Goal: Transaction & Acquisition: Purchase product/service

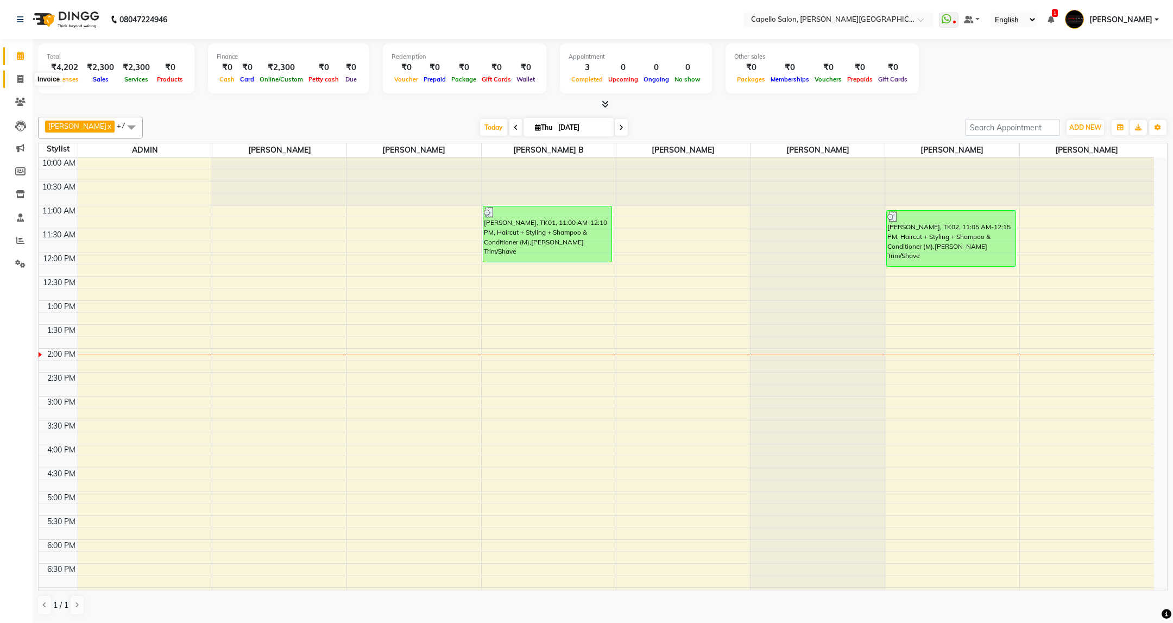
click at [20, 81] on icon at bounding box center [20, 79] width 6 height 8
select select "service"
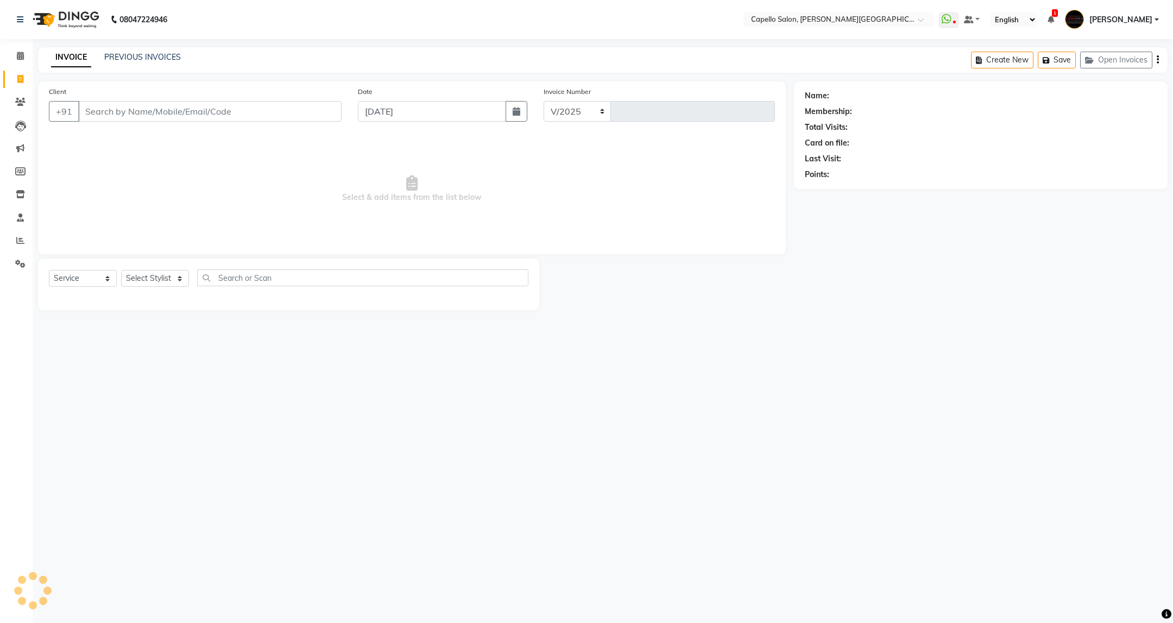
select select "811"
type input "3443"
click at [20, 240] on icon at bounding box center [20, 240] width 8 height 8
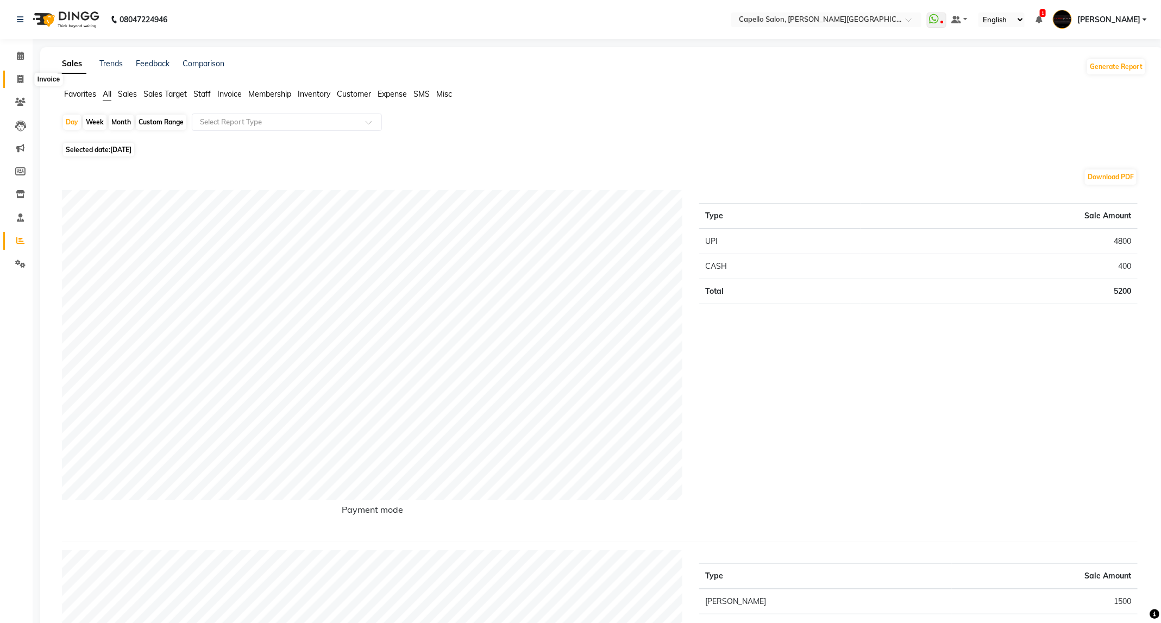
click at [23, 80] on icon at bounding box center [20, 79] width 6 height 8
select select "service"
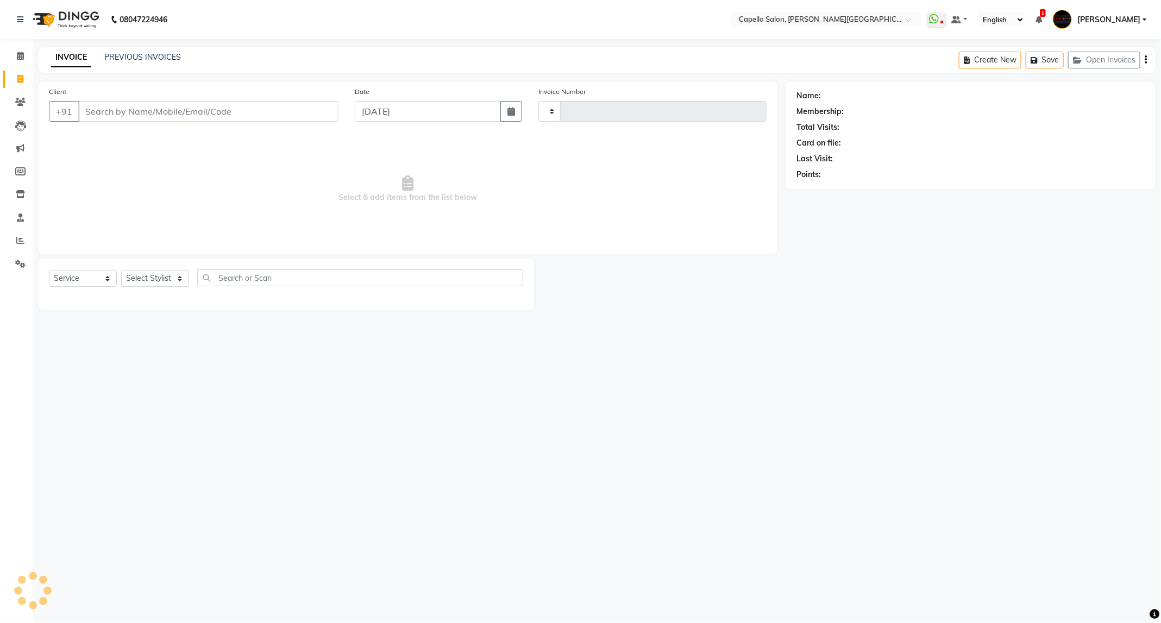
type input "3443"
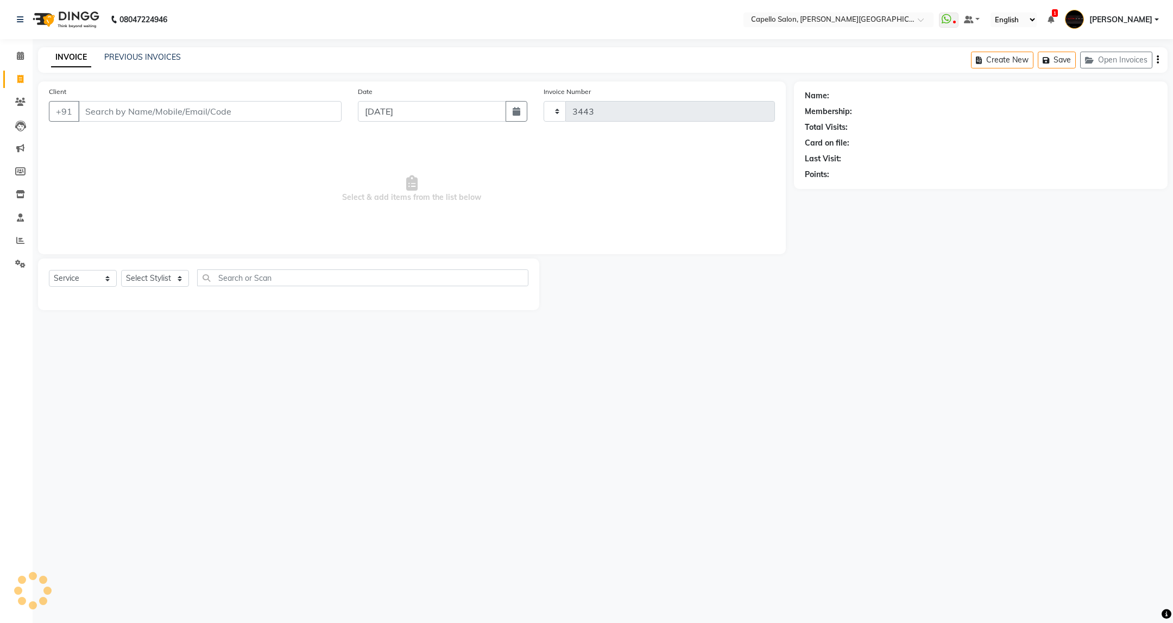
select select "811"
click at [15, 235] on span at bounding box center [20, 241] width 19 height 12
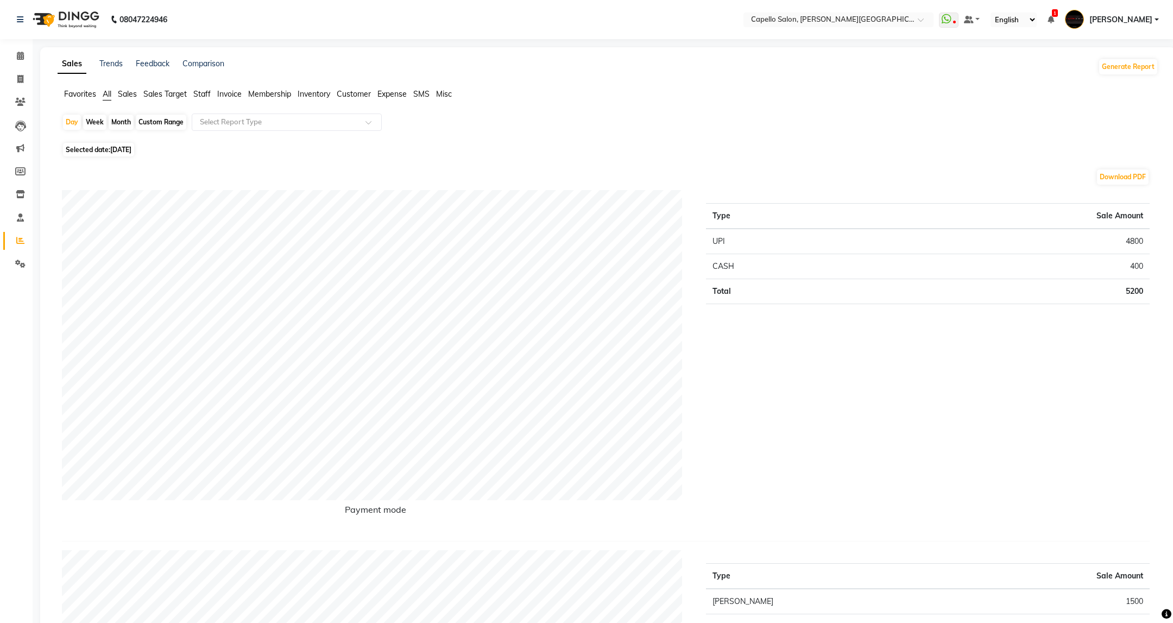
click at [111, 124] on div "Month" at bounding box center [121, 122] width 25 height 15
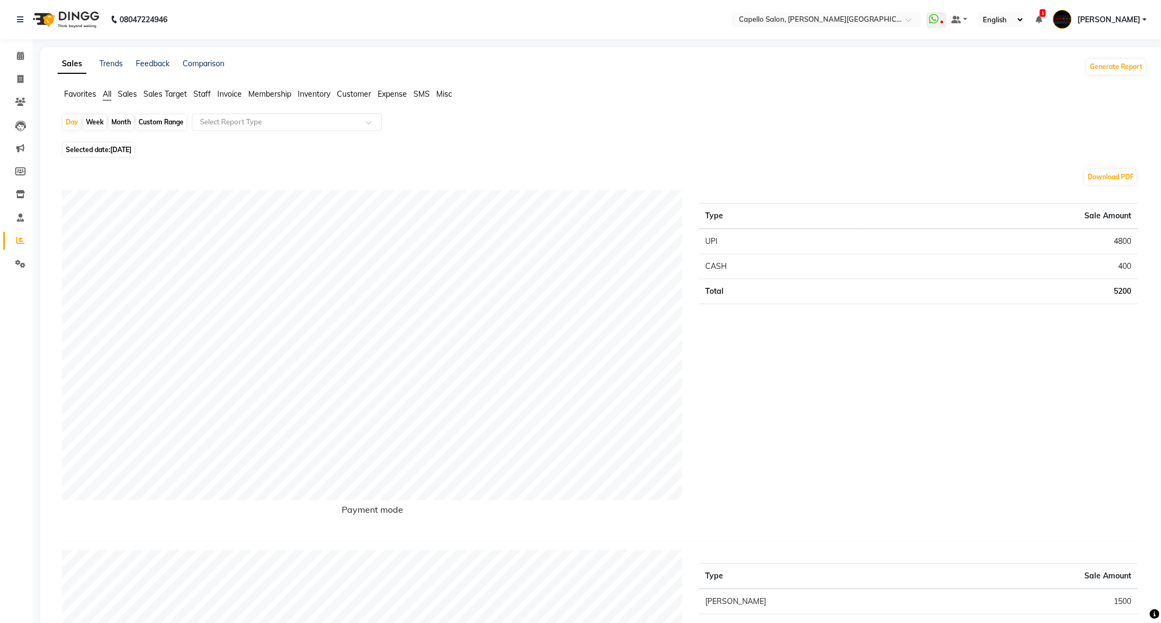
select select "9"
select select "2025"
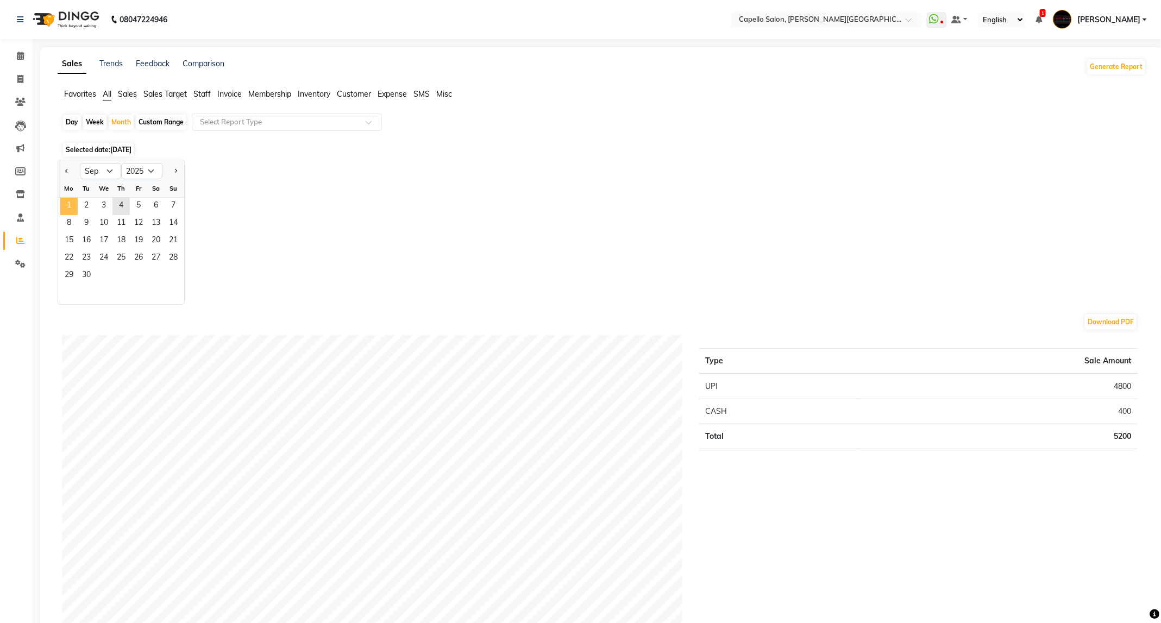
click at [67, 209] on span "1" at bounding box center [68, 206] width 17 height 17
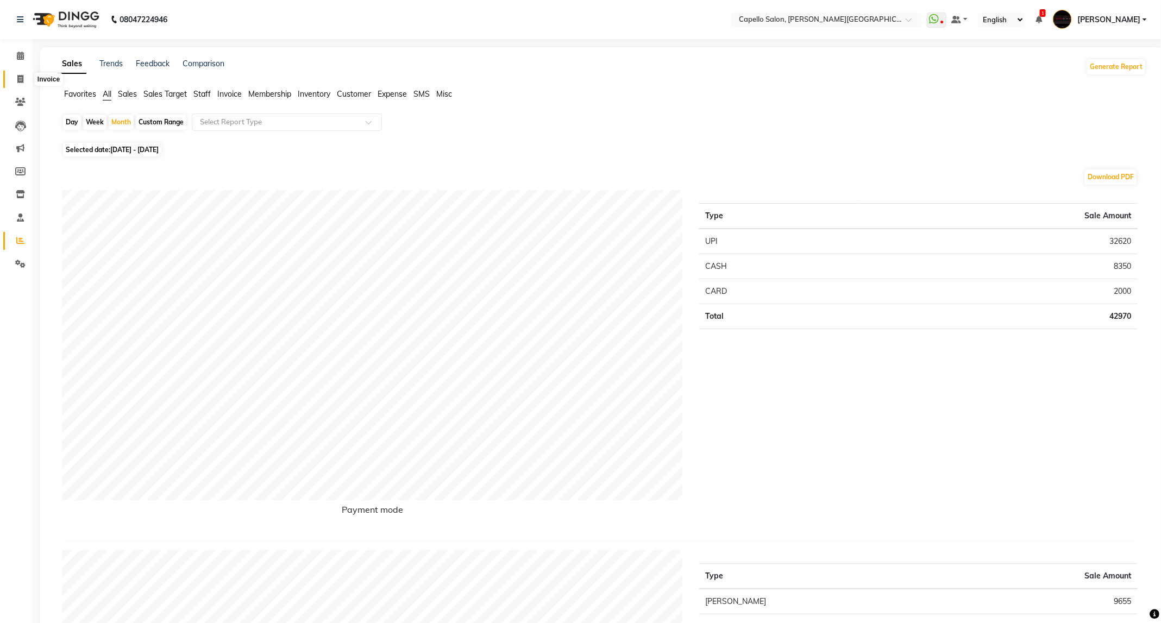
click at [14, 76] on span at bounding box center [20, 79] width 19 height 12
select select "service"
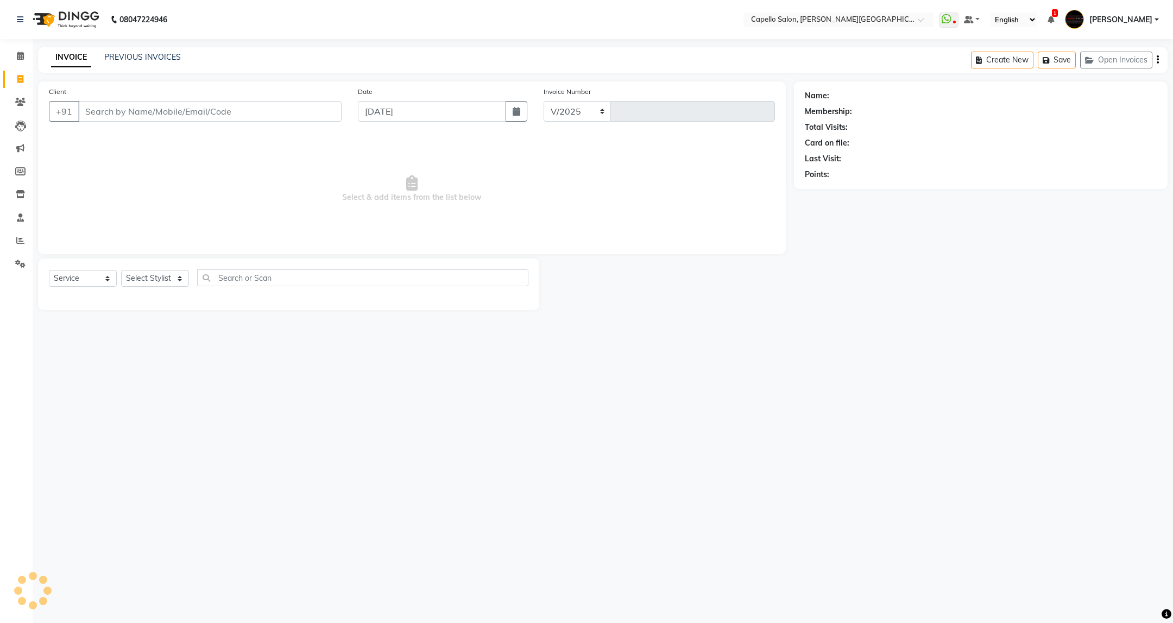
select select "811"
type input "3443"
select select "811"
select select "service"
click at [135, 53] on link "PREVIOUS INVOICES" at bounding box center [142, 57] width 77 height 10
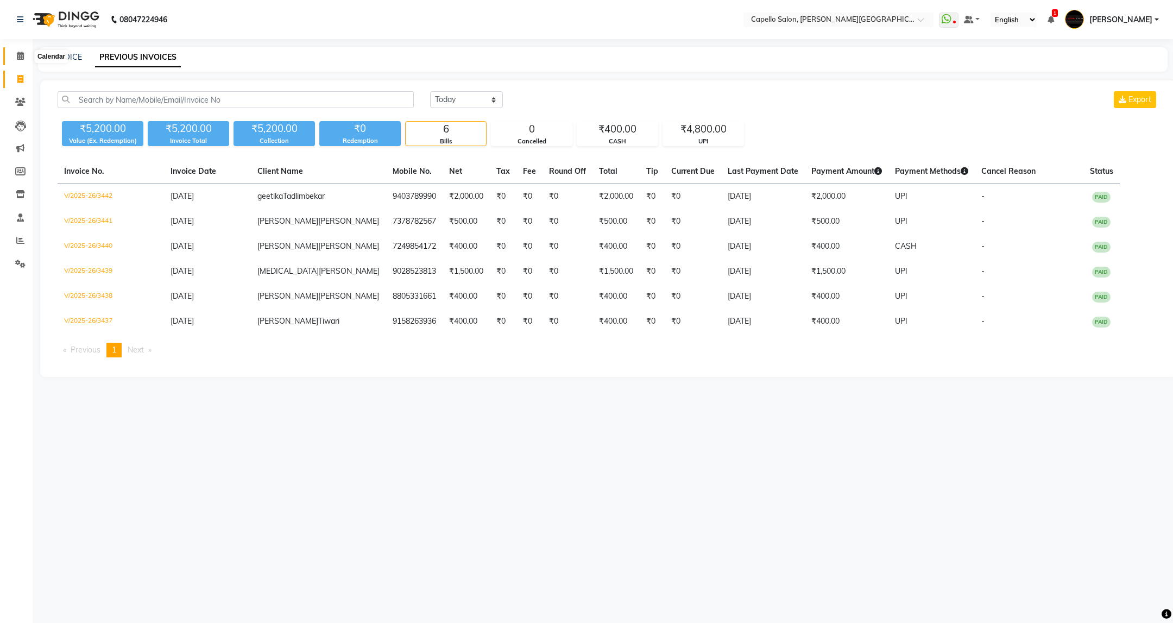
click at [23, 59] on icon at bounding box center [20, 56] width 7 height 8
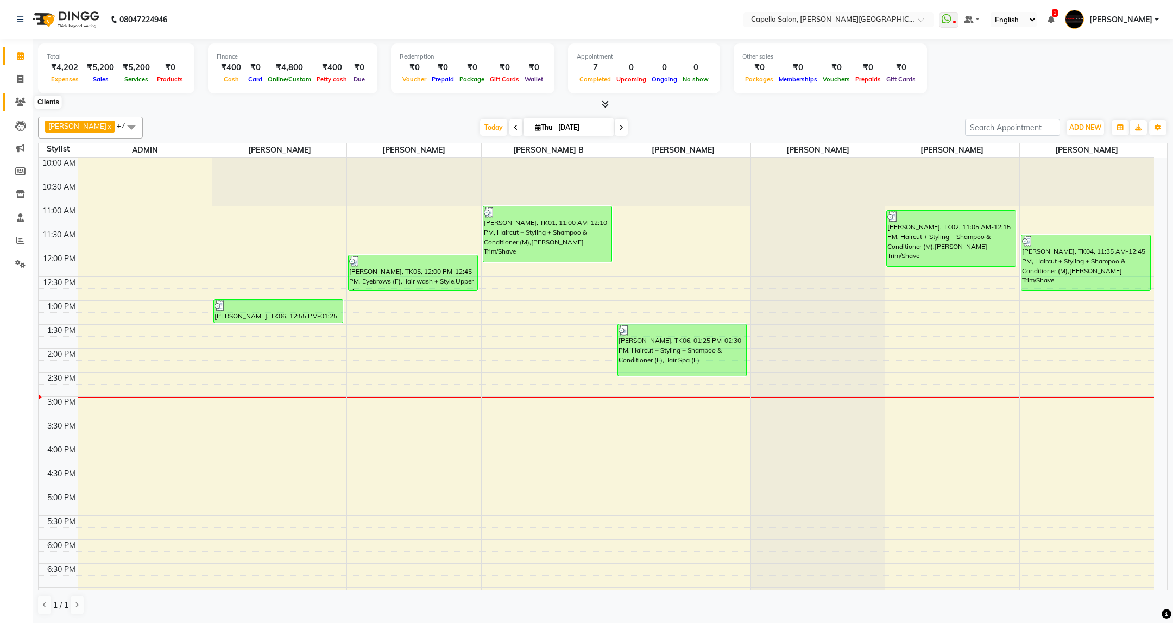
click at [21, 104] on icon at bounding box center [20, 102] width 10 height 8
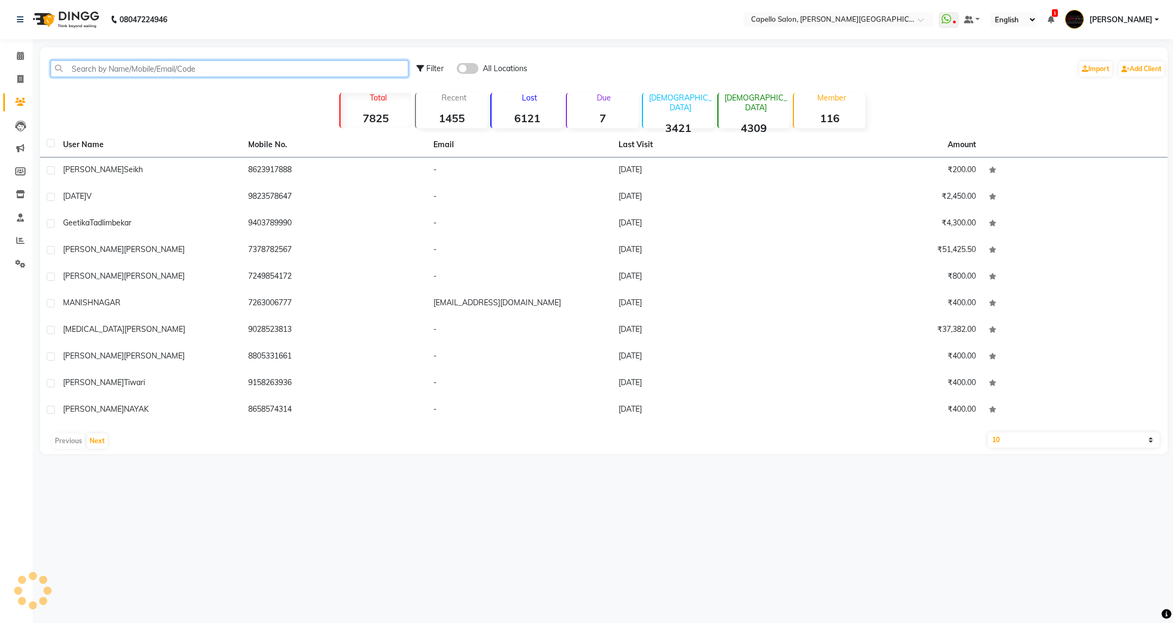
click at [119, 67] on input "text" at bounding box center [230, 68] width 358 height 17
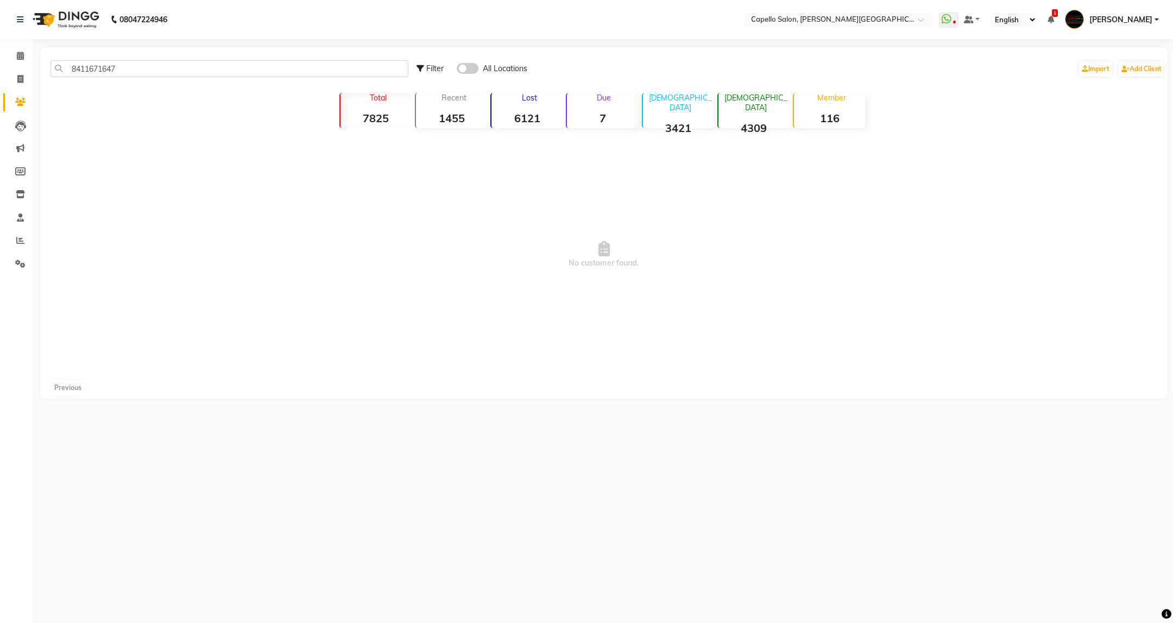
click at [471, 65] on span at bounding box center [468, 68] width 22 height 11
click at [457, 70] on input "checkbox" at bounding box center [457, 70] width 0 height 0
click at [196, 72] on input "8411671647" at bounding box center [230, 68] width 358 height 17
type input "8"
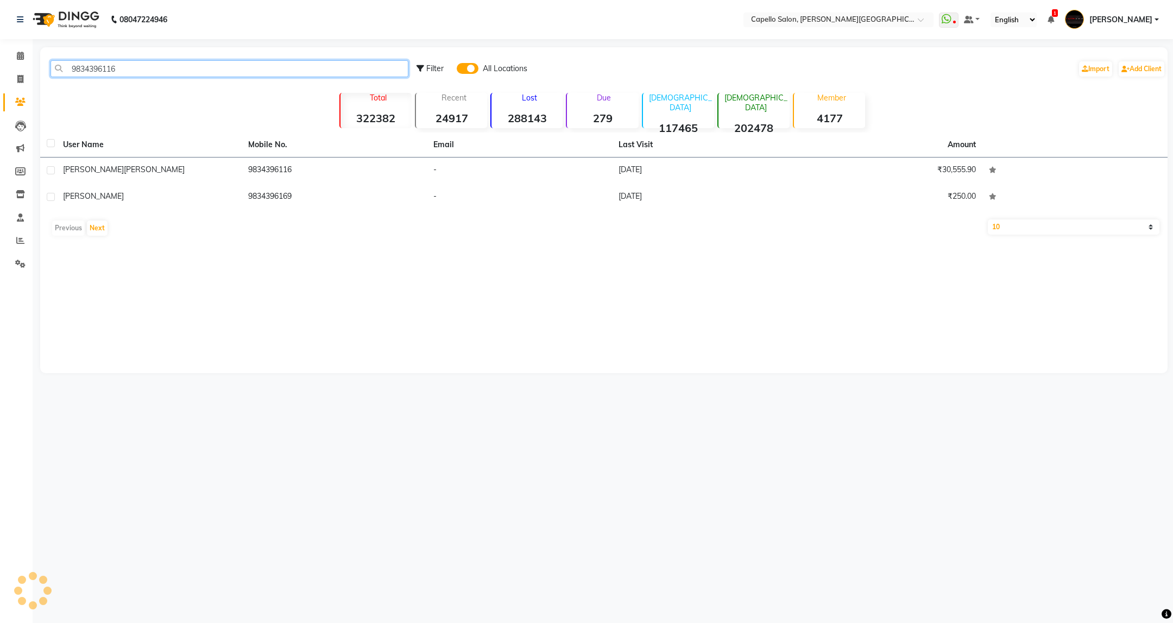
type input "9834396116"
click at [248, 173] on td "9834396116" at bounding box center [334, 171] width 185 height 27
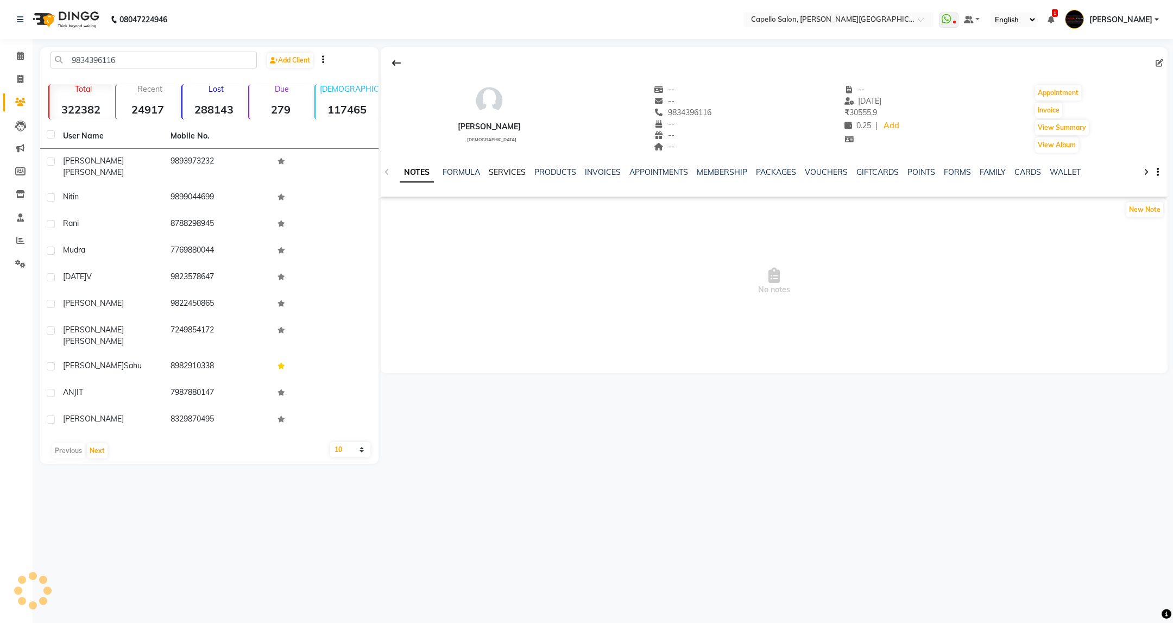
click at [499, 171] on link "SERVICES" at bounding box center [507, 172] width 37 height 10
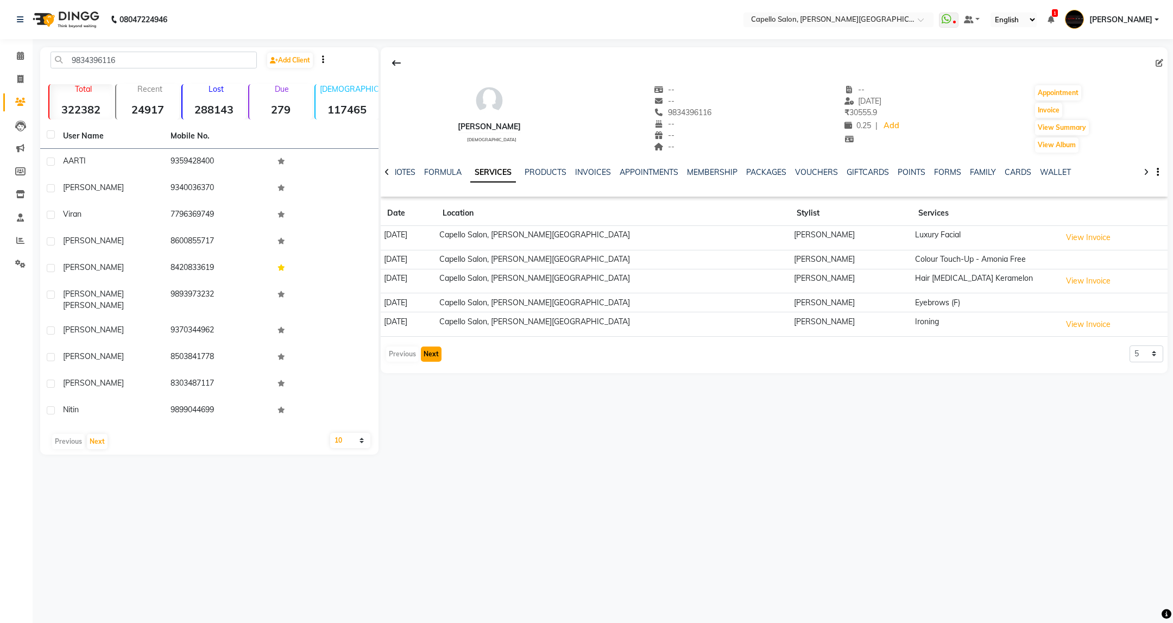
click at [427, 353] on button "Next" at bounding box center [431, 354] width 21 height 15
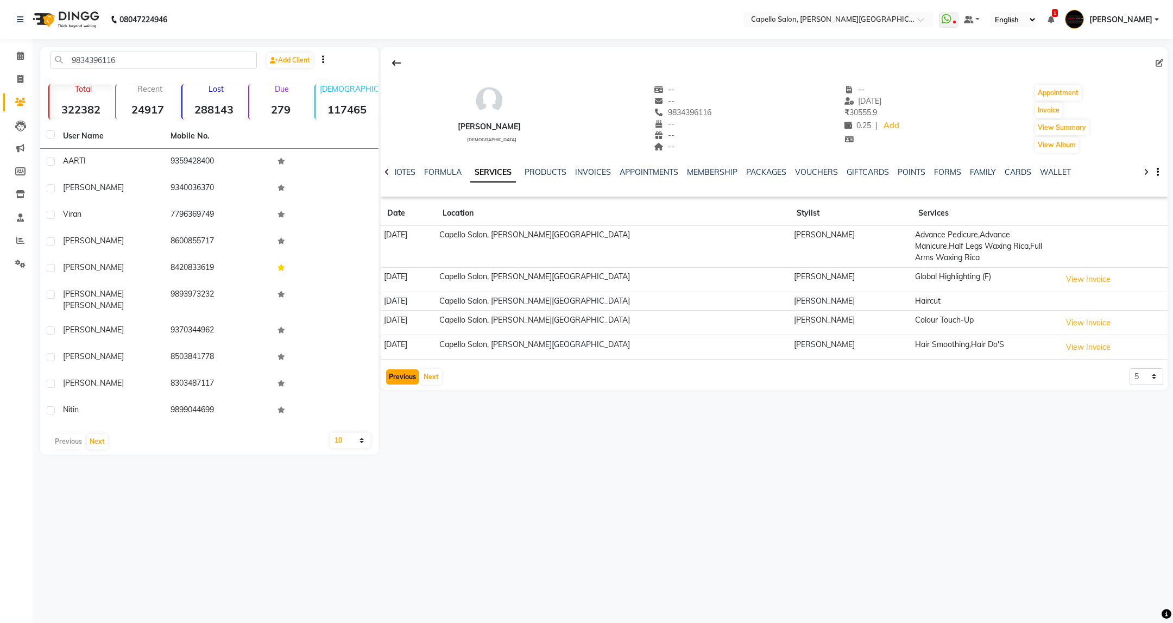
click at [405, 369] on button "Previous" at bounding box center [402, 376] width 33 height 15
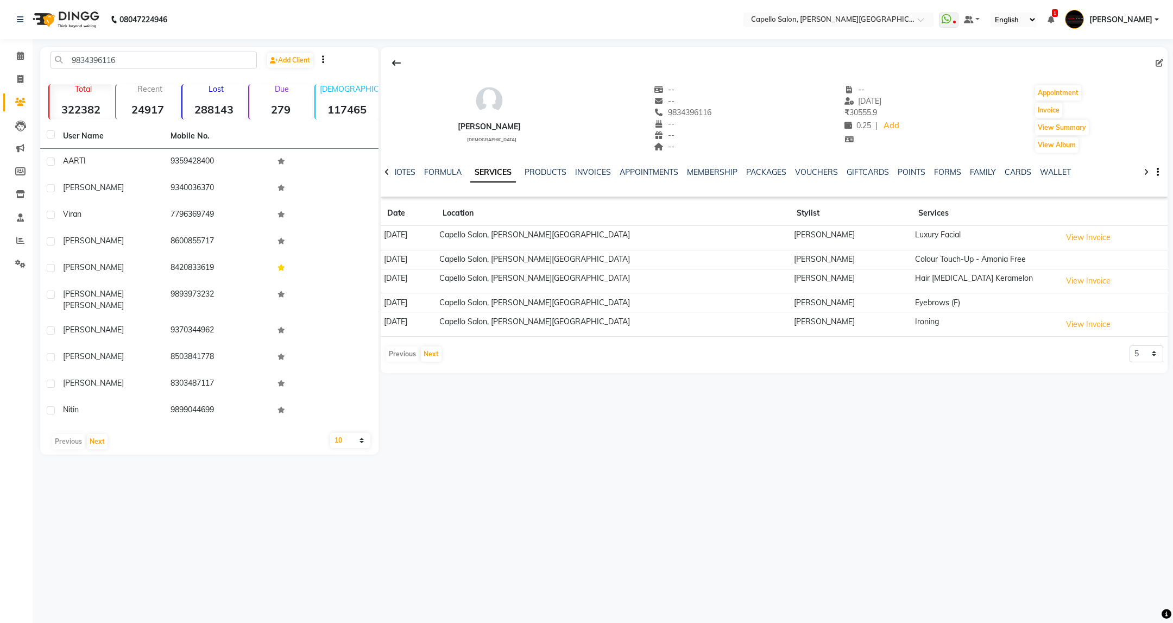
click at [405, 367] on div "NIKOSE RANEE female -- -- 9834396116 -- -- -- -- 18-07-2023 ₹ 30555.9 0.25 | Ad…" at bounding box center [774, 207] width 787 height 320
drag, startPoint x: 147, startPoint y: 60, endPoint x: 9, endPoint y: 64, distance: 138.0
click at [9, 64] on app-home "08047224946 Select Location × Capello Salon, Trimurti Nagar WhatsApp Status ✕ S…" at bounding box center [586, 235] width 1173 height 471
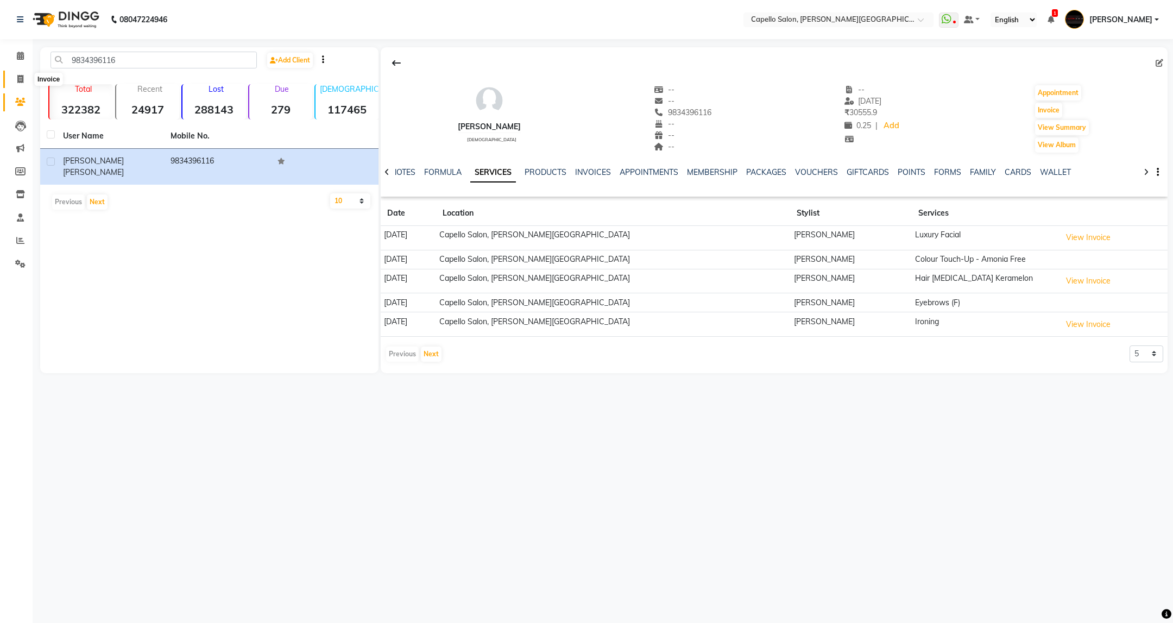
click at [11, 76] on span at bounding box center [20, 79] width 19 height 12
select select "service"
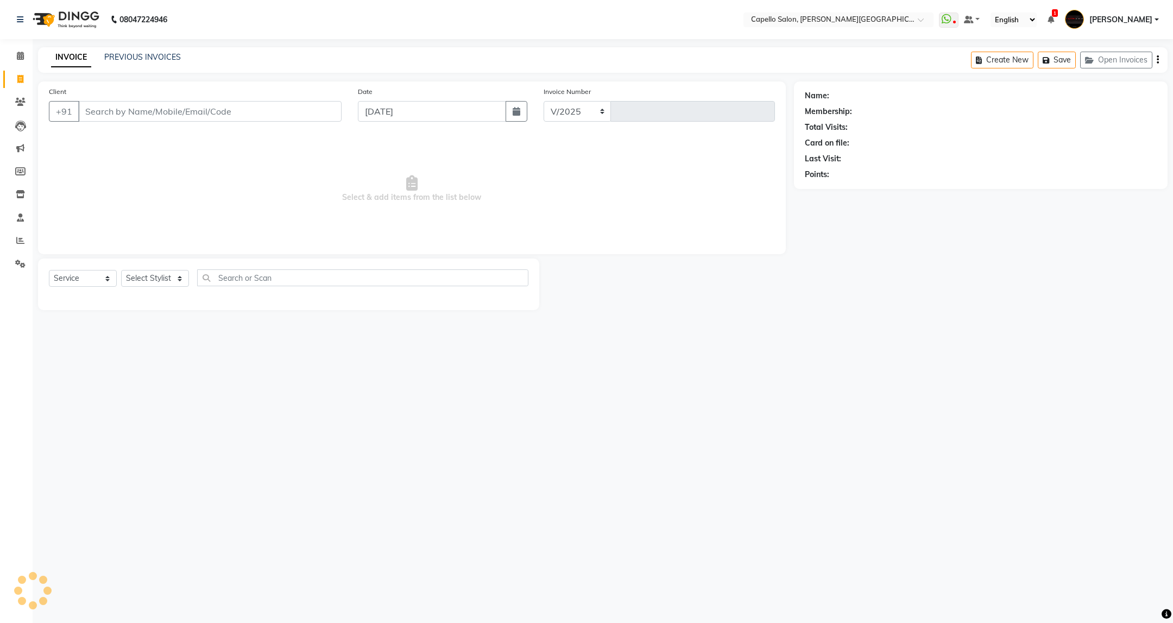
select select "811"
type input "3444"
click at [157, 291] on div "Select Service Product Membership Package Voucher Prepaid Gift Card Select Styl…" at bounding box center [289, 282] width 480 height 26
click at [160, 281] on select "Select Stylist" at bounding box center [155, 278] width 68 height 17
select select "35878"
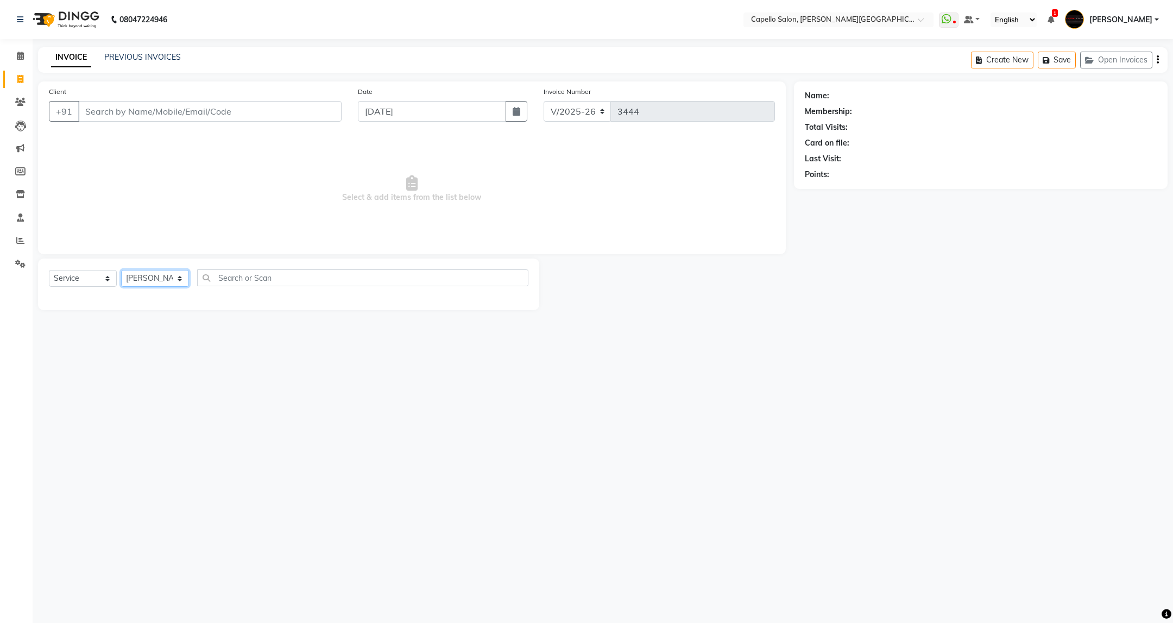
click at [121, 271] on select "Select Stylist ADMIN ANKUSH B Capello Trimurti Dushyant barsagade Kristee Raut …" at bounding box center [155, 278] width 68 height 17
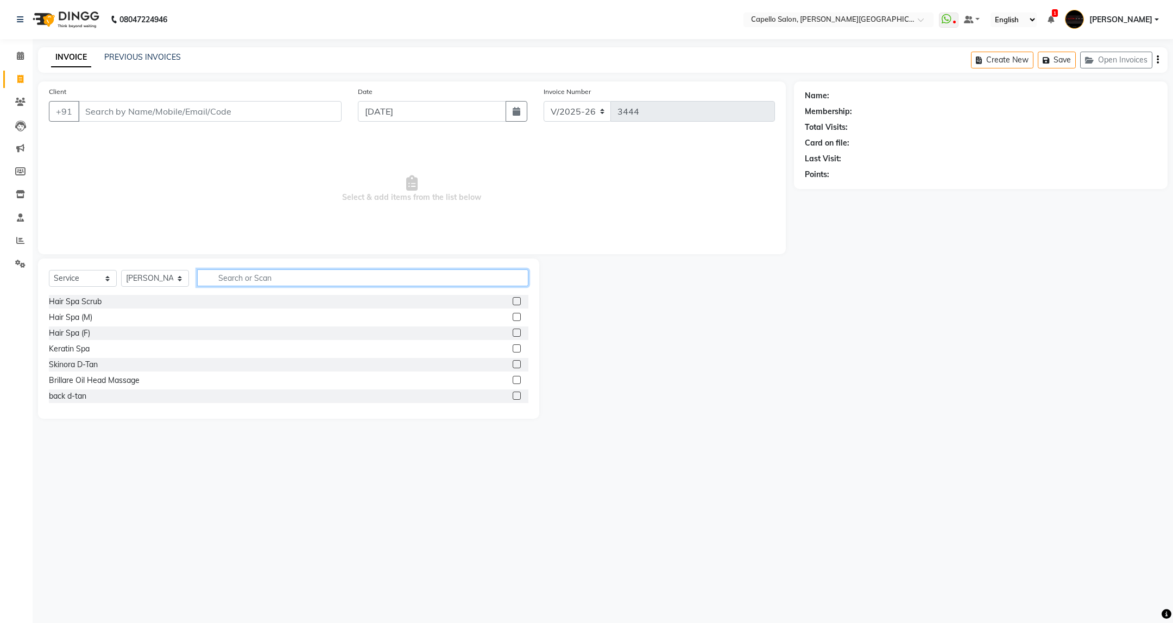
click at [268, 279] on input "text" at bounding box center [362, 277] width 331 height 17
type input "cut"
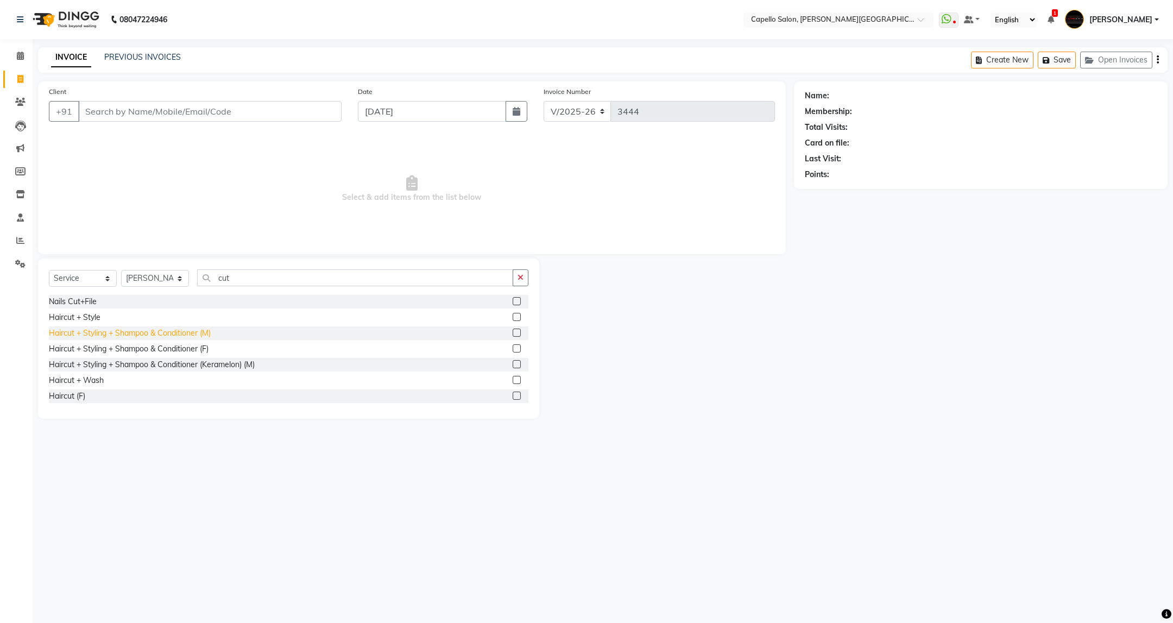
click at [197, 338] on div "Haircut + Styling + Shampoo & Conditioner (M)" at bounding box center [130, 333] width 162 height 11
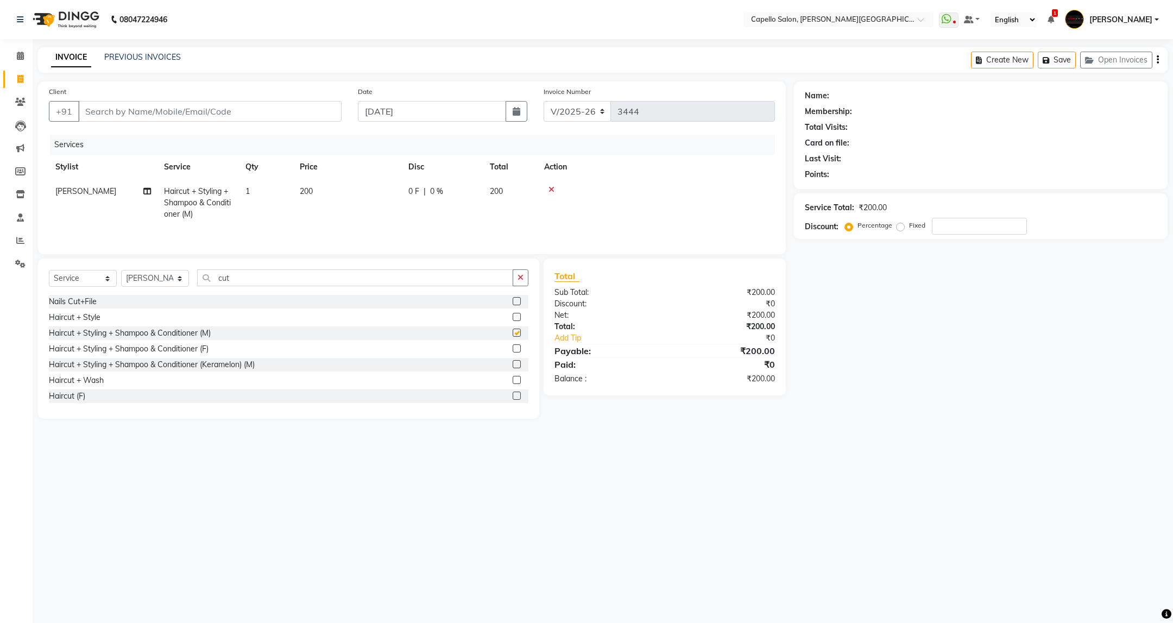
checkbox input "false"
click at [194, 119] on input "Client" at bounding box center [209, 111] width 263 height 21
type input "7"
type input "0"
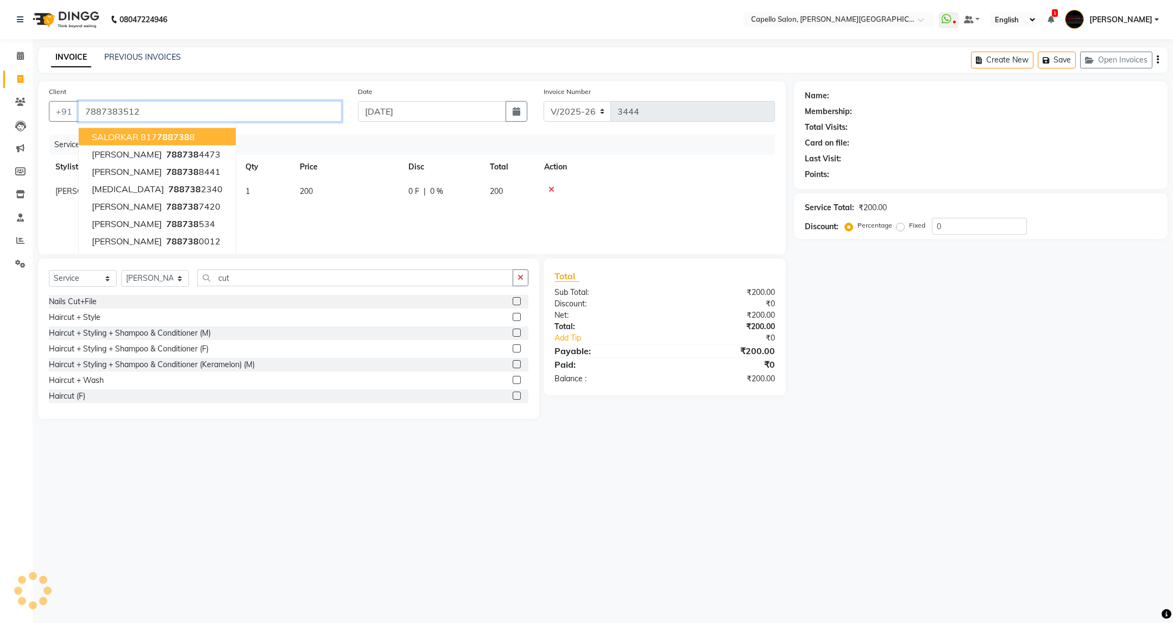
type input "7887383512"
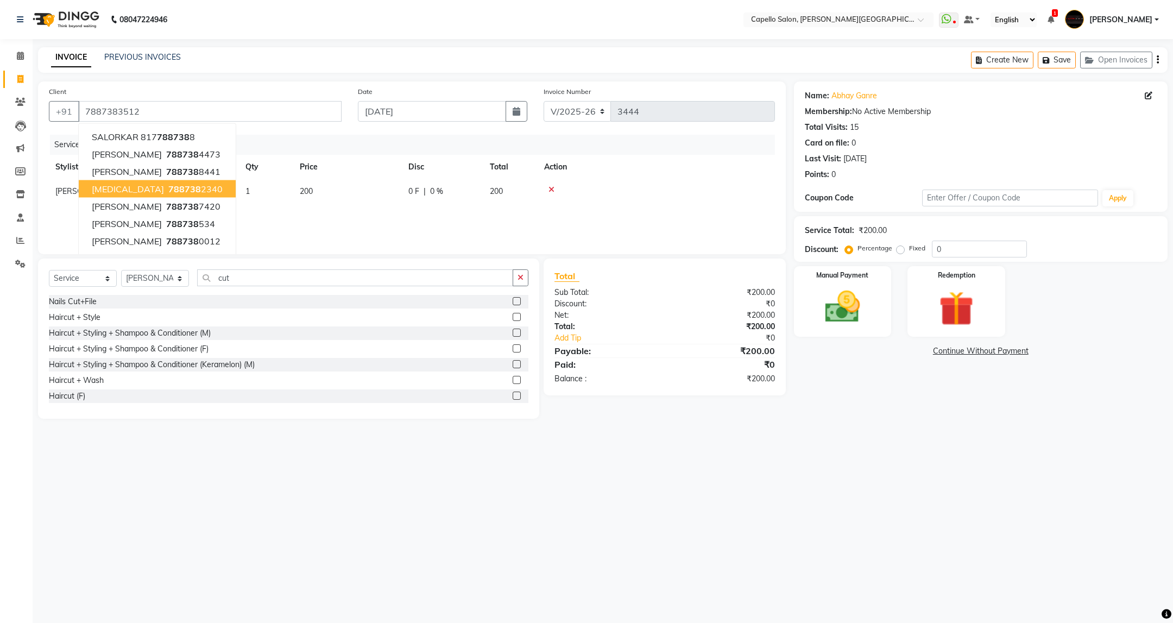
click at [786, 510] on div "08047224946 Select Location × Capello Salon, Trimurti Nagar WhatsApp Status ✕ S…" at bounding box center [586, 311] width 1173 height 623
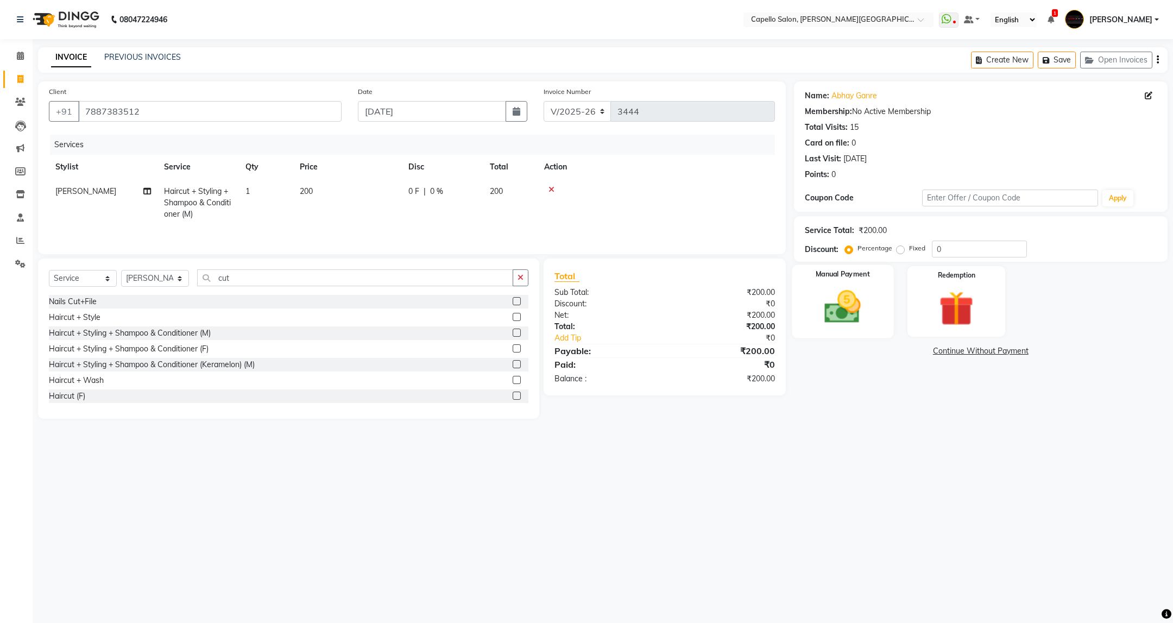
click at [831, 325] on img at bounding box center [842, 307] width 59 height 42
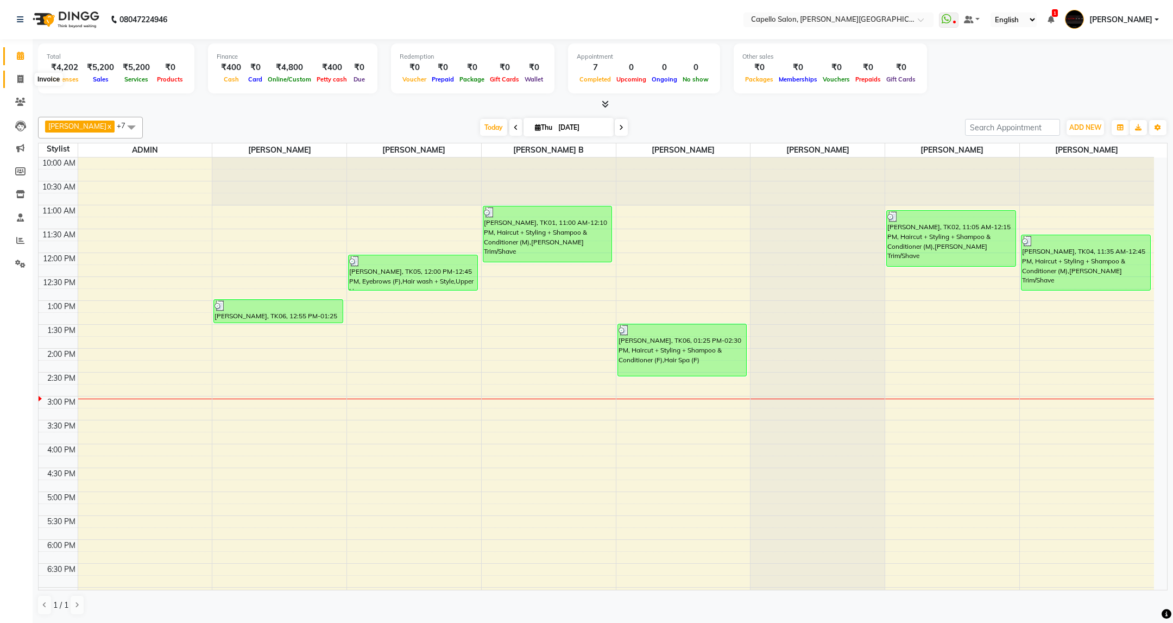
click at [15, 75] on span at bounding box center [20, 79] width 19 height 12
select select "service"
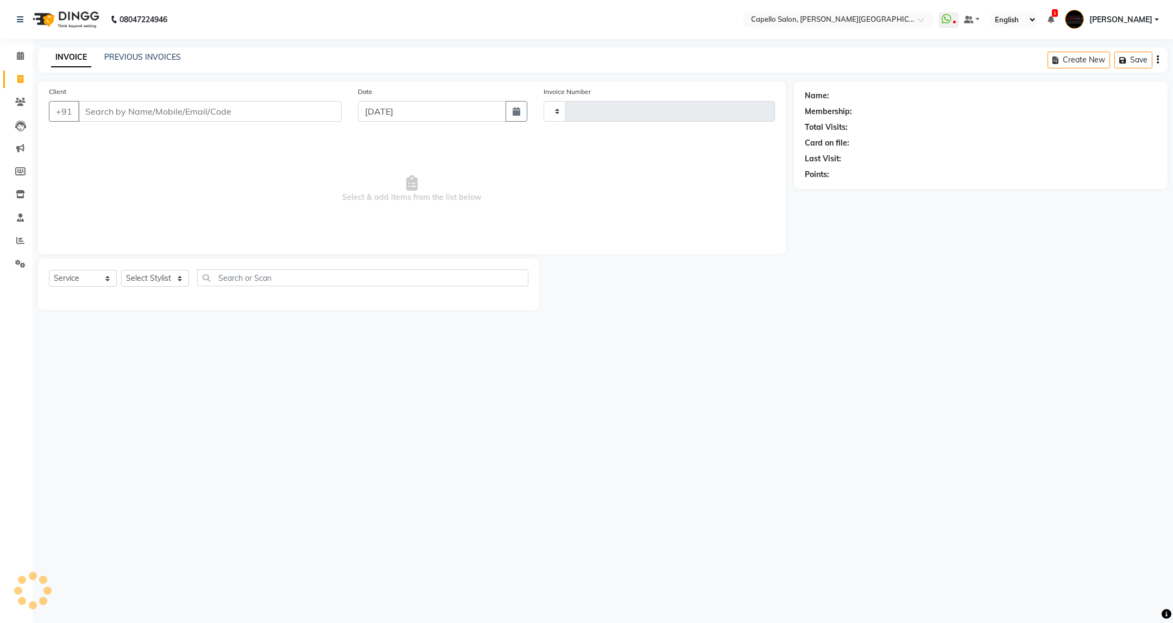
type input "3443"
select select "811"
click at [172, 281] on select "Select Stylist" at bounding box center [155, 278] width 68 height 17
select select "40170"
click at [121, 271] on select "Select Stylist ADMIN [PERSON_NAME] [PERSON_NAME] [PERSON_NAME] [PERSON_NAME] (M…" at bounding box center [155, 278] width 68 height 17
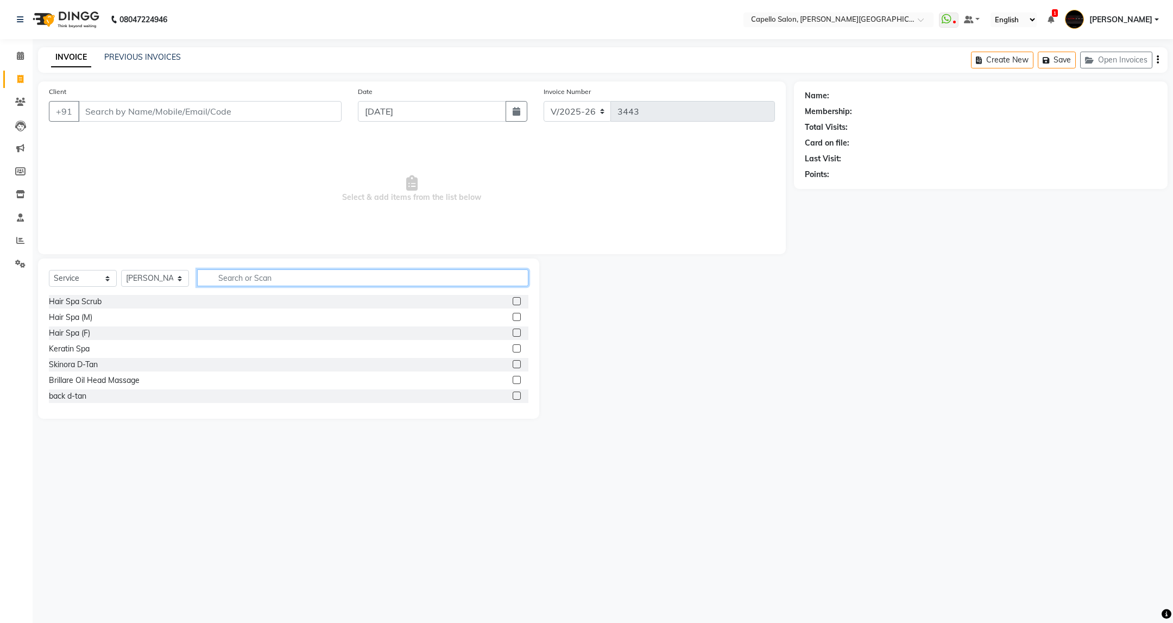
click at [264, 279] on input "text" at bounding box center [362, 277] width 331 height 17
type input "cut"
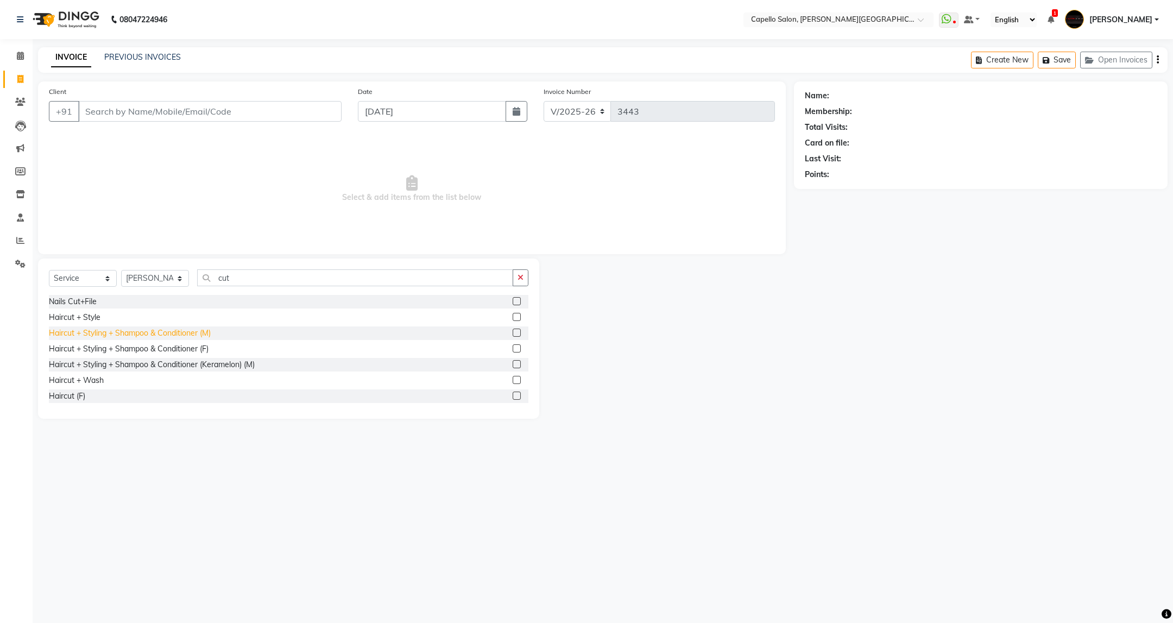
click at [186, 335] on div "Haircut + Styling + Shampoo & Conditioner (M)" at bounding box center [130, 333] width 162 height 11
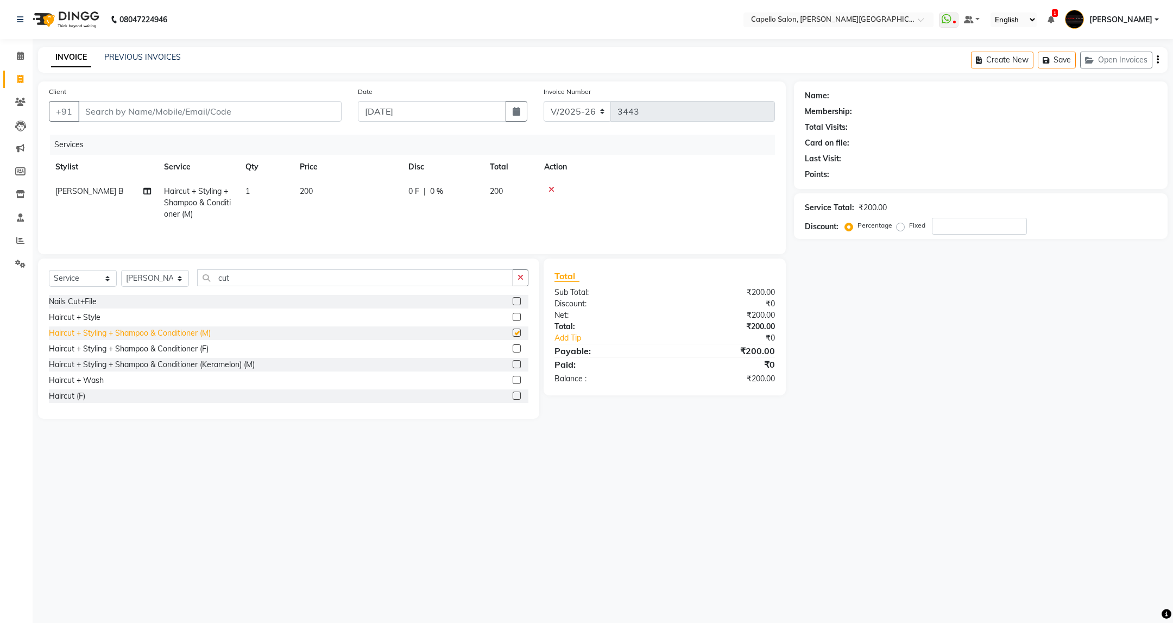
checkbox input "false"
click at [259, 111] on input "Client" at bounding box center [209, 111] width 263 height 21
type input "9"
type input "0"
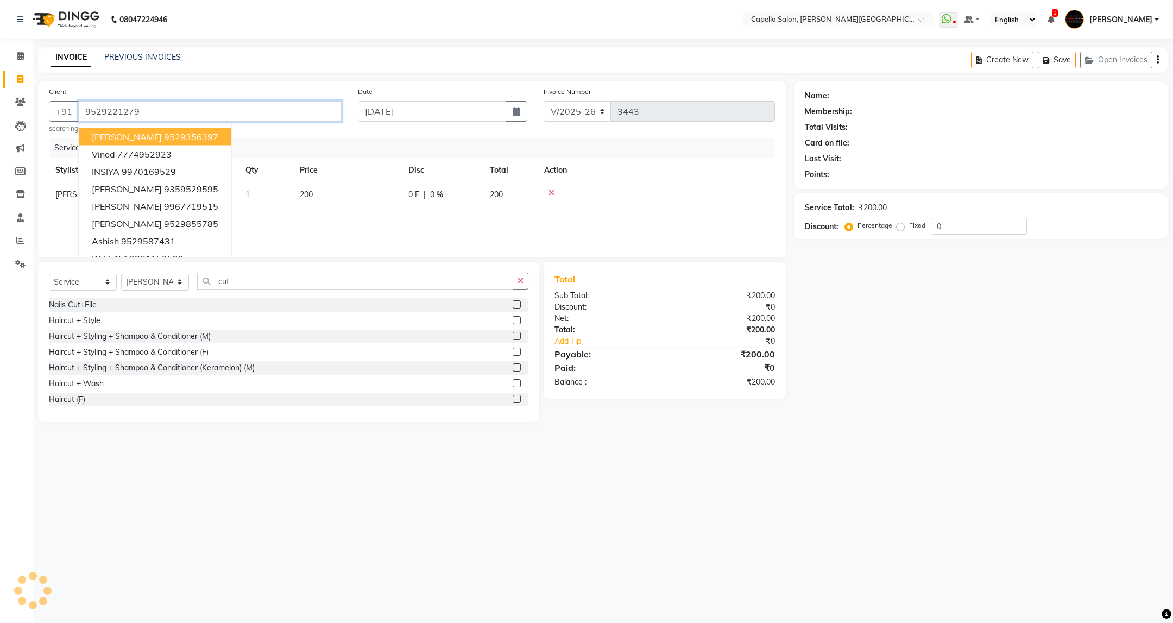
type input "9529221279"
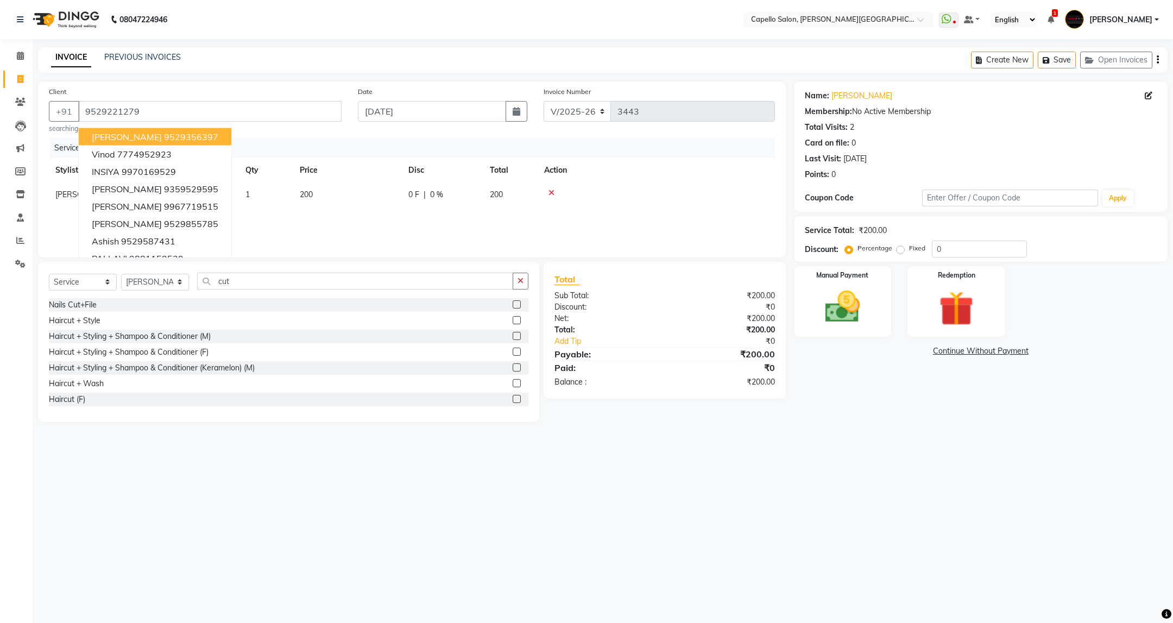
click at [814, 504] on div "08047224946 Select Location × Capello Salon, Trimurti Nagar WhatsApp Status ✕ S…" at bounding box center [586, 311] width 1173 height 623
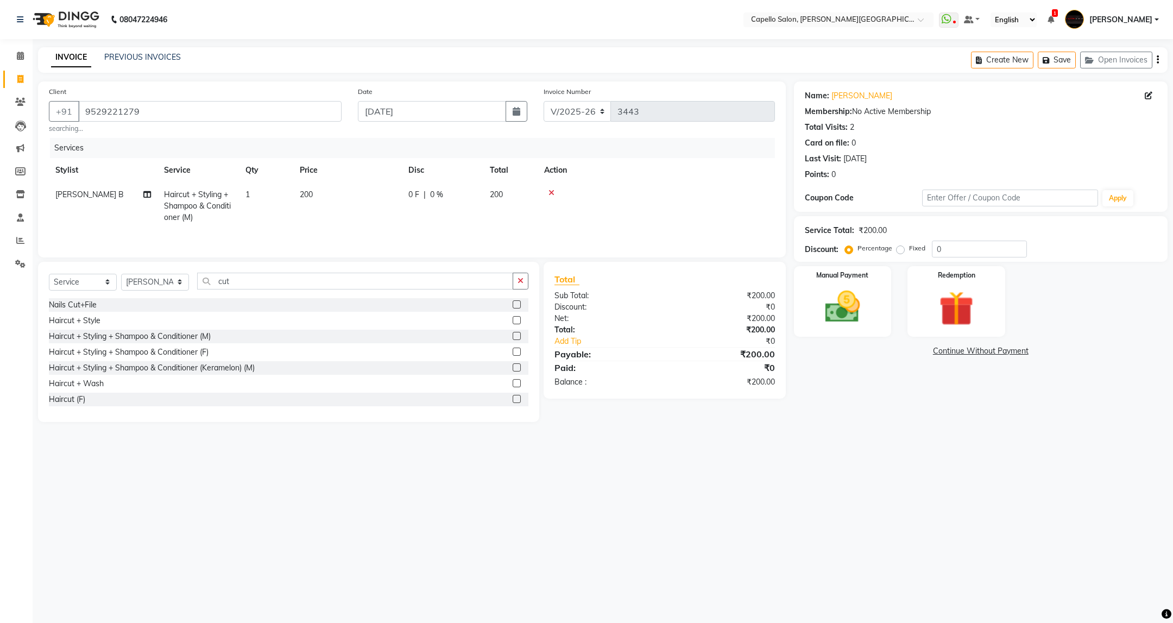
click at [840, 338] on div "Name: Ishan Girepunje Membership: No Active Membership Total Visits: 2 Card on …" at bounding box center [985, 251] width 382 height 341
click at [843, 334] on div "Manual Payment" at bounding box center [843, 301] width 102 height 73
click at [903, 349] on span "UPI" at bounding box center [908, 351] width 17 height 12
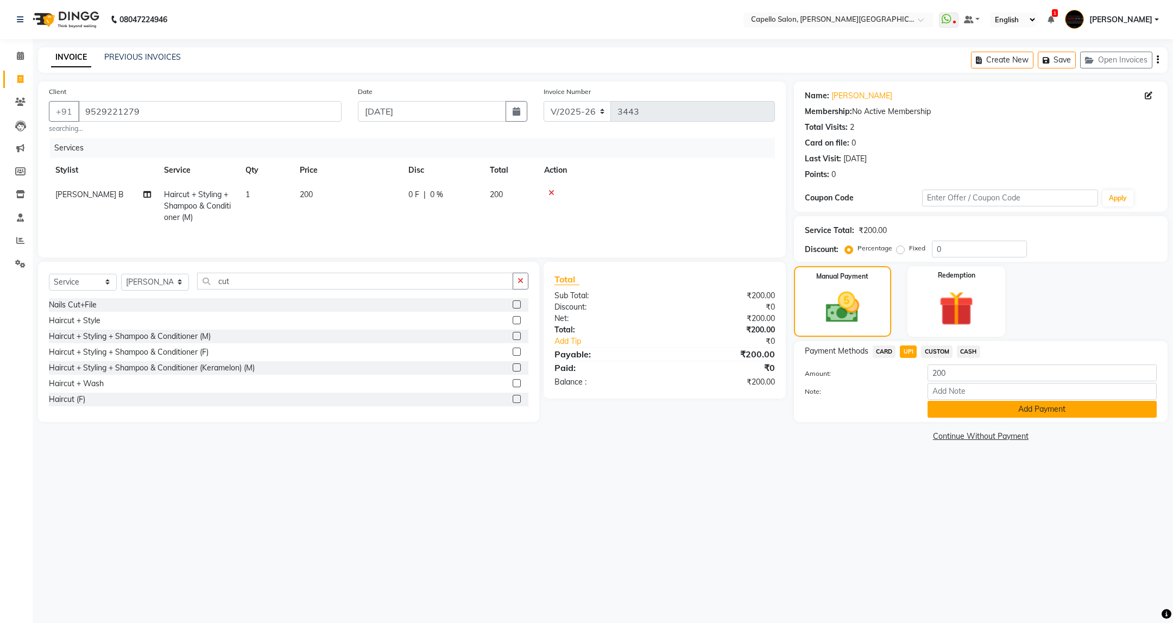
click at [1040, 408] on button "Add Payment" at bounding box center [1042, 409] width 229 height 17
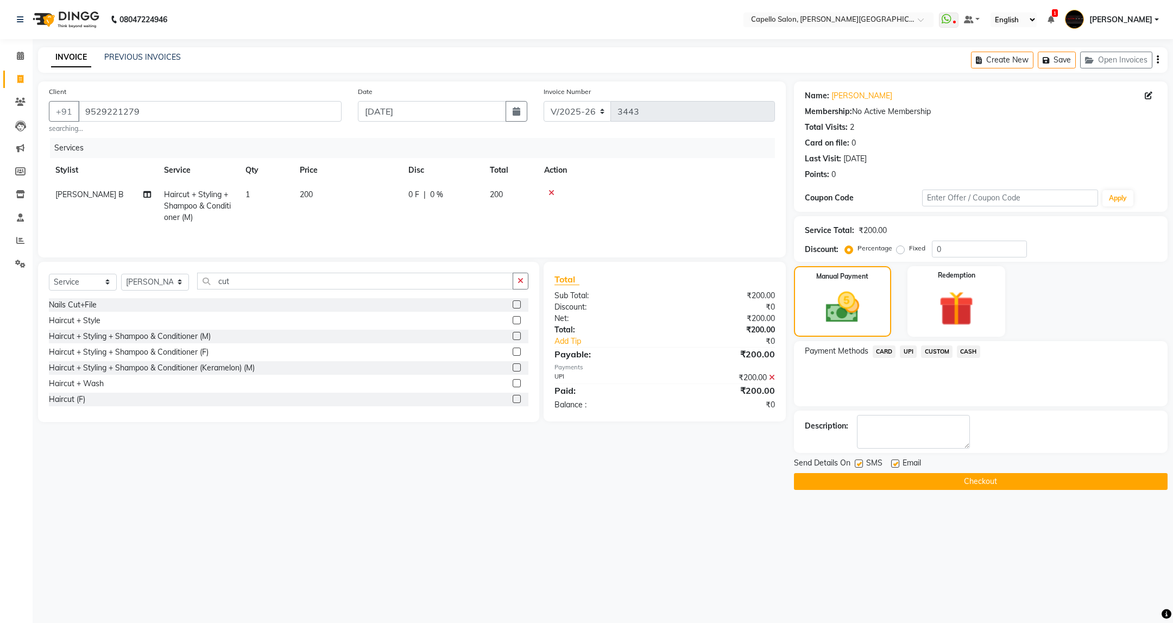
click at [1043, 482] on button "Checkout" at bounding box center [981, 481] width 374 height 17
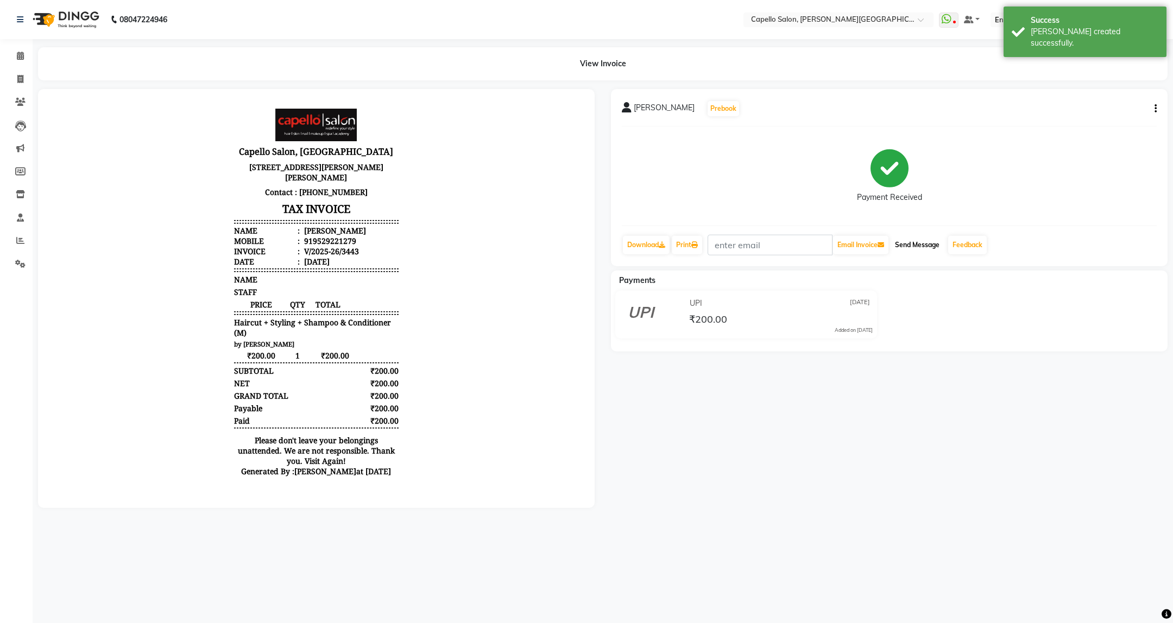
click at [929, 253] on button "Send Message" at bounding box center [917, 245] width 53 height 18
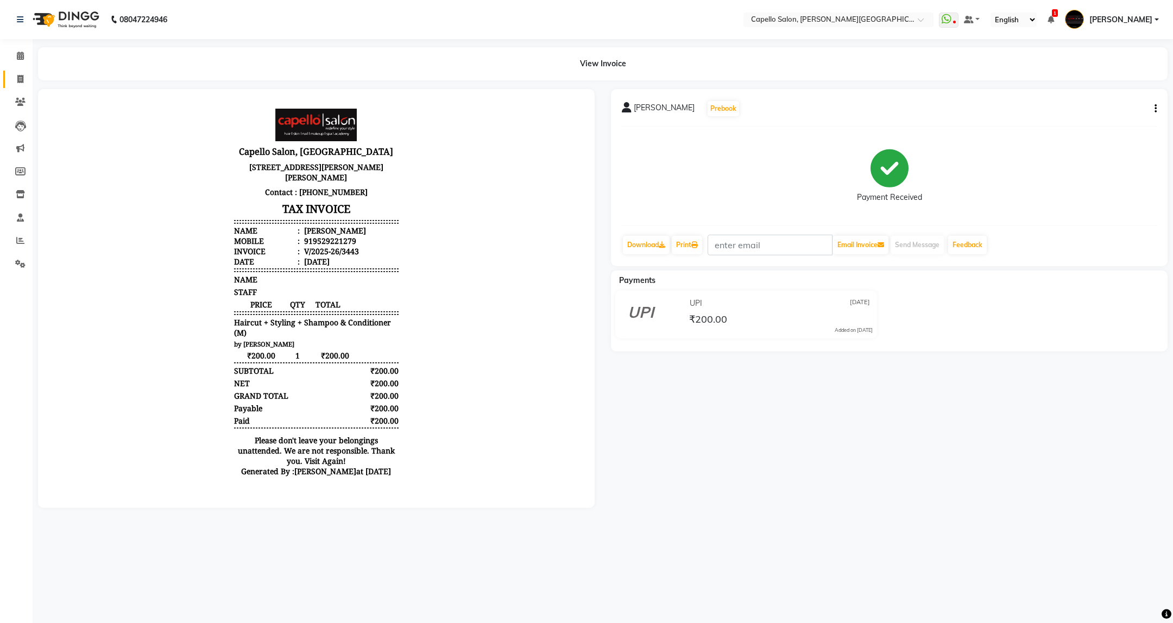
click at [21, 86] on link "Invoice" at bounding box center [16, 80] width 26 height 18
select select "service"
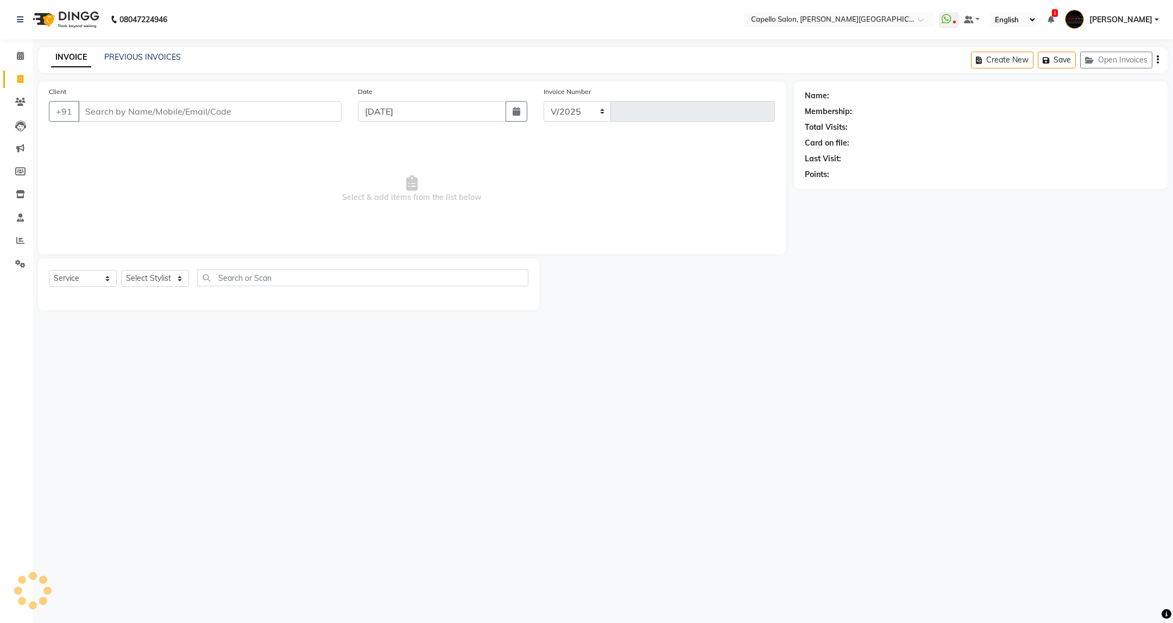
select select "811"
type input "3444"
click at [143, 116] on input "Client" at bounding box center [209, 111] width 263 height 21
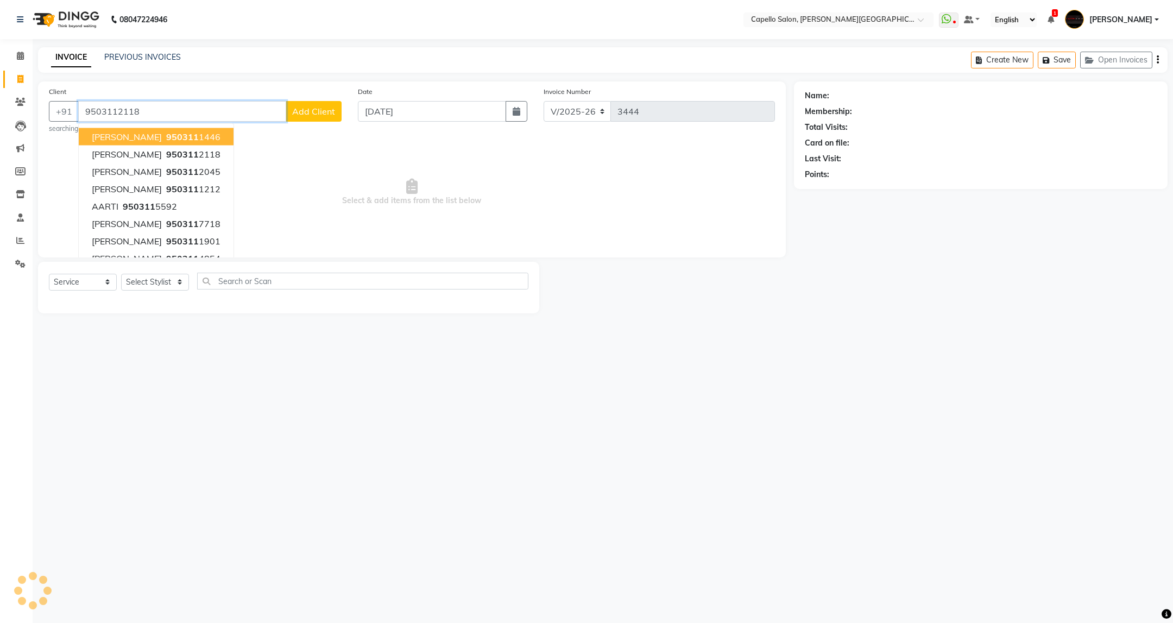
type input "9503112118"
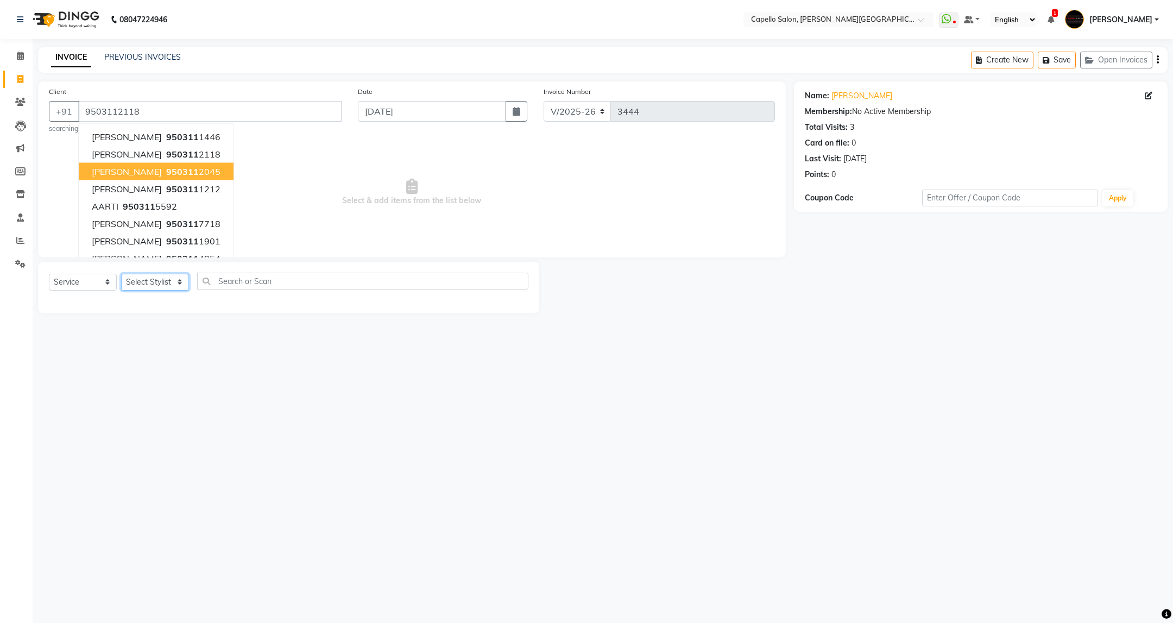
click at [179, 286] on select "Select Stylist ADMIN [PERSON_NAME] [PERSON_NAME] [PERSON_NAME] [PERSON_NAME] (M…" at bounding box center [155, 282] width 68 height 17
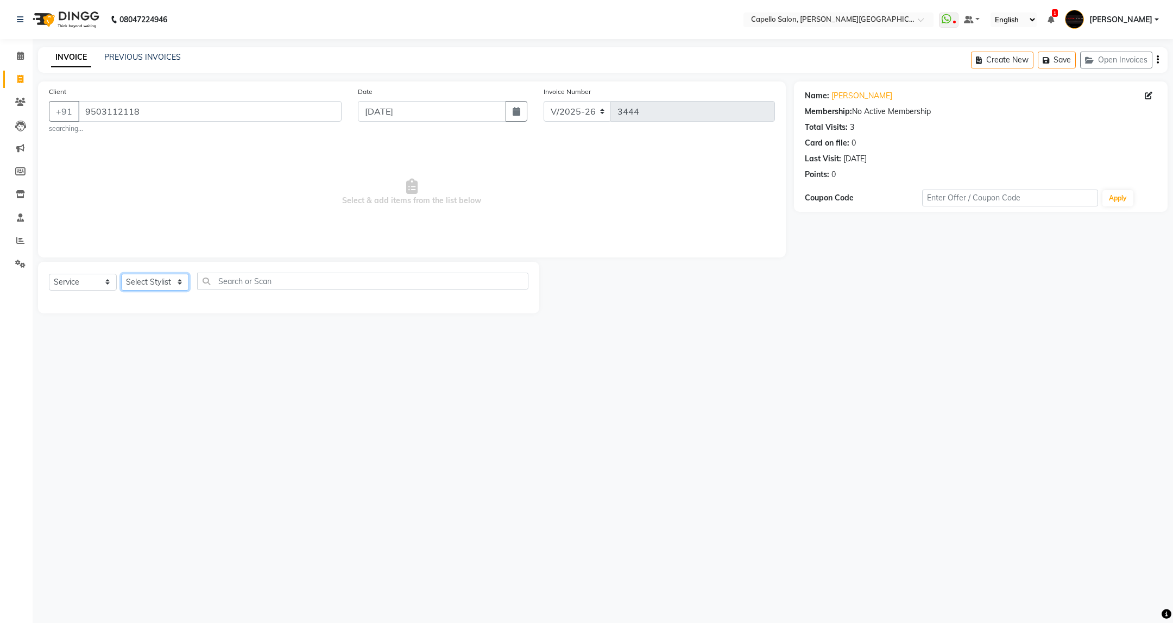
select select "75888"
click at [121, 274] on select "Select Stylist ADMIN [PERSON_NAME] [PERSON_NAME] [PERSON_NAME] [PERSON_NAME] (M…" at bounding box center [155, 282] width 68 height 17
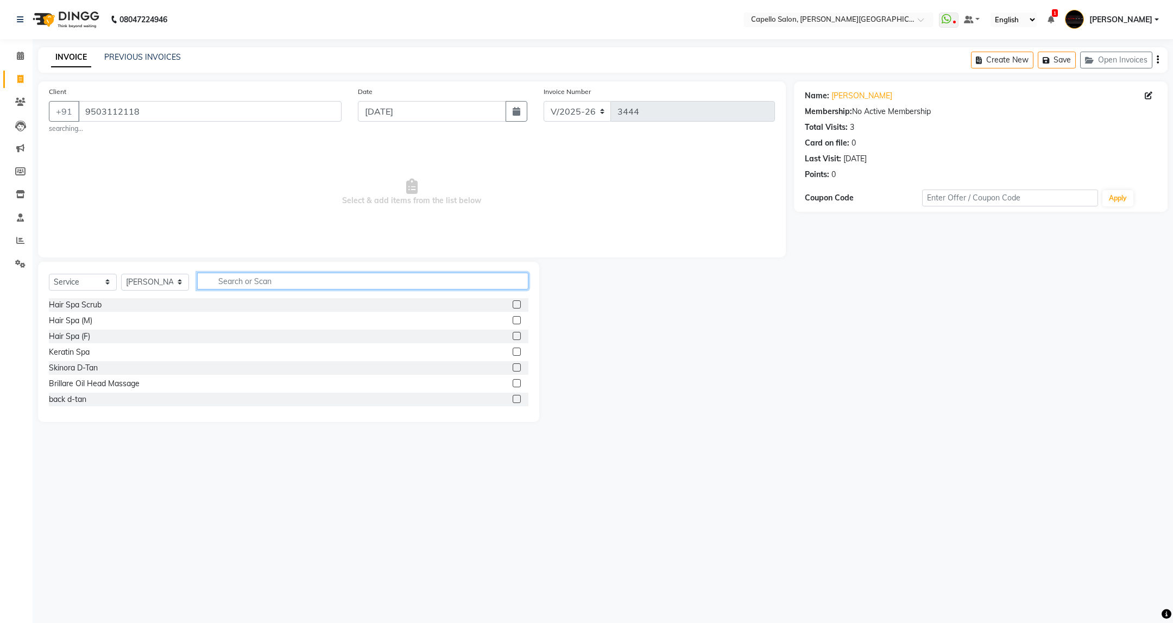
click at [261, 287] on input "text" at bounding box center [362, 281] width 331 height 17
type input "eb"
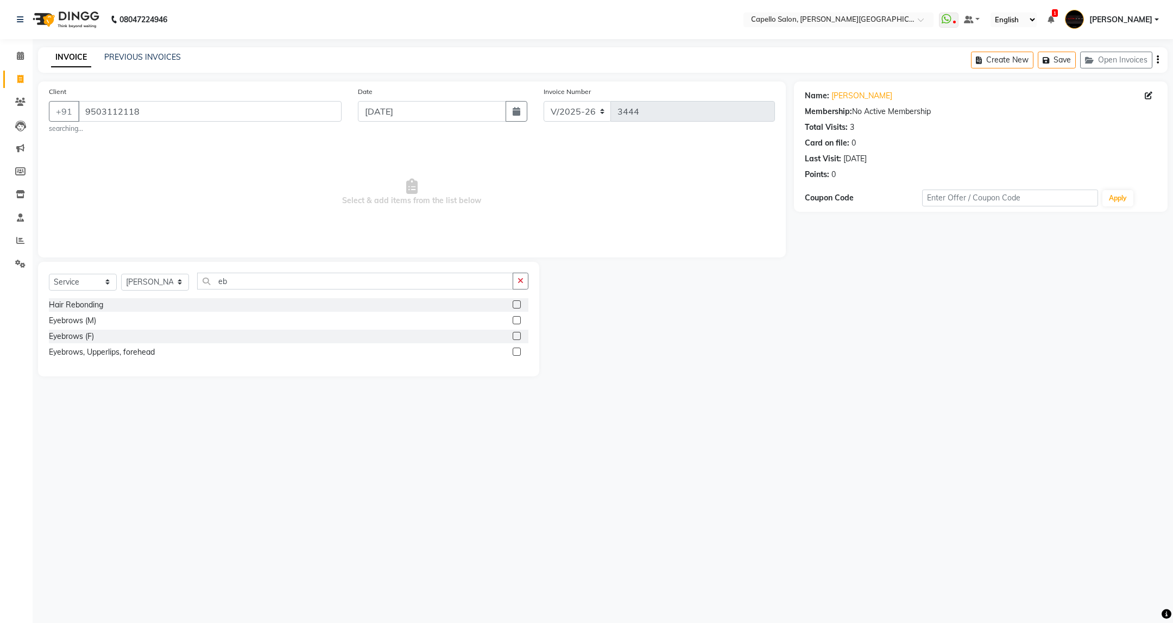
click at [513, 336] on label at bounding box center [517, 336] width 8 height 8
click at [513, 336] on input "checkbox" at bounding box center [516, 336] width 7 height 7
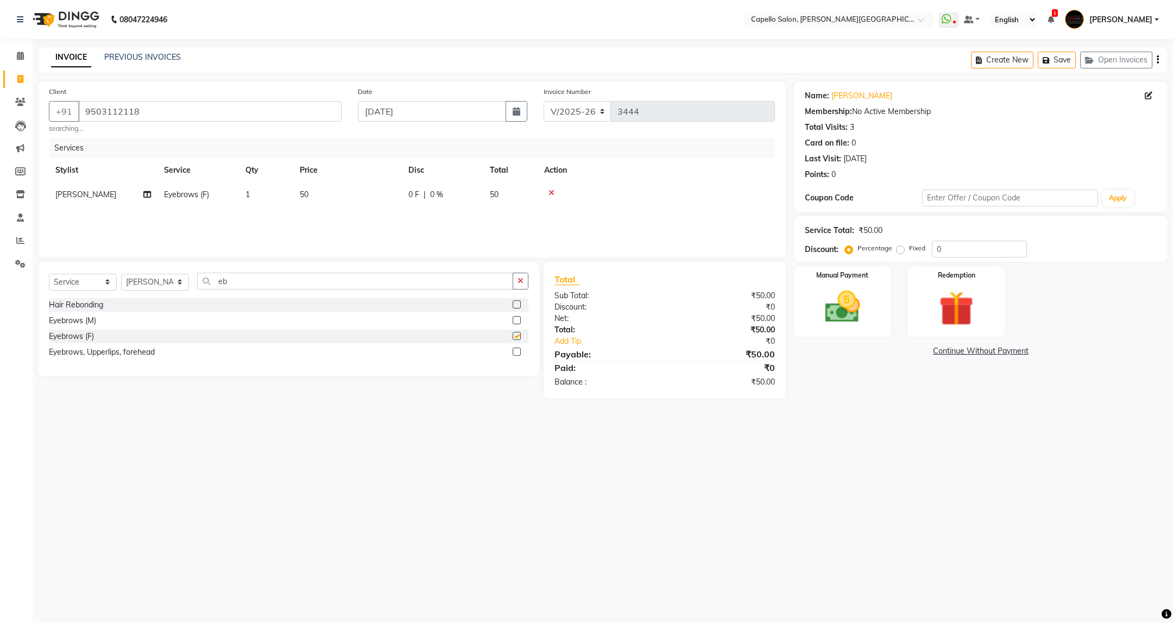
checkbox input "false"
click at [310, 281] on input "eb" at bounding box center [355, 281] width 316 height 17
type input "upp"
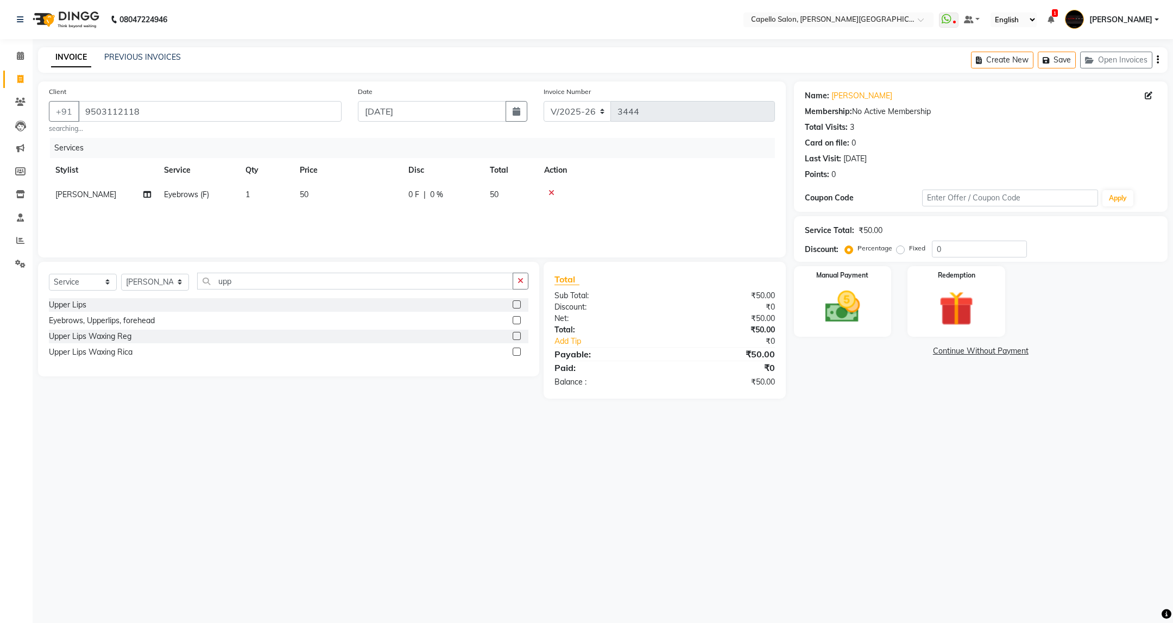
click at [519, 307] on label at bounding box center [517, 304] width 8 height 8
click at [519, 307] on input "checkbox" at bounding box center [516, 304] width 7 height 7
checkbox input "false"
click at [841, 313] on img at bounding box center [842, 307] width 59 height 42
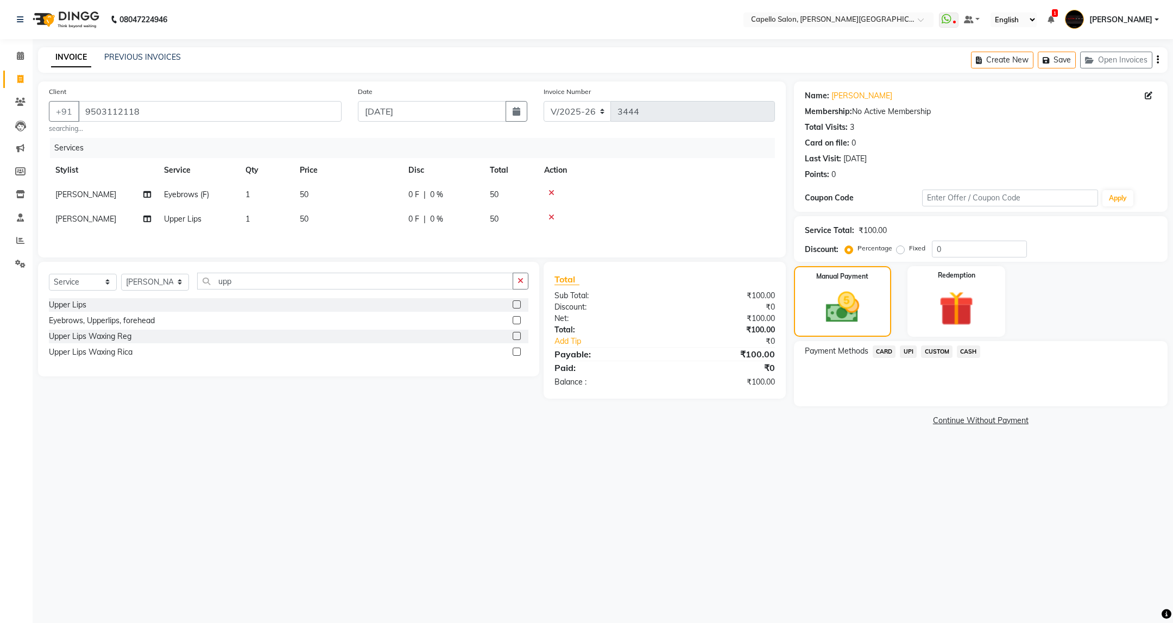
click at [967, 349] on span "CASH" at bounding box center [968, 351] width 23 height 12
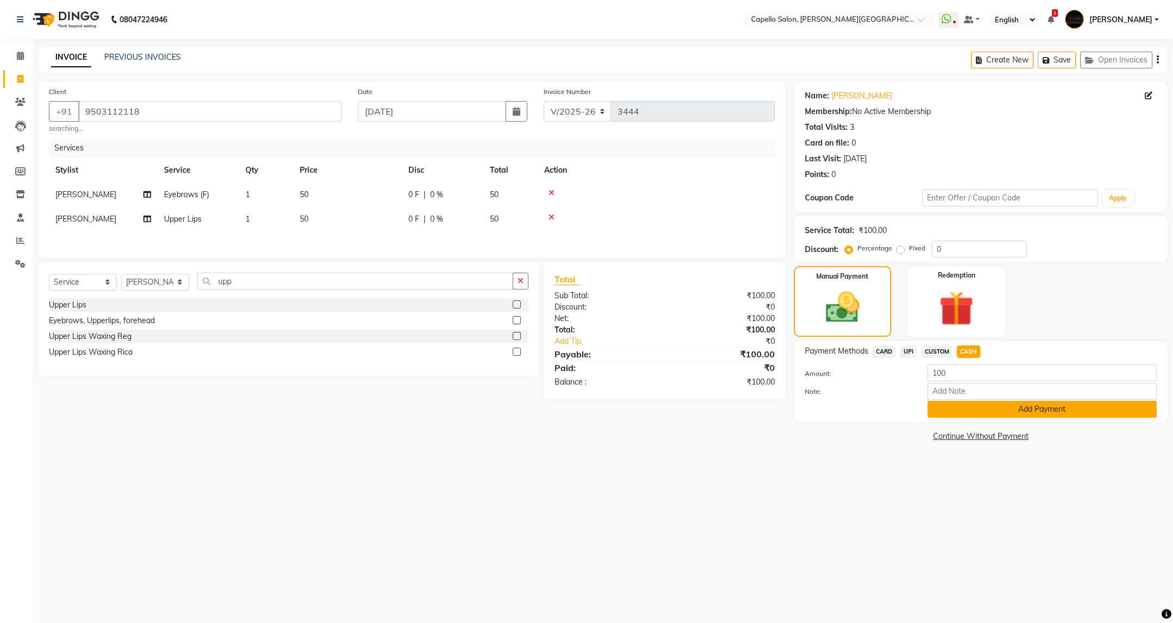
click at [981, 404] on button "Add Payment" at bounding box center [1042, 409] width 229 height 17
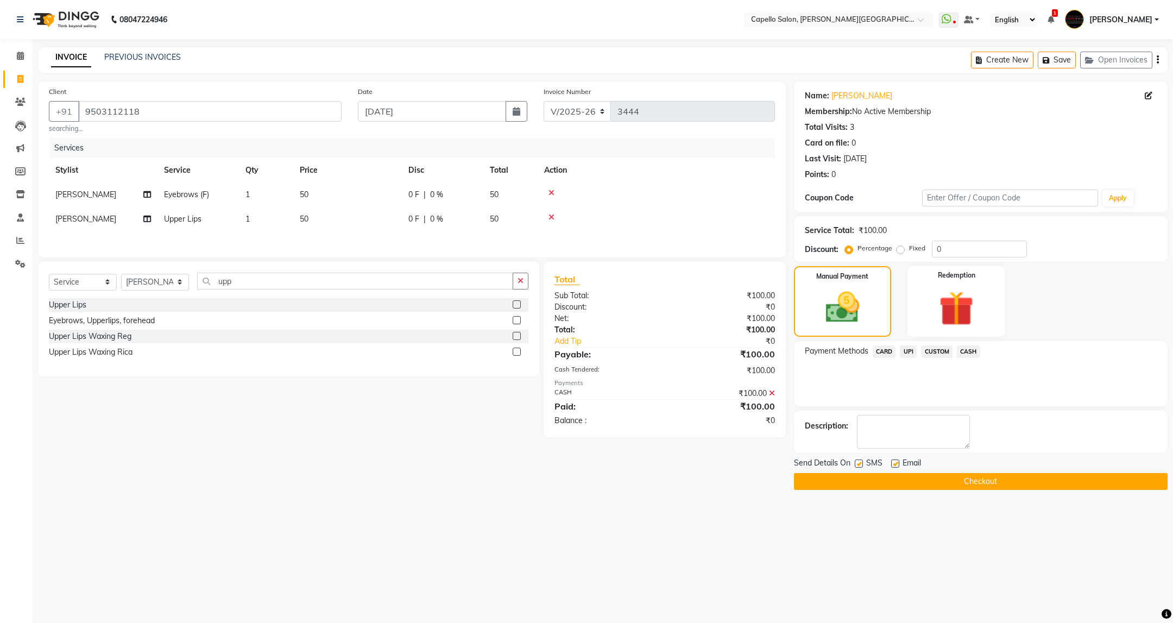
click at [983, 481] on button "Checkout" at bounding box center [981, 481] width 374 height 17
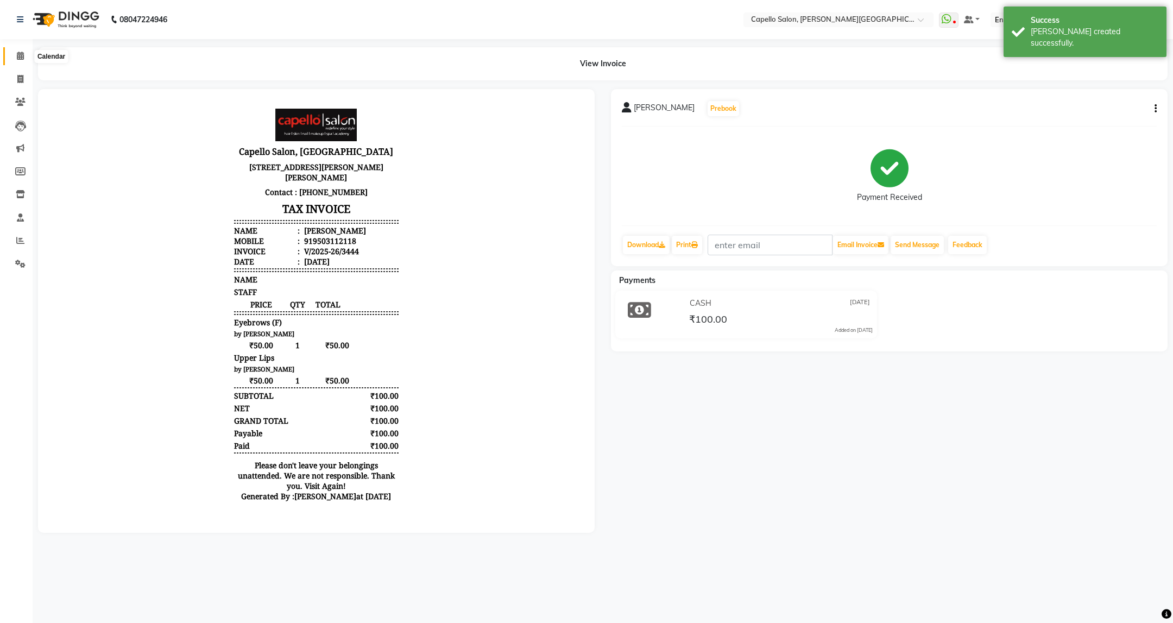
click at [25, 54] on span at bounding box center [20, 56] width 19 height 12
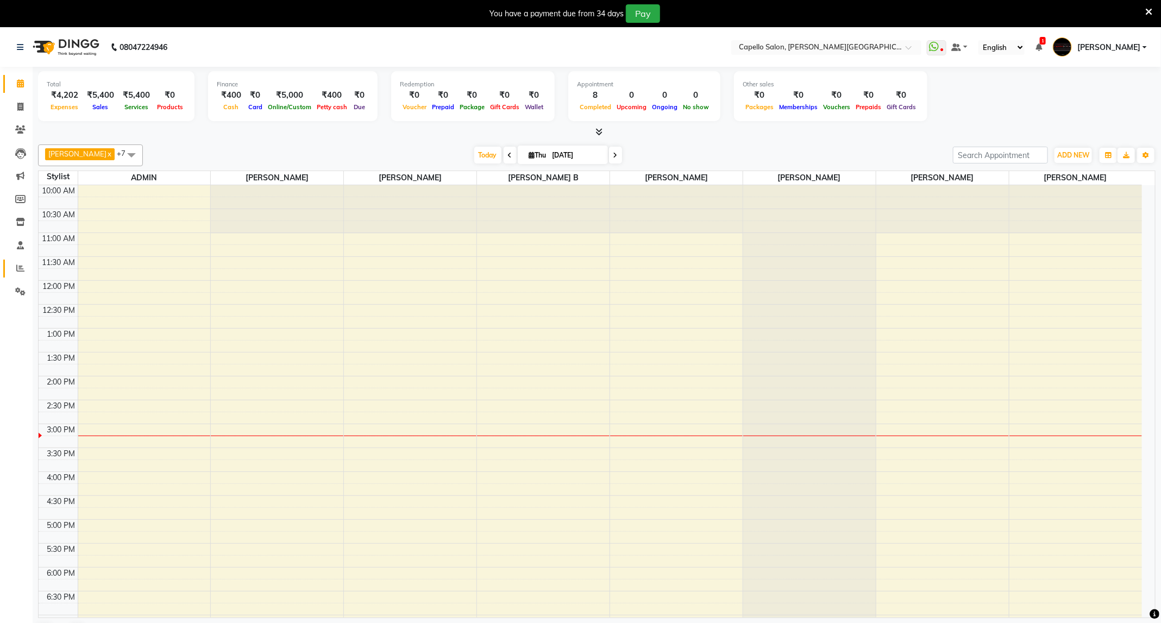
click at [8, 266] on link "Reports" at bounding box center [16, 269] width 26 height 18
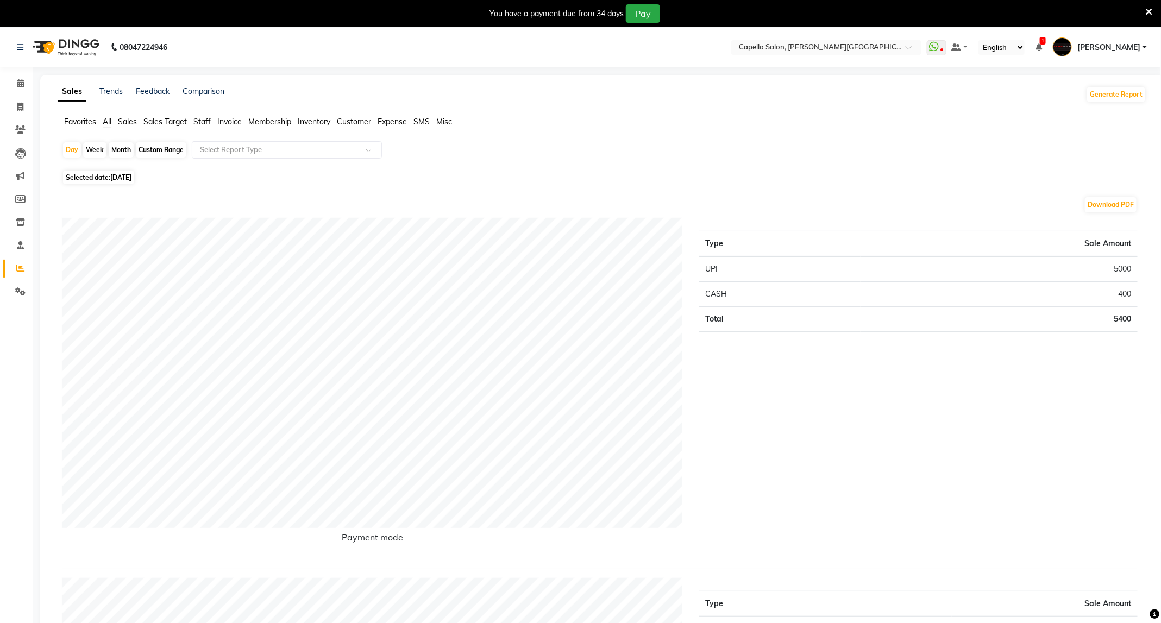
click at [205, 121] on span "Staff" at bounding box center [201, 122] width 17 height 10
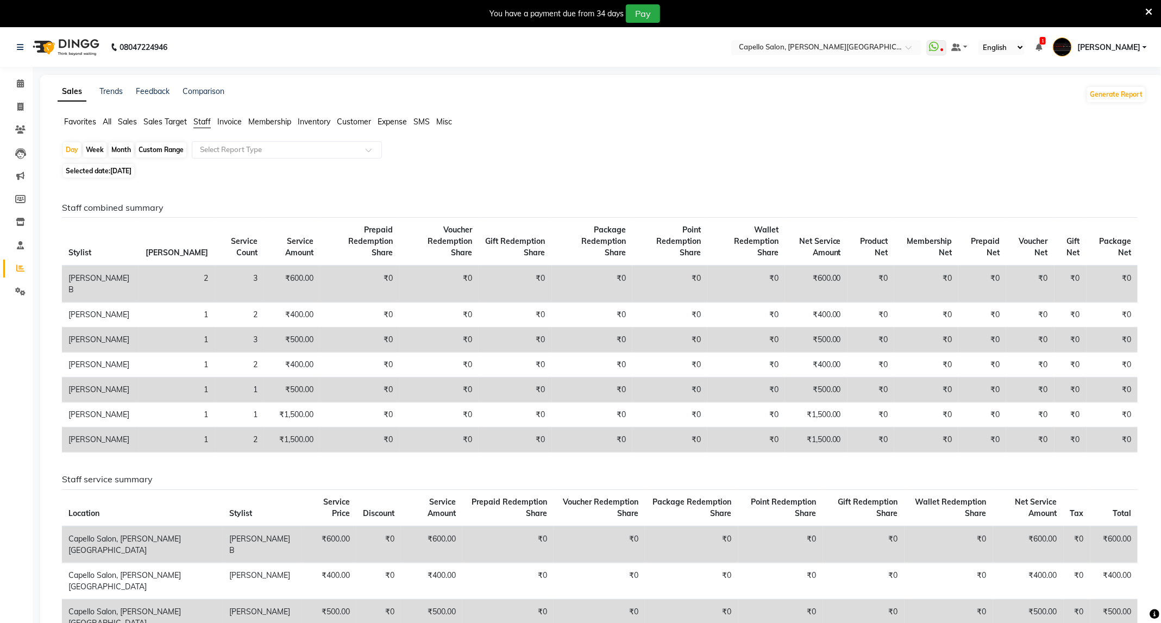
click at [121, 152] on div "Month" at bounding box center [121, 149] width 25 height 15
select select "9"
select select "2025"
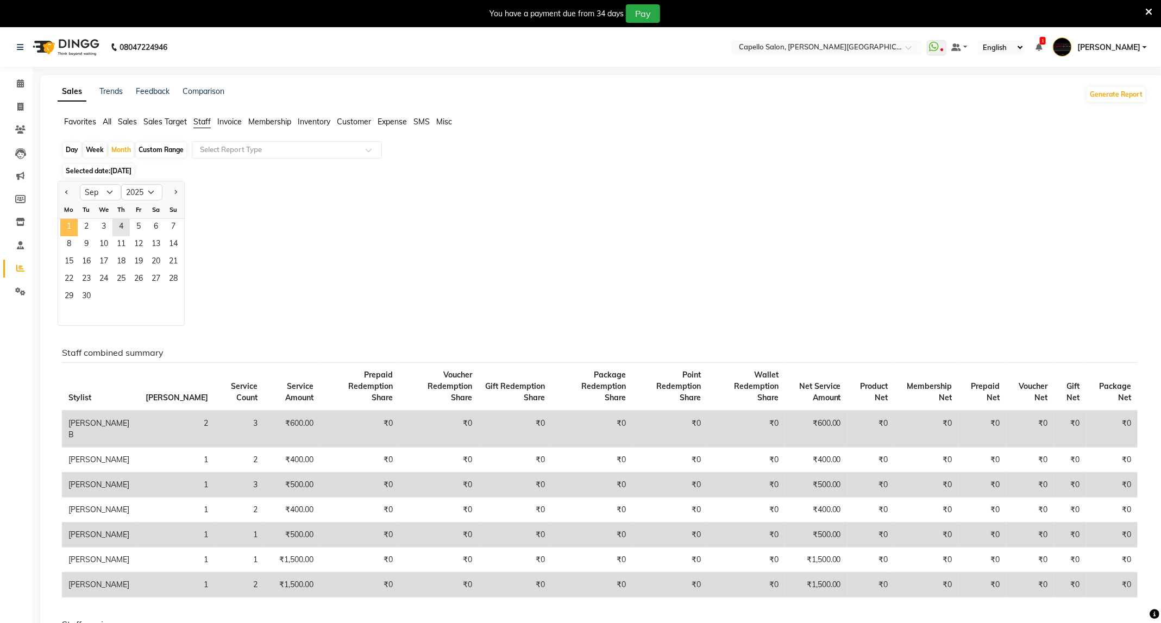
click at [72, 227] on span "1" at bounding box center [68, 227] width 17 height 17
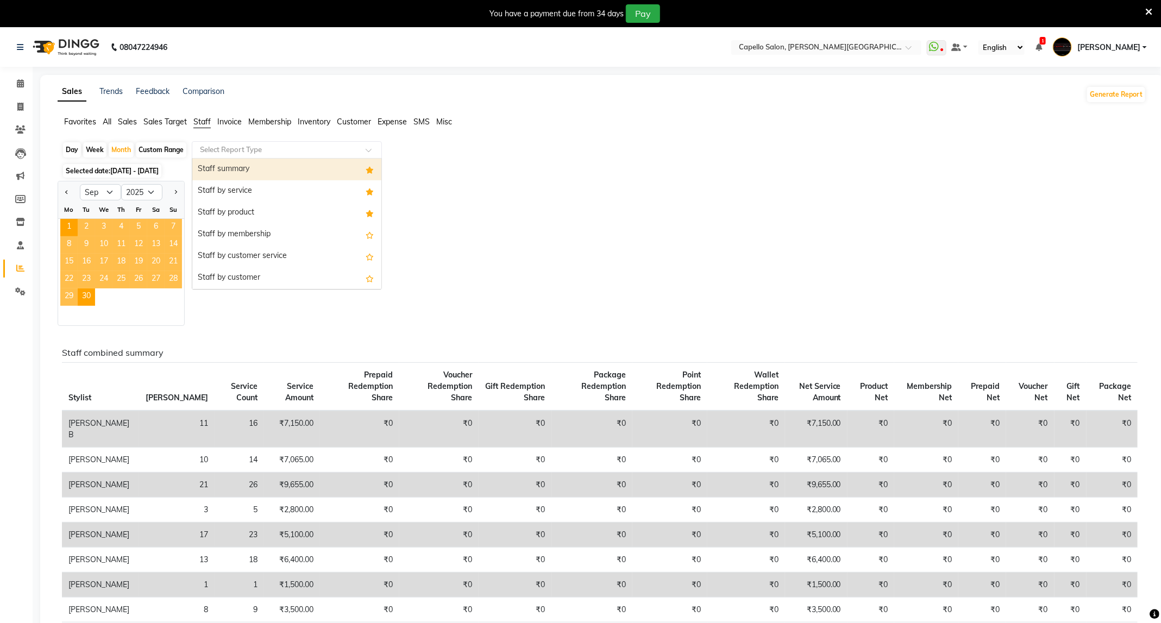
click at [292, 144] on div at bounding box center [286, 149] width 189 height 11
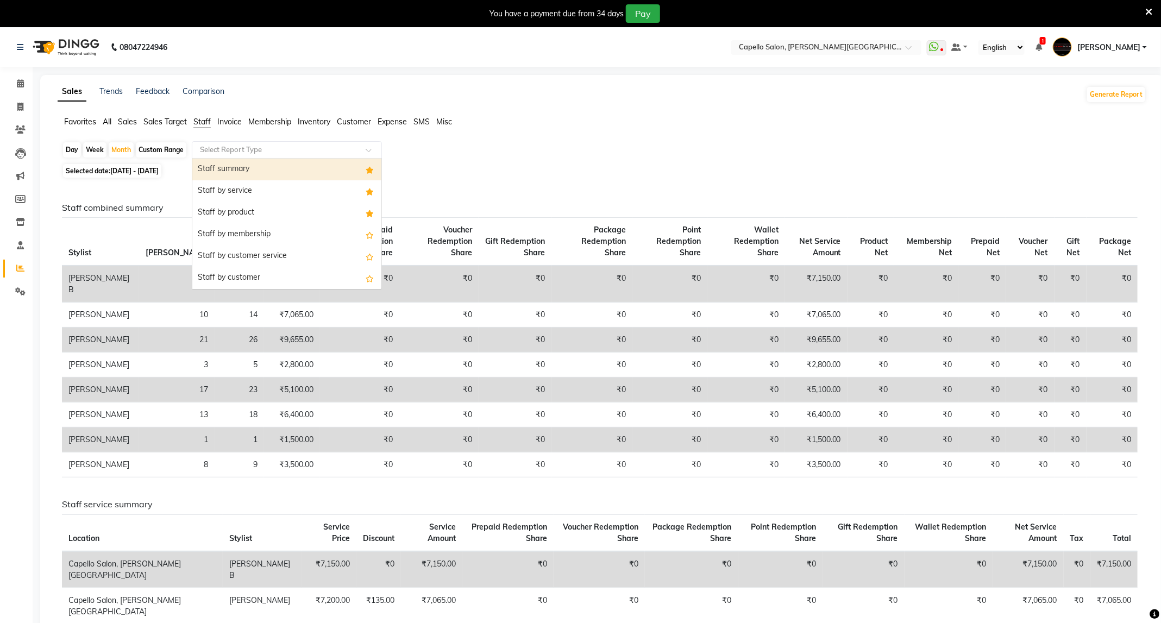
click at [282, 168] on div "Staff summary" at bounding box center [286, 170] width 189 height 22
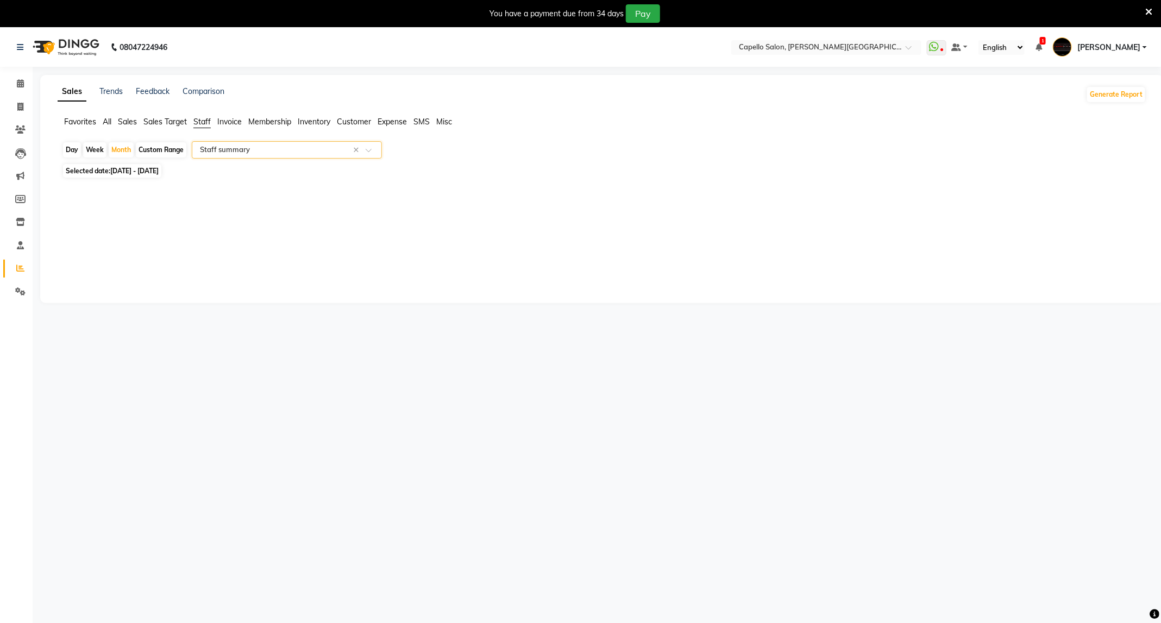
select select "full_report"
select select "csv"
click at [11, 84] on span at bounding box center [20, 84] width 19 height 12
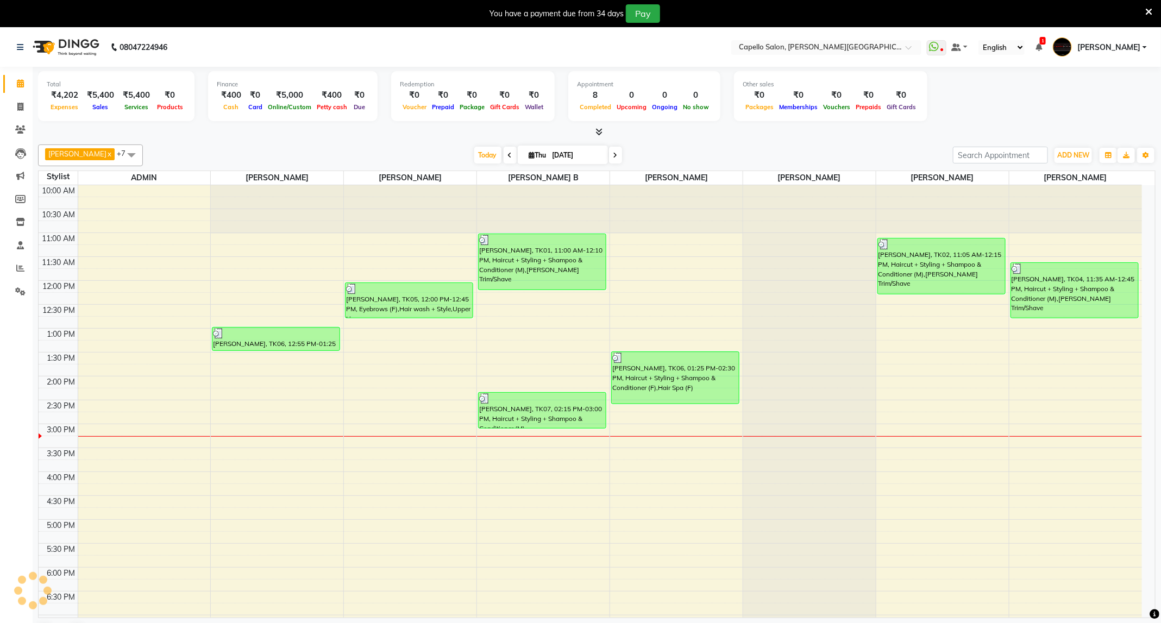
scroll to position [133, 0]
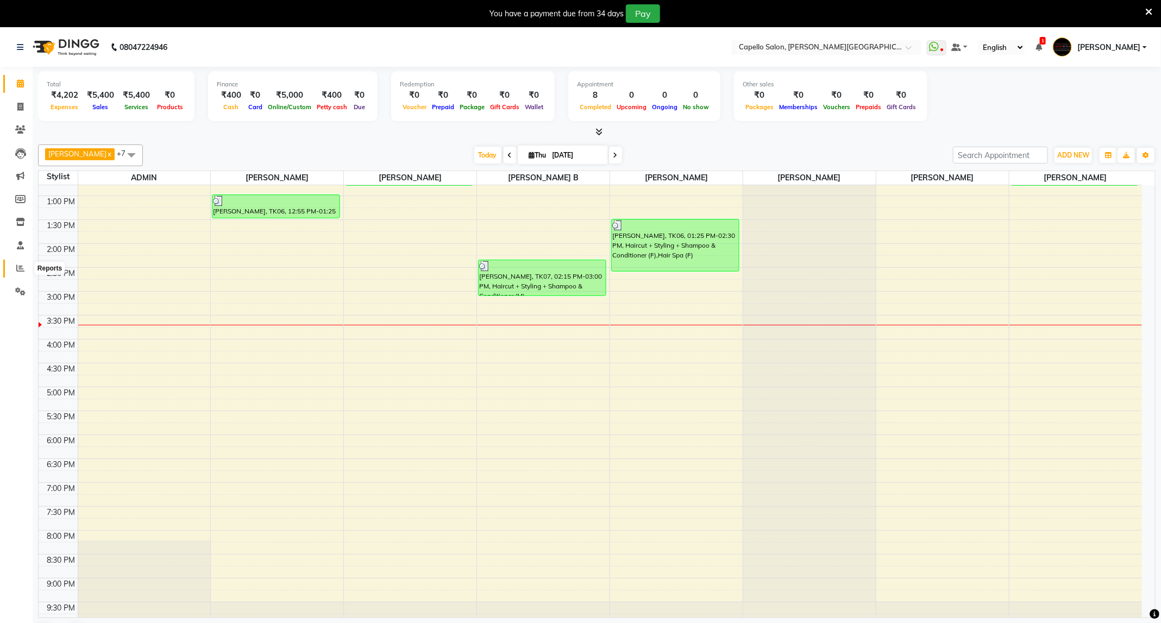
click at [20, 269] on icon at bounding box center [20, 268] width 8 height 8
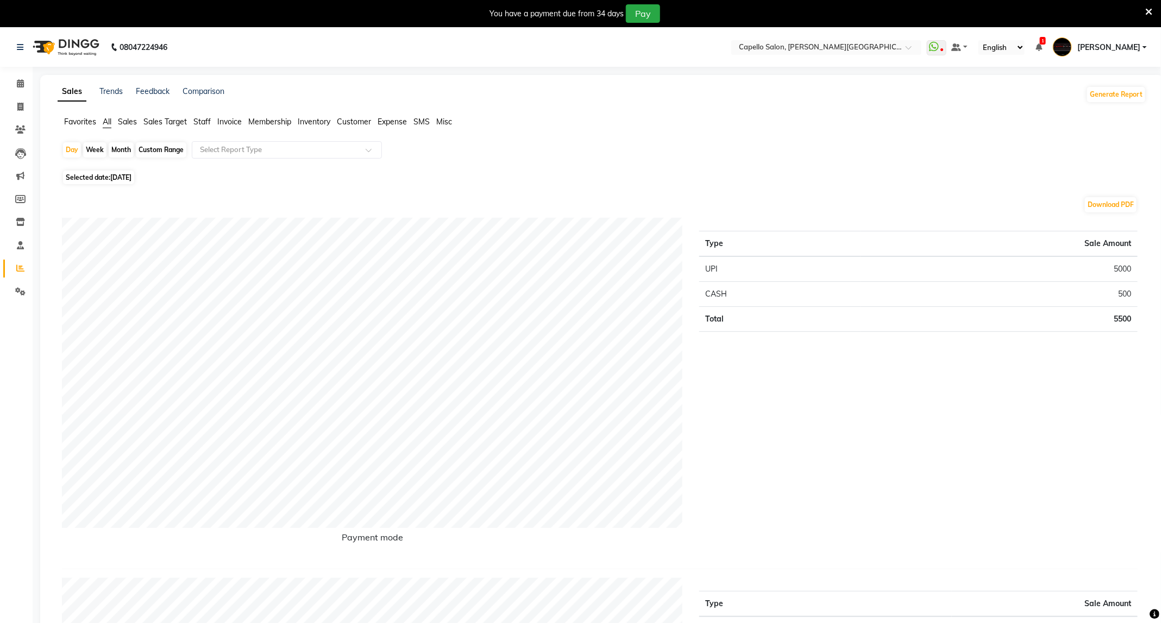
click at [207, 121] on span "Staff" at bounding box center [201, 122] width 17 height 10
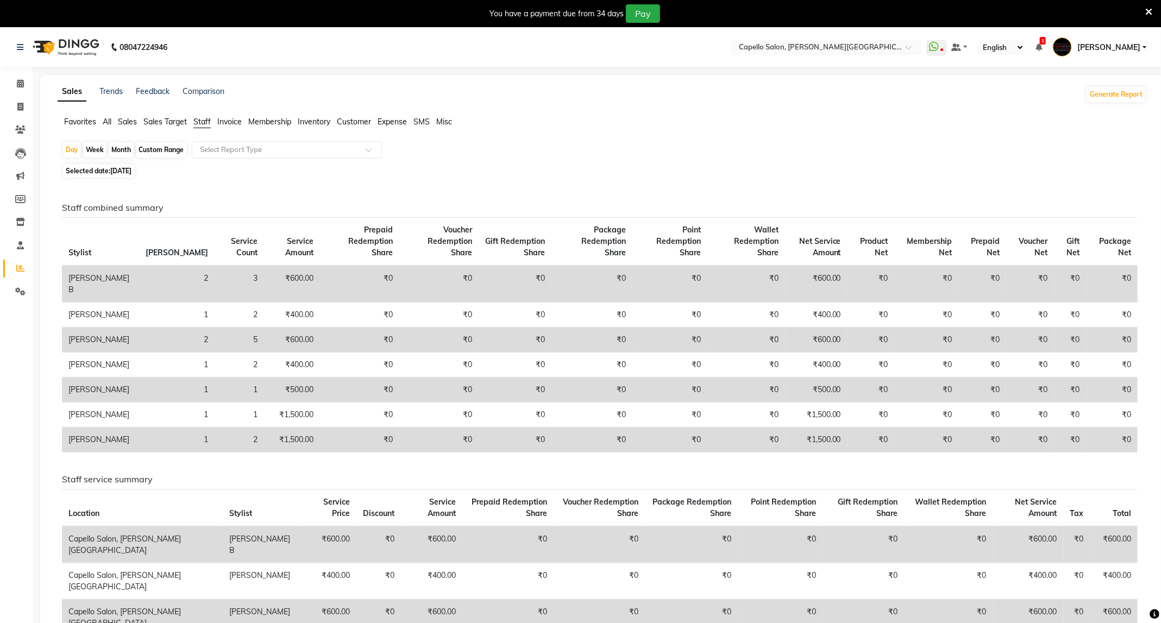
click at [129, 150] on div "Month" at bounding box center [121, 149] width 25 height 15
select select "9"
select select "2025"
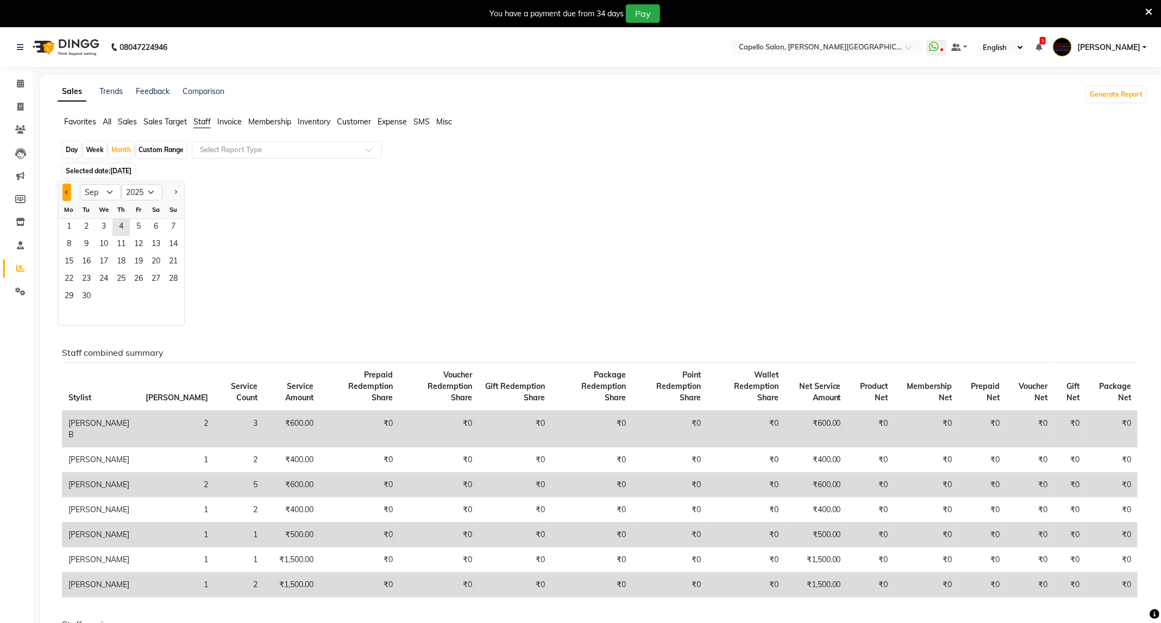
click at [71, 190] on button "Previous month" at bounding box center [66, 192] width 9 height 17
select select "8"
click at [139, 230] on span "1" at bounding box center [138, 227] width 17 height 17
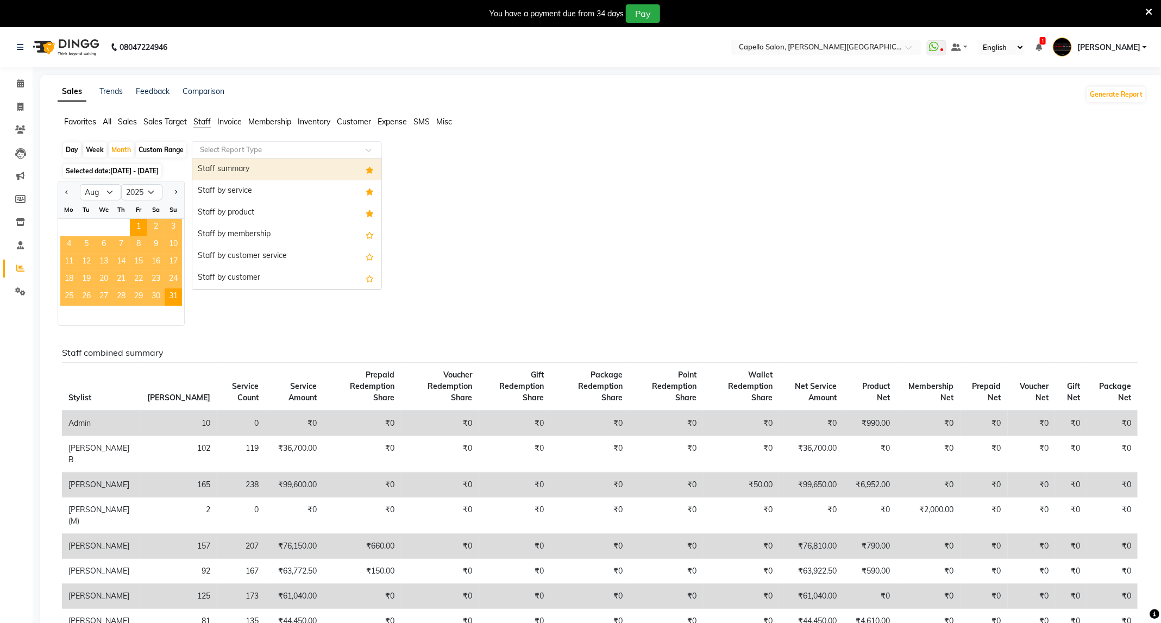
click at [261, 147] on input "text" at bounding box center [276, 149] width 156 height 11
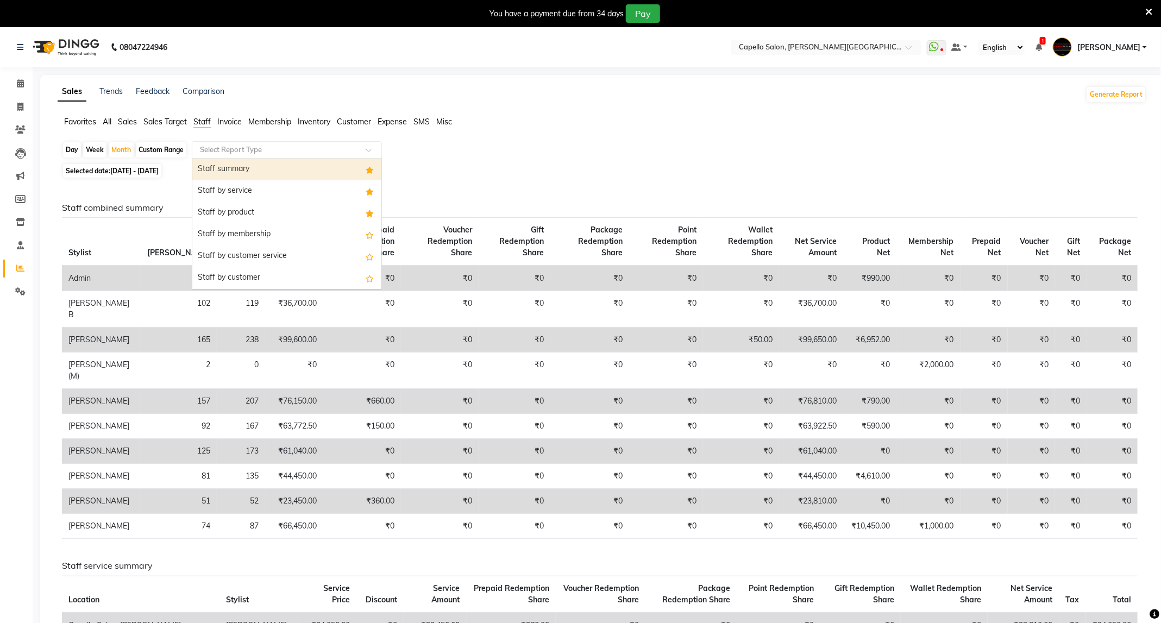
click at [271, 175] on div "Staff summary" at bounding box center [286, 170] width 189 height 22
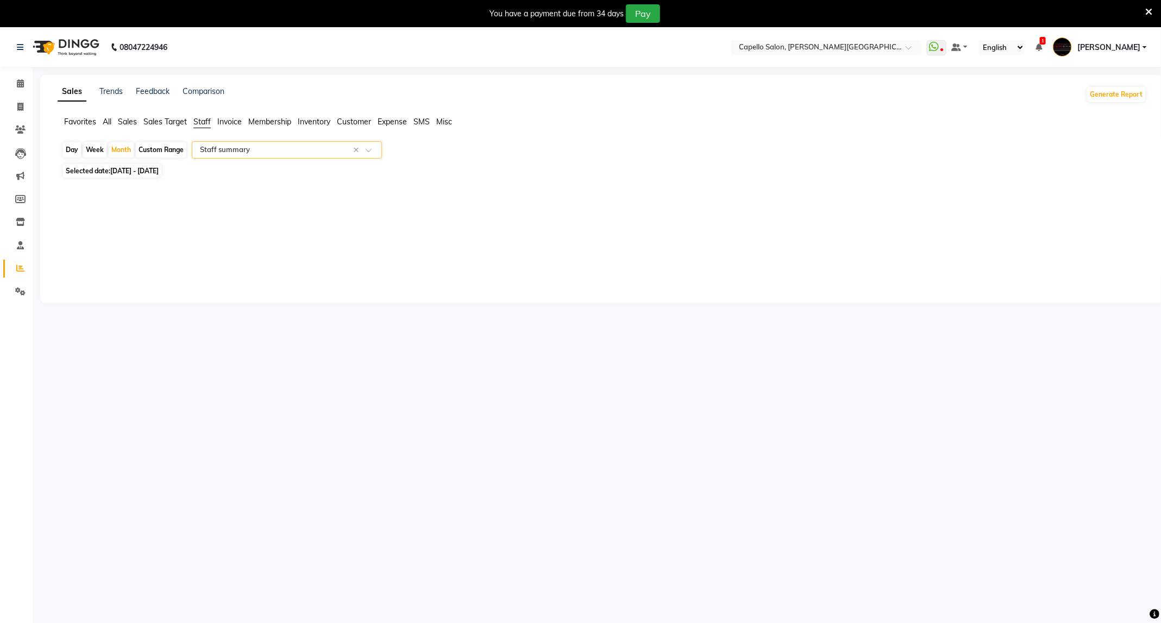
select select "full_report"
select select "csv"
click at [14, 75] on link "Calendar" at bounding box center [16, 84] width 26 height 18
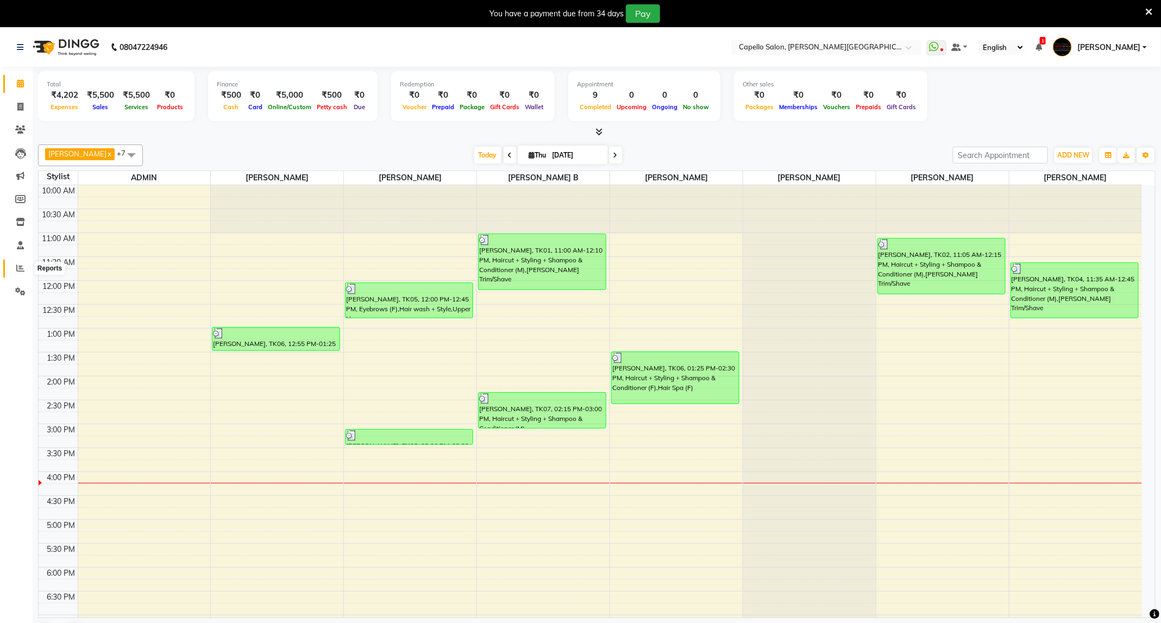
click at [16, 268] on icon at bounding box center [20, 268] width 8 height 8
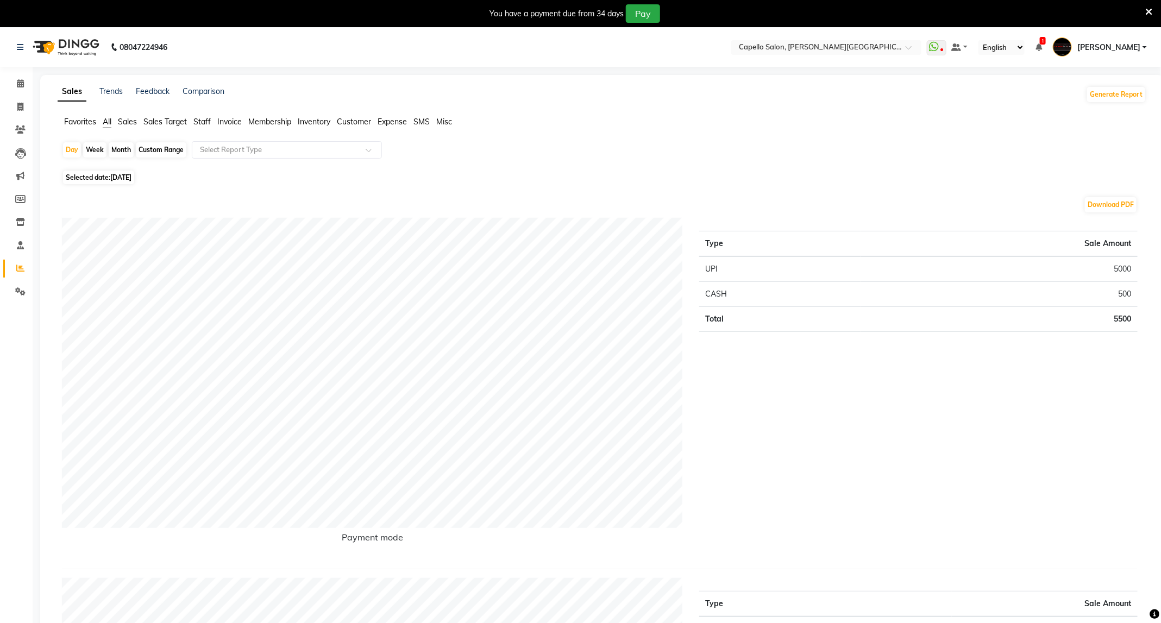
click at [120, 147] on div "Month" at bounding box center [121, 149] width 25 height 15
select select "9"
select select "2025"
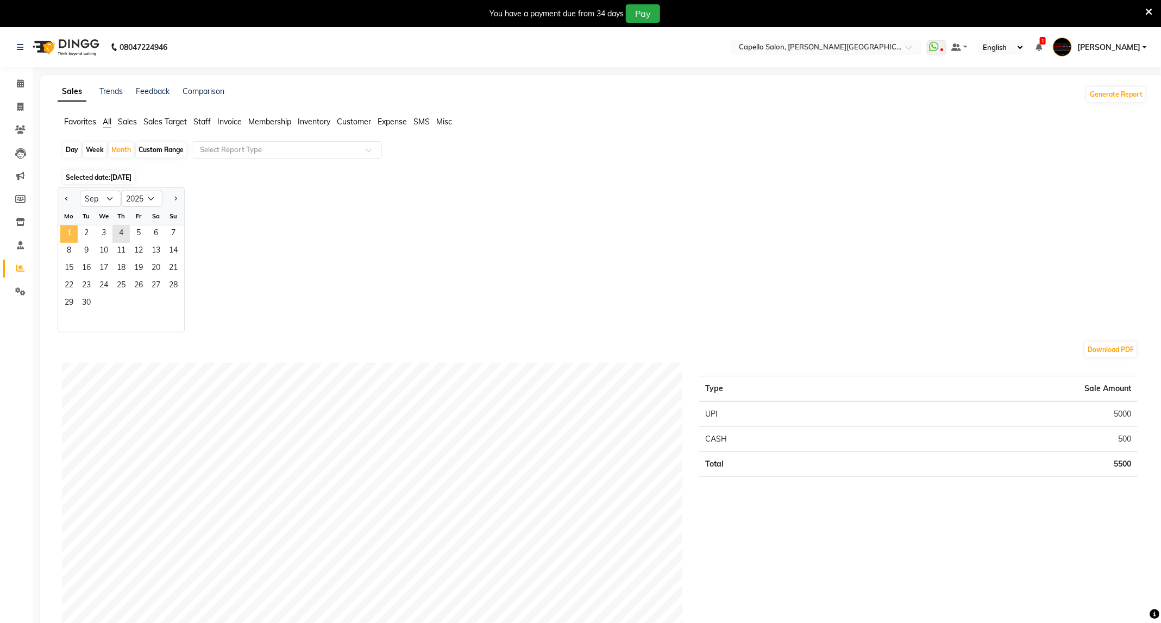
click at [70, 230] on span "1" at bounding box center [68, 233] width 17 height 17
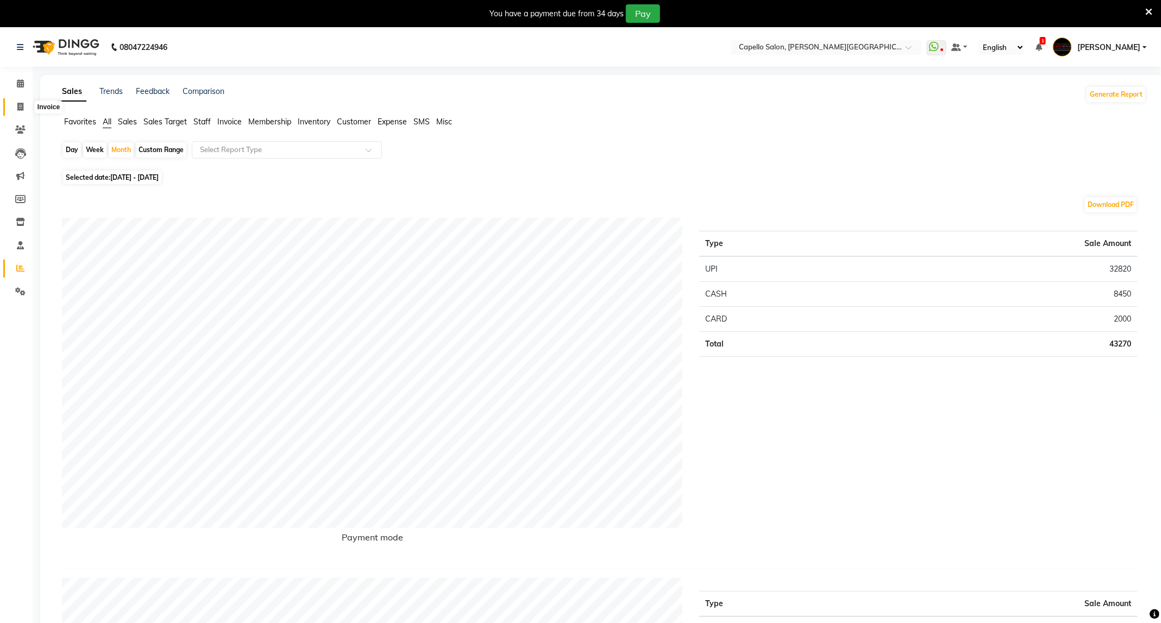
click at [23, 105] on span at bounding box center [20, 107] width 19 height 12
select select "service"
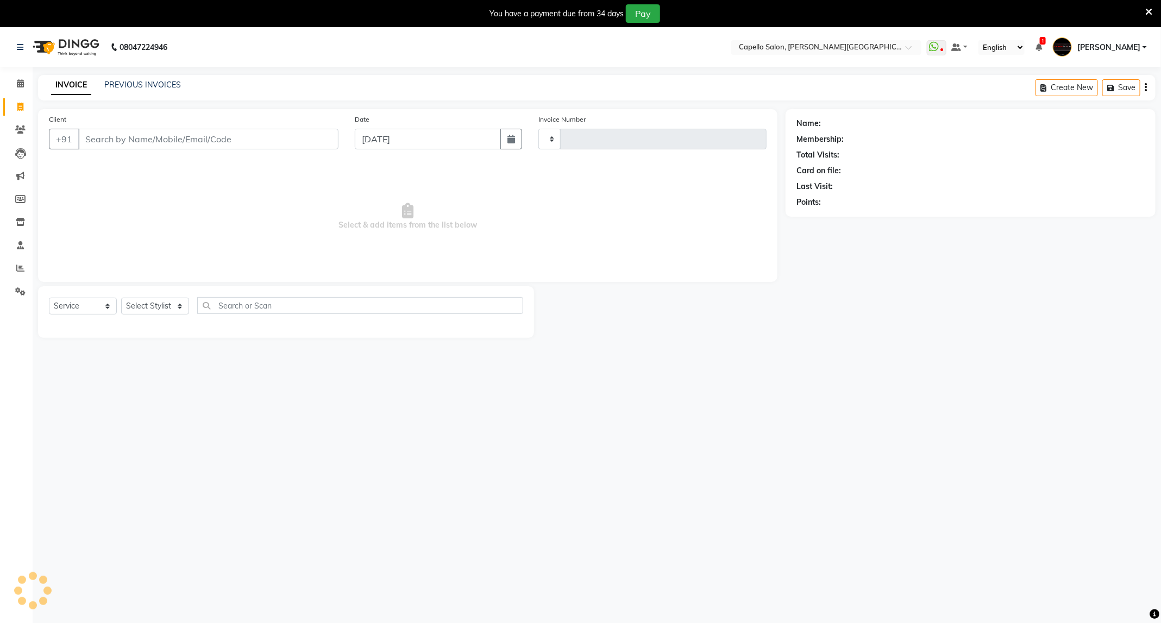
scroll to position [28, 0]
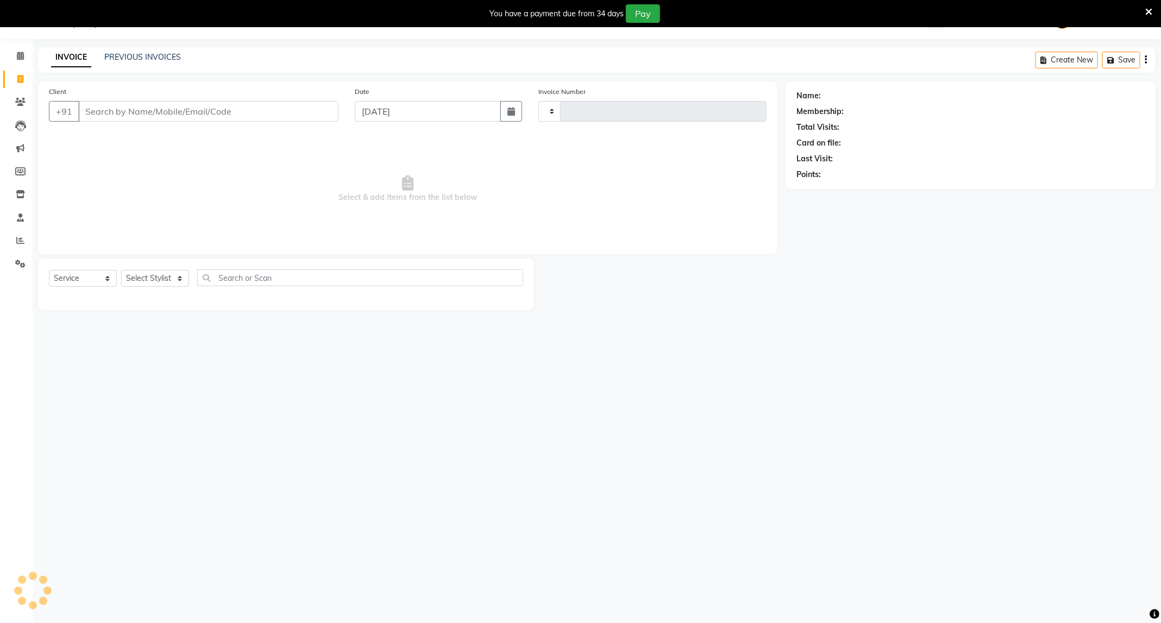
type input "3445"
select select "811"
click at [18, 59] on icon at bounding box center [20, 56] width 7 height 8
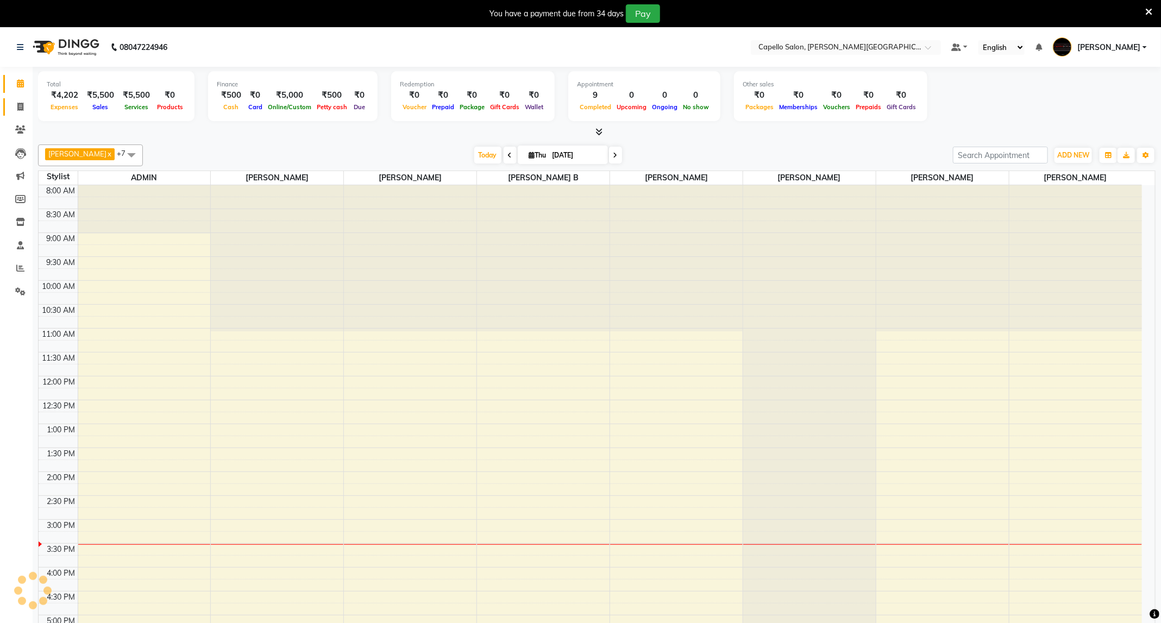
select select "en"
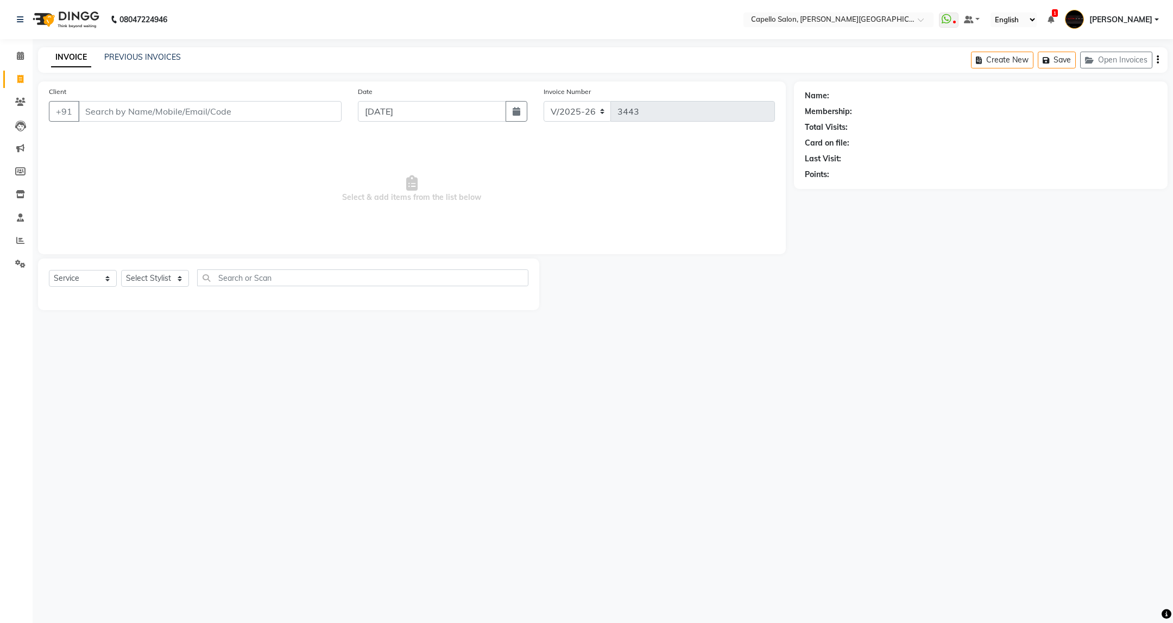
select select "811"
select select "service"
click at [154, 276] on select "Select Stylist ADMIN [PERSON_NAME] [PERSON_NAME] [PERSON_NAME] [PERSON_NAME] (M…" at bounding box center [155, 278] width 68 height 17
click at [108, 419] on div "08047224946 Select Location × Capello Salon, [PERSON_NAME] Nagar WhatsApp Statu…" at bounding box center [586, 311] width 1173 height 623
click at [167, 287] on select "Select Stylist ADMIN [PERSON_NAME] [PERSON_NAME] [PERSON_NAME] [PERSON_NAME] (M…" at bounding box center [155, 278] width 68 height 17
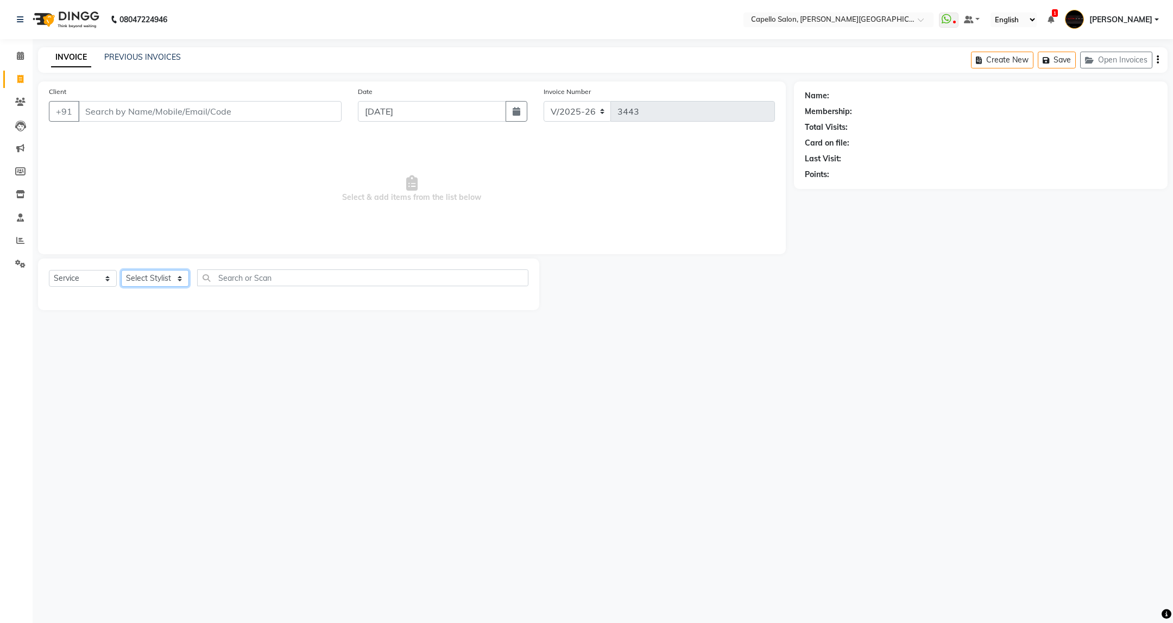
select select "40170"
click at [121, 271] on select "Select Stylist ADMIN [PERSON_NAME] [PERSON_NAME] [PERSON_NAME] [PERSON_NAME] (M…" at bounding box center [155, 278] width 68 height 17
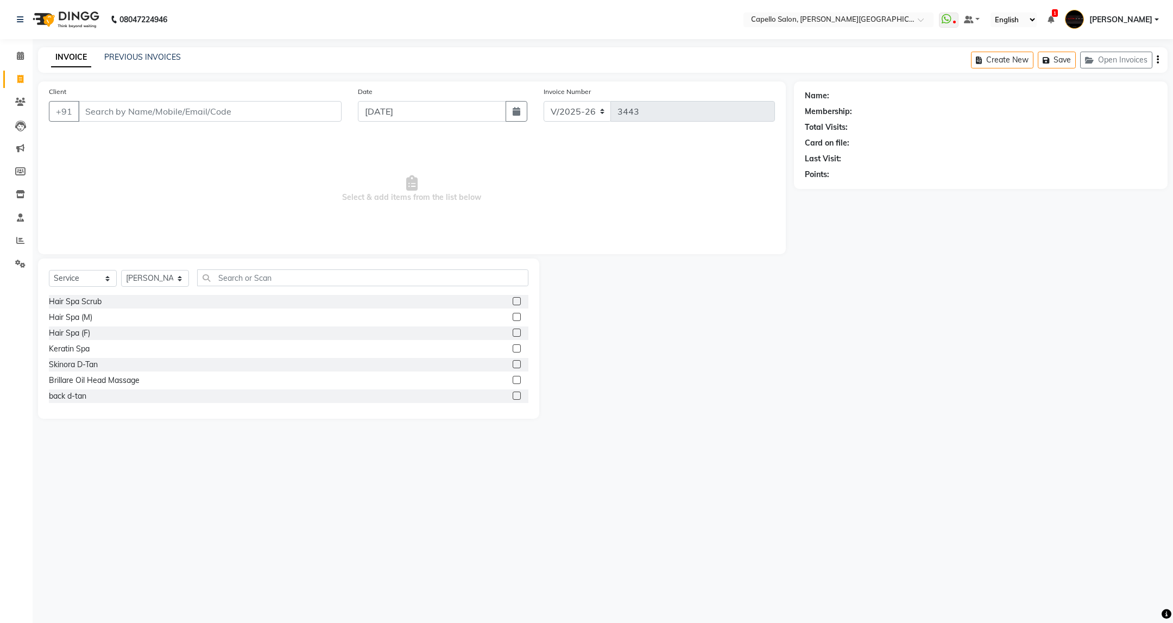
click at [289, 265] on div "Select Service Product Membership Package Voucher Prepaid Gift Card Select Styl…" at bounding box center [288, 339] width 501 height 160
click at [289, 282] on input "text" at bounding box center [362, 277] width 331 height 17
click at [513, 330] on label at bounding box center [517, 333] width 8 height 8
click at [513, 330] on input "checkbox" at bounding box center [516, 333] width 7 height 7
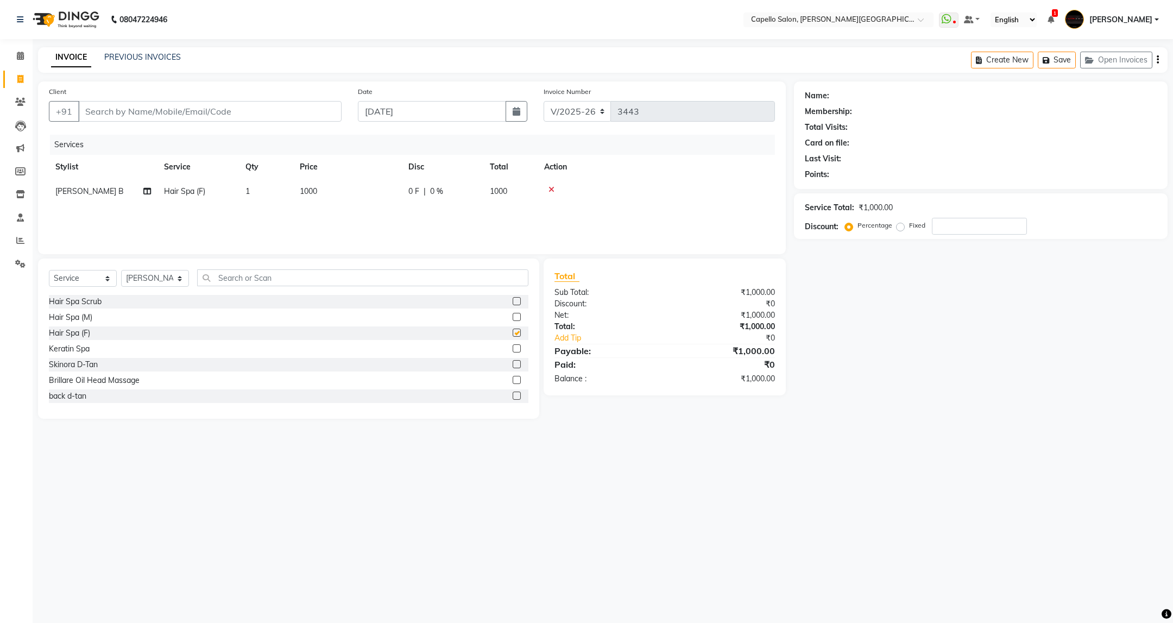
checkbox input "false"
click at [323, 284] on input "text" at bounding box center [362, 277] width 331 height 17
click at [318, 199] on td "1000" at bounding box center [347, 191] width 109 height 24
select select "40170"
click at [376, 201] on input "1000" at bounding box center [399, 194] width 96 height 17
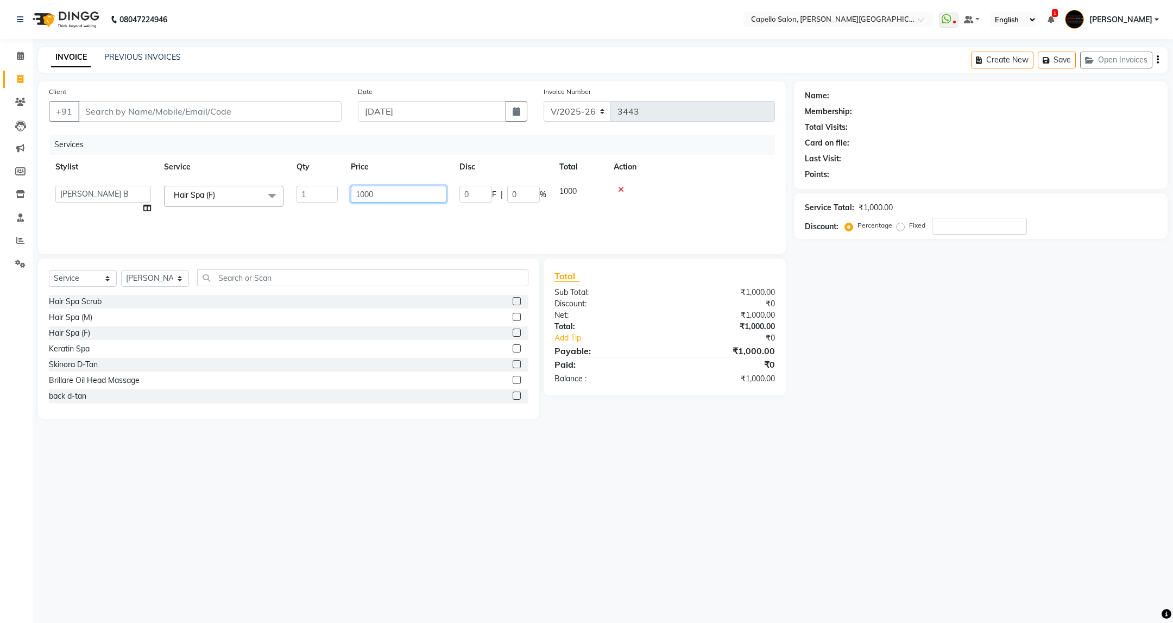
click at [376, 201] on input "1000" at bounding box center [399, 194] width 96 height 17
type input "1500"
click at [644, 521] on div "08047224946 Select Location × Capello Salon, Trimurti Nagar WhatsApp Status ✕ S…" at bounding box center [586, 311] width 1173 height 623
click at [133, 108] on input "Client" at bounding box center [209, 111] width 263 height 21
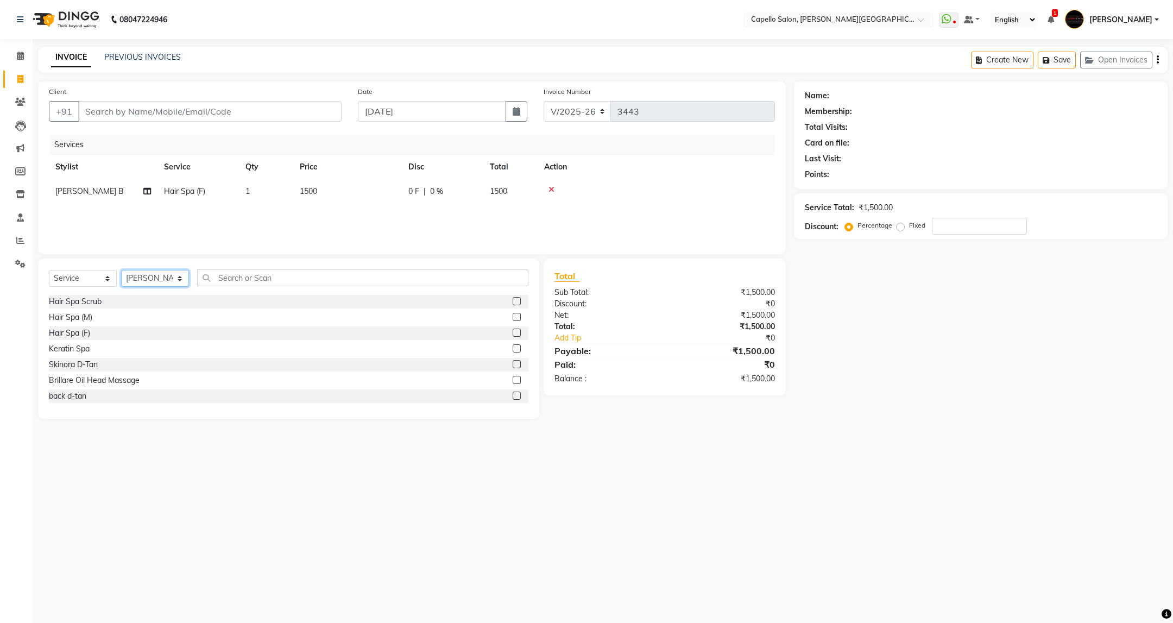
click at [163, 282] on select "Select Stylist ADMIN [PERSON_NAME] [PERSON_NAME] [PERSON_NAME] [PERSON_NAME] (M…" at bounding box center [155, 278] width 68 height 17
select select "35878"
click at [121, 271] on select "Select Stylist ADMIN [PERSON_NAME] [PERSON_NAME] [PERSON_NAME] [PERSON_NAME] (M…" at bounding box center [155, 278] width 68 height 17
click at [269, 276] on input "text" at bounding box center [362, 277] width 331 height 17
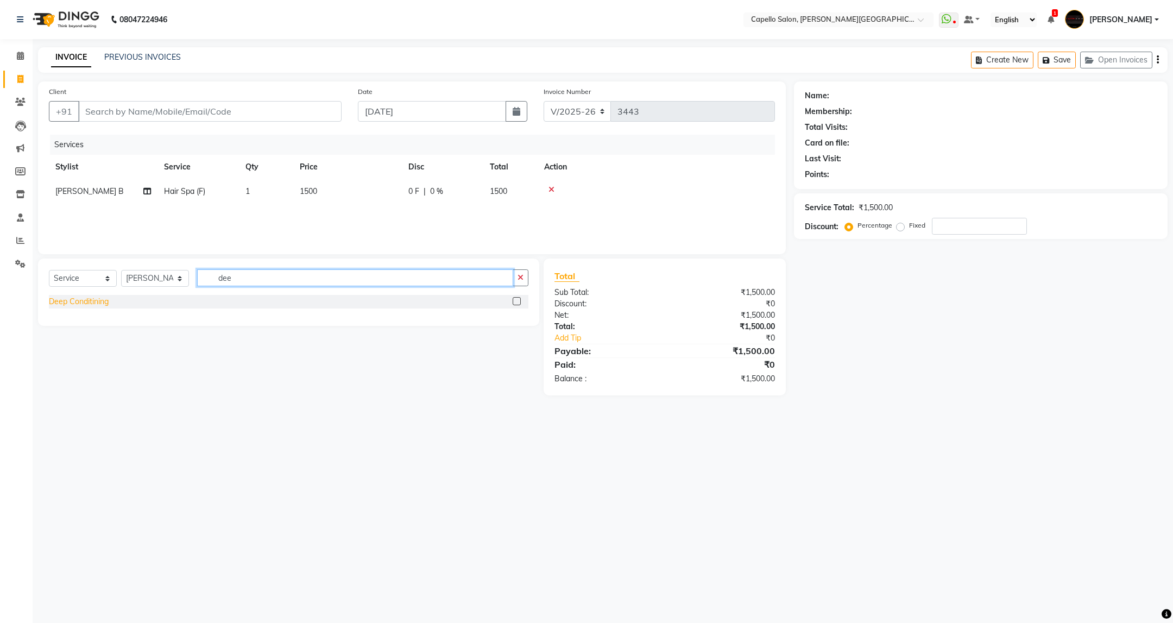
type input "dee"
click at [95, 297] on div "Deep Conditining" at bounding box center [79, 301] width 60 height 11
checkbox input "false"
click at [295, 221] on td "700" at bounding box center [347, 216] width 109 height 24
select select "35878"
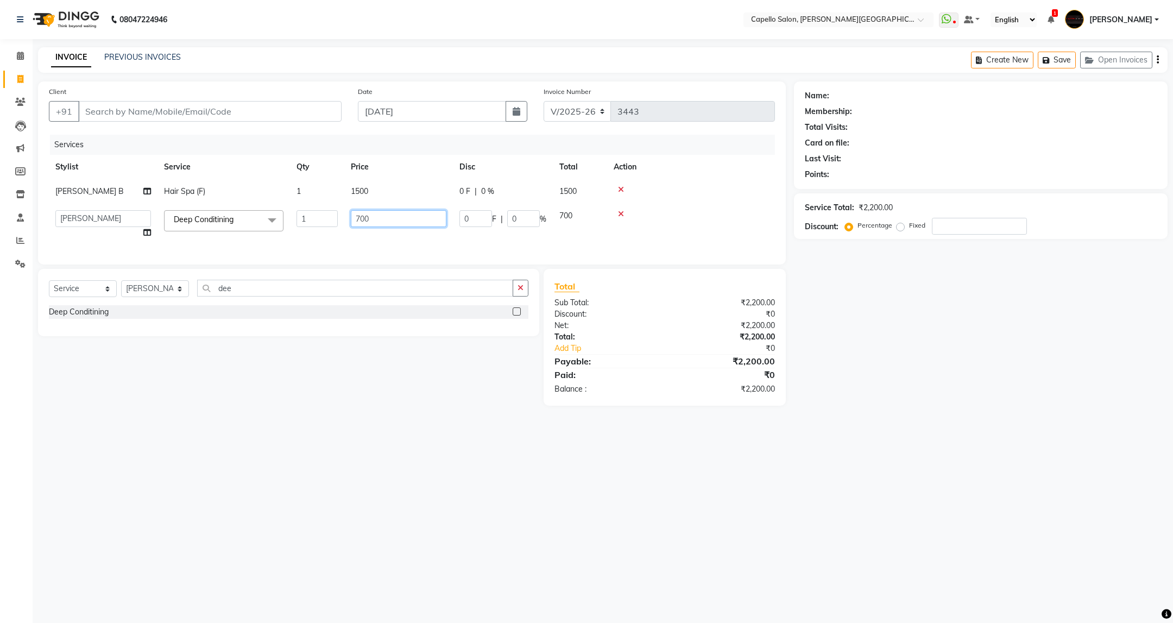
drag, startPoint x: 349, startPoint y: 221, endPoint x: 310, endPoint y: 251, distance: 49.5
click at [310, 251] on div "Services Stylist Service Qty Price Disc Total Action ANKUSH B Hair Spa (F) 1 15…" at bounding box center [412, 194] width 726 height 119
type input "800"
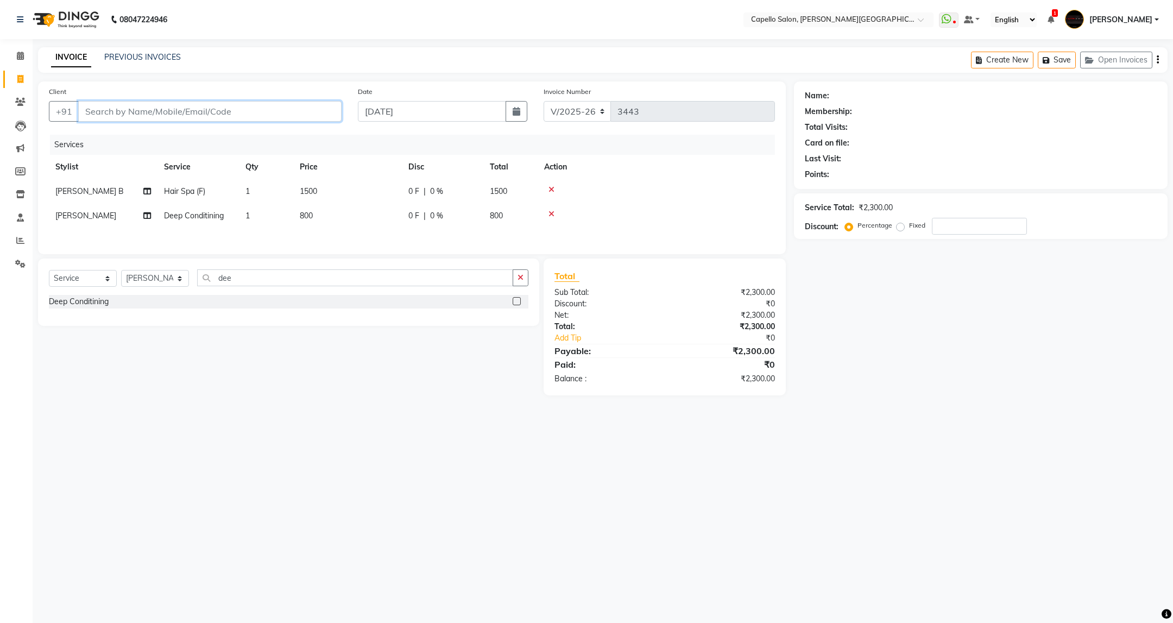
click at [196, 103] on input "Client" at bounding box center [209, 111] width 263 height 21
type input "7"
type input "0"
type input "7218558070"
click at [334, 113] on span "Add Client" at bounding box center [313, 111] width 43 height 11
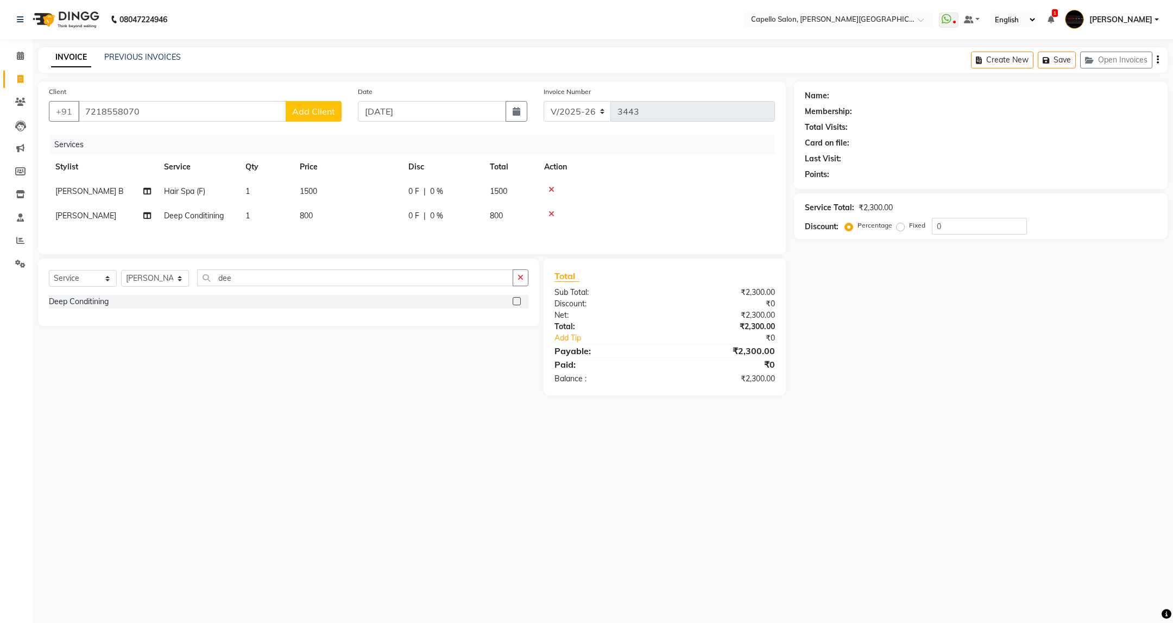
select select "22"
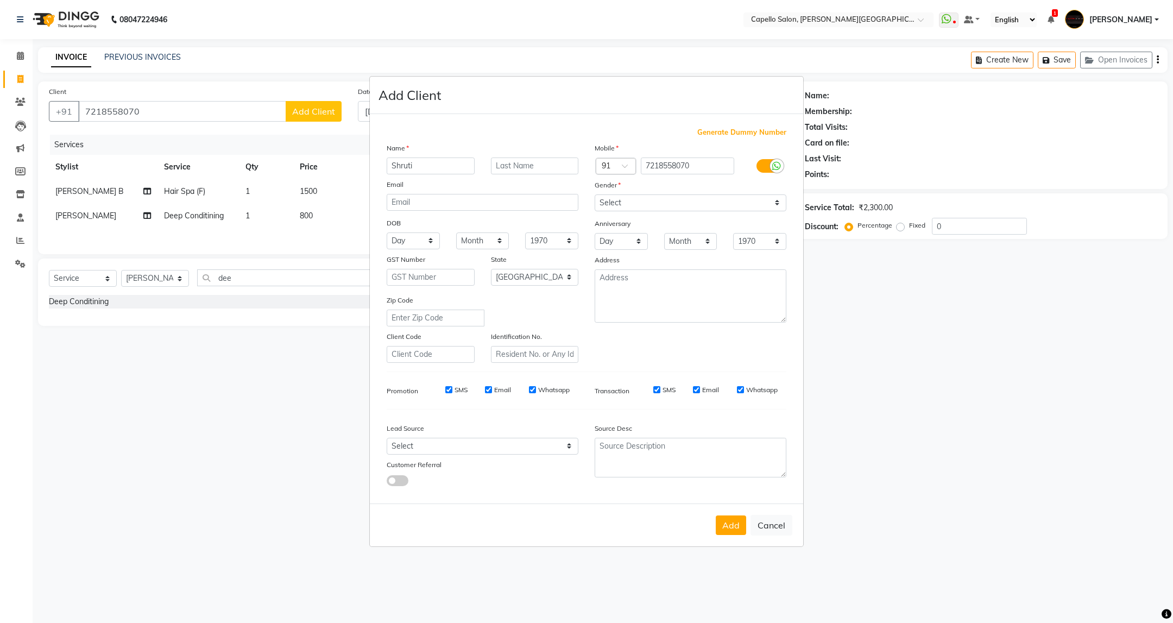
type input "Shruti"
type input "[PERSON_NAME]"
click at [693, 193] on div "Gender" at bounding box center [691, 186] width 208 height 15
click at [701, 205] on select "Select [DEMOGRAPHIC_DATA] [DEMOGRAPHIC_DATA] Other Prefer Not To Say" at bounding box center [691, 202] width 192 height 17
select select "[DEMOGRAPHIC_DATA]"
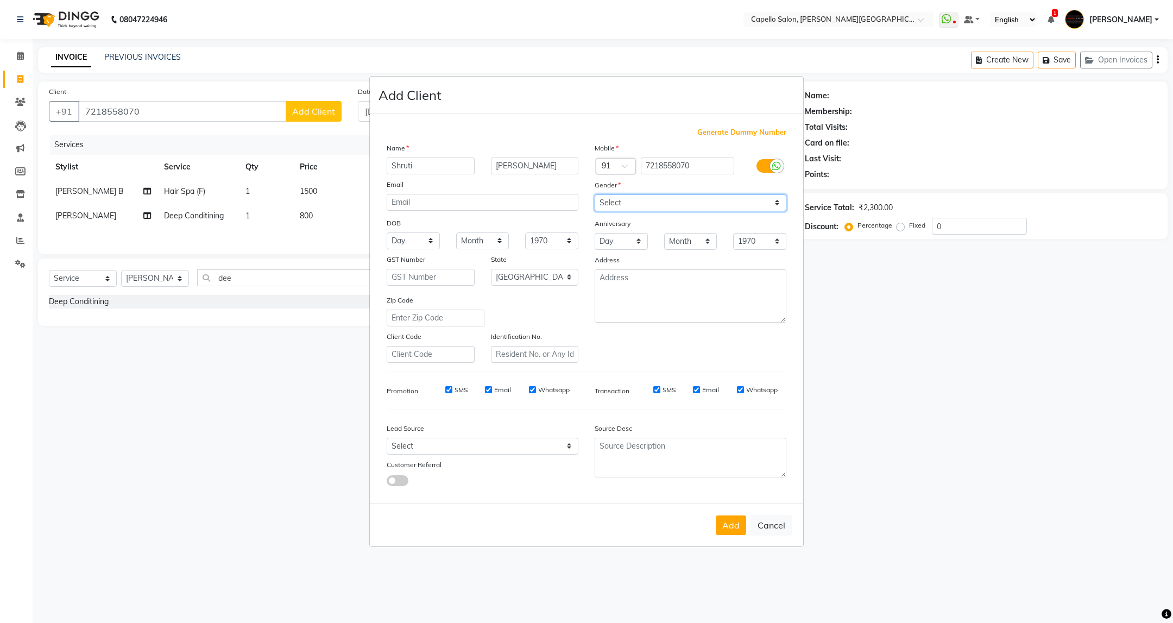
click at [595, 195] on select "Select [DEMOGRAPHIC_DATA] [DEMOGRAPHIC_DATA] Other Prefer Not To Say" at bounding box center [691, 202] width 192 height 17
click at [729, 520] on button "Add" at bounding box center [731, 525] width 30 height 20
select select
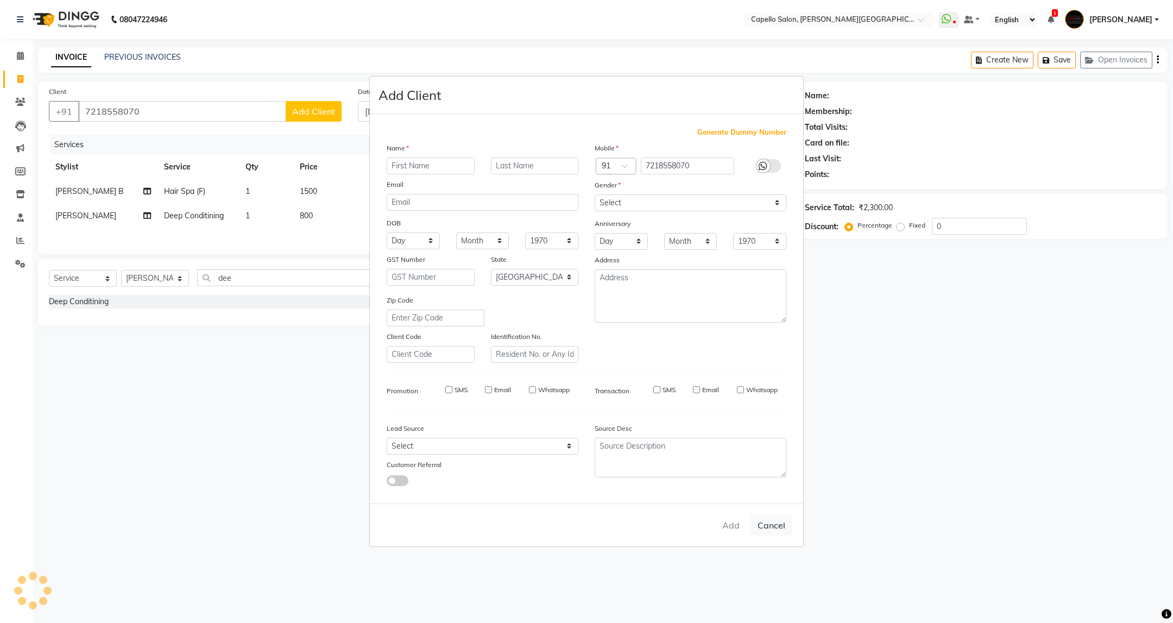
select select "null"
select select
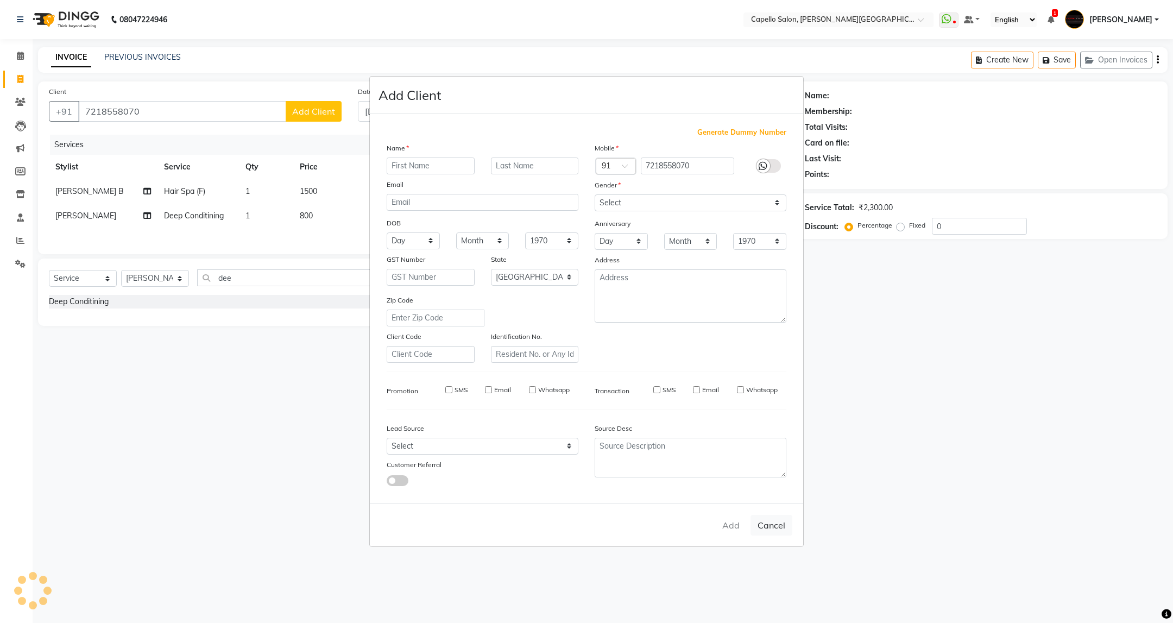
checkbox input "false"
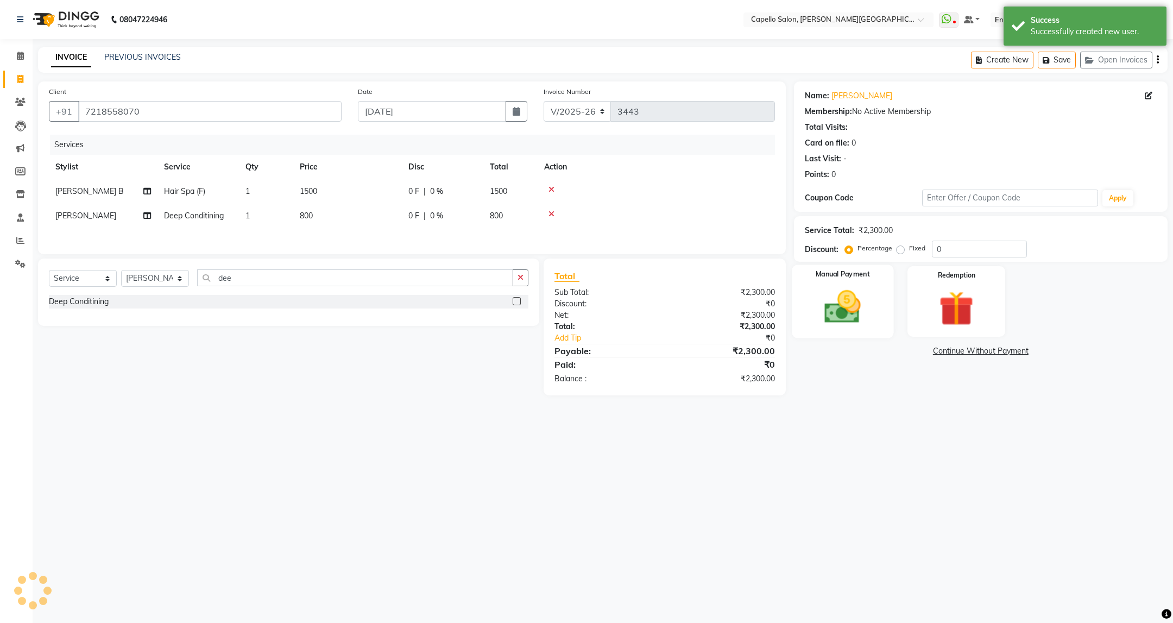
click at [812, 324] on div "Manual Payment" at bounding box center [843, 301] width 102 height 73
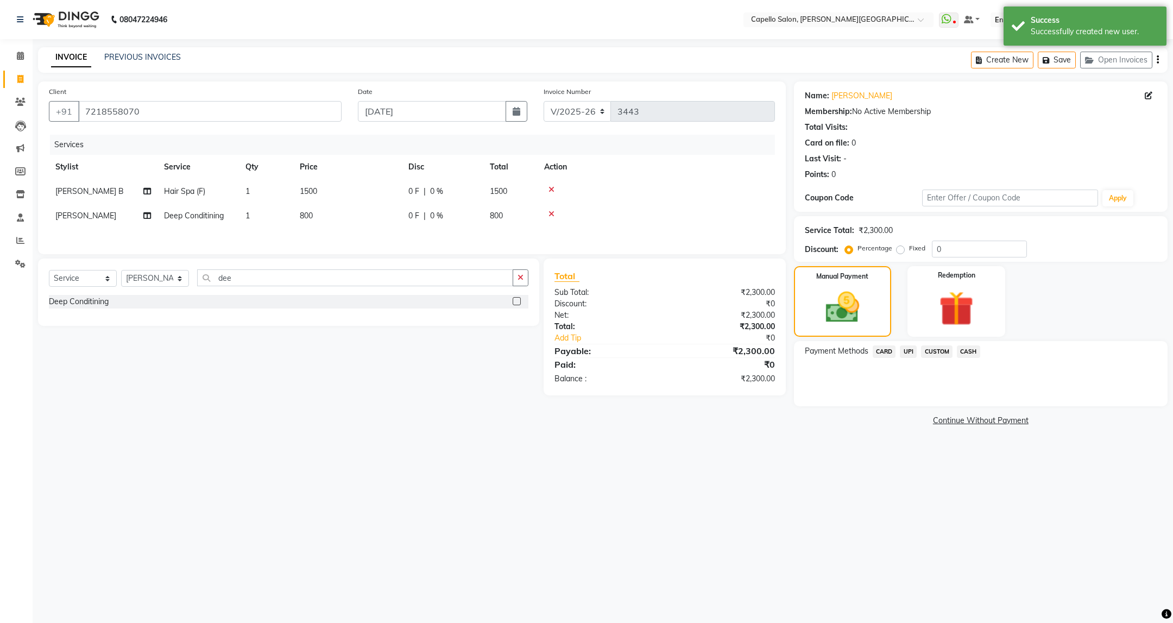
click at [908, 350] on span "UPI" at bounding box center [908, 351] width 17 height 12
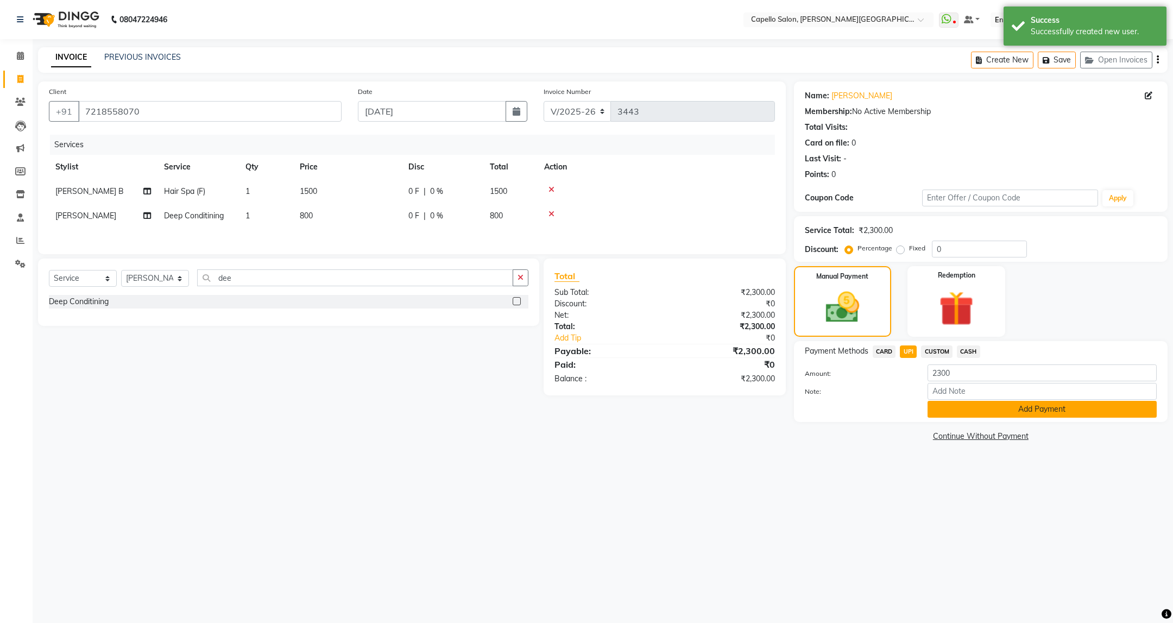
click at [955, 406] on button "Add Payment" at bounding box center [1042, 409] width 229 height 17
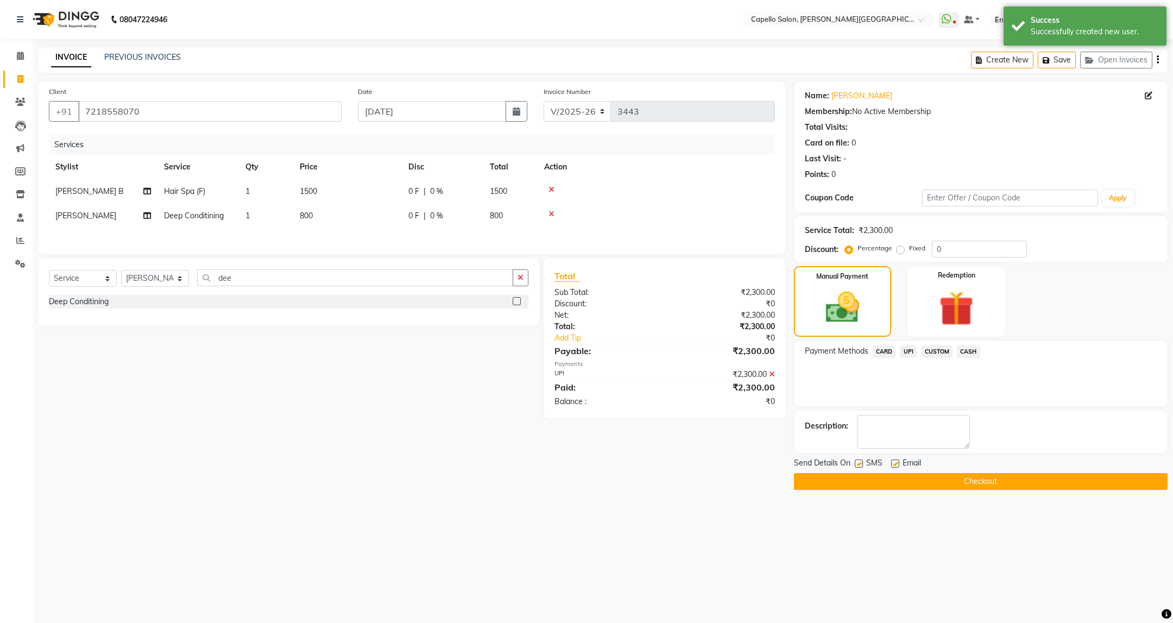
click at [927, 478] on button "Checkout" at bounding box center [981, 481] width 374 height 17
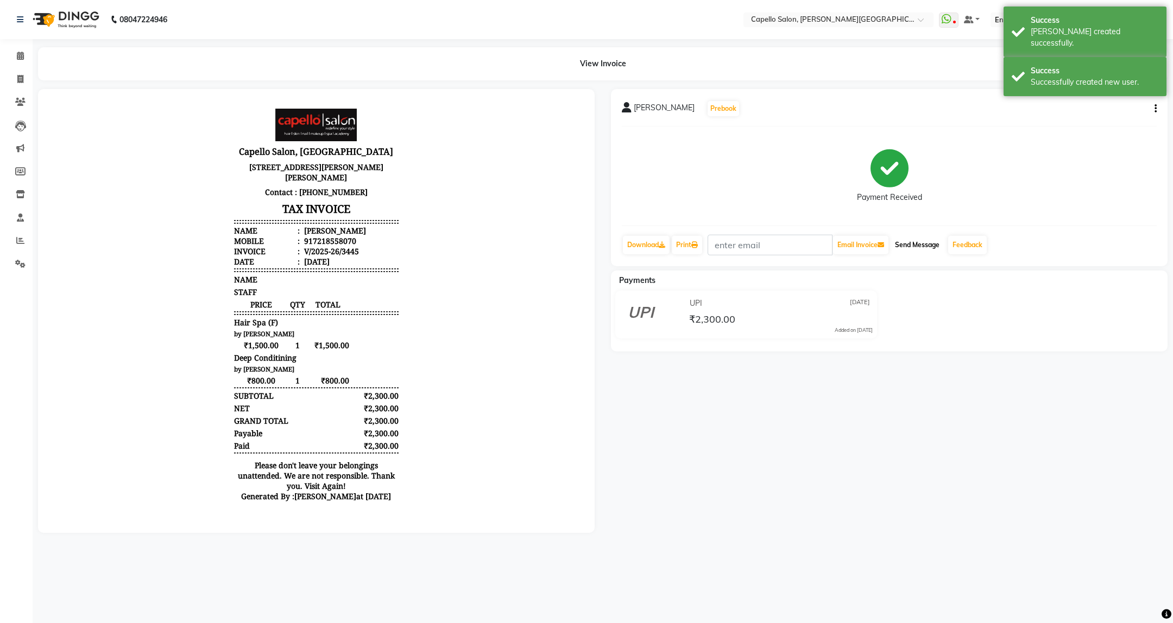
click at [902, 240] on button "Send Message" at bounding box center [917, 245] width 53 height 18
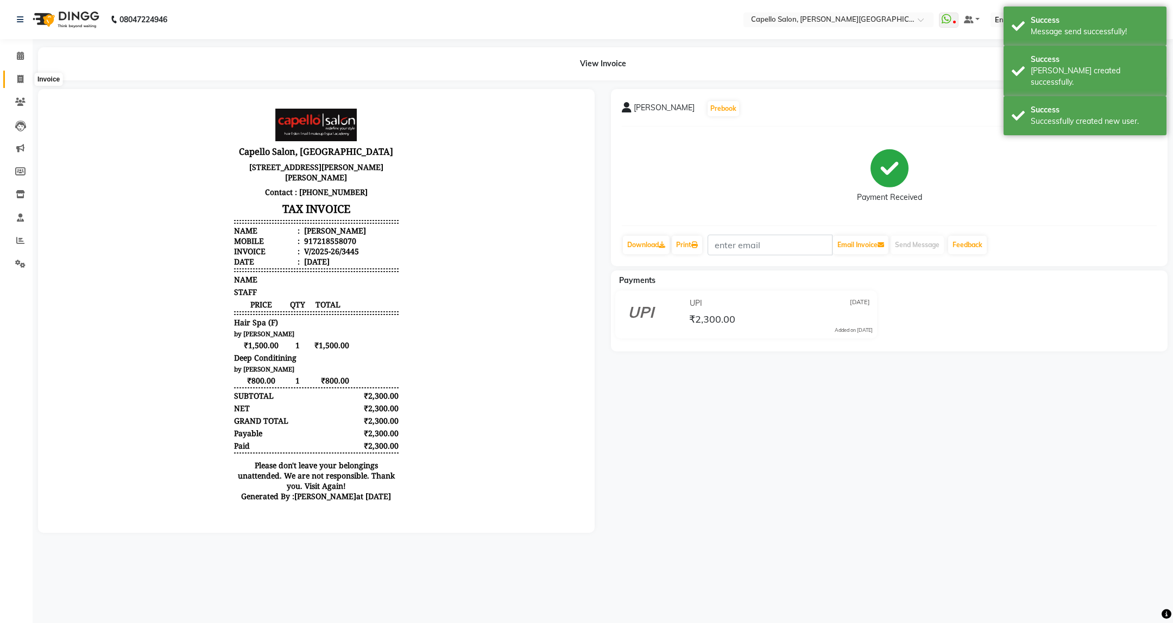
click at [23, 80] on icon at bounding box center [20, 79] width 6 height 8
select select "service"
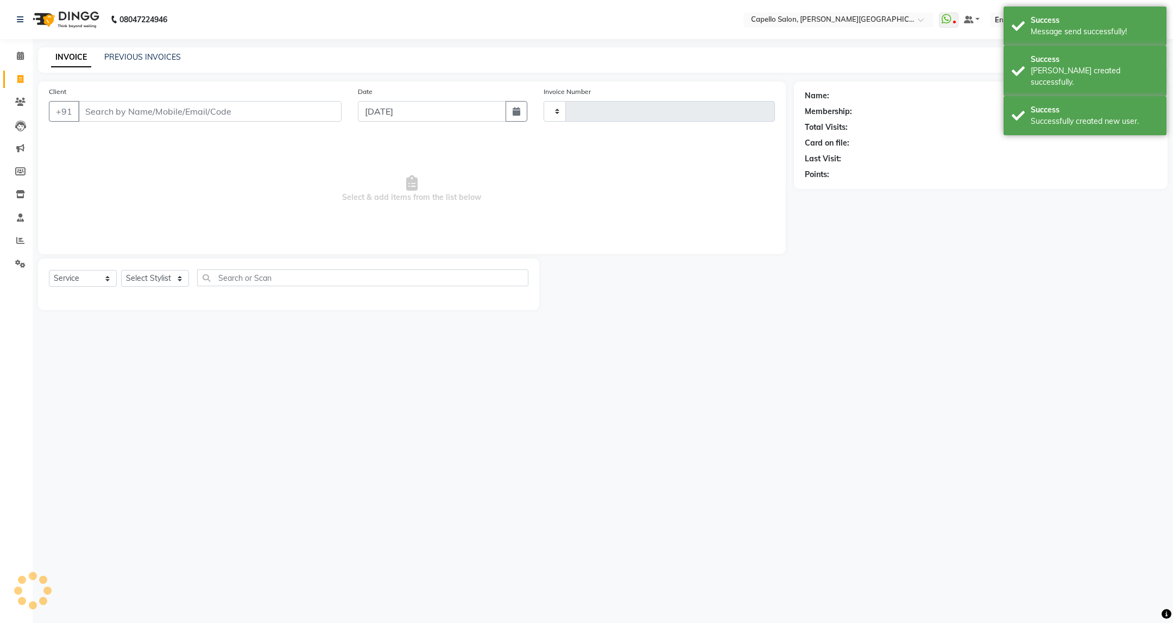
type input "3446"
select select "811"
click at [142, 60] on link "PREVIOUS INVOICES" at bounding box center [142, 57] width 77 height 10
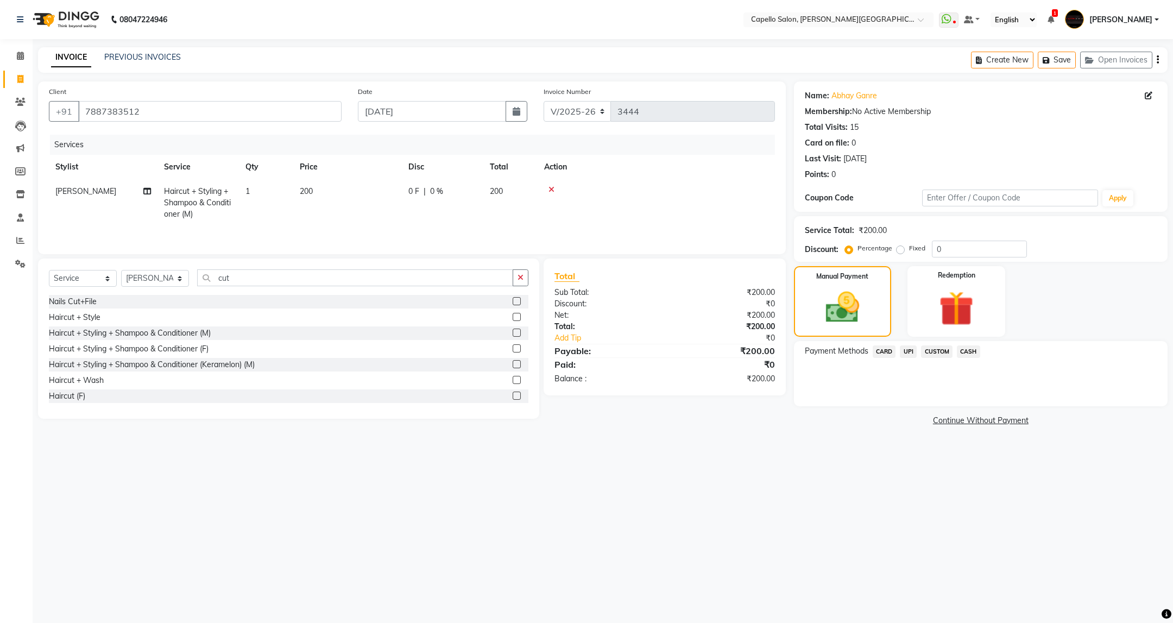
select select "811"
select select "service"
select select "35878"
click at [908, 356] on span "UPI" at bounding box center [908, 351] width 17 height 12
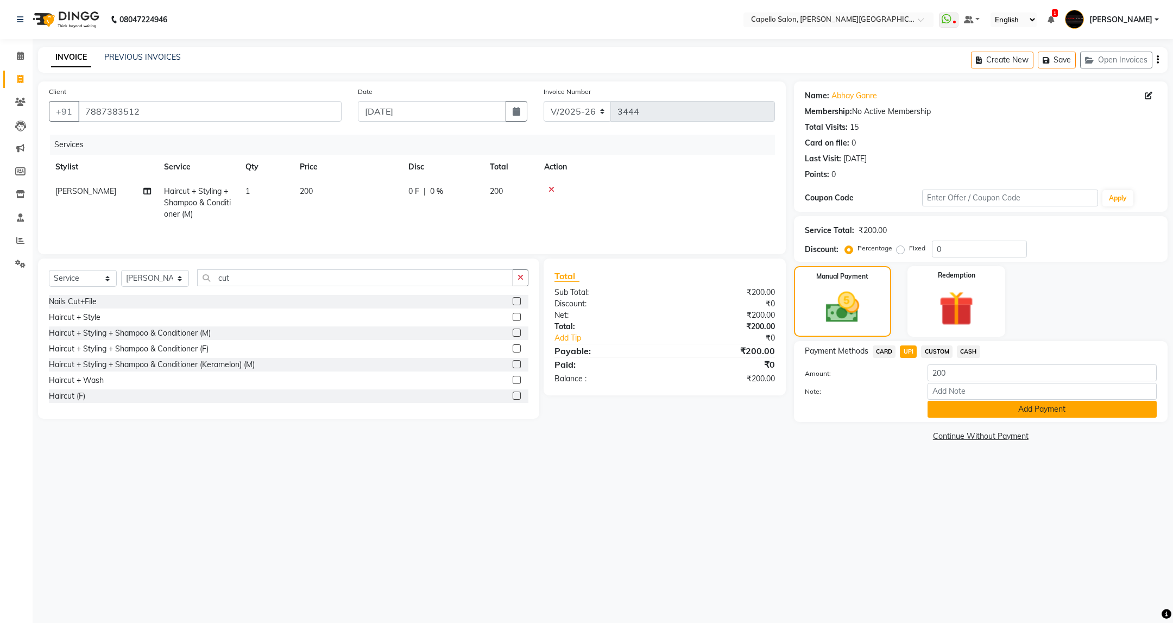
click at [1029, 416] on button "Add Payment" at bounding box center [1042, 409] width 229 height 17
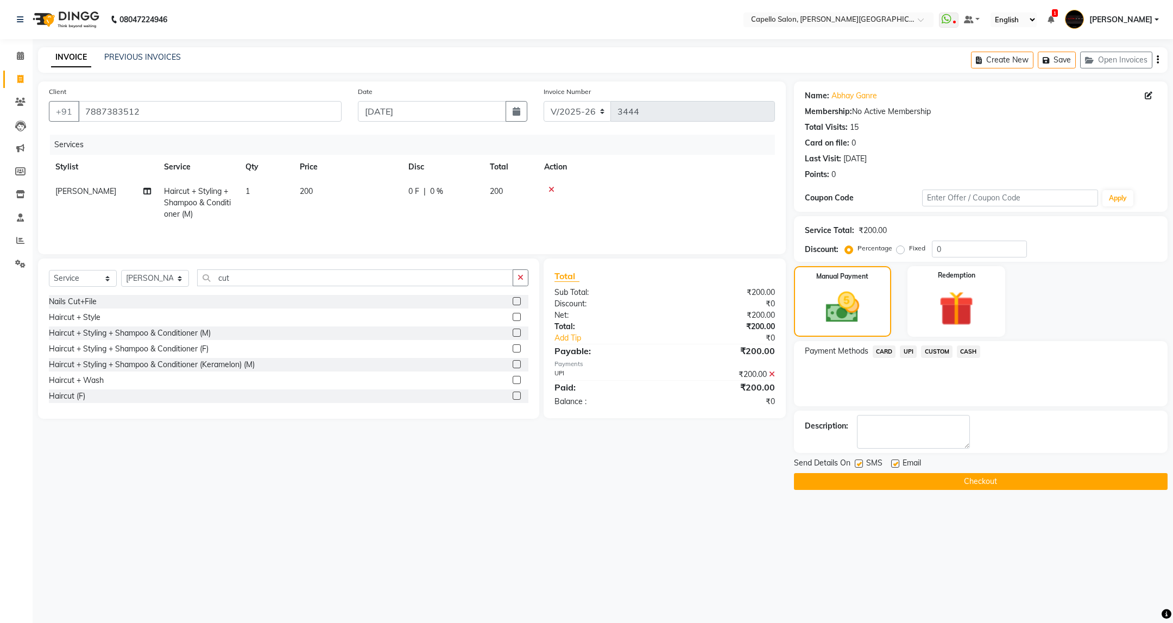
click at [1004, 491] on main "INVOICE PREVIOUS INVOICES Create New Save Open Invoices Client [PHONE_NUMBER] D…" at bounding box center [603, 276] width 1141 height 459
click at [999, 481] on button "Checkout" at bounding box center [981, 481] width 374 height 17
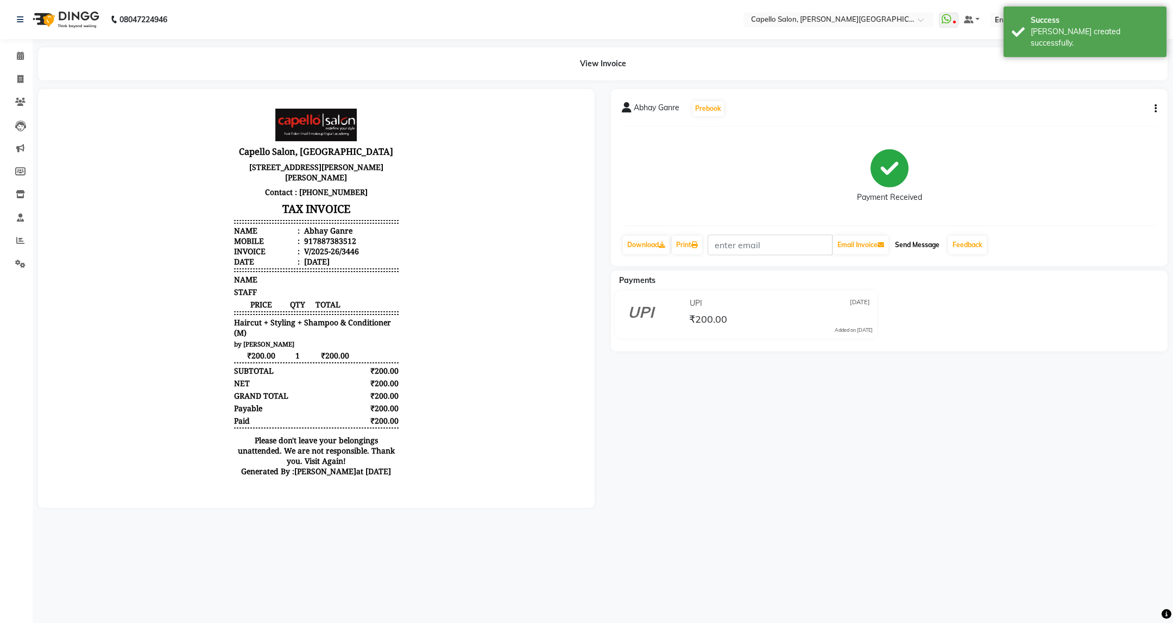
click at [927, 240] on button "Send Message" at bounding box center [917, 245] width 53 height 18
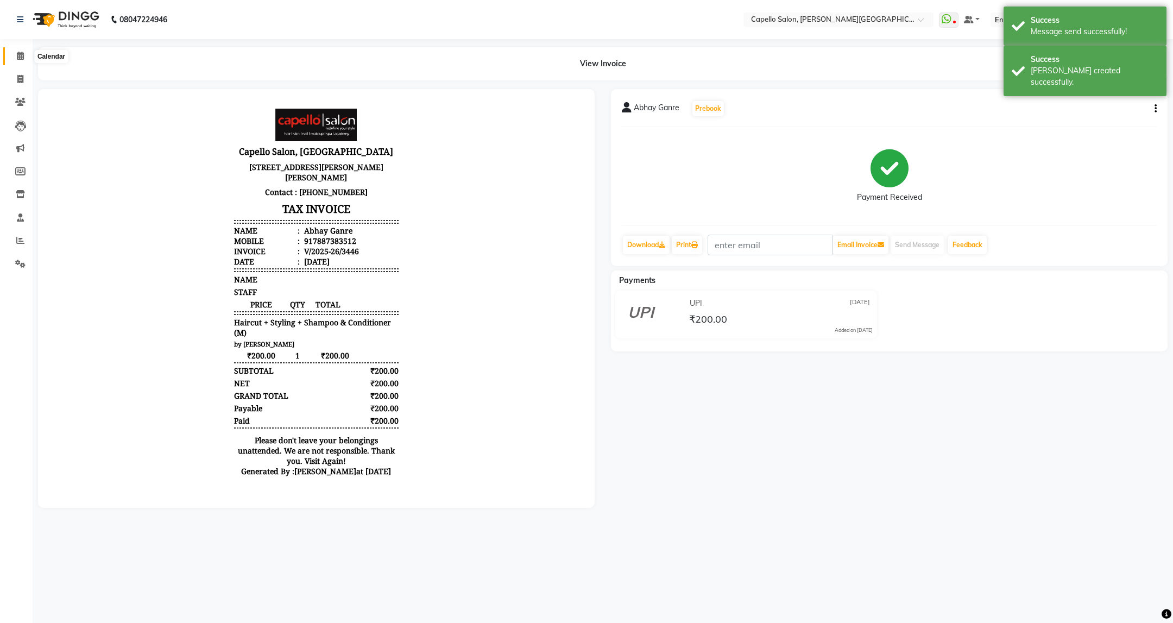
click at [11, 60] on span at bounding box center [20, 56] width 19 height 12
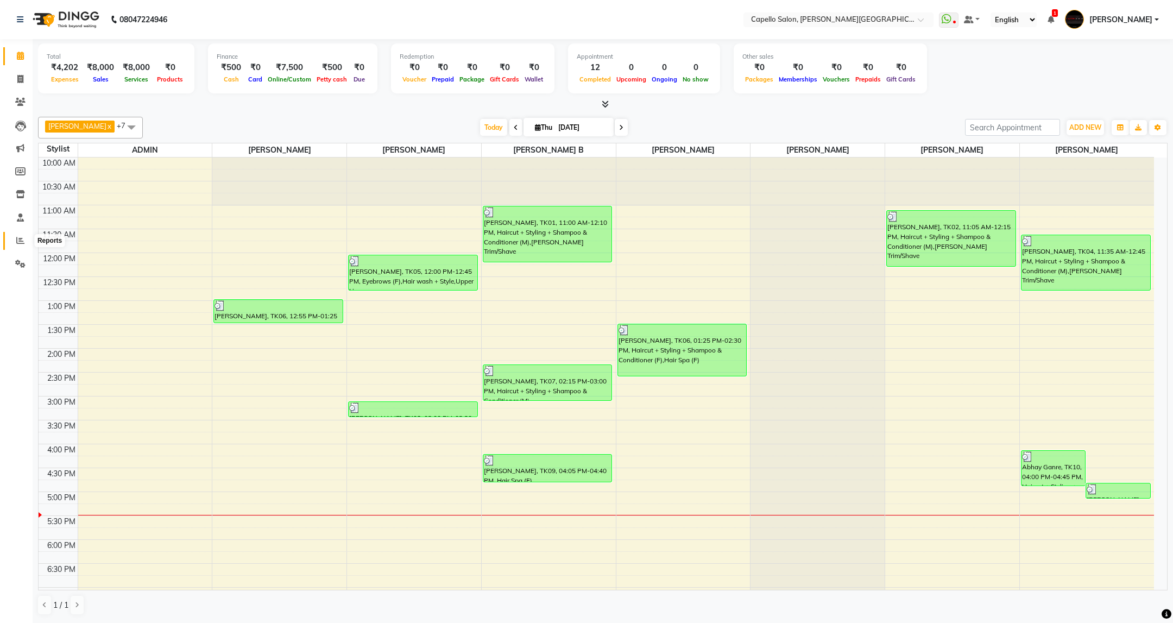
drag, startPoint x: 21, startPoint y: 238, endPoint x: 26, endPoint y: 235, distance: 5.9
click at [21, 238] on icon at bounding box center [20, 240] width 8 height 8
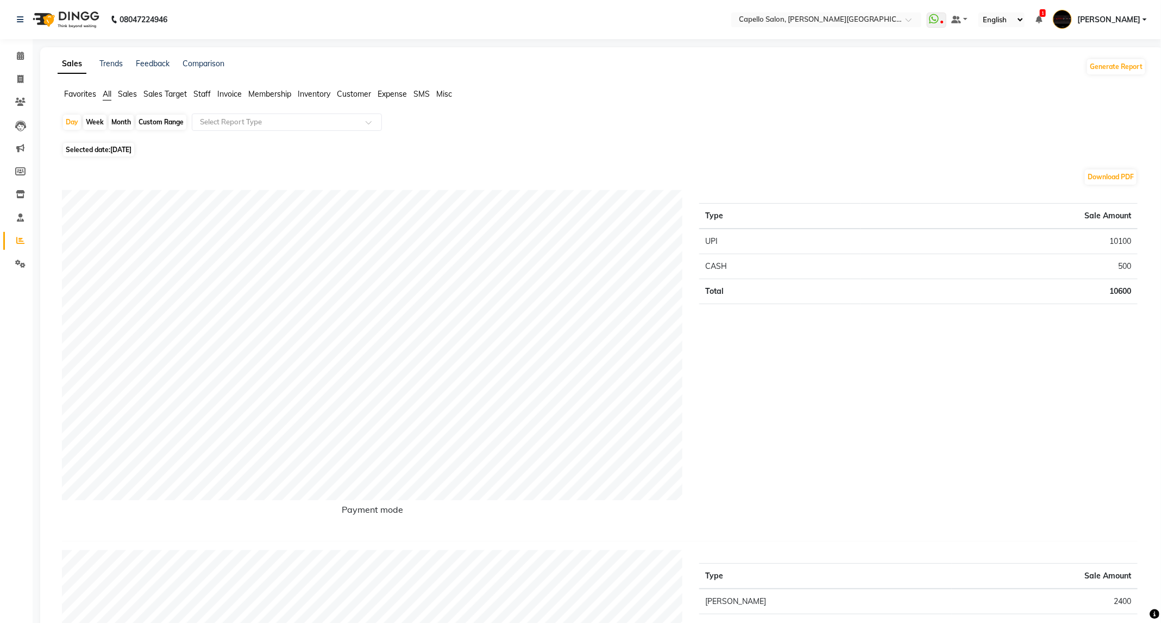
click at [119, 121] on div "Month" at bounding box center [121, 122] width 25 height 15
select select "9"
select select "2025"
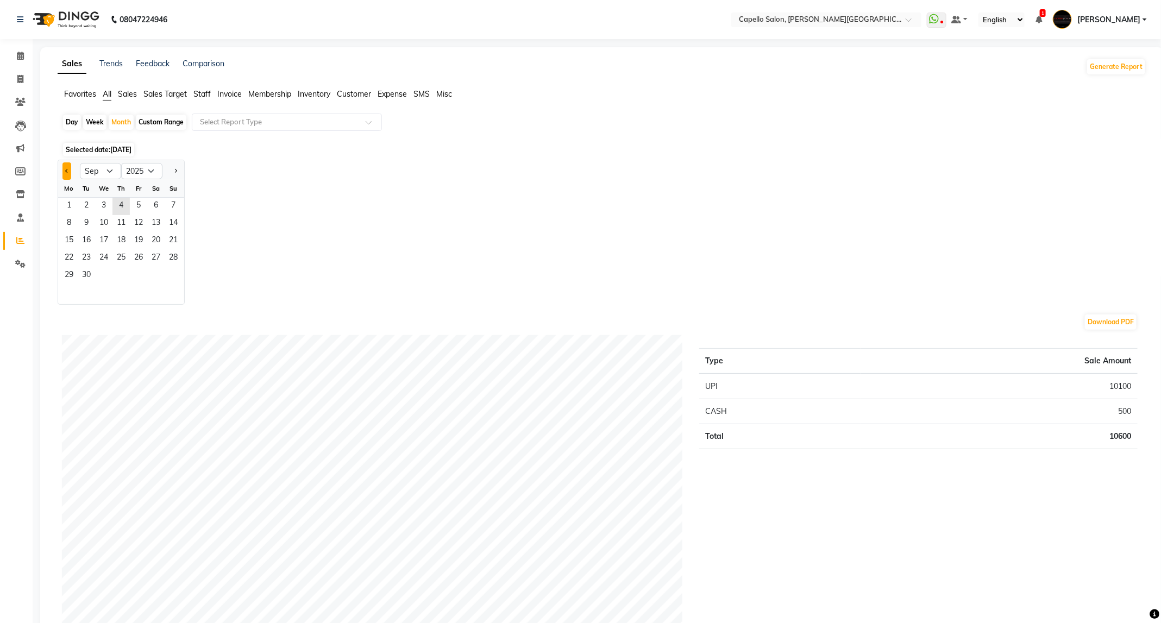
click at [69, 170] on button "Previous month" at bounding box center [66, 170] width 9 height 17
select select "8"
click at [134, 204] on span "1" at bounding box center [138, 206] width 17 height 17
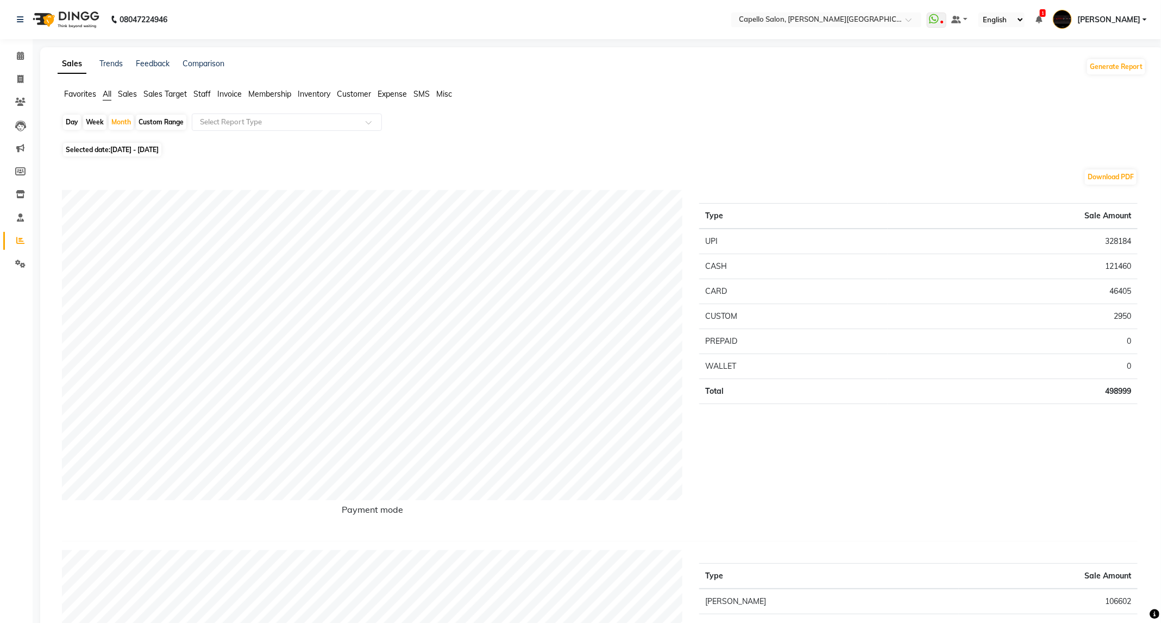
click at [199, 93] on span "Staff" at bounding box center [201, 94] width 17 height 10
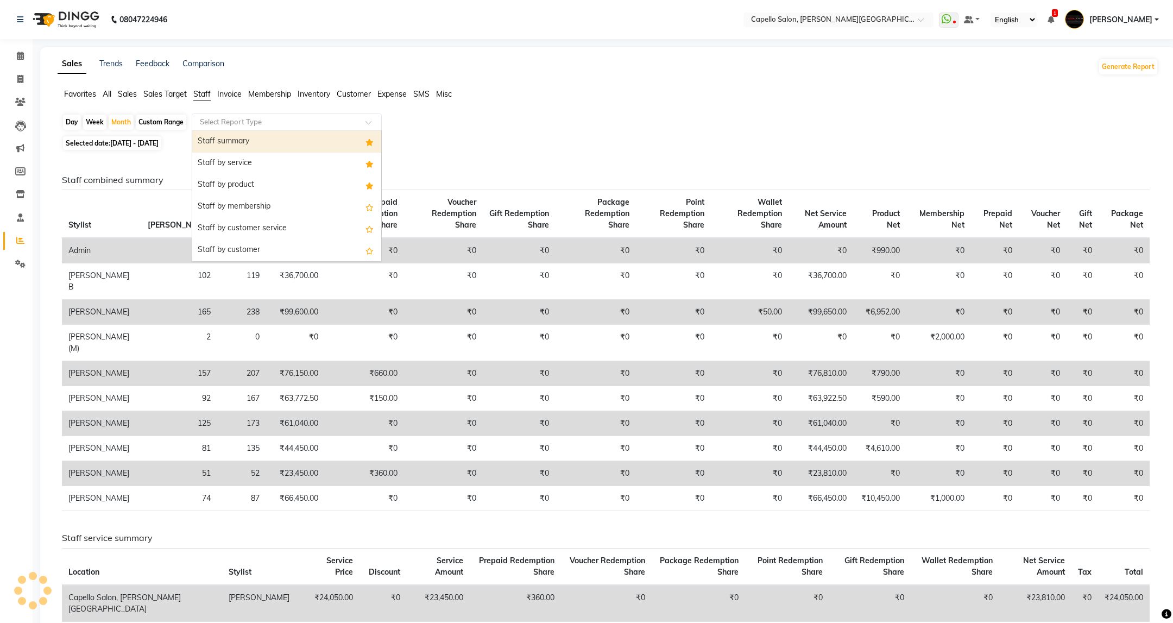
click at [229, 121] on input "text" at bounding box center [276, 122] width 156 height 11
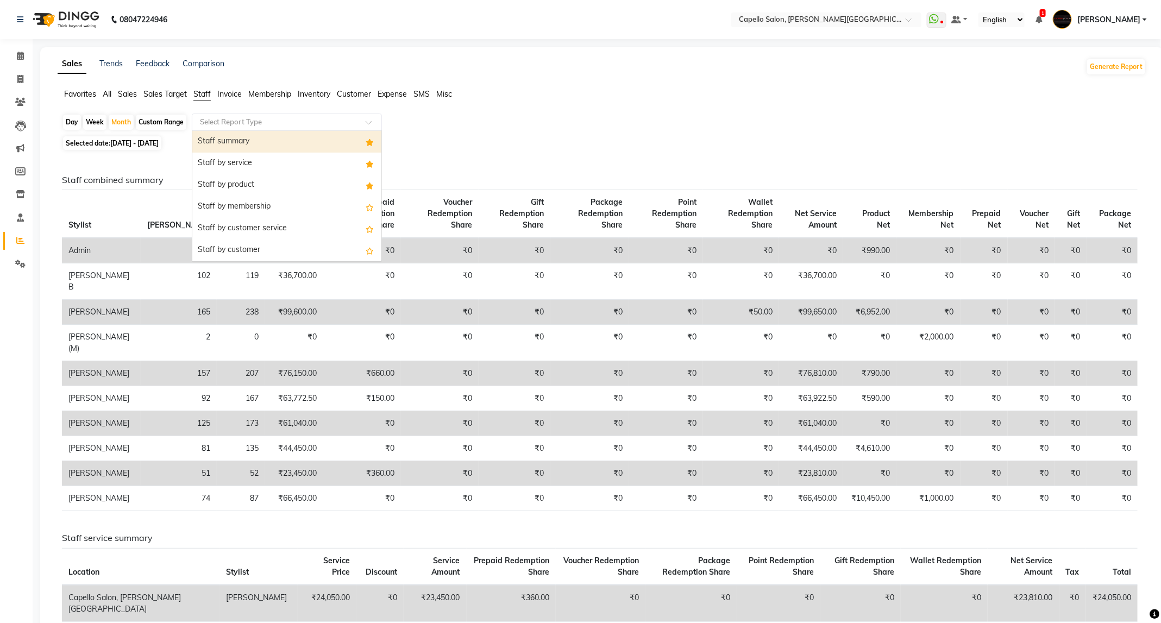
click at [236, 141] on div "Staff summary" at bounding box center [286, 142] width 189 height 22
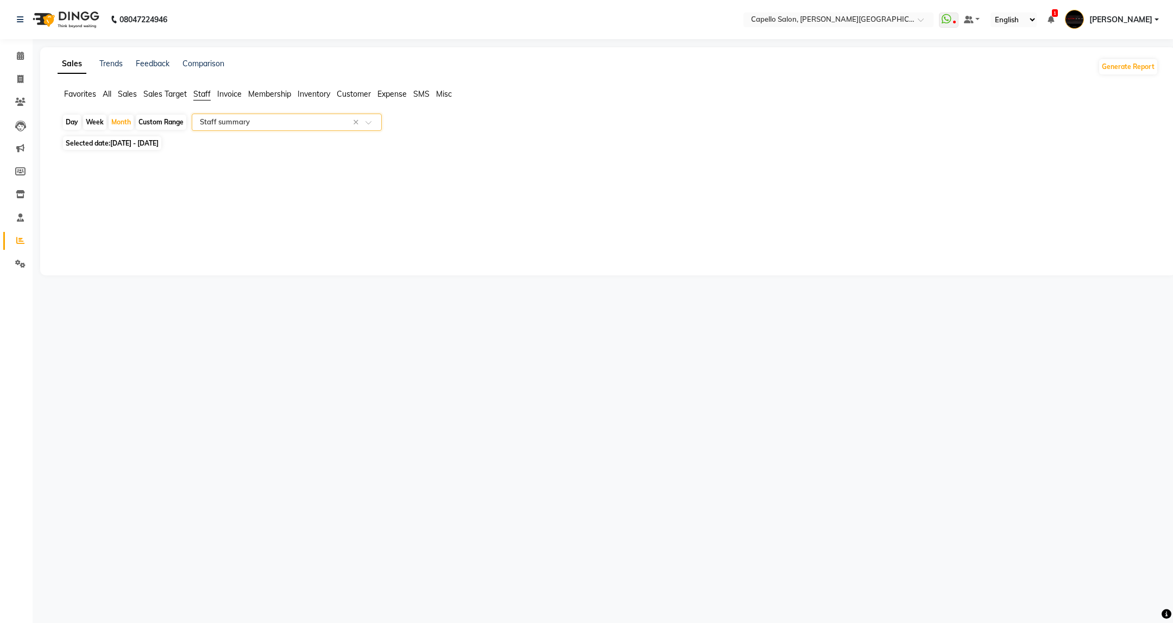
select select "full_report"
select select "csv"
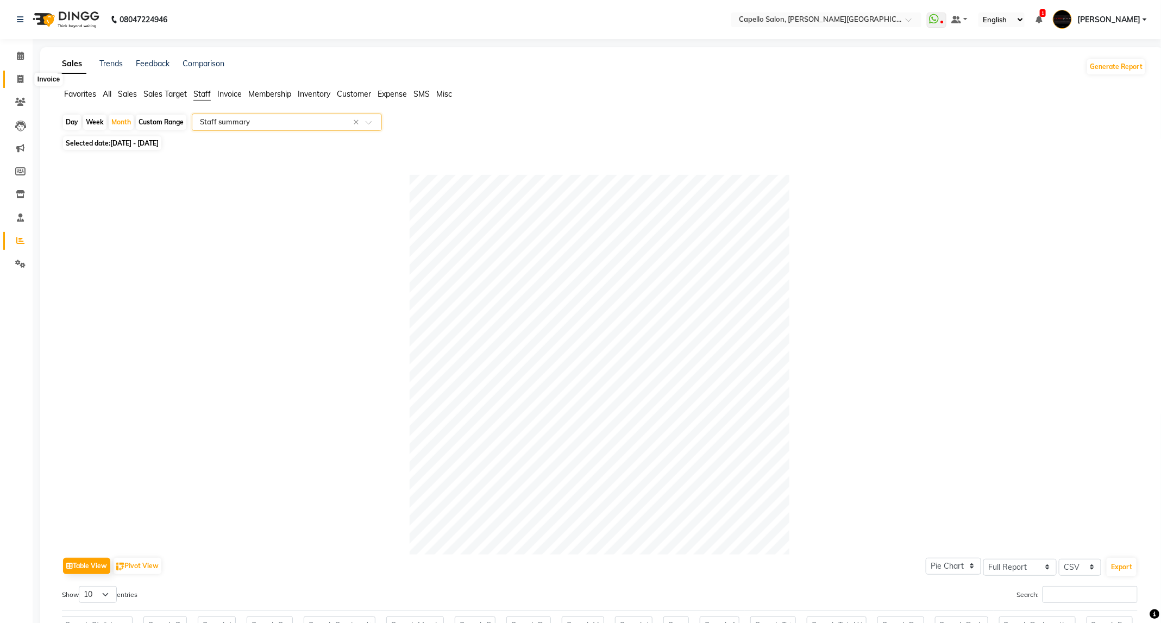
drag, startPoint x: 21, startPoint y: 73, endPoint x: 31, endPoint y: 72, distance: 9.8
click at [21, 73] on span at bounding box center [20, 79] width 19 height 12
select select "service"
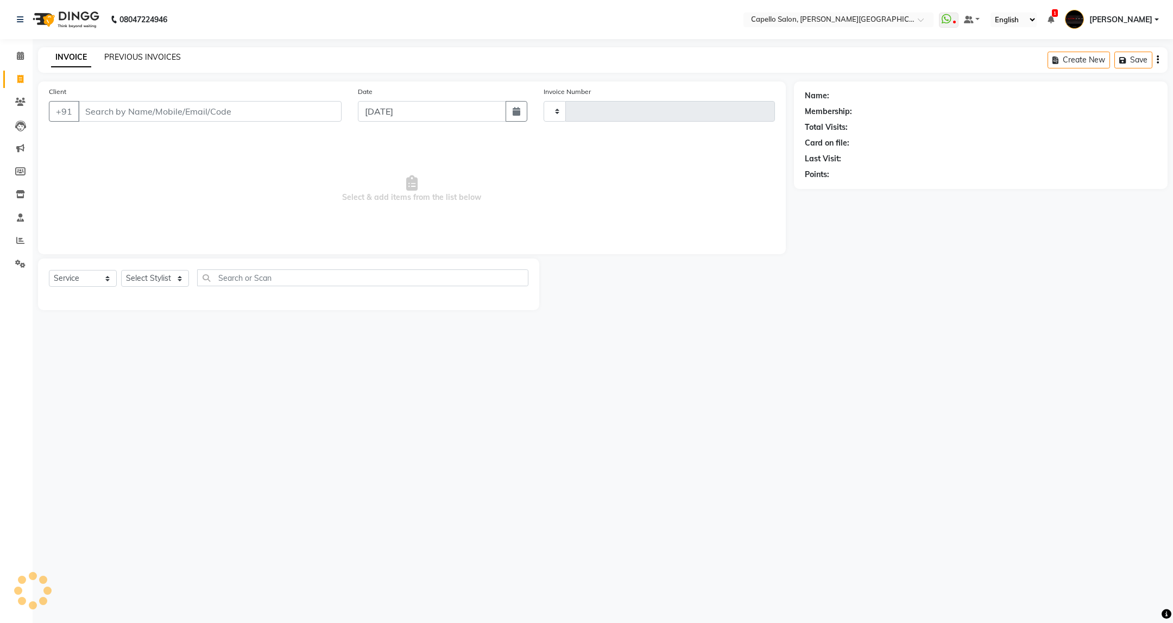
type input "3449"
select select "811"
click at [160, 54] on link "PREVIOUS INVOICES" at bounding box center [142, 57] width 77 height 10
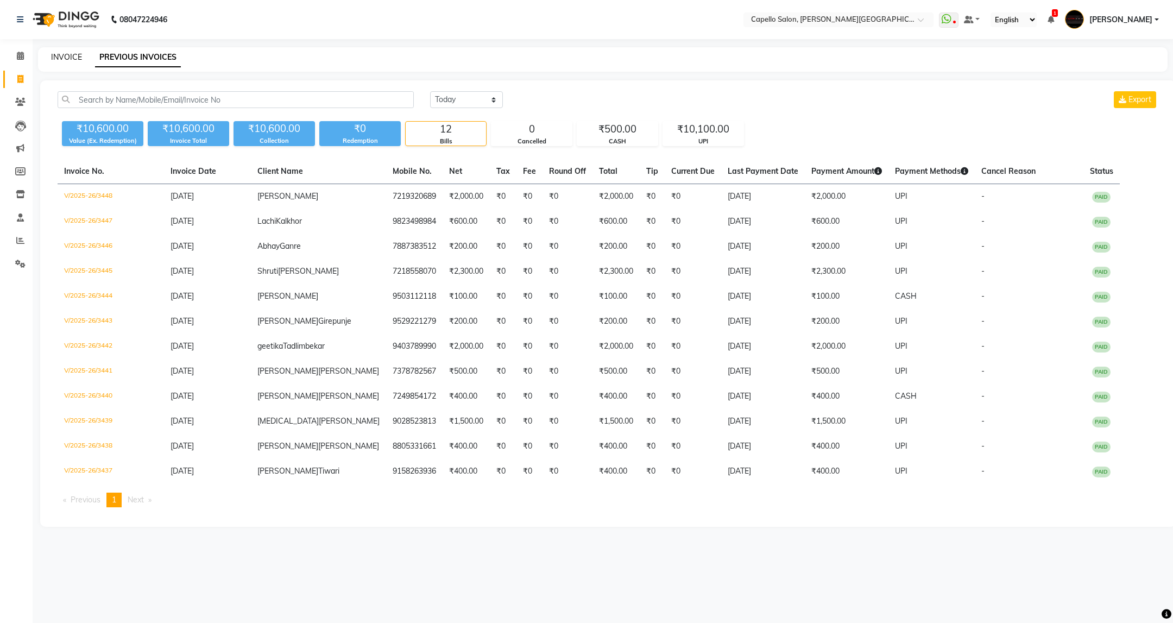
click at [68, 59] on link "INVOICE" at bounding box center [66, 57] width 31 height 10
select select "service"
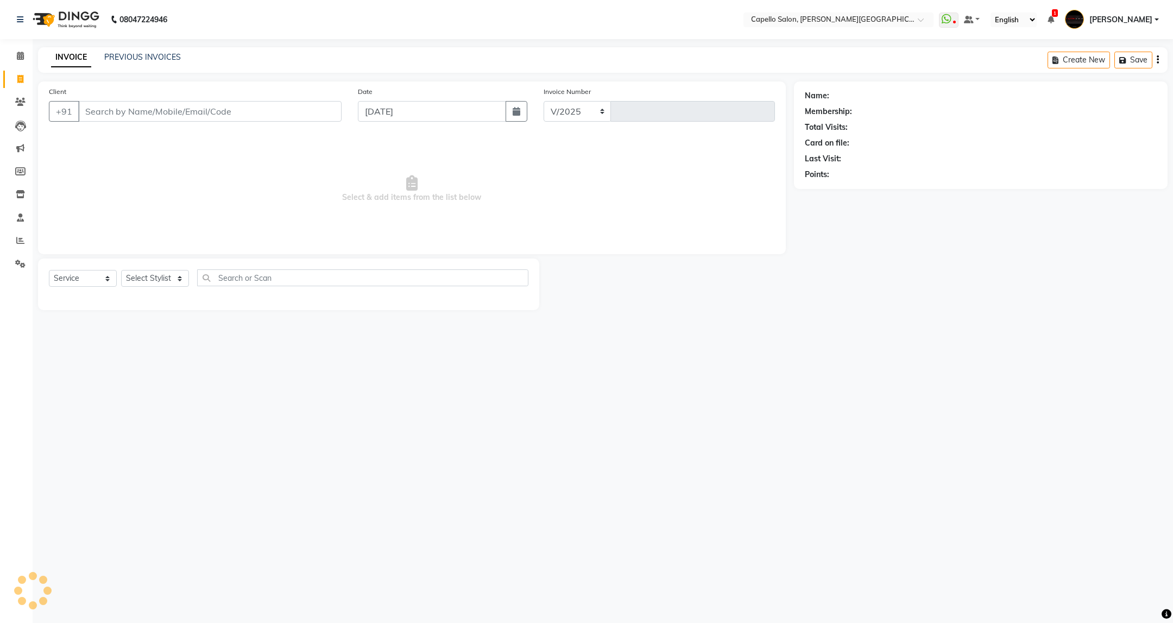
select select "811"
type input "3449"
click at [165, 285] on select "Select Stylist" at bounding box center [155, 278] width 68 height 17
select select "84517"
click at [121, 271] on select "Select Stylist ADMIN [PERSON_NAME] [PERSON_NAME] [PERSON_NAME] [PERSON_NAME] (M…" at bounding box center [155, 278] width 68 height 17
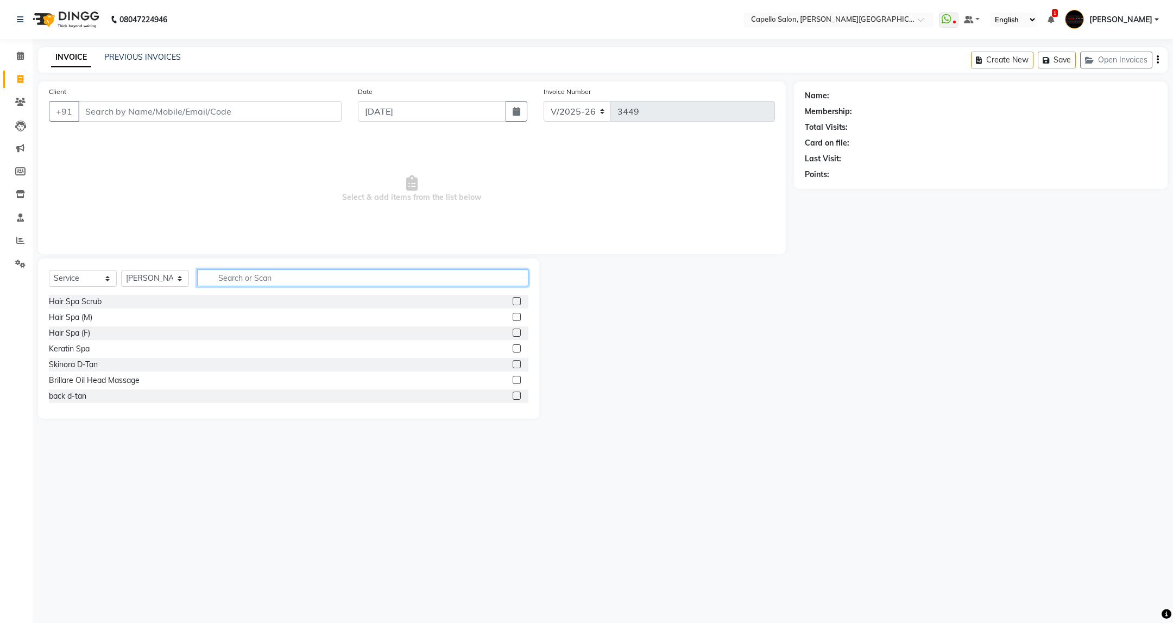
click at [248, 281] on input "text" at bounding box center [362, 277] width 331 height 17
type input "cut"
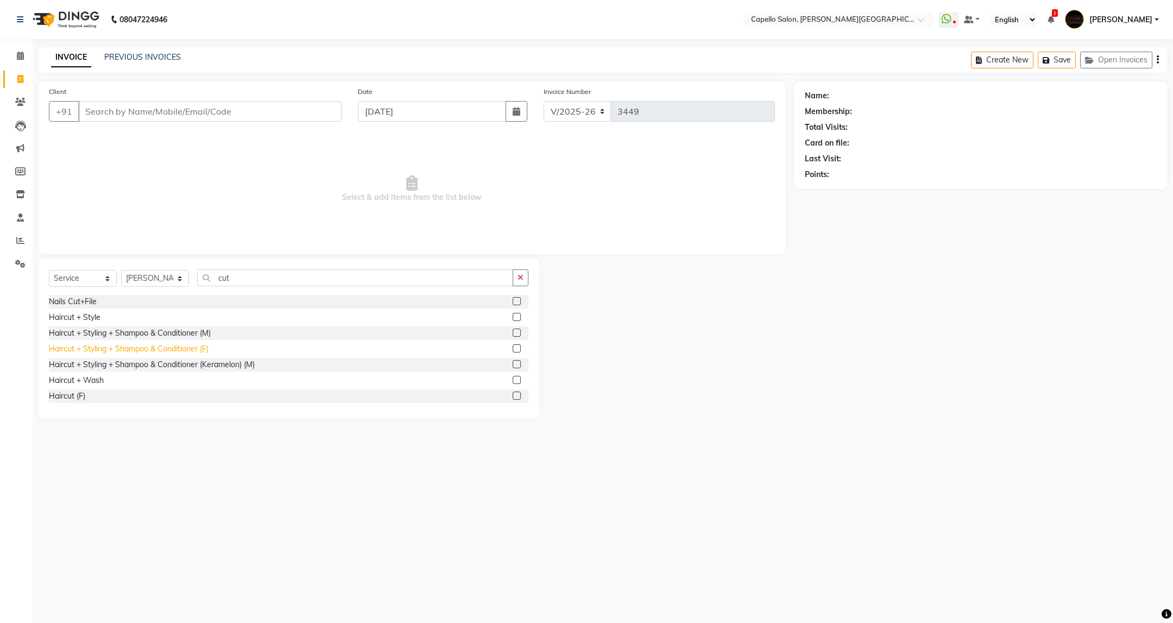
click at [152, 351] on div "Haircut + Styling + Shampoo & Conditioner (F)" at bounding box center [129, 348] width 160 height 11
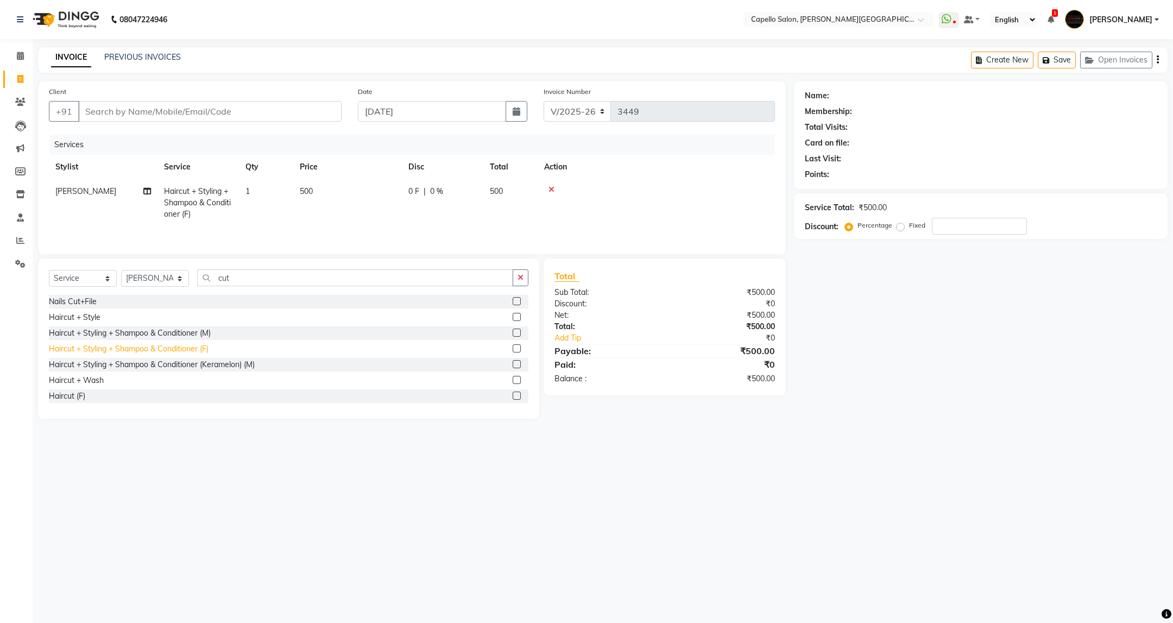
click at [163, 355] on div "Haircut + Styling + Shampoo & Conditioner (F)" at bounding box center [129, 348] width 160 height 11
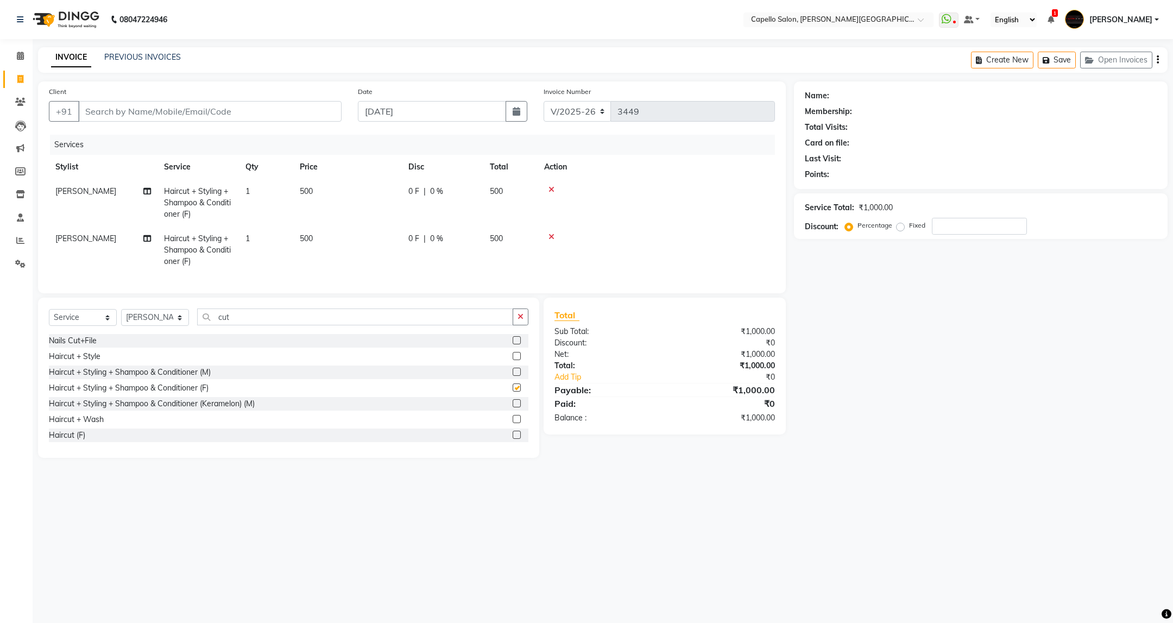
checkbox input "false"
click at [112, 240] on span "[PERSON_NAME]" at bounding box center [85, 239] width 61 height 10
select select "84517"
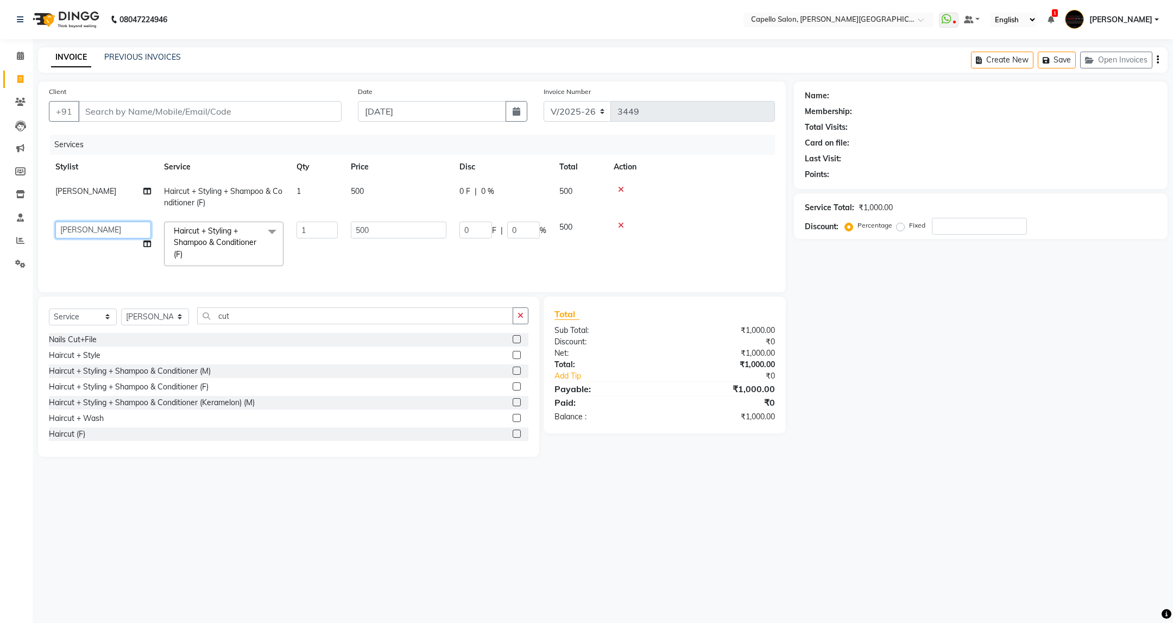
click at [111, 228] on select "ADMIN ANKUSH B Capello Trimurti Dushyant barsagade Kristee Raut (M) Naresh Khai…" at bounding box center [103, 230] width 96 height 17
select select "80421"
click at [375, 225] on input "500" at bounding box center [399, 230] width 96 height 17
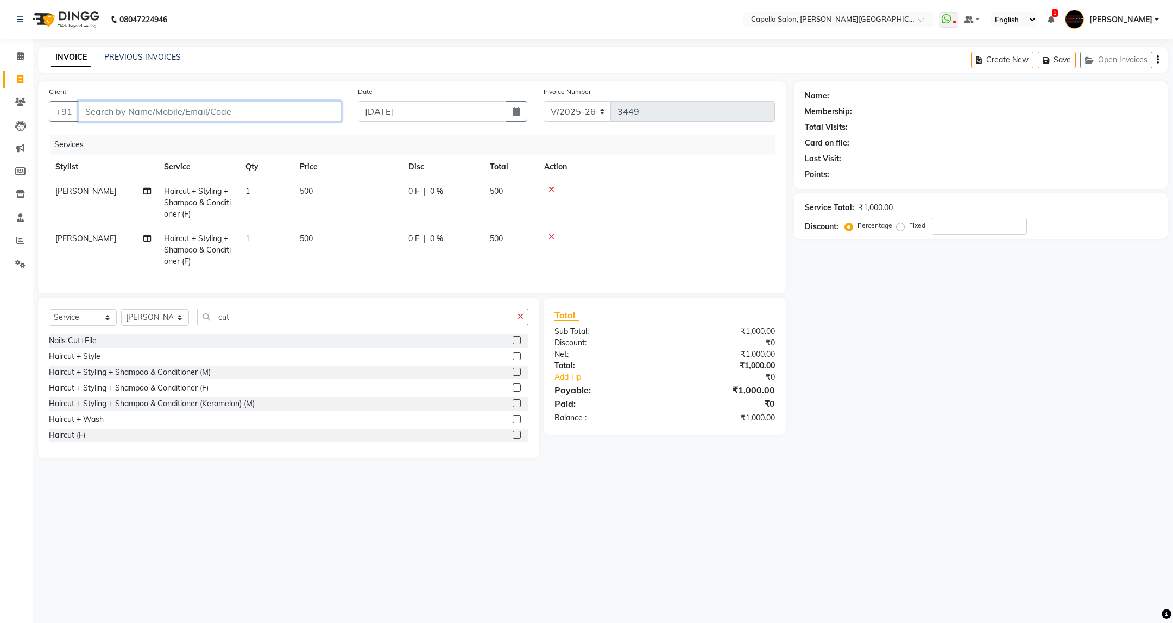
click at [285, 110] on input "Client" at bounding box center [209, 111] width 263 height 21
click at [227, 102] on input "Client" at bounding box center [209, 111] width 263 height 21
type input "9"
type input "0"
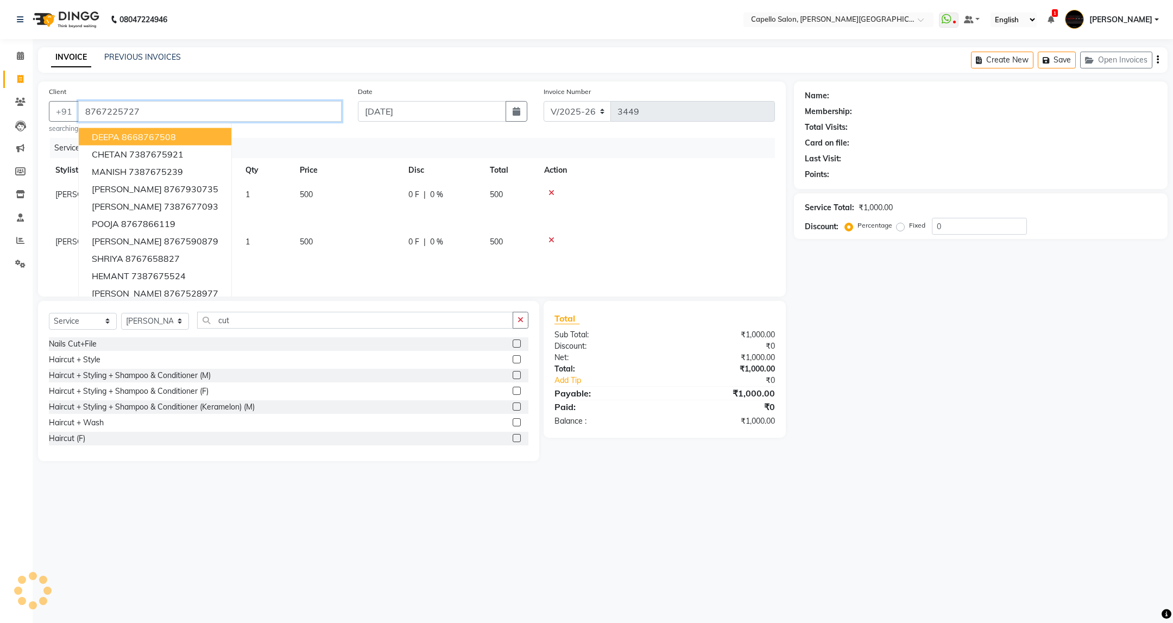
type input "8767225727"
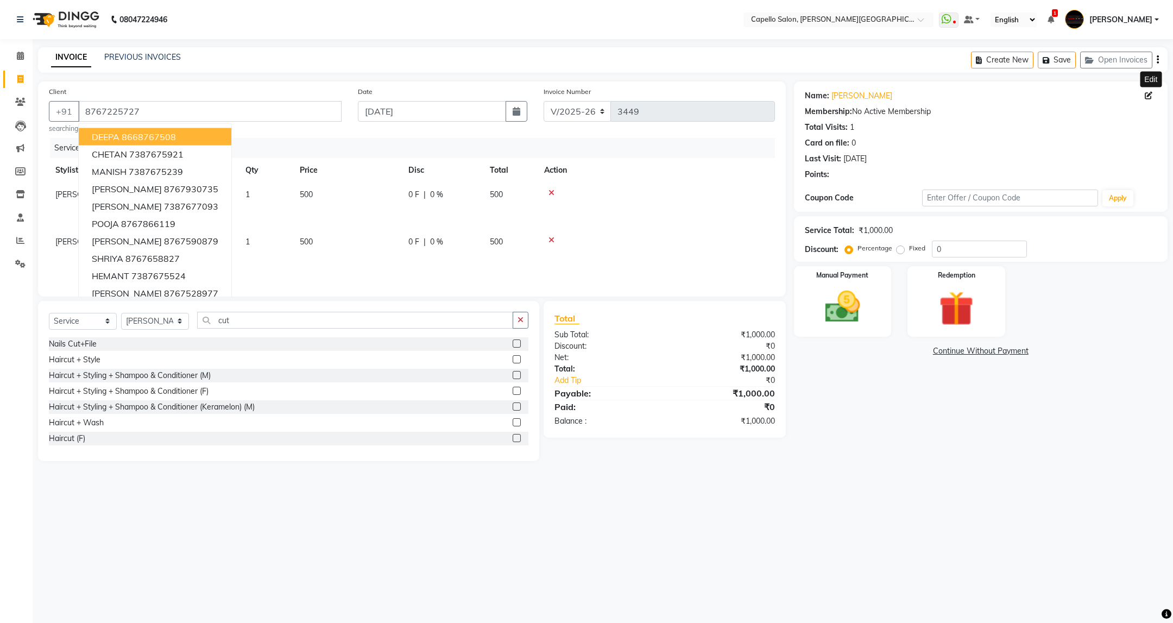
click at [1147, 95] on icon at bounding box center [1149, 96] width 8 height 8
select select "22"
select select "[DEMOGRAPHIC_DATA]"
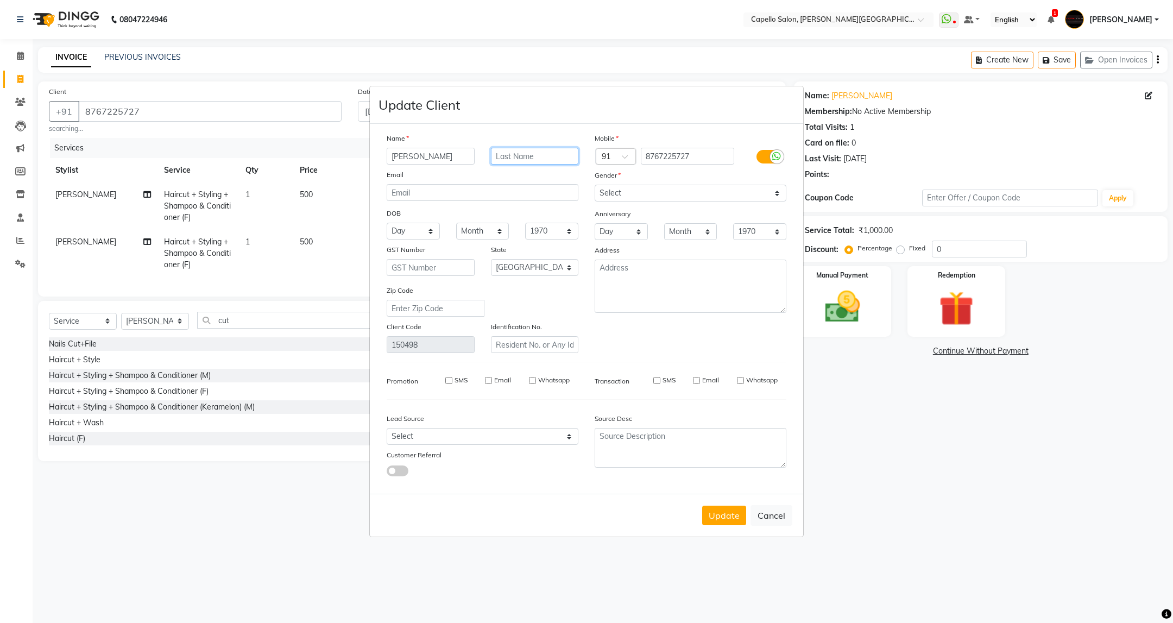
click at [556, 154] on input "text" at bounding box center [535, 156] width 88 height 17
type input "Duragkar"
type input "[PERSON_NAME]"
click at [724, 512] on button "Update" at bounding box center [724, 516] width 44 height 20
click at [719, 518] on button "Update" at bounding box center [724, 516] width 44 height 20
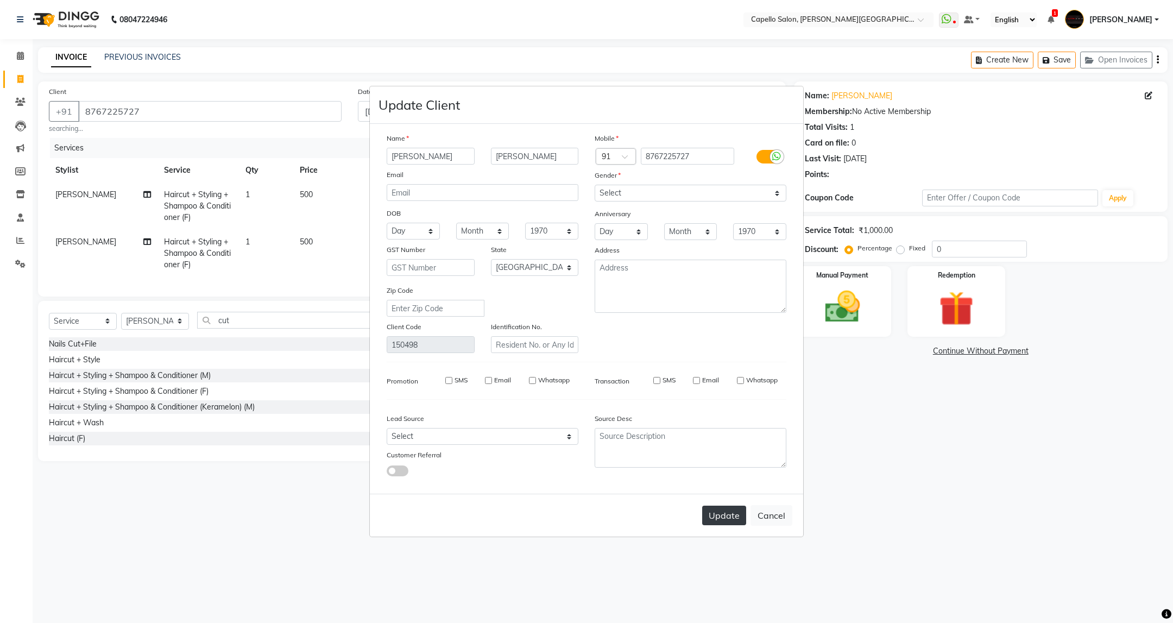
click at [727, 517] on button "Update" at bounding box center [724, 516] width 44 height 20
click at [732, 515] on button "Update" at bounding box center [724, 516] width 44 height 20
click at [709, 515] on button "Update" at bounding box center [724, 516] width 44 height 20
drag, startPoint x: 711, startPoint y: 159, endPoint x: 615, endPoint y: 176, distance: 97.7
click at [615, 176] on div "Mobile Country Code × 91 8767225727 Gender Select Male Female Other Prefer Not …" at bounding box center [691, 243] width 208 height 221
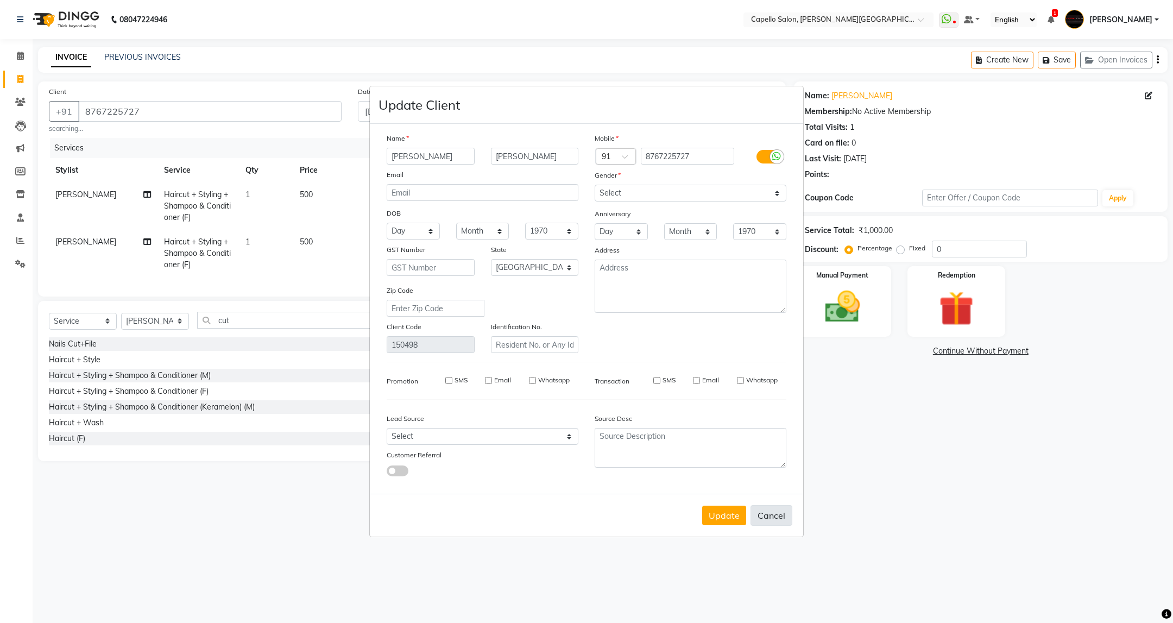
click at [784, 514] on button "Cancel" at bounding box center [772, 515] width 42 height 21
select select
select select "null"
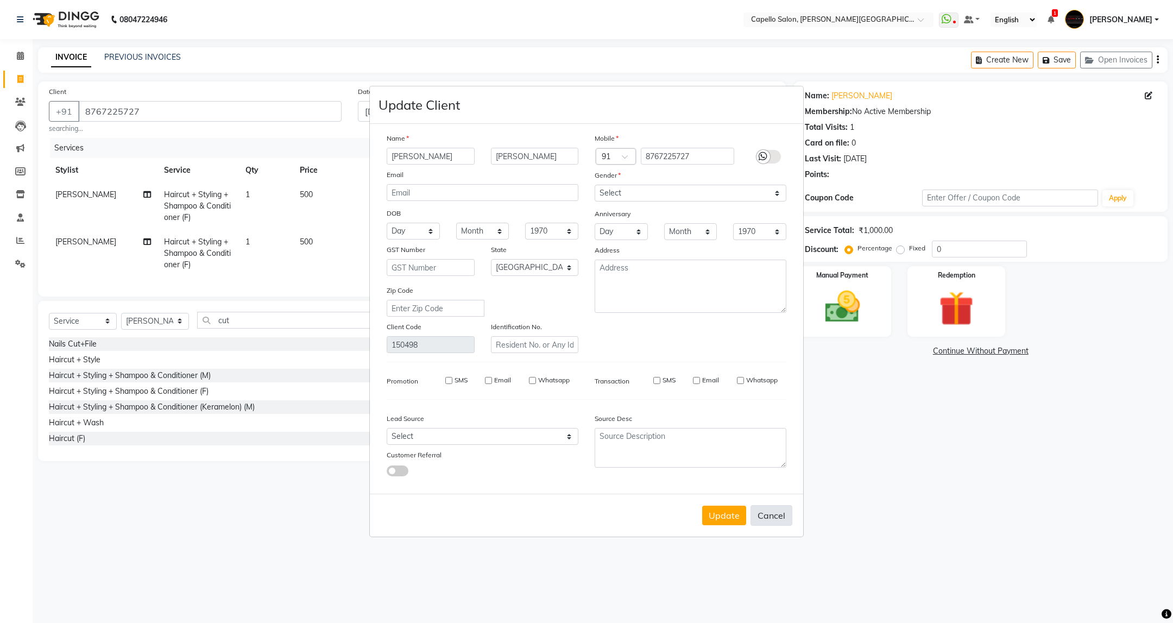
select select
checkbox input "false"
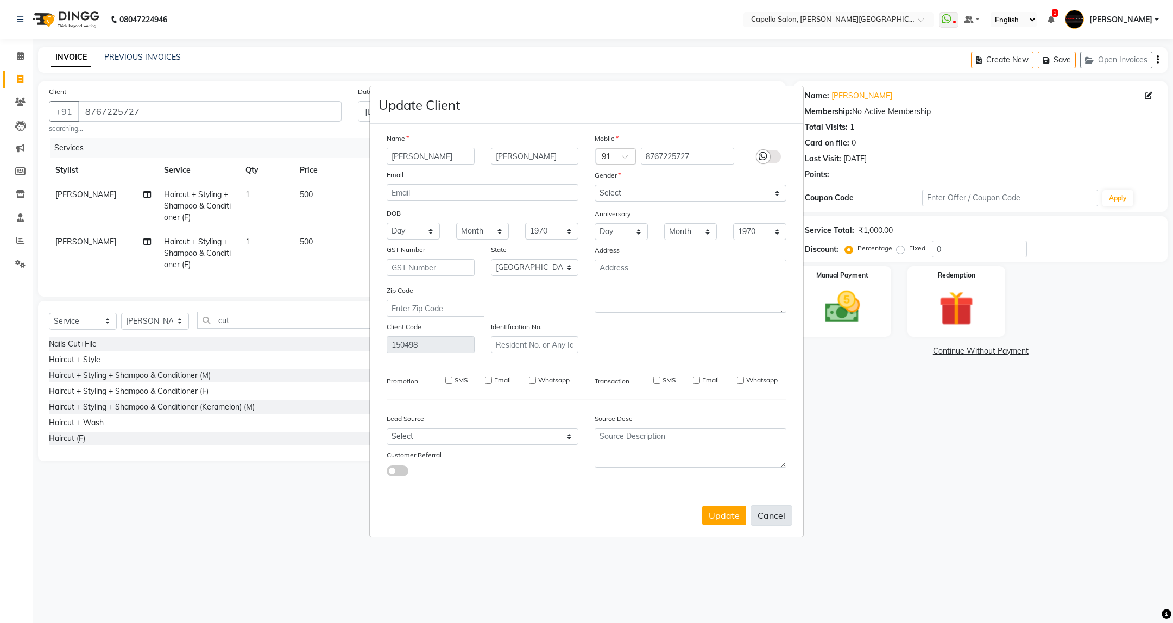
checkbox input "false"
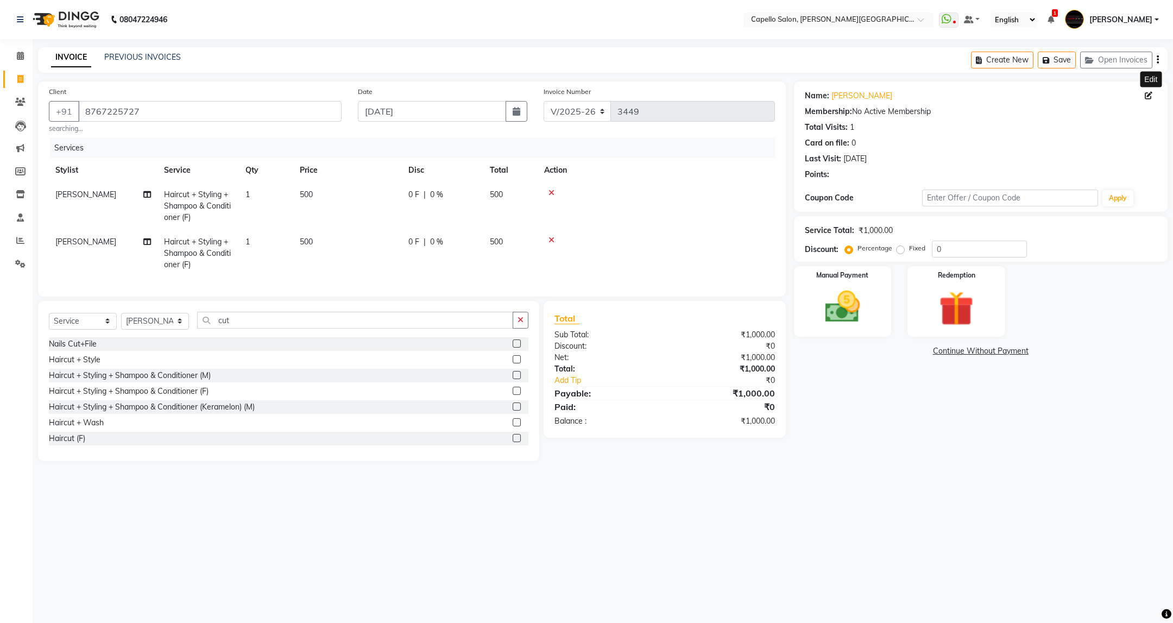
click at [1147, 95] on icon at bounding box center [1149, 96] width 8 height 8
select select "22"
select select "[DEMOGRAPHIC_DATA]"
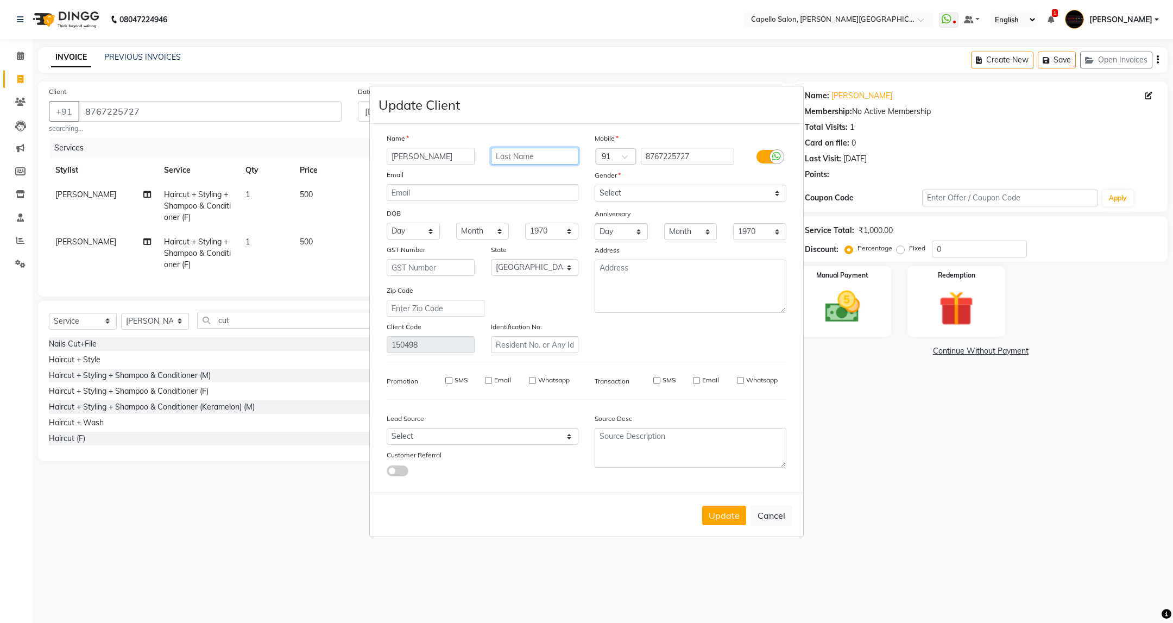
click at [565, 160] on input "text" at bounding box center [535, 156] width 88 height 17
type input "Duragkar"
click at [726, 512] on button "Update" at bounding box center [724, 516] width 44 height 20
drag, startPoint x: 724, startPoint y: 515, endPoint x: 716, endPoint y: 507, distance: 10.8
click at [720, 511] on button "Update" at bounding box center [724, 516] width 44 height 20
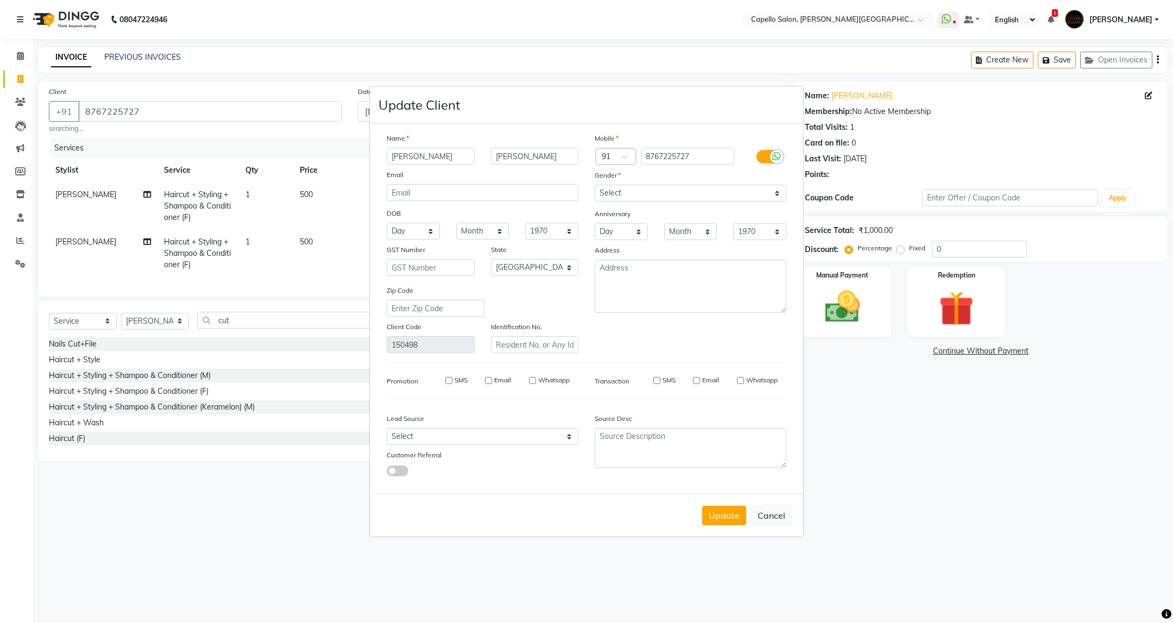
click at [716, 507] on button "Update" at bounding box center [724, 516] width 44 height 20
click at [770, 512] on button "Cancel" at bounding box center [772, 515] width 42 height 21
select select
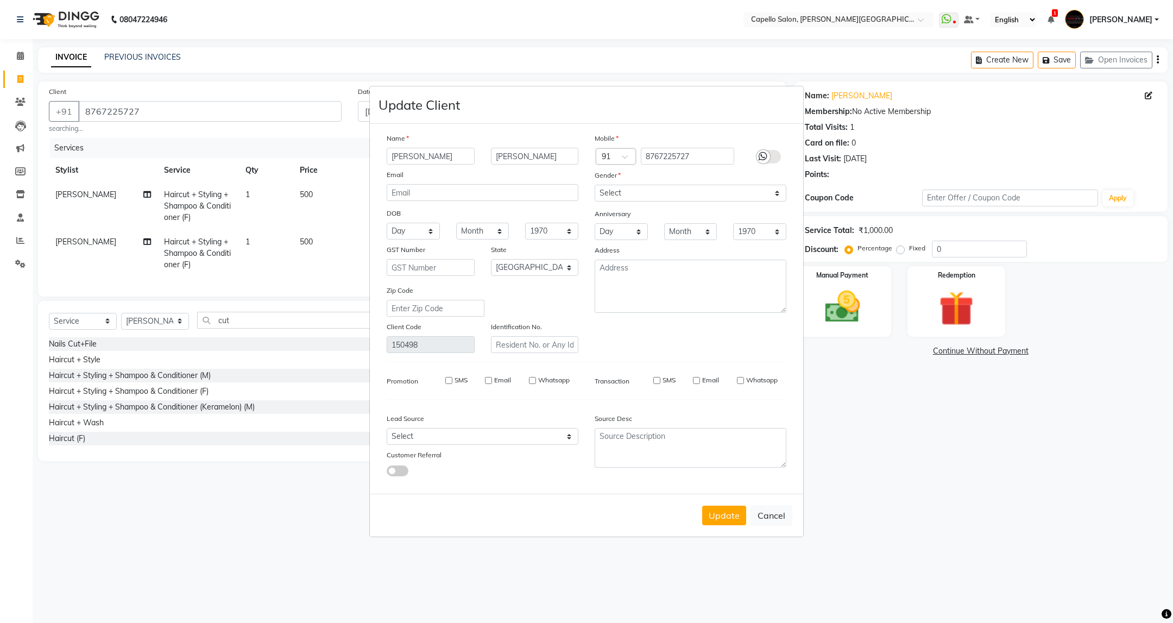
select select "null"
select select
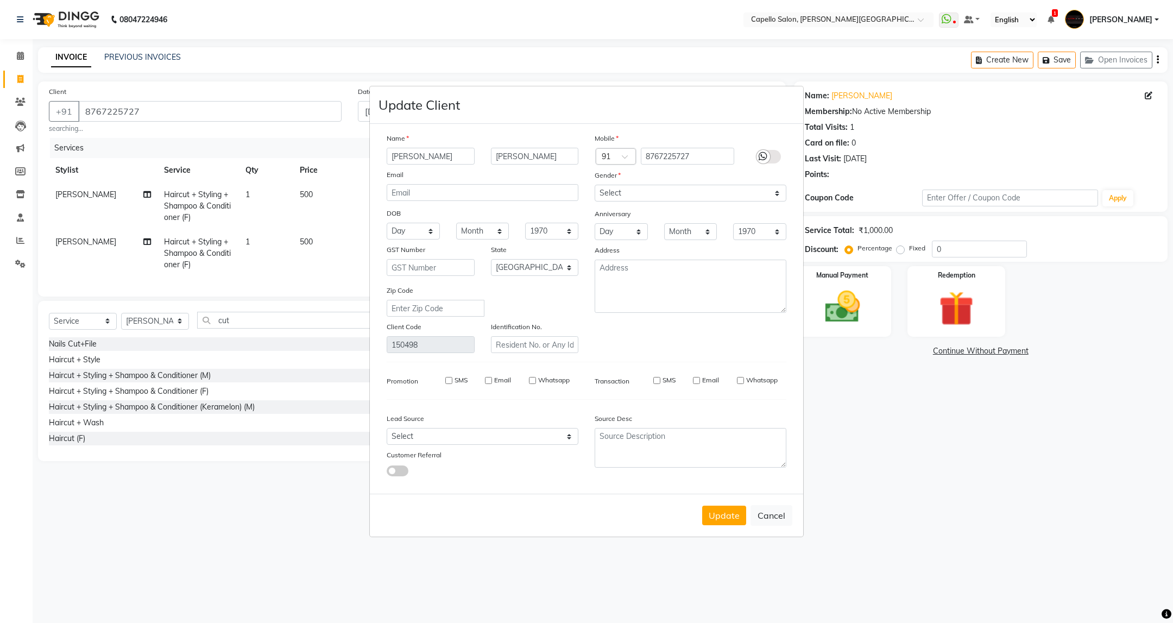
checkbox input "false"
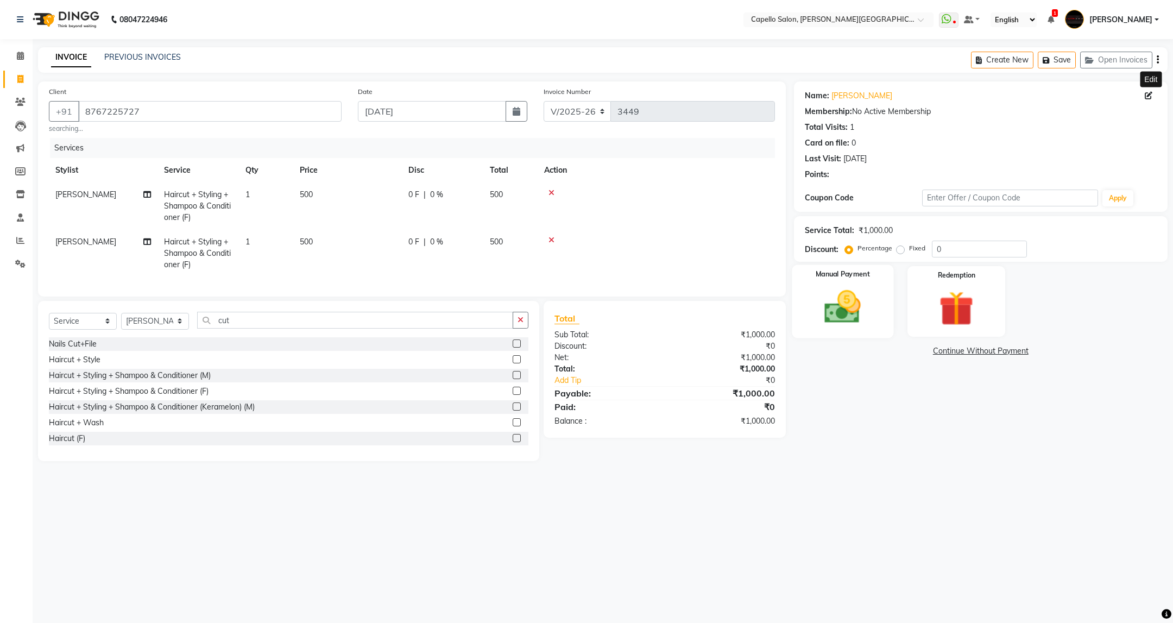
click at [872, 300] on div "Manual Payment" at bounding box center [843, 301] width 102 height 73
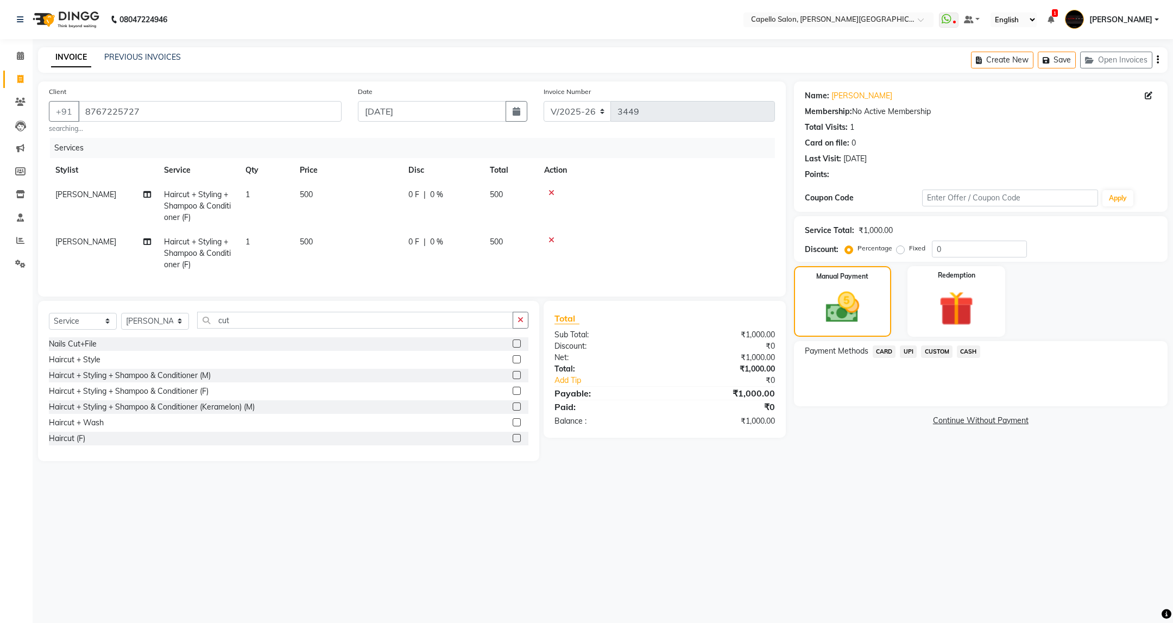
click at [907, 349] on span "UPI" at bounding box center [908, 351] width 17 height 12
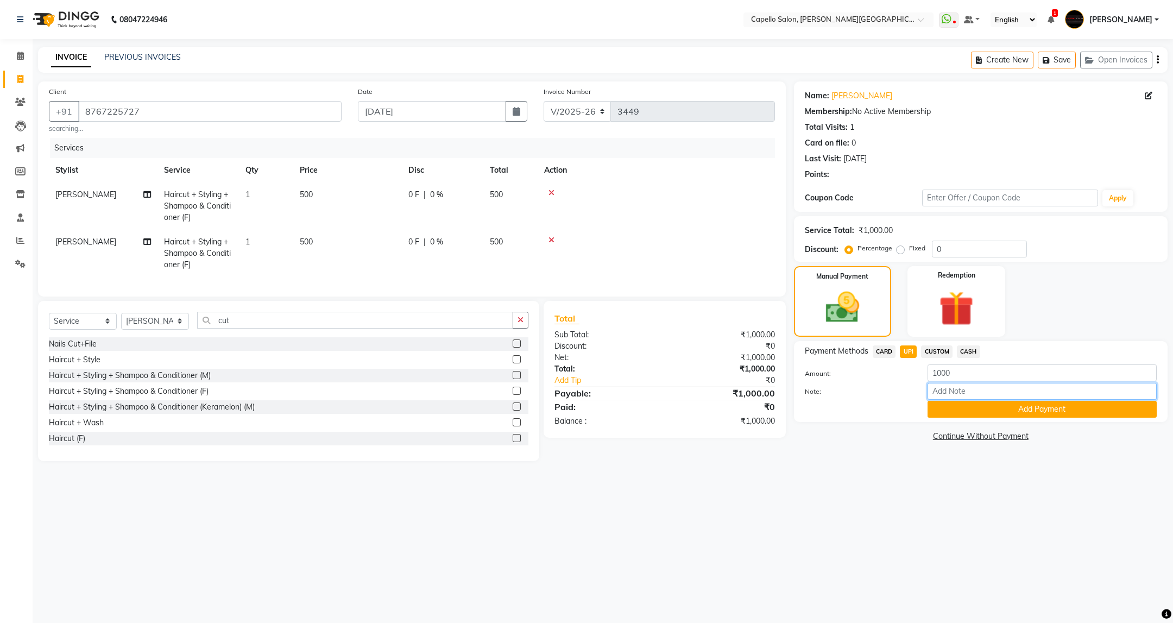
click at [967, 399] on input "Note:" at bounding box center [1042, 391] width 229 height 17
click at [967, 410] on button "Add Payment" at bounding box center [1042, 409] width 229 height 17
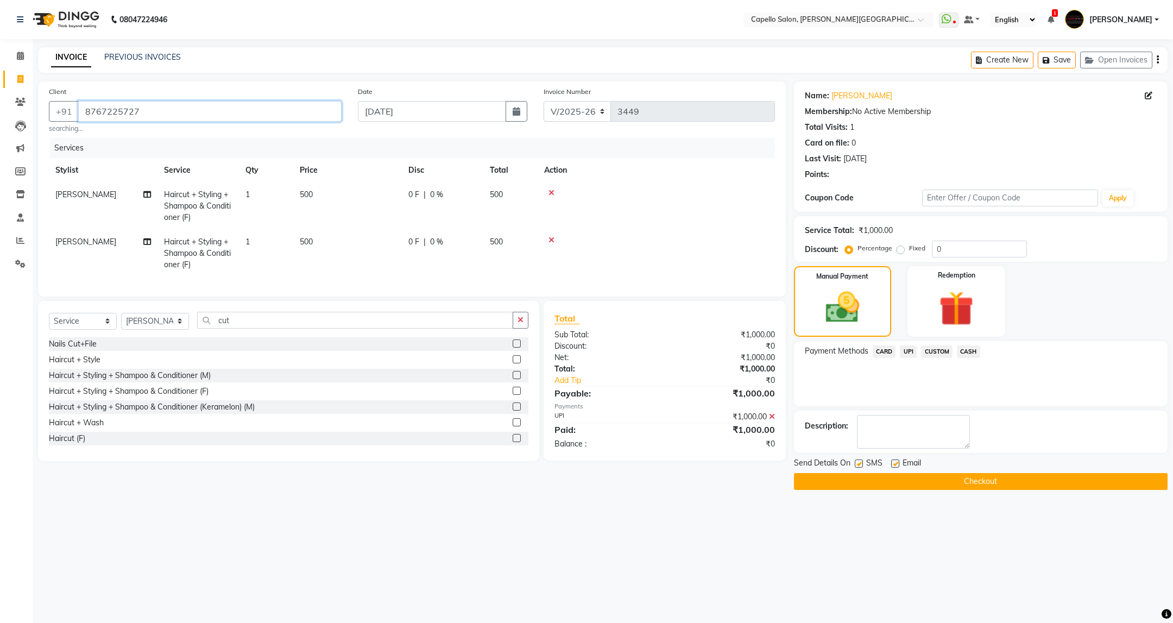
drag, startPoint x: 155, startPoint y: 113, endPoint x: 59, endPoint y: 153, distance: 104.7
click at [59, 153] on div "Client +91 8767225727 searching... Date 04-09-2025 Invoice Number V/2025 V/2025…" at bounding box center [412, 188] width 748 height 215
click at [973, 478] on button "Checkout" at bounding box center [981, 481] width 374 height 17
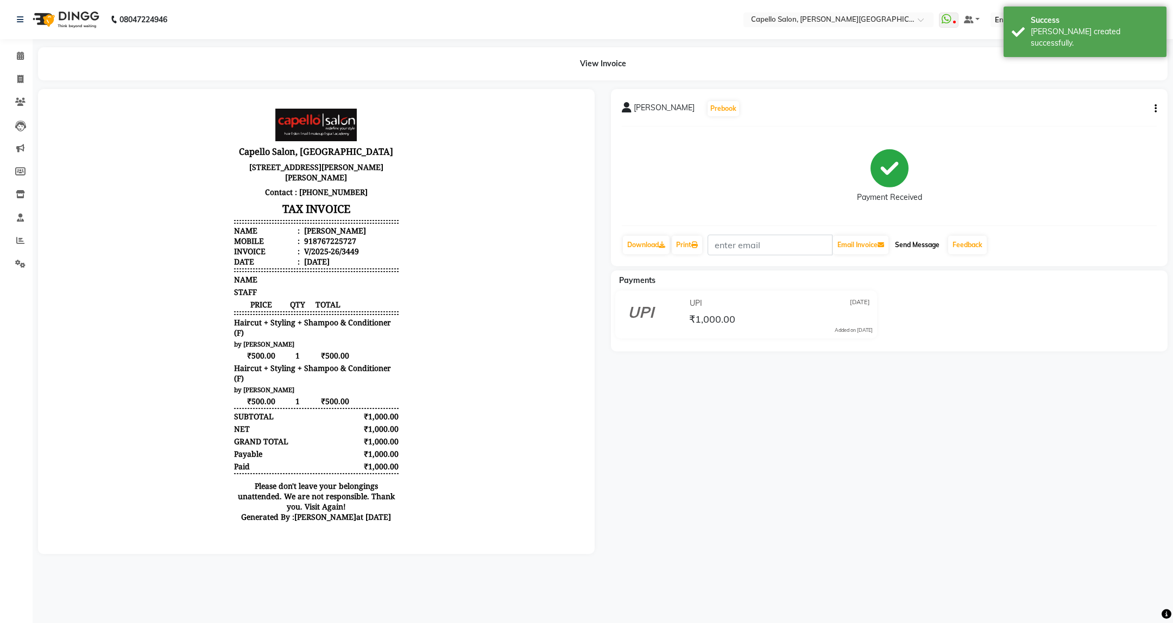
click at [914, 240] on button "Send Message" at bounding box center [917, 245] width 53 height 18
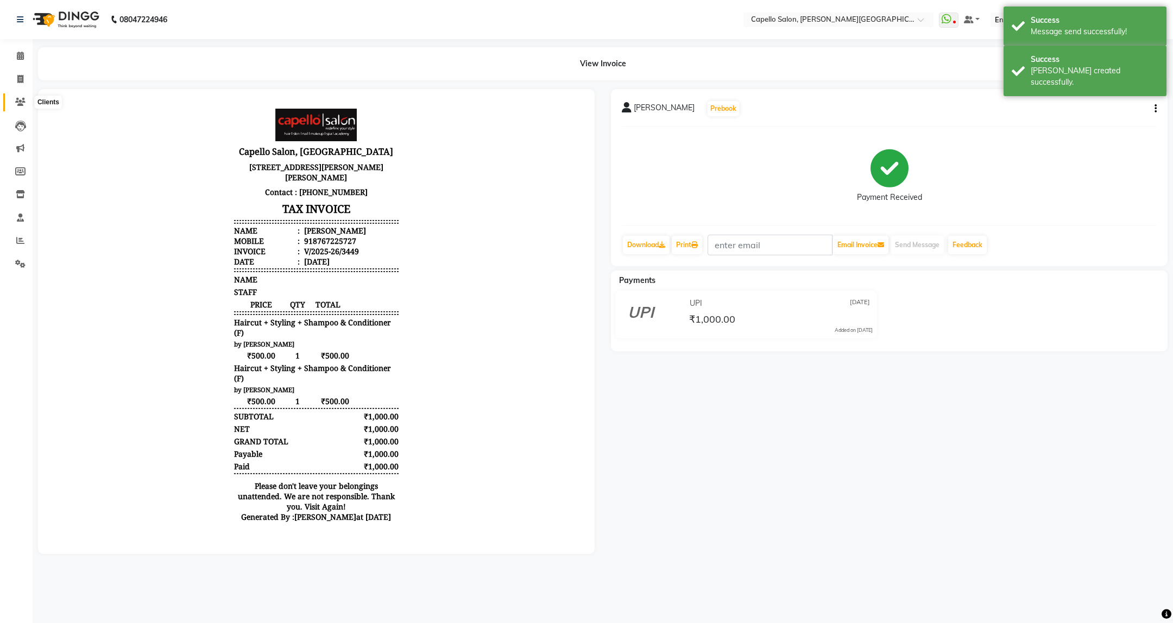
click at [21, 102] on icon at bounding box center [20, 102] width 10 height 8
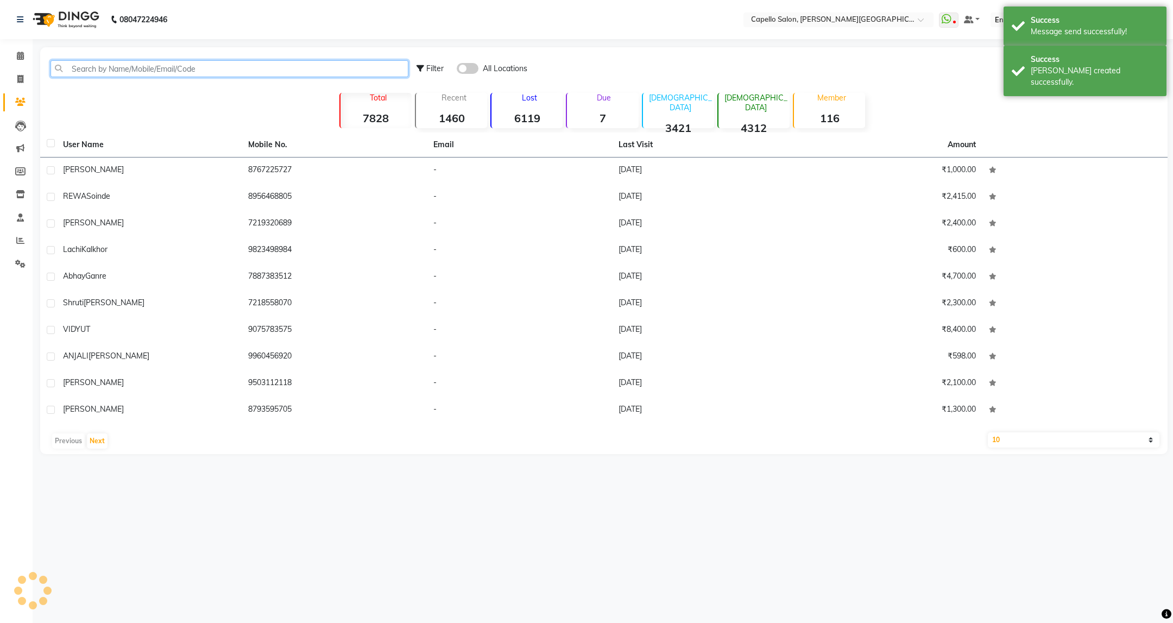
click at [157, 70] on input "text" at bounding box center [230, 68] width 358 height 17
paste input "8767225727"
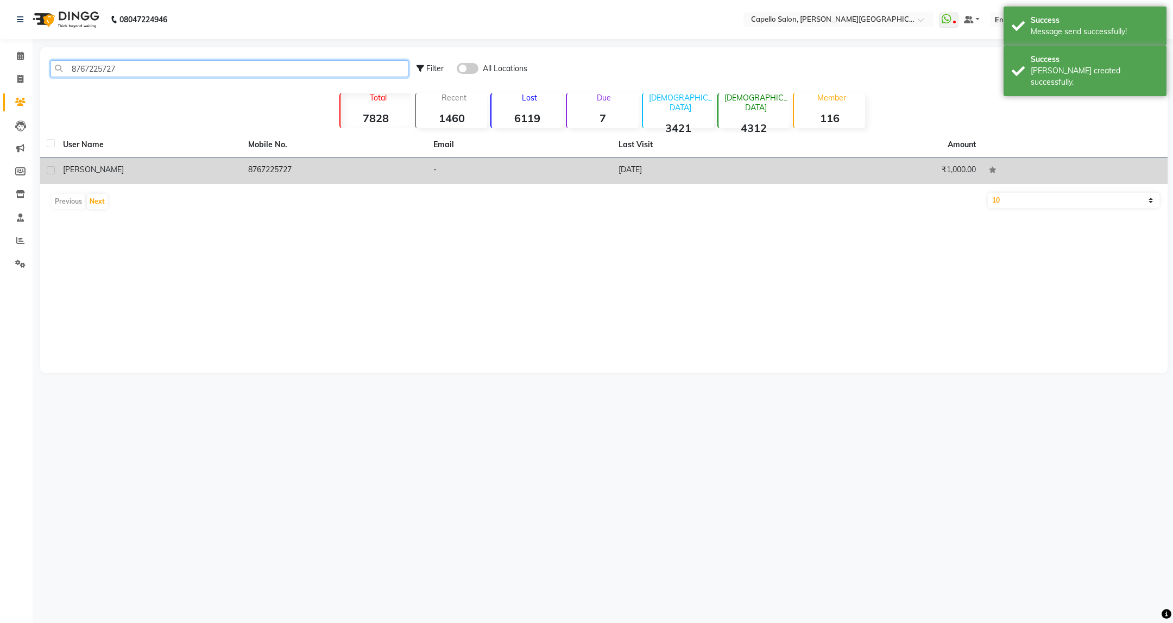
type input "8767225727"
click at [196, 167] on div "SHRAVANI" at bounding box center [149, 169] width 172 height 11
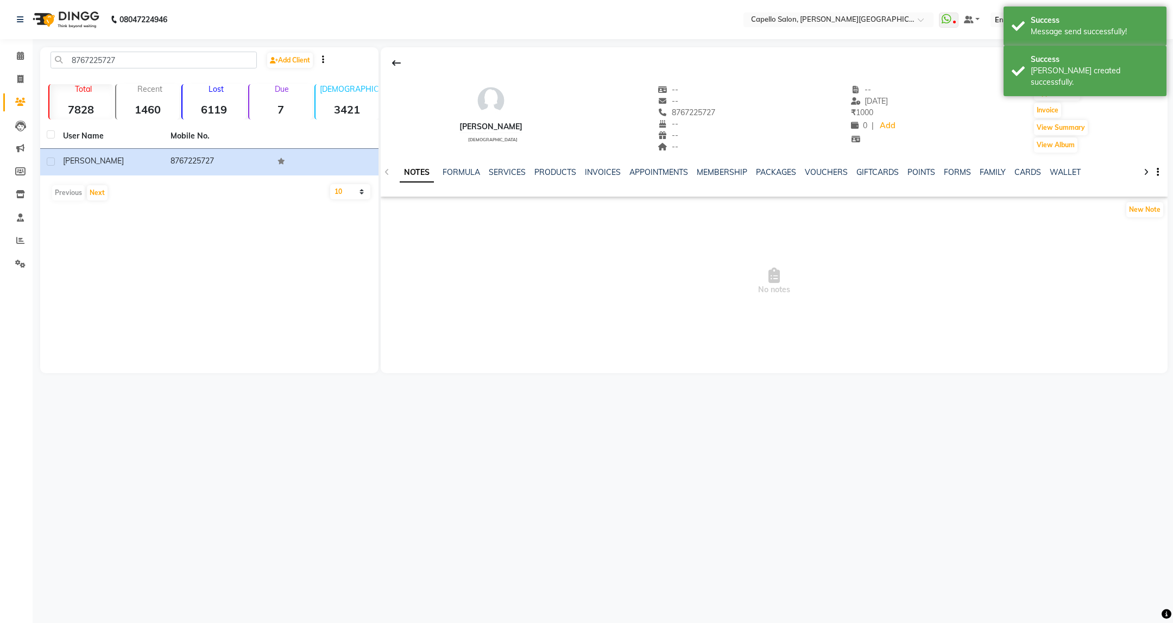
click at [968, 95] on div "SHRAVANI female -- -- 8767225727 -- -- -- -- 04-09-2025 ₹ 1000 0 | Add Appointm…" at bounding box center [774, 113] width 787 height 80
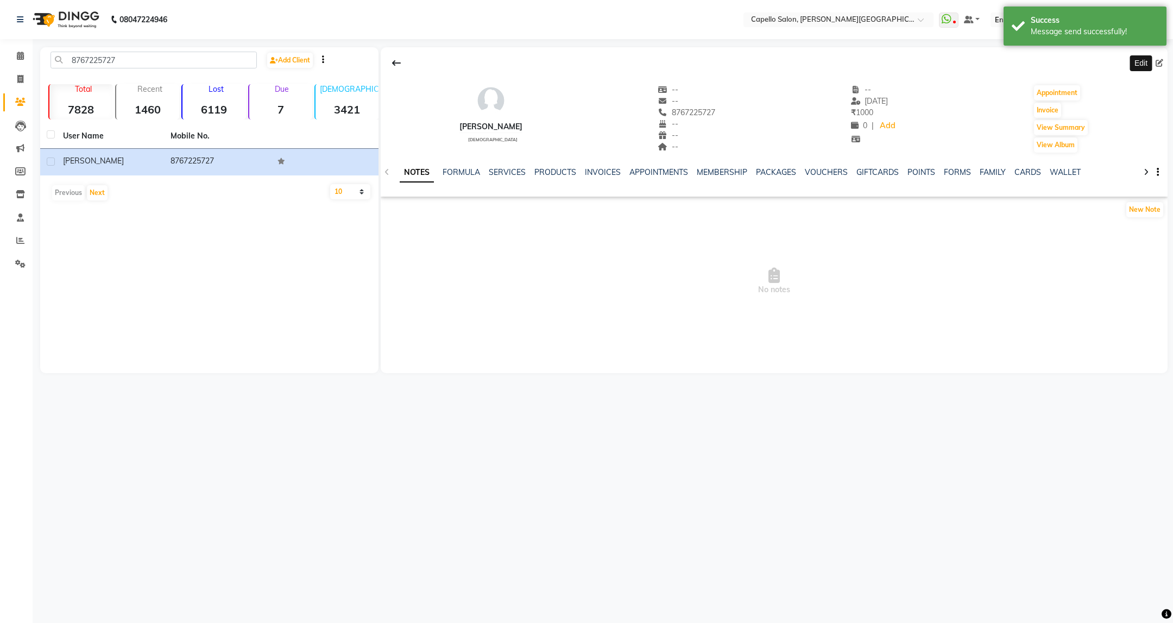
click at [1162, 62] on icon at bounding box center [1160, 63] width 8 height 8
select select "22"
select select "[DEMOGRAPHIC_DATA]"
select select
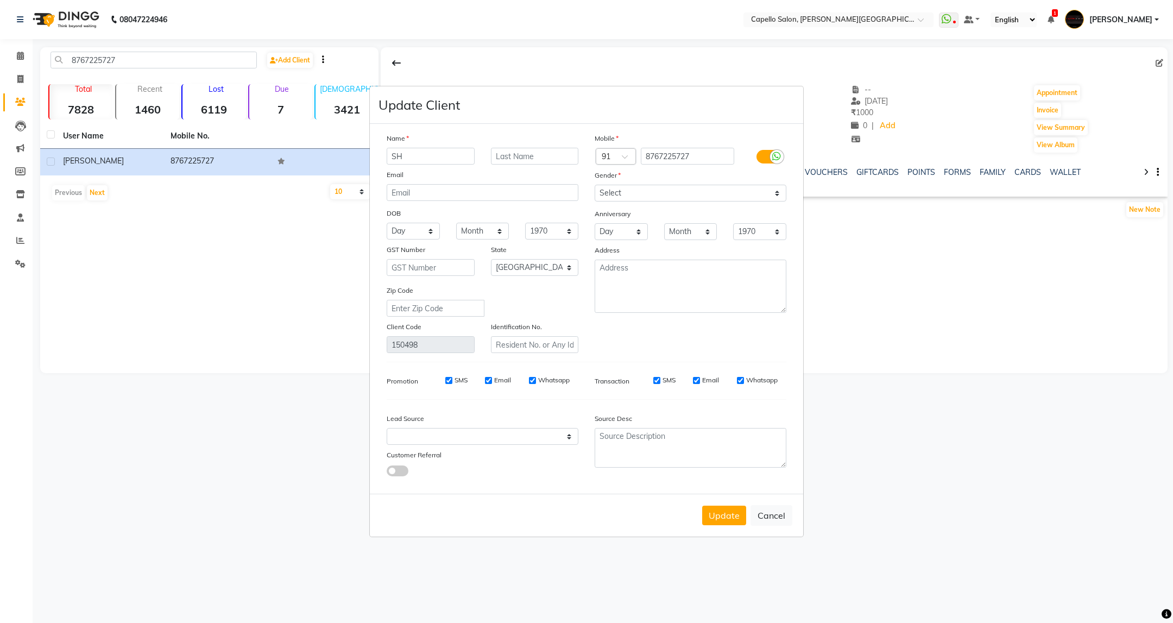
type input "S"
type input "[PERSON_NAME]"
click at [727, 514] on button "Update" at bounding box center [724, 516] width 44 height 20
select select
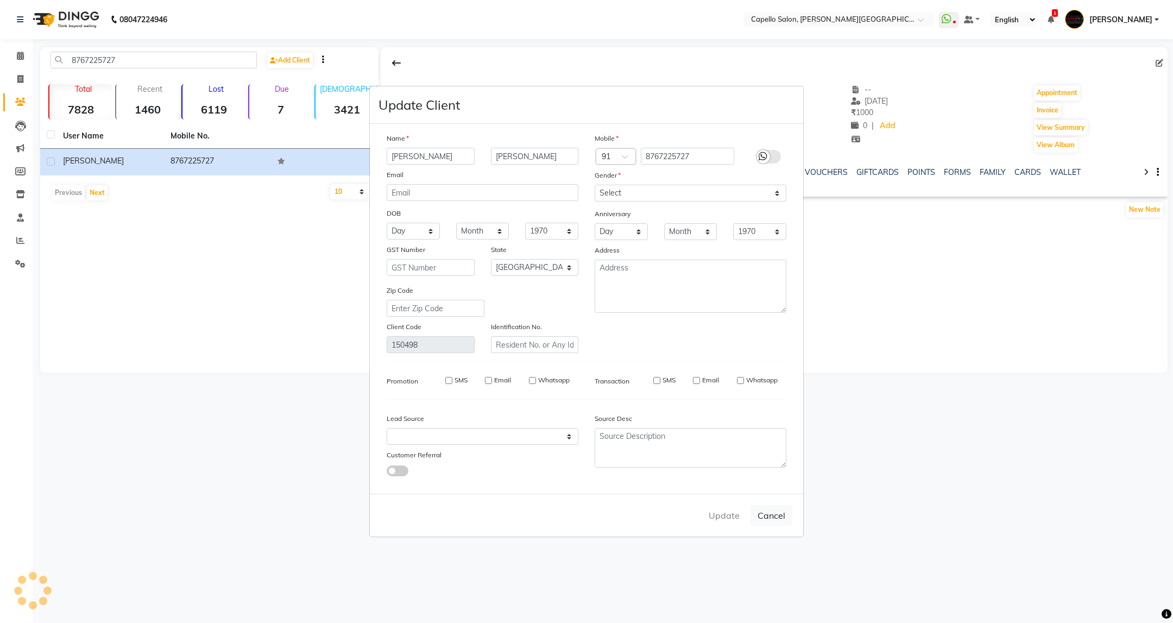
select select
select select "null"
select select
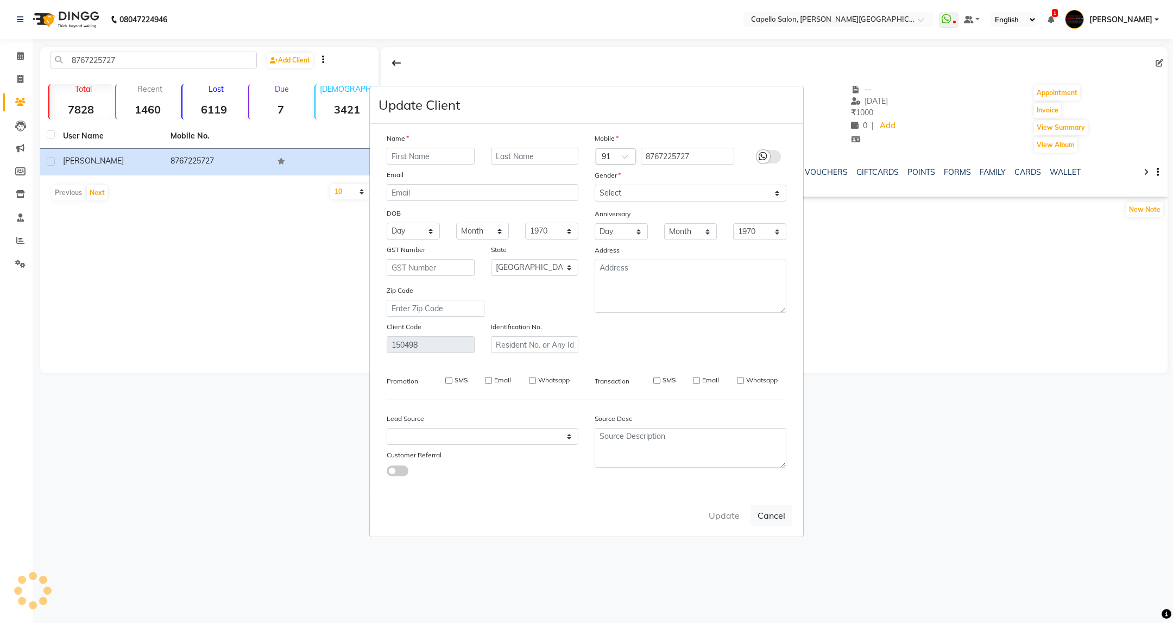
select select
checkbox input "false"
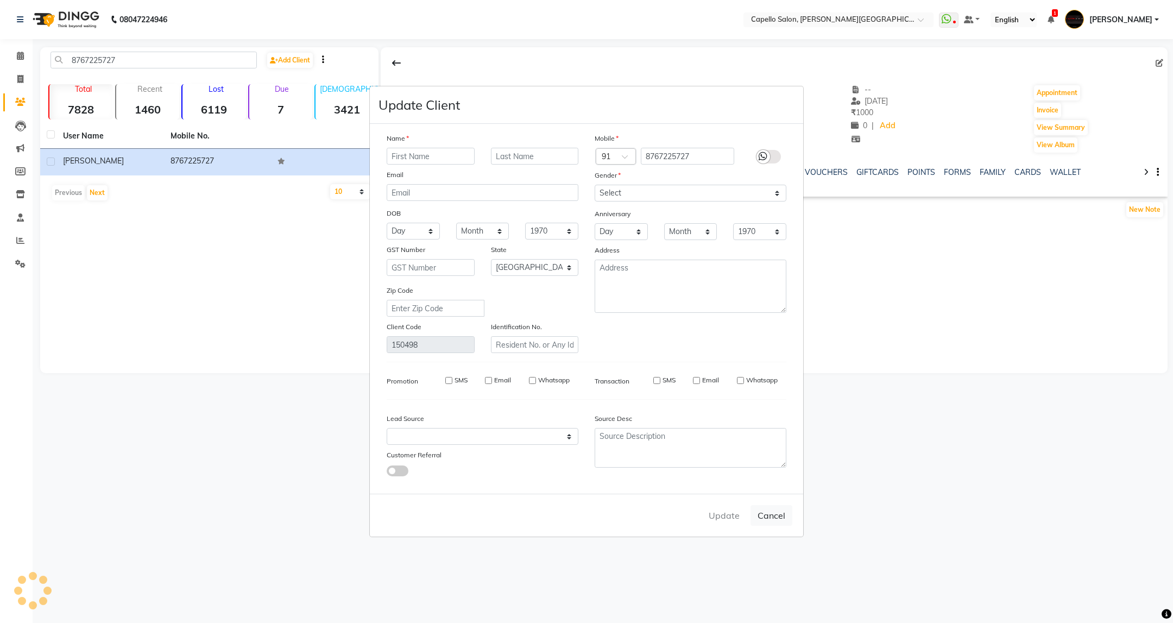
checkbox input "false"
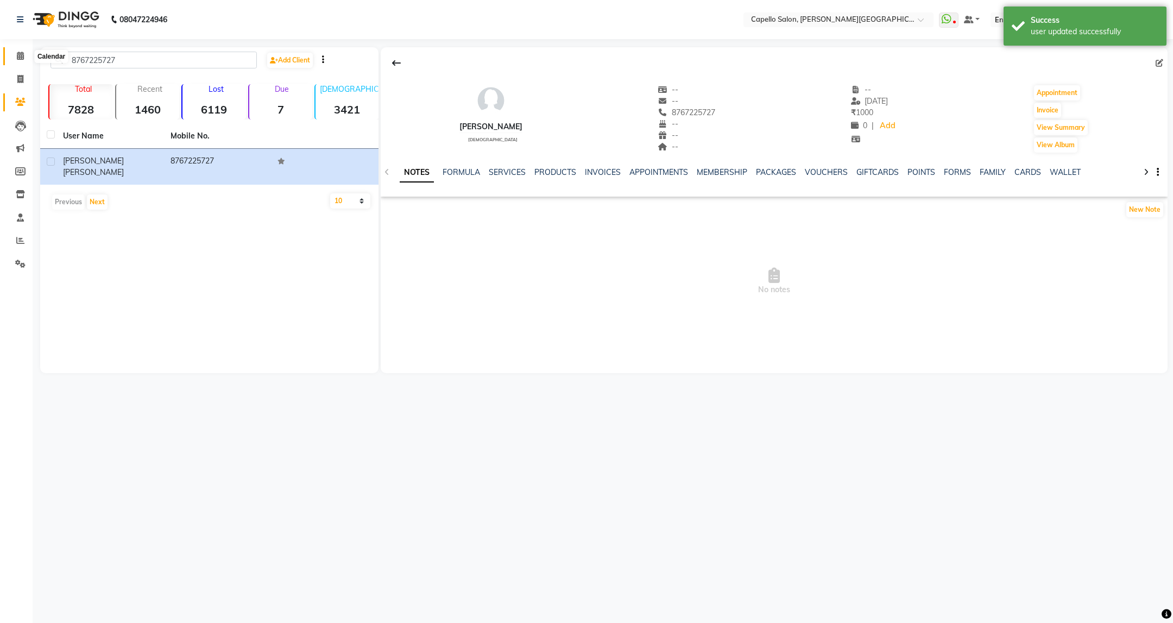
click at [21, 56] on icon at bounding box center [20, 56] width 7 height 8
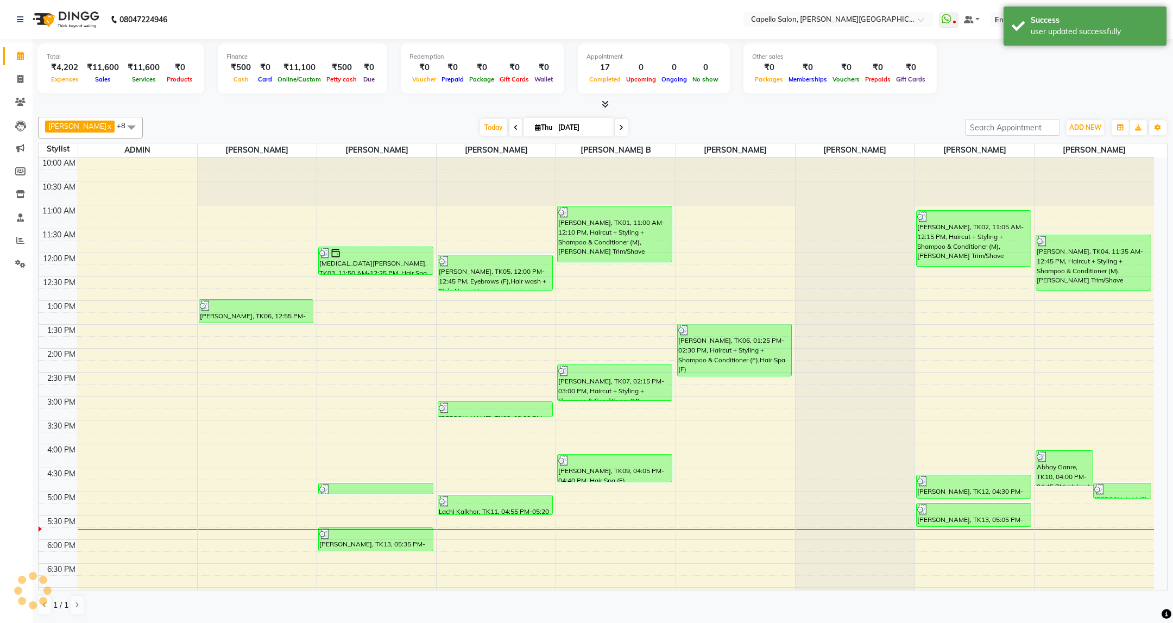
scroll to position [133, 0]
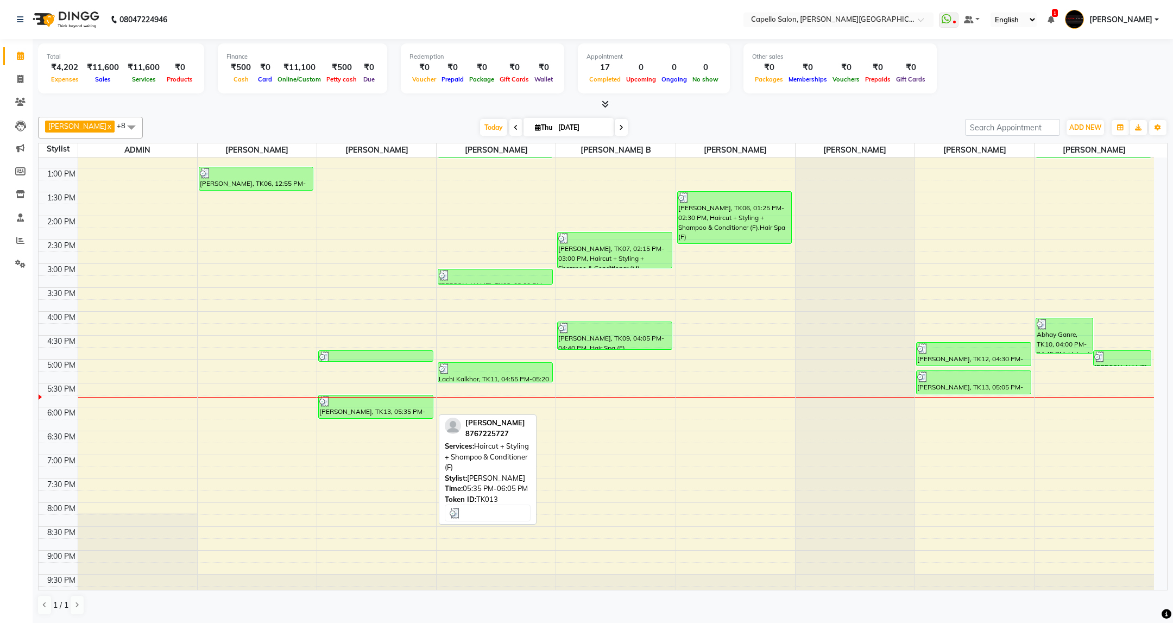
click at [379, 414] on div "[PERSON_NAME], TK13, 05:35 PM-06:05 PM, Haircut + Styling + Shampoo & Condition…" at bounding box center [376, 406] width 114 height 23
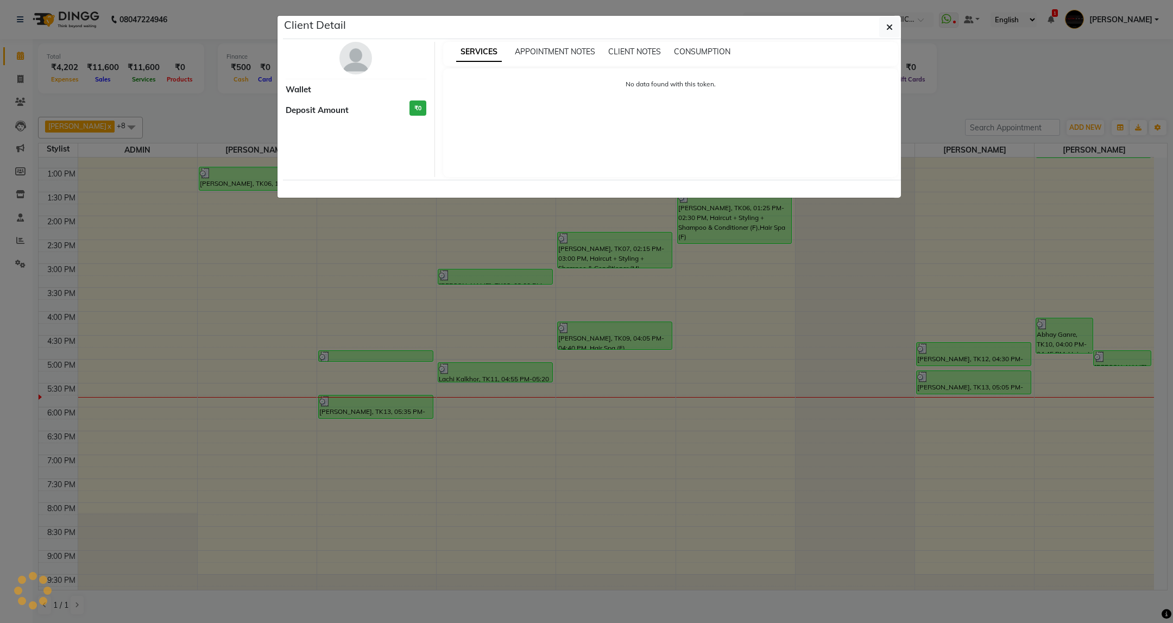
select select "3"
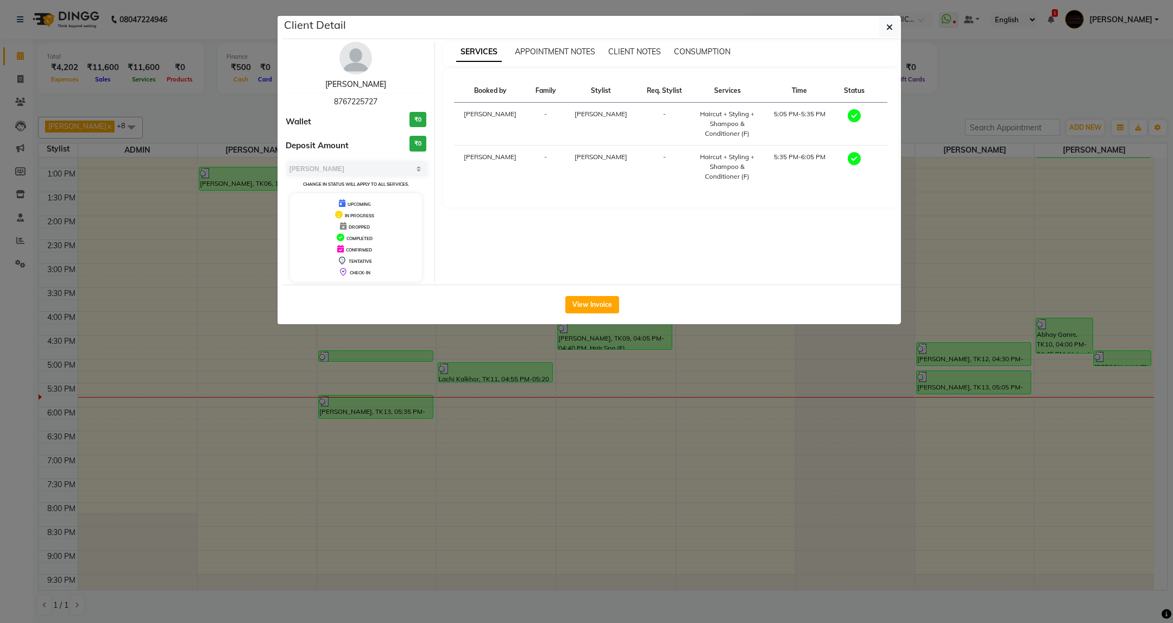
drag, startPoint x: 356, startPoint y: 83, endPoint x: 360, endPoint y: 89, distance: 7.0
click at [356, 83] on link "[PERSON_NAME]" at bounding box center [355, 84] width 61 height 10
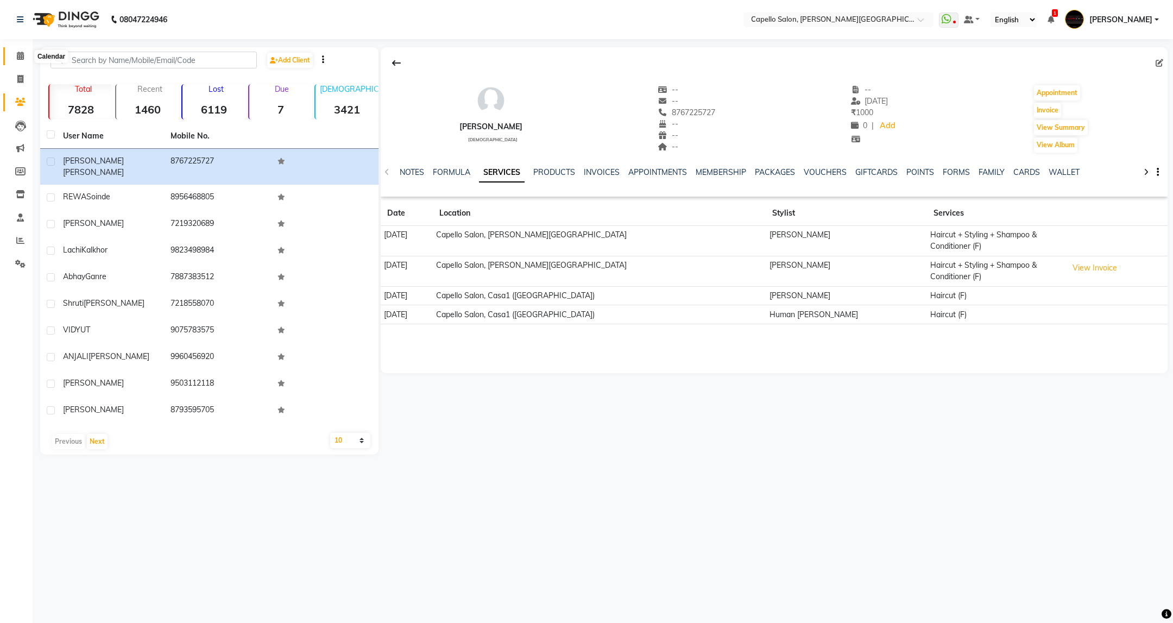
click at [15, 51] on span at bounding box center [20, 56] width 19 height 12
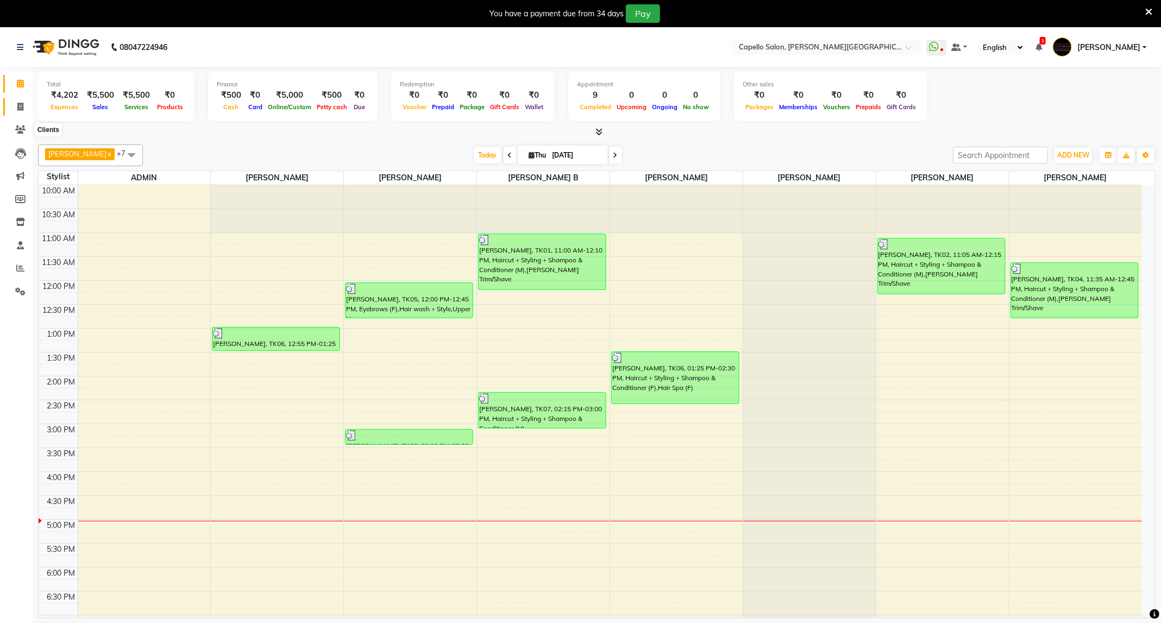
click at [21, 111] on span at bounding box center [20, 107] width 19 height 12
select select "service"
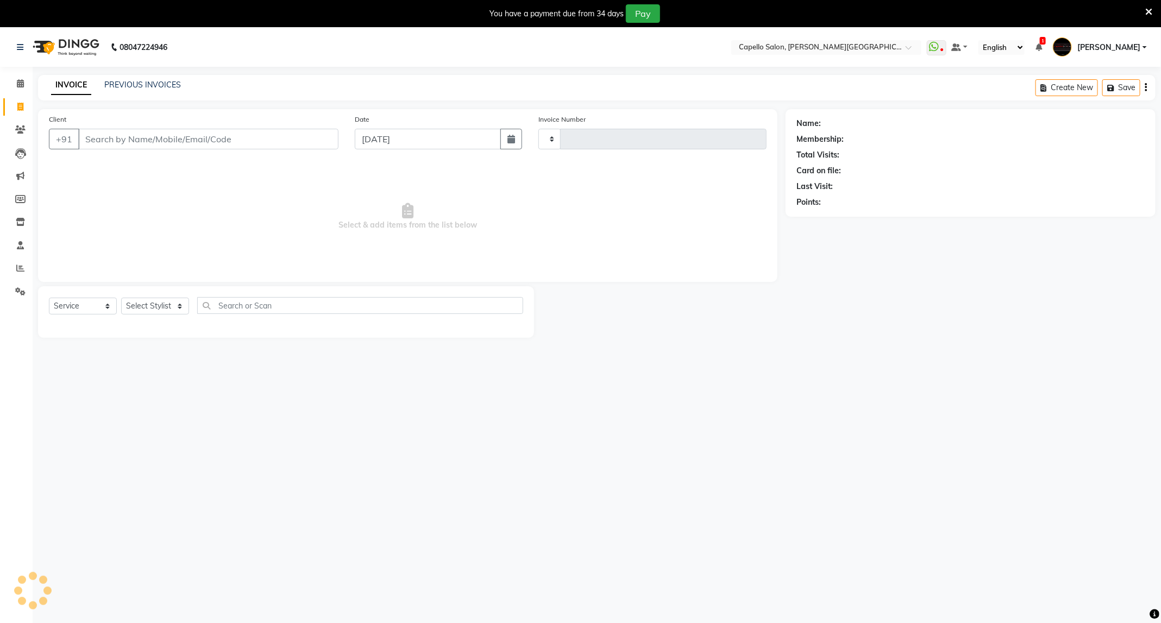
type input "3447"
select select "811"
click at [178, 312] on select "Select Stylist" at bounding box center [155, 306] width 68 height 17
select select "80421"
click at [121, 298] on select "Select Stylist ADMIN [PERSON_NAME] [PERSON_NAME] [PERSON_NAME] [PERSON_NAME] (M…" at bounding box center [155, 306] width 68 height 17
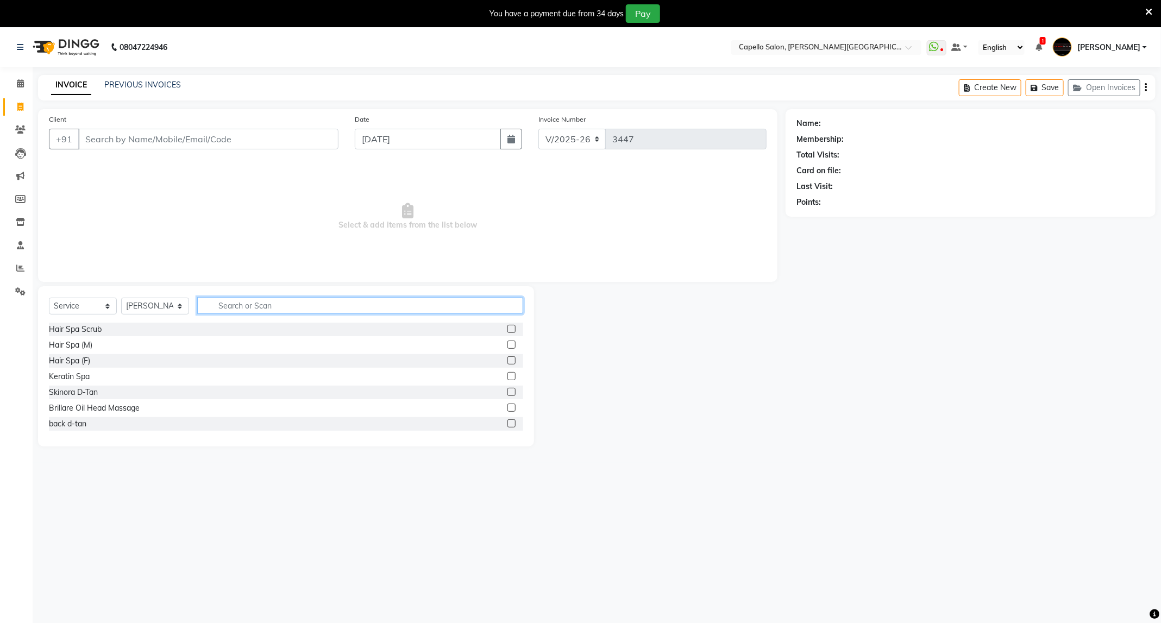
click at [310, 306] on input "text" at bounding box center [360, 305] width 326 height 17
type input "sty"
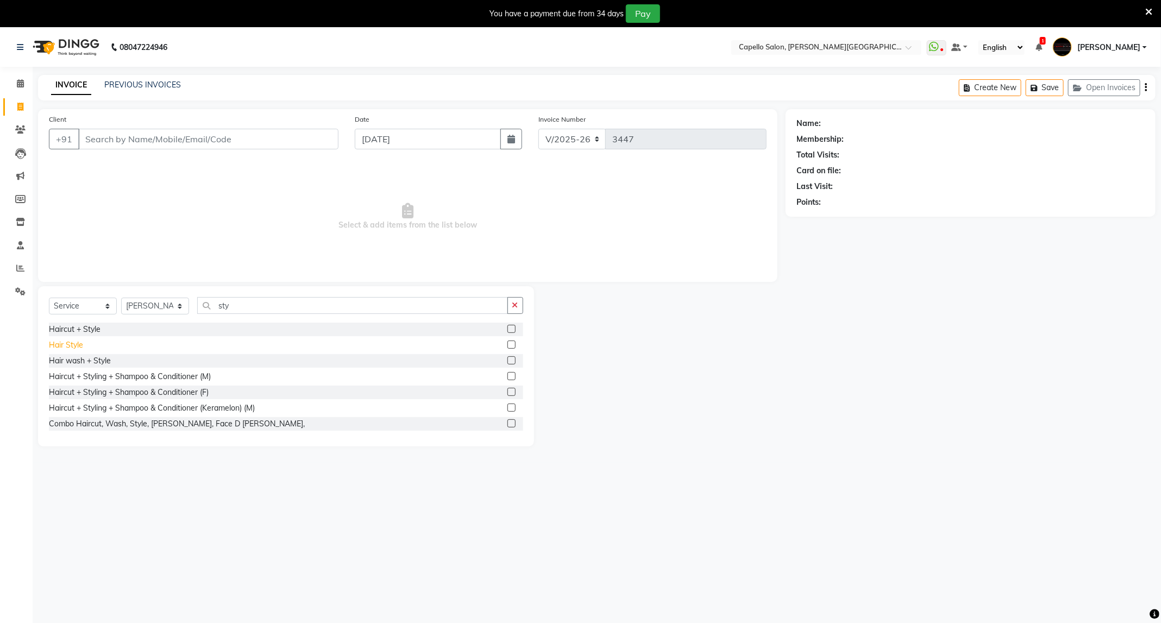
click at [80, 348] on div "Hair Style" at bounding box center [66, 344] width 34 height 11
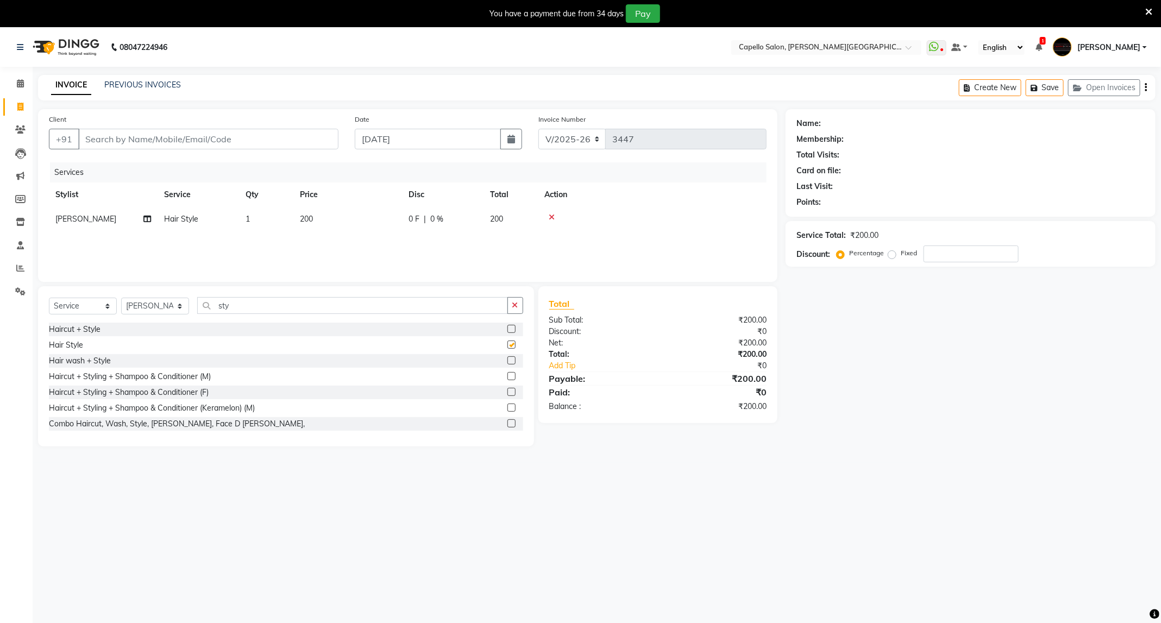
checkbox input "false"
click at [241, 135] on input "Client" at bounding box center [208, 139] width 260 height 21
type input "9"
type input "0"
type input "9823498984"
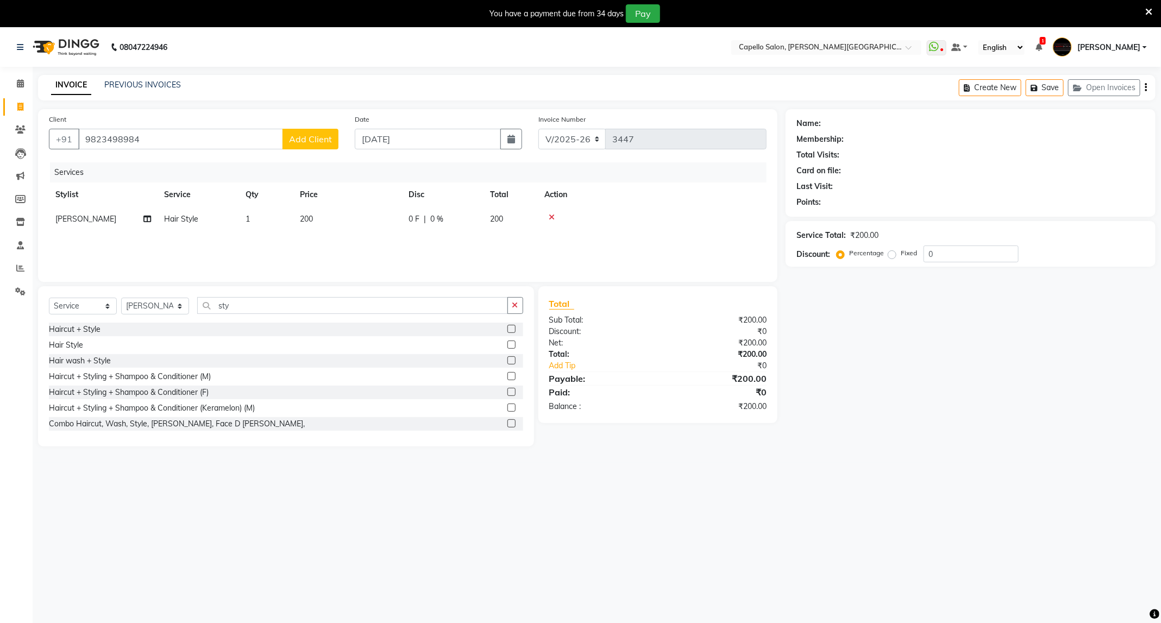
click at [313, 150] on div "Client [PHONE_NUMBER] Add Client" at bounding box center [194, 136] width 306 height 45
click at [313, 144] on span "Add Client" at bounding box center [310, 139] width 43 height 11
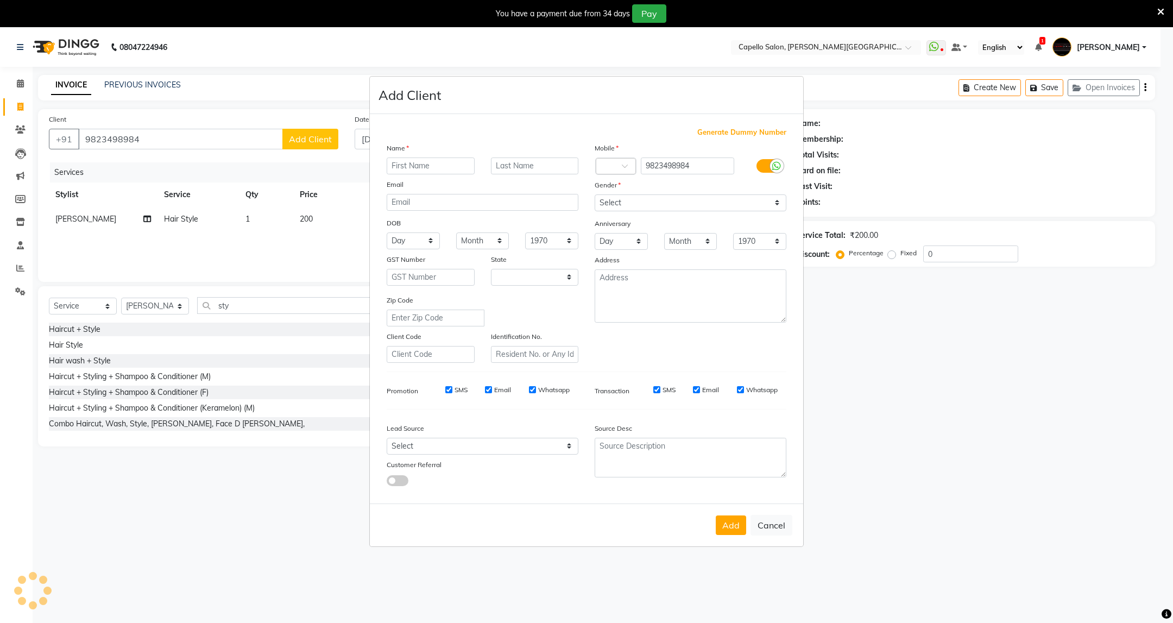
select select "22"
type input "Lachi"
type input "Kalkhor"
click at [644, 207] on select "Select [DEMOGRAPHIC_DATA] [DEMOGRAPHIC_DATA] Other Prefer Not To Say" at bounding box center [691, 202] width 192 height 17
select select "[DEMOGRAPHIC_DATA]"
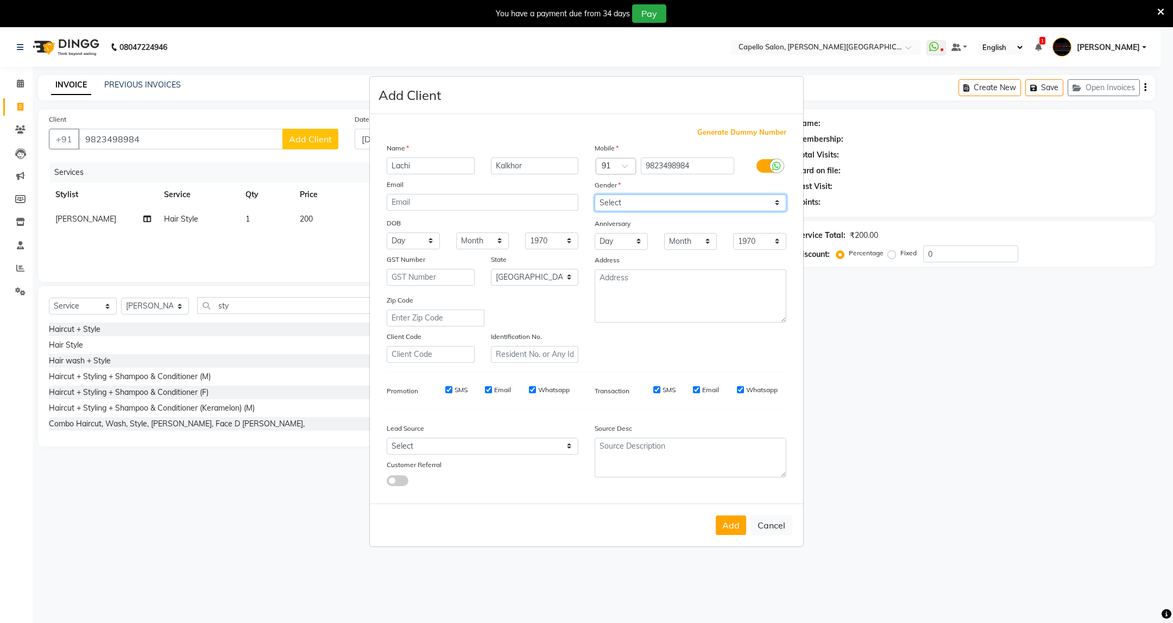
click at [595, 195] on select "Select [DEMOGRAPHIC_DATA] [DEMOGRAPHIC_DATA] Other Prefer Not To Say" at bounding box center [691, 202] width 192 height 17
click at [740, 527] on button "Add" at bounding box center [731, 525] width 30 height 20
select select
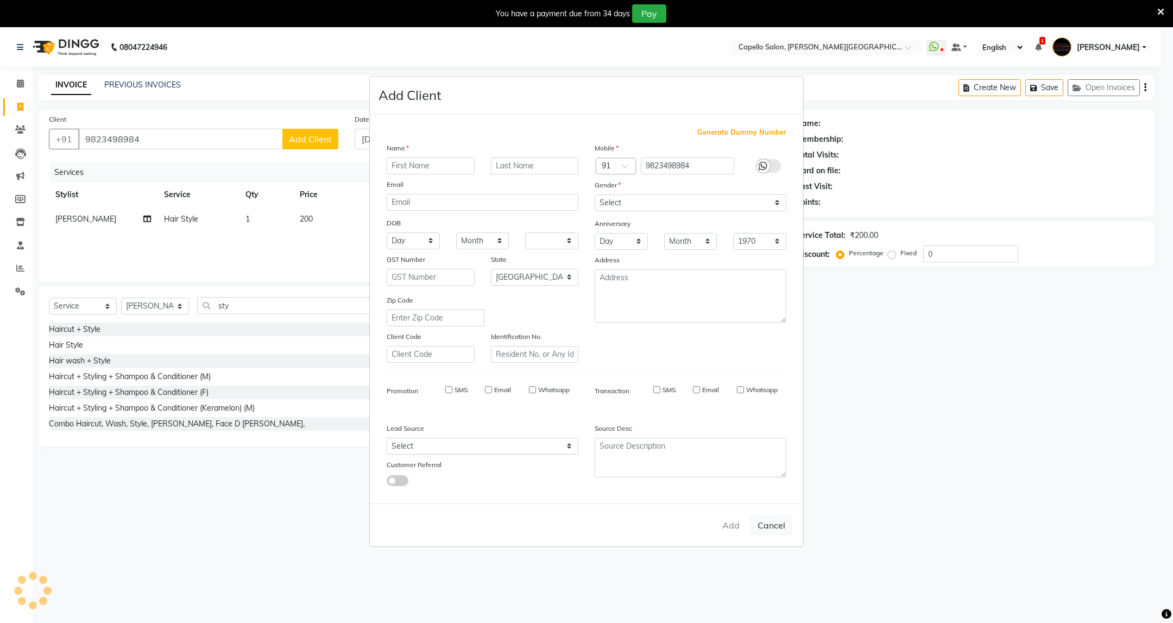
select select "null"
select select
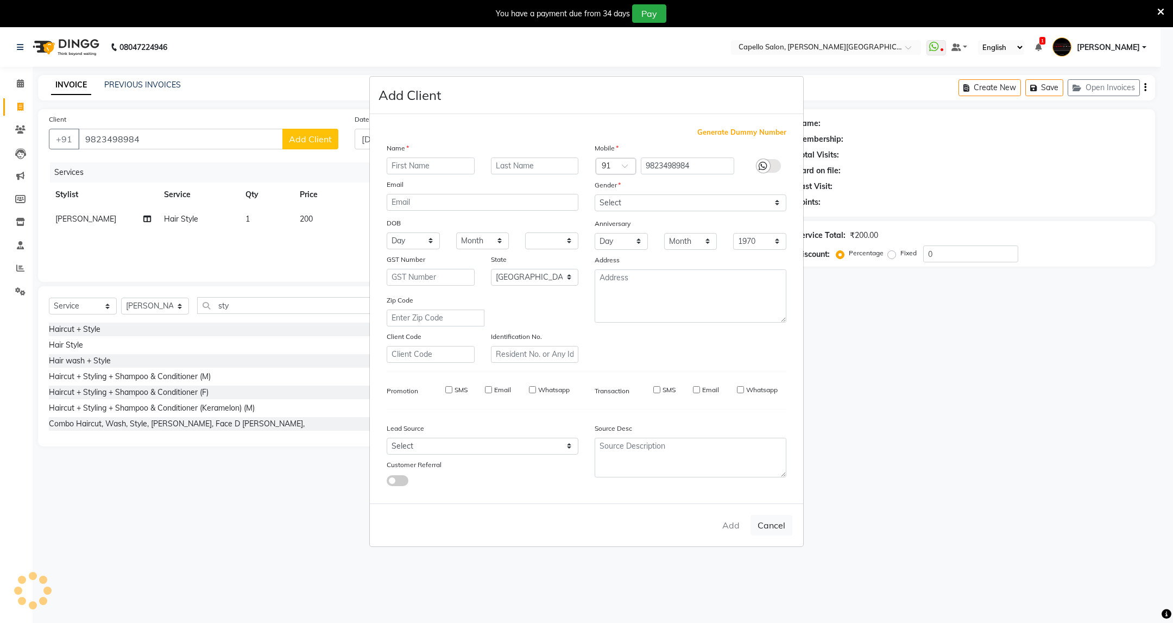
checkbox input "false"
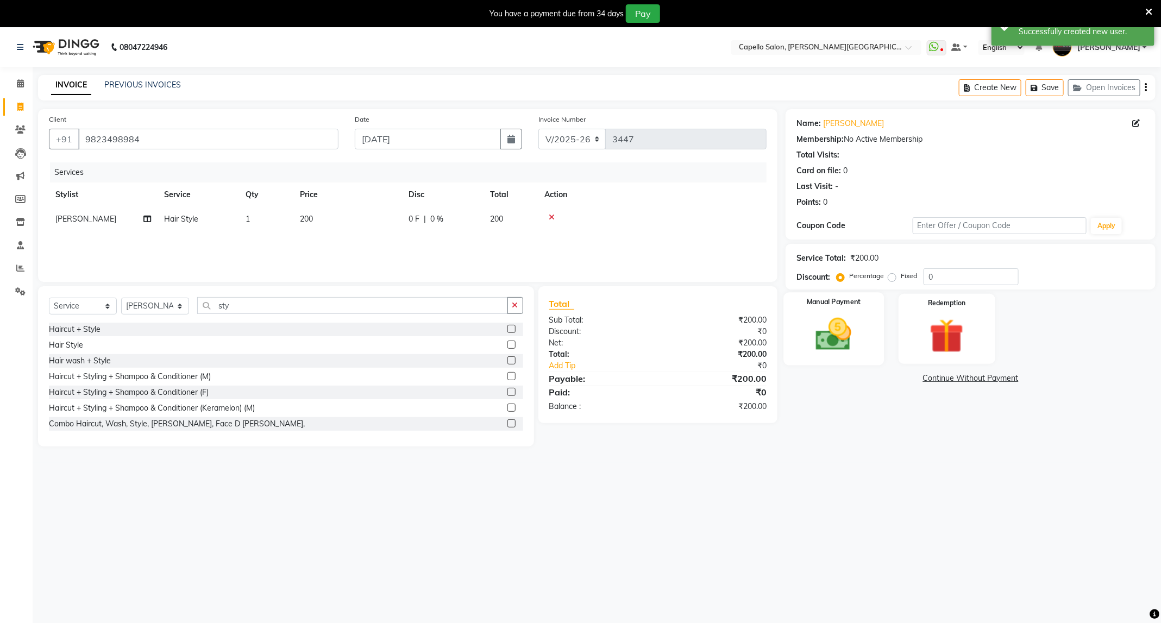
click at [843, 343] on img at bounding box center [833, 334] width 58 height 41
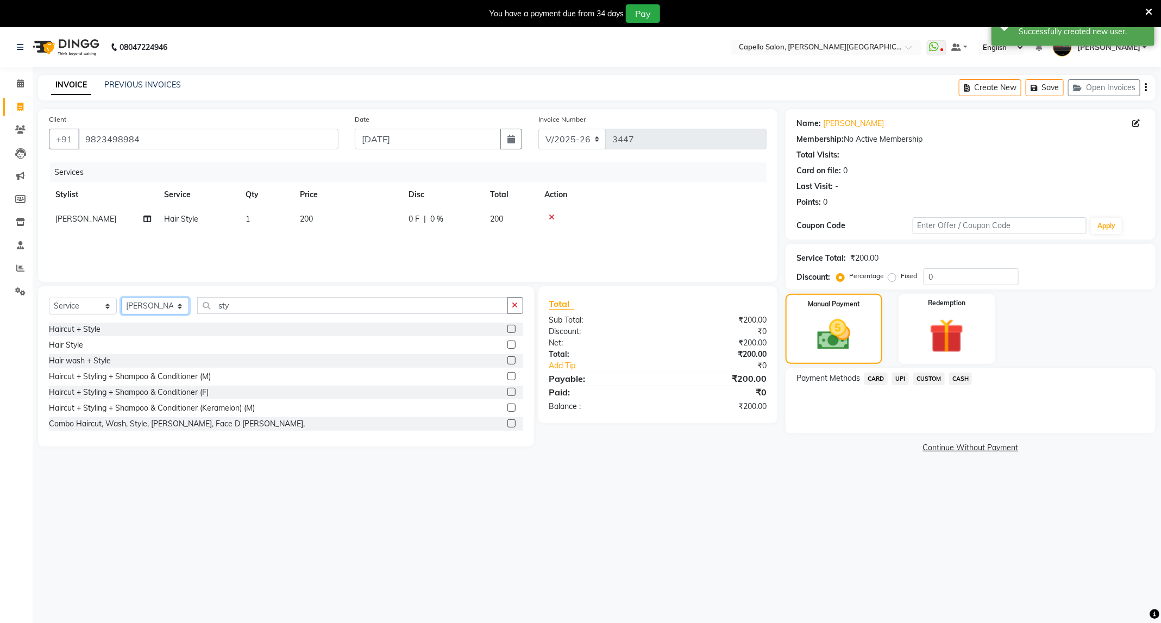
click at [166, 299] on select "Select Stylist ADMIN [PERSON_NAME] [PERSON_NAME] [PERSON_NAME] [PERSON_NAME] (M…" at bounding box center [155, 306] width 68 height 17
select select "75888"
click at [121, 298] on select "Select Stylist ADMIN [PERSON_NAME] [PERSON_NAME] [PERSON_NAME] [PERSON_NAME] (M…" at bounding box center [155, 306] width 68 height 17
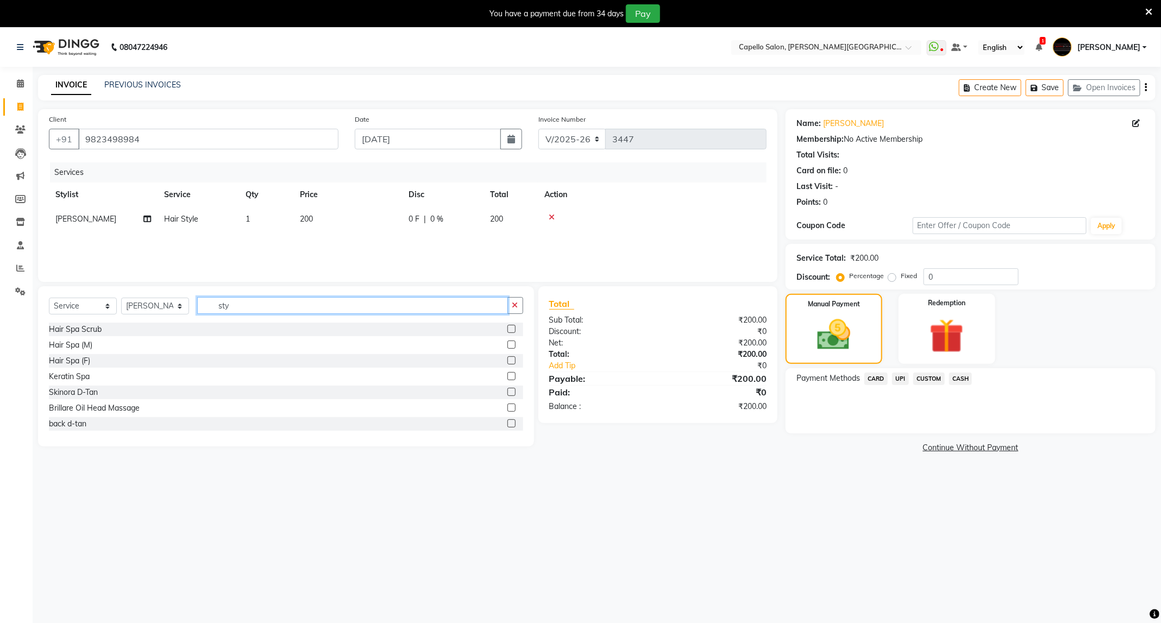
click at [271, 307] on input "sty" at bounding box center [352, 305] width 311 height 17
type input "wash"
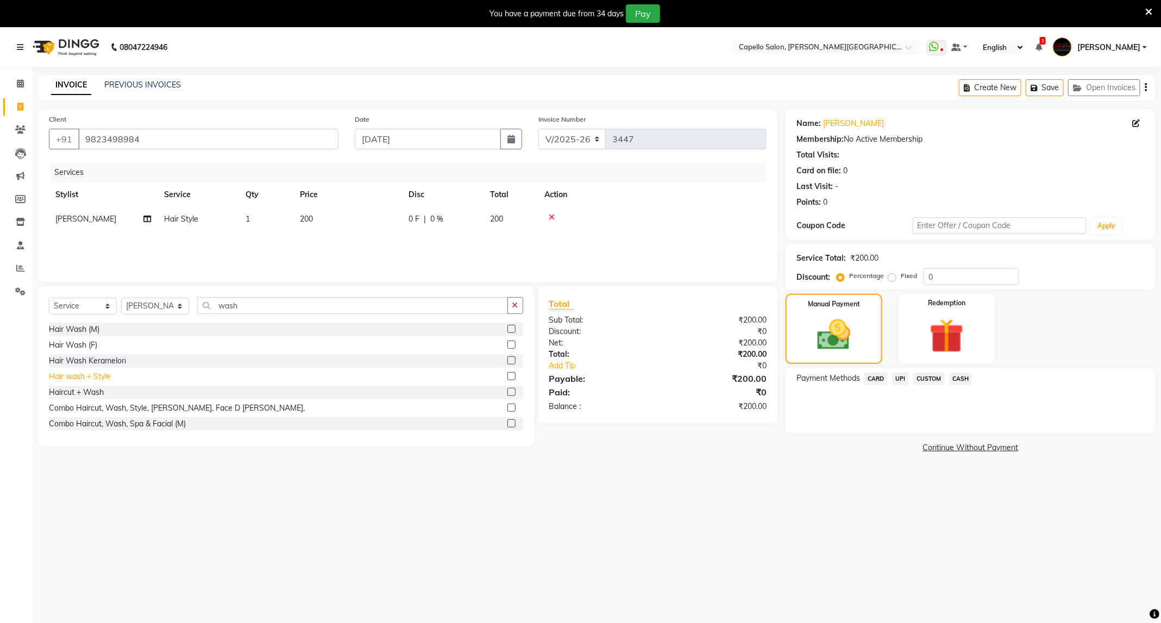
click at [108, 376] on div "Hair wash + Style" at bounding box center [80, 376] width 62 height 11
checkbox input "false"
click at [900, 380] on span "UPI" at bounding box center [900, 379] width 17 height 12
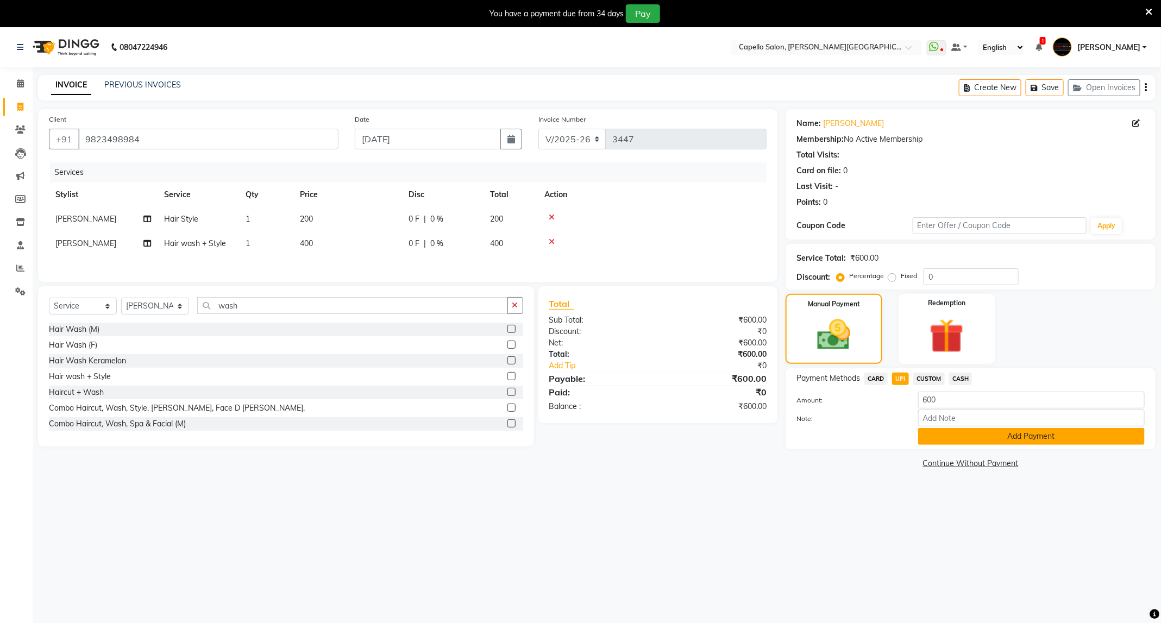
click at [944, 443] on button "Add Payment" at bounding box center [1031, 436] width 227 height 17
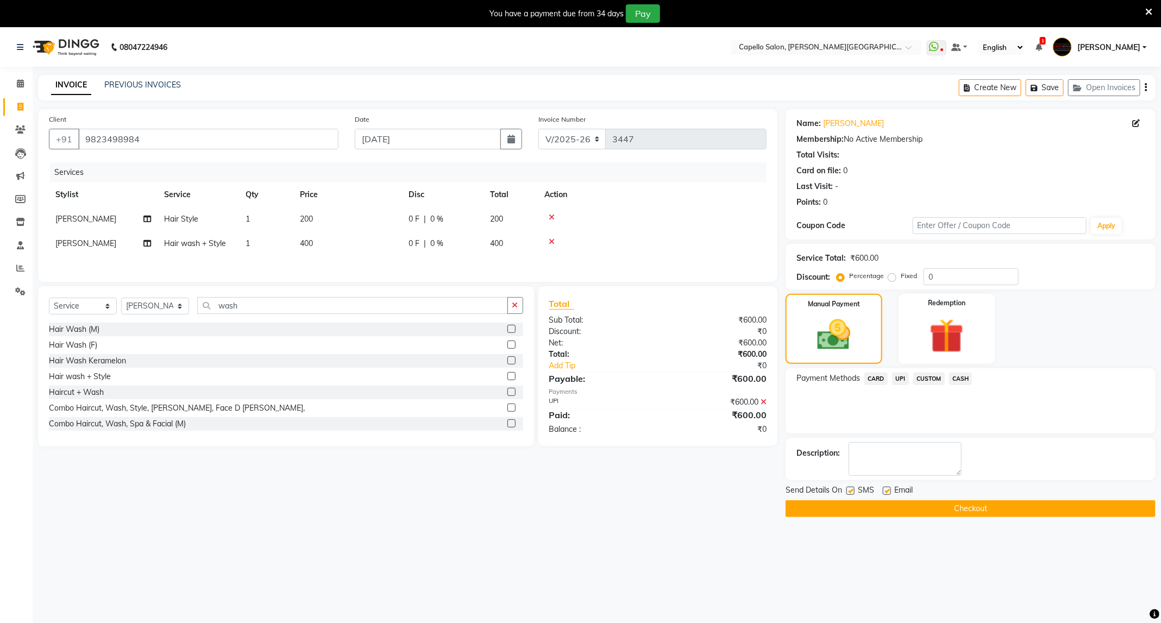
click at [940, 509] on button "Checkout" at bounding box center [970, 508] width 370 height 17
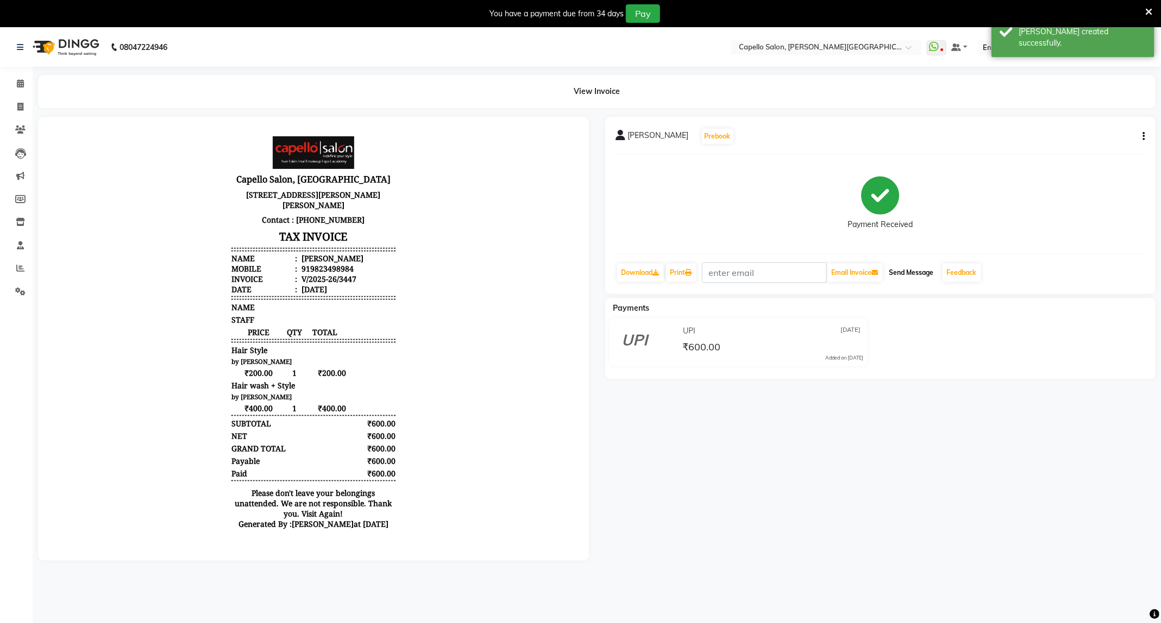
click at [928, 280] on button "Send Message" at bounding box center [911, 272] width 53 height 18
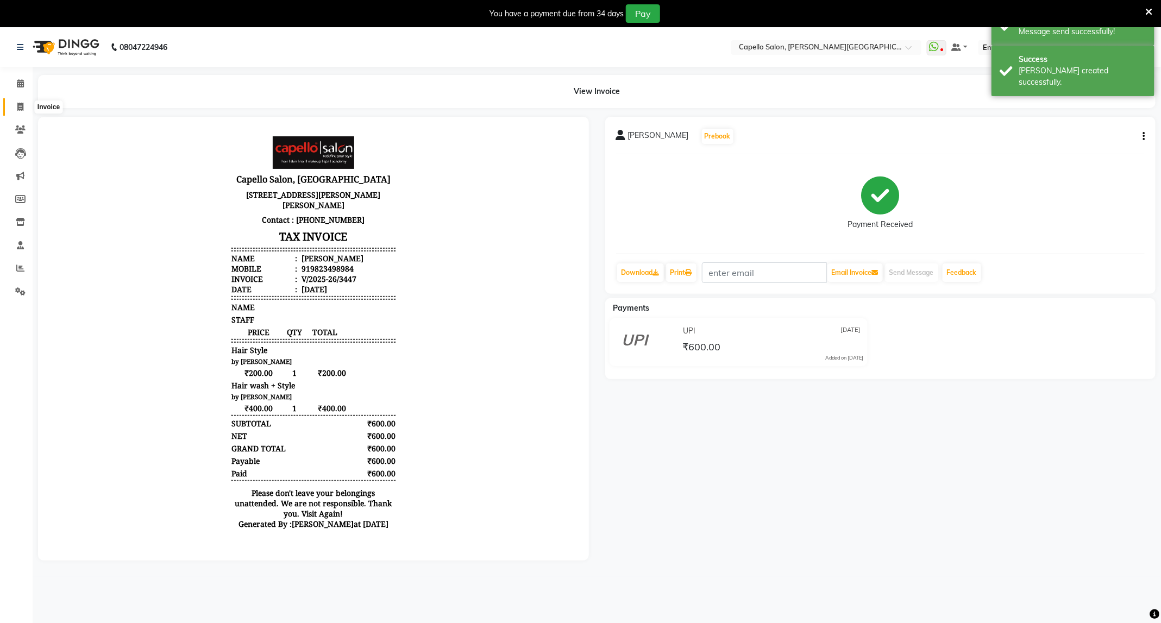
drag, startPoint x: 20, startPoint y: 108, endPoint x: 24, endPoint y: 102, distance: 7.8
click at [20, 108] on icon at bounding box center [20, 107] width 6 height 8
select select "service"
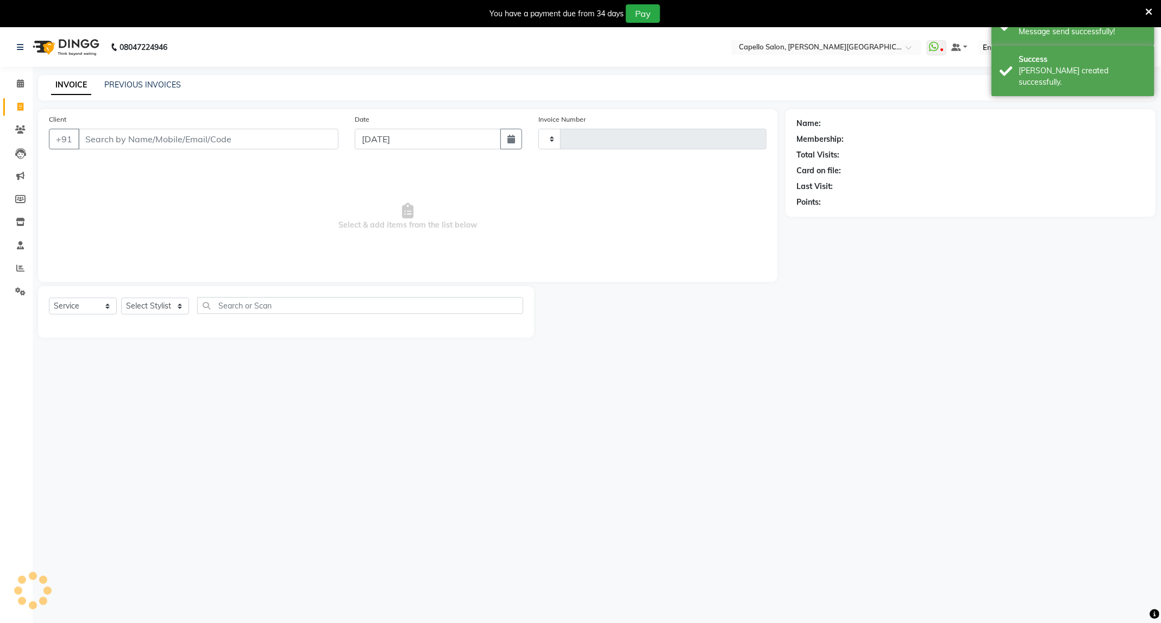
scroll to position [28, 0]
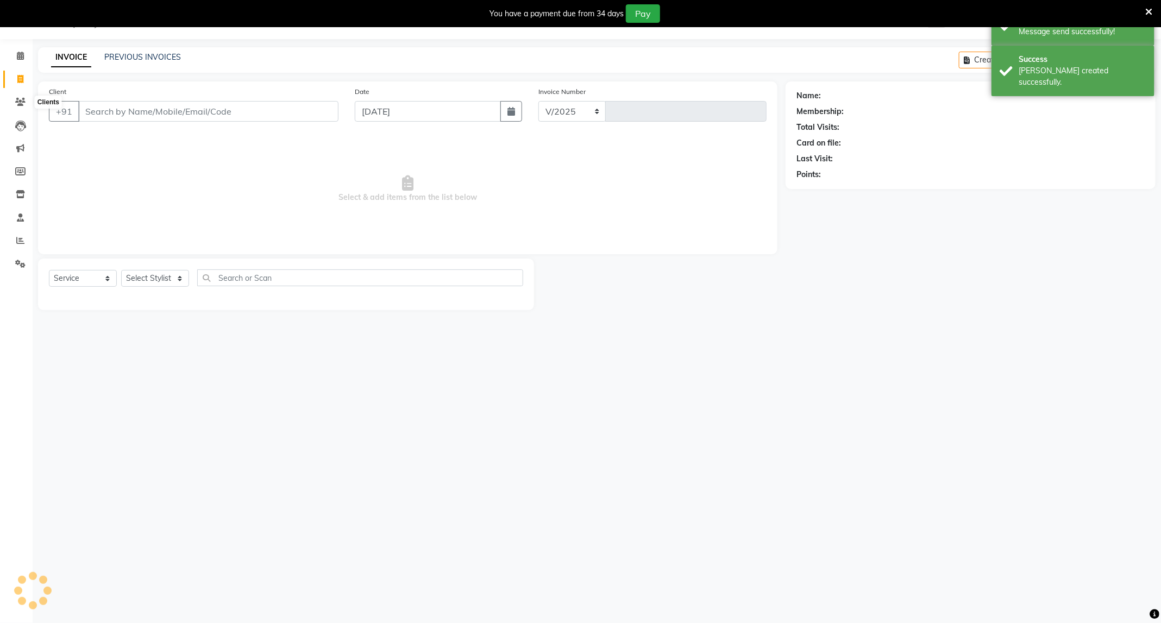
select select "811"
type input "3448"
click at [17, 54] on icon at bounding box center [20, 56] width 7 height 8
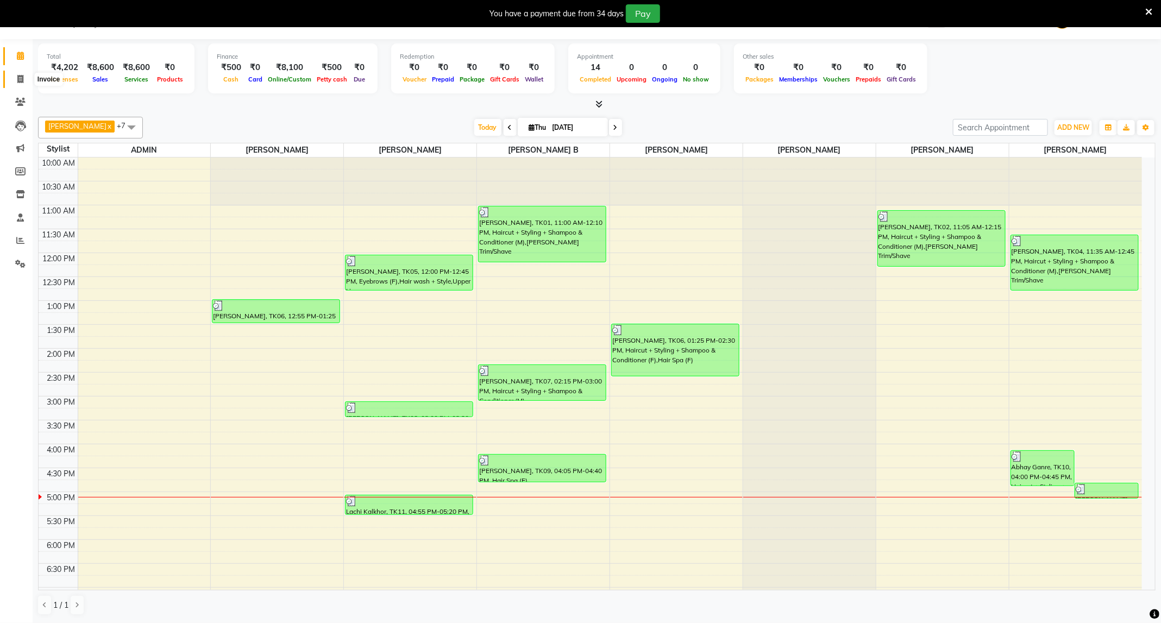
click at [16, 84] on span at bounding box center [20, 79] width 19 height 12
select select "service"
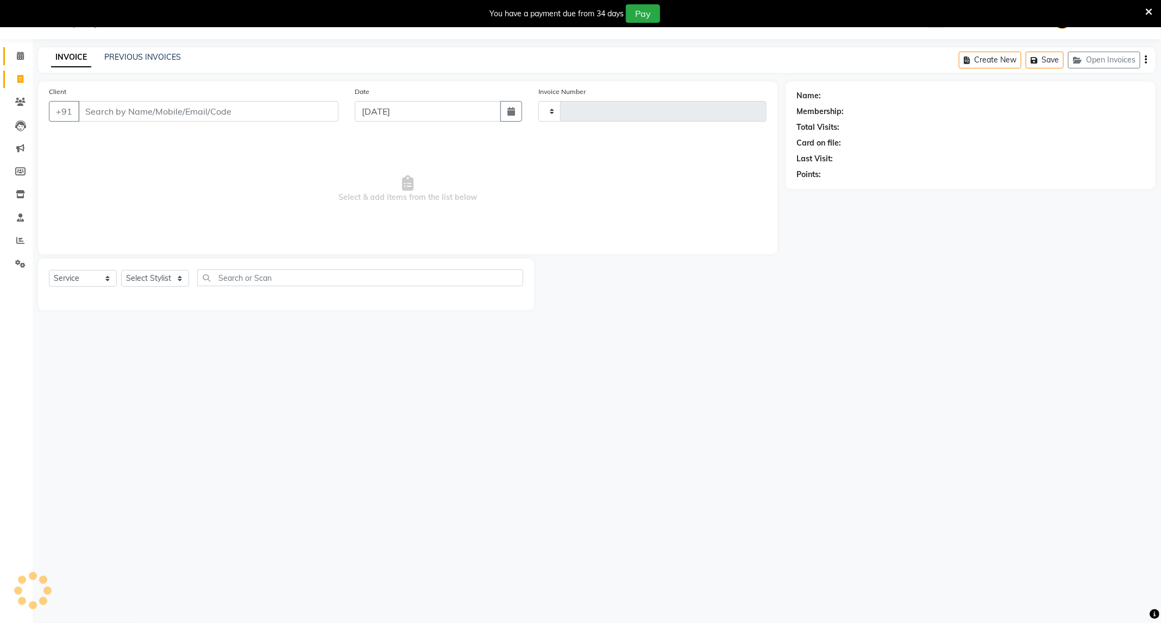
type input "3448"
select select "811"
click at [136, 273] on select "Select Stylist ADMIN [PERSON_NAME] [PERSON_NAME] [PERSON_NAME] [PERSON_NAME] (M…" at bounding box center [155, 278] width 68 height 17
click at [148, 279] on select "Select Stylist ADMIN [PERSON_NAME] [PERSON_NAME] [PERSON_NAME] [PERSON_NAME] (M…" at bounding box center [155, 278] width 68 height 17
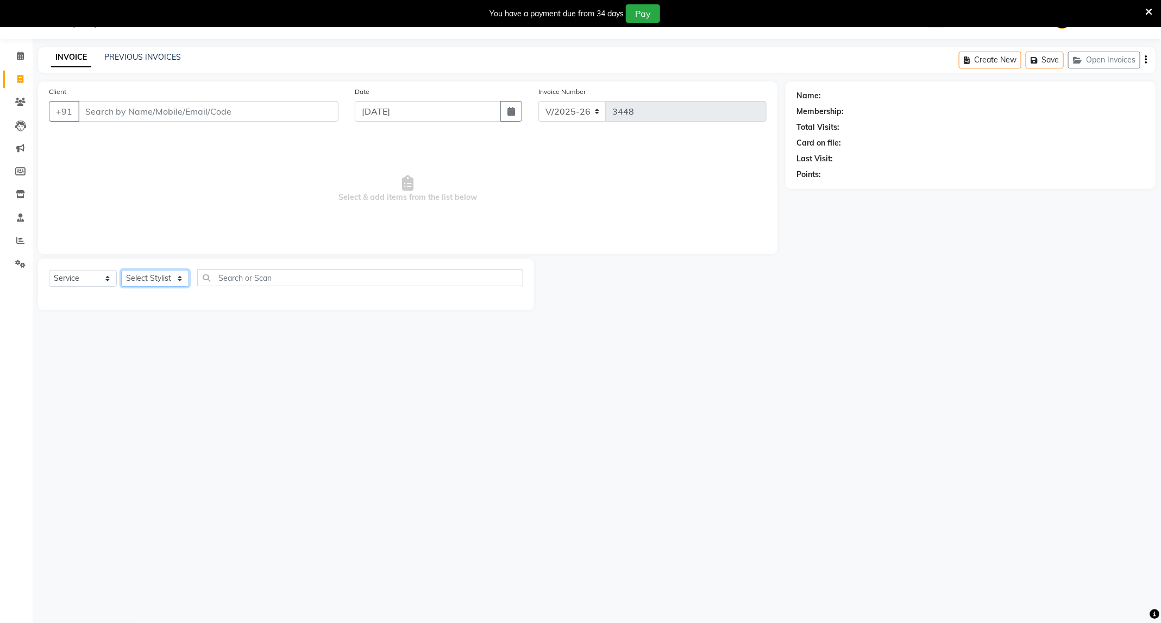
select select "84517"
click at [121, 271] on select "Select Stylist ADMIN [PERSON_NAME] [PERSON_NAME] [PERSON_NAME] [PERSON_NAME] (M…" at bounding box center [155, 278] width 68 height 17
click at [507, 350] on label at bounding box center [511, 348] width 8 height 8
click at [507, 350] on input "checkbox" at bounding box center [510, 348] width 7 height 7
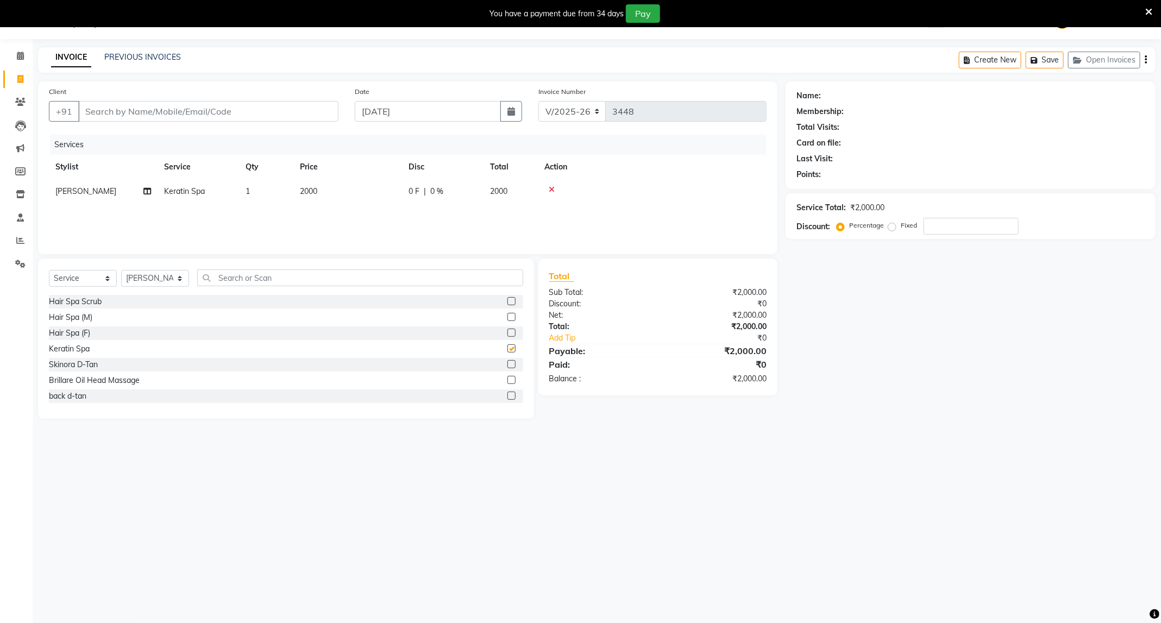
checkbox input "false"
click at [179, 116] on input "Client" at bounding box center [208, 111] width 260 height 21
type input "7"
type input "0"
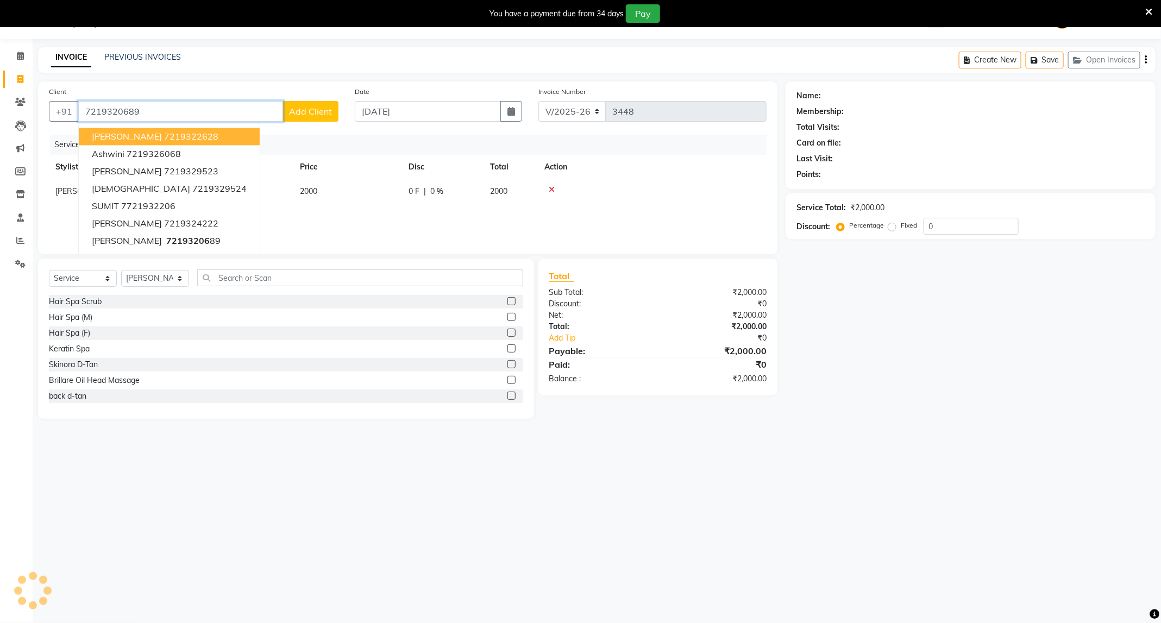
type input "7219320689"
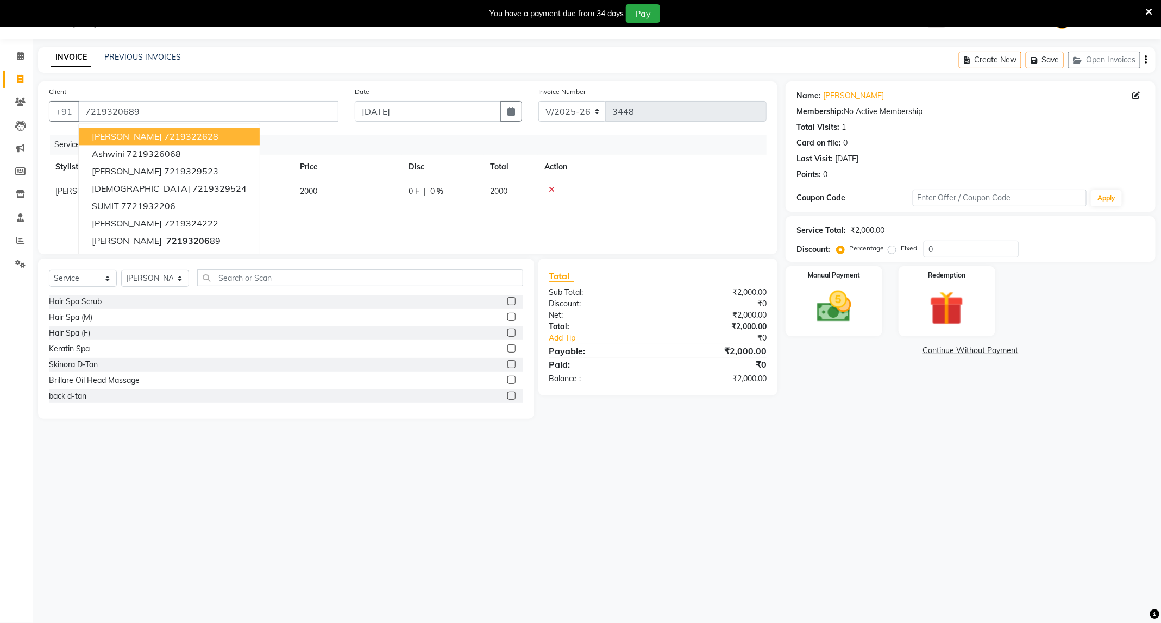
click at [541, 502] on div "08047224946 Select Location × Capello Salon, [PERSON_NAME] Nagar WhatsApp Statu…" at bounding box center [580, 311] width 1161 height 623
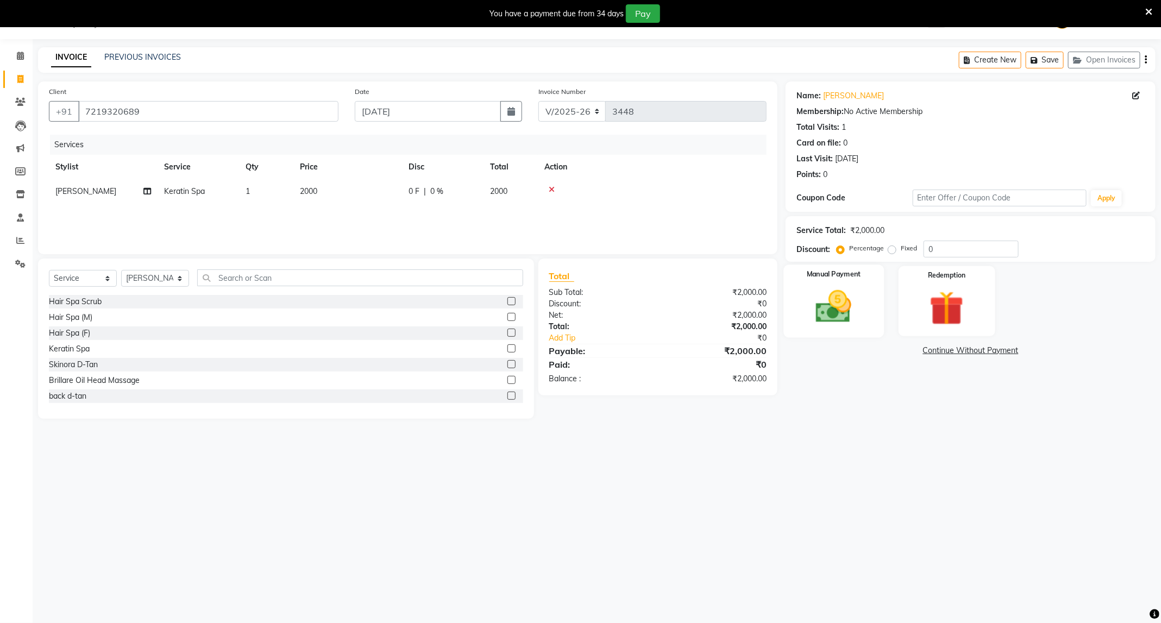
click at [836, 302] on img at bounding box center [833, 306] width 58 height 41
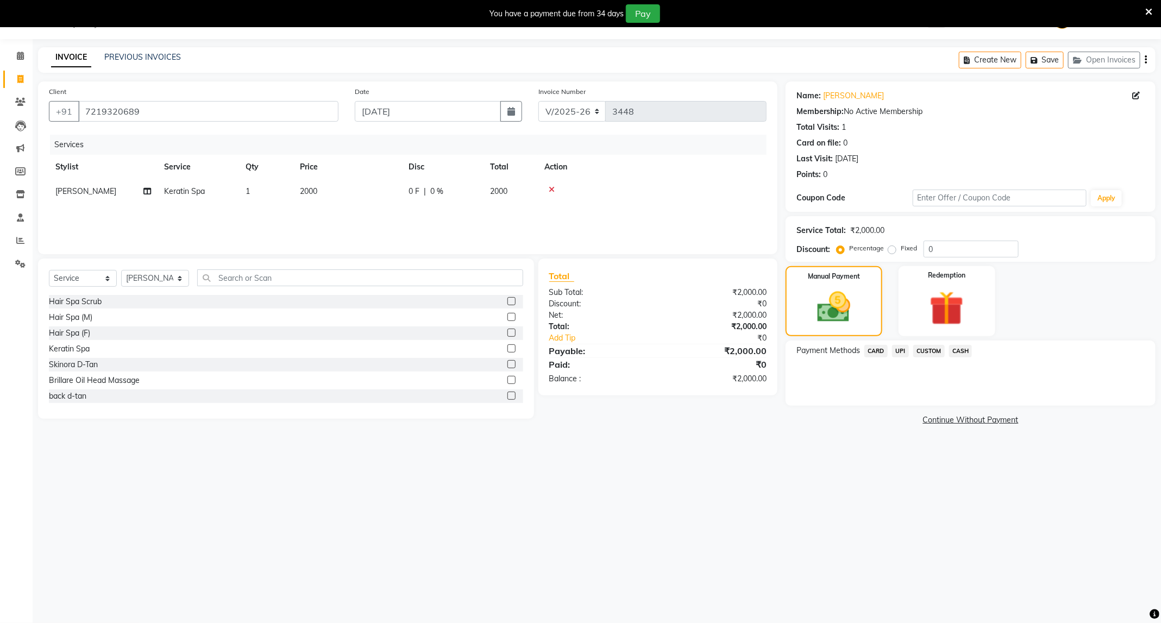
click at [898, 355] on span "UPI" at bounding box center [900, 351] width 17 height 12
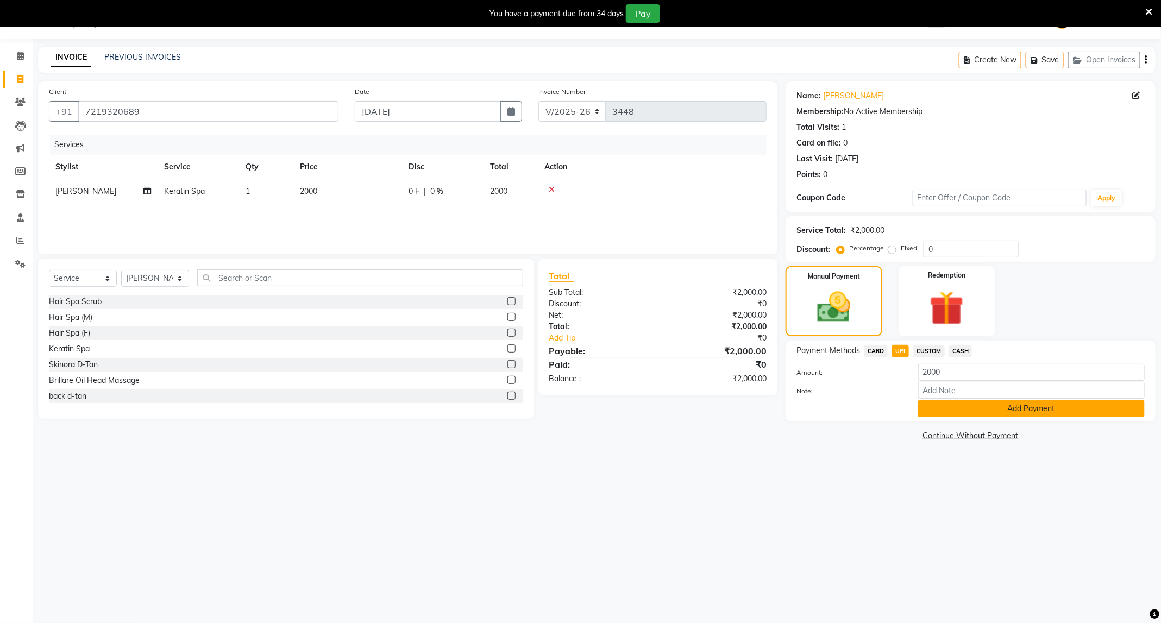
click at [1022, 403] on button "Add Payment" at bounding box center [1031, 408] width 227 height 17
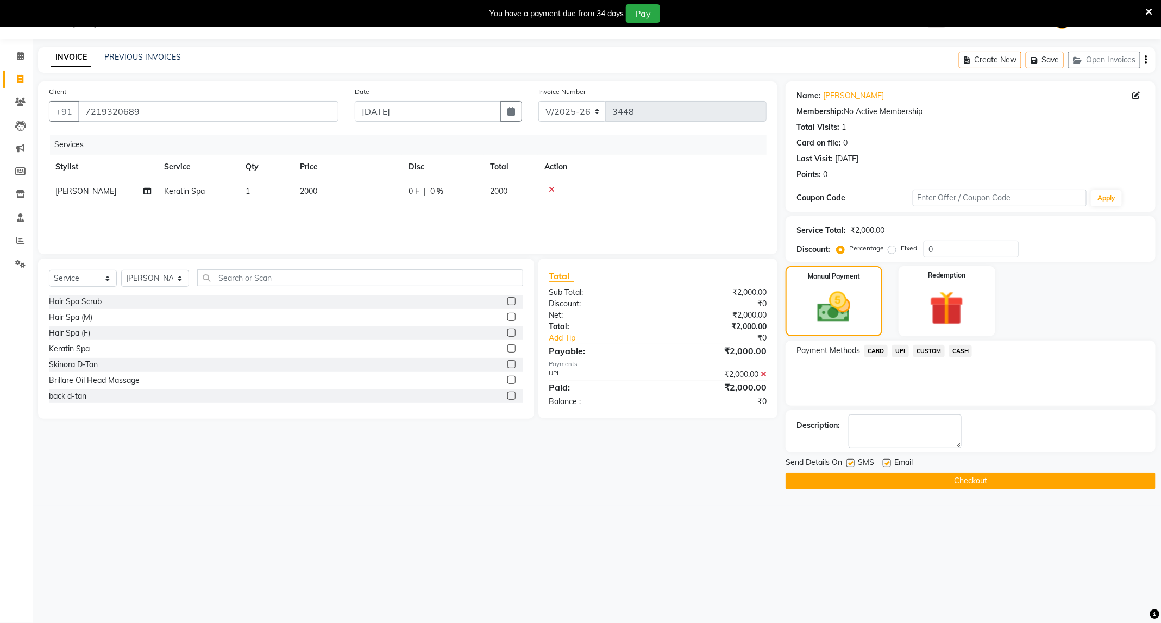
click at [985, 487] on button "Checkout" at bounding box center [970, 481] width 370 height 17
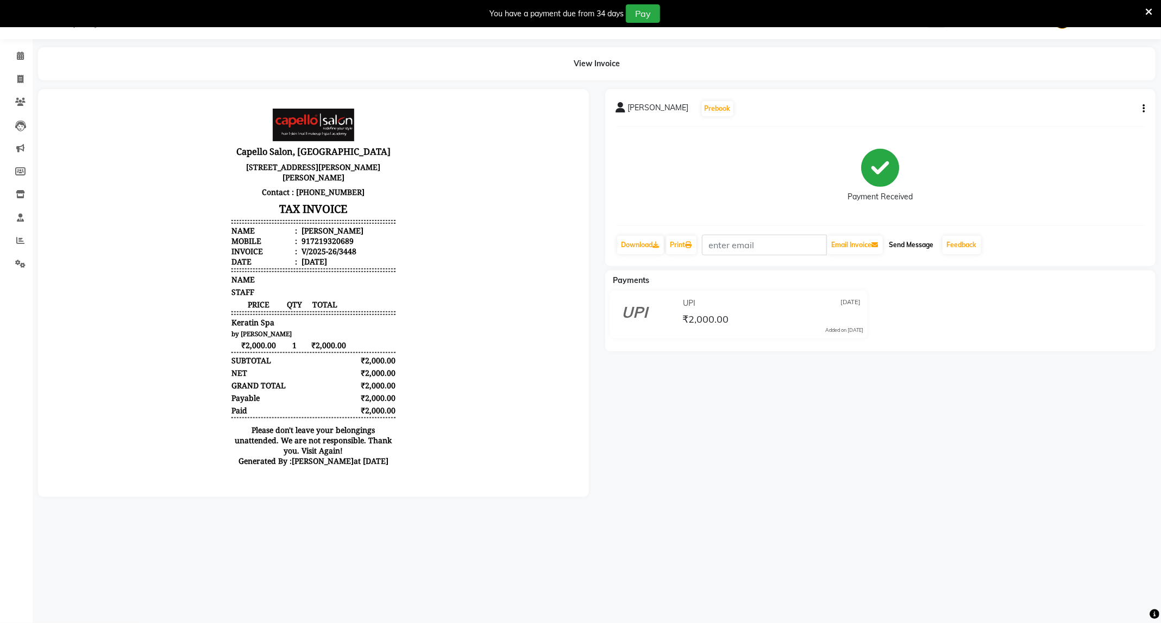
click at [916, 245] on button "Send Message" at bounding box center [911, 245] width 53 height 18
click at [12, 58] on span at bounding box center [20, 56] width 19 height 12
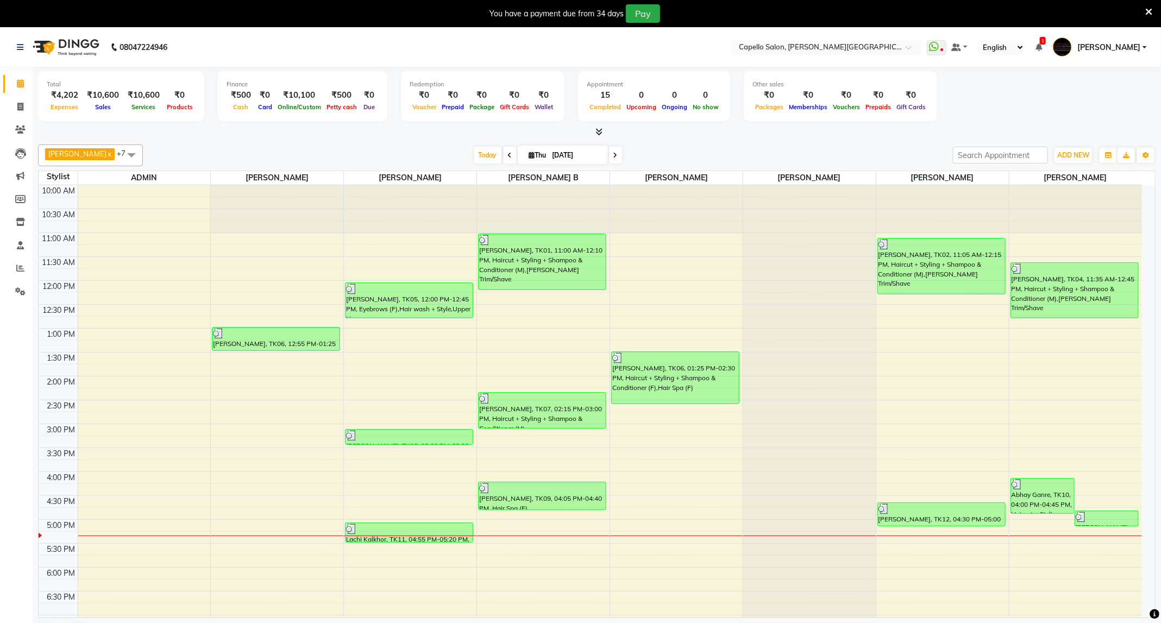
click at [121, 157] on span at bounding box center [132, 154] width 22 height 21
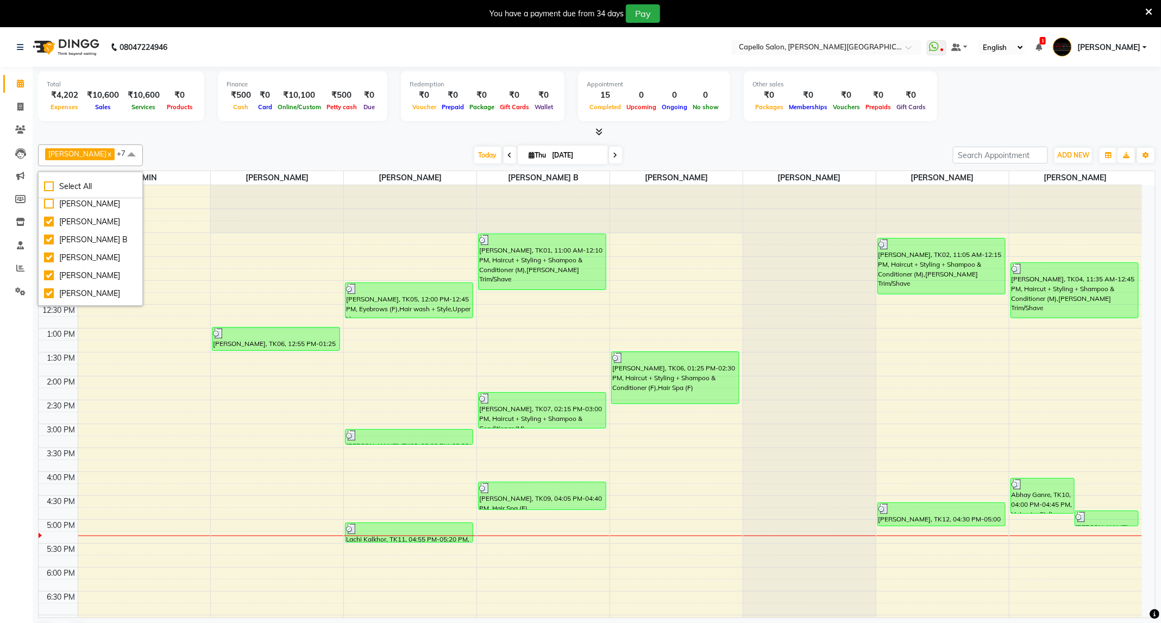
scroll to position [33, 0]
click at [80, 212] on div "[PERSON_NAME]" at bounding box center [90, 210] width 93 height 11
checkbox input "true"
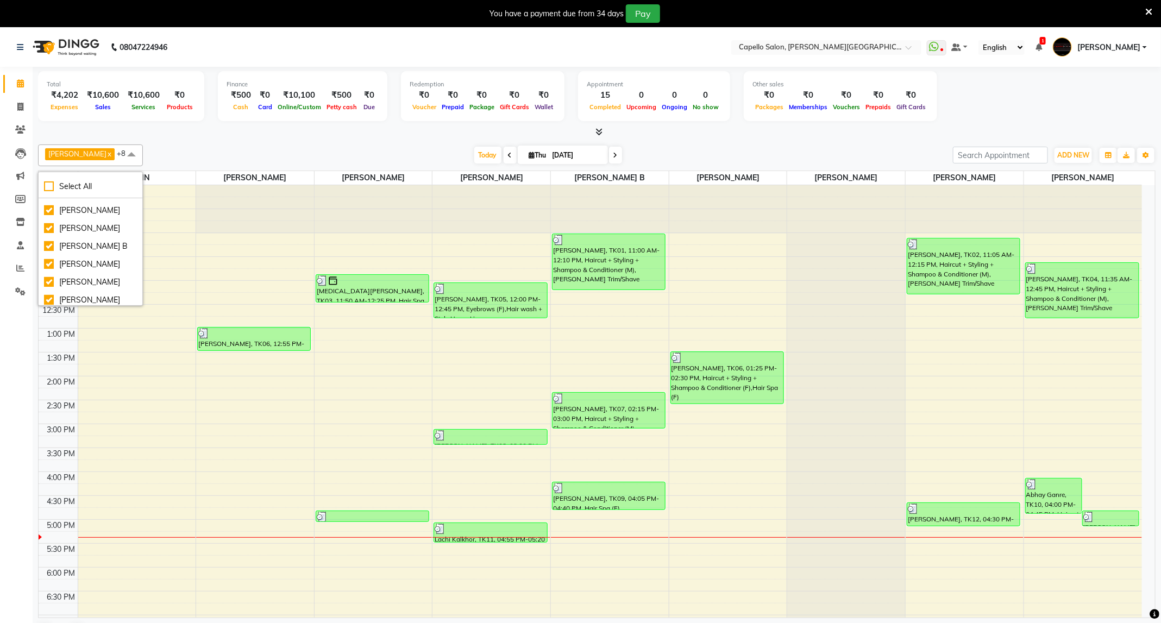
click at [210, 121] on div "Total ₹4,202 Expenses ₹10,600 Sales ₹10,600 Services ₹0 Products Finance ₹500 C…" at bounding box center [596, 97] width 1117 height 53
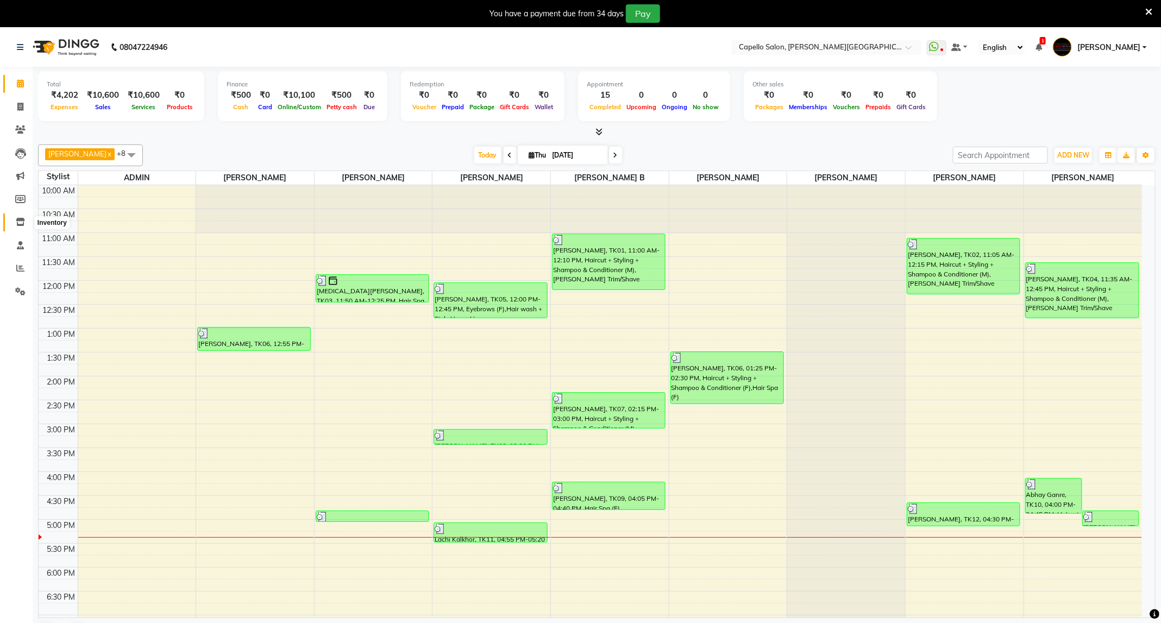
click at [20, 223] on icon at bounding box center [20, 222] width 9 height 8
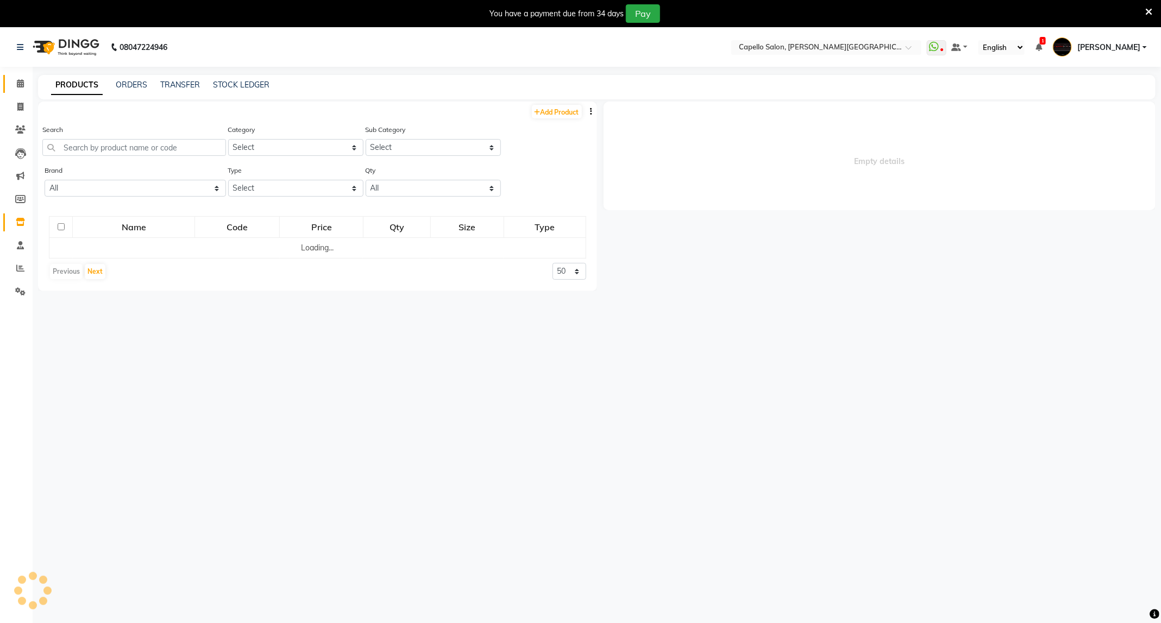
select select
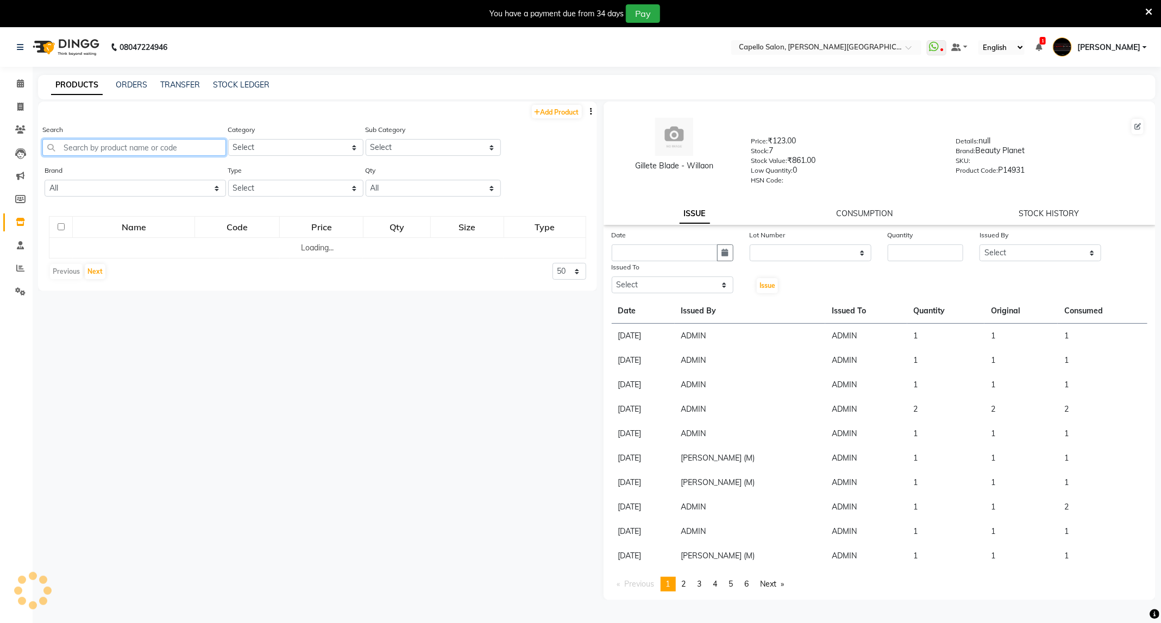
click at [146, 150] on input "text" at bounding box center [134, 147] width 184 height 17
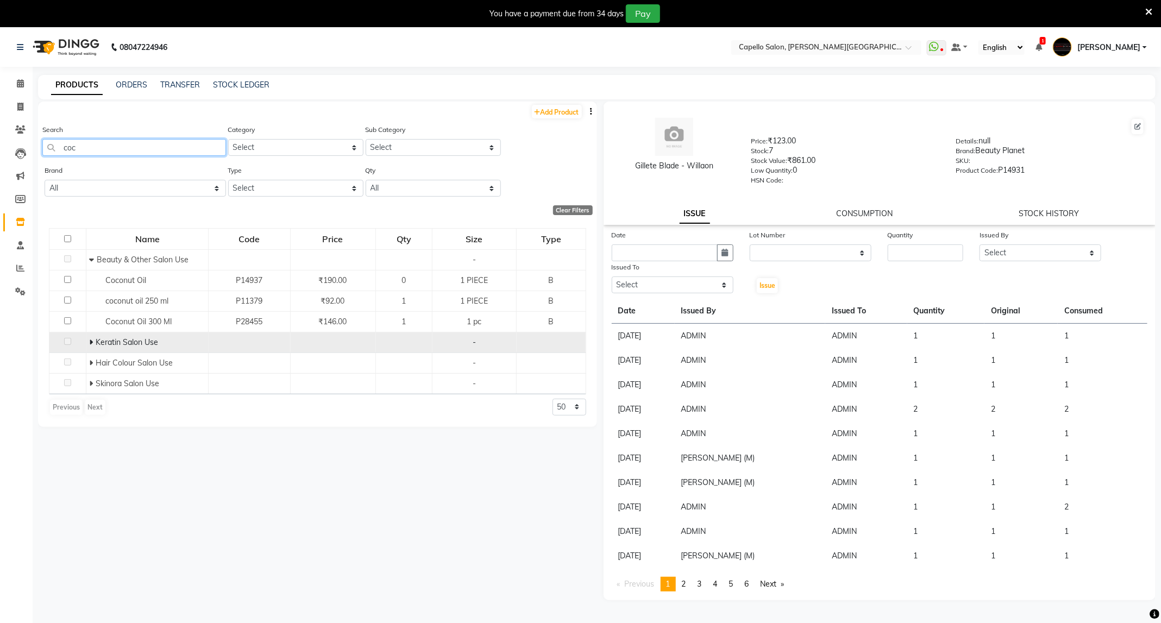
type input "coc"
click at [91, 344] on icon at bounding box center [91, 342] width 4 height 8
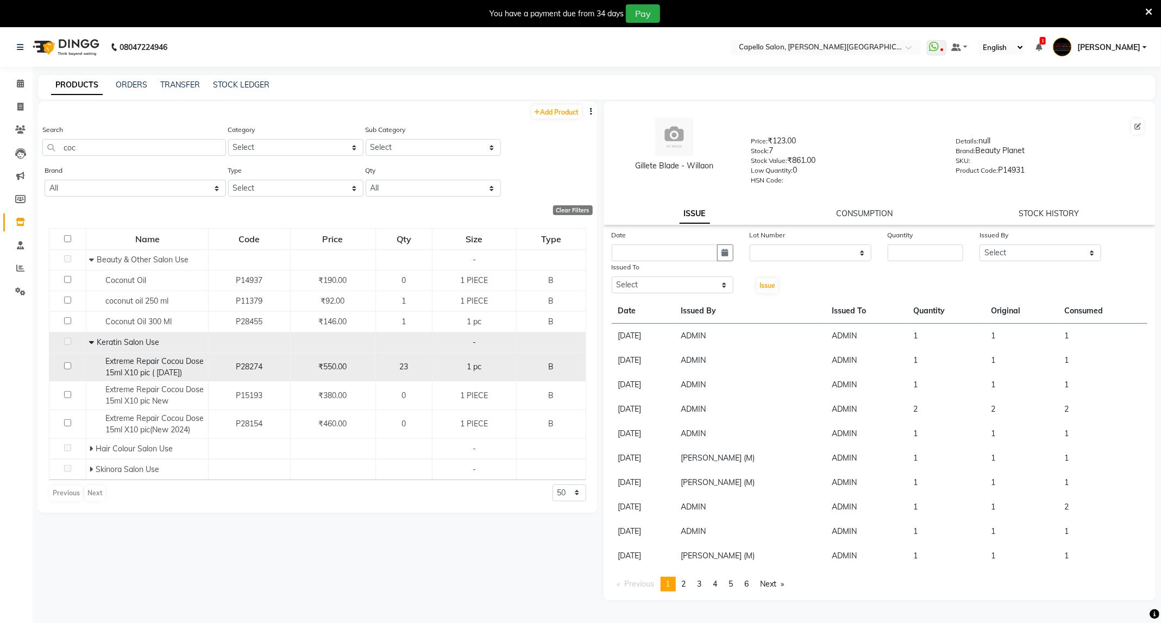
click at [70, 368] on input "checkbox" at bounding box center [67, 365] width 7 height 7
checkbox input "true"
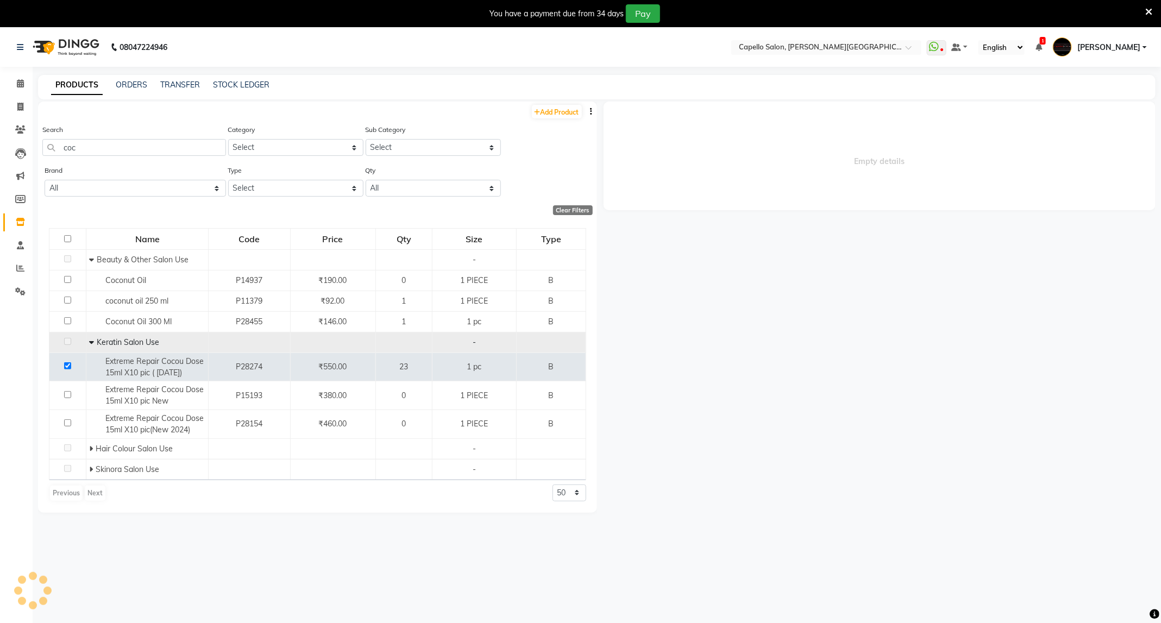
select select
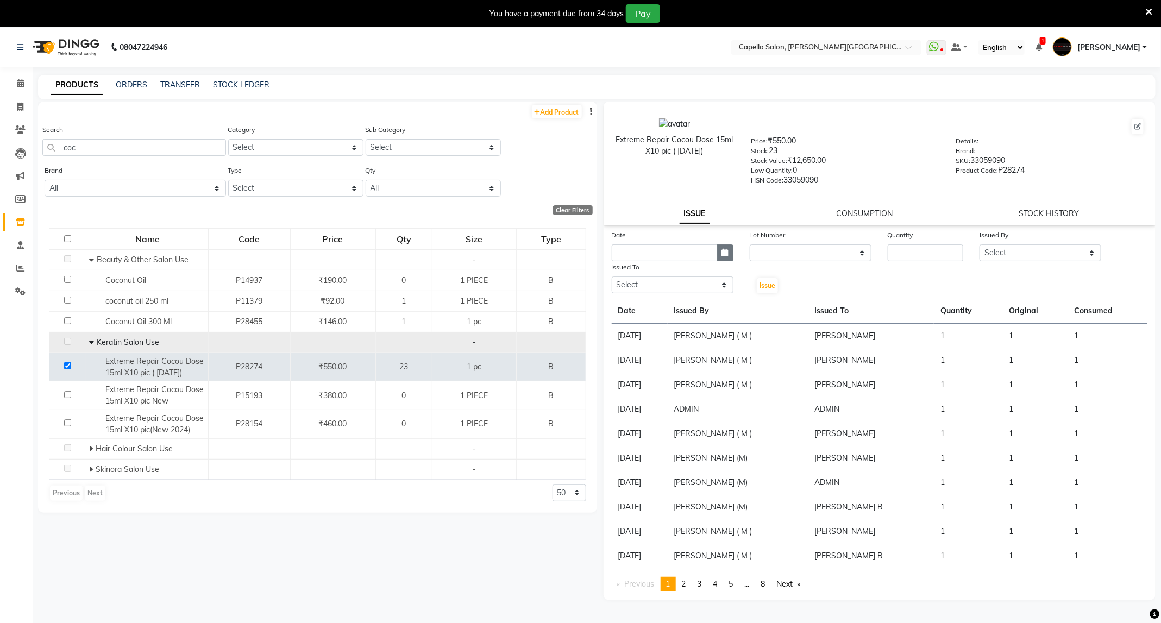
click at [725, 253] on icon "button" at bounding box center [725, 253] width 7 height 8
select select "9"
select select "2025"
click at [677, 310] on div "4" at bounding box center [674, 308] width 17 height 17
type input "[DATE]"
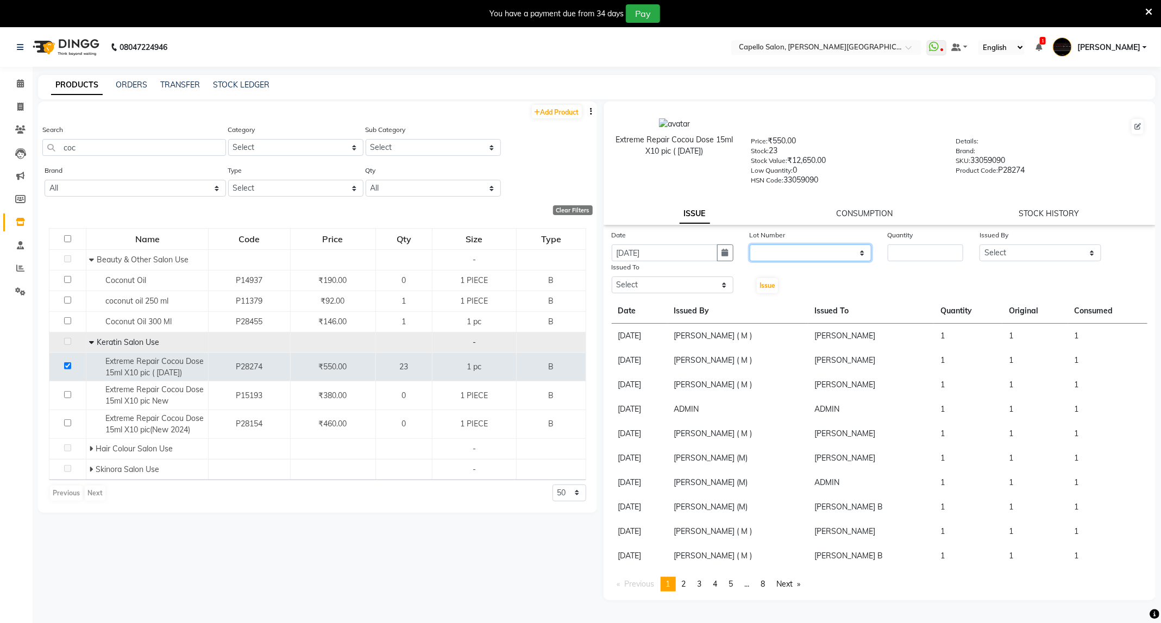
click at [856, 254] on select "None" at bounding box center [811, 252] width 122 height 17
select select "0: null"
click at [750, 244] on select "None" at bounding box center [811, 252] width 122 height 17
click at [915, 248] on input "number" at bounding box center [926, 252] width 76 height 17
type input "1"
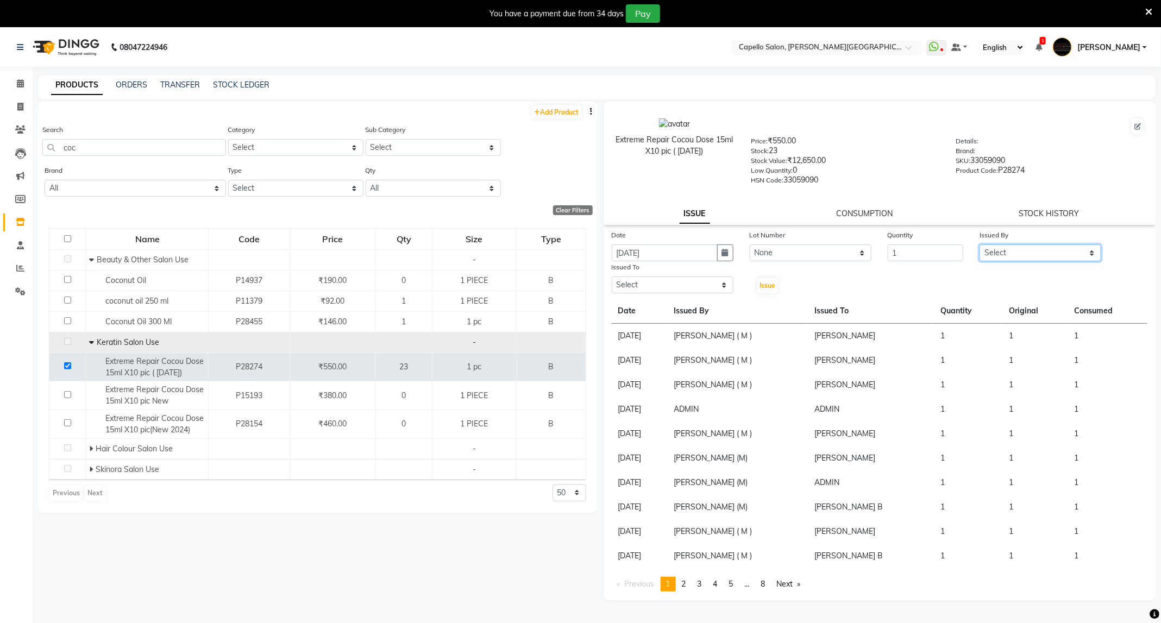
click at [1006, 251] on select "Select ADMIN [PERSON_NAME] [PERSON_NAME] [PERSON_NAME] [PERSON_NAME] (M) [PERSO…" at bounding box center [1040, 252] width 122 height 17
select select "47396"
click at [979, 244] on select "Select ADMIN [PERSON_NAME] [PERSON_NAME] [PERSON_NAME] [PERSON_NAME] (M) [PERSO…" at bounding box center [1040, 252] width 122 height 17
click at [680, 281] on select "Select ADMIN [PERSON_NAME] [PERSON_NAME] [PERSON_NAME] [PERSON_NAME] (M) [PERSO…" at bounding box center [673, 284] width 122 height 17
select select "85086"
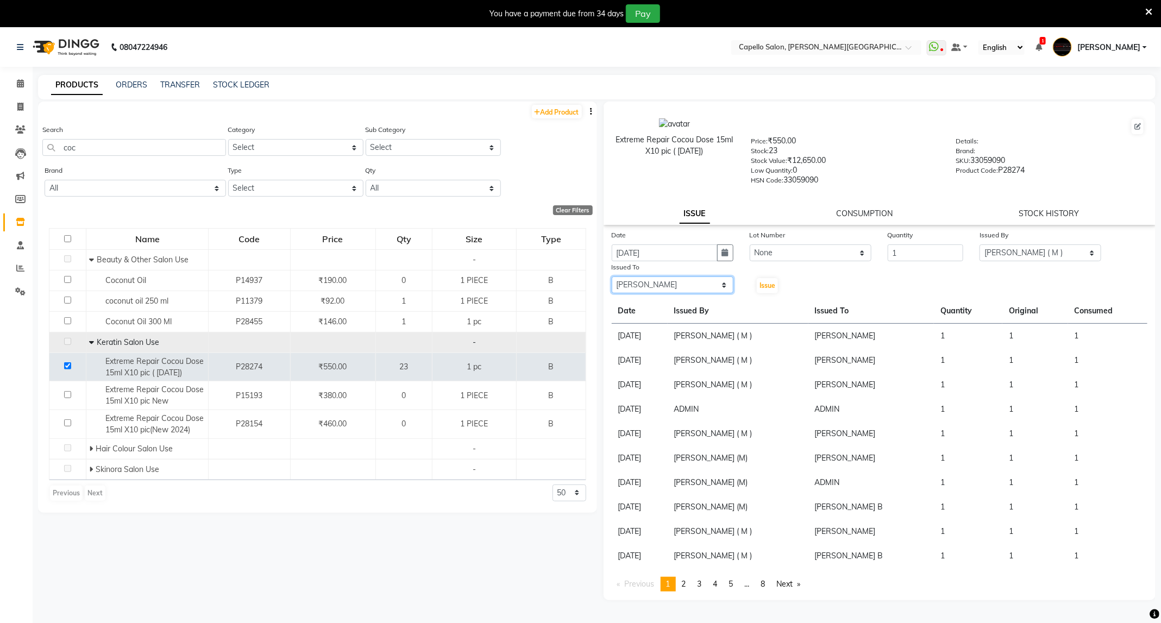
click at [612, 276] on select "Select ADMIN [PERSON_NAME] [PERSON_NAME] [PERSON_NAME] [PERSON_NAME] (M) [PERSO…" at bounding box center [673, 284] width 122 height 17
click at [770, 285] on span "Issue" at bounding box center [767, 285] width 16 height 8
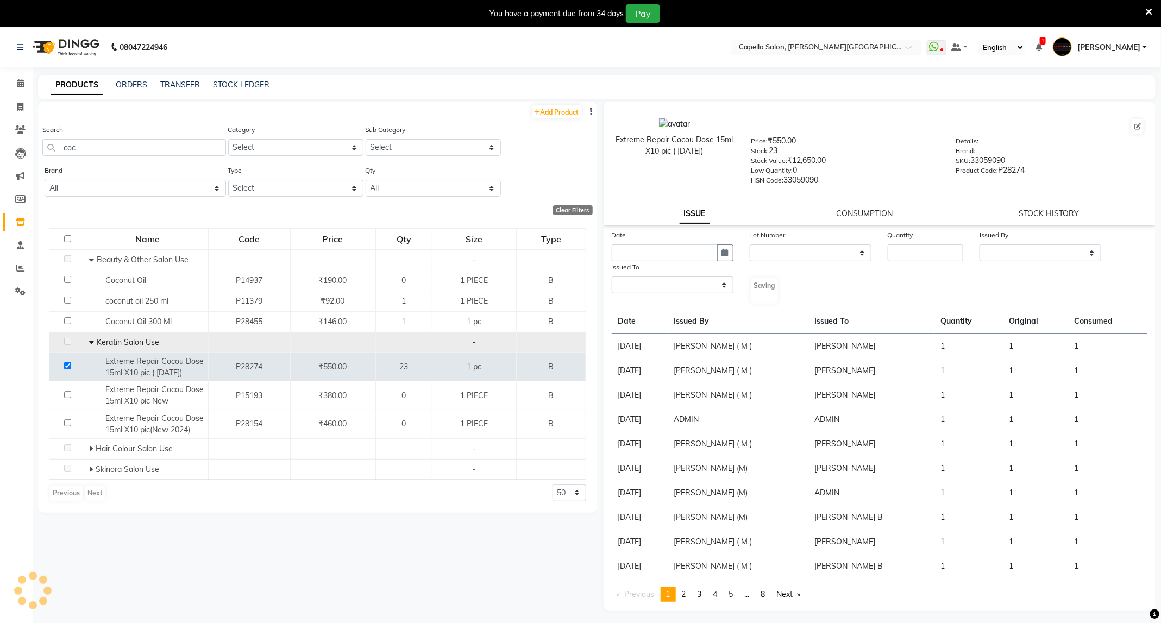
select select
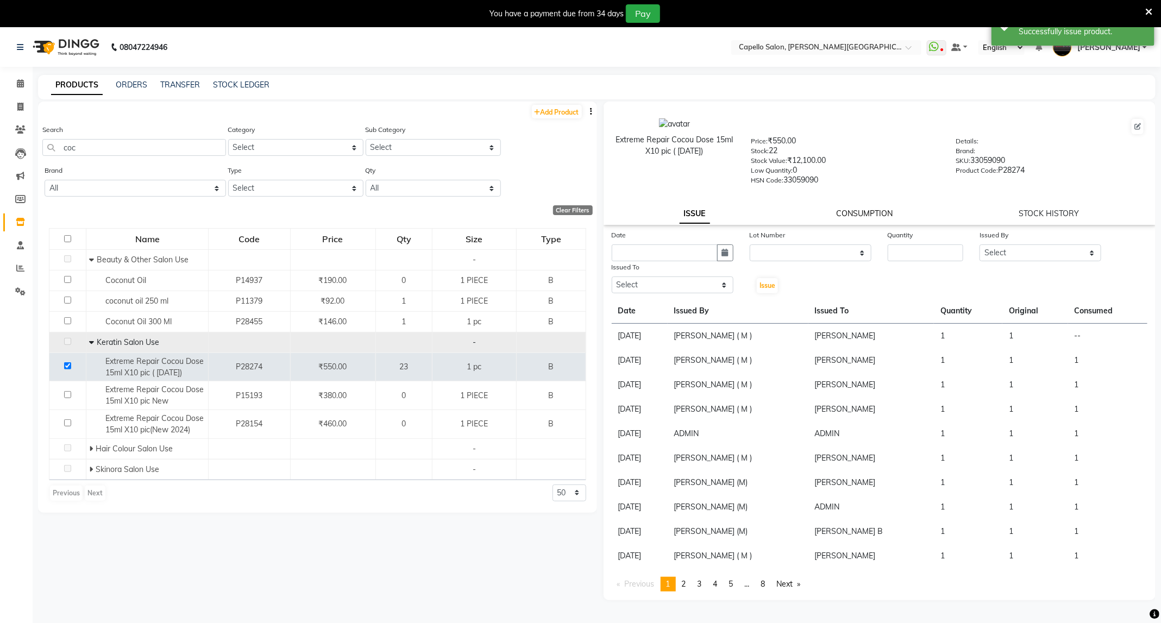
click at [867, 210] on link "CONSUMPTION" at bounding box center [864, 214] width 56 height 10
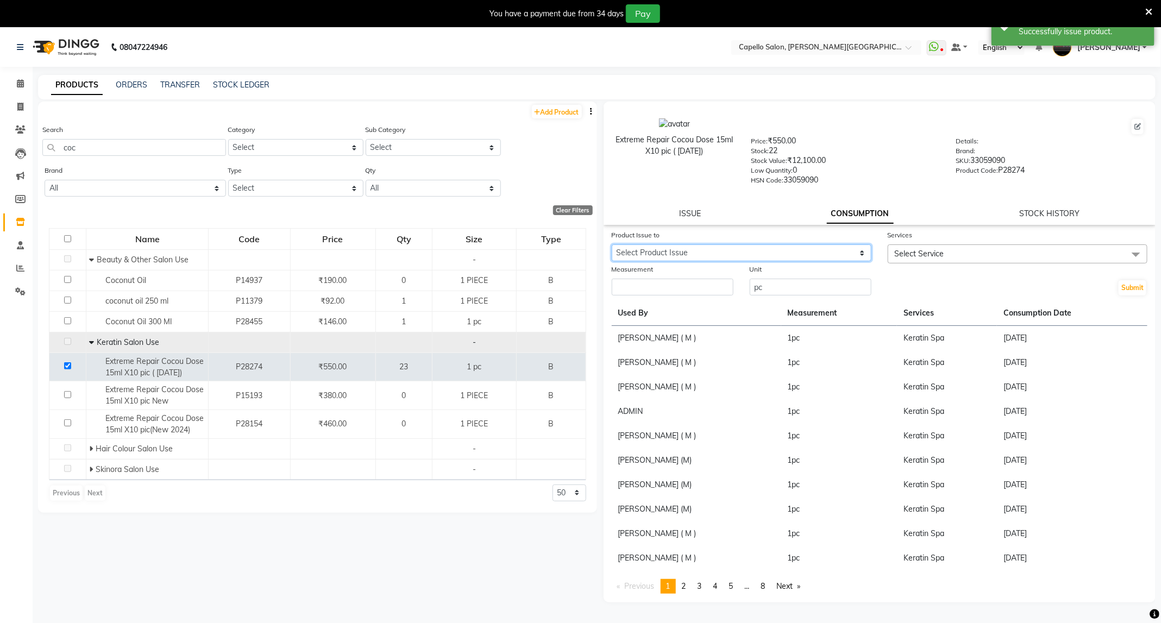
click at [862, 248] on select "Select Product Issue [DATE], Issued to: [PERSON_NAME], Balance: 1" at bounding box center [742, 252] width 260 height 17
select select "1204701"
click at [612, 244] on select "Select Product Issue [DATE], Issued to: [PERSON_NAME], Balance: 1" at bounding box center [742, 252] width 260 height 17
click at [937, 251] on span "Select Service" at bounding box center [919, 254] width 49 height 10
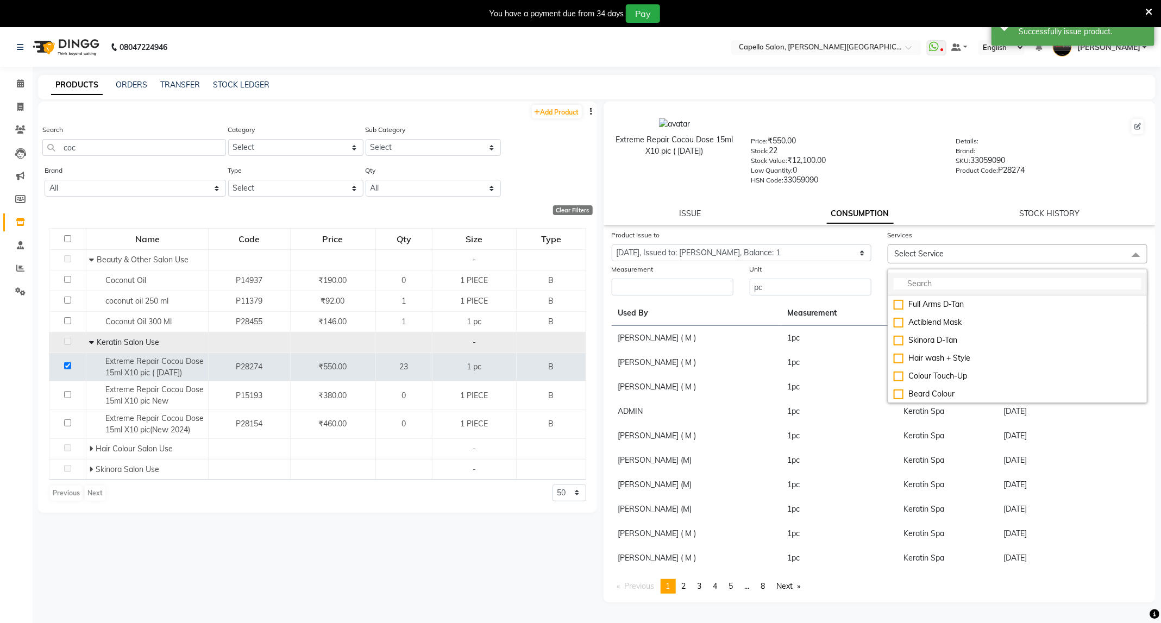
click at [938, 287] on input "multiselect-search" at bounding box center [1018, 283] width 248 height 11
type input "spa"
click at [940, 301] on div "Hair Spa (F)" at bounding box center [1018, 304] width 248 height 11
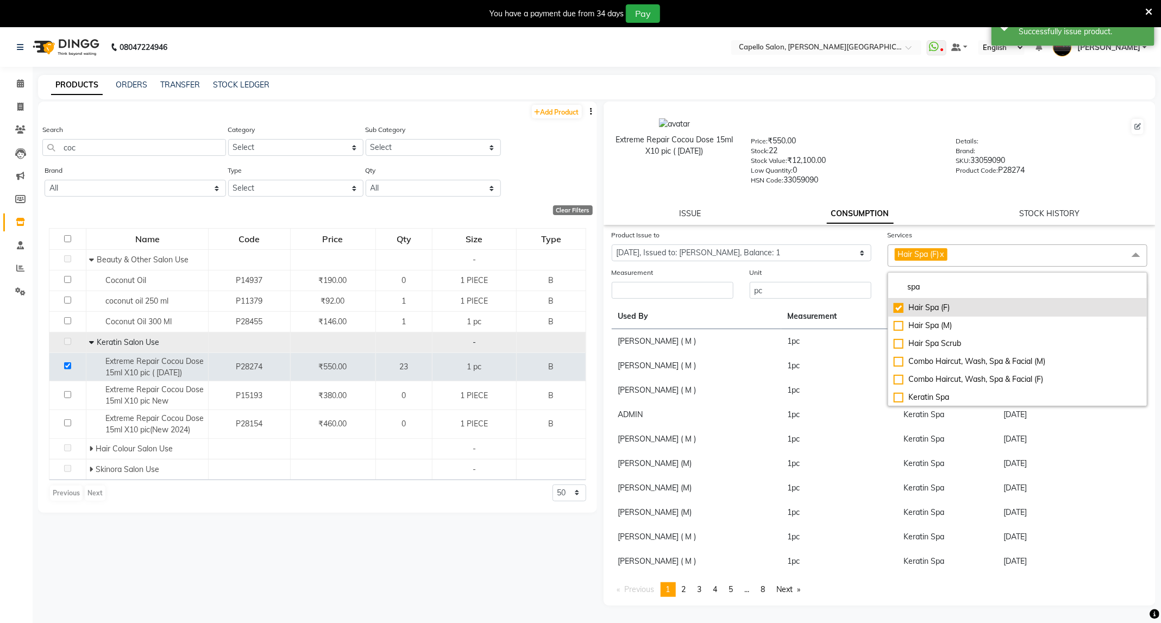
click at [940, 302] on div "Hair Spa (F)" at bounding box center [1018, 307] width 248 height 11
checkbox input "false"
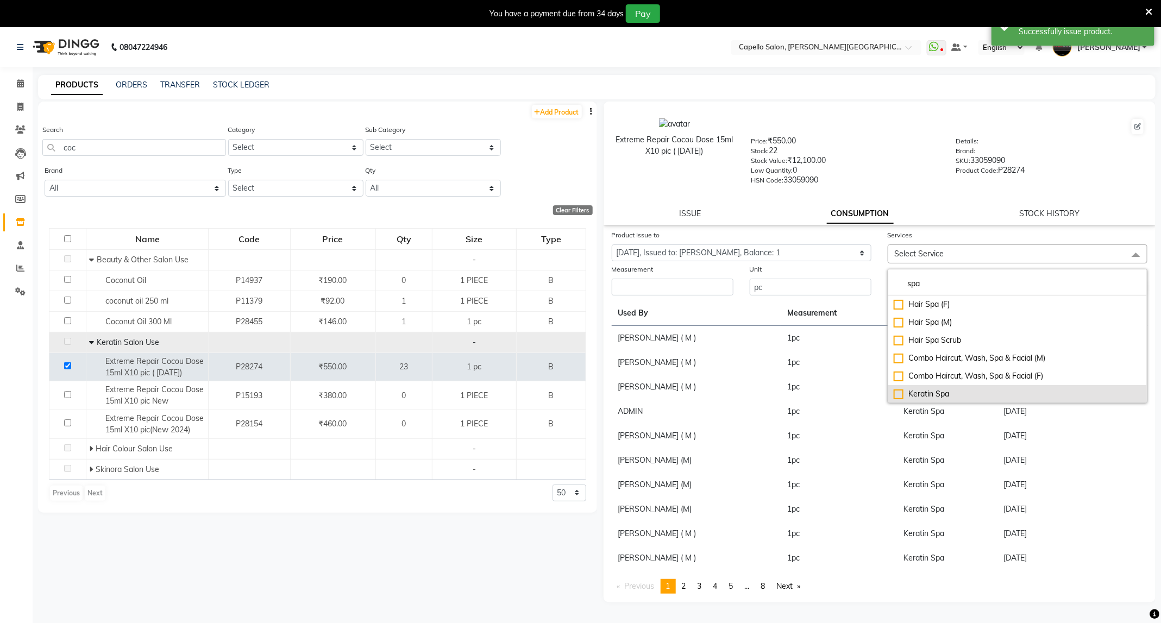
click at [934, 394] on div "Keratin Spa" at bounding box center [1018, 393] width 248 height 11
checkbox input "true"
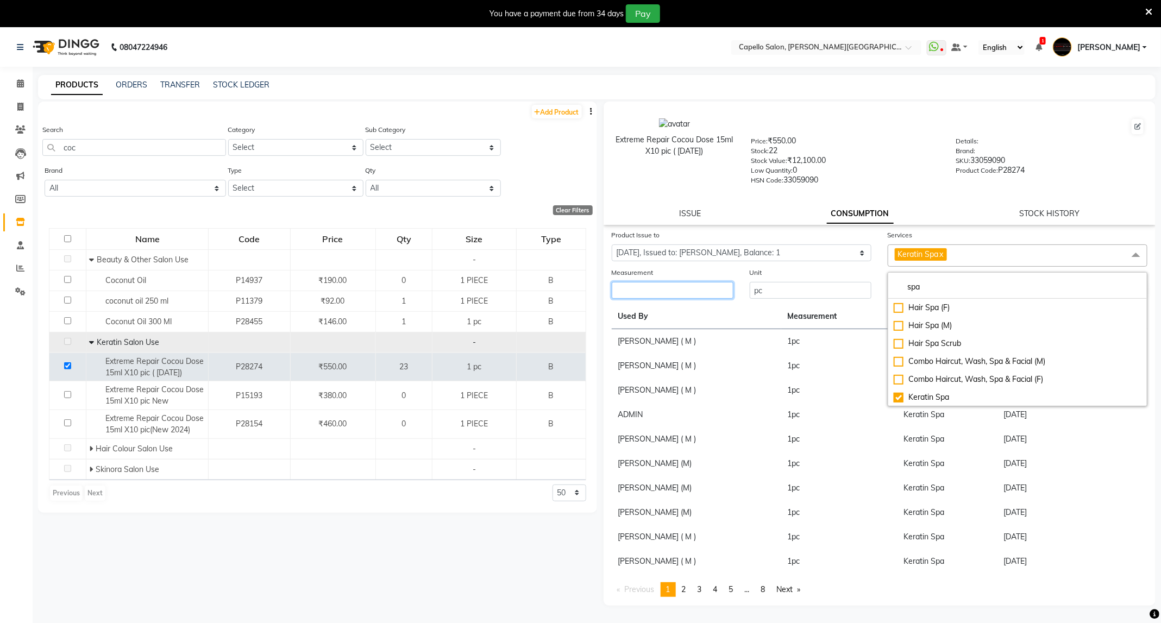
click at [691, 291] on input "number" at bounding box center [673, 290] width 122 height 17
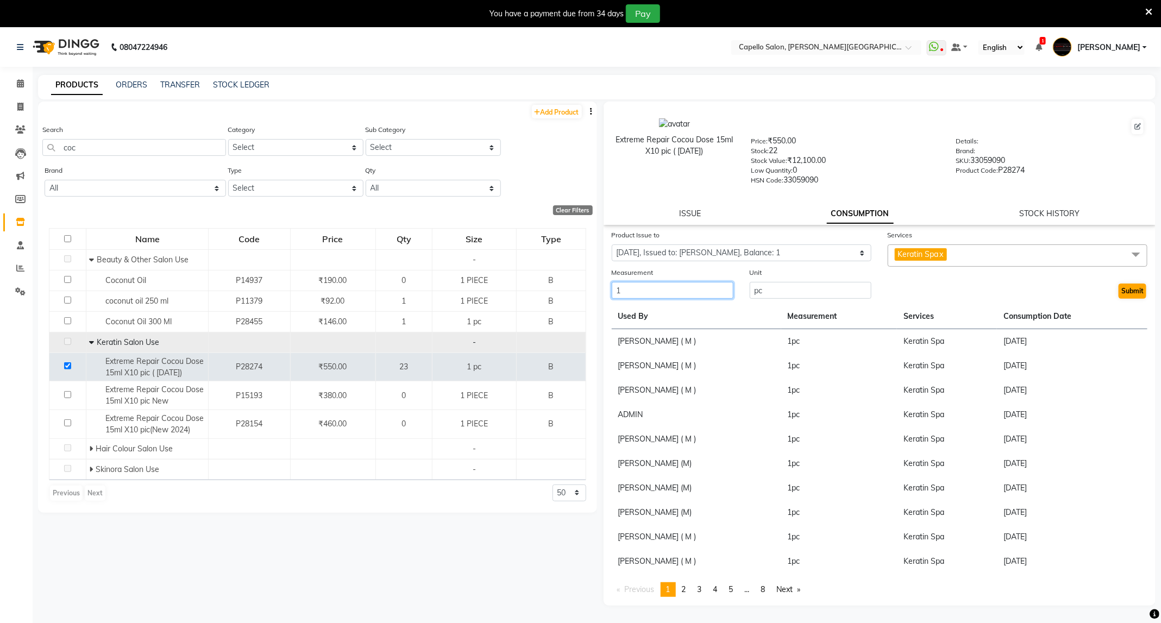
type input "1"
click at [1136, 285] on button "Submit" at bounding box center [1132, 291] width 28 height 15
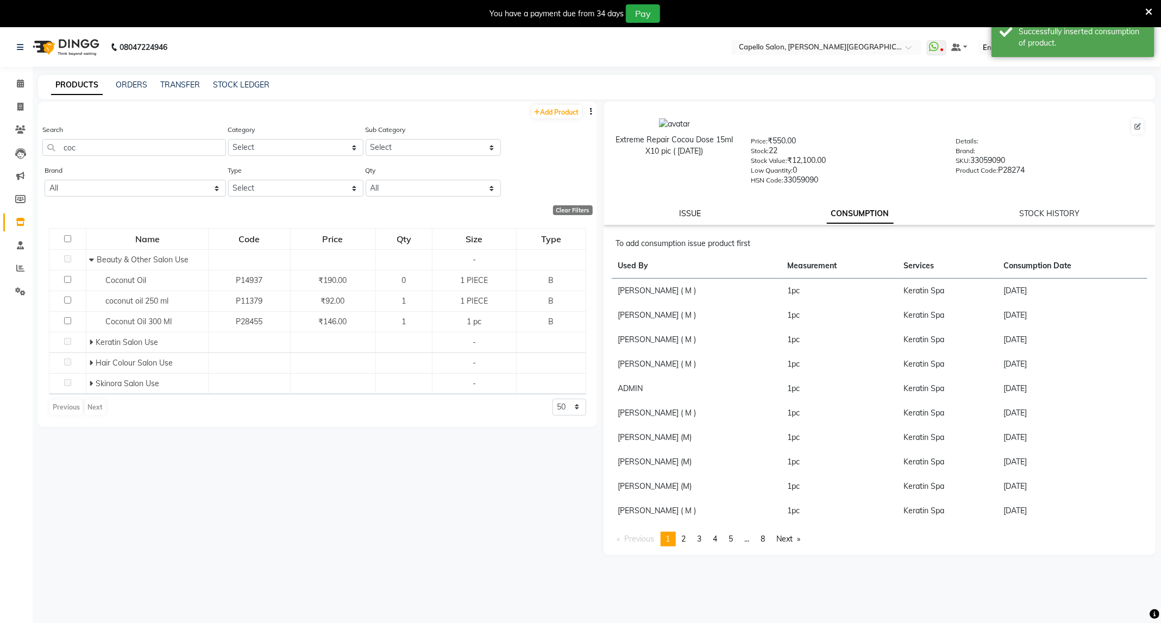
click at [695, 210] on link "ISSUE" at bounding box center [690, 214] width 22 height 10
select select
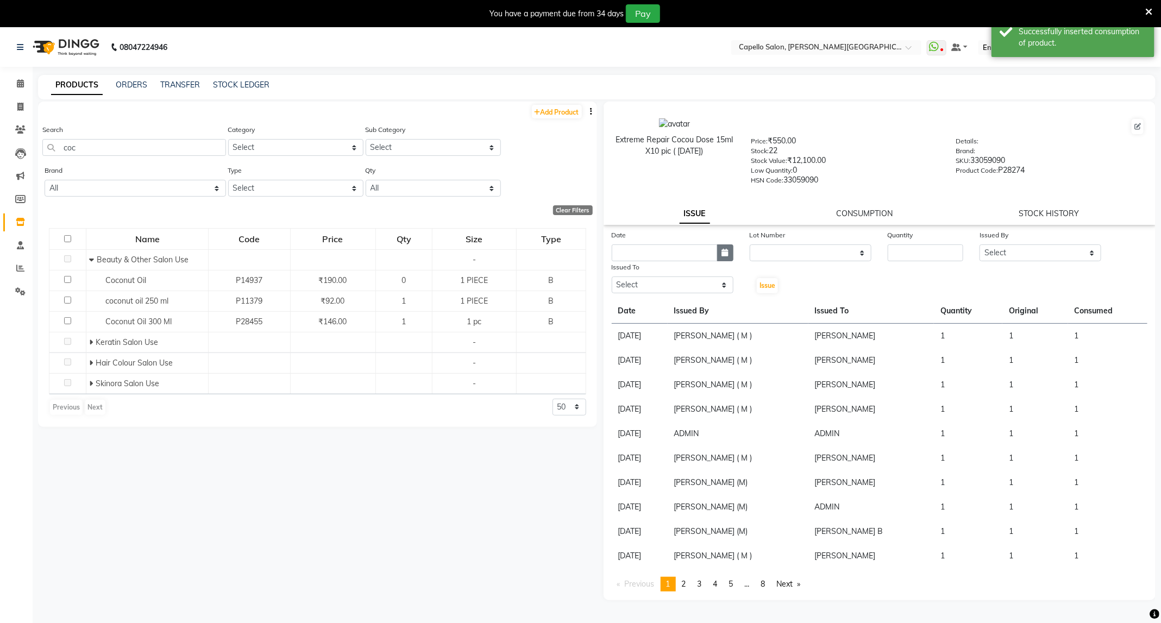
click at [717, 251] on button "button" at bounding box center [725, 252] width 16 height 17
select select "9"
select select "2025"
click at [675, 306] on div "4" at bounding box center [674, 308] width 17 height 17
type input "[DATE]"
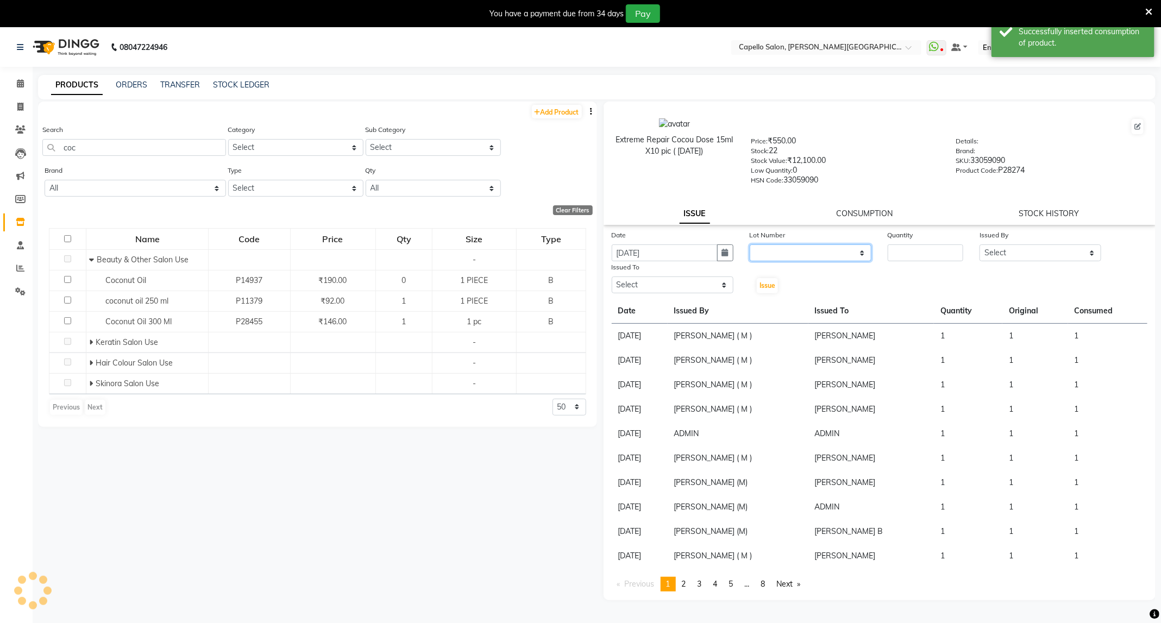
click at [828, 257] on select "None" at bounding box center [811, 252] width 122 height 17
select select "0: null"
click at [750, 244] on select "None" at bounding box center [811, 252] width 122 height 17
click at [940, 256] on input "number" at bounding box center [926, 252] width 76 height 17
type input "1"
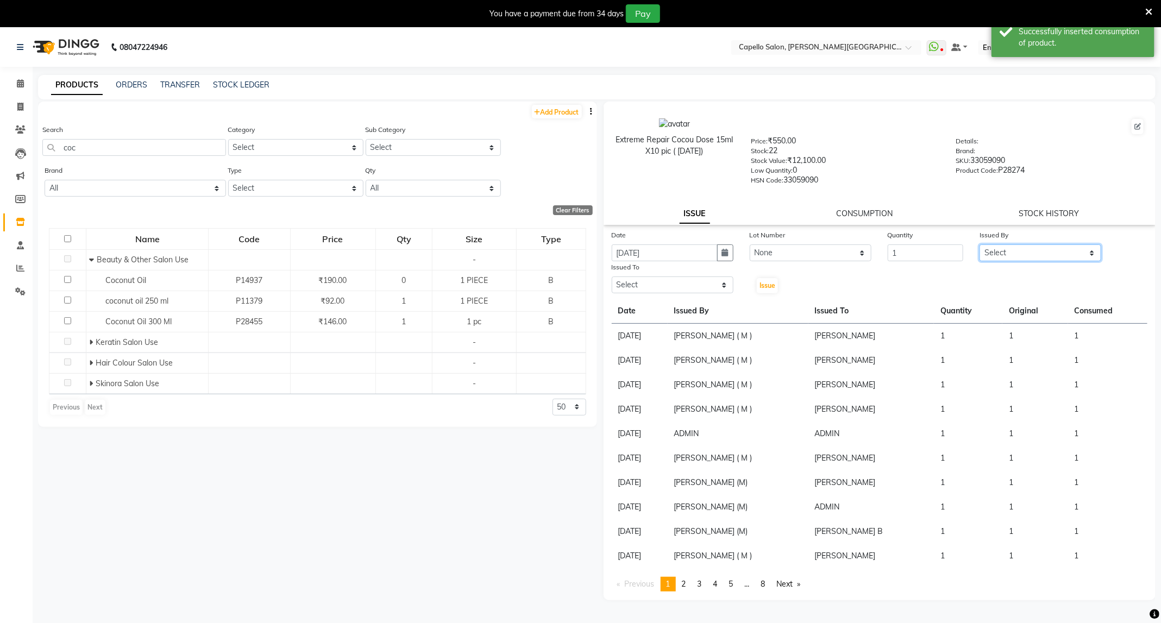
click at [1015, 258] on select "Select ADMIN [PERSON_NAME] [PERSON_NAME] [PERSON_NAME] [PERSON_NAME] (M) [PERSO…" at bounding box center [1040, 252] width 122 height 17
select select "47396"
click at [979, 244] on select "Select ADMIN [PERSON_NAME] [PERSON_NAME] [PERSON_NAME] [PERSON_NAME] (M) [PERSO…" at bounding box center [1040, 252] width 122 height 17
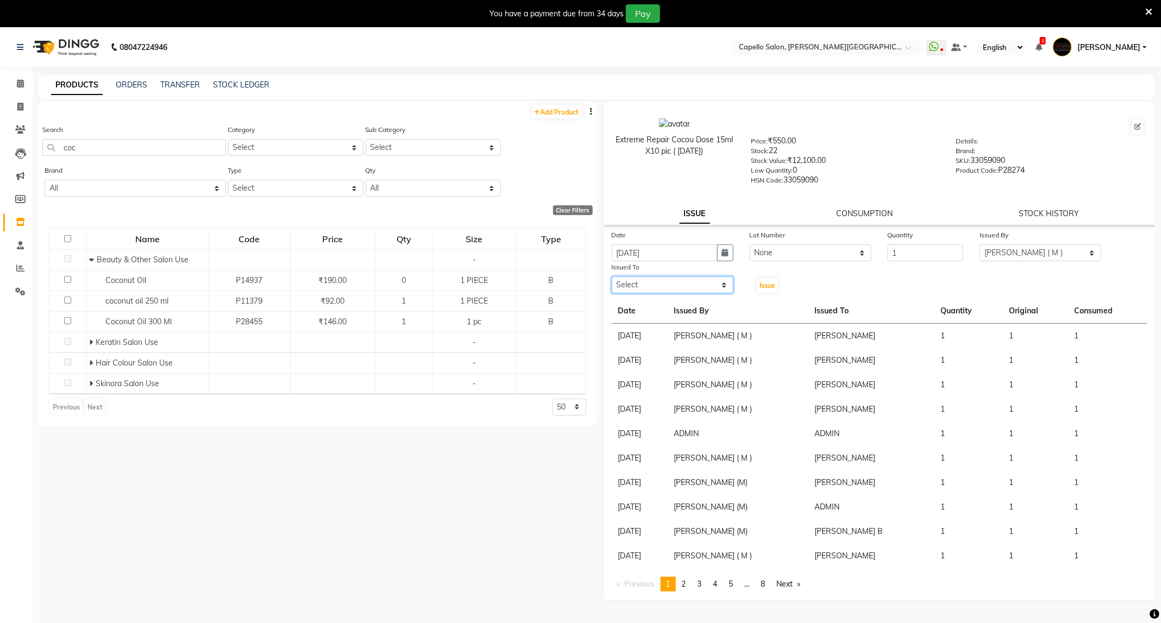
click at [677, 285] on select "Select ADMIN [PERSON_NAME] [PERSON_NAME] [PERSON_NAME] [PERSON_NAME] (M) [PERSO…" at bounding box center [673, 284] width 122 height 17
select select "84517"
click at [612, 276] on select "Select ADMIN [PERSON_NAME] [PERSON_NAME] [PERSON_NAME] [PERSON_NAME] (M) [PERSO…" at bounding box center [673, 284] width 122 height 17
click at [775, 278] on button "Issue" at bounding box center [767, 285] width 21 height 15
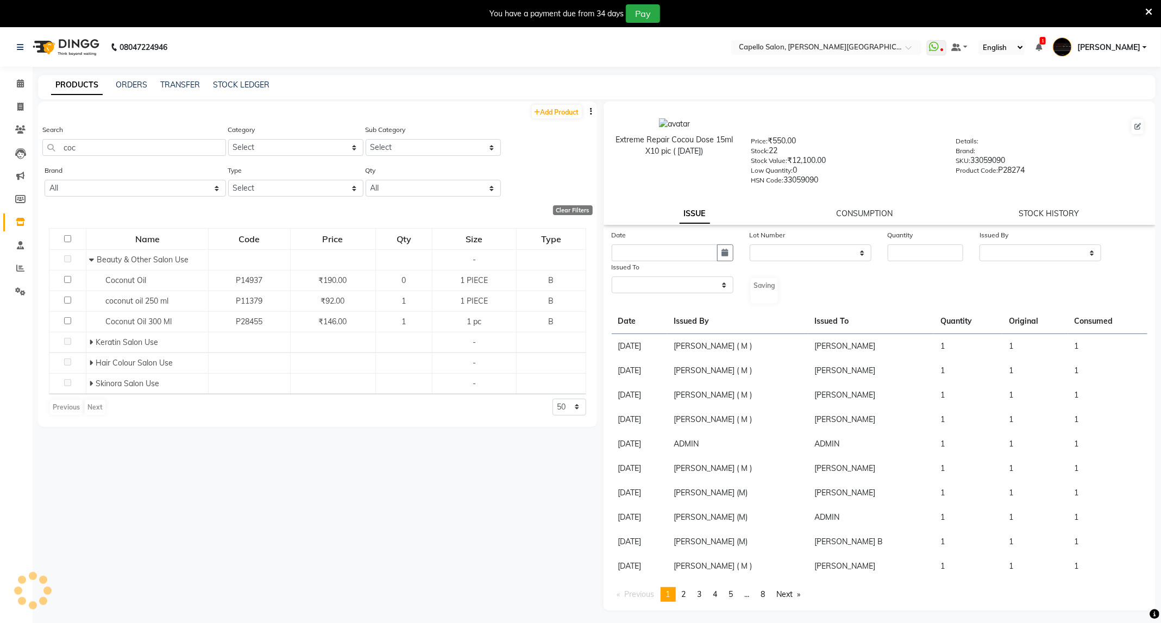
select select
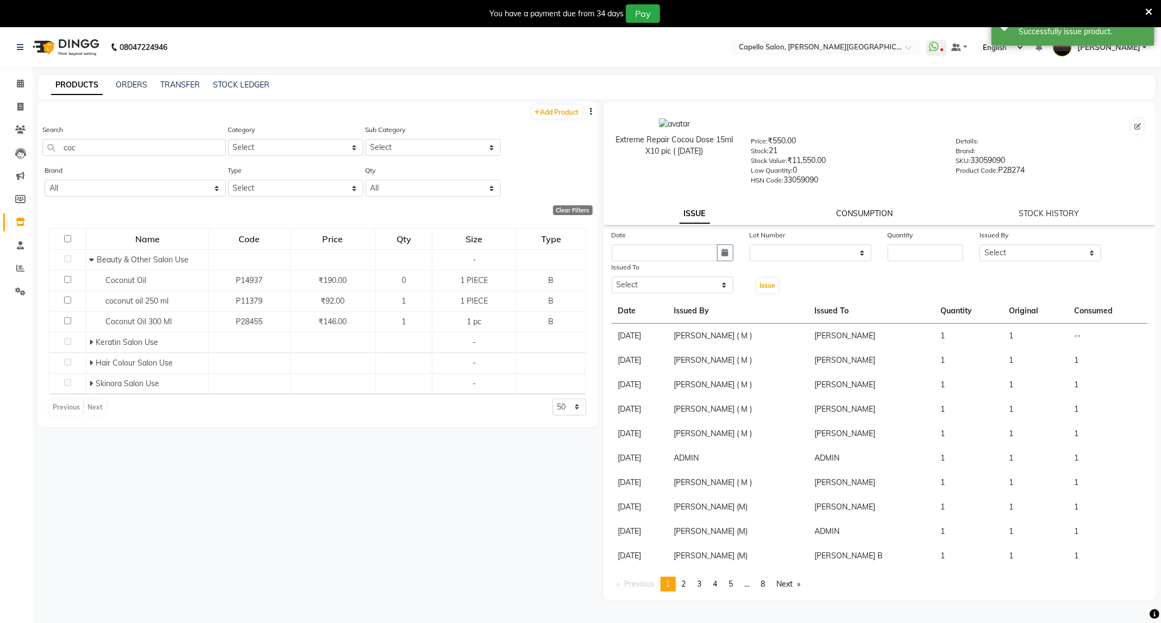
click at [863, 213] on link "CONSUMPTION" at bounding box center [864, 214] width 56 height 10
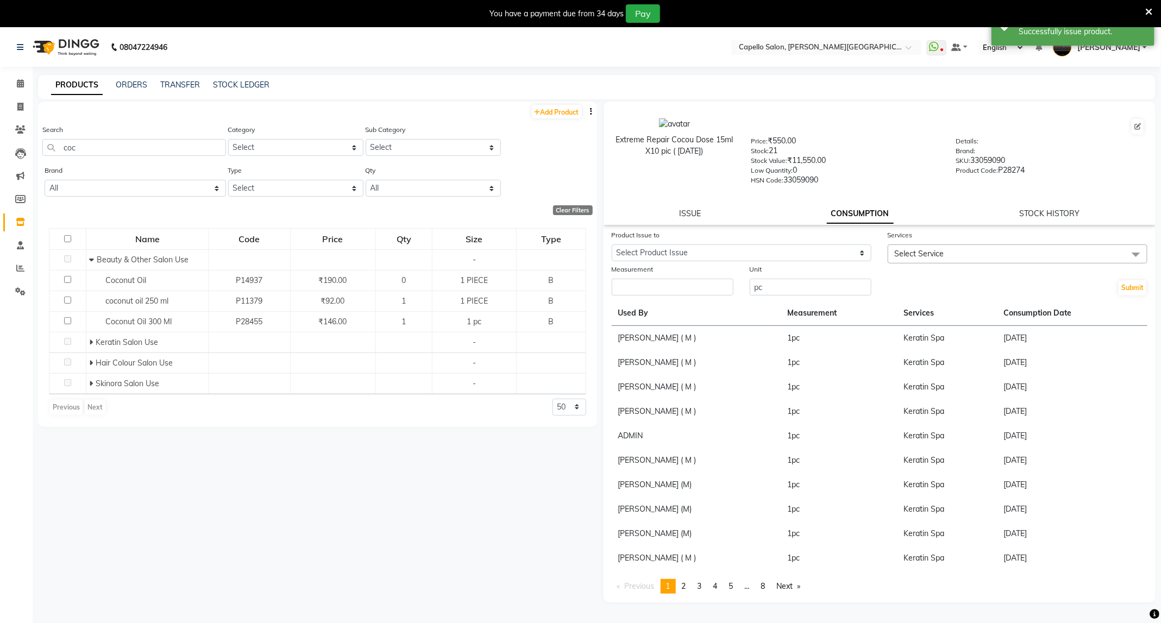
click at [852, 240] on div "Product Issue to" at bounding box center [742, 236] width 260 height 15
click at [852, 255] on select "Select Product Issue [DATE], Issued to: [PERSON_NAME], Balance: 1" at bounding box center [742, 252] width 260 height 17
select select "1204702"
click at [612, 244] on select "Select Product Issue [DATE], Issued to: [PERSON_NAME], Balance: 1" at bounding box center [742, 252] width 260 height 17
click at [941, 258] on span "Select Service" at bounding box center [1018, 253] width 260 height 19
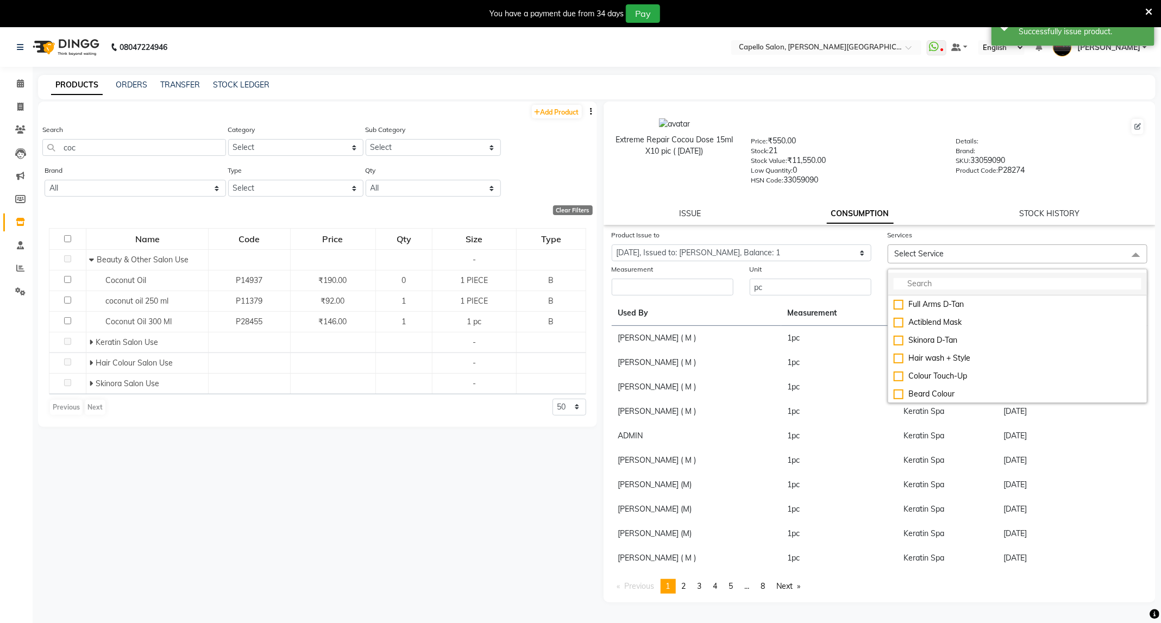
click at [942, 284] on input "multiselect-search" at bounding box center [1018, 283] width 248 height 11
type input "spa"
click at [924, 391] on div "Keratin Spa" at bounding box center [1018, 393] width 248 height 11
checkbox input "true"
click at [707, 297] on input "number" at bounding box center [673, 290] width 122 height 17
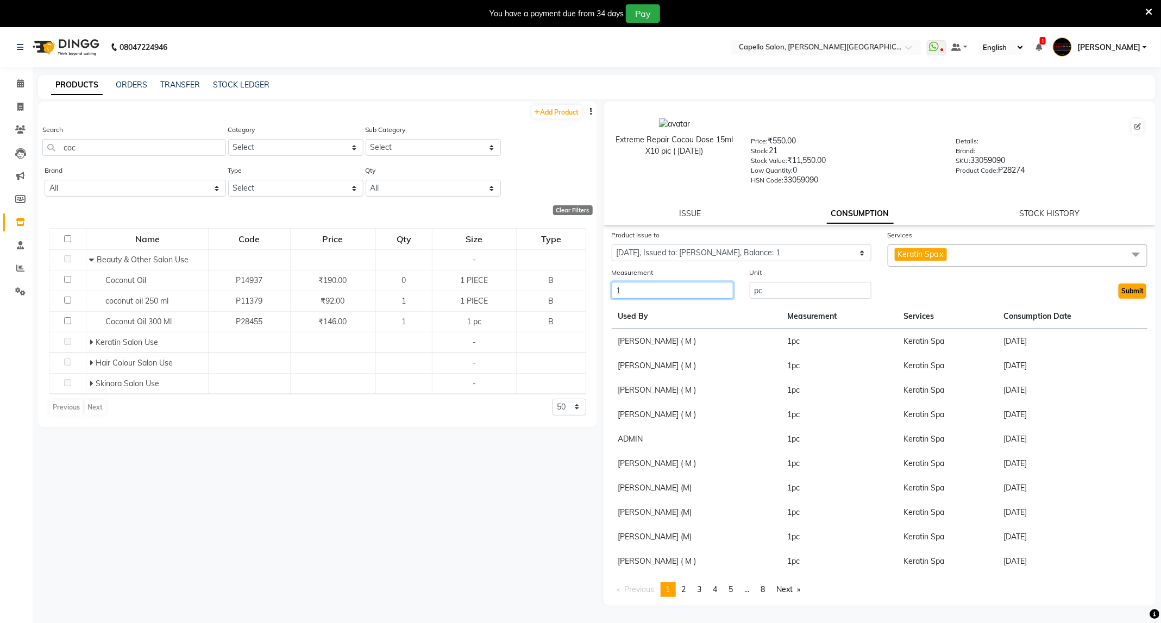
type input "1"
click at [1133, 294] on button "Submit" at bounding box center [1132, 291] width 28 height 15
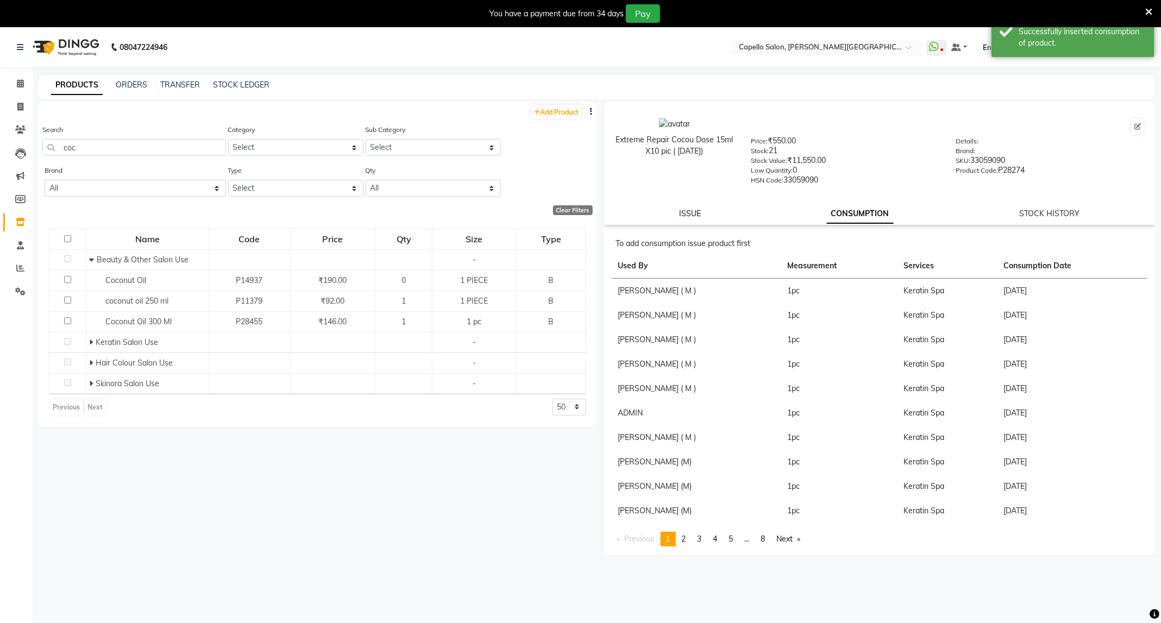
click at [685, 209] on link "ISSUE" at bounding box center [690, 214] width 22 height 10
select select
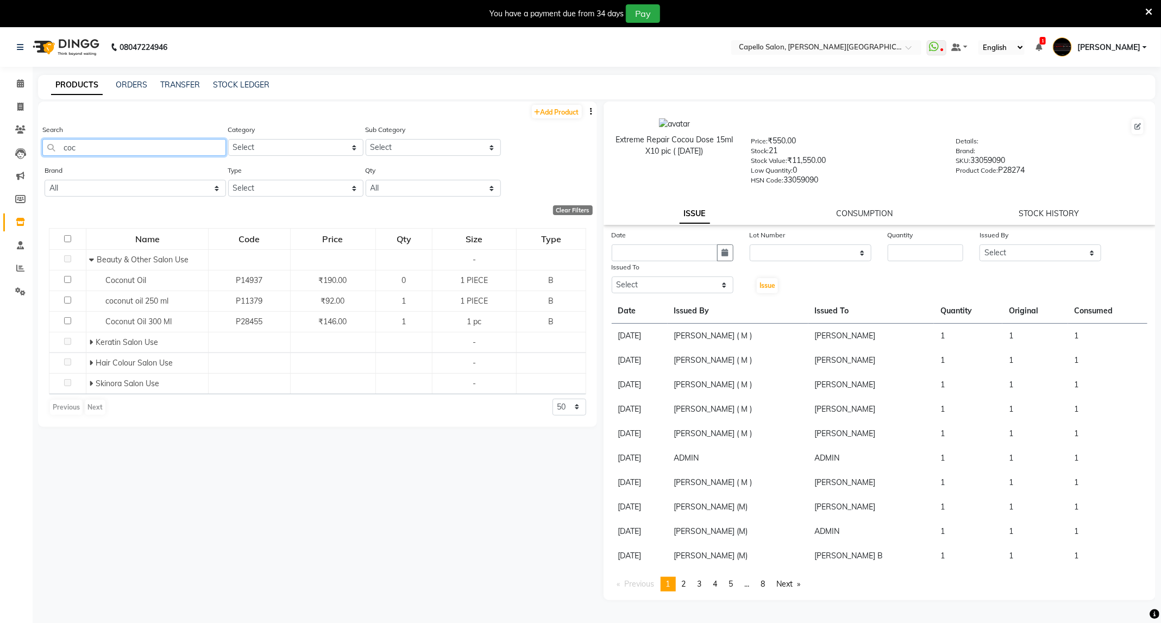
drag, startPoint x: 117, startPoint y: 146, endPoint x: 51, endPoint y: 177, distance: 73.1
click at [51, 177] on div "Add Product Search coc Category Select Keramelon Skin Makeup Personal Care Appl…" at bounding box center [317, 264] width 559 height 325
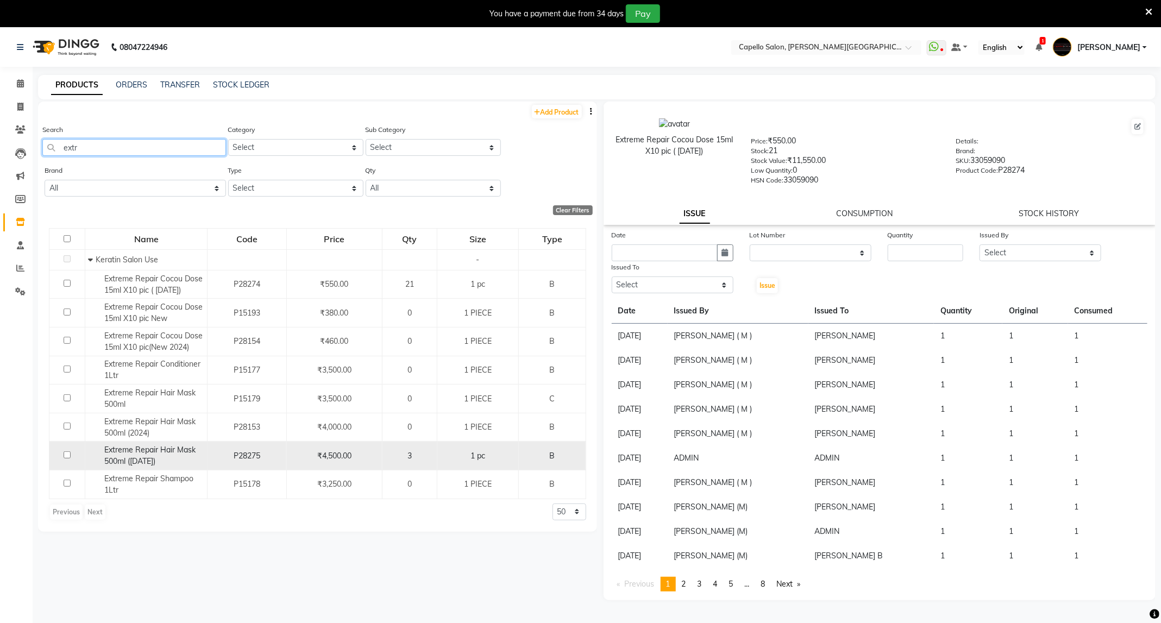
type input "extr"
click at [69, 454] on input "checkbox" at bounding box center [67, 454] width 7 height 7
checkbox input "true"
select select
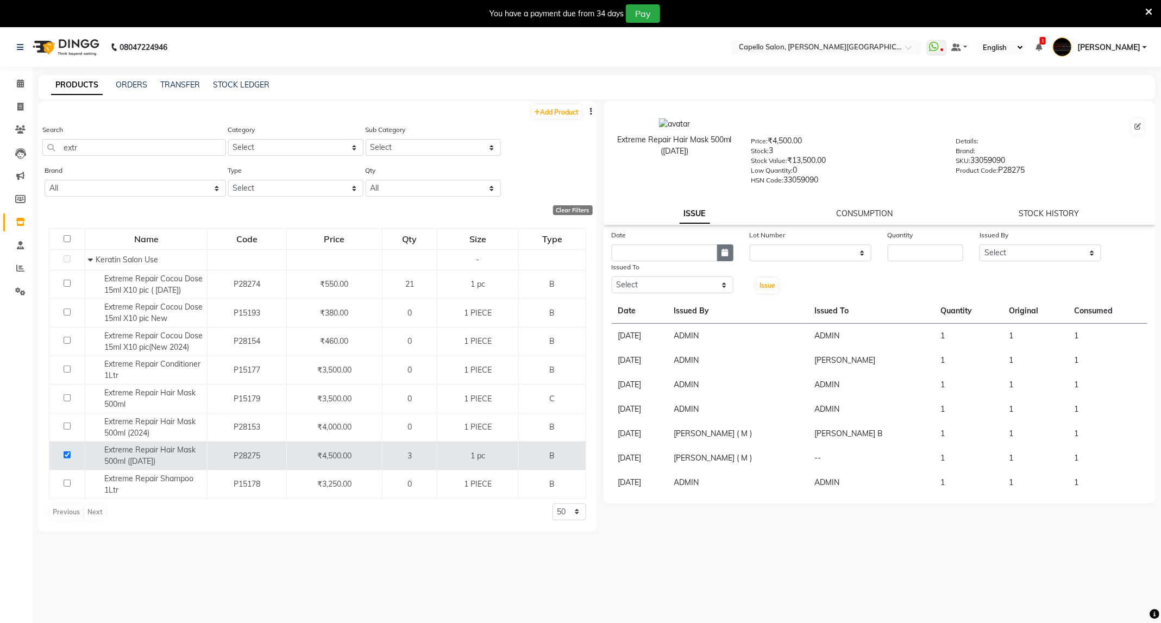
click at [727, 254] on icon "button" at bounding box center [725, 253] width 7 height 8
select select "9"
select select "2025"
click at [675, 312] on div "4" at bounding box center [674, 308] width 17 height 17
type input "[DATE]"
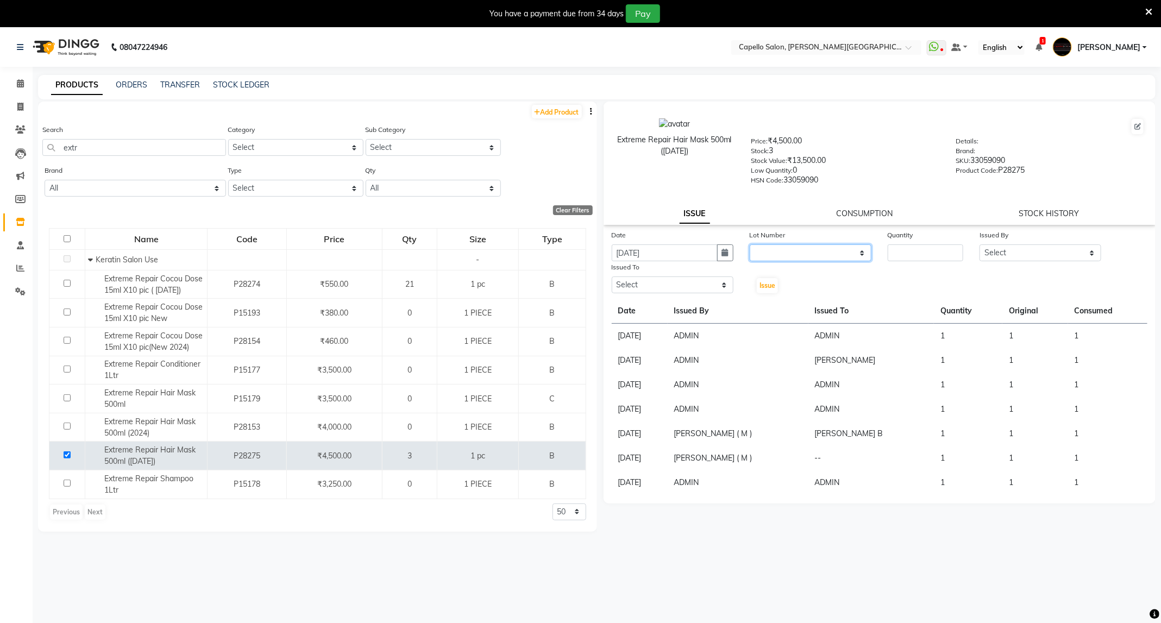
click at [799, 248] on select "None" at bounding box center [811, 252] width 122 height 17
select select "0: null"
click at [750, 244] on select "None" at bounding box center [811, 252] width 122 height 17
click at [960, 251] on input "number" at bounding box center [926, 252] width 76 height 17
type input "1"
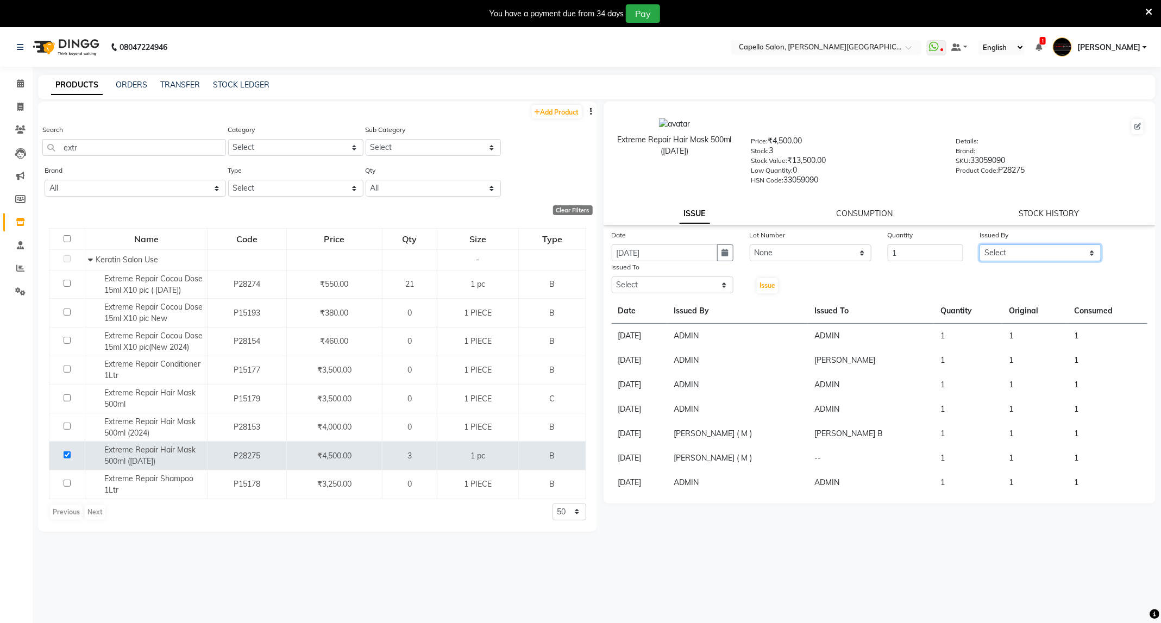
click at [1082, 249] on select "Select ADMIN [PERSON_NAME] [PERSON_NAME] [PERSON_NAME] [PERSON_NAME] (M) [PERSO…" at bounding box center [1040, 252] width 122 height 17
select select "14656"
click at [979, 244] on select "Select ADMIN [PERSON_NAME] [PERSON_NAME] [PERSON_NAME] [PERSON_NAME] (M) [PERSO…" at bounding box center [1040, 252] width 122 height 17
click at [624, 279] on select "Select ADMIN [PERSON_NAME] [PERSON_NAME] [PERSON_NAME] [PERSON_NAME] (M) [PERSO…" at bounding box center [673, 284] width 122 height 17
select select "14656"
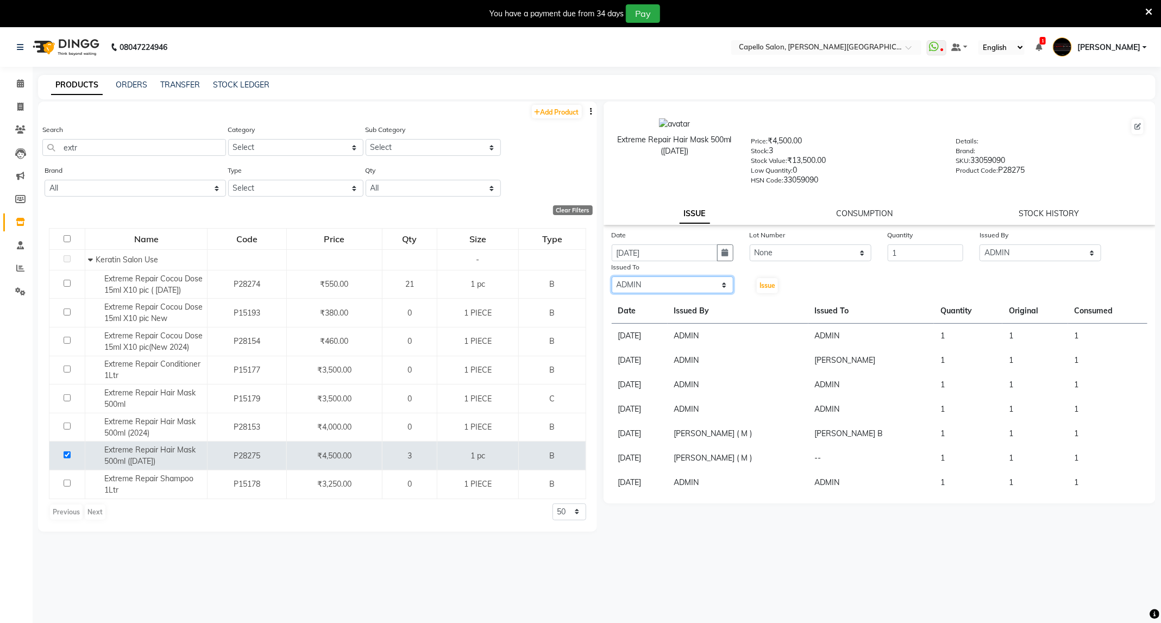
click at [612, 276] on select "Select ADMIN [PERSON_NAME] [PERSON_NAME] [PERSON_NAME] [PERSON_NAME] (M) [PERSO…" at bounding box center [673, 284] width 122 height 17
click at [762, 288] on span "Issue" at bounding box center [767, 285] width 16 height 8
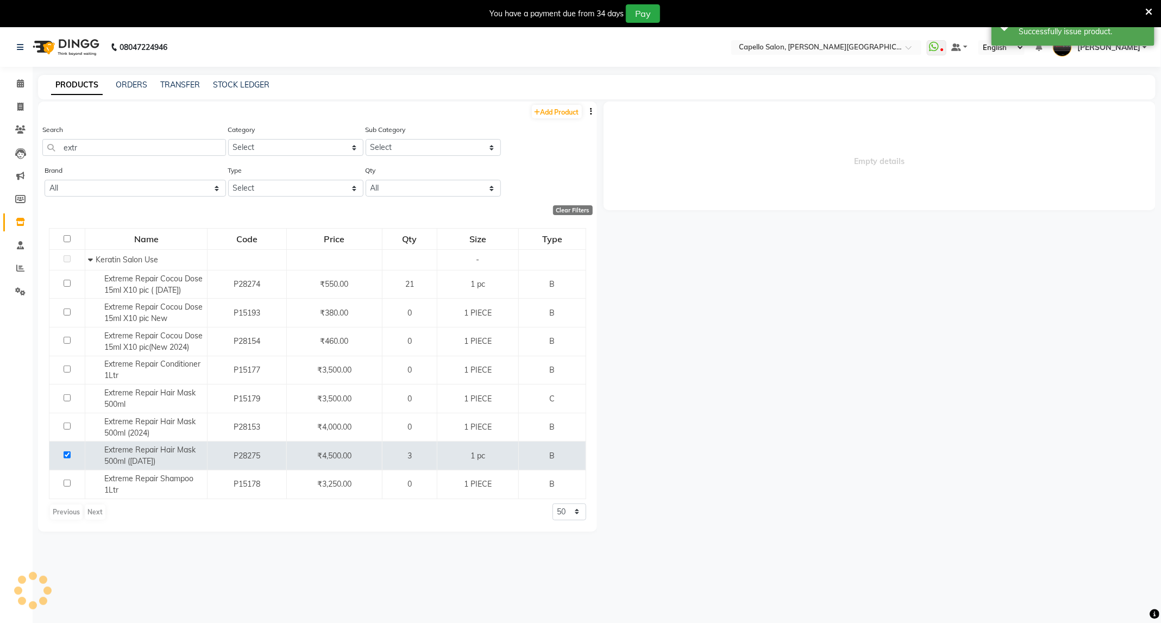
select select
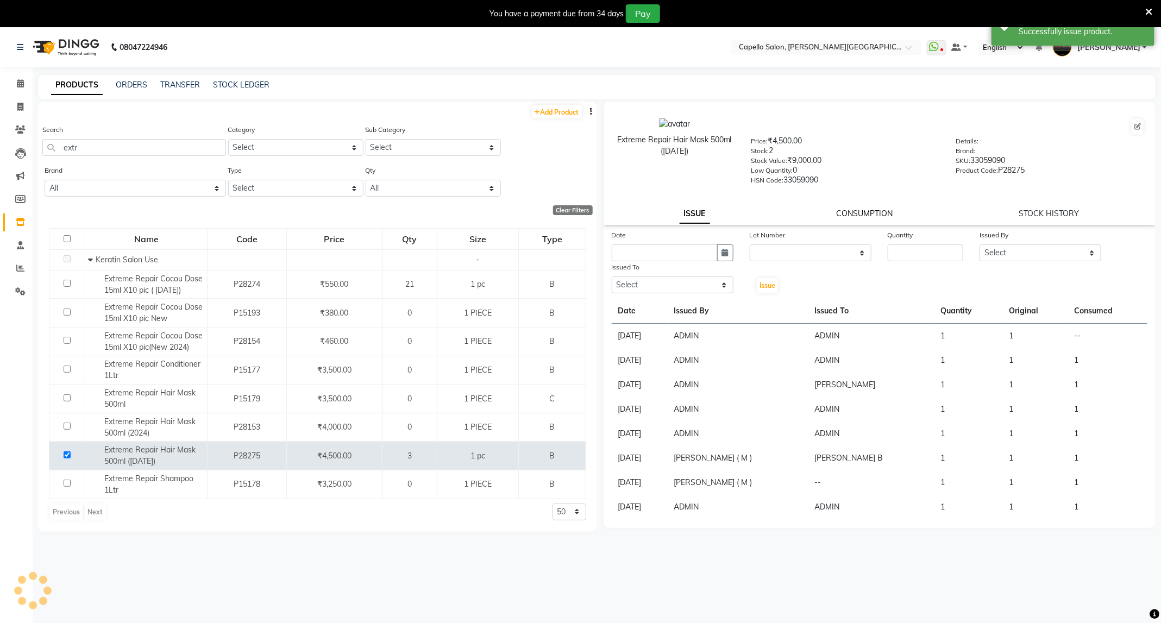
click at [847, 210] on link "CONSUMPTION" at bounding box center [864, 214] width 56 height 10
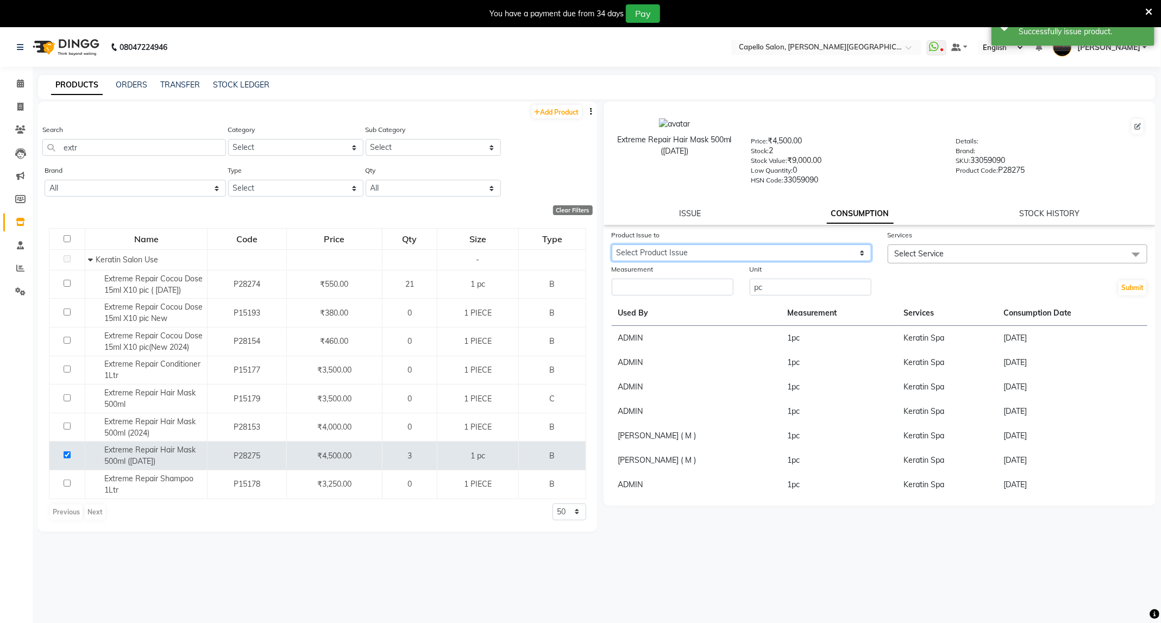
click at [838, 250] on select "Select Product Issue [DATE], Issued to: ADMIN, Balance: 1" at bounding box center [742, 252] width 260 height 17
select select "1204703"
click at [612, 244] on select "Select Product Issue [DATE], Issued to: ADMIN, Balance: 1" at bounding box center [742, 252] width 260 height 17
click at [947, 250] on span "Select Service" at bounding box center [1018, 253] width 260 height 19
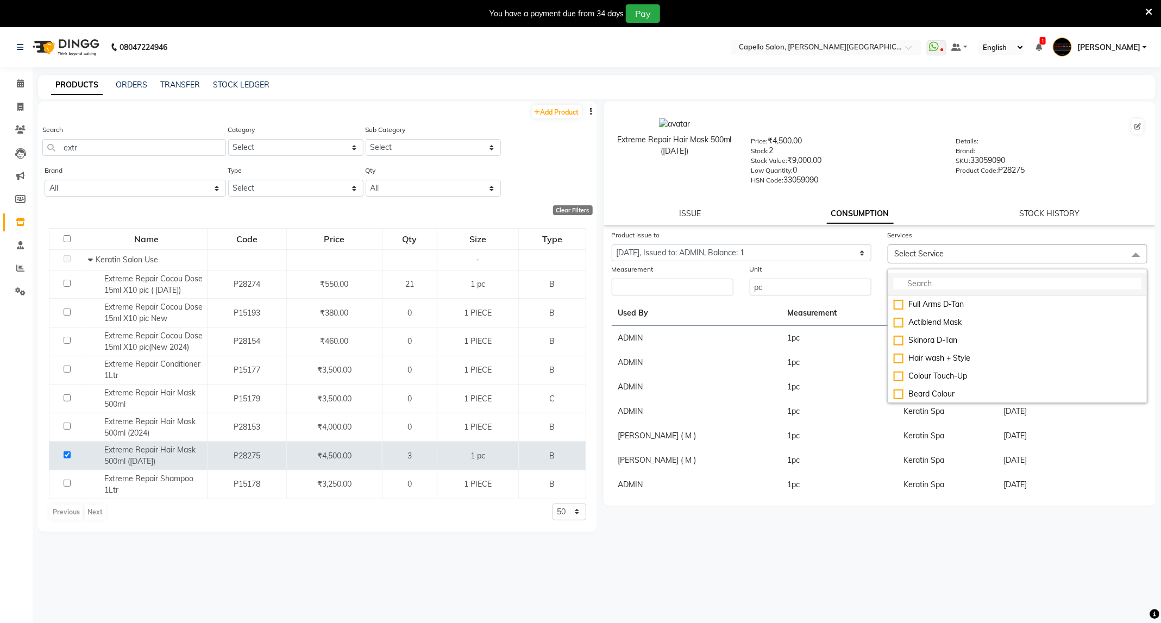
click at [944, 282] on input "multiselect-search" at bounding box center [1018, 283] width 248 height 11
type input "spa"
click at [948, 397] on div "Keratin Spa" at bounding box center [1018, 393] width 248 height 11
checkbox input "true"
click at [683, 297] on input "number" at bounding box center [673, 290] width 122 height 17
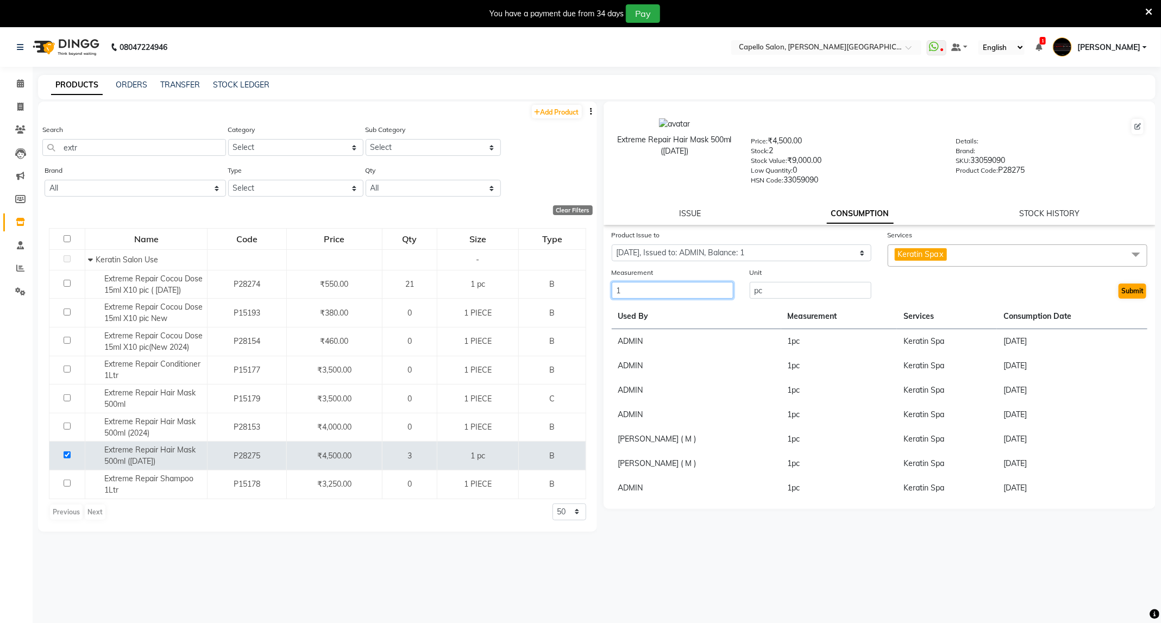
type input "1"
click at [1143, 292] on button "Submit" at bounding box center [1132, 291] width 28 height 15
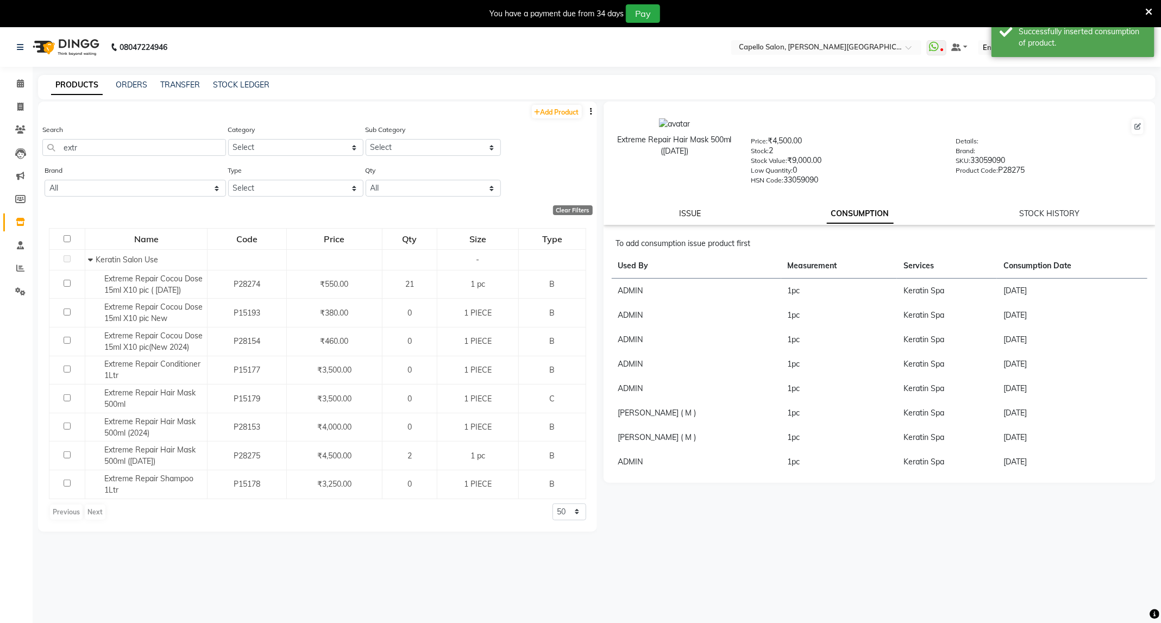
click at [694, 212] on link "ISSUE" at bounding box center [690, 214] width 22 height 10
select select
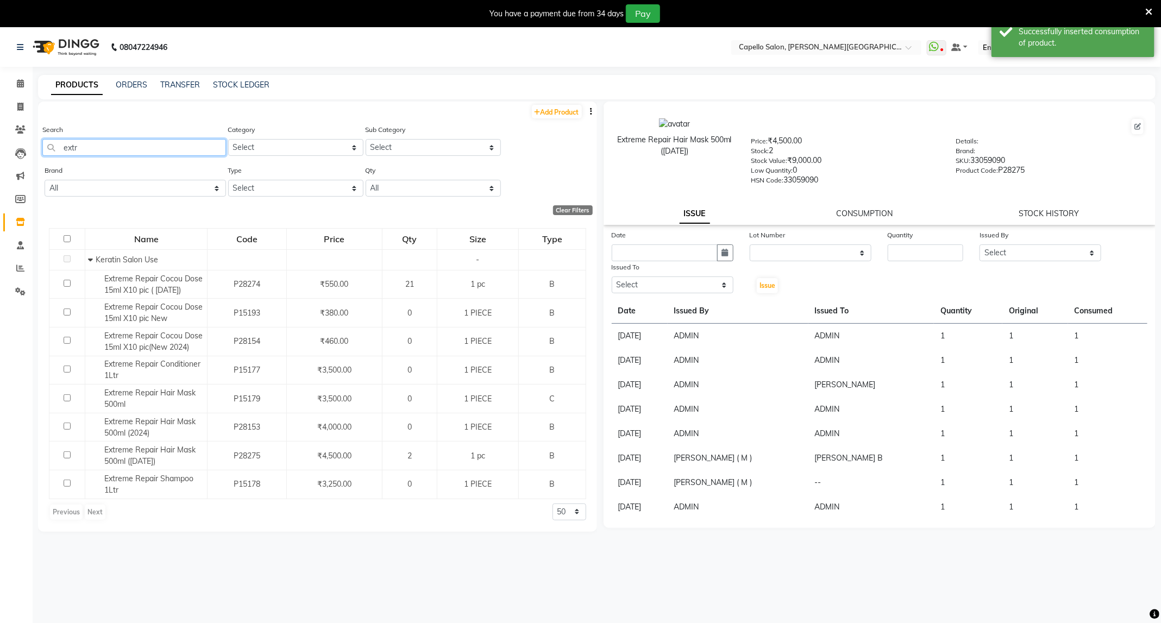
drag, startPoint x: 161, startPoint y: 147, endPoint x: 58, endPoint y: 177, distance: 107.8
click at [58, 177] on div "Add Product Search extr Category Select Keramelon Skin Makeup Personal Care App…" at bounding box center [317, 317] width 559 height 430
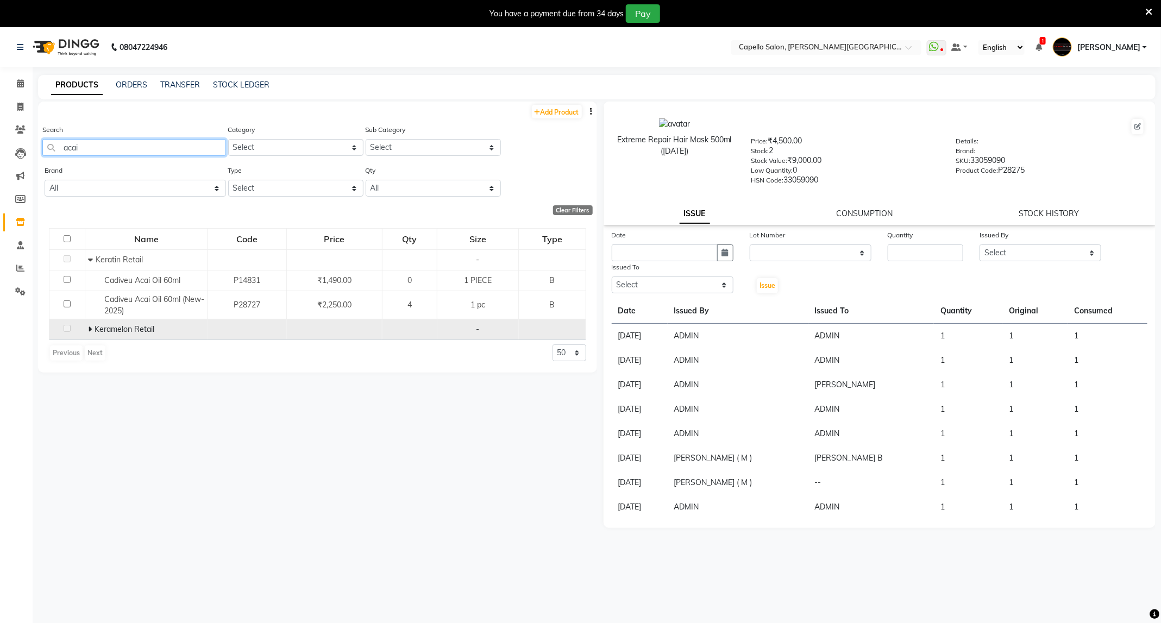
type input "acai"
click at [88, 324] on div "Keramelon Retail" at bounding box center [146, 329] width 116 height 11
click at [95, 331] on span "Keramelon Retail" at bounding box center [125, 329] width 60 height 10
click at [88, 328] on icon at bounding box center [90, 329] width 4 height 8
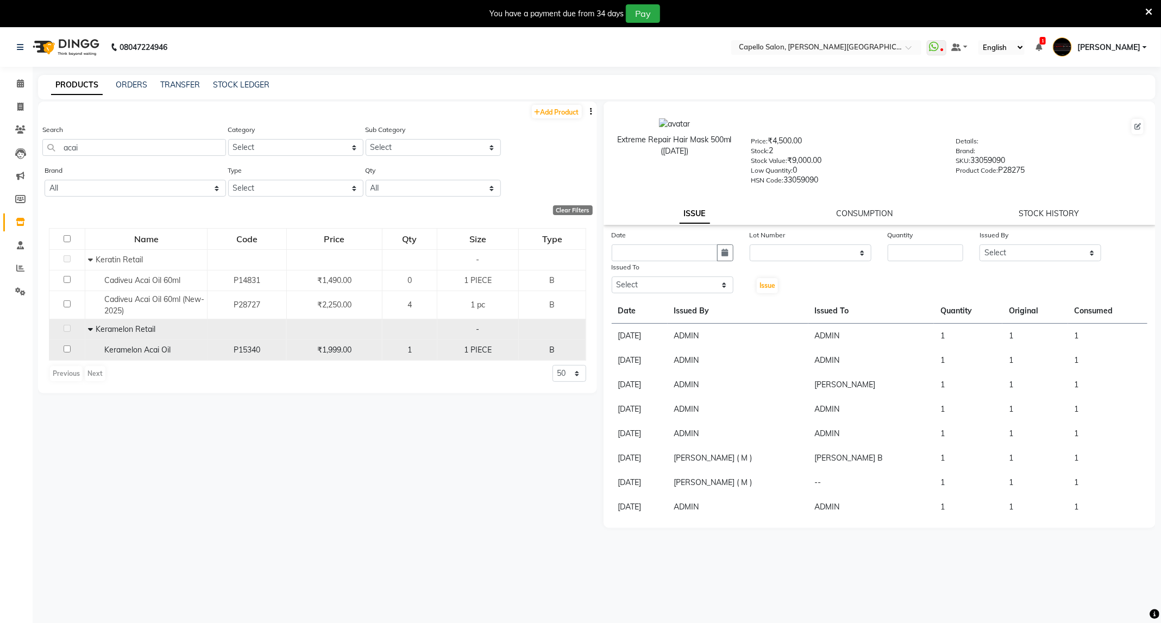
click at [65, 348] on input "checkbox" at bounding box center [67, 348] width 7 height 7
checkbox input "true"
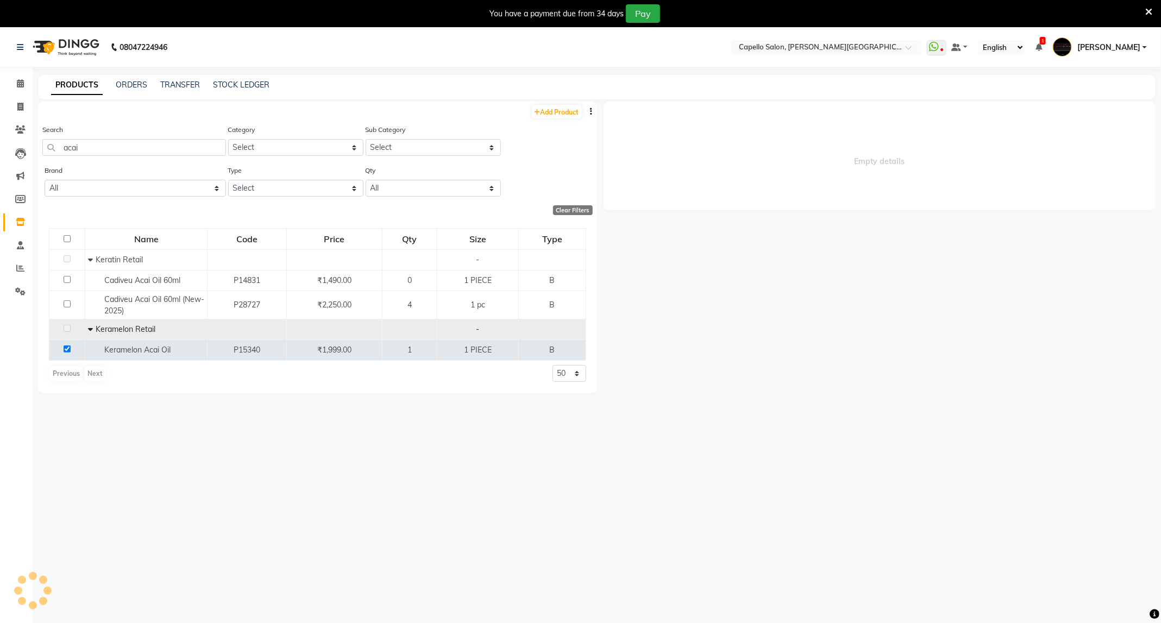
select select
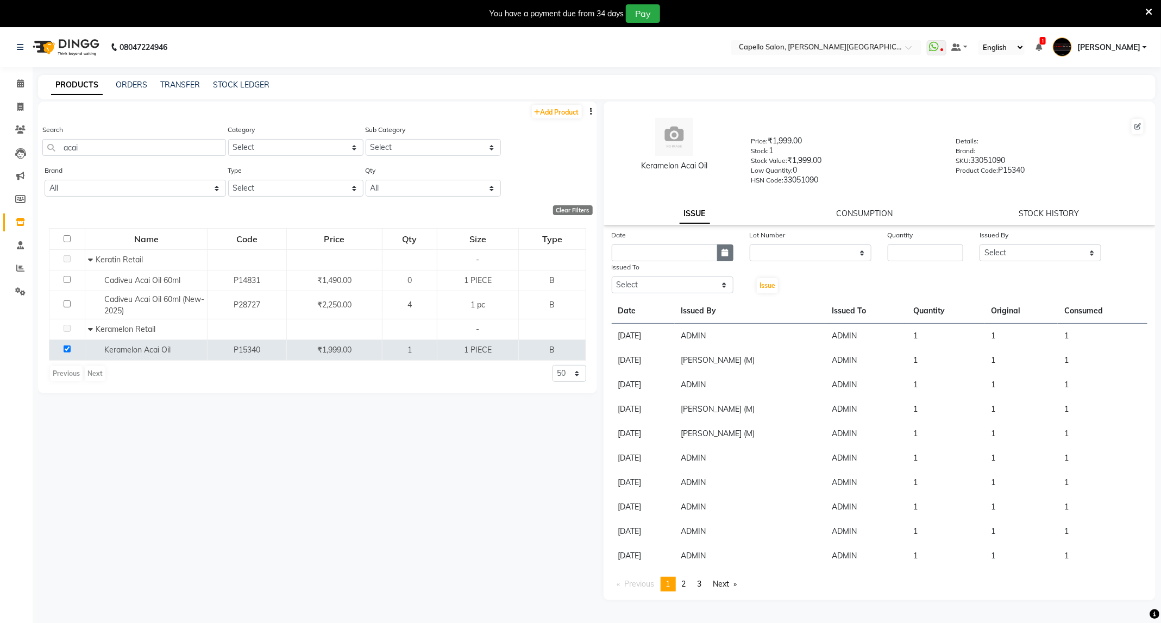
click at [728, 253] on button "button" at bounding box center [725, 252] width 16 height 17
select select "9"
select select "2025"
click at [678, 308] on div "4" at bounding box center [674, 308] width 17 height 17
type input "[DATE]"
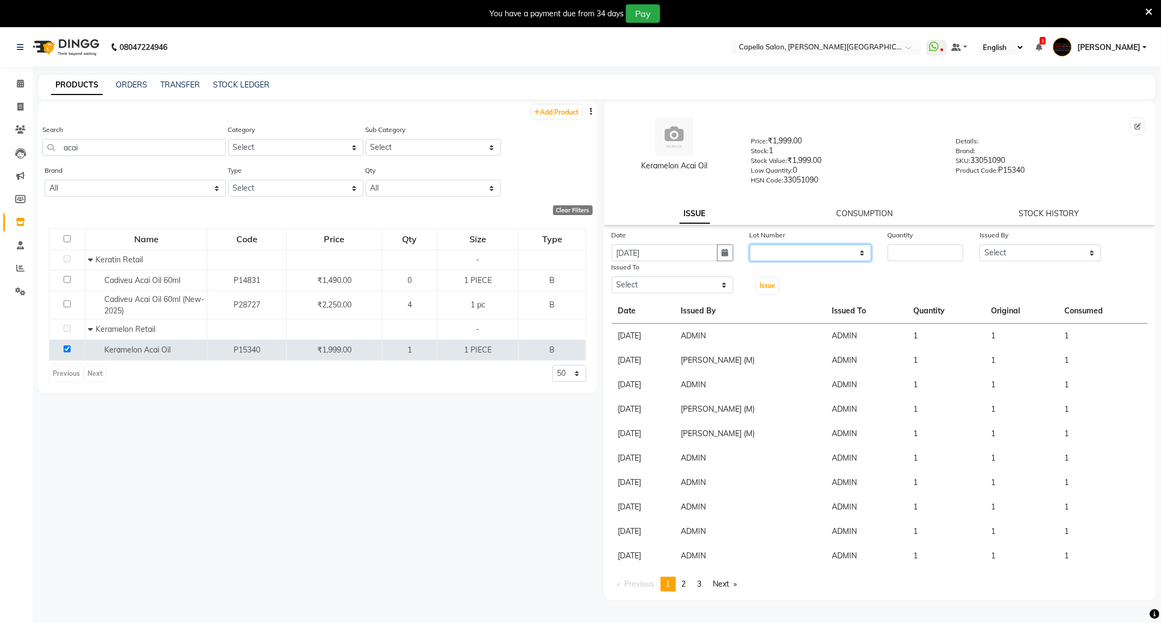
drag, startPoint x: 814, startPoint y: 249, endPoint x: 817, endPoint y: 256, distance: 7.8
click at [814, 249] on select "None" at bounding box center [811, 252] width 122 height 17
select select "0: null"
click at [750, 244] on select "None" at bounding box center [811, 252] width 122 height 17
click at [889, 249] on input "number" at bounding box center [926, 252] width 76 height 17
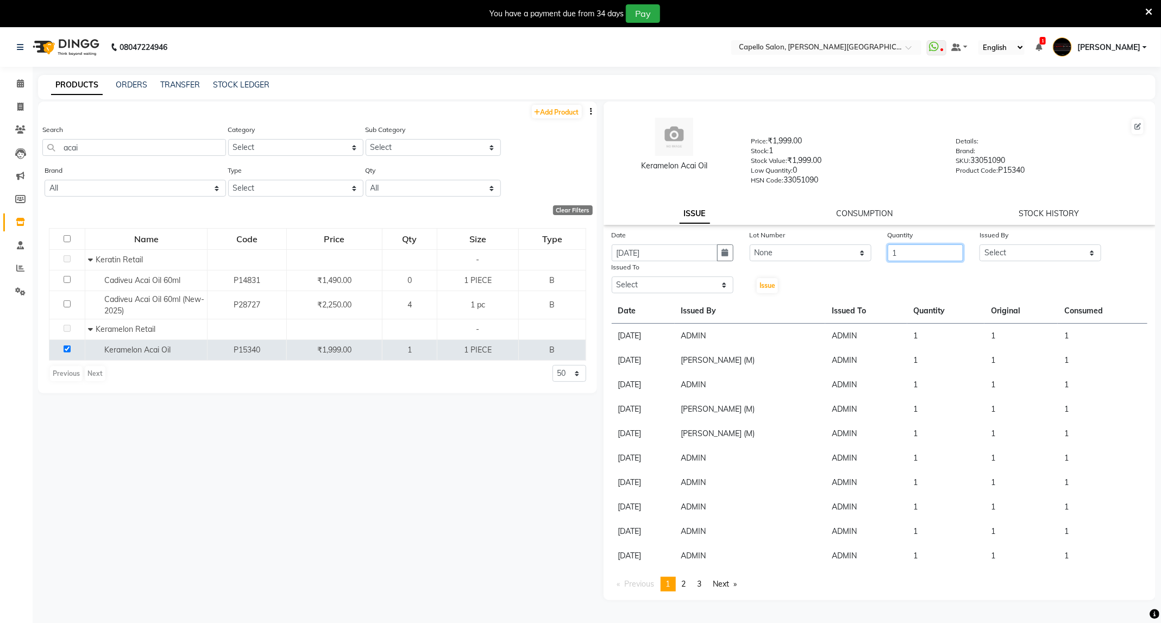
type input "1"
click at [1087, 254] on select "Select ADMIN [PERSON_NAME] [PERSON_NAME] [PERSON_NAME] [PERSON_NAME] (M) [PERSO…" at bounding box center [1040, 252] width 122 height 17
select select "14656"
click at [979, 244] on select "Select ADMIN [PERSON_NAME] [PERSON_NAME] [PERSON_NAME] [PERSON_NAME] (M) [PERSO…" at bounding box center [1040, 252] width 122 height 17
click at [706, 279] on select "Select ADMIN [PERSON_NAME] [PERSON_NAME] [PERSON_NAME] [PERSON_NAME] (M) [PERSO…" at bounding box center [673, 284] width 122 height 17
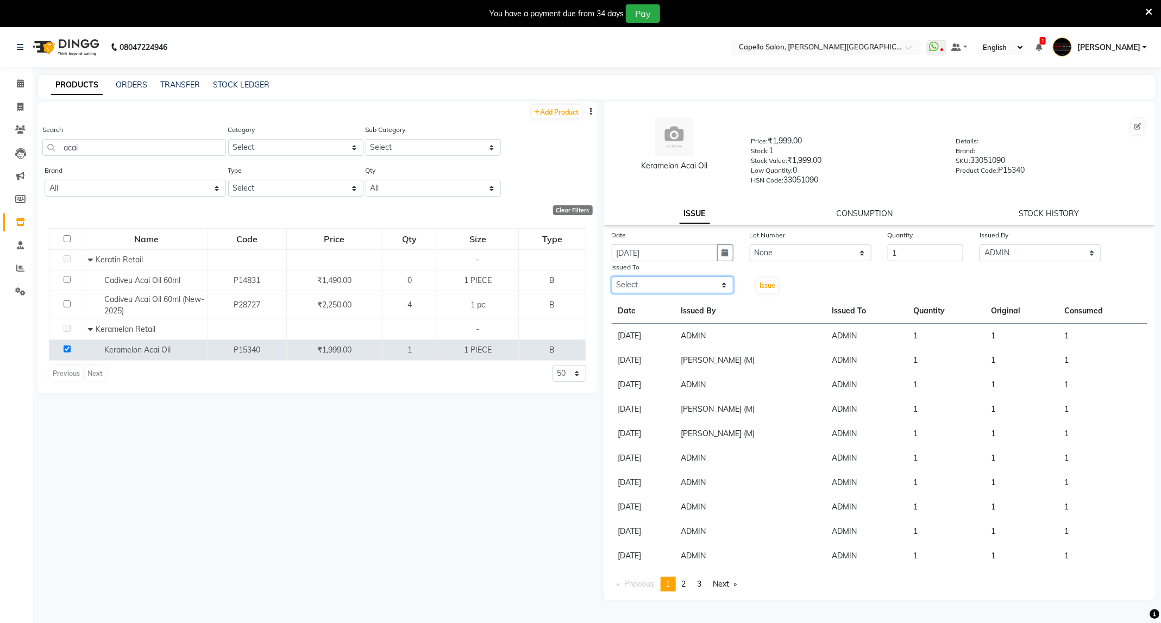
select select "14656"
click at [612, 276] on select "Select ADMIN [PERSON_NAME] [PERSON_NAME] [PERSON_NAME] [PERSON_NAME] (M) [PERSO…" at bounding box center [673, 284] width 122 height 17
click at [765, 282] on span "Issue" at bounding box center [767, 285] width 16 height 8
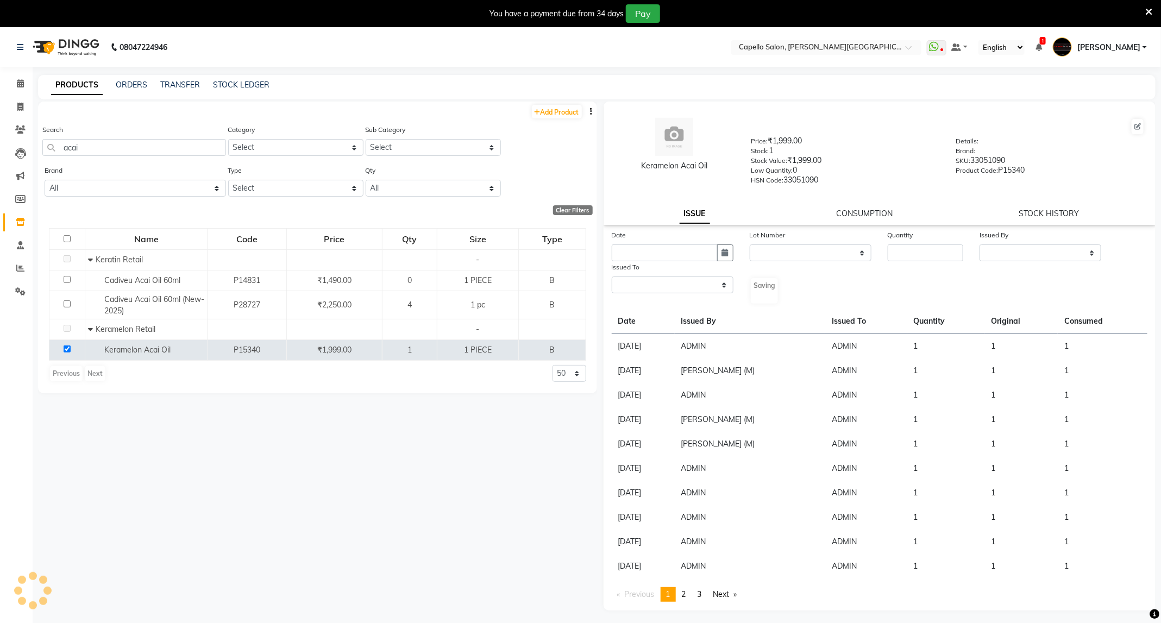
select select
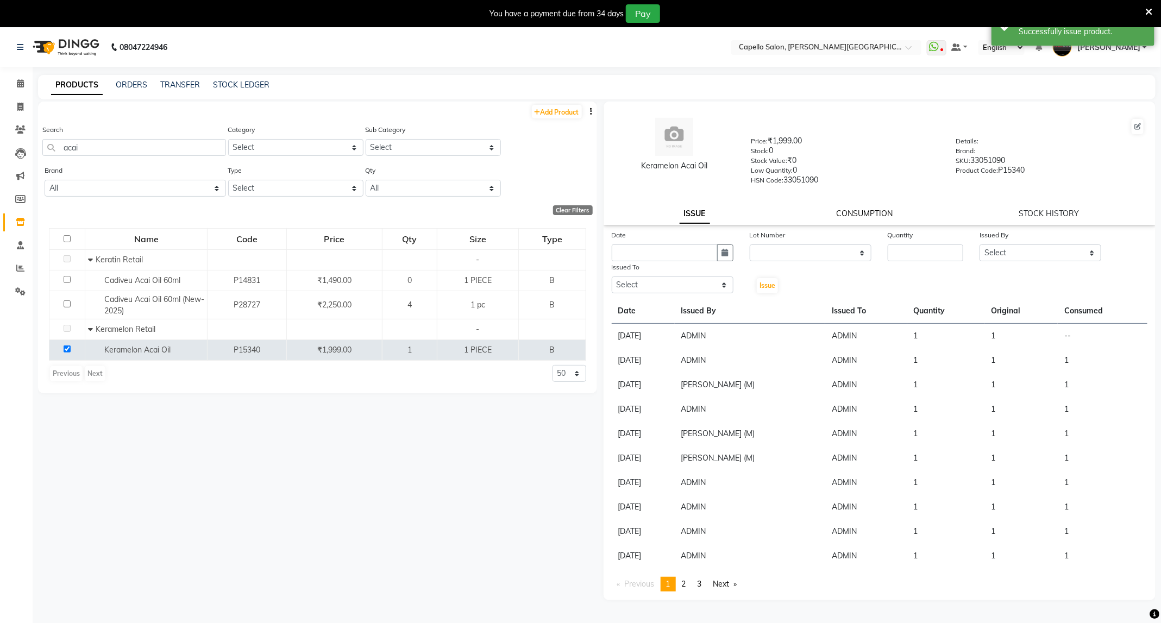
click at [873, 212] on link "CONSUMPTION" at bounding box center [864, 214] width 56 height 10
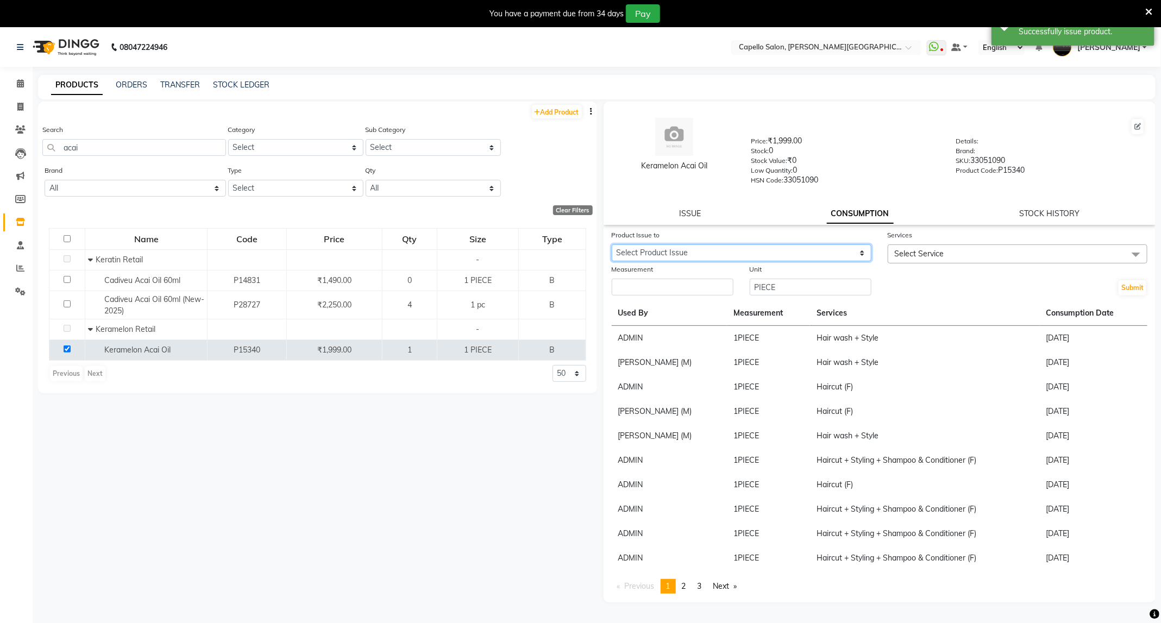
click at [846, 244] on select "Select Product Issue [DATE], Issued to: ADMIN, Balance: 1" at bounding box center [742, 252] width 260 height 17
select select "1204704"
click at [612, 244] on select "Select Product Issue [DATE], Issued to: ADMIN, Balance: 1" at bounding box center [742, 252] width 260 height 17
click at [957, 259] on span "Select Service" at bounding box center [1018, 253] width 260 height 19
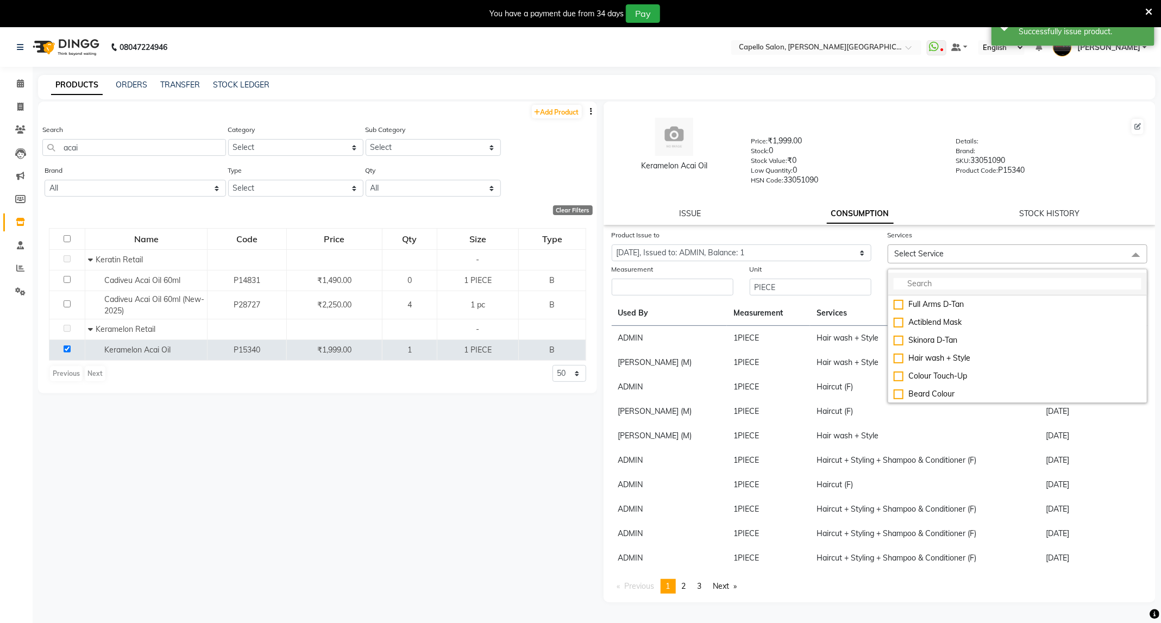
click at [944, 282] on input "multiselect-search" at bounding box center [1018, 283] width 248 height 11
type input "w"
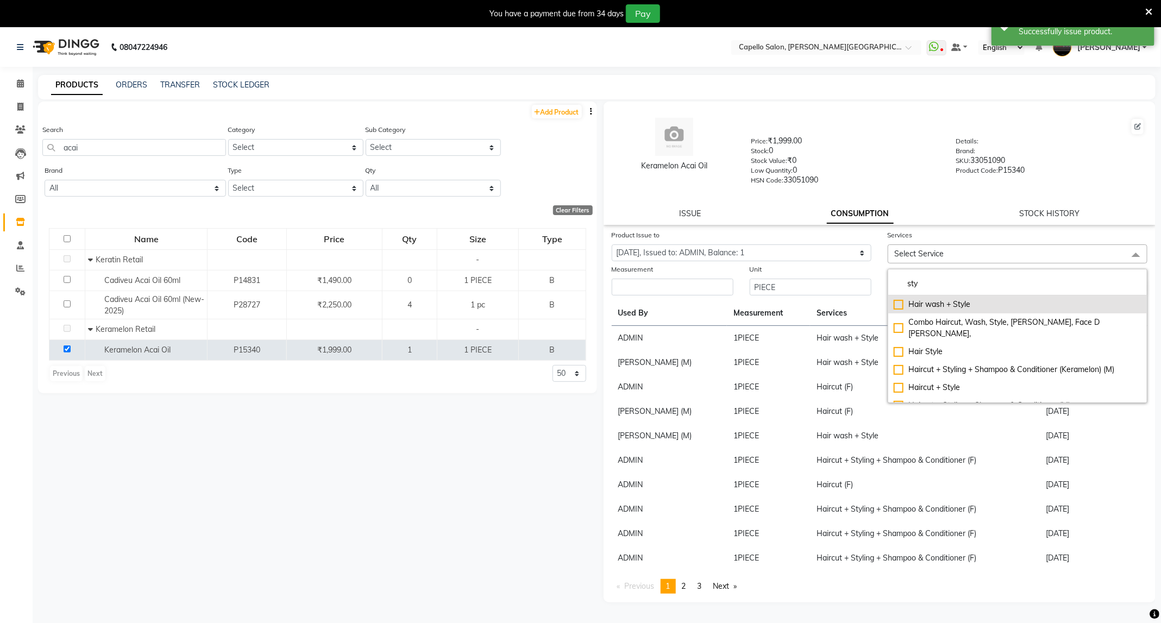
type input "sty"
click at [929, 300] on div "Hair wash + Style" at bounding box center [1018, 304] width 248 height 11
checkbox input "true"
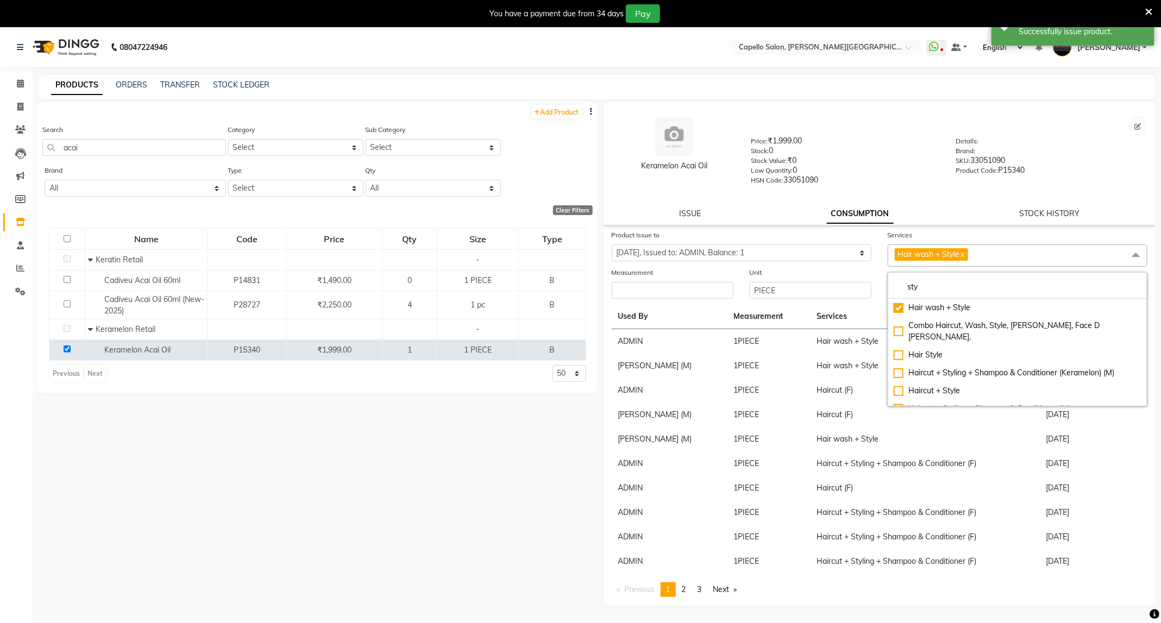
click at [682, 273] on div "Measurement" at bounding box center [673, 274] width 122 height 15
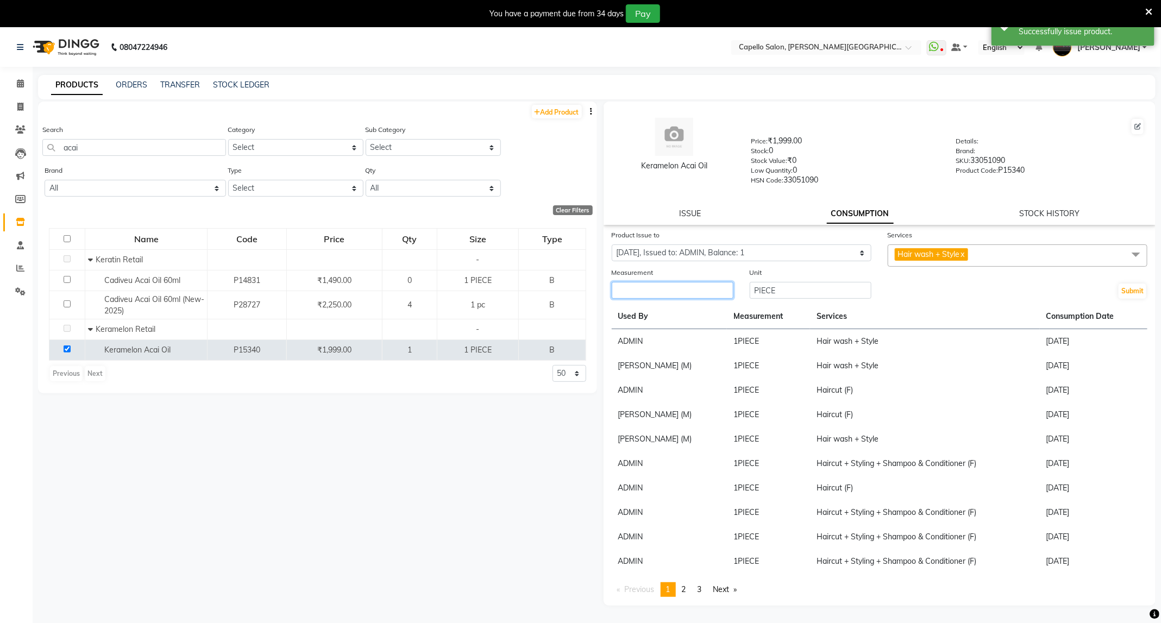
click at [688, 288] on input "number" at bounding box center [673, 290] width 122 height 17
type input "1"
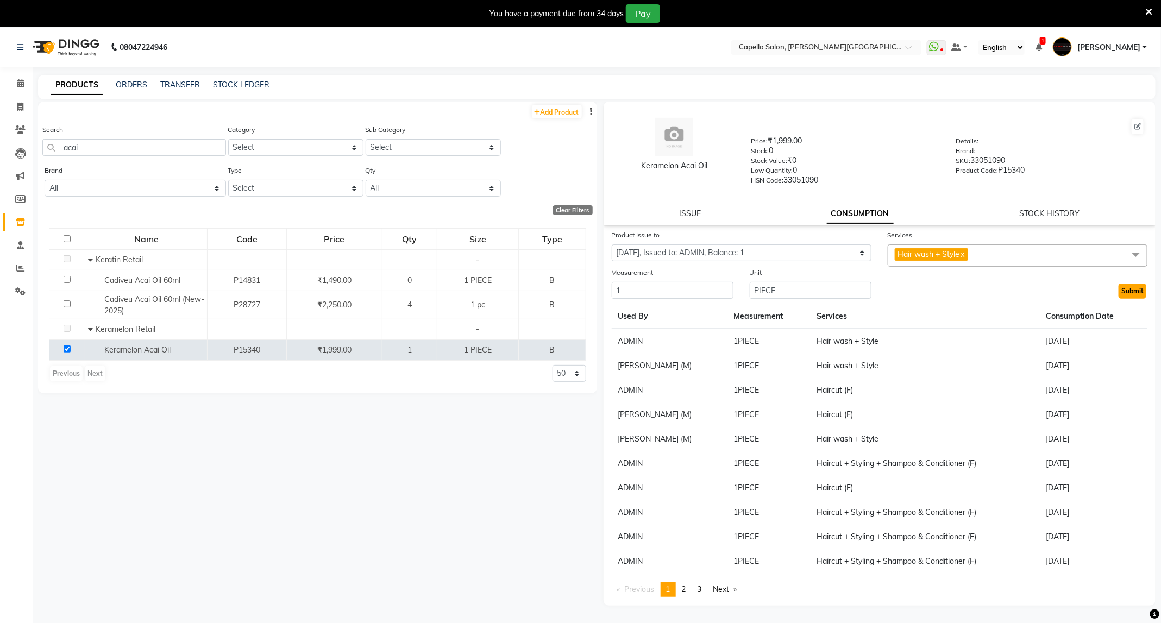
click at [1124, 295] on button "Submit" at bounding box center [1132, 291] width 28 height 15
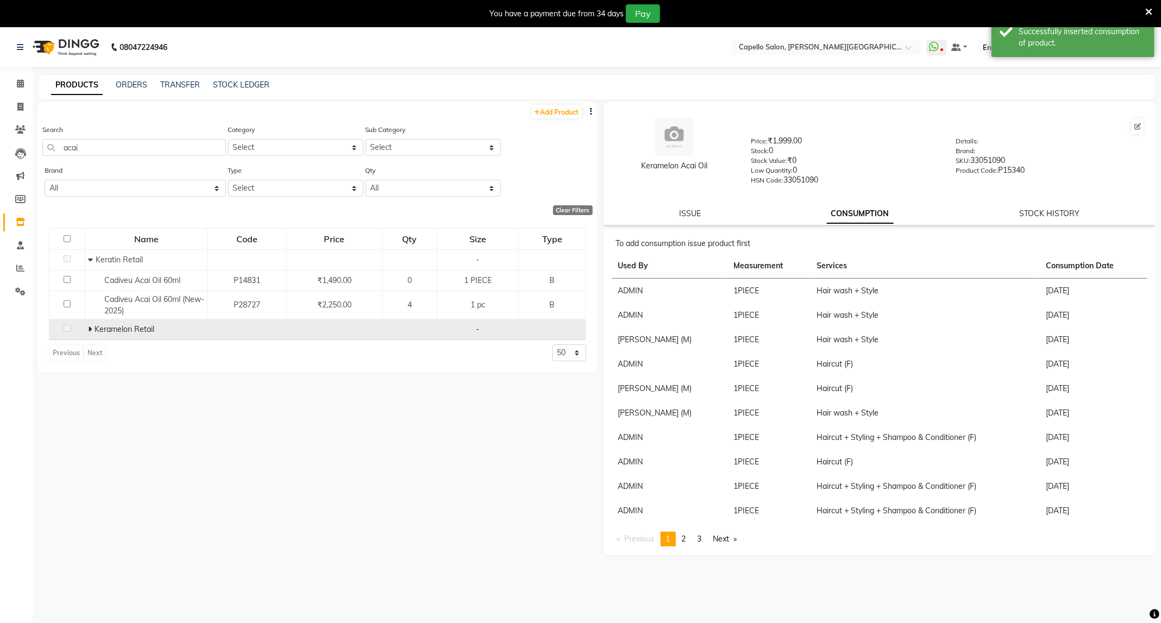
click at [90, 326] on icon at bounding box center [90, 329] width 4 height 8
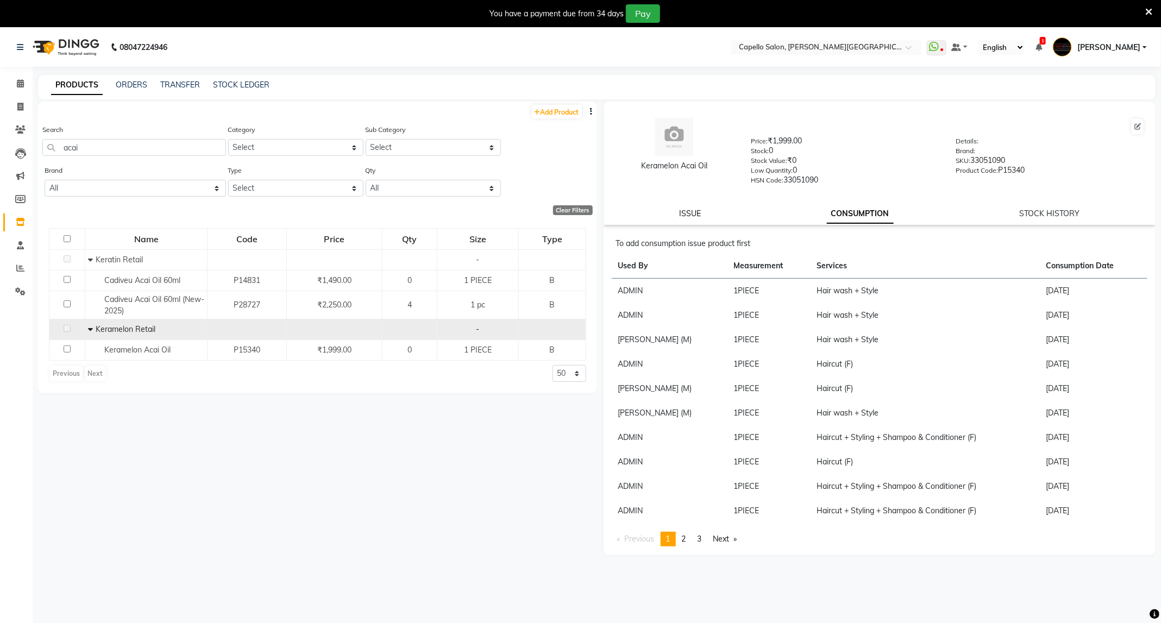
click at [689, 215] on link "ISSUE" at bounding box center [690, 214] width 22 height 10
select select
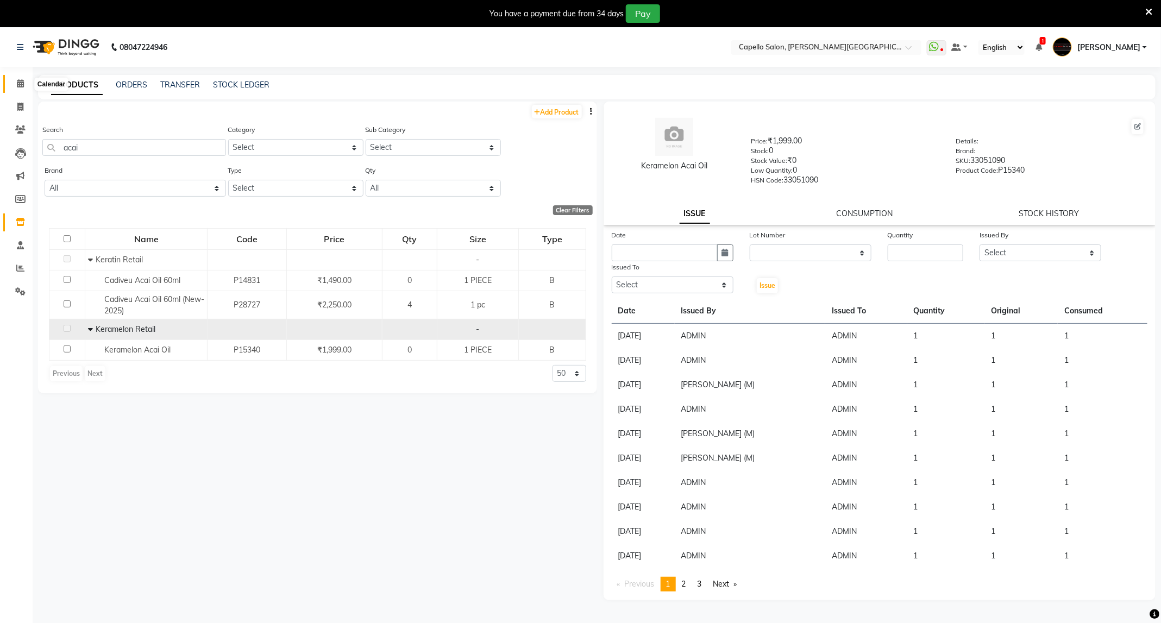
click at [15, 85] on span at bounding box center [20, 84] width 19 height 12
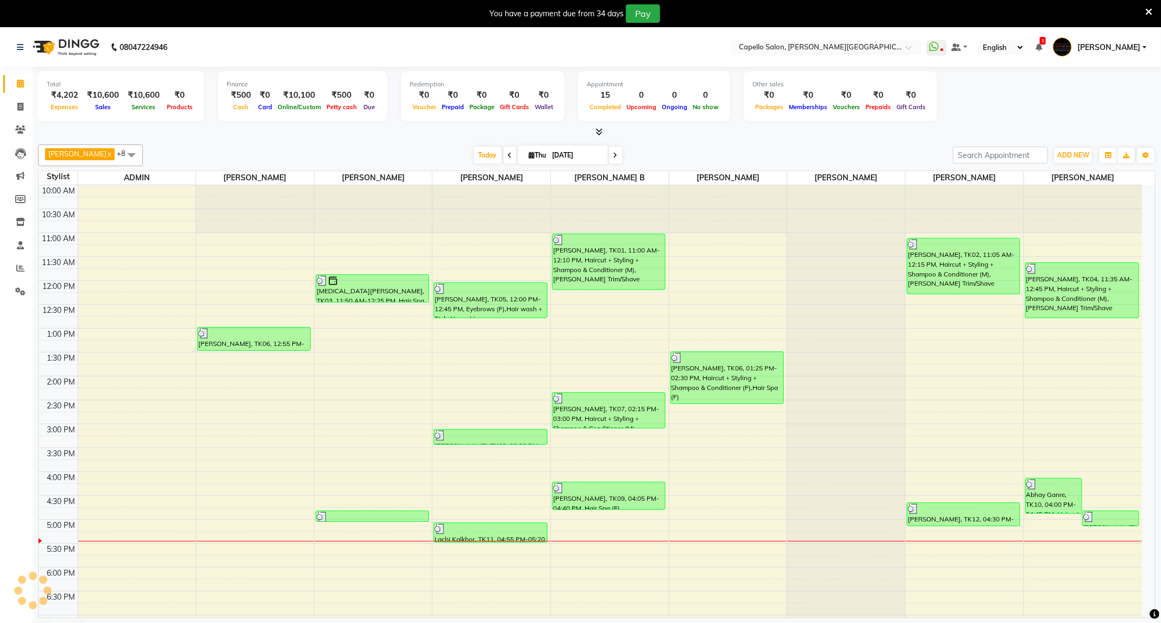
scroll to position [133, 0]
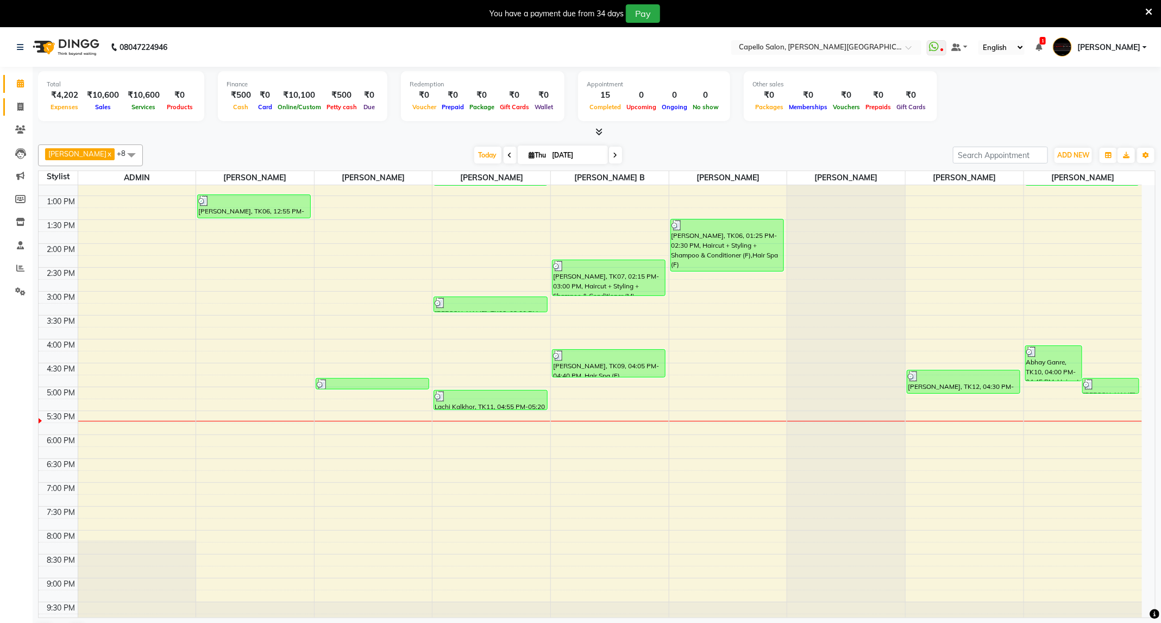
click at [10, 103] on link "Invoice" at bounding box center [16, 107] width 26 height 18
select select "service"
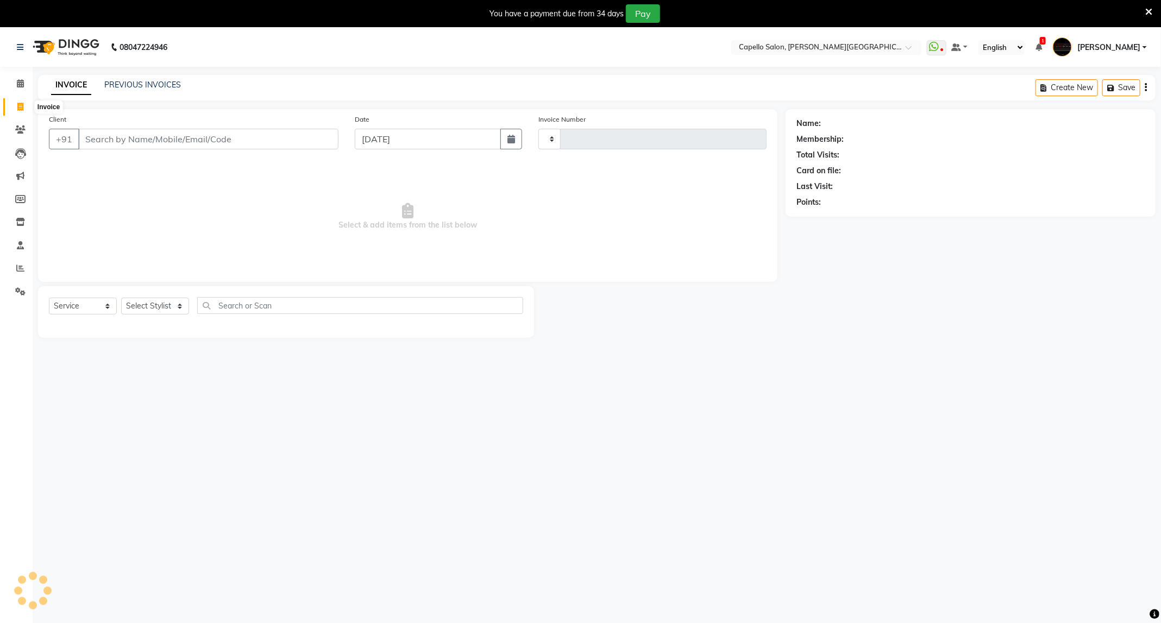
type input "3449"
select select "811"
click at [156, 303] on select "Select Stylist" at bounding box center [155, 306] width 68 height 17
select select "85086"
click at [121, 298] on select "Select Stylist ADMIN [PERSON_NAME] [PERSON_NAME] [PERSON_NAME] [PERSON_NAME] (M…" at bounding box center [155, 306] width 68 height 17
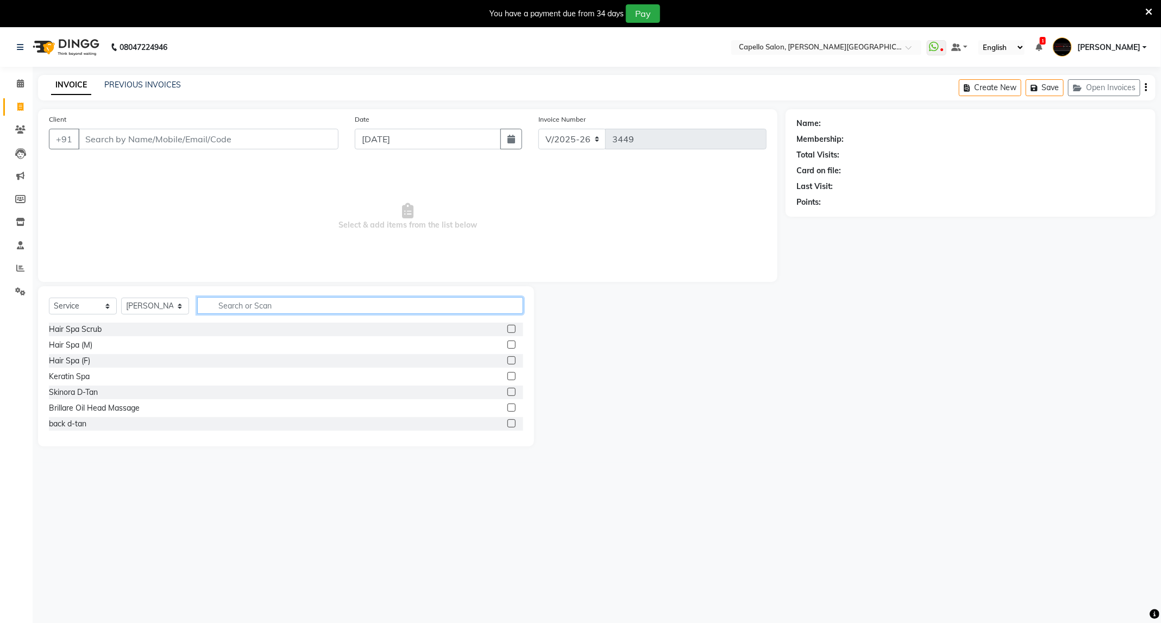
click at [235, 307] on input "text" at bounding box center [360, 305] width 326 height 17
type input "spa"
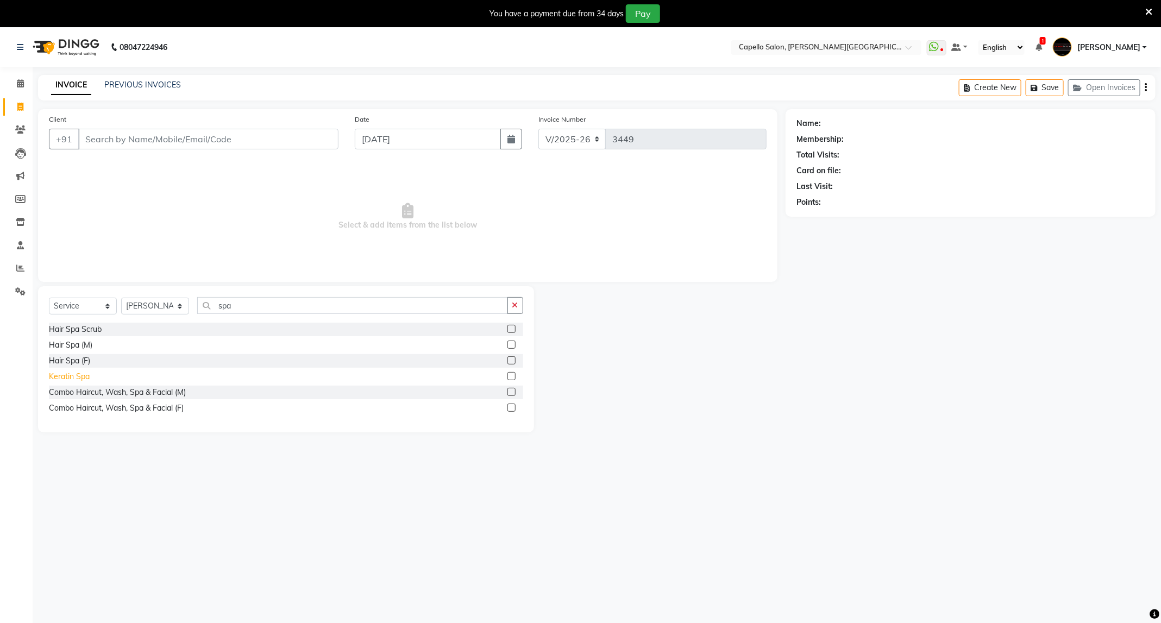
click at [77, 373] on div "Keratin Spa" at bounding box center [69, 376] width 41 height 11
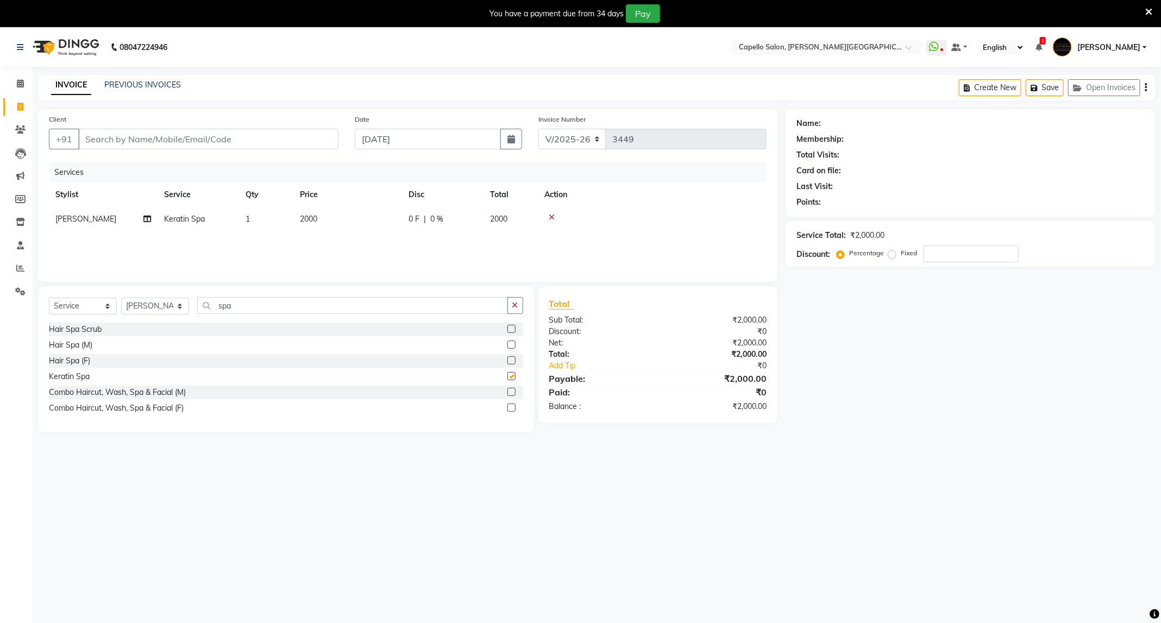
checkbox input "false"
click at [230, 139] on input "Client" at bounding box center [208, 139] width 260 height 21
drag, startPoint x: 256, startPoint y: 305, endPoint x: 168, endPoint y: 349, distance: 98.9
click at [168, 349] on div "Select Service Product Membership Package Voucher Prepaid Gift Card Select Styl…" at bounding box center [286, 359] width 496 height 146
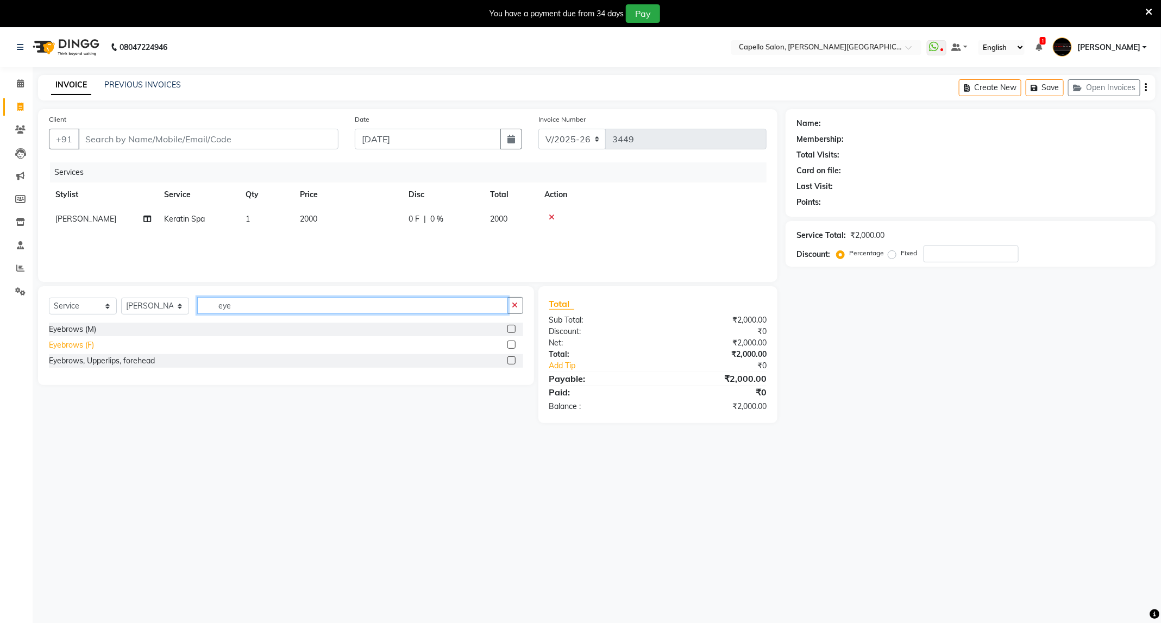
type input "eye"
click at [90, 348] on div "Eyebrows (F)" at bounding box center [71, 344] width 45 height 11
checkbox input "false"
click at [235, 147] on input "Client" at bounding box center [208, 139] width 260 height 21
type input "8"
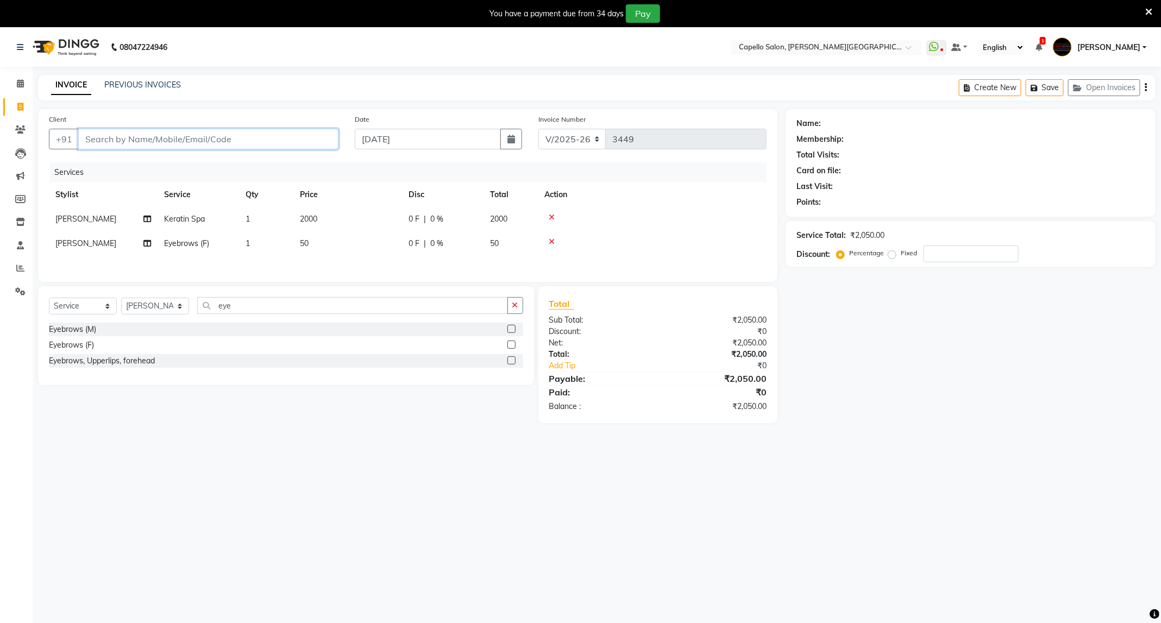
type input "0"
click at [147, 156] on button "[PERSON_NAME] 8668600849" at bounding box center [156, 164] width 155 height 17
type input "8668600849"
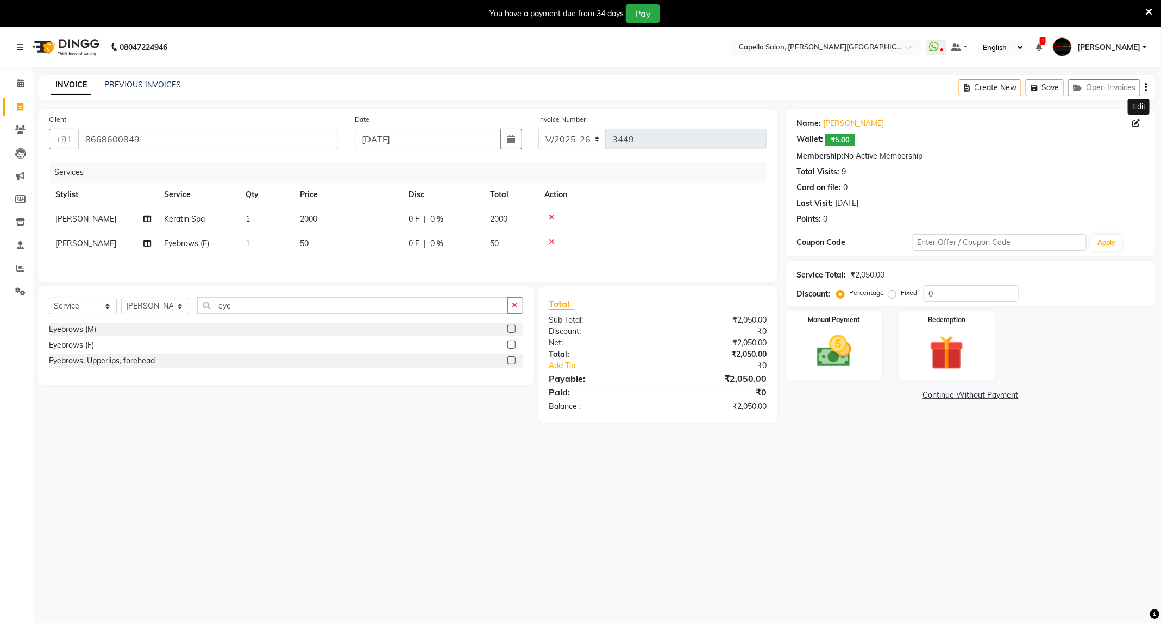
click at [1134, 121] on icon at bounding box center [1137, 124] width 8 height 8
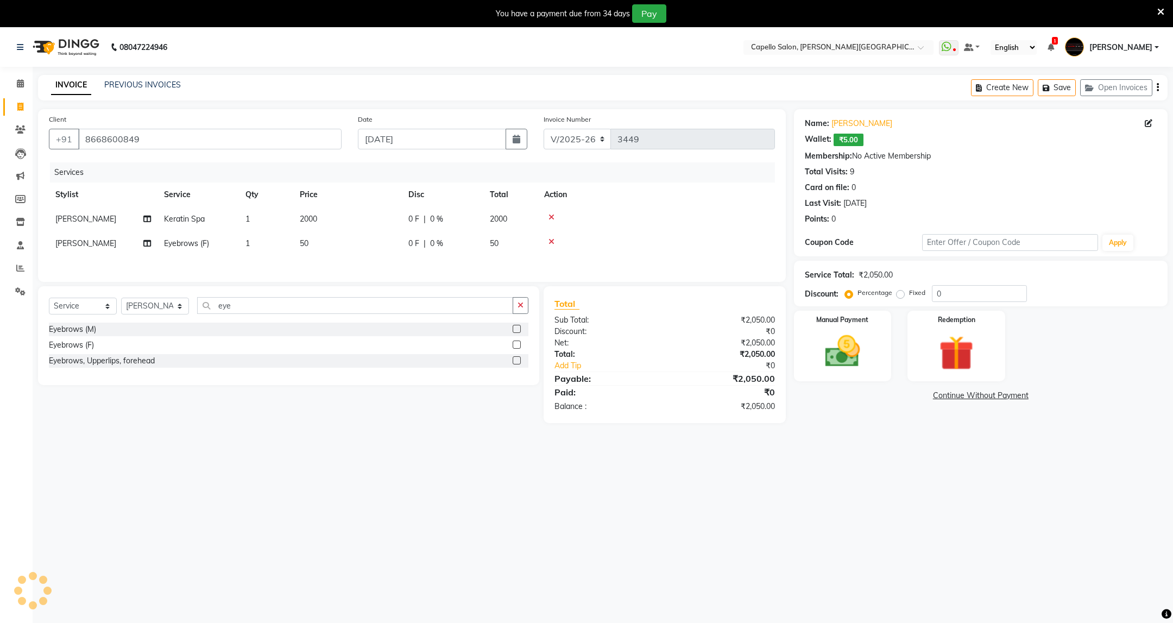
select select "19"
select select "10"
select select "2004"
select select "22"
select select "[DEMOGRAPHIC_DATA]"
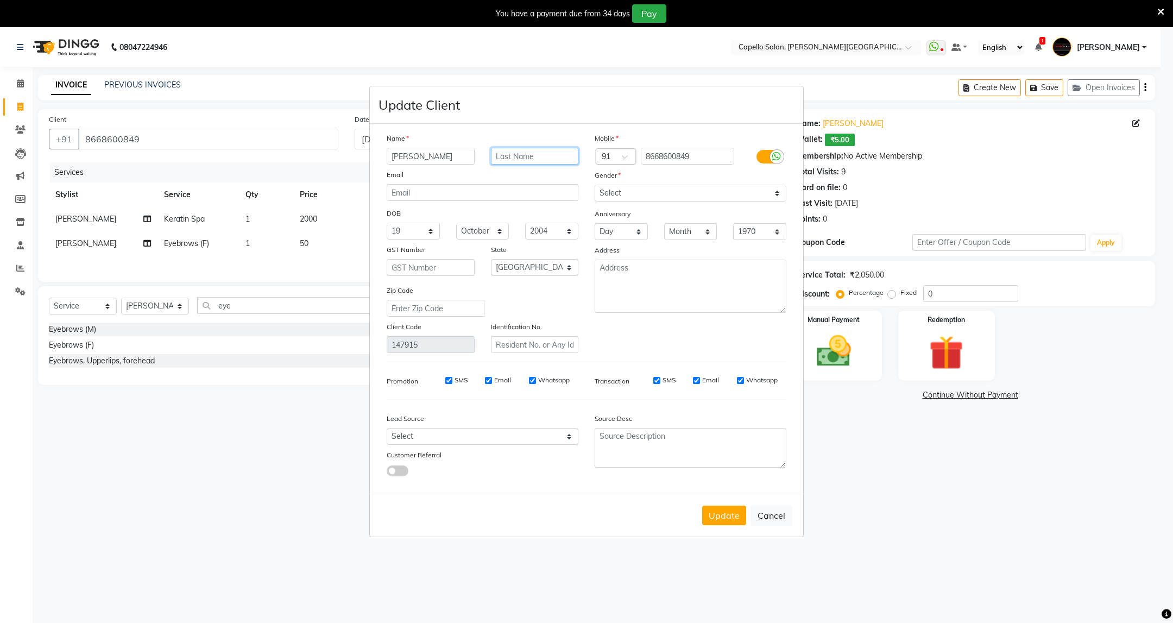
click at [514, 156] on input "text" at bounding box center [535, 156] width 88 height 17
type input "[PERSON_NAME]"
click at [727, 512] on button "Update" at bounding box center [724, 516] width 44 height 20
select select
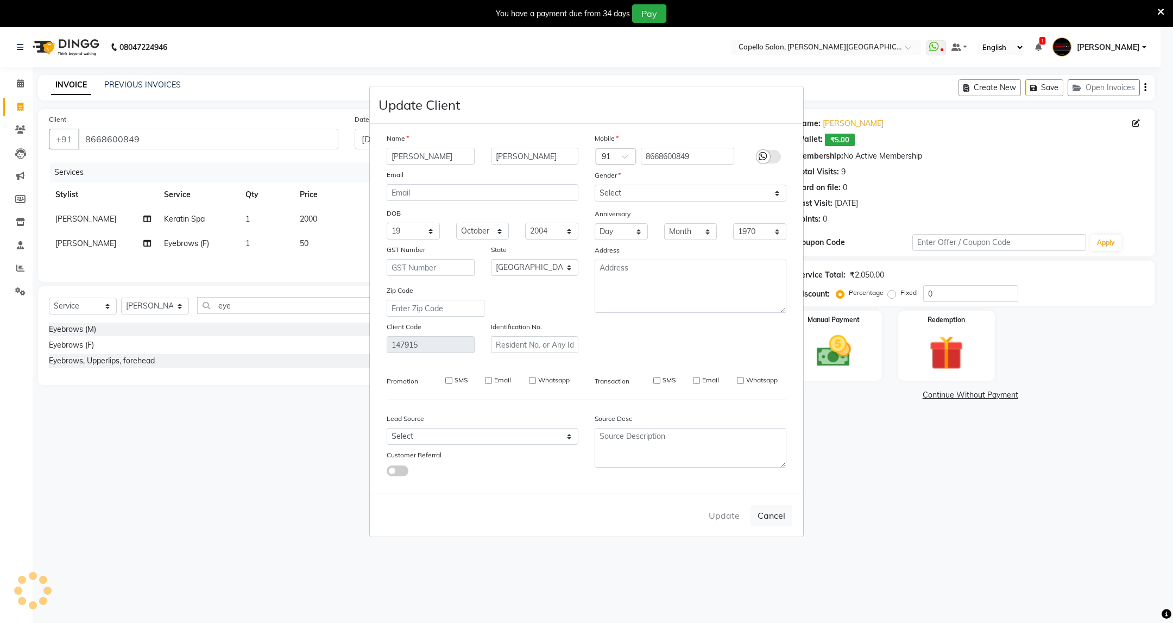
select select
select select "null"
select select
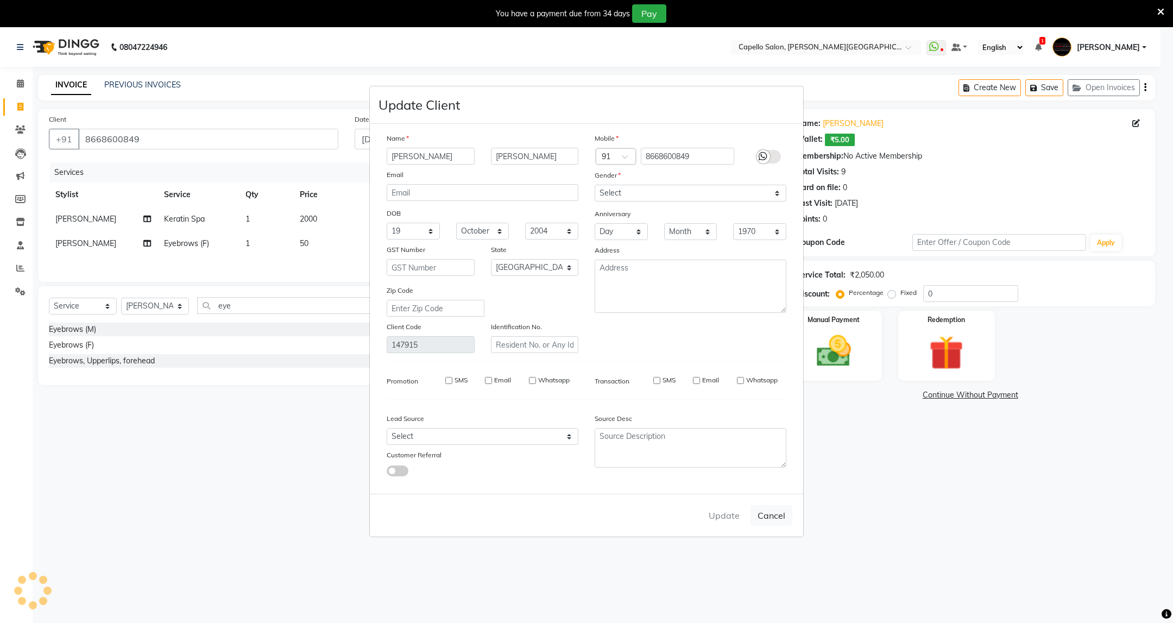
select select
checkbox input "false"
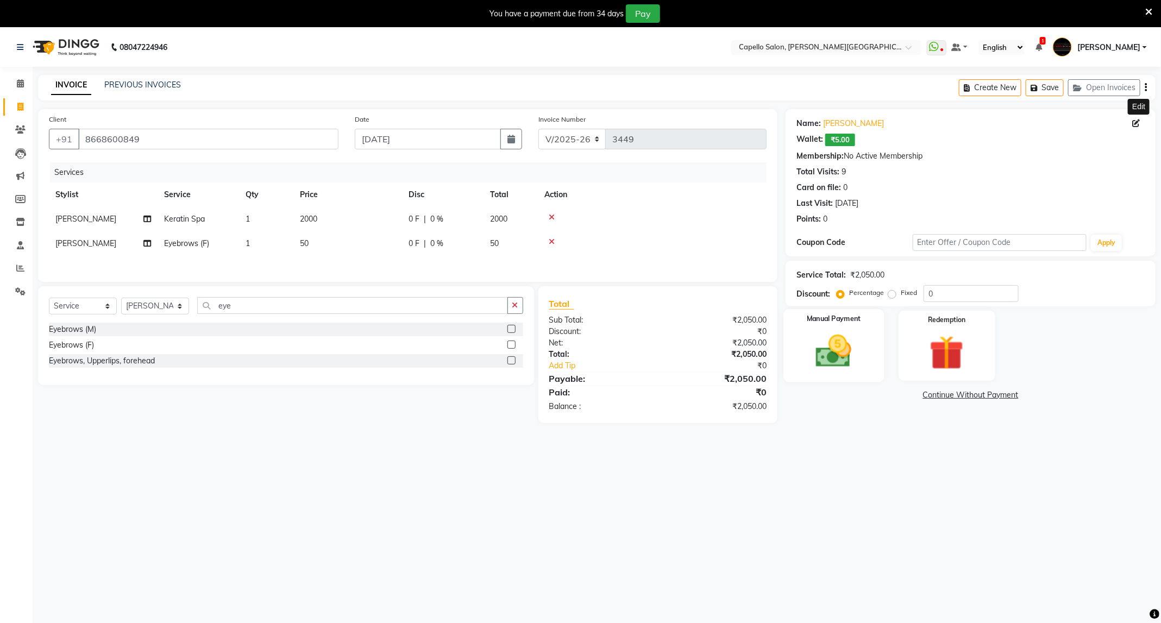
click at [838, 323] on label "Manual Payment" at bounding box center [834, 319] width 54 height 10
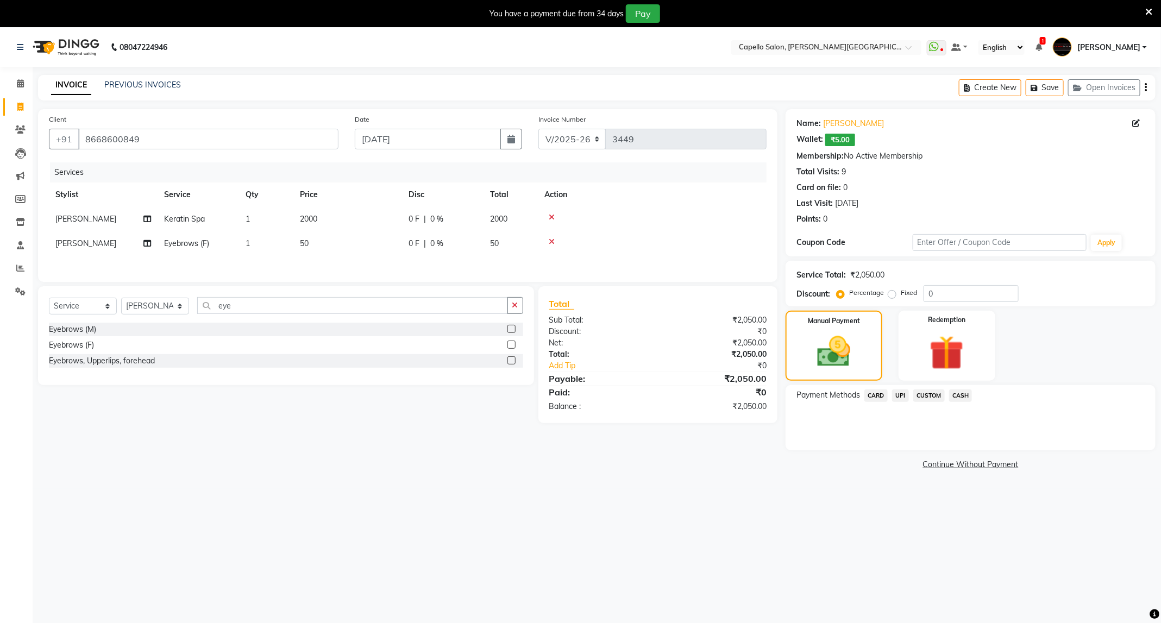
click at [963, 393] on span "CASH" at bounding box center [960, 395] width 23 height 12
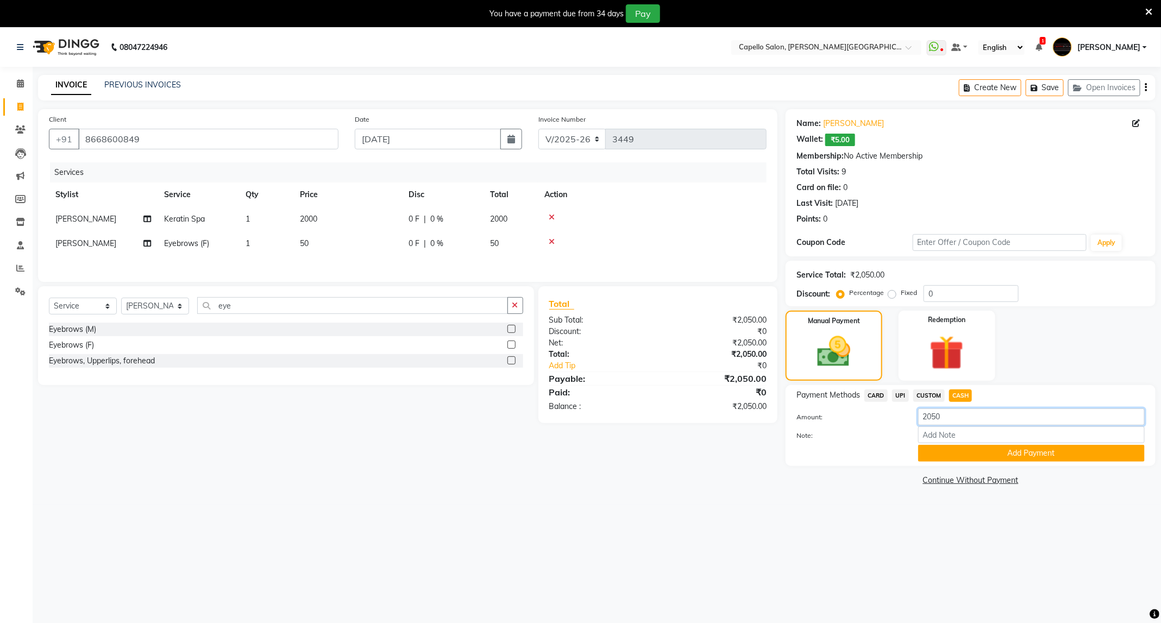
drag, startPoint x: 963, startPoint y: 422, endPoint x: 894, endPoint y: 443, distance: 72.7
click at [894, 443] on div "Amount: 2050 Note: Add Payment" at bounding box center [970, 434] width 348 height 53
type input "1550"
click at [966, 450] on button "Add Payment" at bounding box center [1031, 453] width 227 height 17
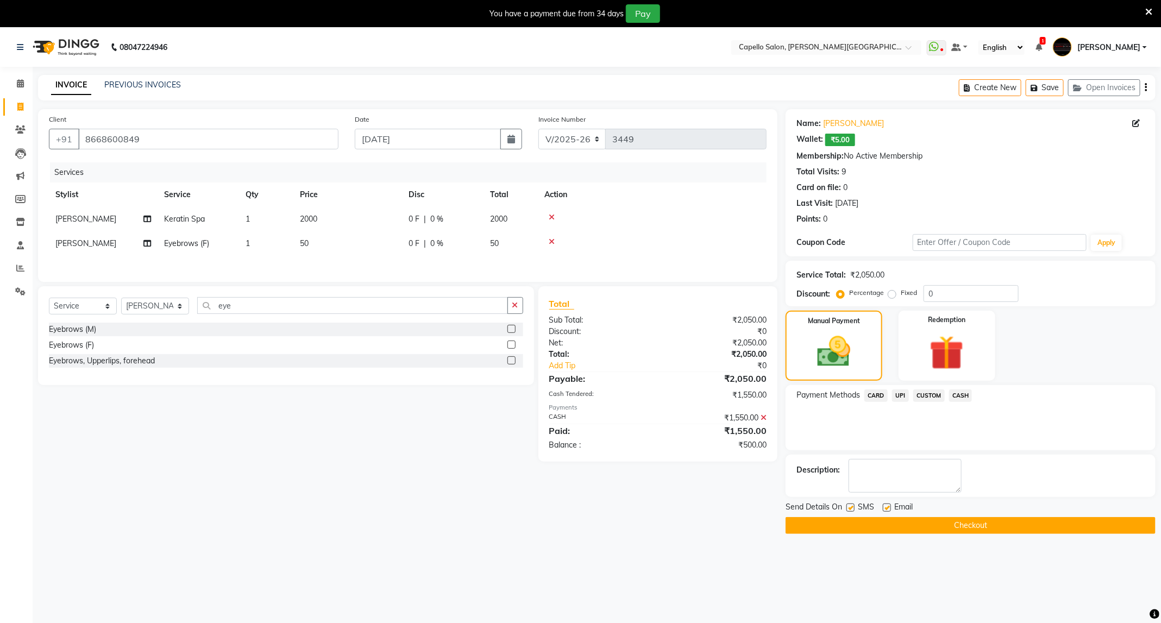
click at [900, 393] on span "UPI" at bounding box center [900, 395] width 17 height 12
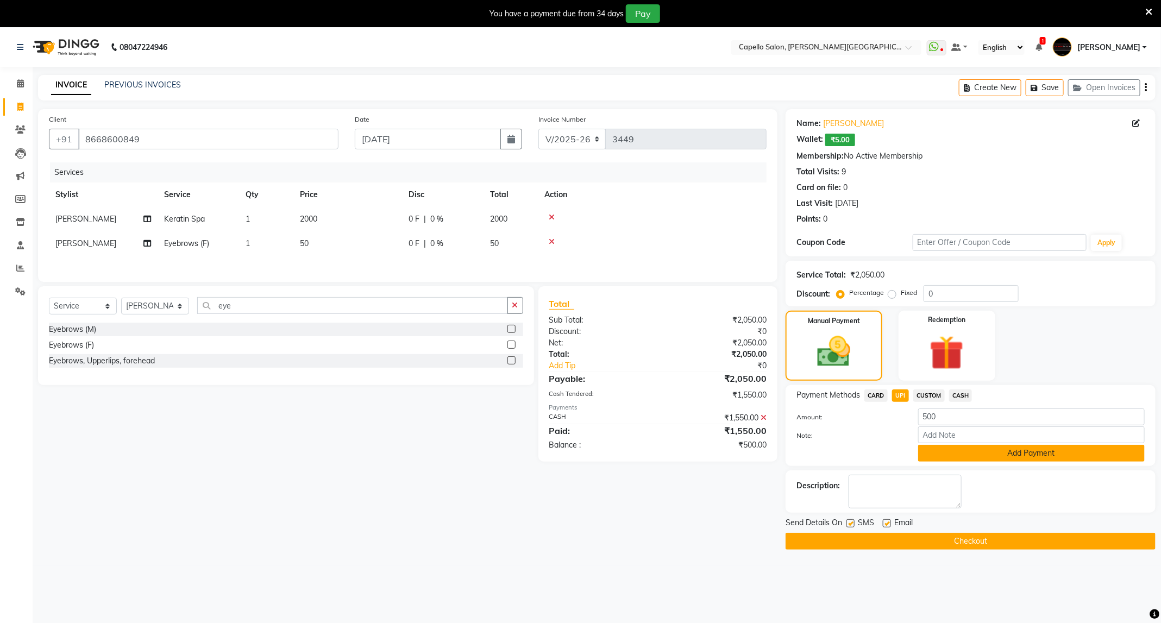
click at [966, 452] on button "Add Payment" at bounding box center [1031, 453] width 227 height 17
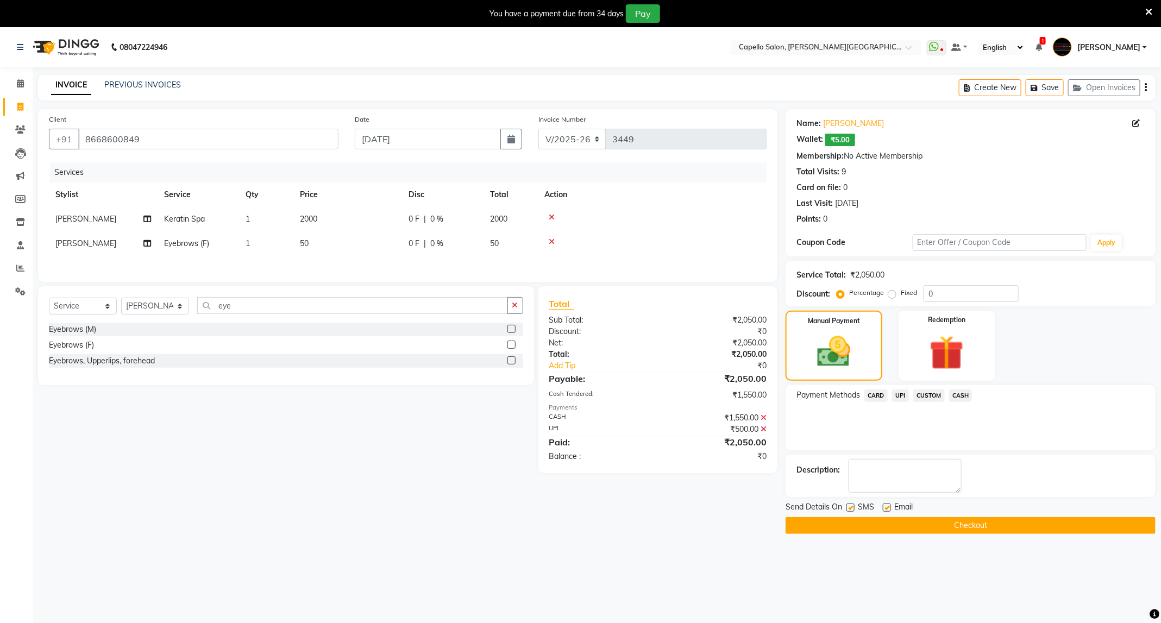
click at [983, 525] on button "Checkout" at bounding box center [970, 525] width 370 height 17
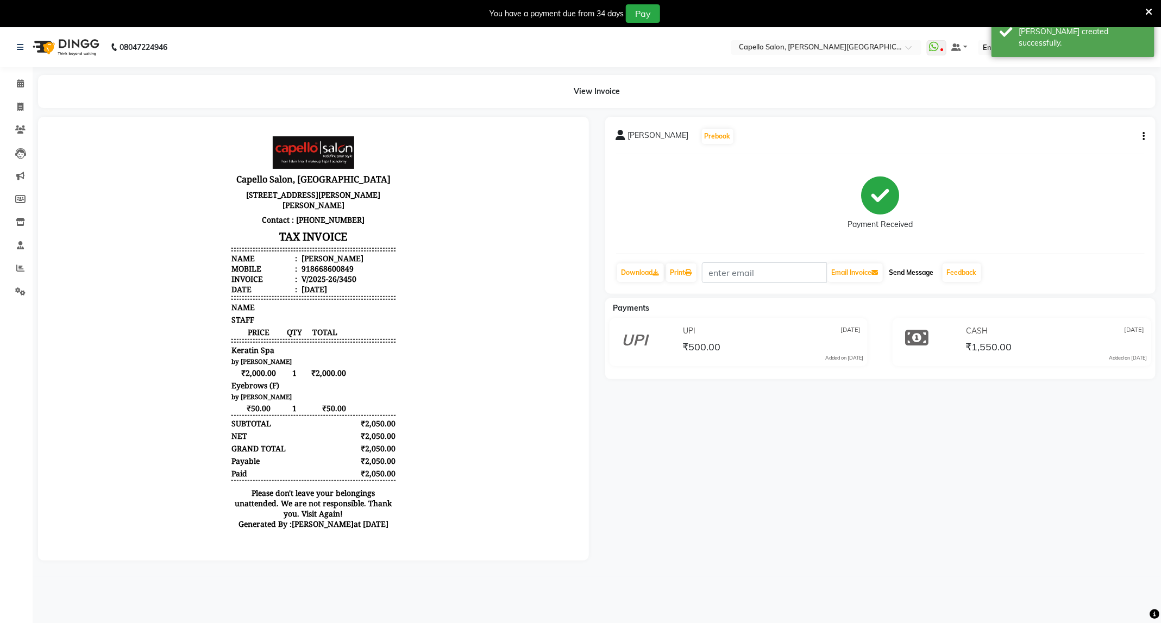
click at [921, 273] on button "Send Message" at bounding box center [911, 272] width 53 height 18
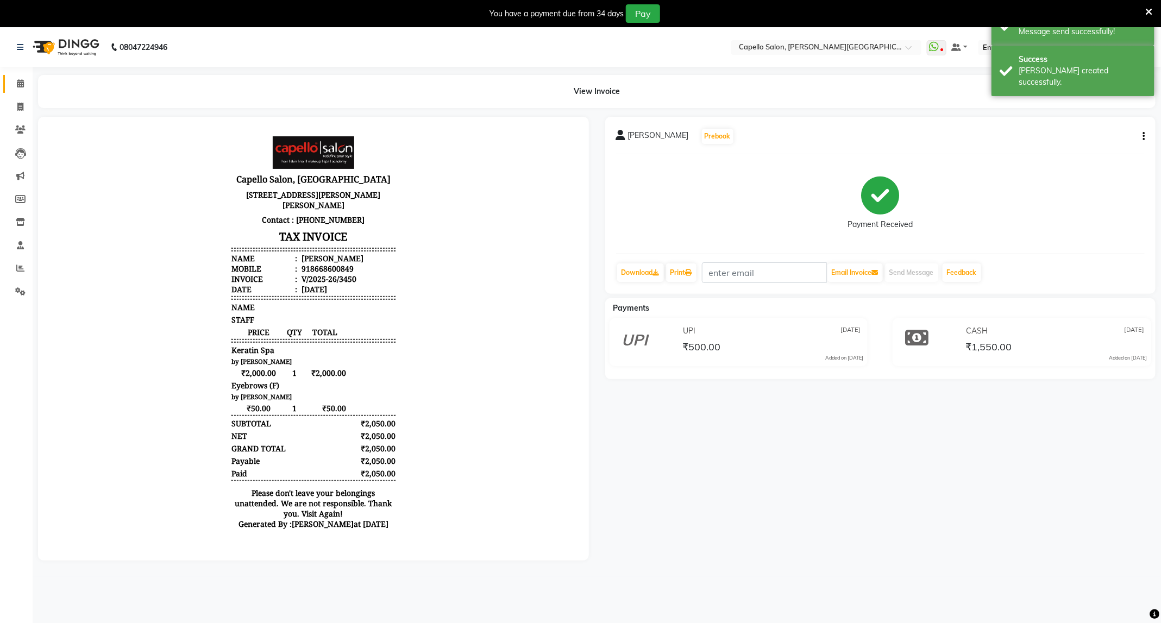
click at [18, 77] on link "Calendar" at bounding box center [16, 84] width 26 height 18
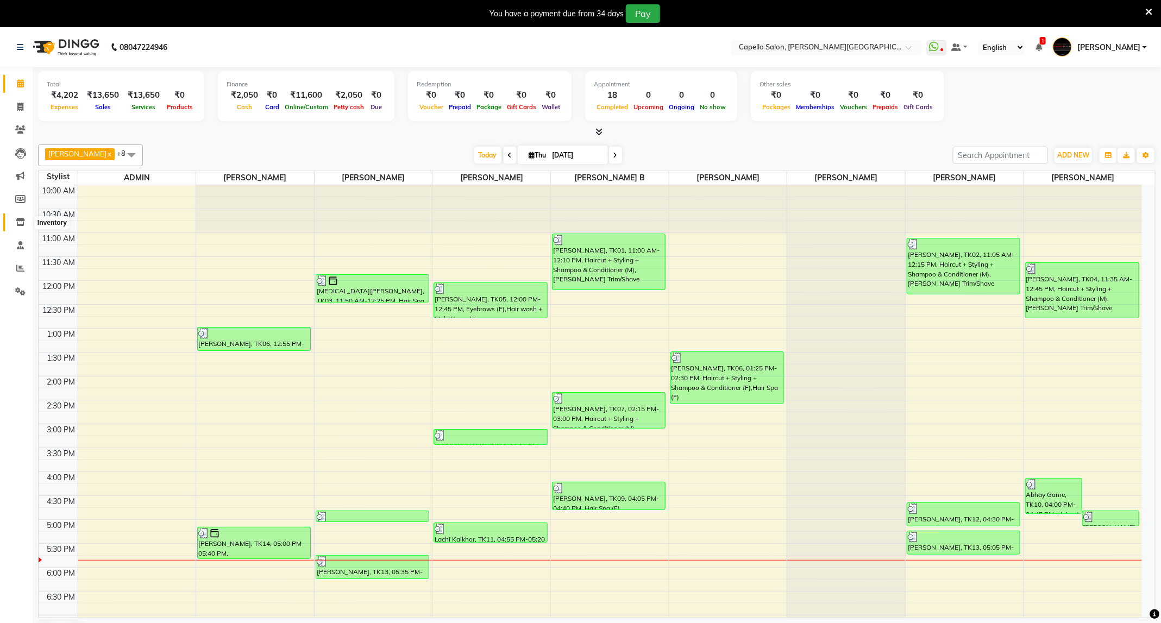
click at [16, 223] on icon at bounding box center [20, 222] width 9 height 8
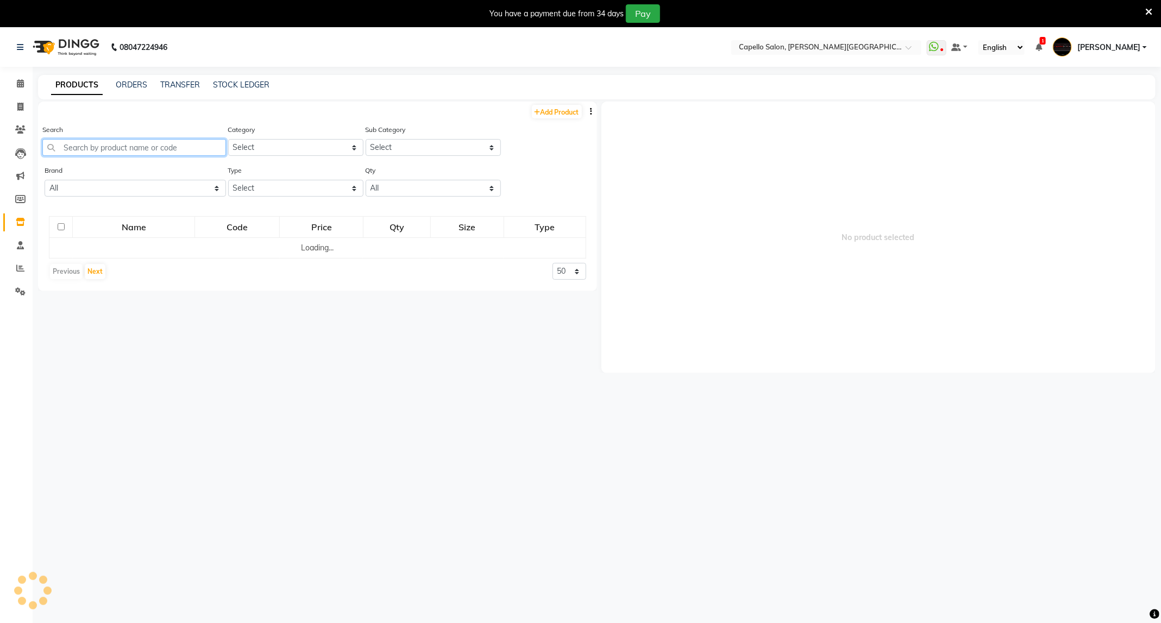
click at [150, 144] on input "text" at bounding box center [134, 147] width 184 height 17
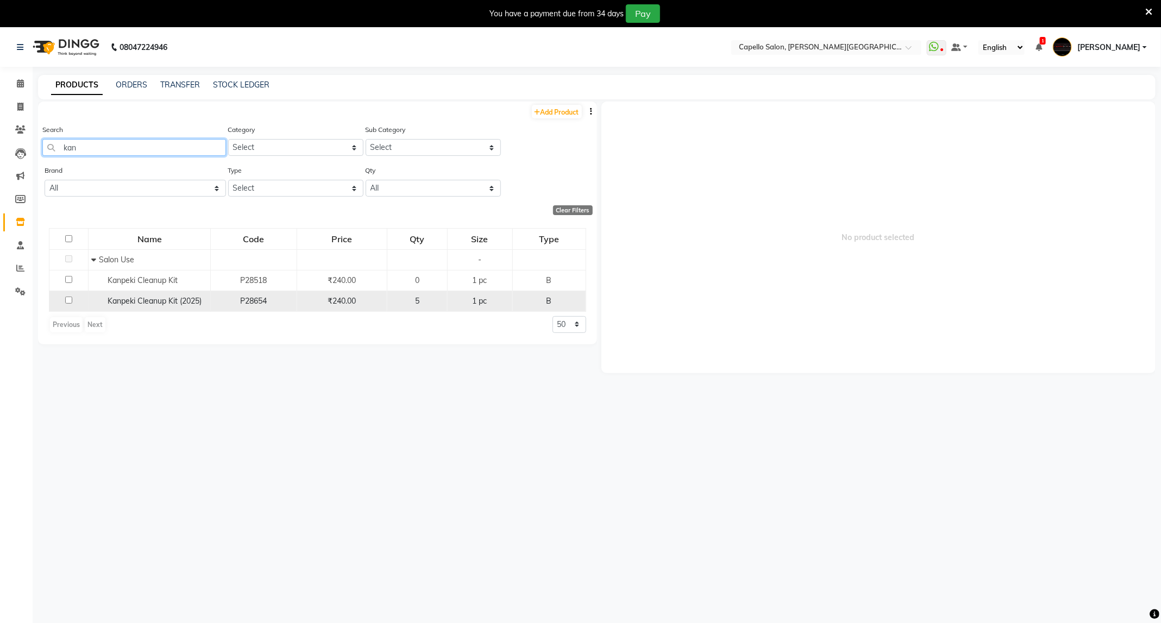
type input "kan"
click at [142, 305] on div "Kanpeki Cleanup Kit (2025)" at bounding box center [149, 300] width 116 height 11
select select
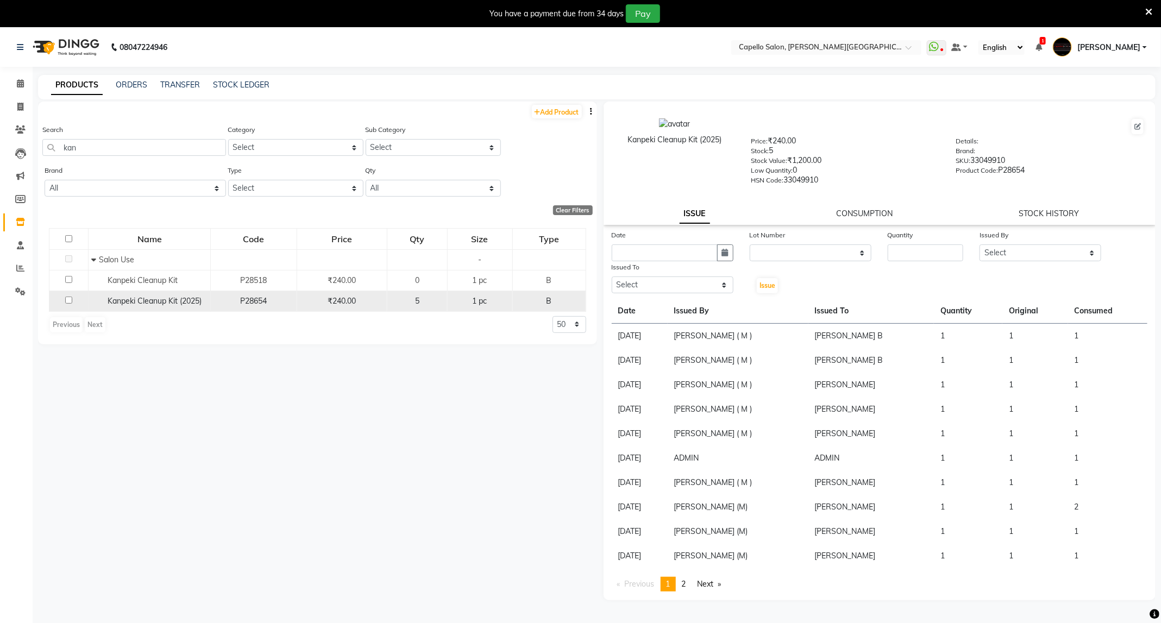
click at [68, 301] on input "checkbox" at bounding box center [68, 300] width 7 height 7
checkbox input "true"
click at [722, 259] on button "button" at bounding box center [725, 252] width 16 height 17
select select "9"
select select "2025"
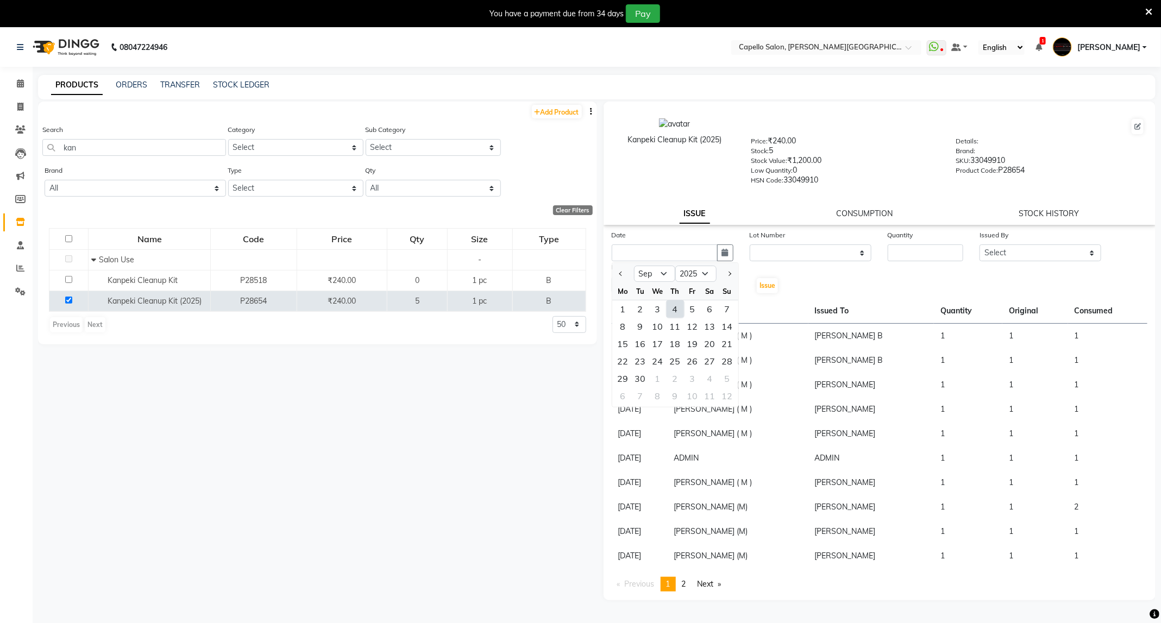
click at [668, 313] on div "4" at bounding box center [674, 308] width 17 height 17
type input "[DATE]"
click at [856, 244] on select "None" at bounding box center [811, 252] width 122 height 17
select select "0: null"
click at [750, 244] on select "None" at bounding box center [811, 252] width 122 height 17
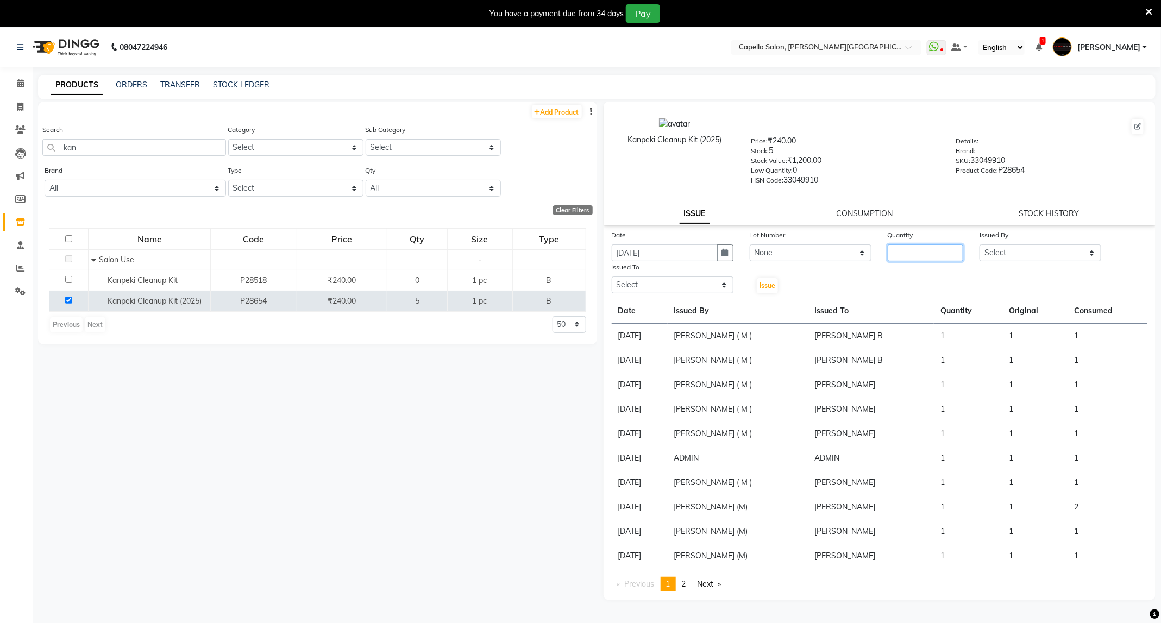
click at [914, 246] on input "number" at bounding box center [926, 252] width 76 height 17
type input "1"
click at [1023, 250] on select "Select ADMIN [PERSON_NAME] [PERSON_NAME] [PERSON_NAME] [PERSON_NAME] (M) [PERSO…" at bounding box center [1040, 252] width 122 height 17
select select "47396"
click at [979, 244] on select "Select ADMIN [PERSON_NAME] [PERSON_NAME] [PERSON_NAME] [PERSON_NAME] (M) [PERSO…" at bounding box center [1040, 252] width 122 height 17
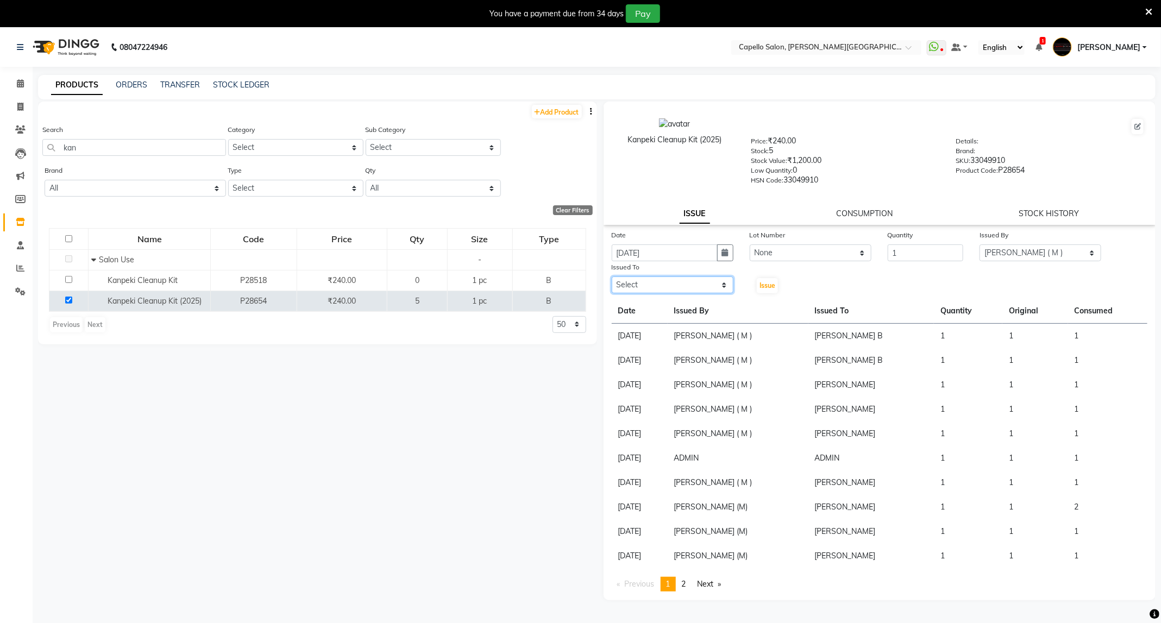
click at [654, 290] on select "Select ADMIN [PERSON_NAME] [PERSON_NAME] [PERSON_NAME] [PERSON_NAME] (M) [PERSO…" at bounding box center [673, 284] width 122 height 17
select select "40170"
click at [612, 276] on select "Select ADMIN [PERSON_NAME] [PERSON_NAME] [PERSON_NAME] [PERSON_NAME] (M) [PERSO…" at bounding box center [673, 284] width 122 height 17
click at [771, 289] on button "Issue" at bounding box center [767, 285] width 21 height 15
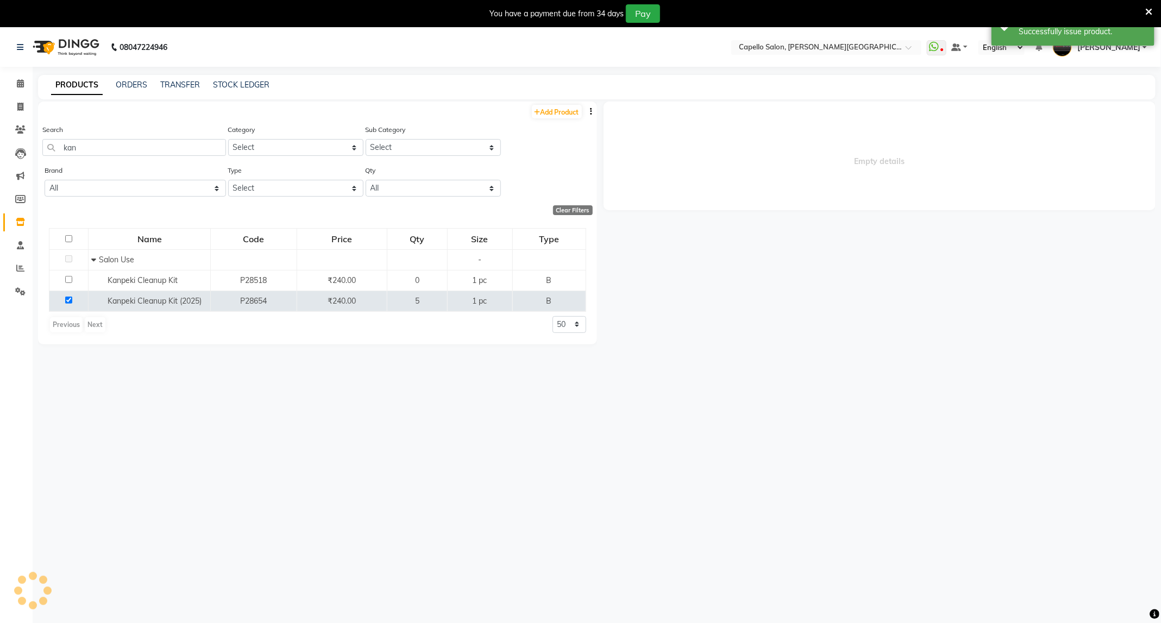
select select
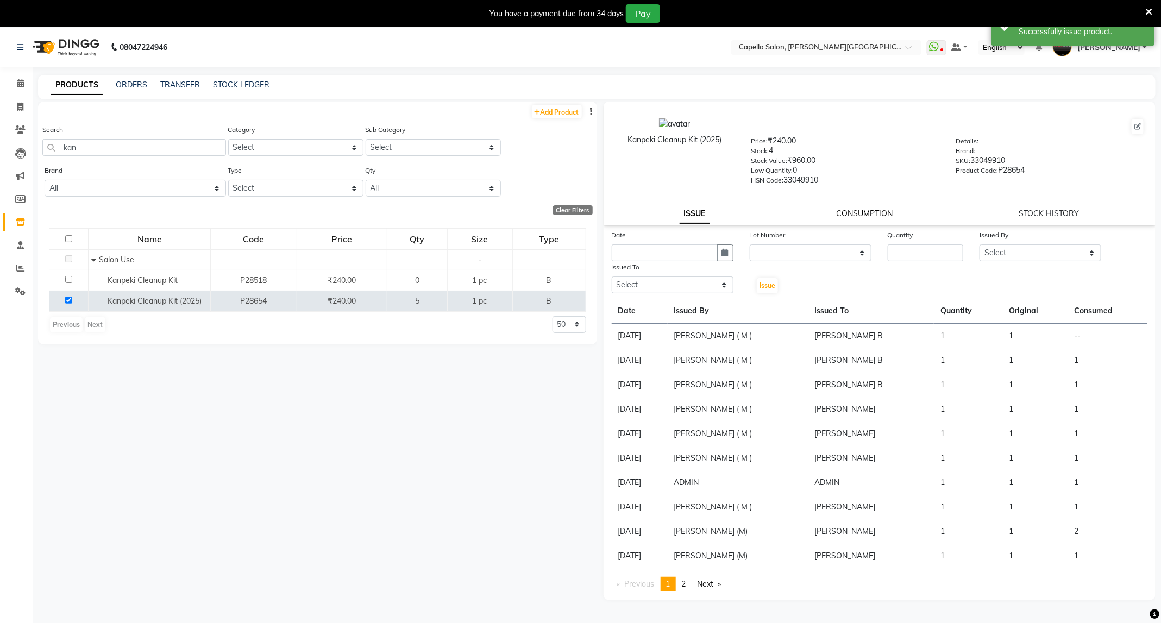
click at [851, 215] on link "CONSUMPTION" at bounding box center [864, 214] width 56 height 10
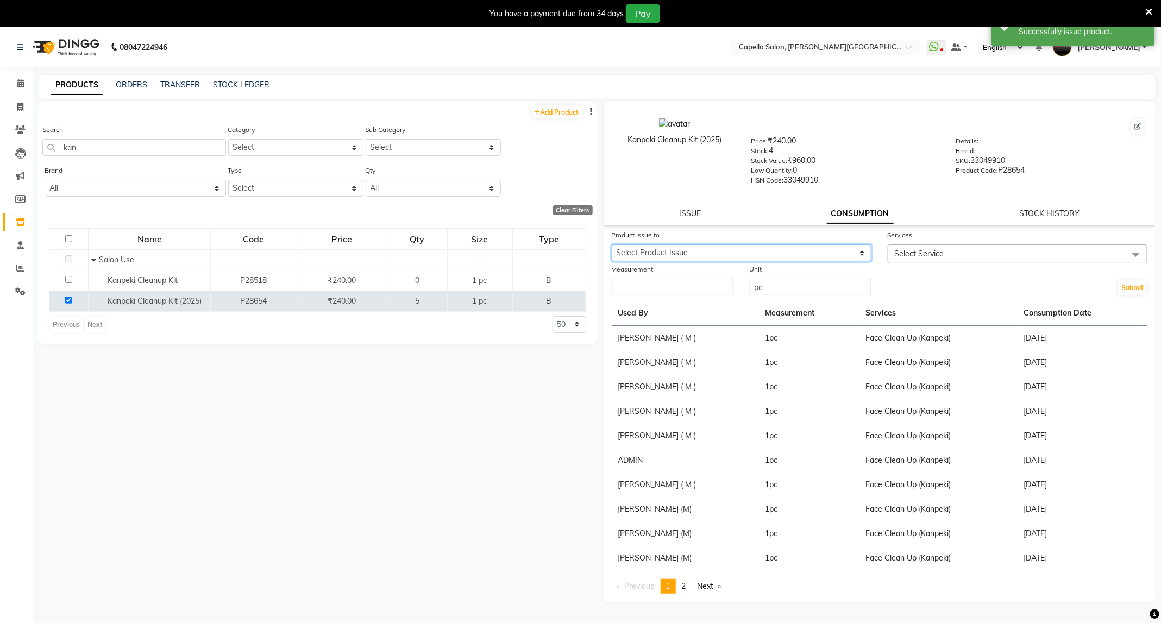
click at [843, 248] on select "Select Product Issue [DATE], Issued to: [PERSON_NAME] B, Balance: 1" at bounding box center [742, 252] width 260 height 17
select select "1204817"
click at [612, 244] on select "Select Product Issue [DATE], Issued to: [PERSON_NAME] B, Balance: 1" at bounding box center [742, 252] width 260 height 17
click at [947, 253] on span "Select Service" at bounding box center [1018, 253] width 260 height 19
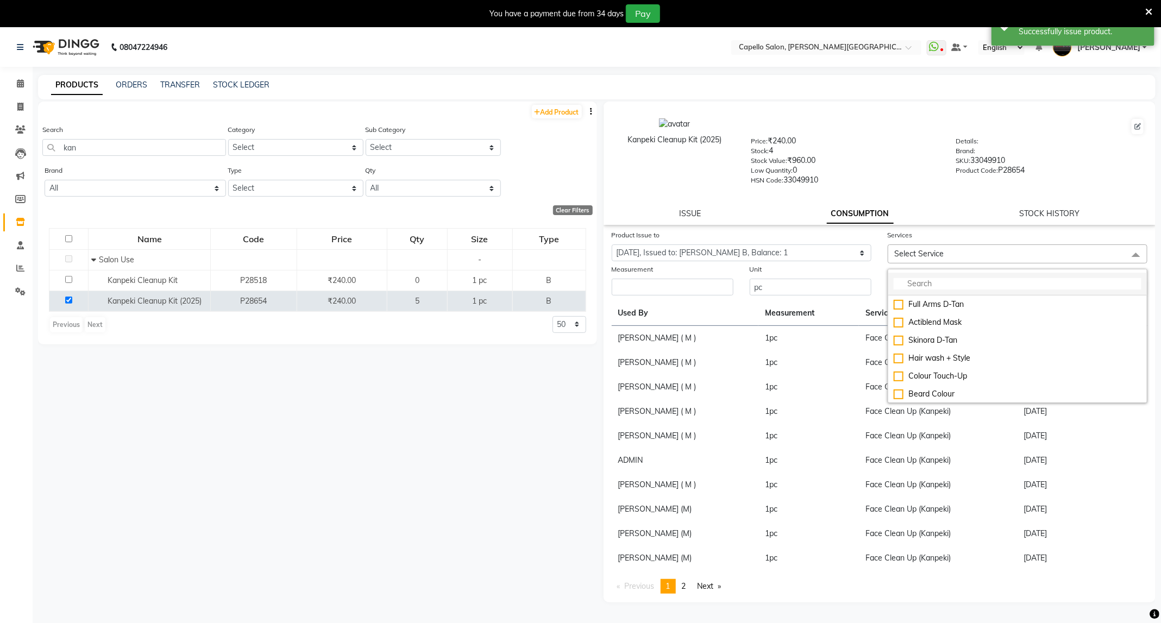
click at [941, 279] on input "multiselect-search" at bounding box center [1018, 283] width 248 height 11
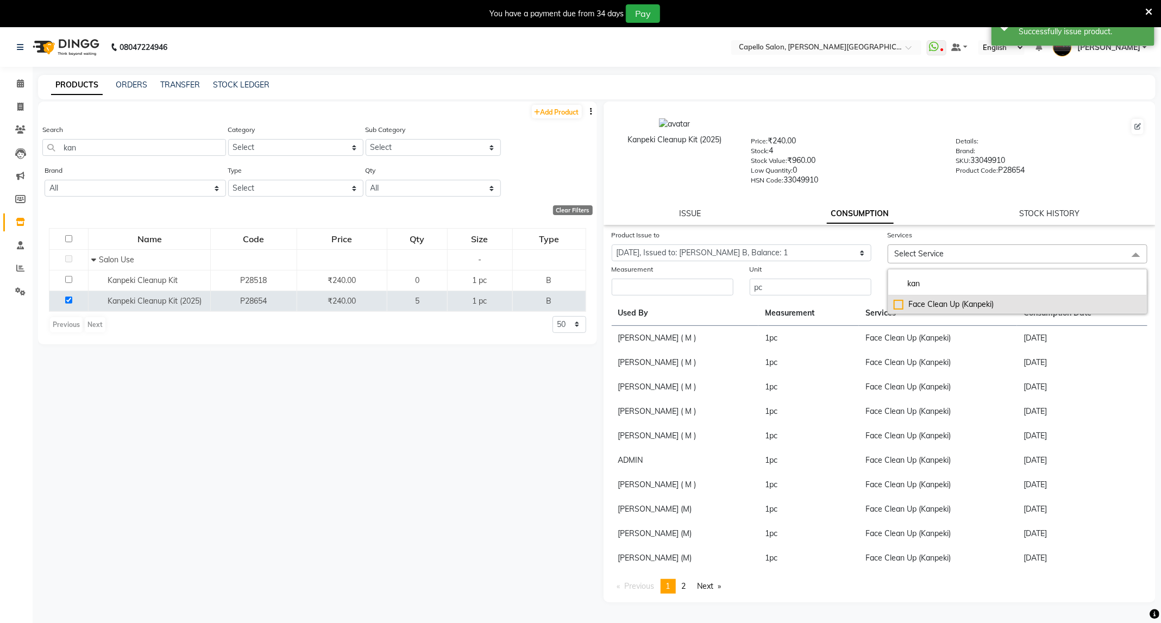
type input "kan"
click at [939, 299] on div "Face Clean Up (Kanpeki)" at bounding box center [1018, 304] width 248 height 11
checkbox input "true"
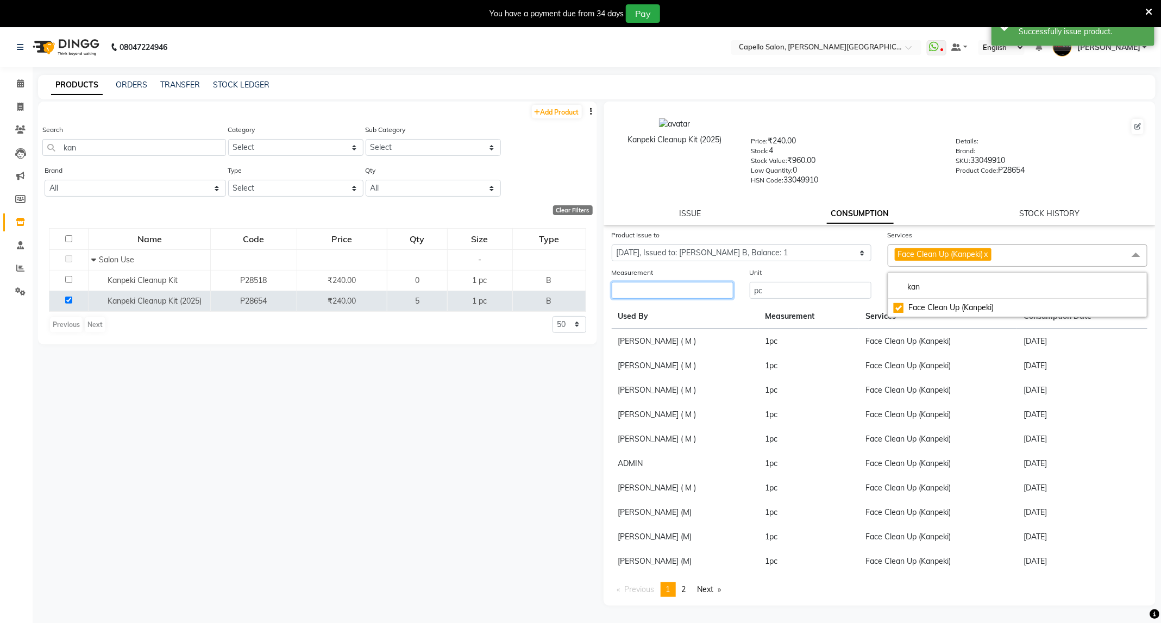
click at [719, 289] on input "number" at bounding box center [673, 290] width 122 height 17
type input "1"
click at [1138, 284] on button "Submit" at bounding box center [1132, 291] width 28 height 15
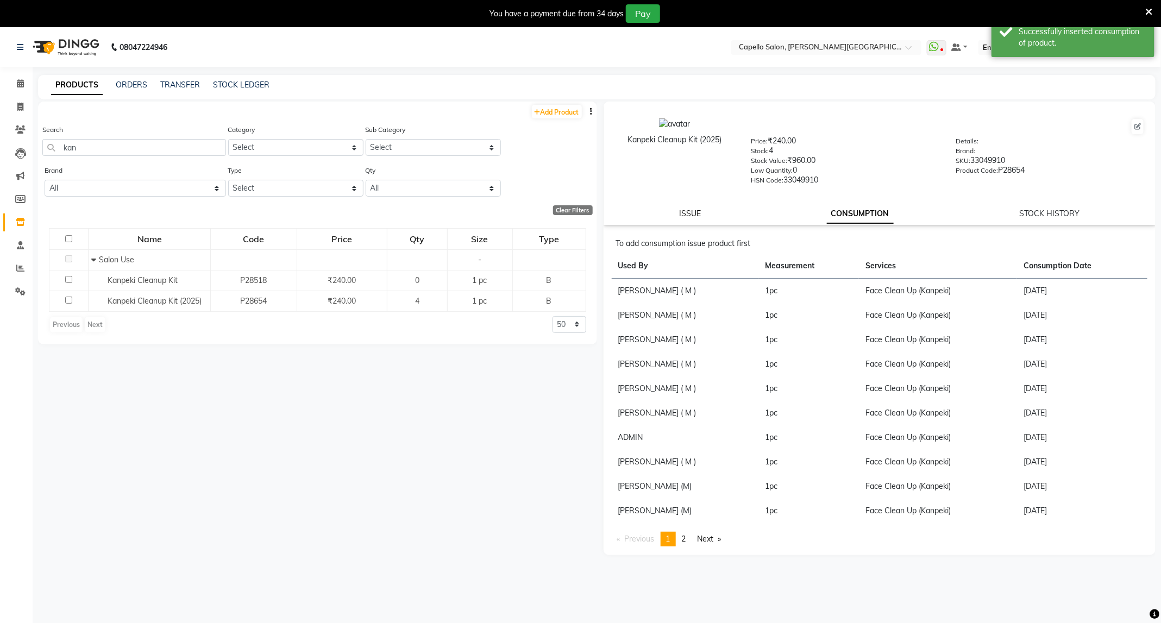
click at [688, 212] on link "ISSUE" at bounding box center [690, 214] width 22 height 10
select select
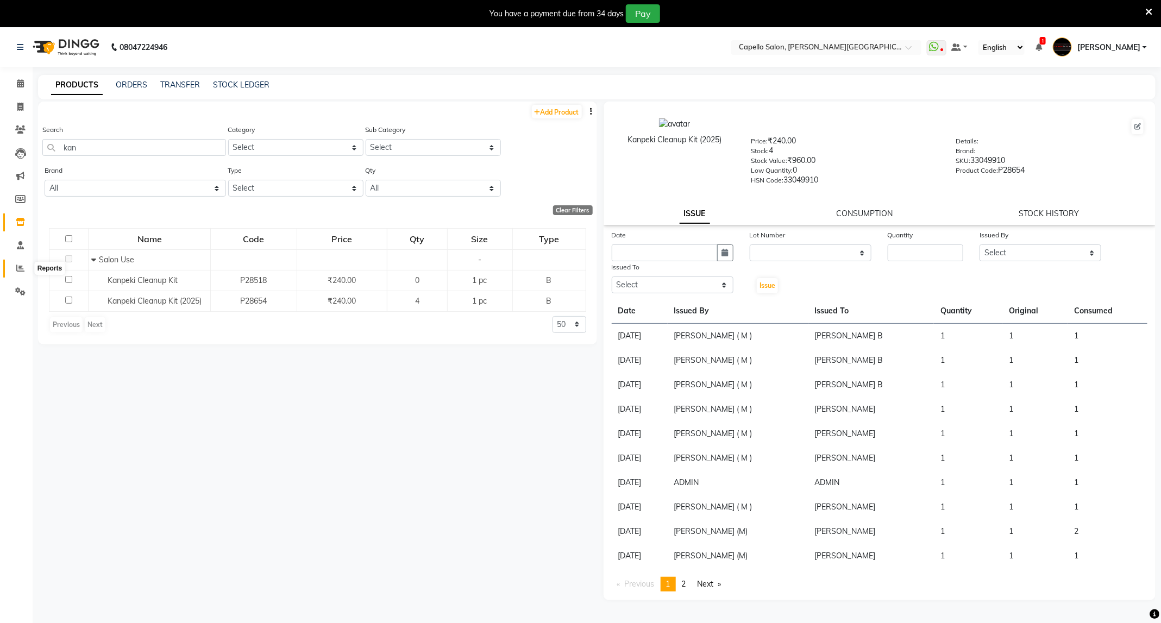
click at [18, 273] on span at bounding box center [20, 268] width 19 height 12
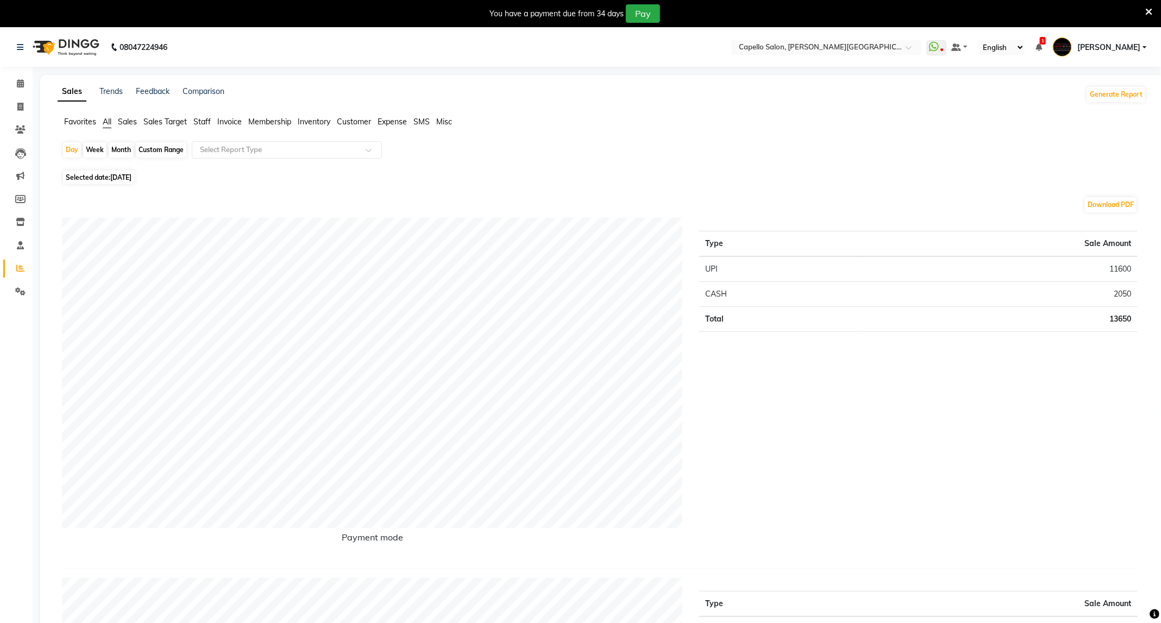
click at [121, 148] on div "Month" at bounding box center [121, 149] width 25 height 15
select select "9"
select select "2025"
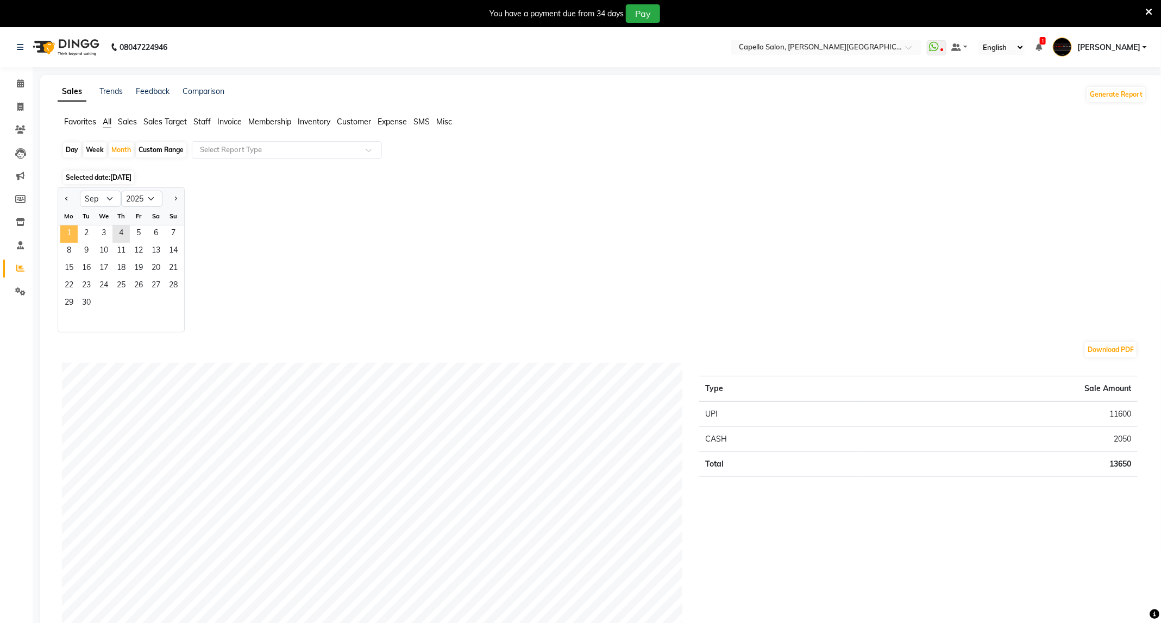
click at [64, 235] on span "1" at bounding box center [68, 233] width 17 height 17
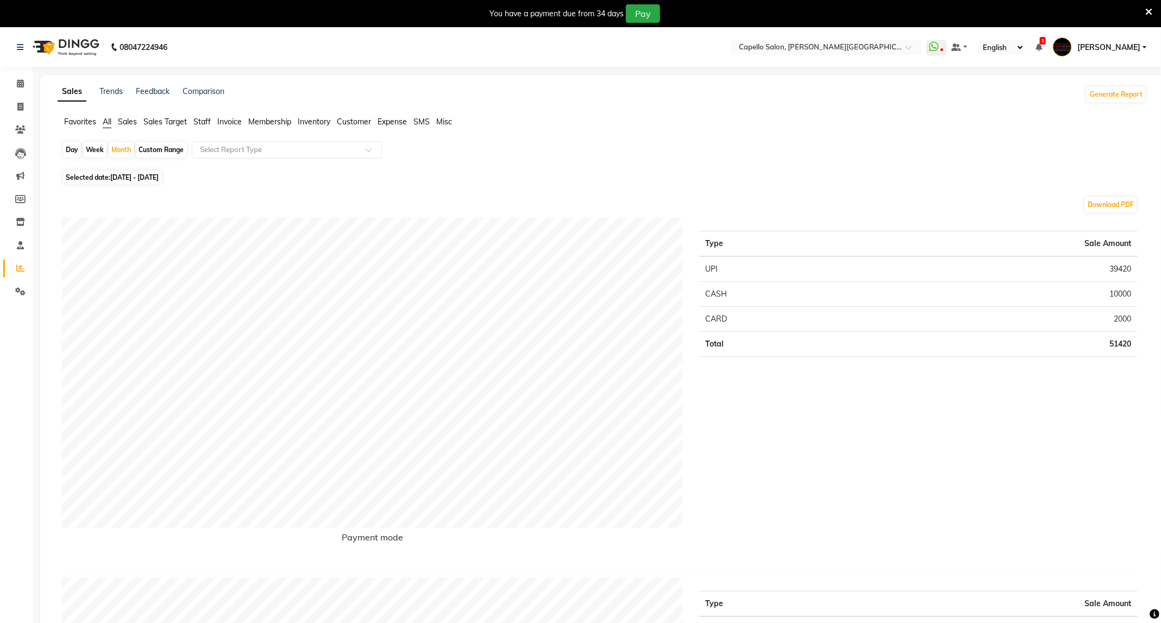
click at [71, 152] on div "Day" at bounding box center [72, 149] width 18 height 15
select select "9"
select select "2025"
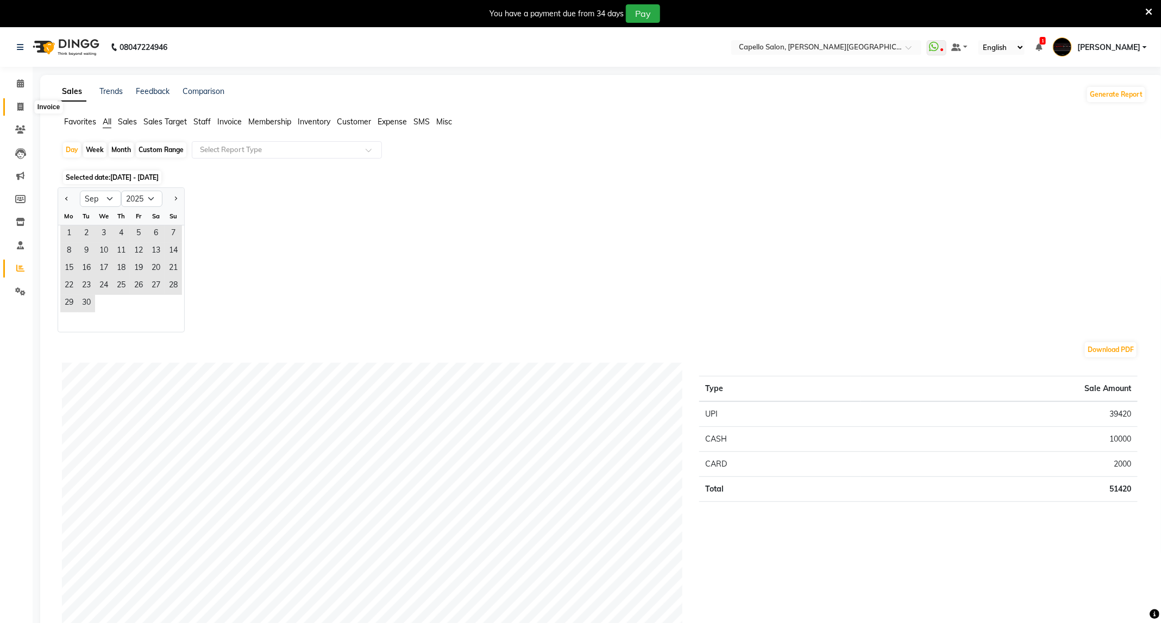
click at [27, 101] on span at bounding box center [20, 107] width 19 height 12
select select "service"
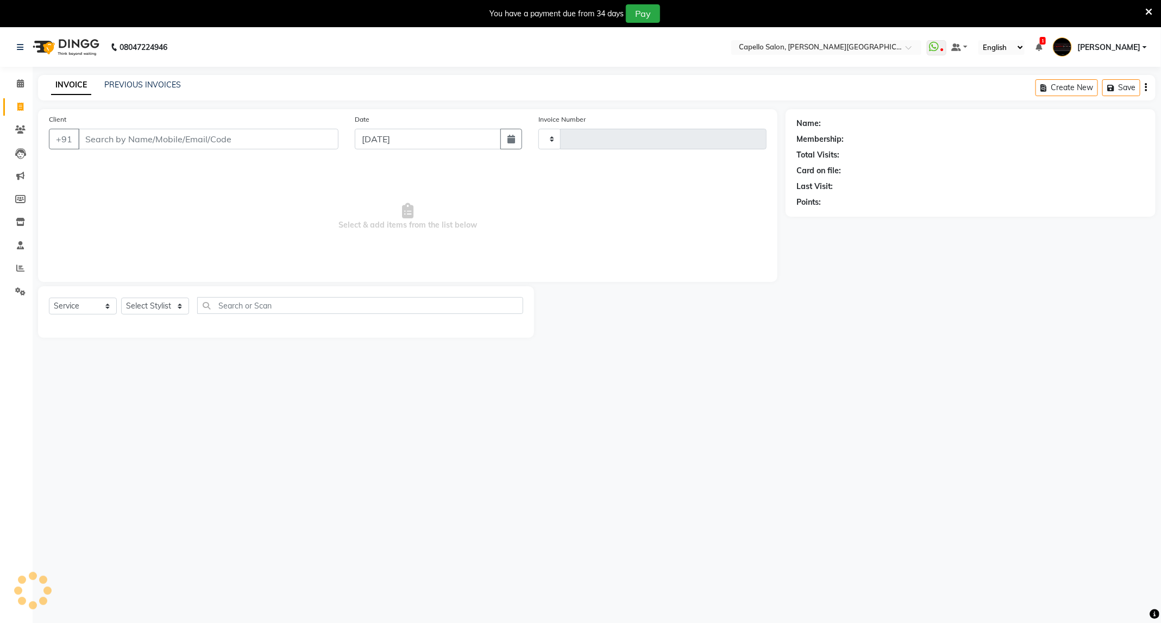
scroll to position [28, 0]
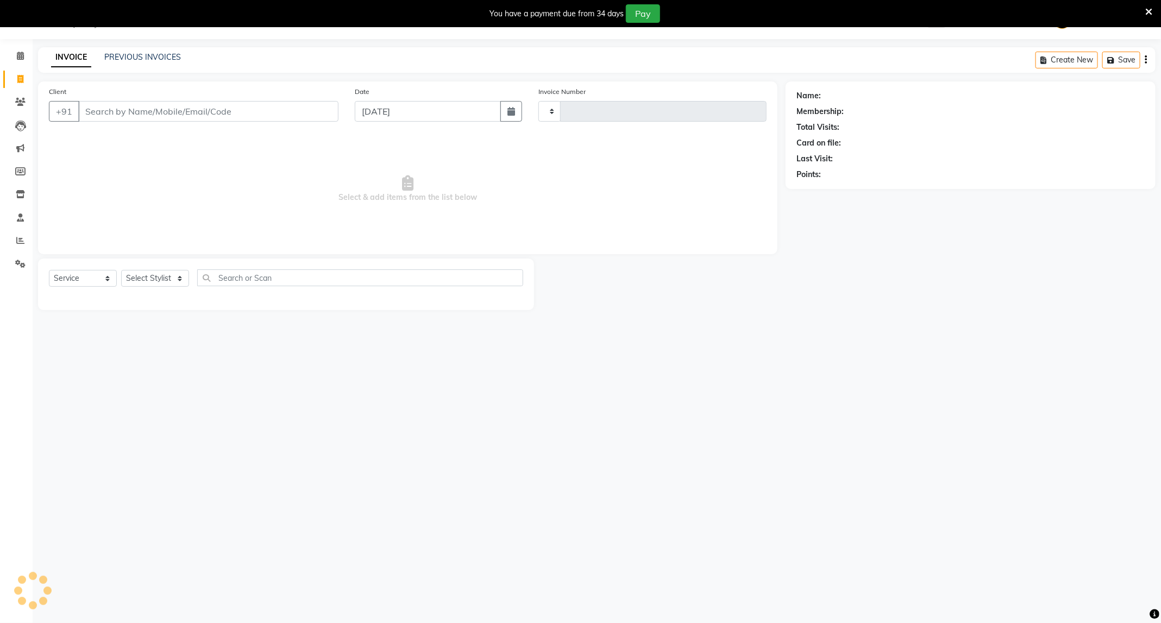
type input "3451"
select select "811"
click at [181, 279] on select "Select Stylist ADMIN [PERSON_NAME] [PERSON_NAME] [PERSON_NAME] [PERSON_NAME] (M…" at bounding box center [155, 278] width 68 height 17
select select "85086"
click at [121, 271] on select "Select Stylist ADMIN [PERSON_NAME] [PERSON_NAME] [PERSON_NAME] [PERSON_NAME] (M…" at bounding box center [155, 278] width 68 height 17
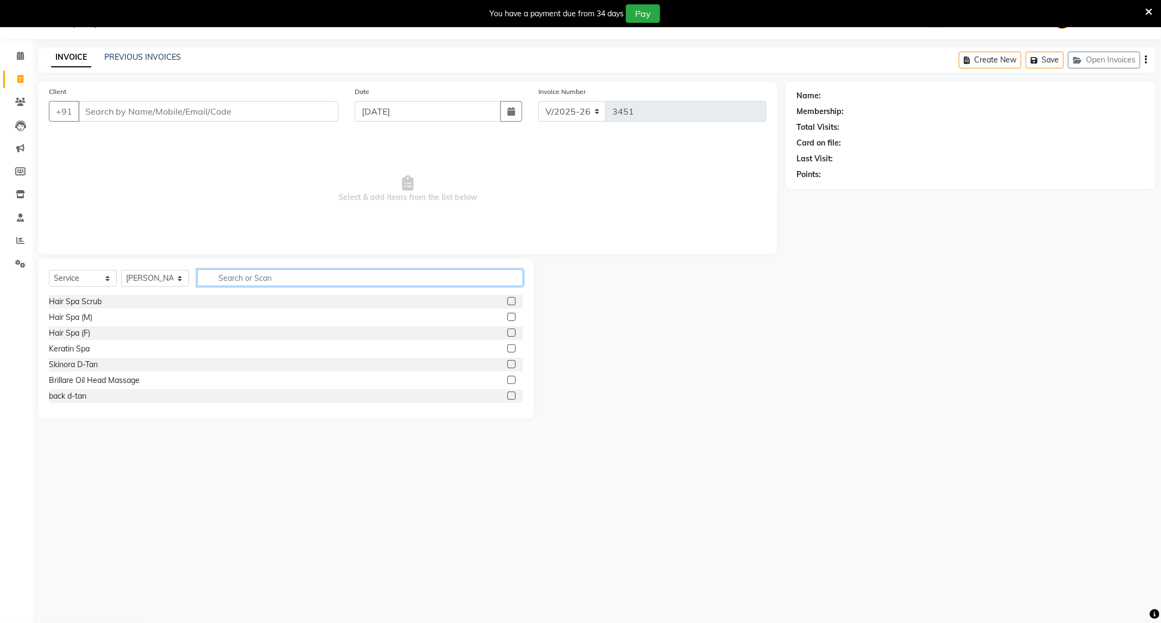
click at [242, 284] on input "text" at bounding box center [360, 277] width 326 height 17
type input "eye"
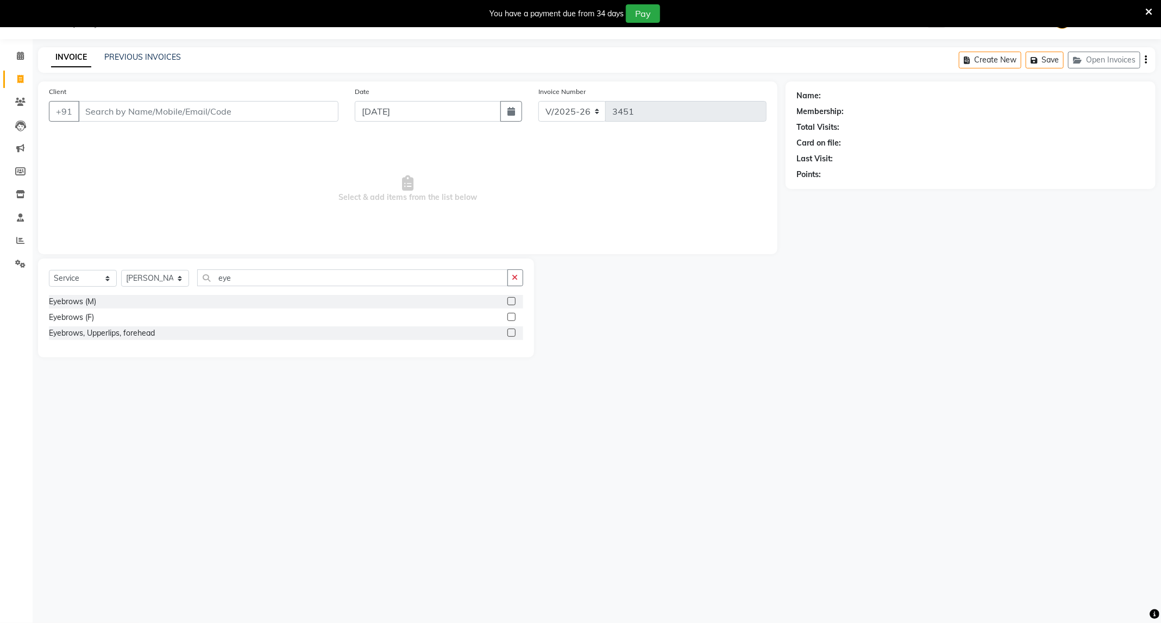
click at [511, 315] on label at bounding box center [511, 317] width 8 height 8
click at [511, 315] on input "checkbox" at bounding box center [510, 317] width 7 height 7
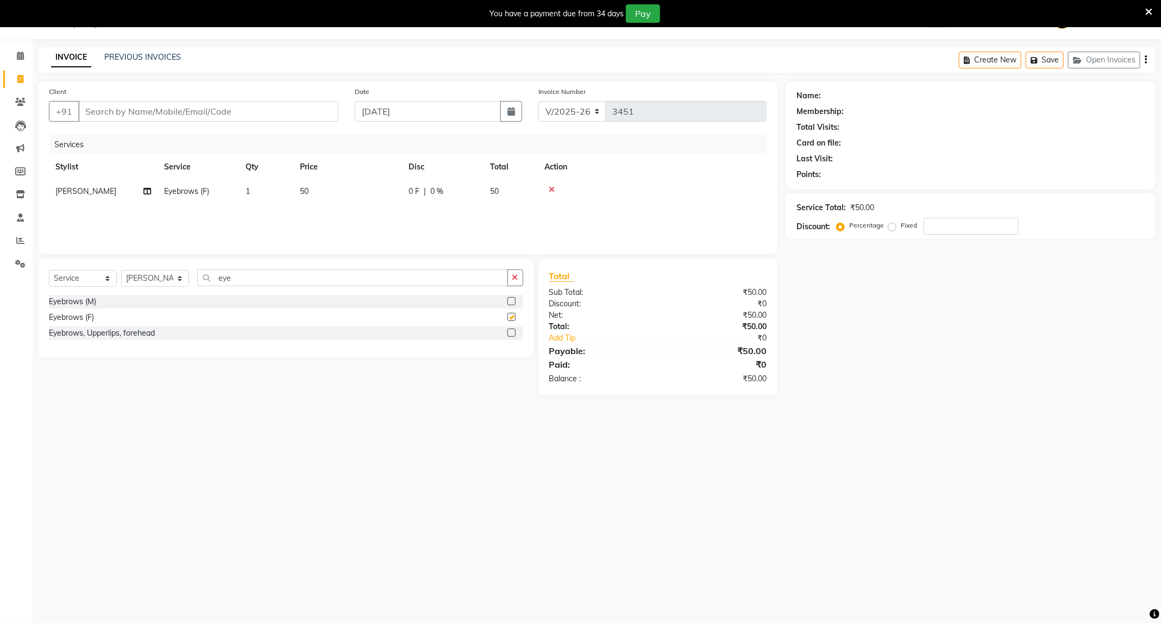
checkbox input "false"
click at [331, 280] on input "eye" at bounding box center [352, 277] width 311 height 17
type input "e"
type input "upper"
click at [514, 295] on div at bounding box center [515, 302] width 16 height 14
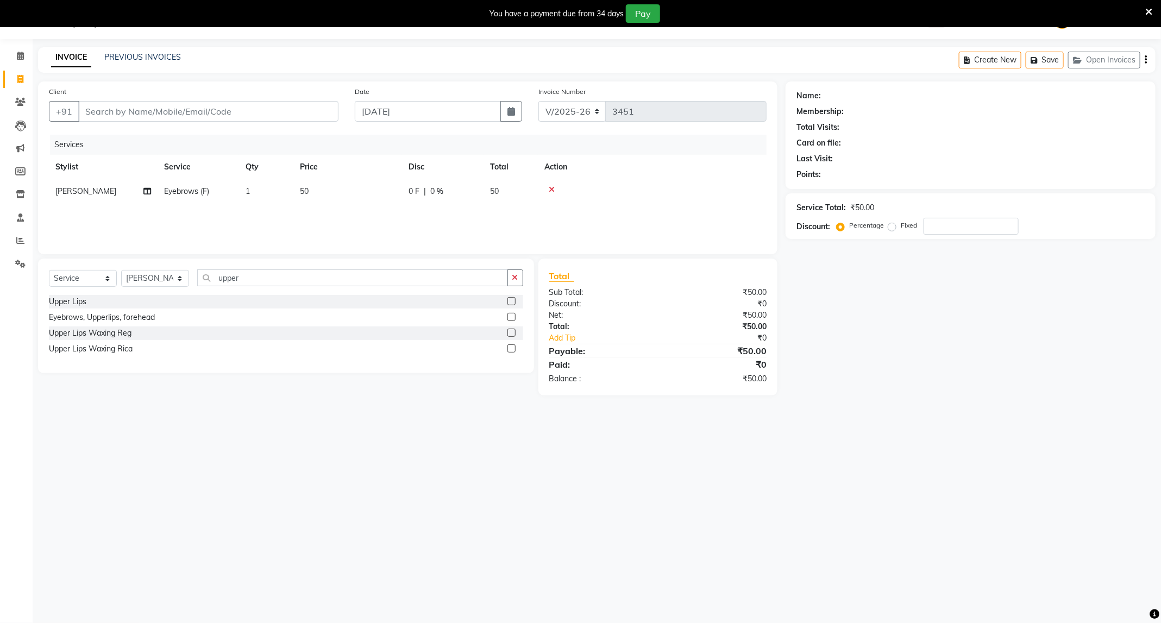
click at [512, 300] on label at bounding box center [511, 301] width 8 height 8
click at [512, 300] on input "checkbox" at bounding box center [510, 301] width 7 height 7
checkbox input "false"
click at [201, 103] on input "Client" at bounding box center [208, 111] width 260 height 21
click at [116, 106] on input "Client" at bounding box center [208, 111] width 260 height 21
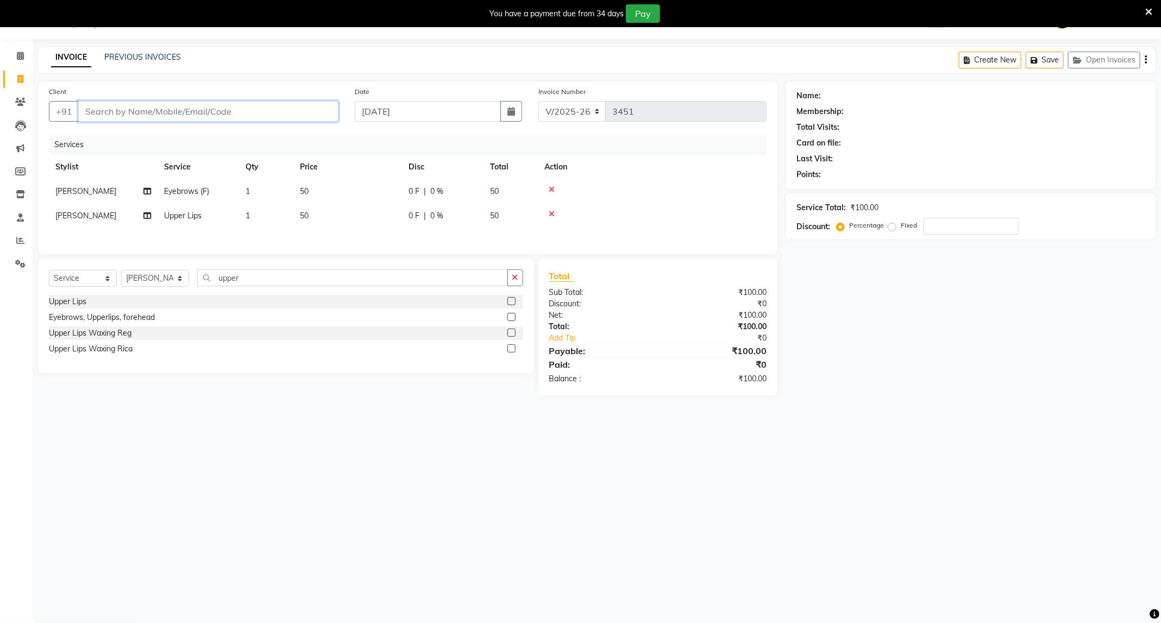
type input "9"
type input "0"
type input "9340067809"
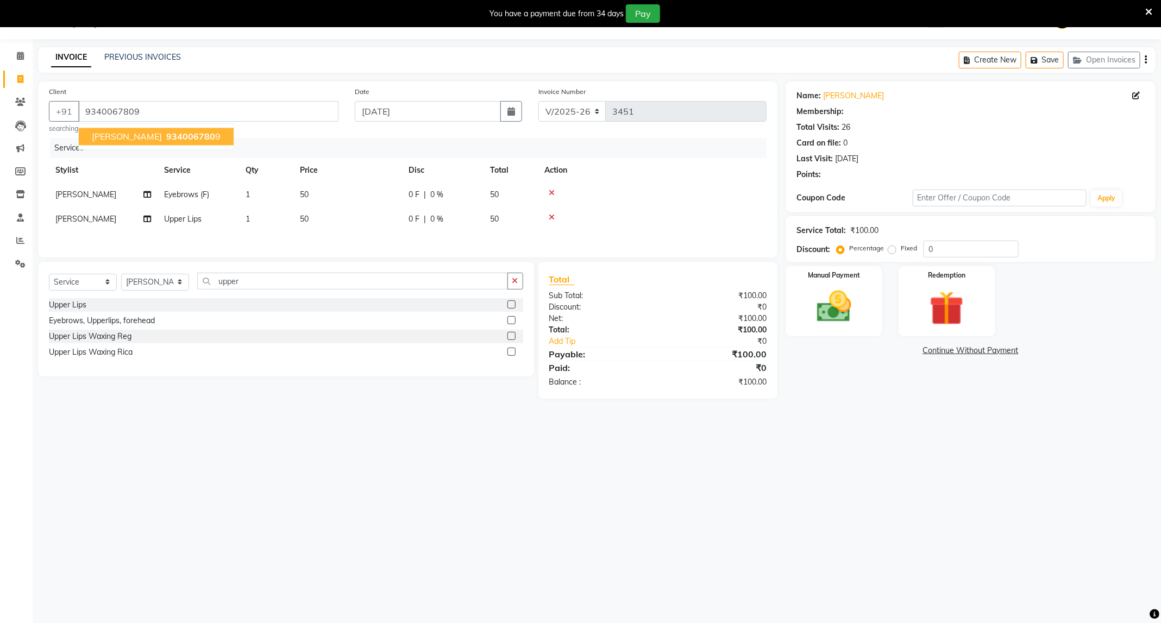
select select "1: Object"
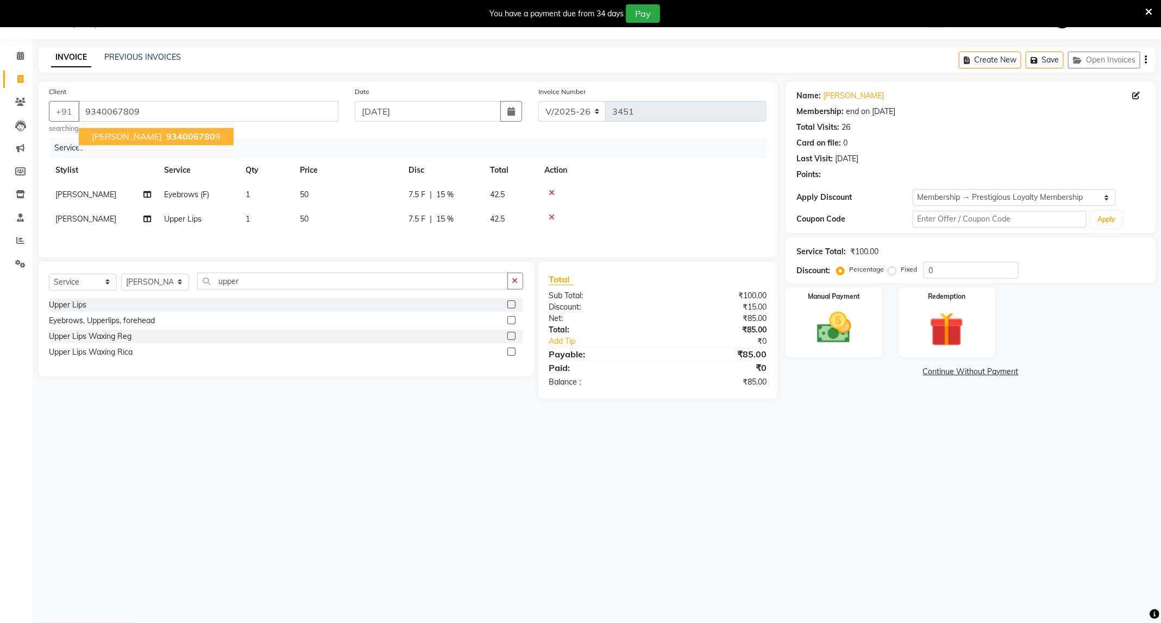
type input "15"
click at [840, 460] on div "08047224946 Select Location × Capello Salon, [PERSON_NAME] Nagar WhatsApp Statu…" at bounding box center [580, 311] width 1161 height 623
click at [997, 196] on select "Select Membership → Prestigious Loyalty Membership" at bounding box center [1014, 197] width 203 height 17
select select "0:"
click at [913, 189] on select "Select Membership → Prestigious Loyalty Membership" at bounding box center [1014, 197] width 203 height 17
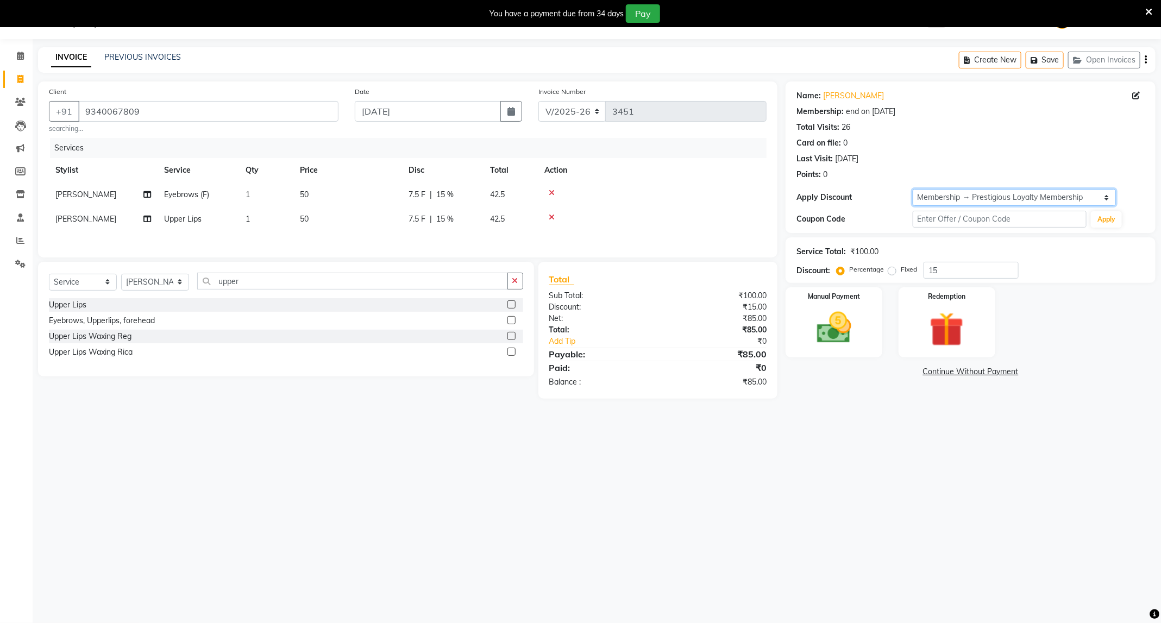
type input "0"
click at [253, 108] on input "9340067809" at bounding box center [208, 111] width 260 height 21
click at [847, 468] on div "08047224946 Select Location × Capello Salon, [PERSON_NAME] Nagar WhatsApp Statu…" at bounding box center [580, 311] width 1161 height 623
click at [856, 393] on div "Name: [PERSON_NAME] Membership: end on [DATE] Total Visits: 26 Card on file: 0 …" at bounding box center [974, 239] width 378 height 317
click at [857, 339] on img at bounding box center [833, 327] width 58 height 41
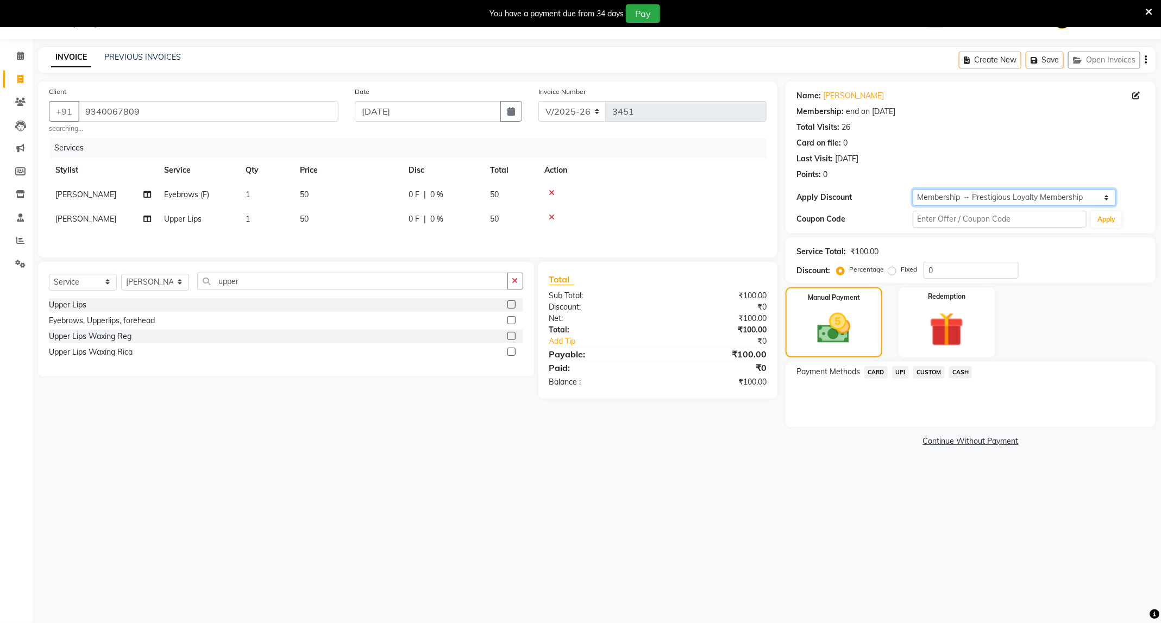
click at [1014, 200] on select "Select Membership → Prestigious Loyalty Membership" at bounding box center [1014, 197] width 203 height 17
select select "1: Object"
click at [913, 189] on select "Select Membership → Prestigious Loyalty Membership" at bounding box center [1014, 197] width 203 height 17
type input "15"
click at [982, 193] on select "Select Membership → Prestigious Loyalty Membership" at bounding box center [1014, 197] width 203 height 17
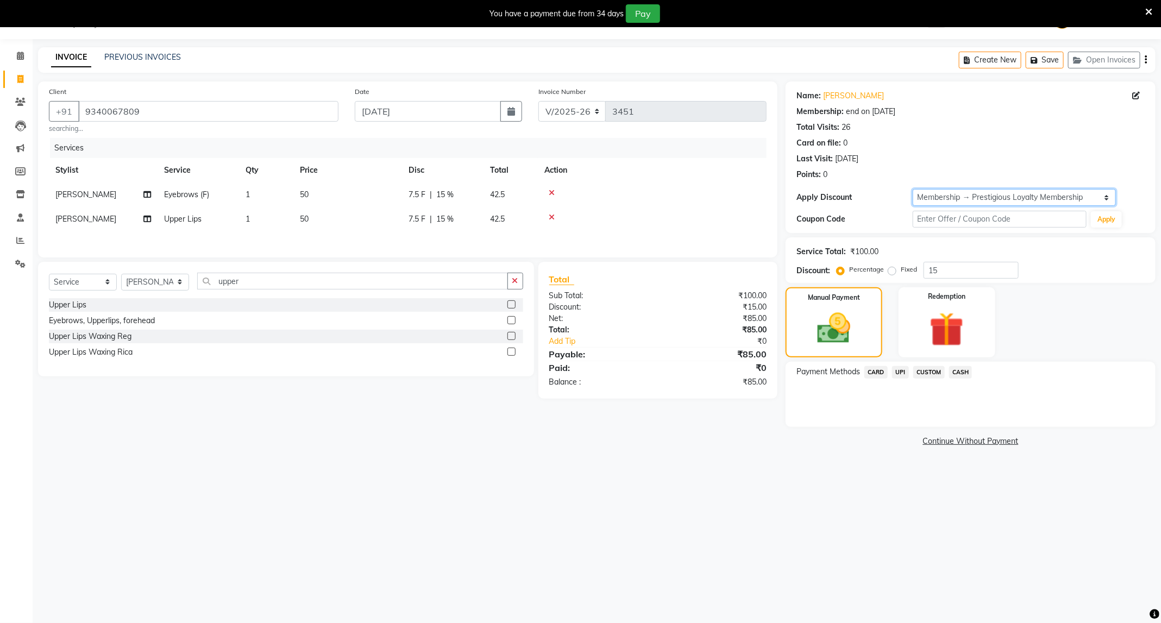
select select "0:"
click at [913, 189] on select "Select Membership → Prestigious Loyalty Membership" at bounding box center [1014, 197] width 203 height 17
type input "0"
click at [902, 376] on span "UPI" at bounding box center [900, 372] width 17 height 12
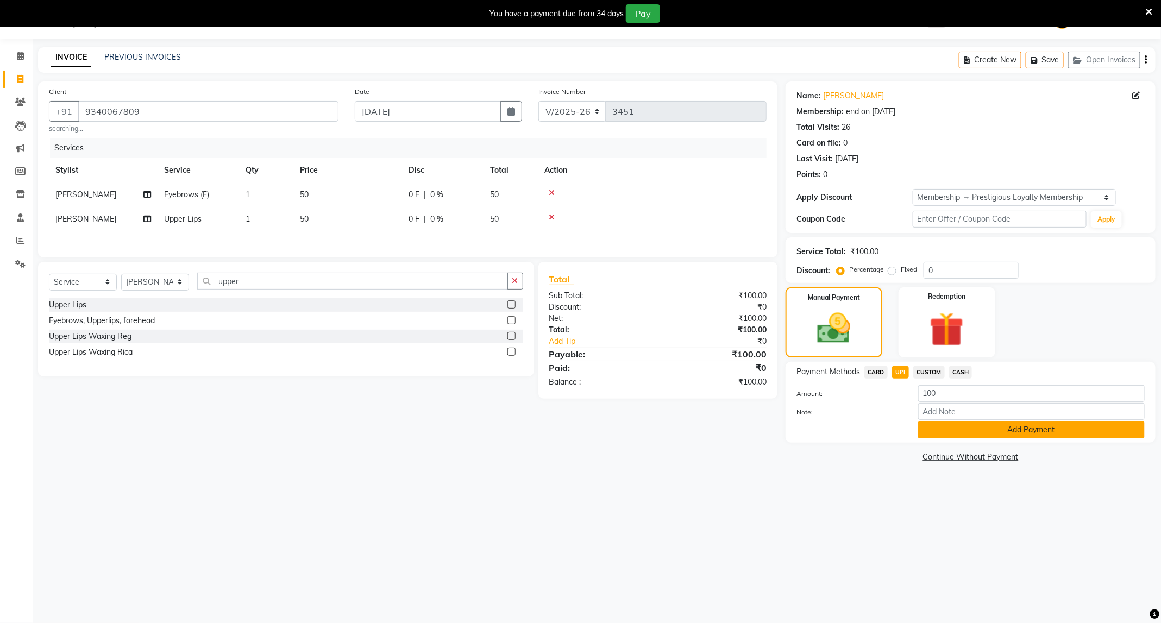
click at [957, 433] on button "Add Payment" at bounding box center [1031, 430] width 227 height 17
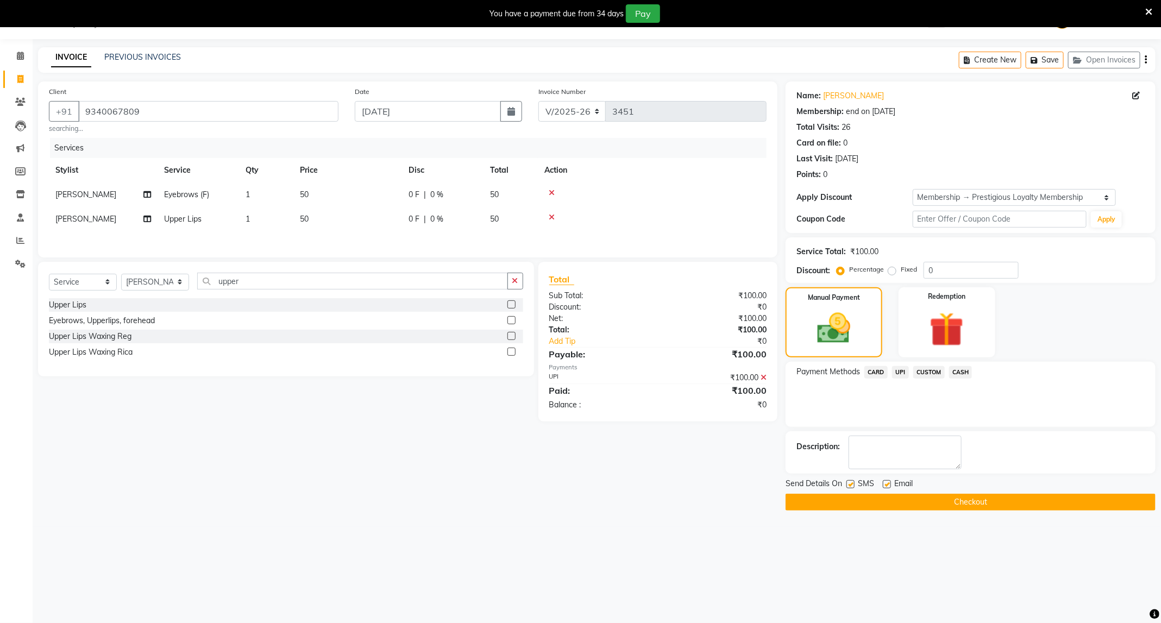
click at [984, 498] on button "Checkout" at bounding box center [970, 502] width 370 height 17
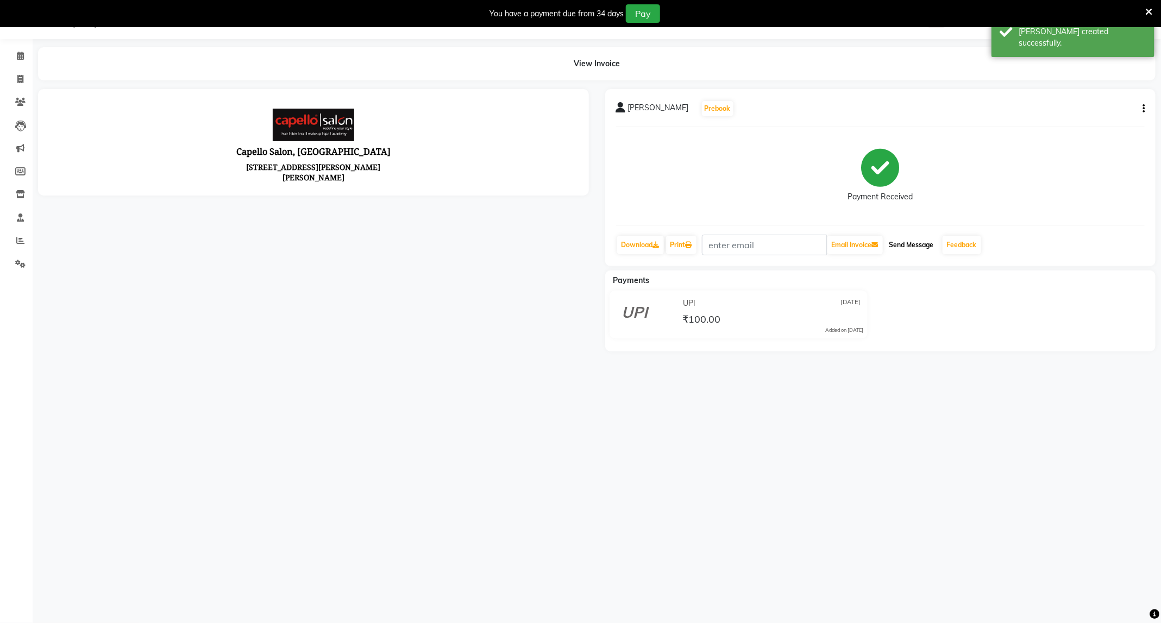
click at [923, 240] on button "Send Message" at bounding box center [911, 245] width 53 height 18
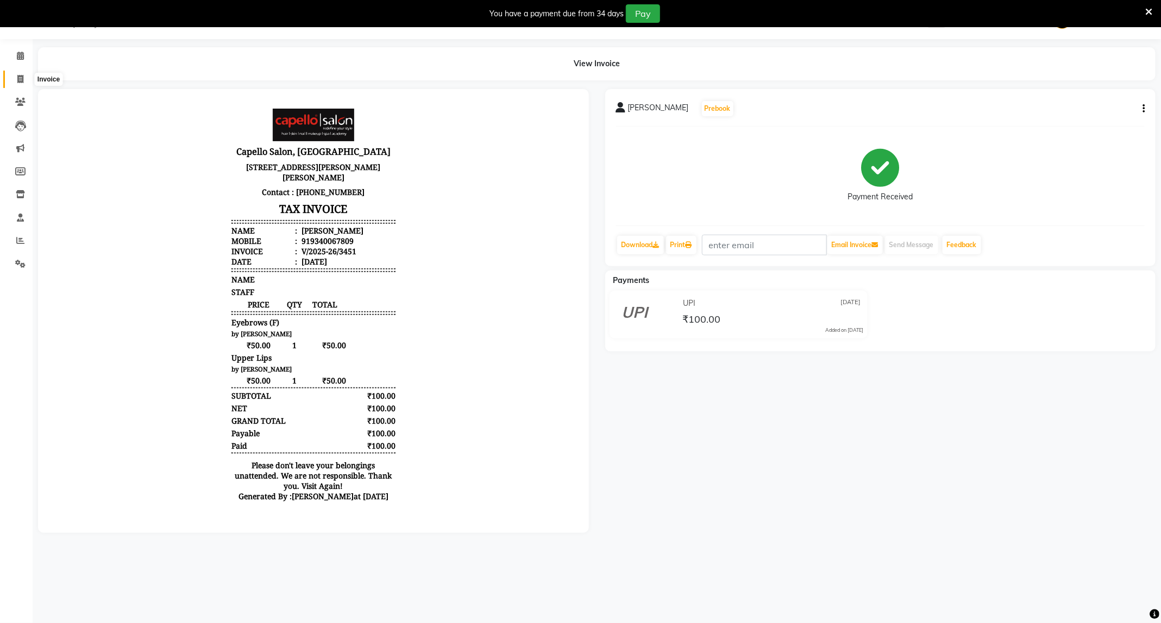
click at [13, 85] on span at bounding box center [20, 79] width 19 height 12
select select "service"
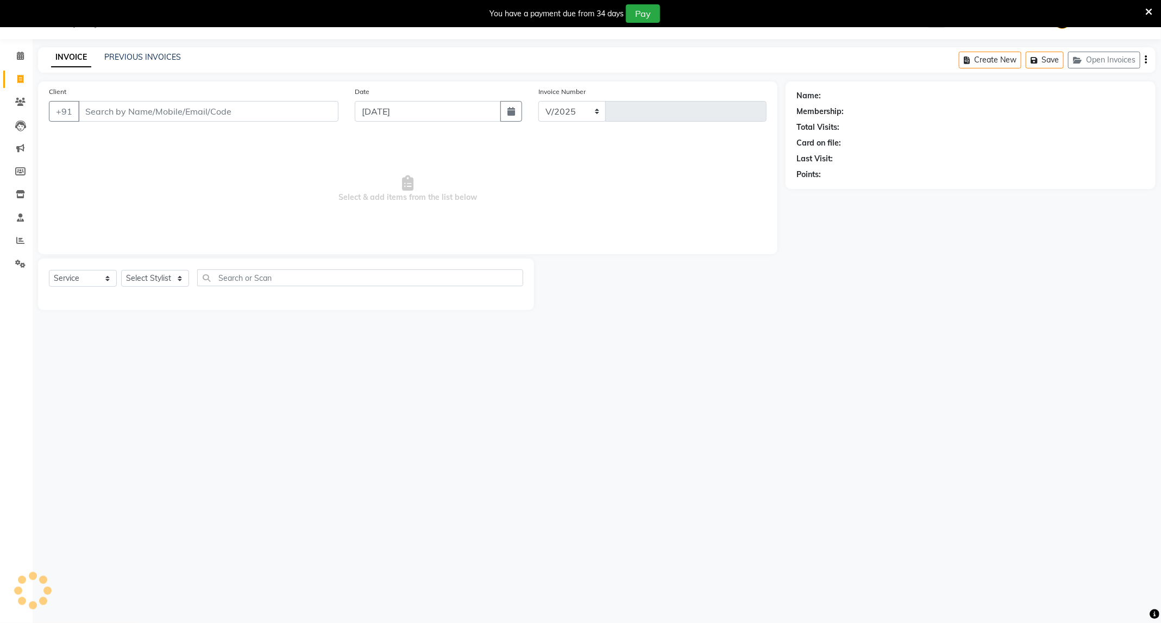
select select "811"
type input "3452"
click at [173, 273] on select "Select Stylist ADMIN [PERSON_NAME] [PERSON_NAME] [PERSON_NAME] [PERSON_NAME] (M…" at bounding box center [155, 278] width 68 height 17
select select "40170"
click at [121, 271] on select "Select Stylist ADMIN [PERSON_NAME] [PERSON_NAME] [PERSON_NAME] [PERSON_NAME] (M…" at bounding box center [155, 278] width 68 height 17
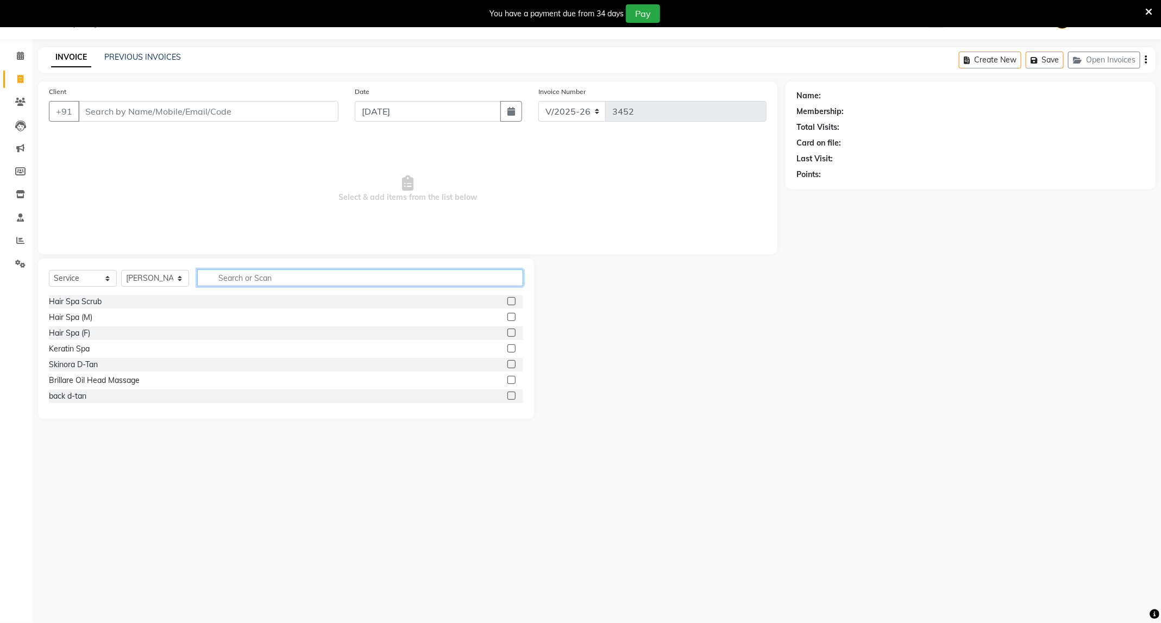
click at [264, 279] on input "text" at bounding box center [360, 277] width 326 height 17
type input "kan"
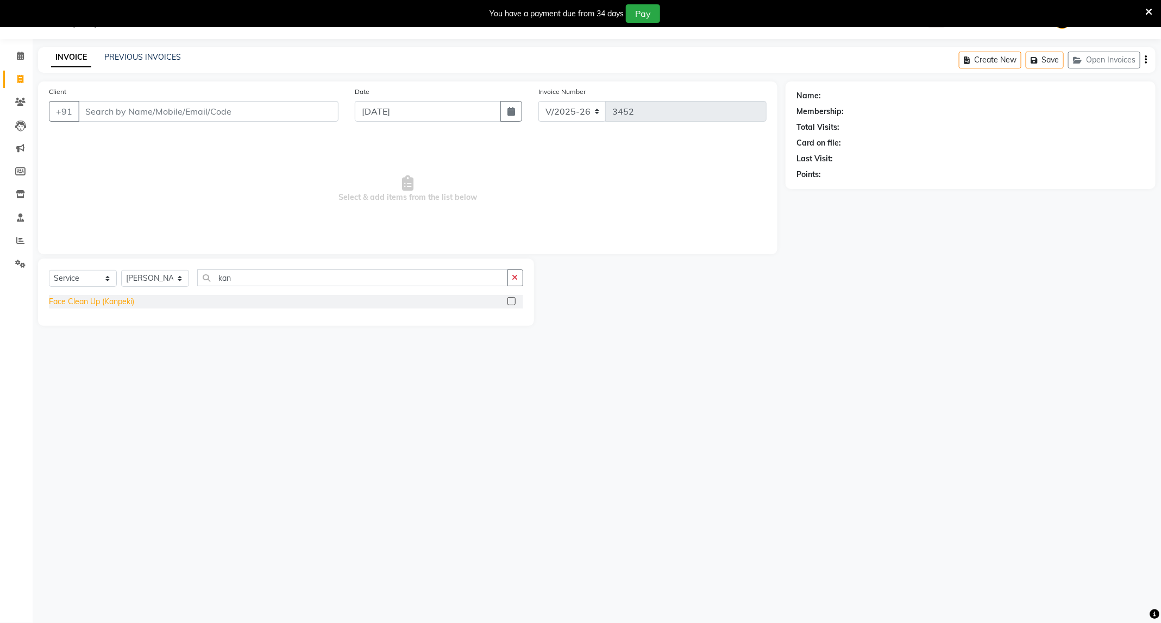
click at [114, 306] on div "Face Clean Up (Kanpeki)" at bounding box center [91, 301] width 85 height 11
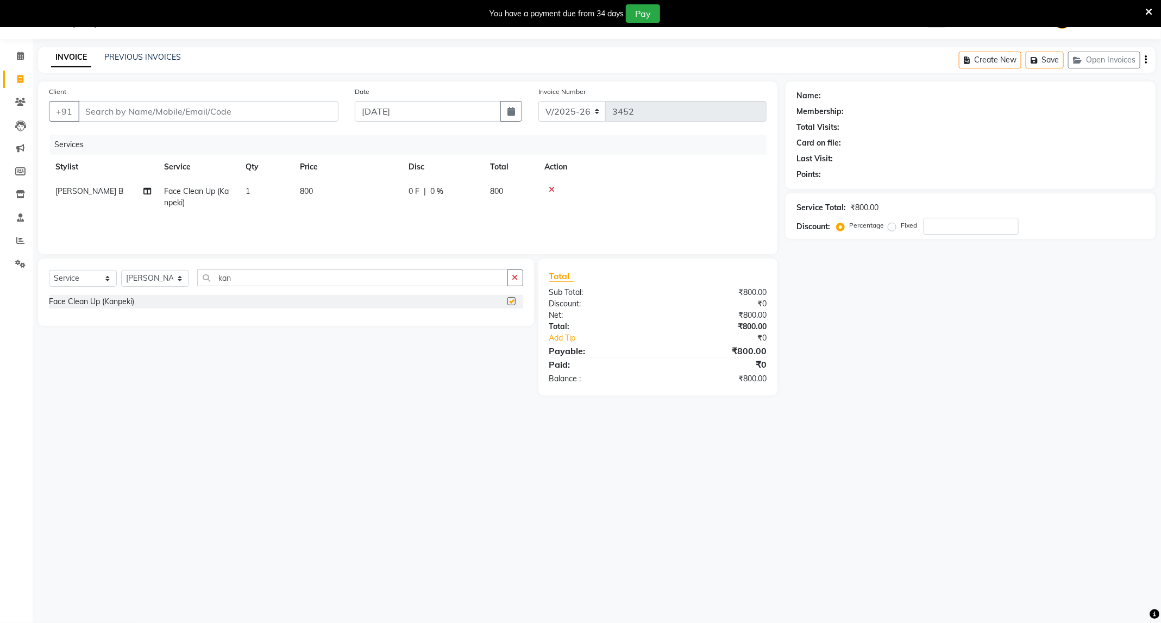
checkbox input "false"
click at [260, 110] on input "Client" at bounding box center [208, 111] width 260 height 21
type input "7"
type input "0"
type input "7387140147"
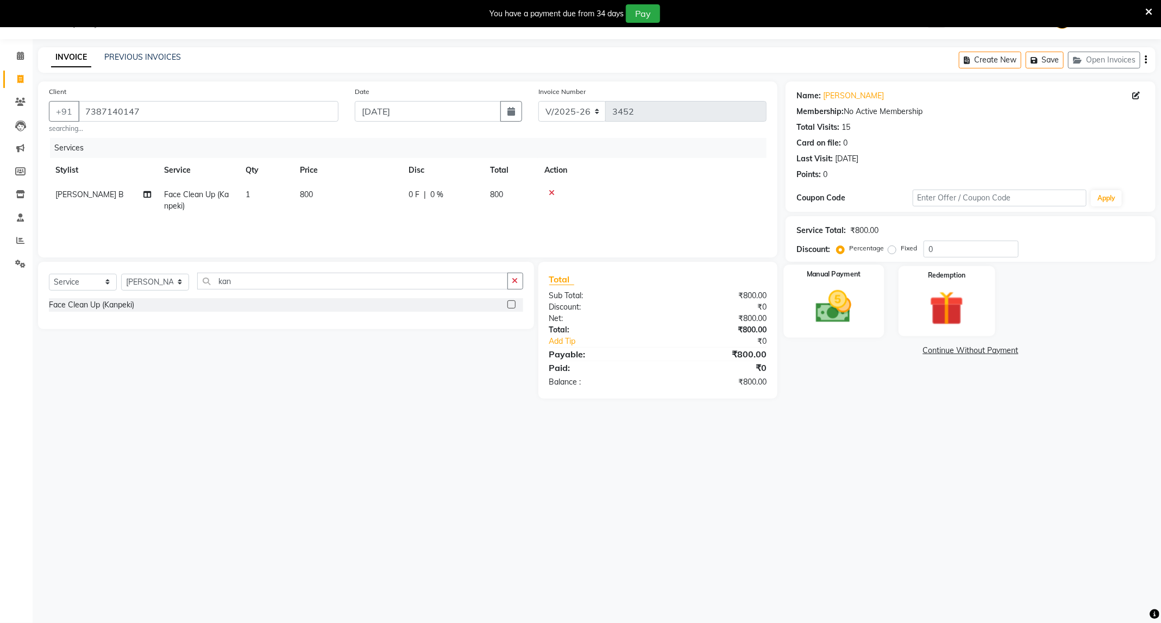
click at [809, 329] on div "Manual Payment" at bounding box center [834, 301] width 100 height 73
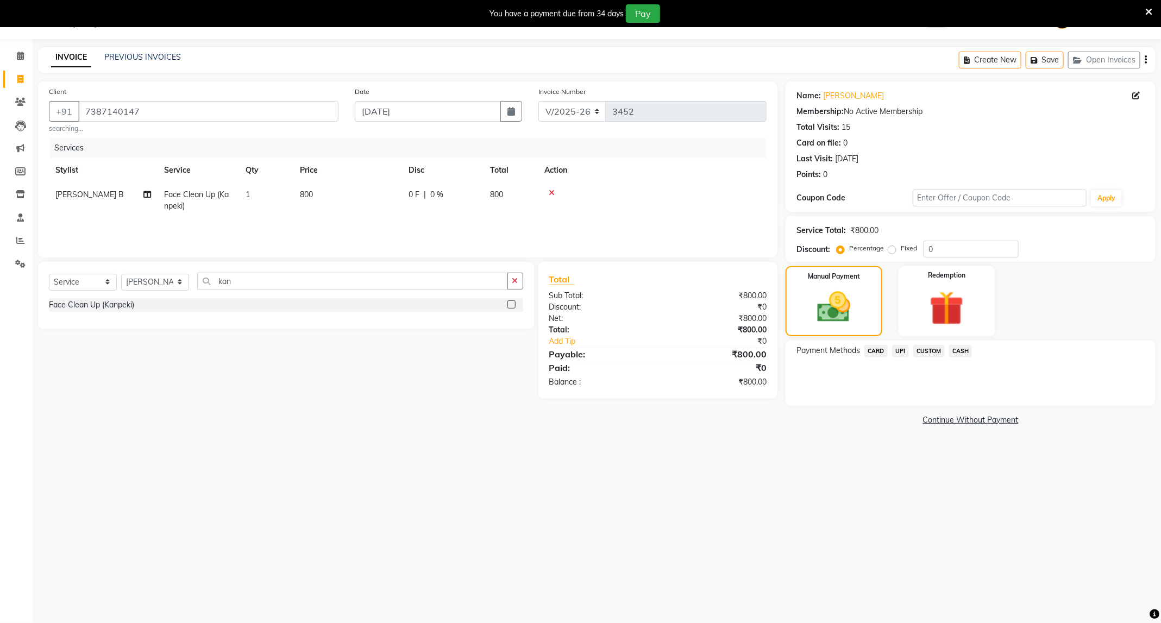
click at [954, 353] on span "CASH" at bounding box center [960, 351] width 23 height 12
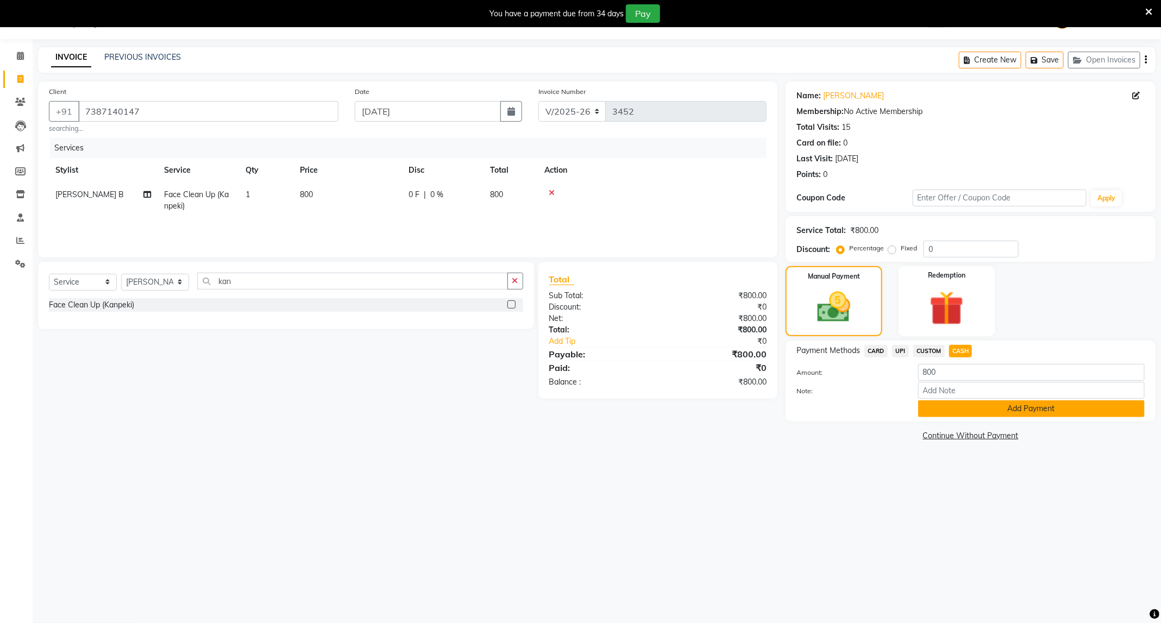
click at [1001, 416] on button "Add Payment" at bounding box center [1031, 408] width 227 height 17
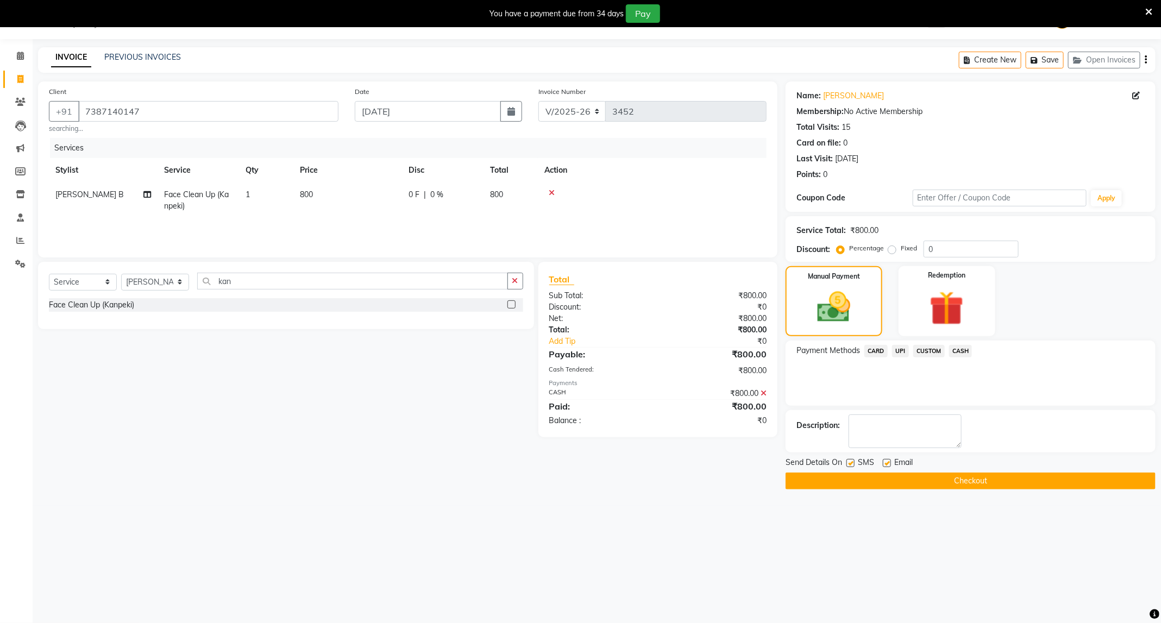
click at [993, 485] on button "Checkout" at bounding box center [970, 481] width 370 height 17
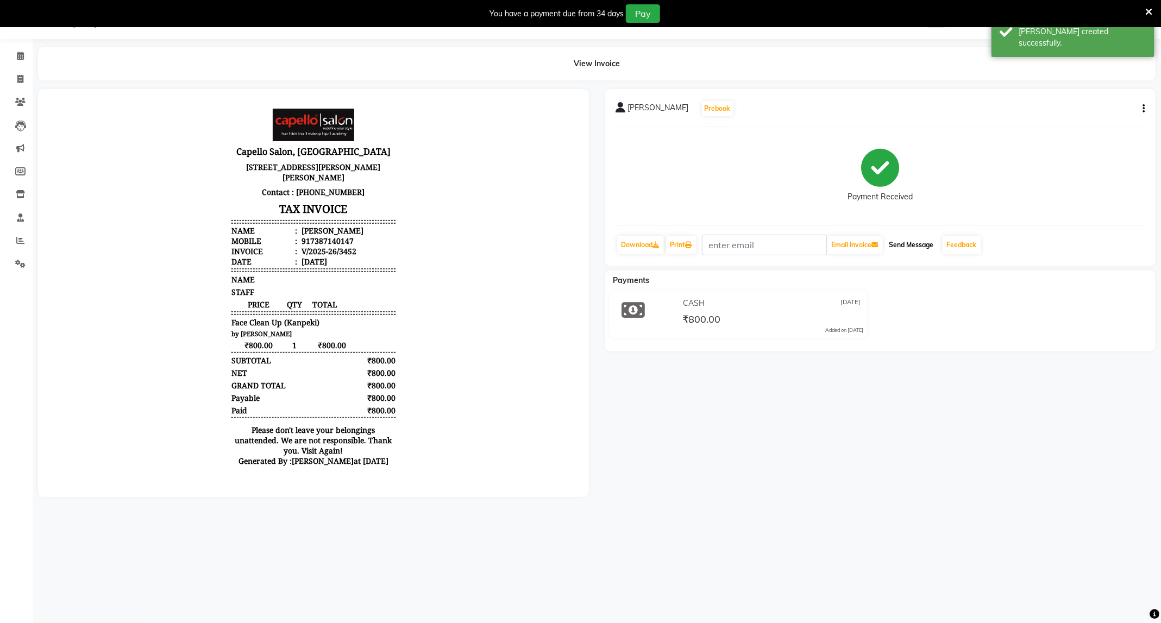
click at [924, 245] on button "Send Message" at bounding box center [911, 245] width 53 height 18
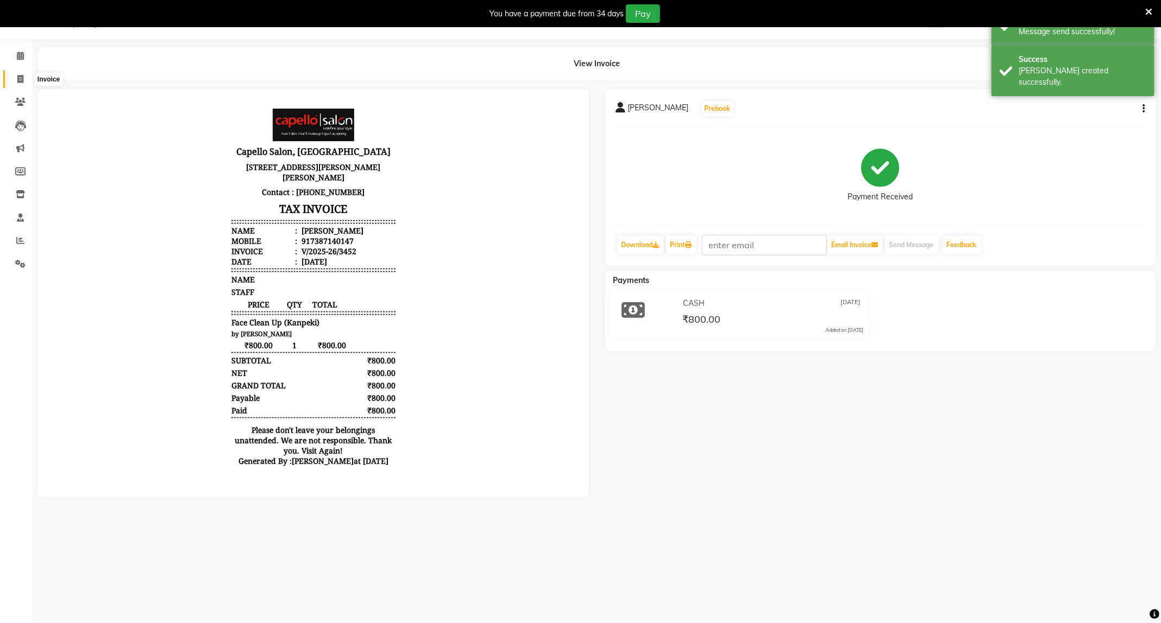
click at [20, 75] on icon at bounding box center [20, 79] width 6 height 8
select select "service"
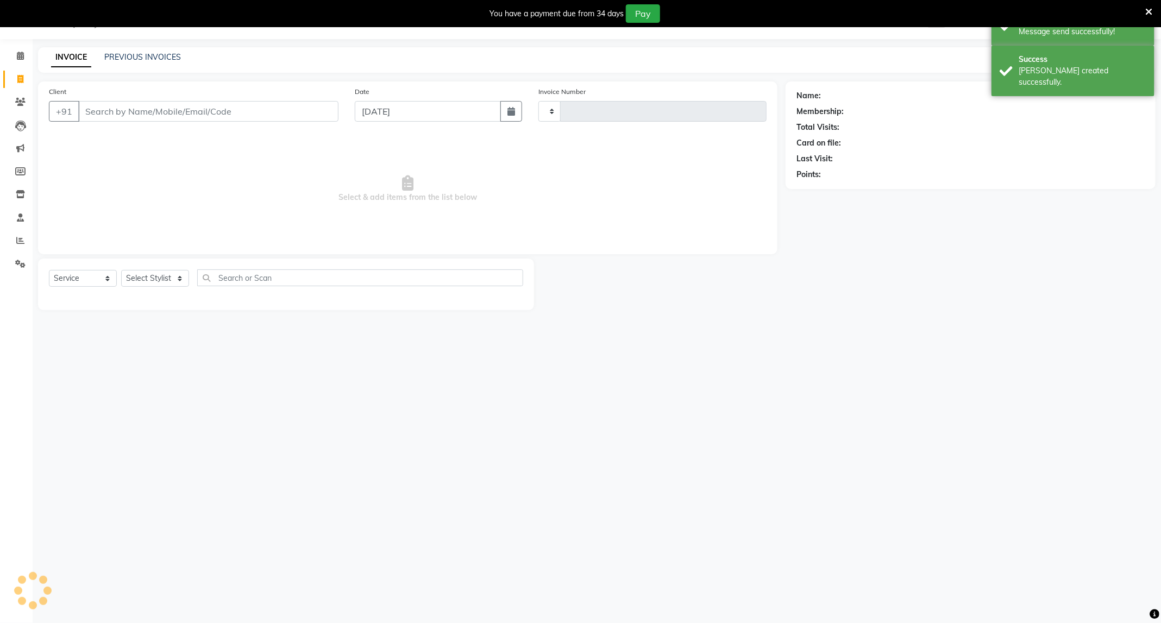
type input "3453"
select select "811"
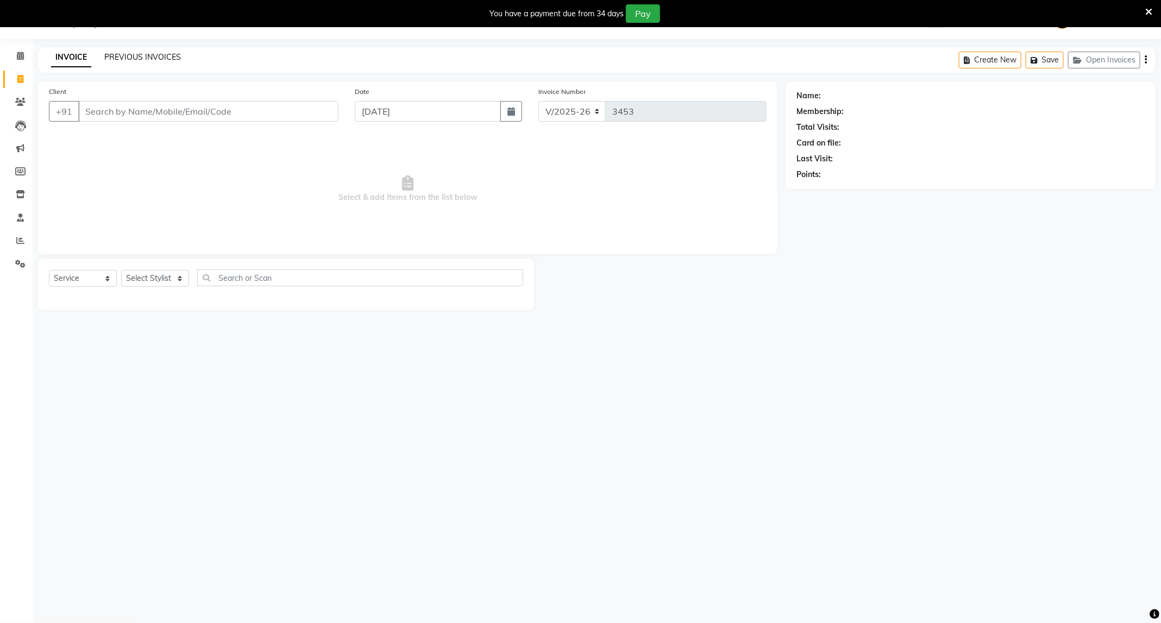
click at [124, 59] on link "PREVIOUS INVOICES" at bounding box center [142, 57] width 77 height 10
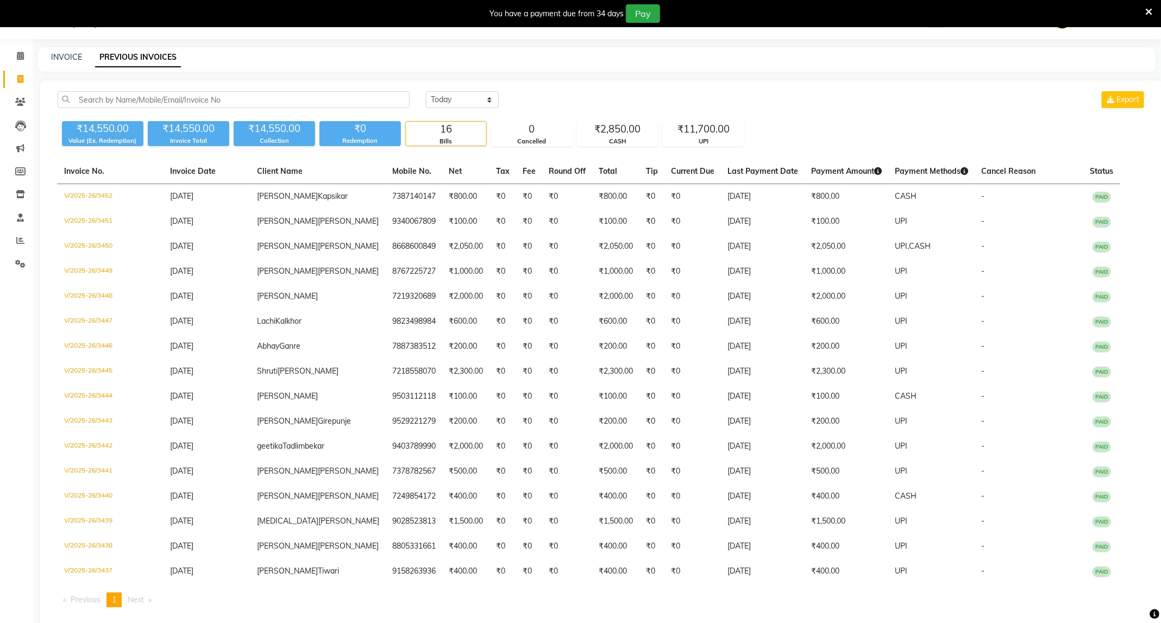
click at [20, 181] on li "Members" at bounding box center [16, 171] width 33 height 23
click at [21, 199] on span at bounding box center [20, 194] width 19 height 12
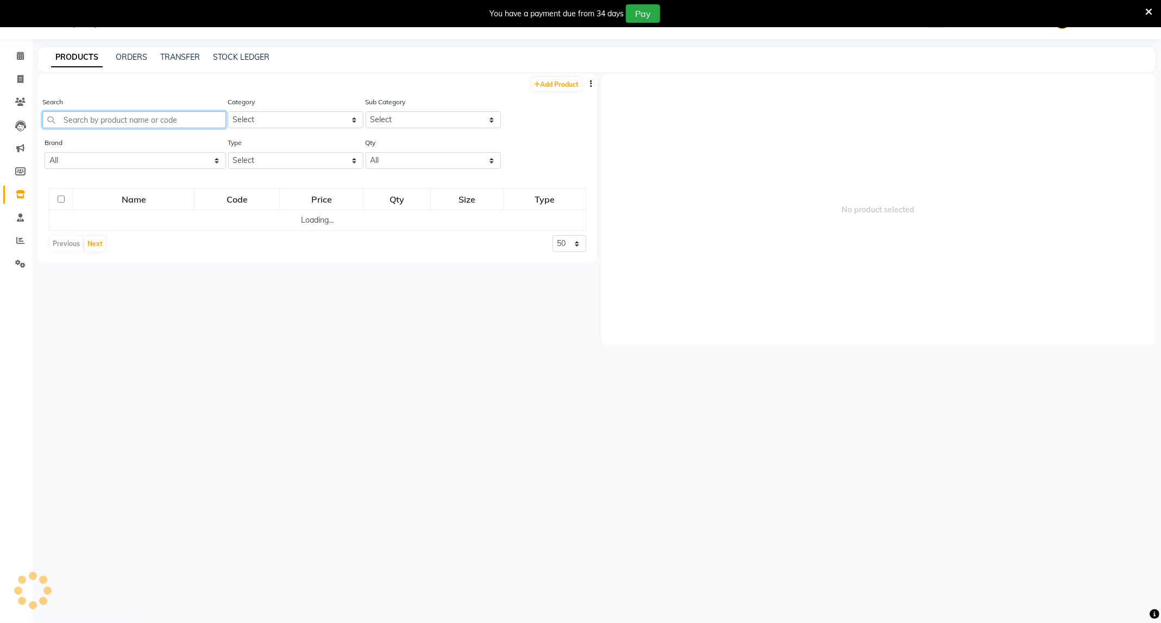
click at [133, 122] on input "text" at bounding box center [134, 119] width 184 height 17
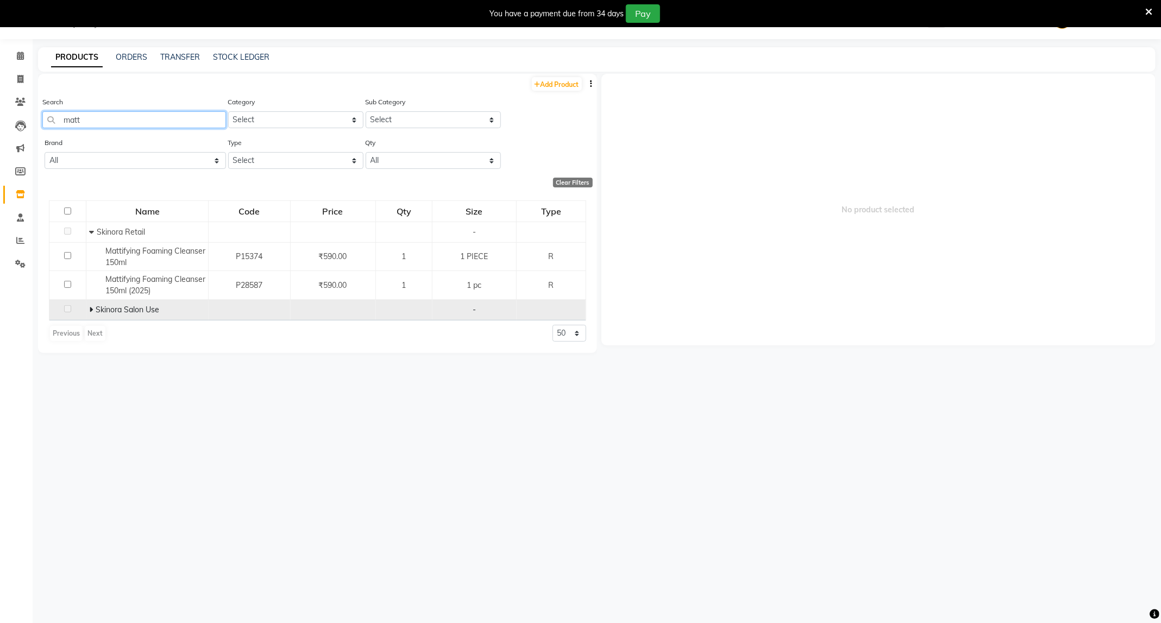
type input "matt"
click at [91, 310] on icon at bounding box center [91, 310] width 4 height 8
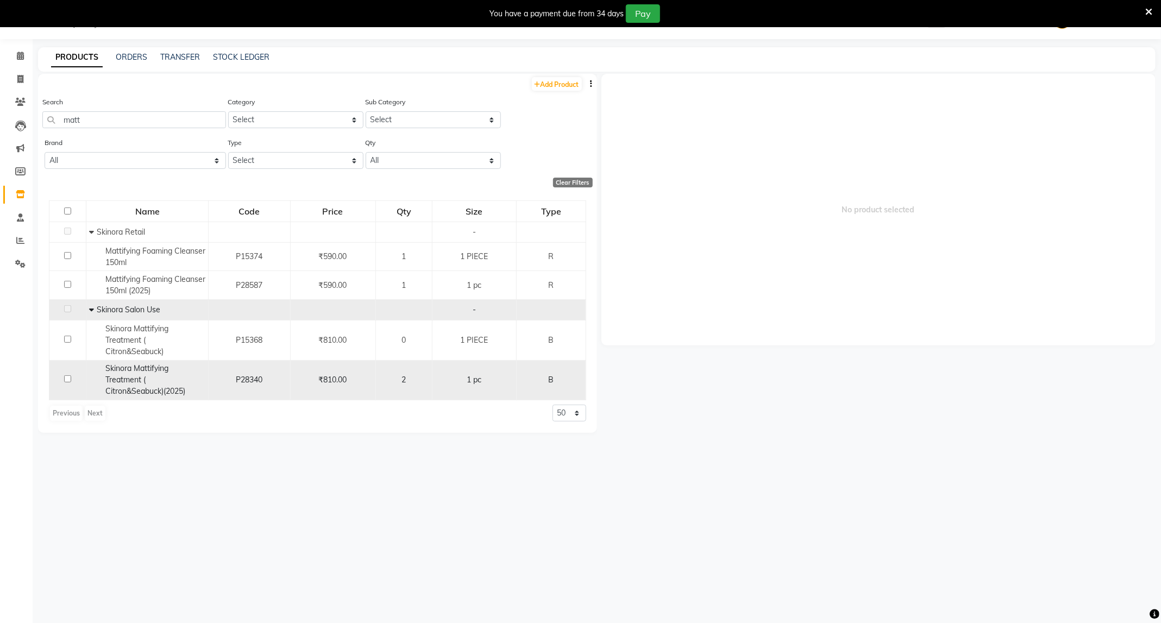
click at [67, 381] on input "checkbox" at bounding box center [67, 378] width 7 height 7
checkbox input "true"
select select
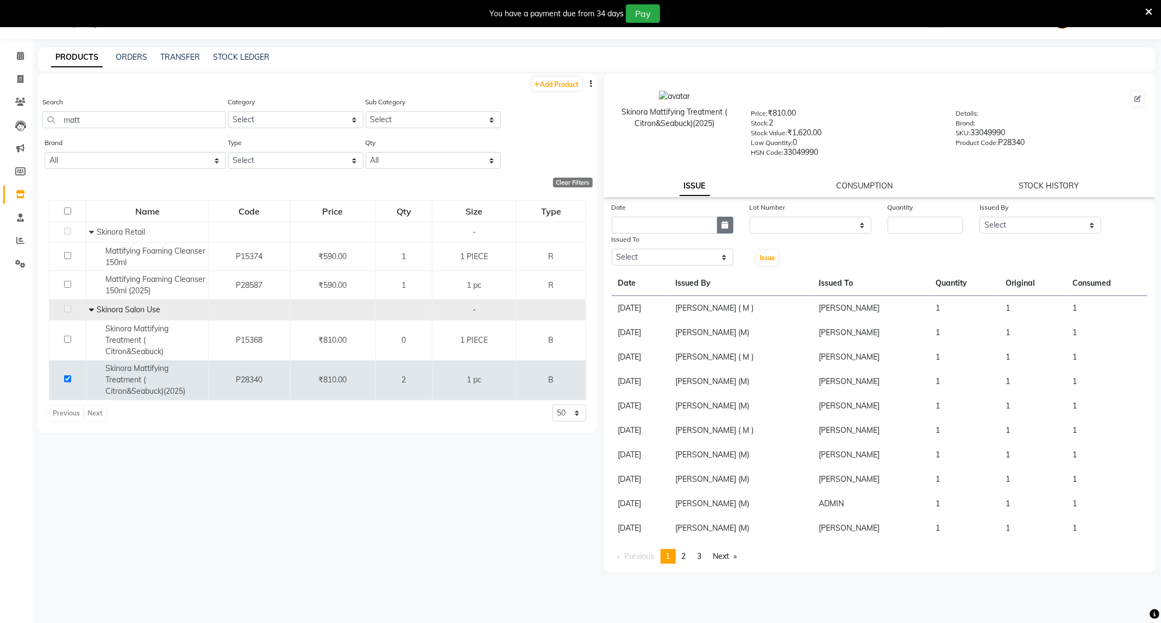
click at [725, 225] on icon "button" at bounding box center [725, 225] width 7 height 8
select select "9"
select select "2025"
click at [675, 278] on div "4" at bounding box center [674, 281] width 17 height 17
type input "[DATE]"
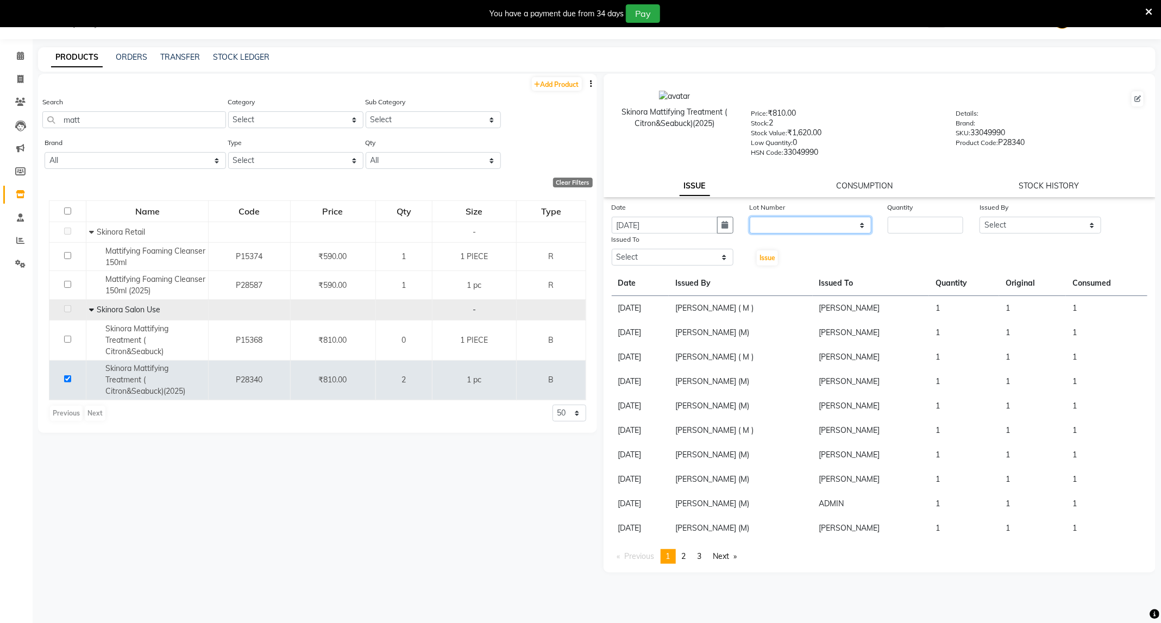
click at [782, 228] on select "None" at bounding box center [811, 225] width 122 height 17
select select "0: null"
click at [750, 217] on select "None" at bounding box center [811, 225] width 122 height 17
click at [911, 222] on input "number" at bounding box center [926, 225] width 76 height 17
click at [1056, 227] on select "Select ADMIN [PERSON_NAME] [PERSON_NAME] [PERSON_NAME] [PERSON_NAME] (M) [PERSO…" at bounding box center [1040, 225] width 122 height 17
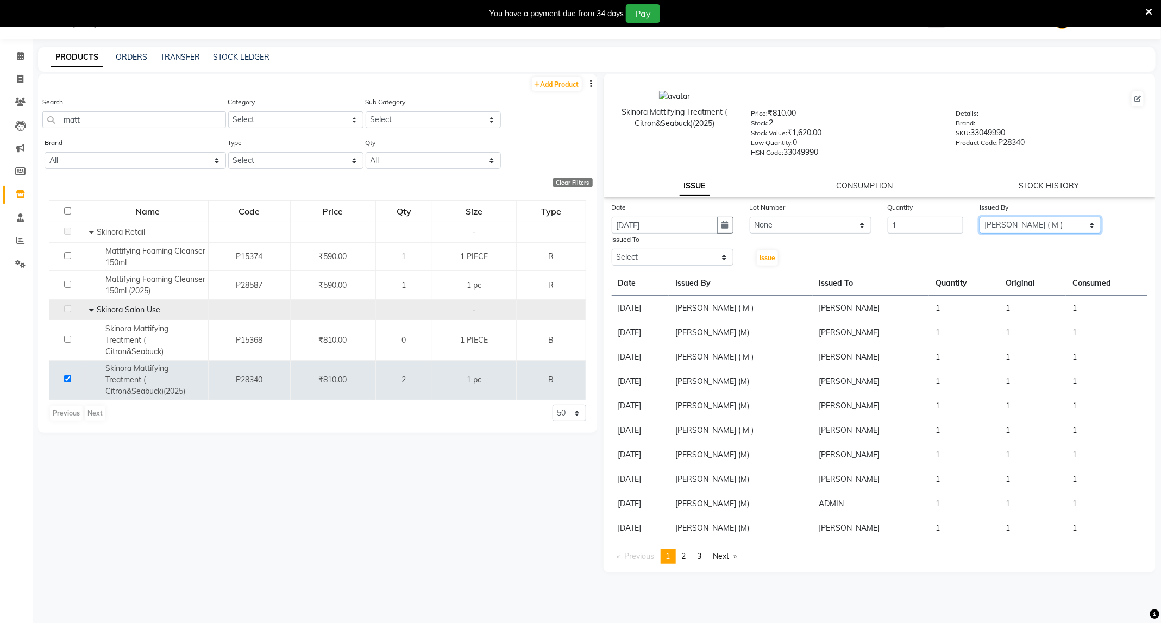
click at [979, 217] on select "Select ADMIN [PERSON_NAME] [PERSON_NAME] [PERSON_NAME] [PERSON_NAME] (M) [PERSO…" at bounding box center [1040, 225] width 122 height 17
click at [682, 255] on select "Select ADMIN [PERSON_NAME] [PERSON_NAME] [PERSON_NAME] [PERSON_NAME] (M) [PERSO…" at bounding box center [673, 257] width 122 height 17
click at [612, 249] on select "Select ADMIN [PERSON_NAME] [PERSON_NAME] [PERSON_NAME] [PERSON_NAME] (M) [PERSO…" at bounding box center [673, 257] width 122 height 17
click at [768, 259] on span "Issue" at bounding box center [767, 258] width 16 height 8
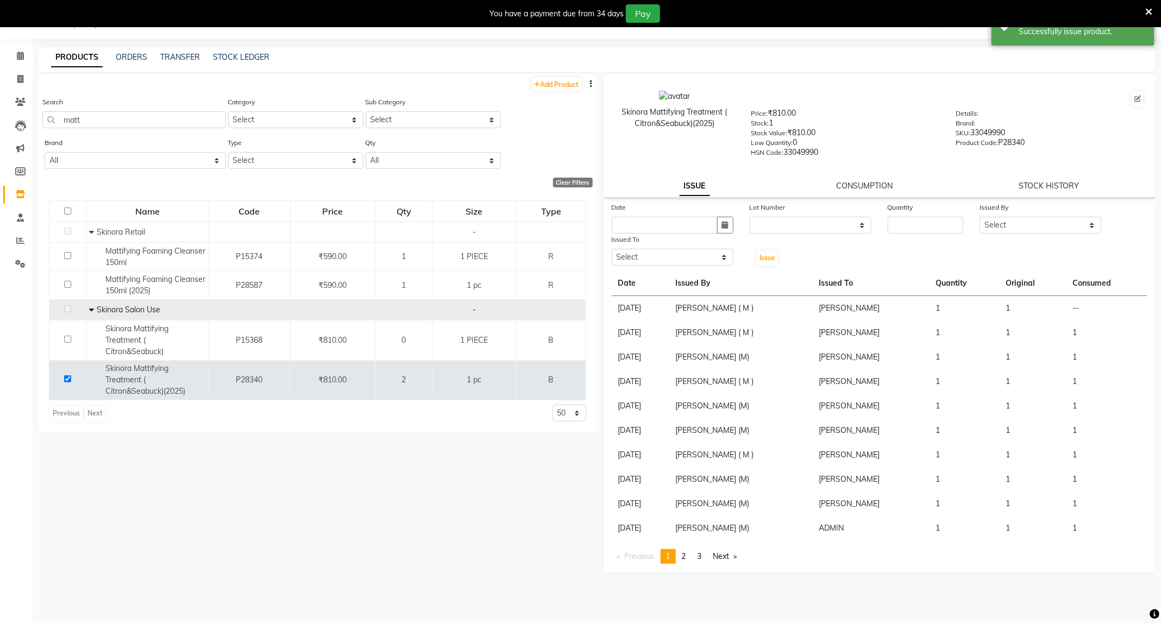
click at [860, 176] on div "Skinora Mattifying Treatment ( Citron&Seabuck)(2025) Price: ₹810.00 Stock: 1 St…" at bounding box center [879, 135] width 552 height 123
click at [860, 188] on link "CONSUMPTION" at bounding box center [864, 186] width 56 height 10
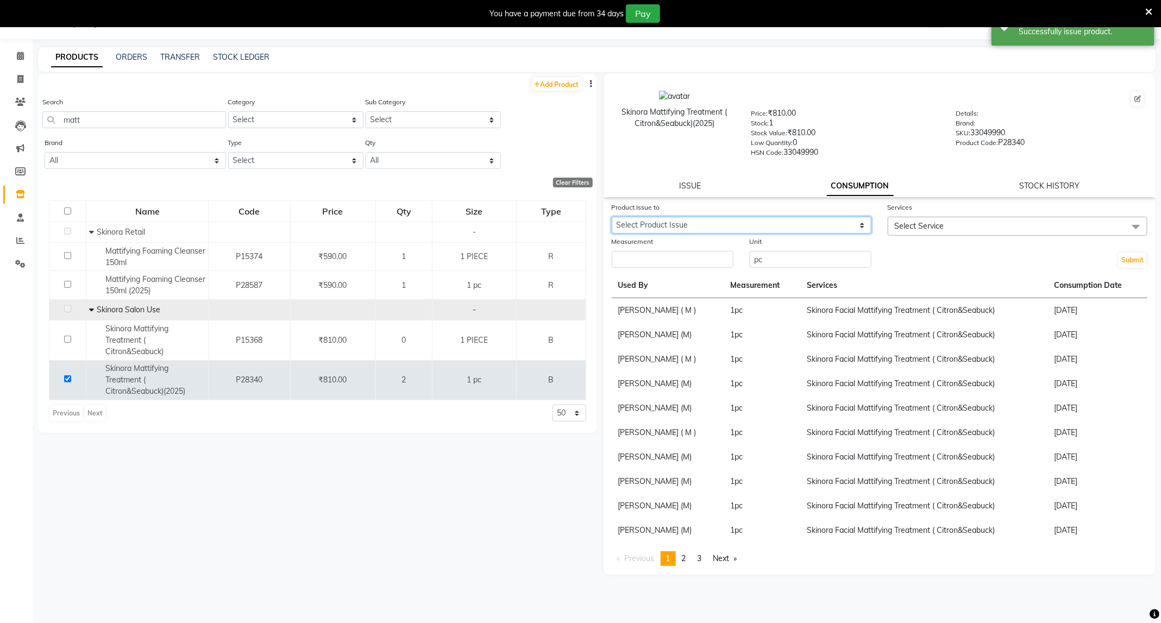
click at [856, 220] on select "Select Product Issue [DATE], Issued to: [PERSON_NAME], Balance: 1 [DATE], Issue…" at bounding box center [742, 225] width 260 height 17
click at [612, 217] on select "Select Product Issue [DATE], Issued to: [PERSON_NAME], Balance: 1 [DATE], Issue…" at bounding box center [742, 225] width 260 height 17
click at [937, 225] on span "Select Service" at bounding box center [919, 226] width 49 height 10
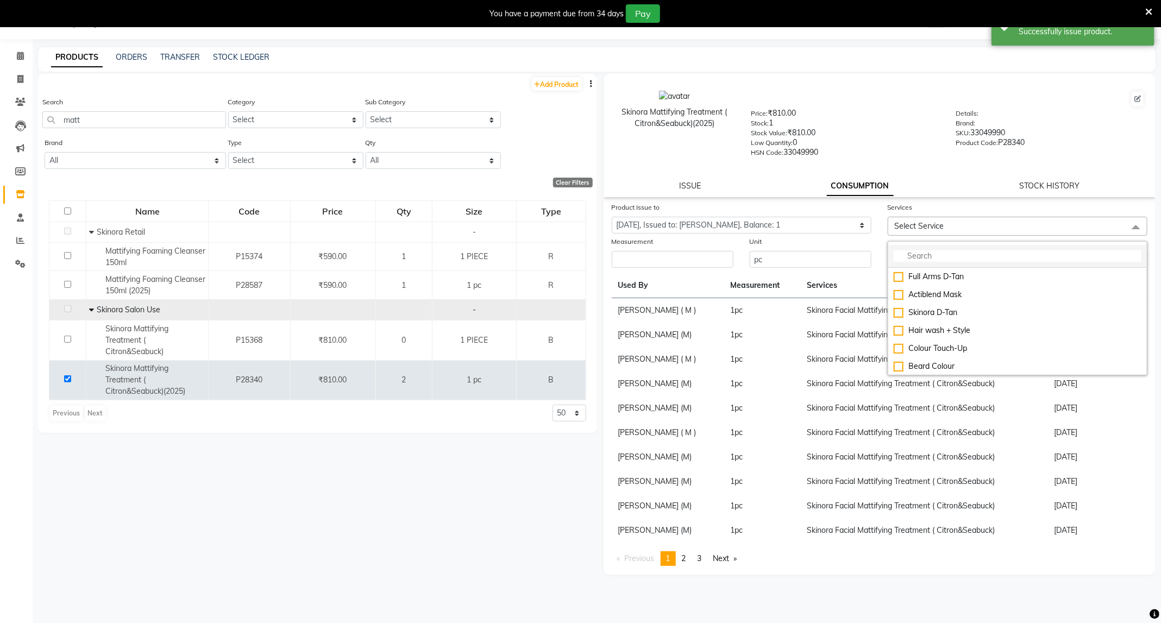
click at [942, 256] on input "multiselect-search" at bounding box center [1018, 255] width 248 height 11
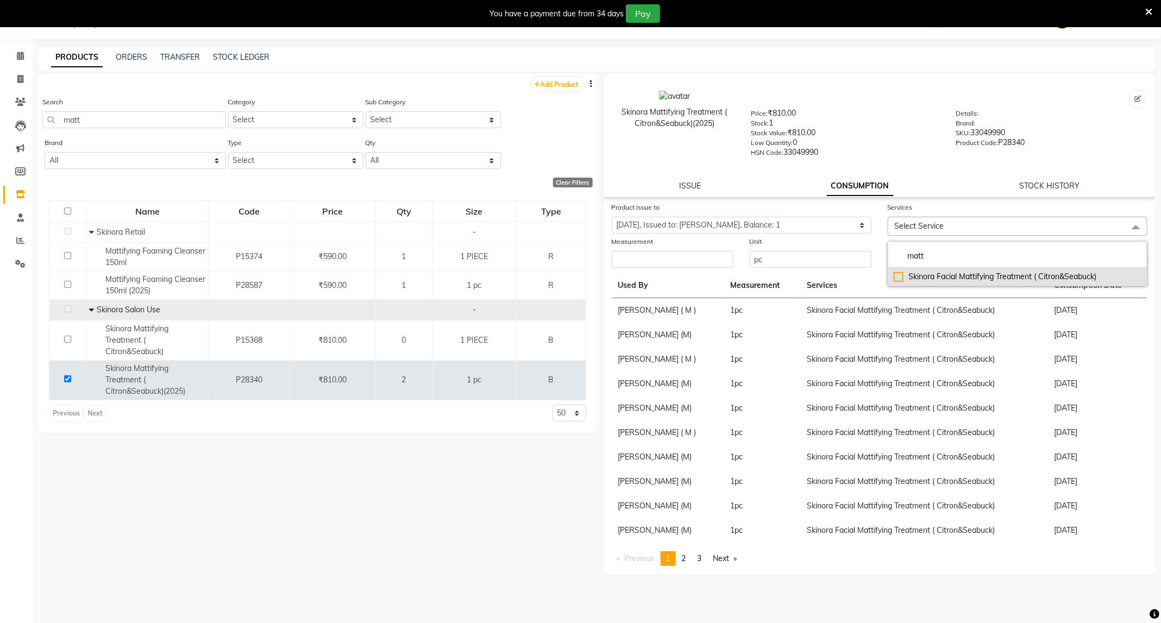
click at [955, 272] on div "Skinora Facial Mattifying Treatment ( Citron&Seabuck)" at bounding box center [1018, 276] width 248 height 11
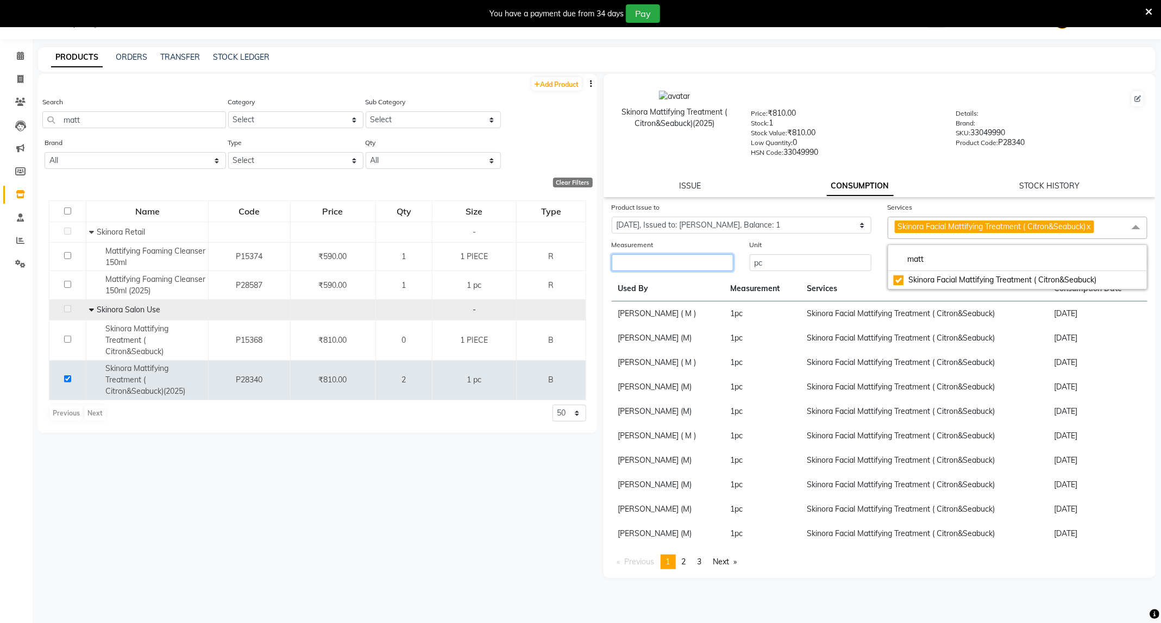
click at [662, 263] on input "number" at bounding box center [673, 262] width 122 height 17
click at [1141, 265] on button "Submit" at bounding box center [1132, 263] width 28 height 15
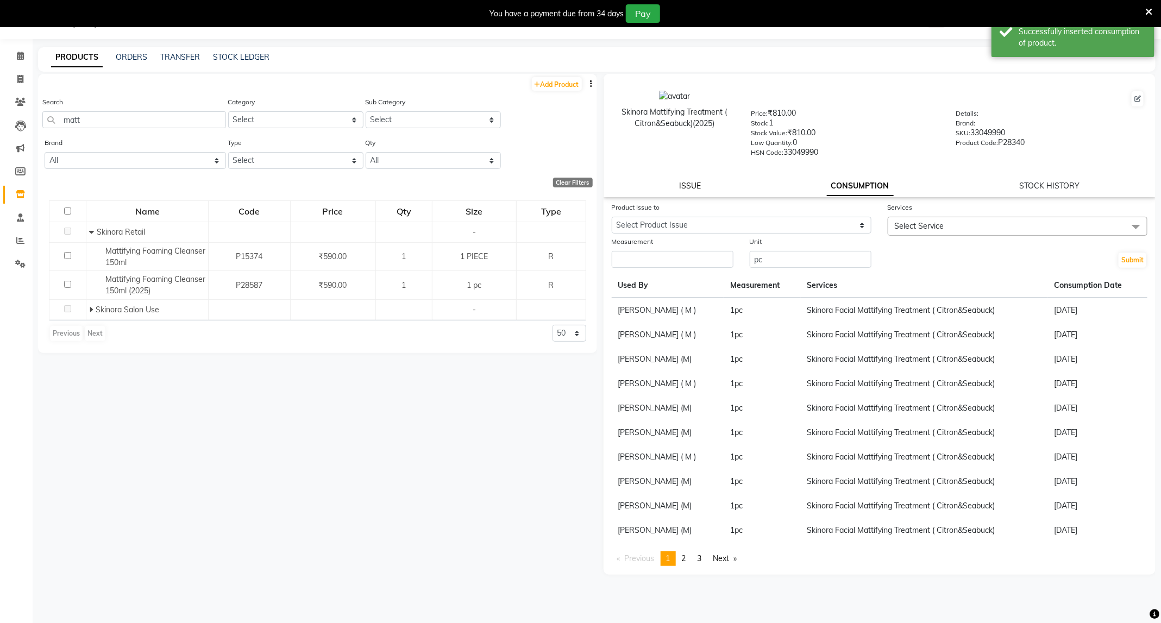
click at [697, 184] on link "ISSUE" at bounding box center [690, 186] width 22 height 10
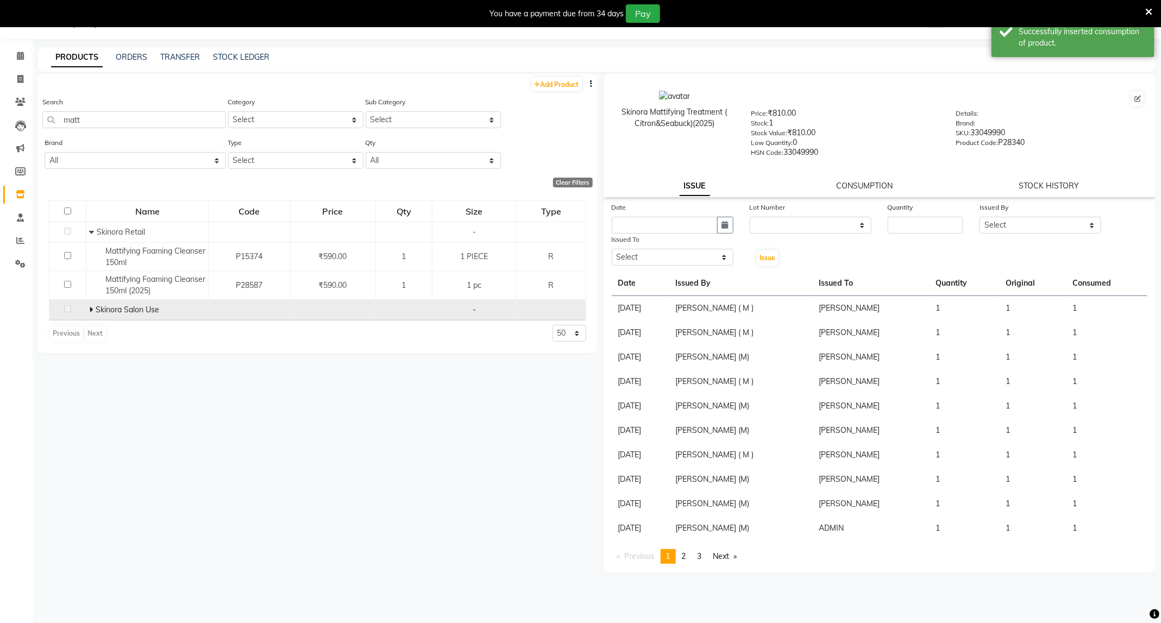
click at [93, 309] on span at bounding box center [92, 310] width 7 height 10
click at [23, 53] on icon at bounding box center [20, 56] width 7 height 8
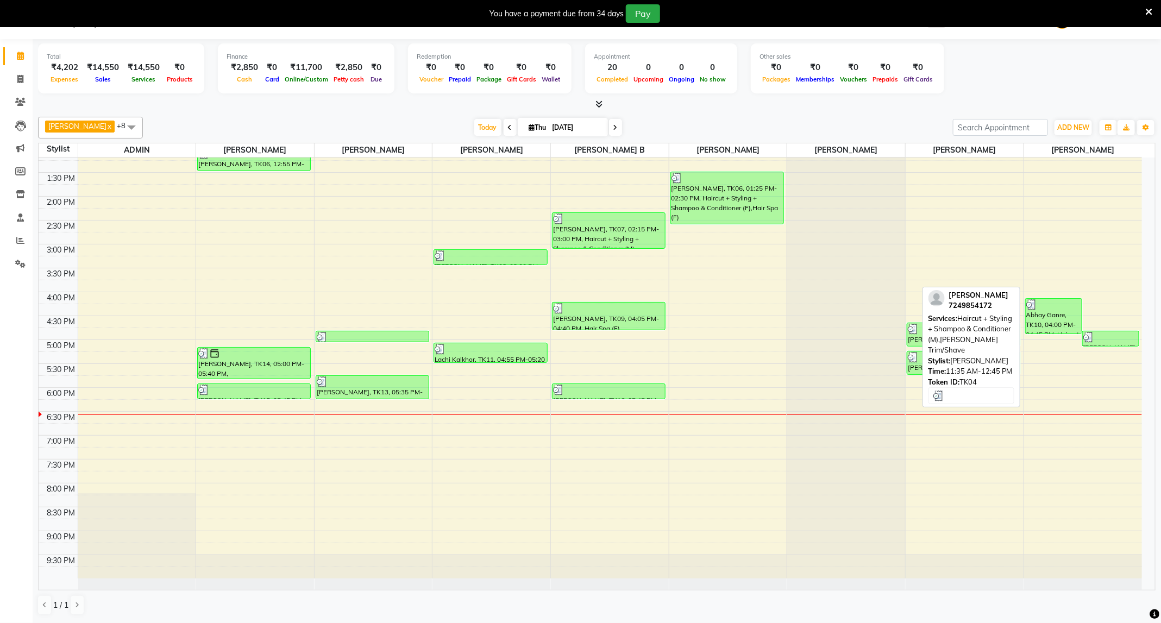
scroll to position [153, 0]
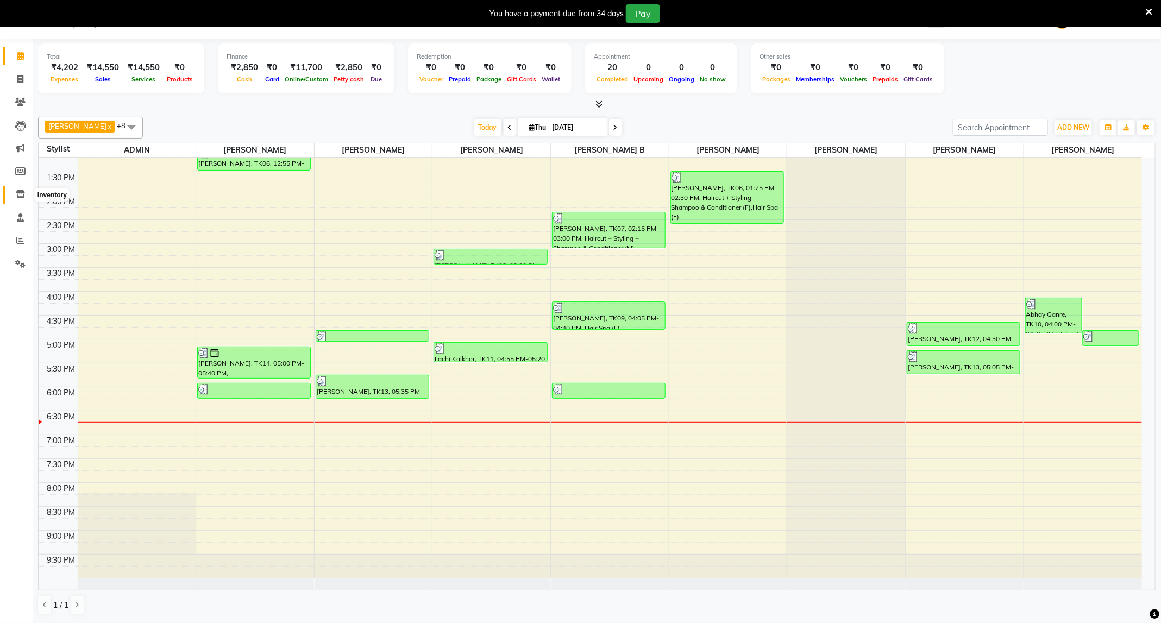
click at [13, 190] on span at bounding box center [20, 194] width 19 height 12
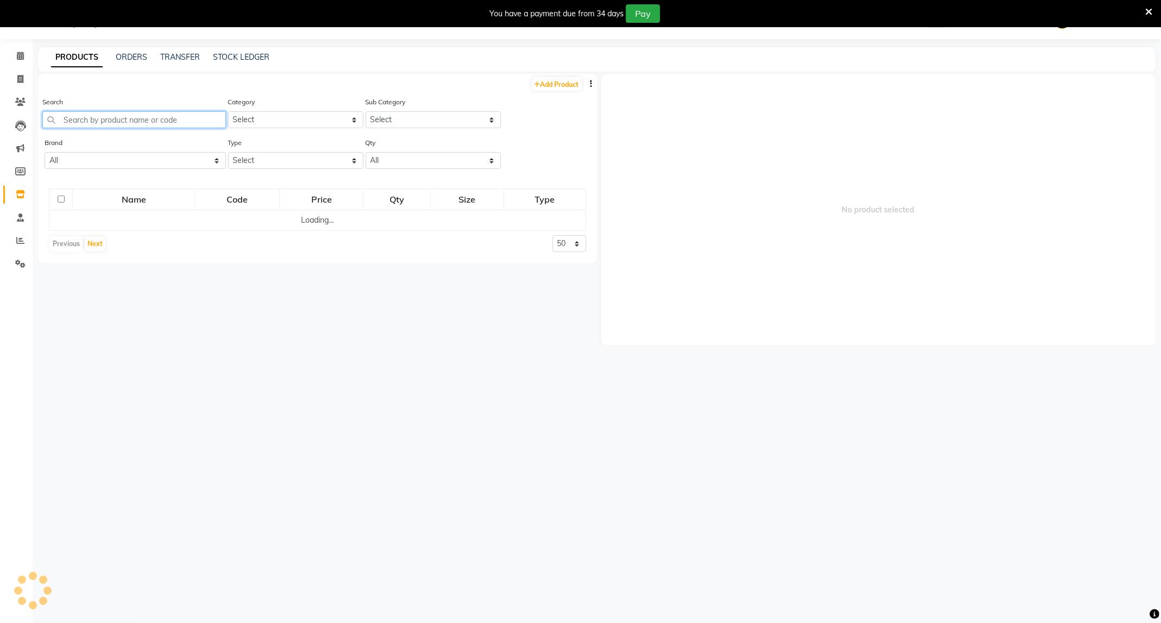
click at [153, 113] on input "text" at bounding box center [134, 119] width 184 height 17
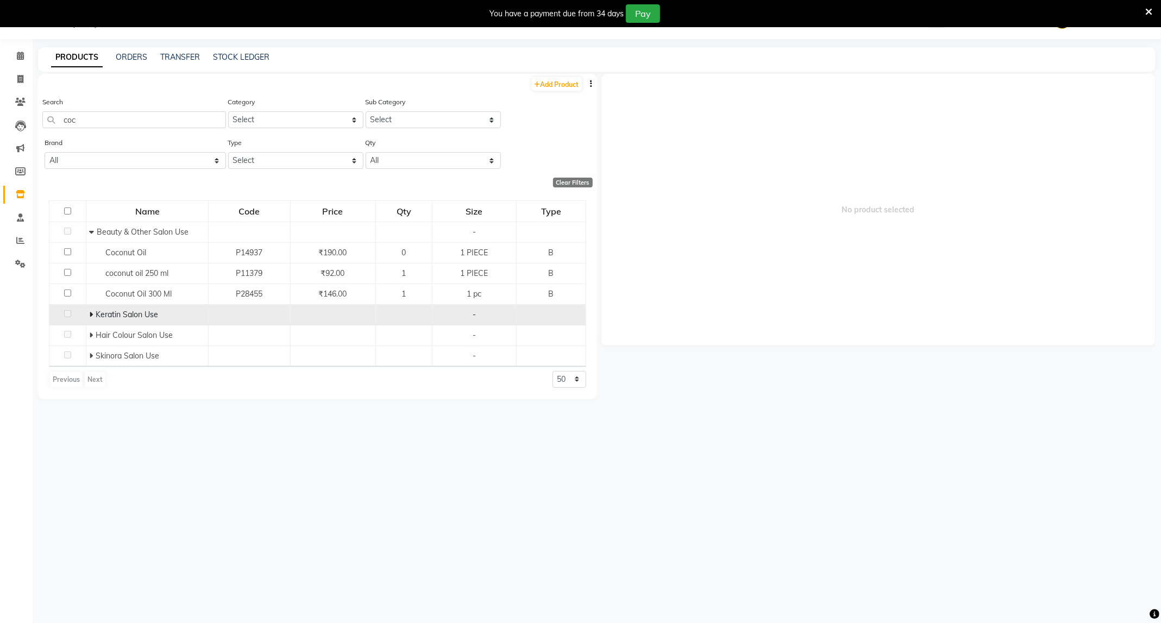
click at [91, 317] on icon at bounding box center [91, 315] width 4 height 8
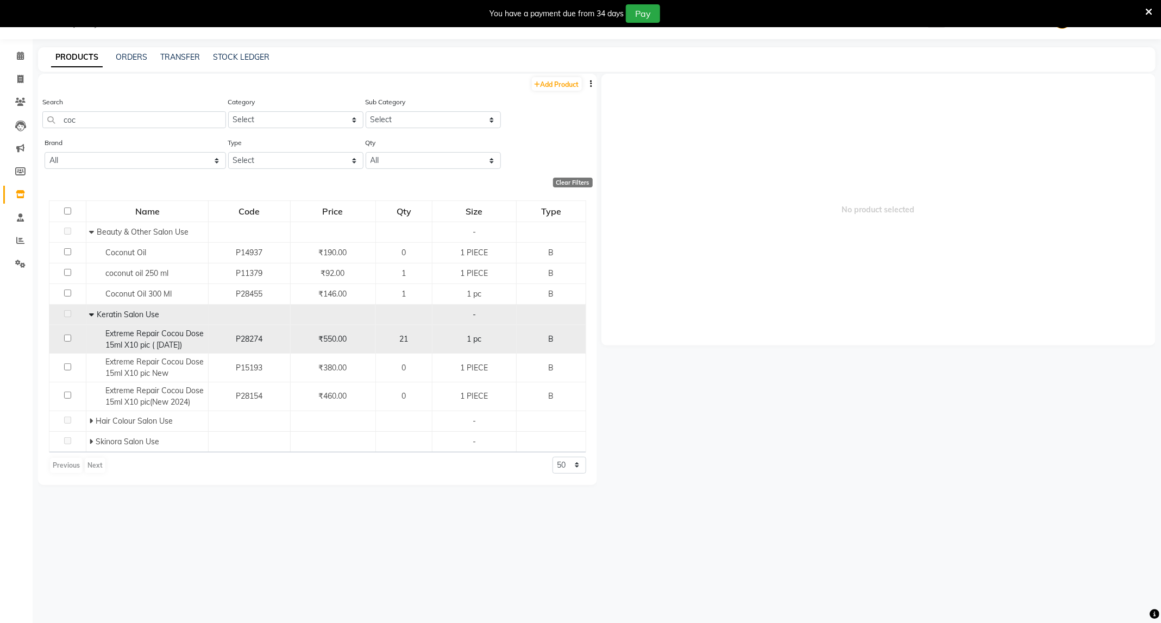
click at [66, 335] on td at bounding box center [67, 339] width 37 height 29
click at [68, 338] on input "checkbox" at bounding box center [67, 338] width 7 height 7
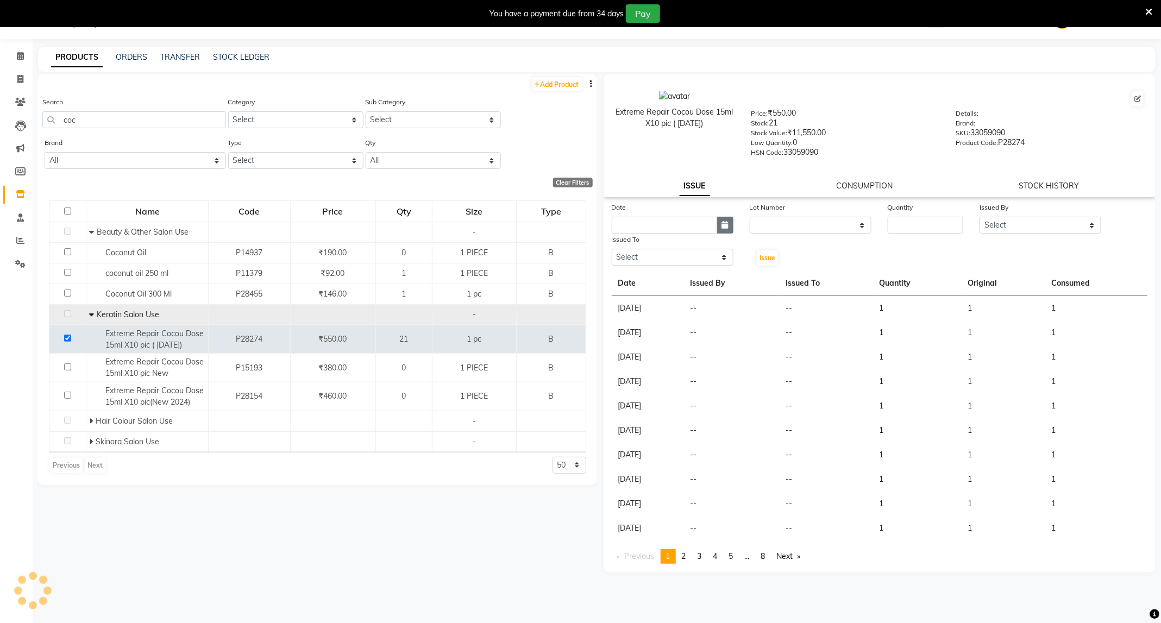
click at [719, 225] on button "button" at bounding box center [725, 225] width 16 height 17
click at [673, 282] on div "4" at bounding box center [674, 281] width 17 height 17
click at [804, 223] on select "None" at bounding box center [811, 225] width 122 height 17
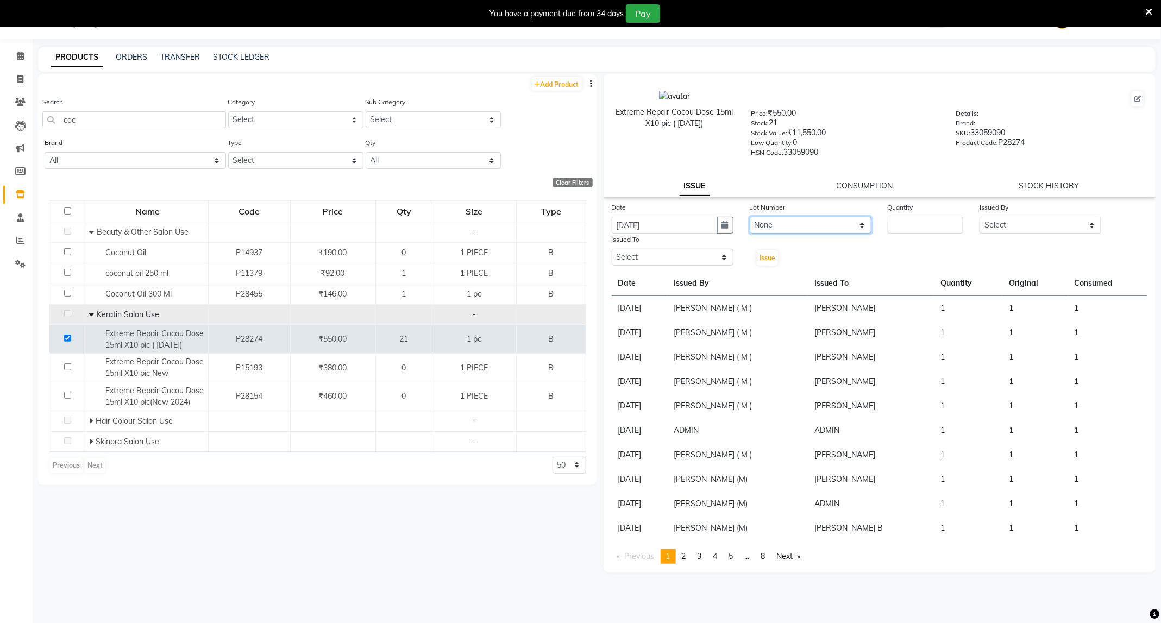
click at [750, 217] on select "None" at bounding box center [811, 225] width 122 height 17
click at [929, 231] on input "number" at bounding box center [926, 225] width 76 height 17
click at [1041, 222] on select "Select ADMIN [PERSON_NAME] [PERSON_NAME] [PERSON_NAME] [PERSON_NAME] (M) [PERSO…" at bounding box center [1040, 225] width 122 height 17
click at [979, 217] on select "Select ADMIN [PERSON_NAME] [PERSON_NAME] [PERSON_NAME] [PERSON_NAME] (M) [PERSO…" at bounding box center [1040, 225] width 122 height 17
click at [677, 251] on select "Select ADMIN [PERSON_NAME] [PERSON_NAME] [PERSON_NAME] [PERSON_NAME] (M) [PERSO…" at bounding box center [673, 257] width 122 height 17
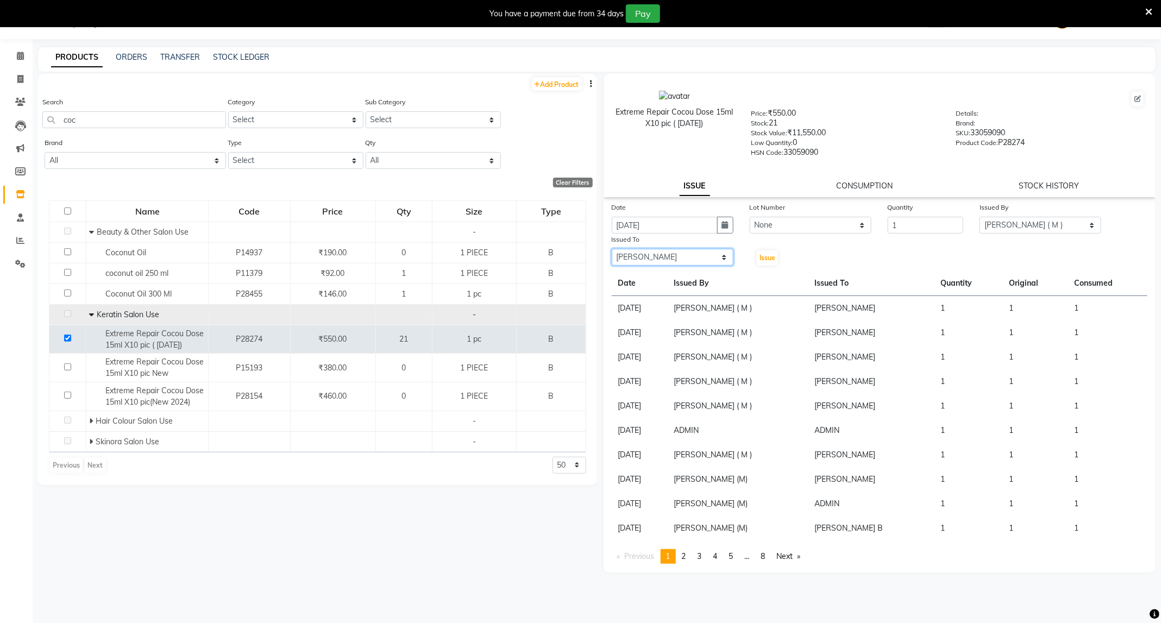
click at [612, 249] on select "Select ADMIN [PERSON_NAME] [PERSON_NAME] [PERSON_NAME] [PERSON_NAME] (M) [PERSO…" at bounding box center [673, 257] width 122 height 17
click at [775, 254] on span "Issue" at bounding box center [767, 258] width 16 height 8
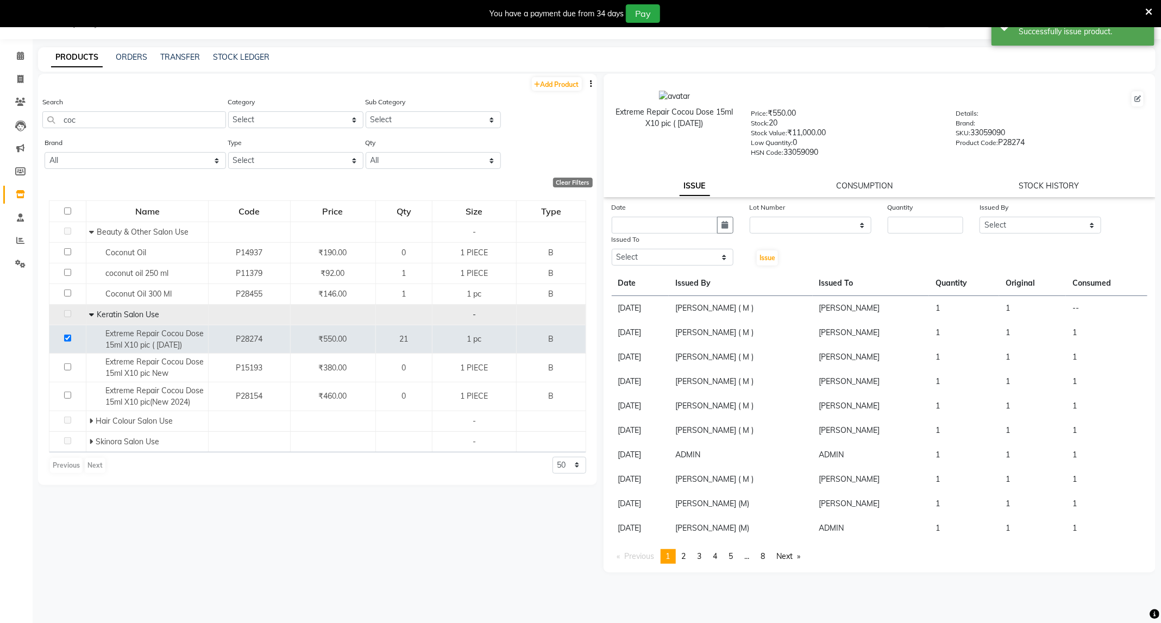
click at [853, 180] on div "CONSUMPTION" at bounding box center [864, 185] width 56 height 11
click at [853, 184] on link "CONSUMPTION" at bounding box center [864, 186] width 56 height 10
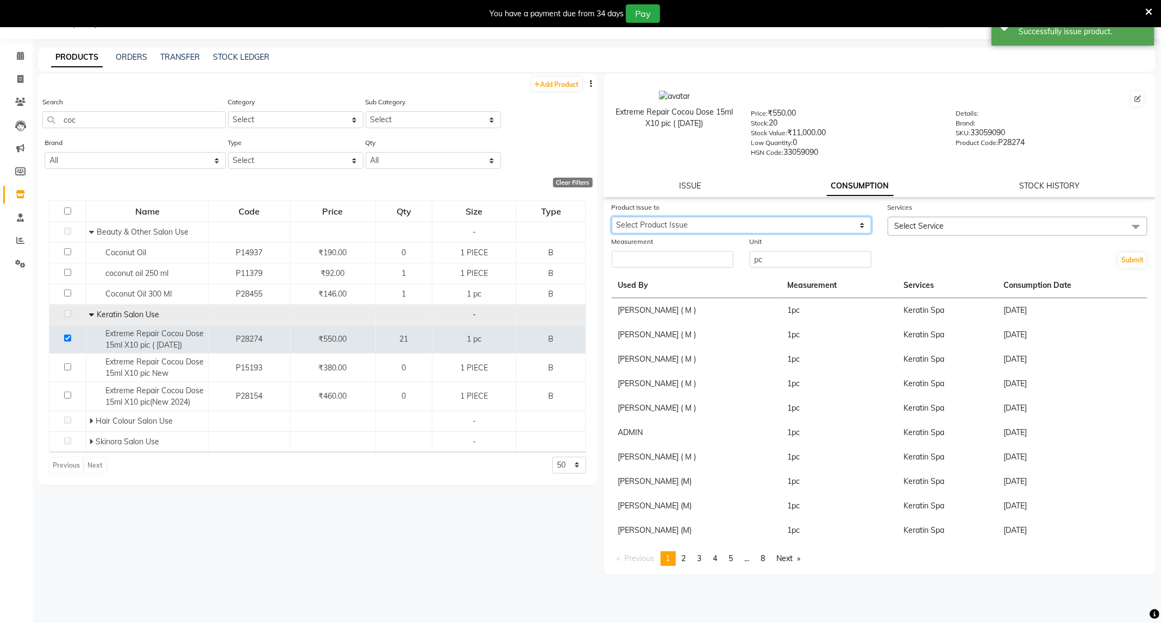
click at [846, 222] on select "Select Product Issue [DATE], Issued to: [PERSON_NAME], Balance: 1" at bounding box center [742, 225] width 260 height 17
click at [612, 217] on select "Select Product Issue [DATE], Issued to: [PERSON_NAME], Balance: 1" at bounding box center [742, 225] width 260 height 17
click at [952, 230] on span "Select Service" at bounding box center [1018, 226] width 260 height 19
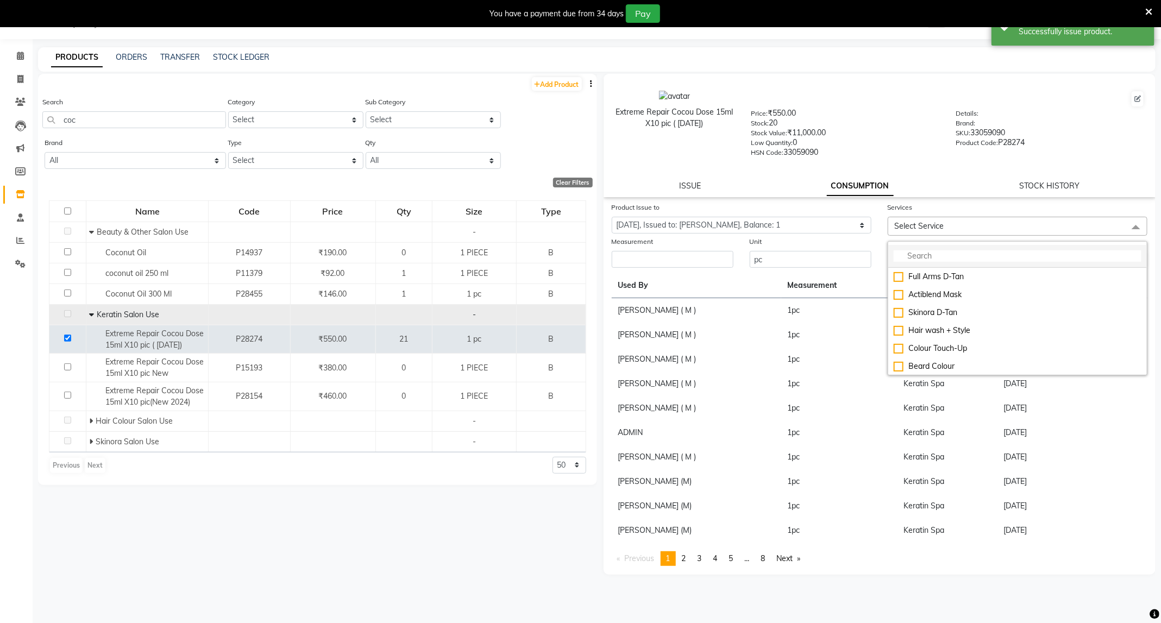
click at [953, 257] on input "multiselect-search" at bounding box center [1018, 255] width 248 height 11
click at [932, 366] on div "Keratin Spa" at bounding box center [1018, 366] width 248 height 11
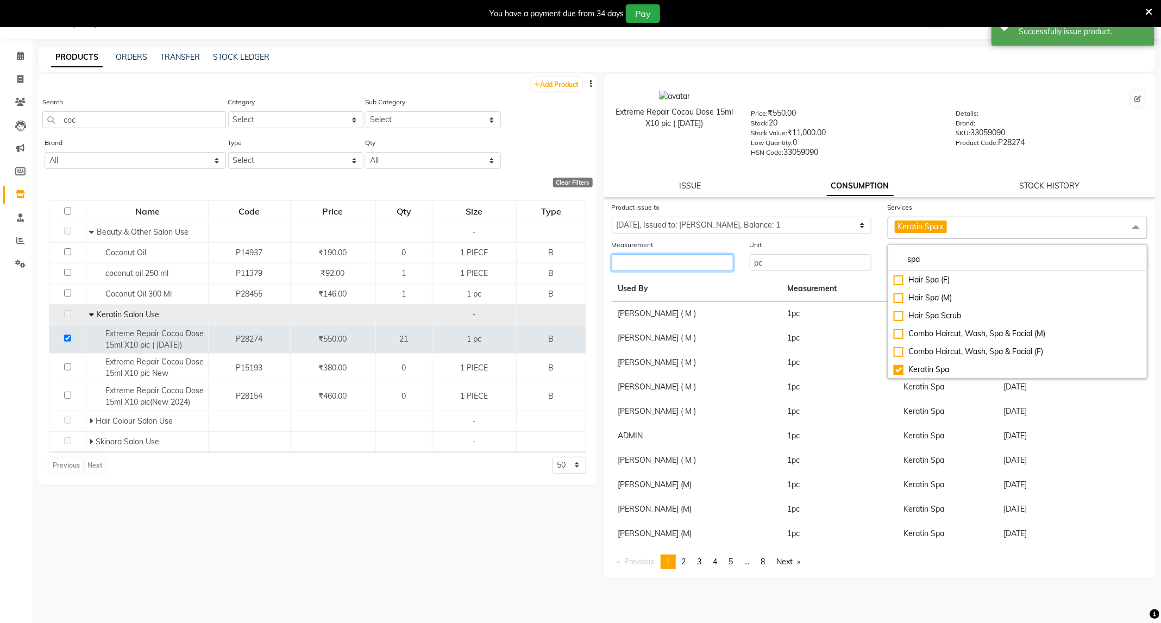
click at [652, 265] on input "number" at bounding box center [673, 262] width 122 height 17
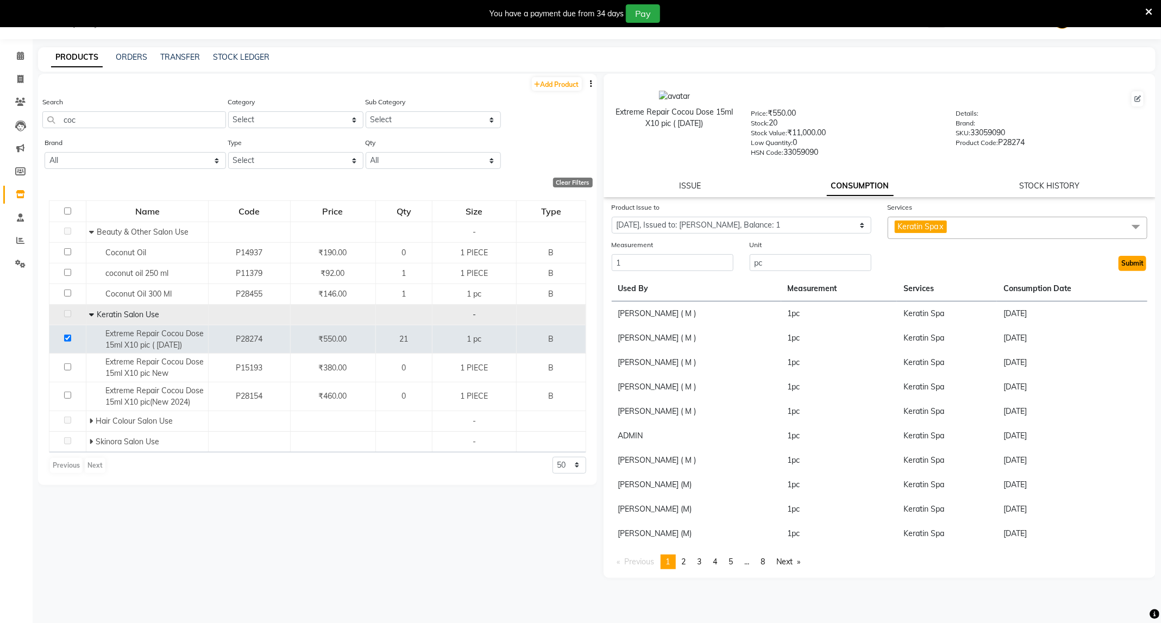
click at [1133, 257] on button "Submit" at bounding box center [1132, 263] width 28 height 15
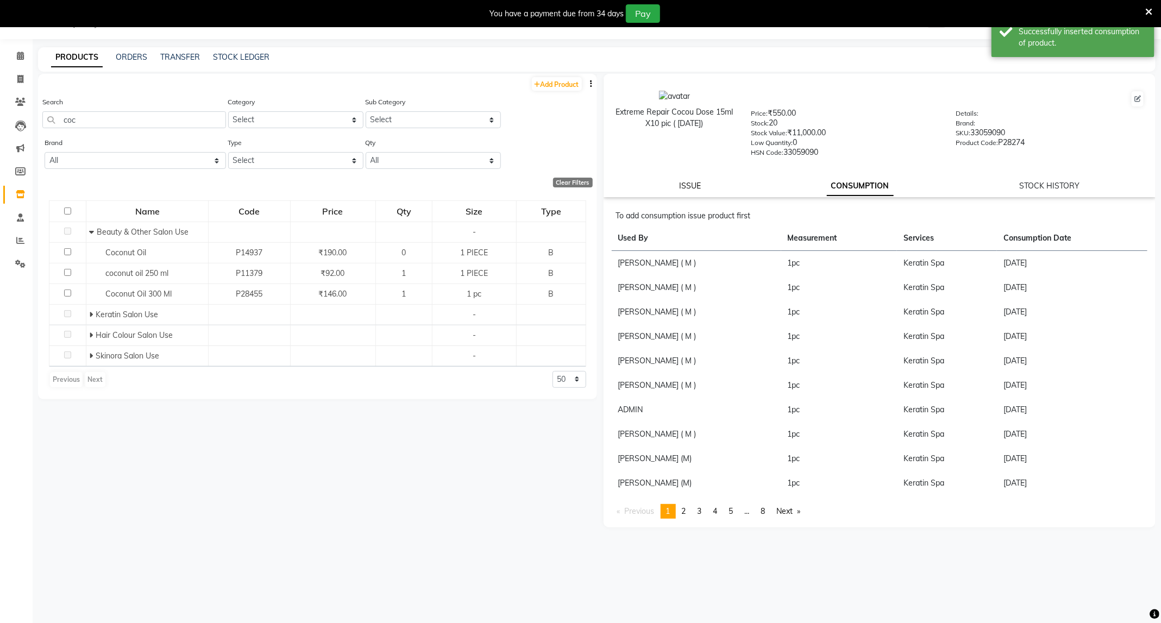
click at [691, 183] on link "ISSUE" at bounding box center [690, 186] width 22 height 10
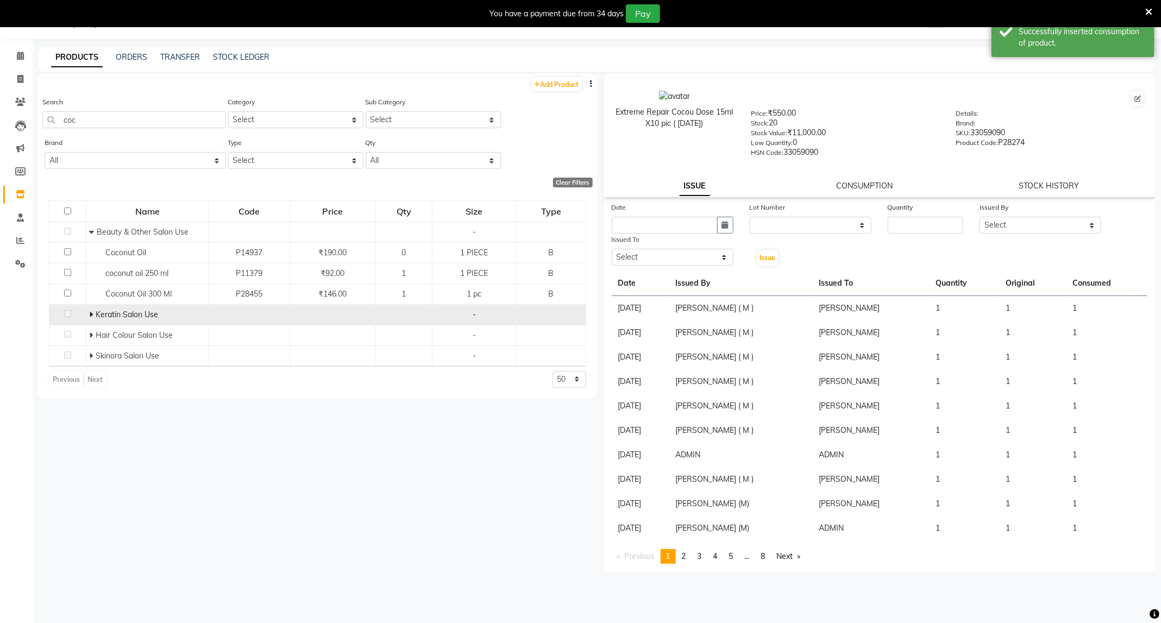
click at [91, 317] on icon at bounding box center [91, 315] width 4 height 8
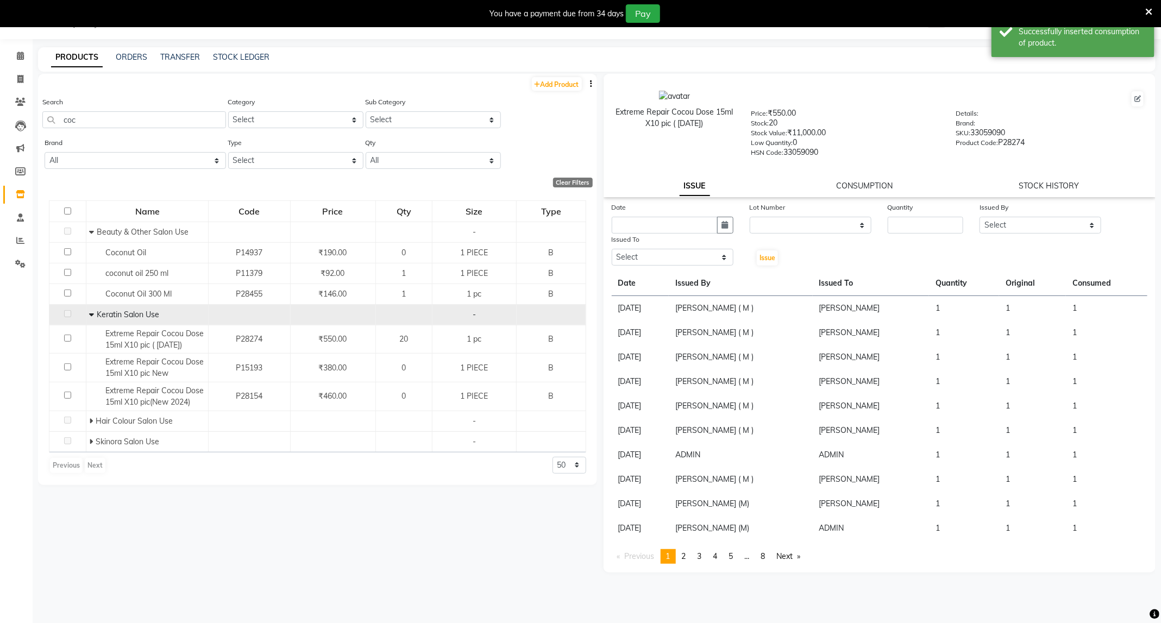
click at [91, 317] on icon at bounding box center [91, 315] width 5 height 8
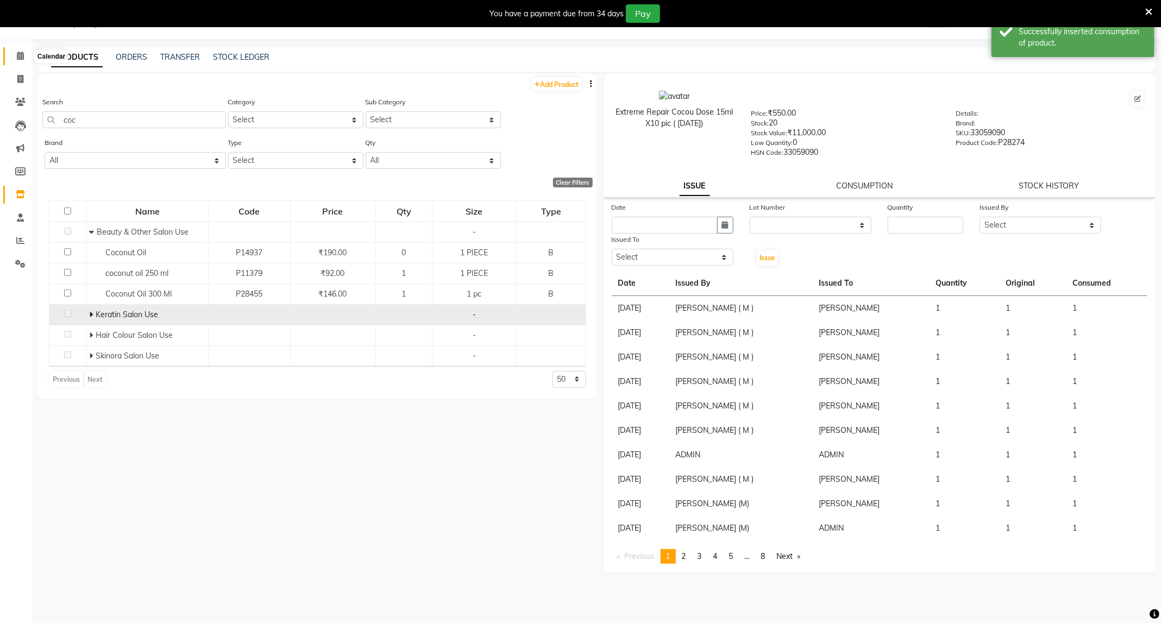
click at [21, 54] on icon at bounding box center [20, 56] width 7 height 8
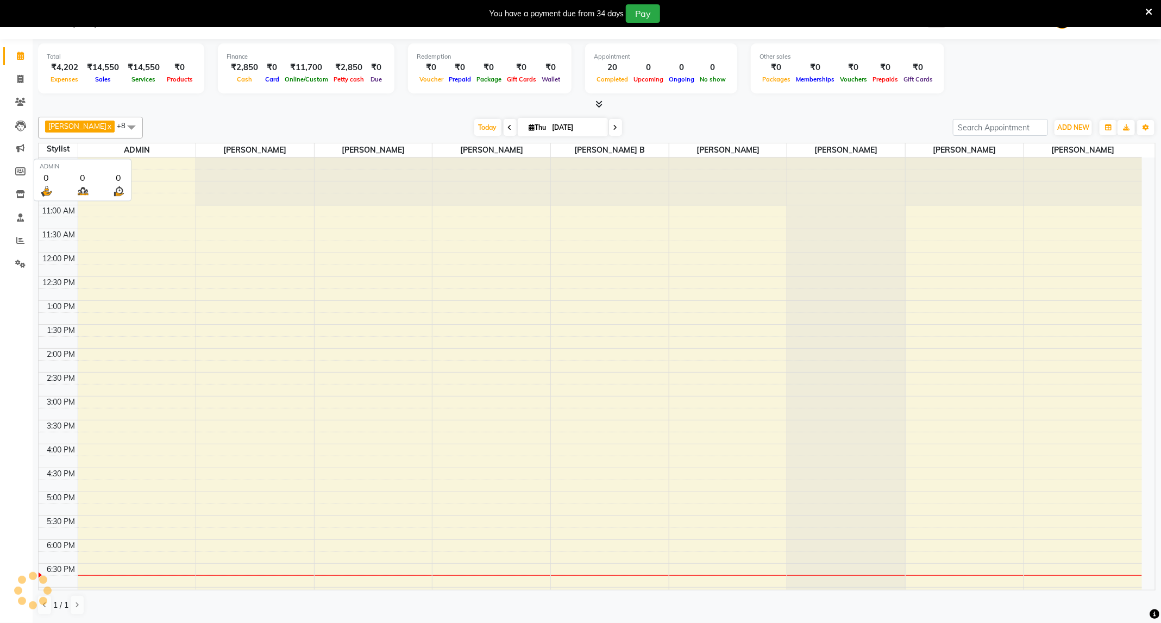
scroll to position [133, 0]
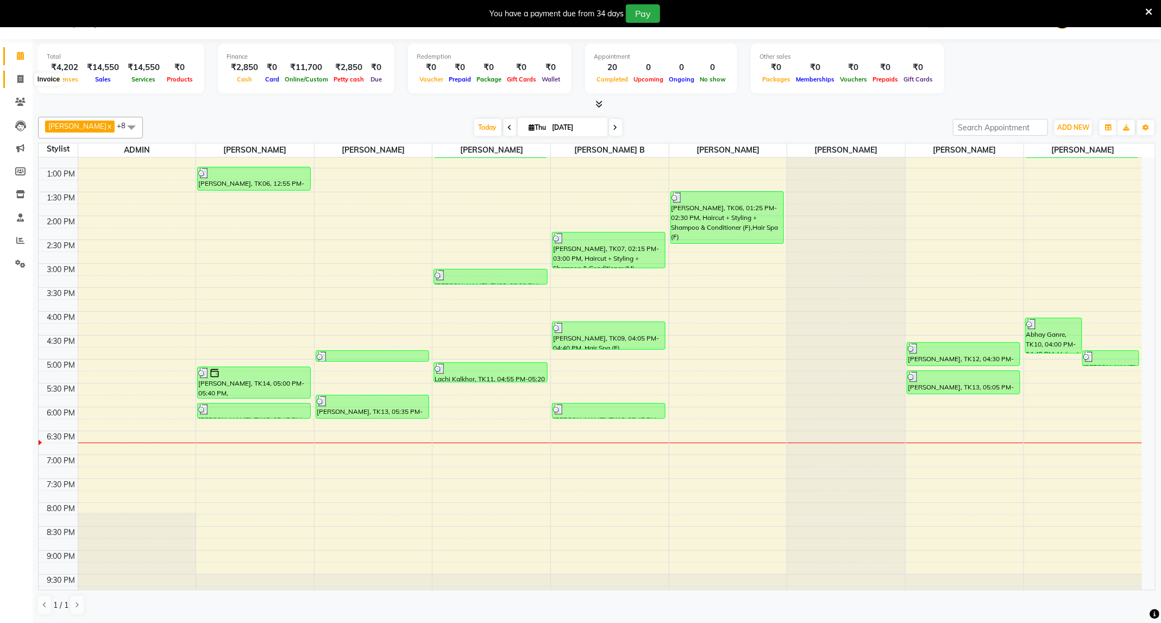
click at [15, 76] on span at bounding box center [20, 79] width 19 height 12
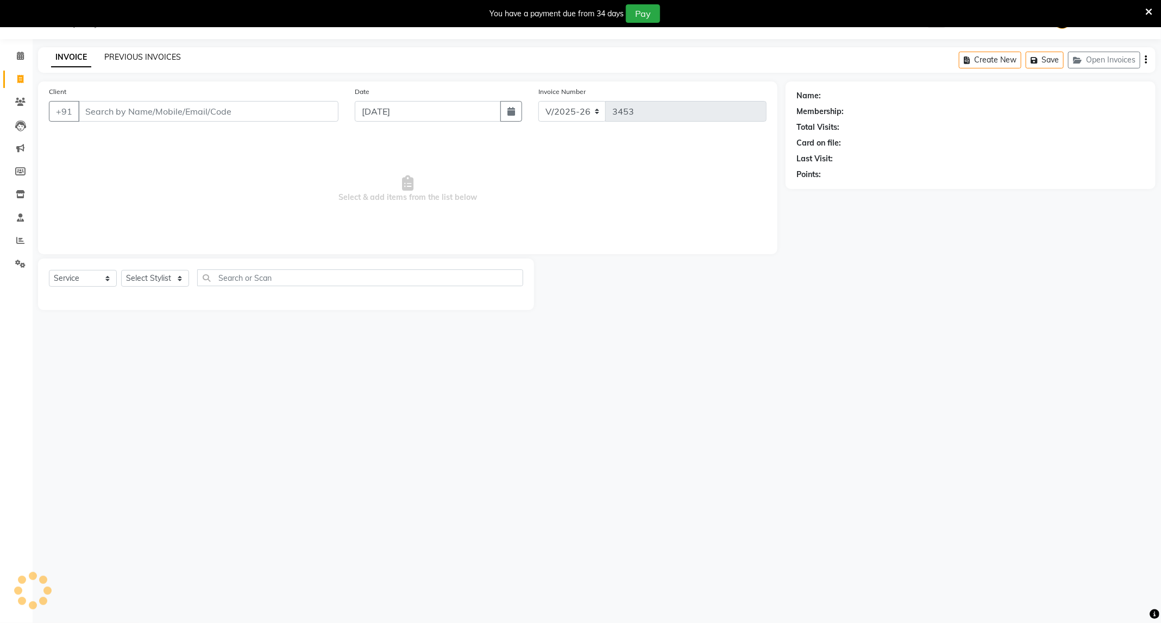
click at [147, 53] on link "PREVIOUS INVOICES" at bounding box center [142, 57] width 77 height 10
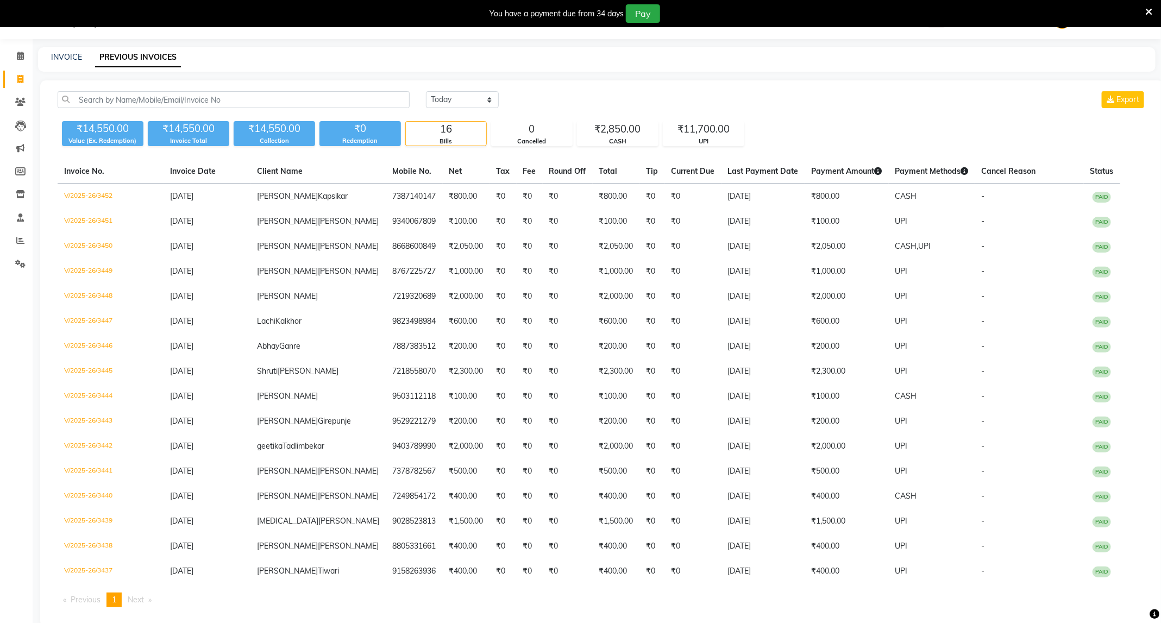
click at [1149, 7] on icon at bounding box center [1148, 12] width 7 height 10
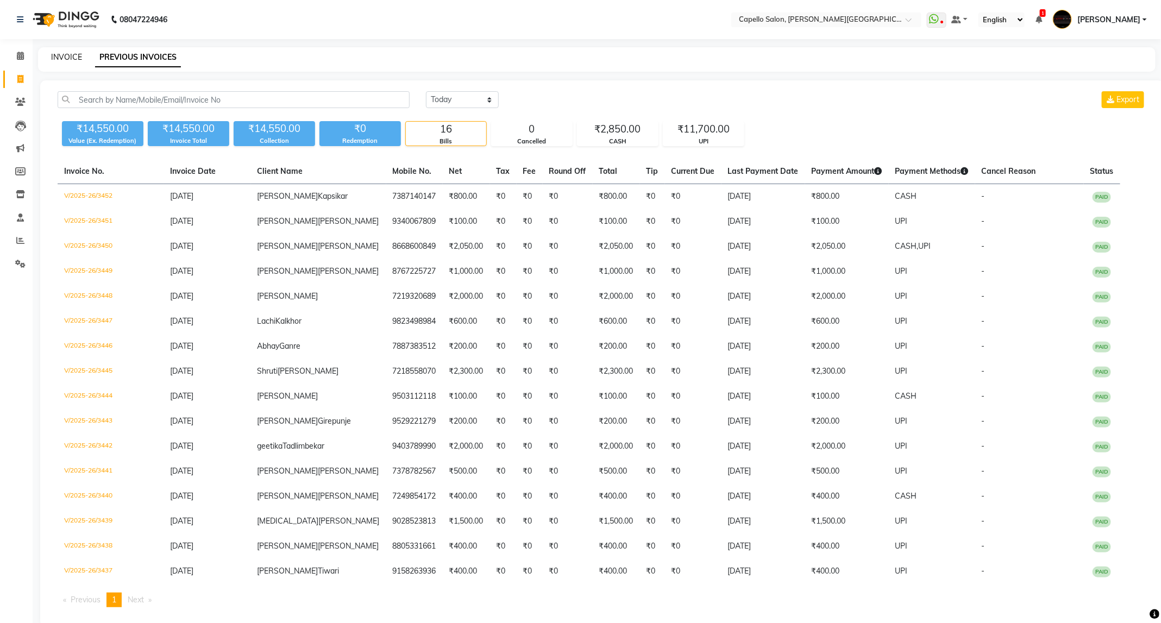
click at [62, 53] on link "INVOICE" at bounding box center [66, 57] width 31 height 10
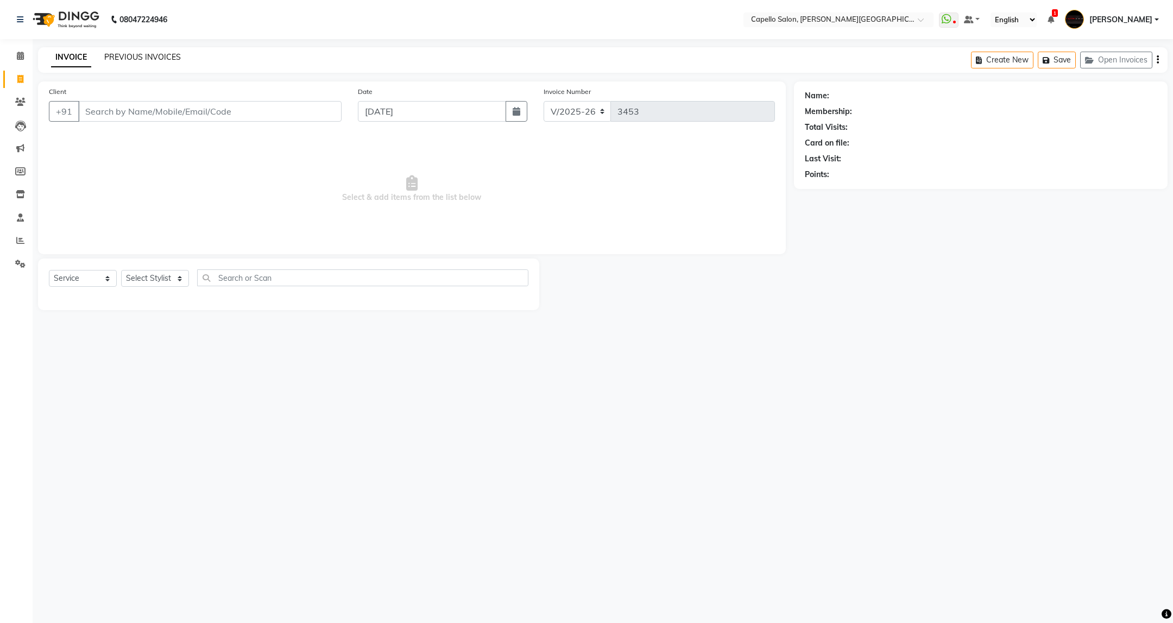
click at [155, 57] on link "PREVIOUS INVOICES" at bounding box center [142, 57] width 77 height 10
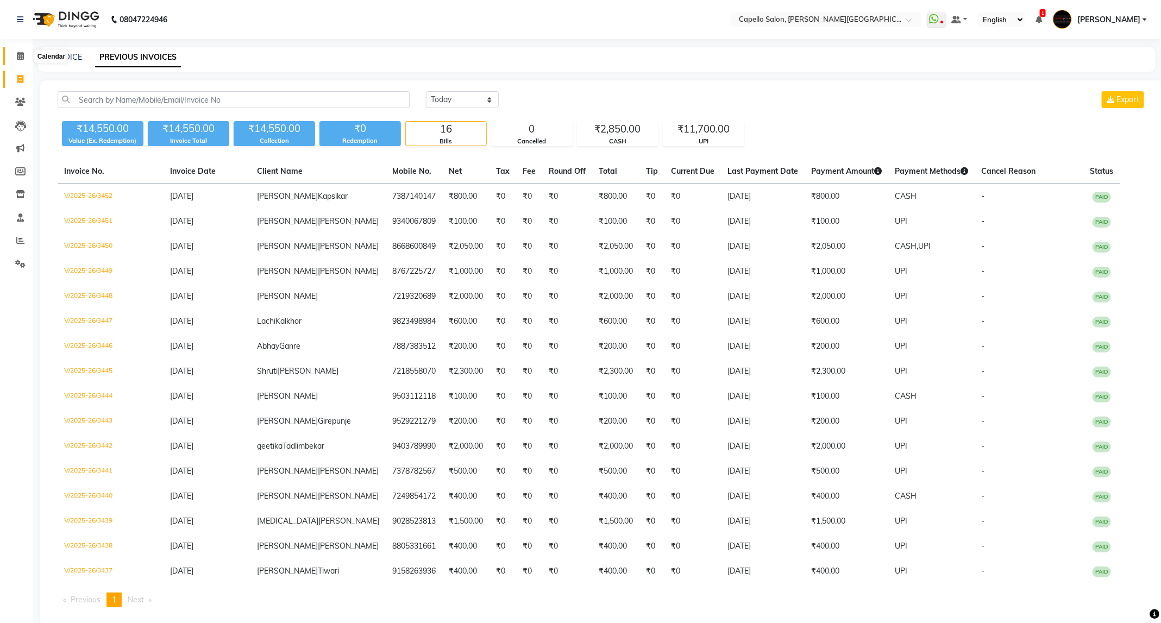
click at [18, 50] on span at bounding box center [20, 56] width 19 height 12
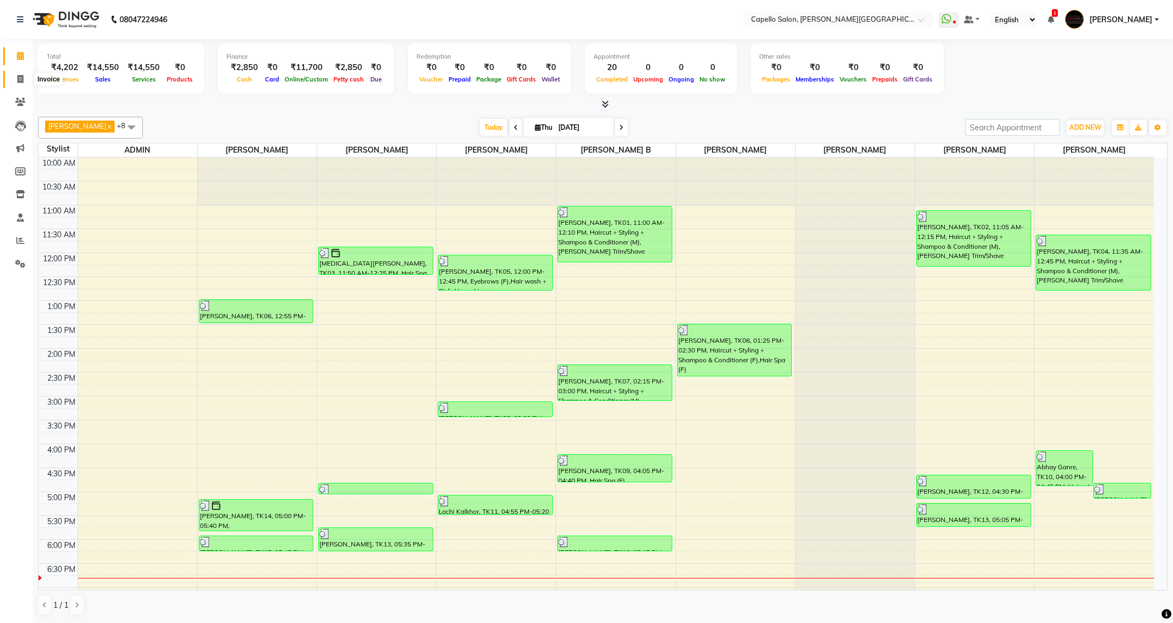
click at [14, 84] on span at bounding box center [20, 79] width 19 height 12
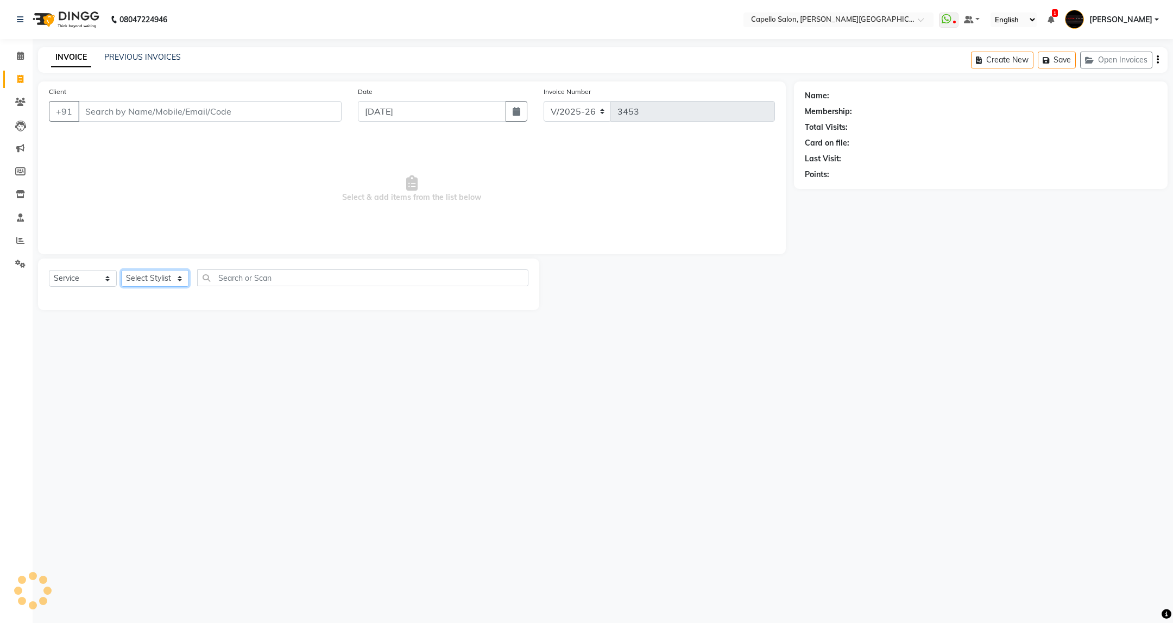
click at [166, 278] on select "Select Stylist" at bounding box center [155, 278] width 68 height 17
click at [121, 271] on select "Select Stylist ADMIN [PERSON_NAME] [PERSON_NAME] [PERSON_NAME] [PERSON_NAME] (M…" at bounding box center [155, 278] width 68 height 17
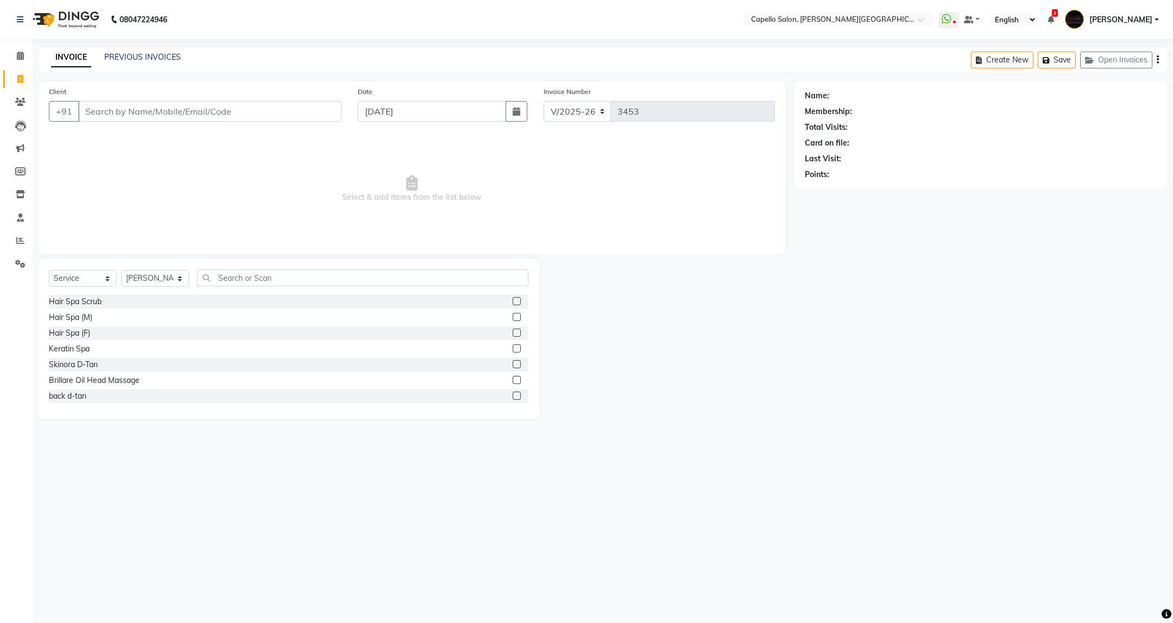
click at [258, 262] on div "Select Service Product Membership Package Voucher Prepaid Gift Card Select Styl…" at bounding box center [288, 339] width 501 height 160
click at [258, 269] on input "text" at bounding box center [362, 277] width 331 height 17
click at [125, 335] on div "Eyebrows, Upperlips, forehead" at bounding box center [102, 333] width 106 height 11
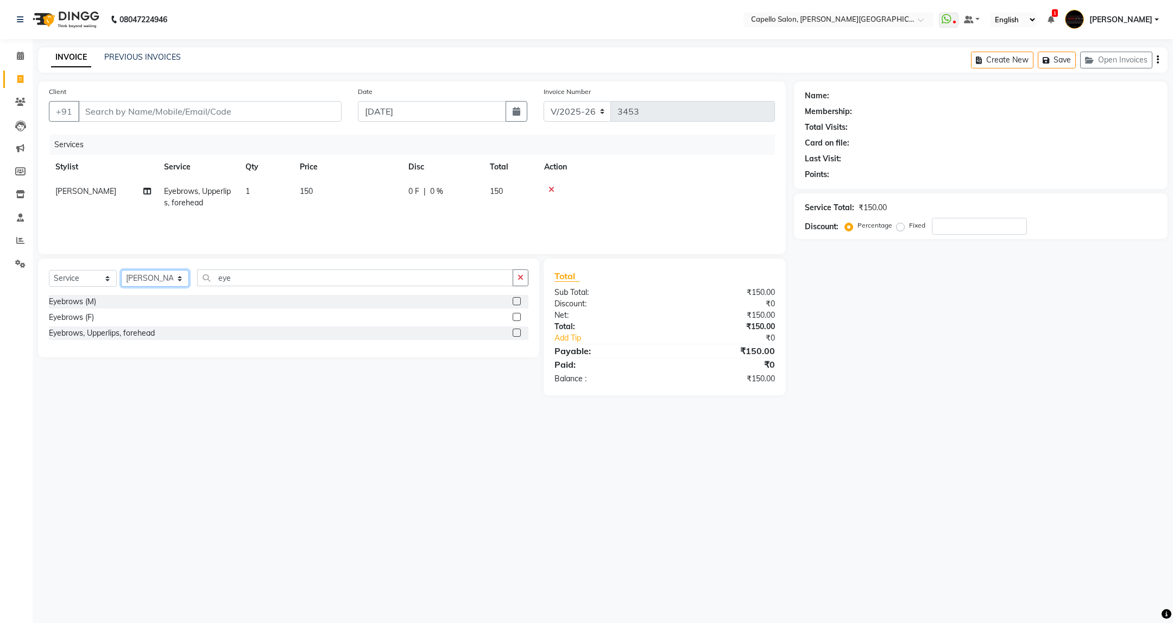
click at [168, 282] on select "Select Stylist ADMIN [PERSON_NAME] [PERSON_NAME] [PERSON_NAME] [PERSON_NAME] (M…" at bounding box center [155, 278] width 68 height 17
click at [121, 271] on select "Select Stylist ADMIN [PERSON_NAME] [PERSON_NAME] [PERSON_NAME] [PERSON_NAME] (M…" at bounding box center [155, 278] width 68 height 17
click at [277, 278] on input "eye" at bounding box center [355, 277] width 316 height 17
click at [194, 346] on div "Haircut + Styling + Shampoo & Conditioner (F)" at bounding box center [129, 348] width 160 height 11
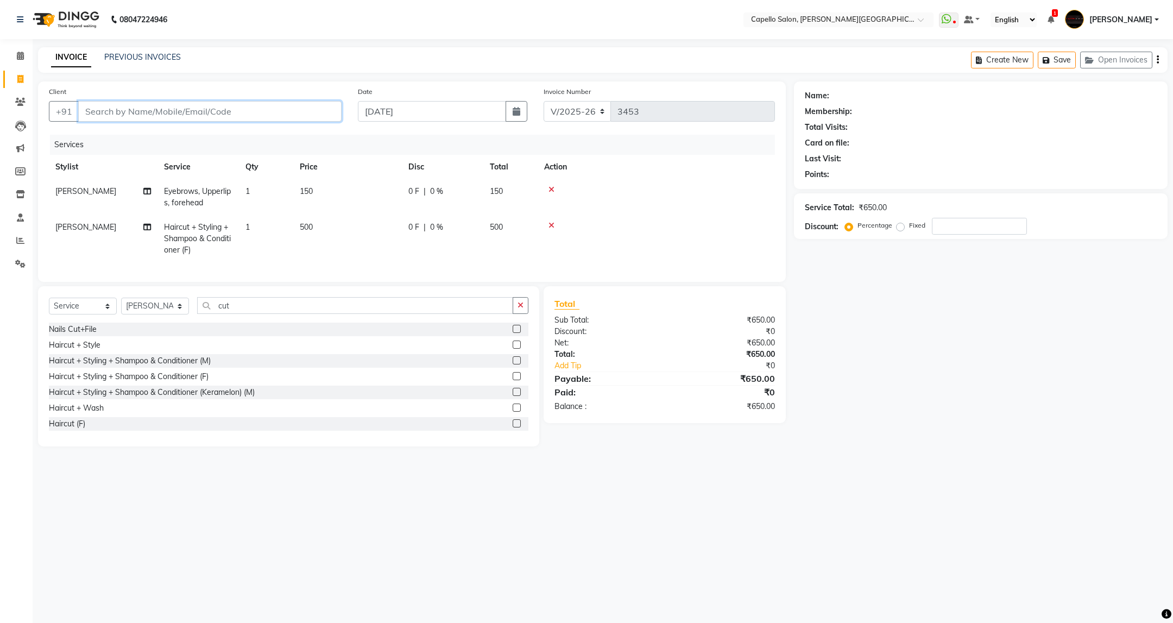
click at [297, 111] on input "Client" at bounding box center [209, 111] width 263 height 21
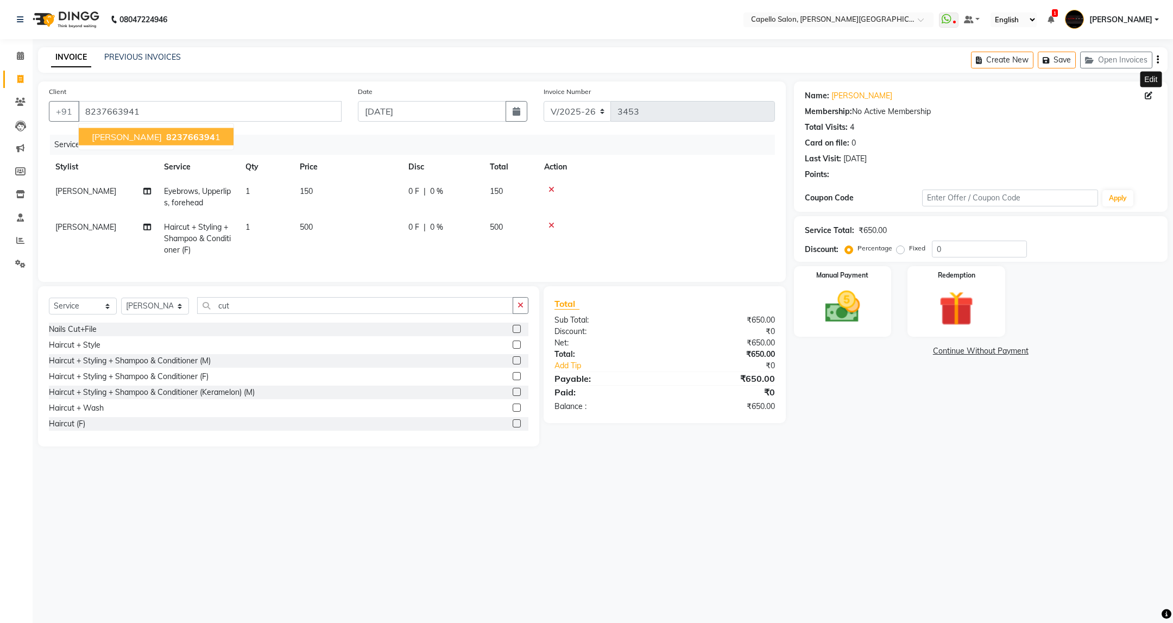
click at [1146, 96] on icon at bounding box center [1149, 96] width 8 height 8
click at [1149, 99] on icon at bounding box center [1149, 96] width 8 height 8
click at [847, 312] on img at bounding box center [842, 307] width 59 height 42
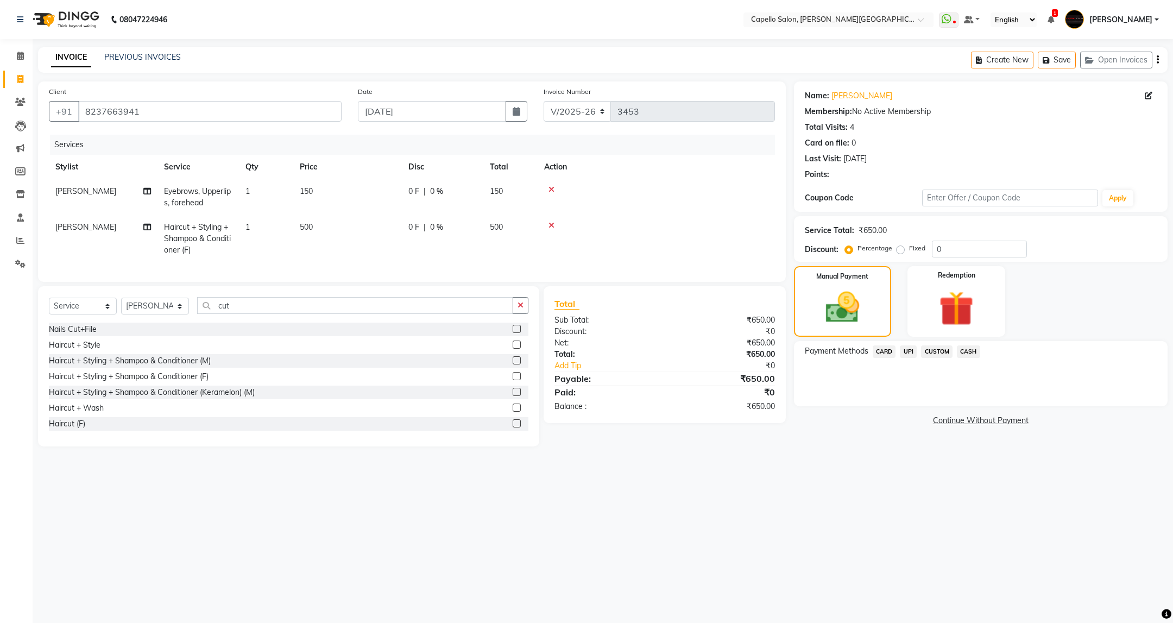
click at [908, 353] on span "UPI" at bounding box center [908, 351] width 17 height 12
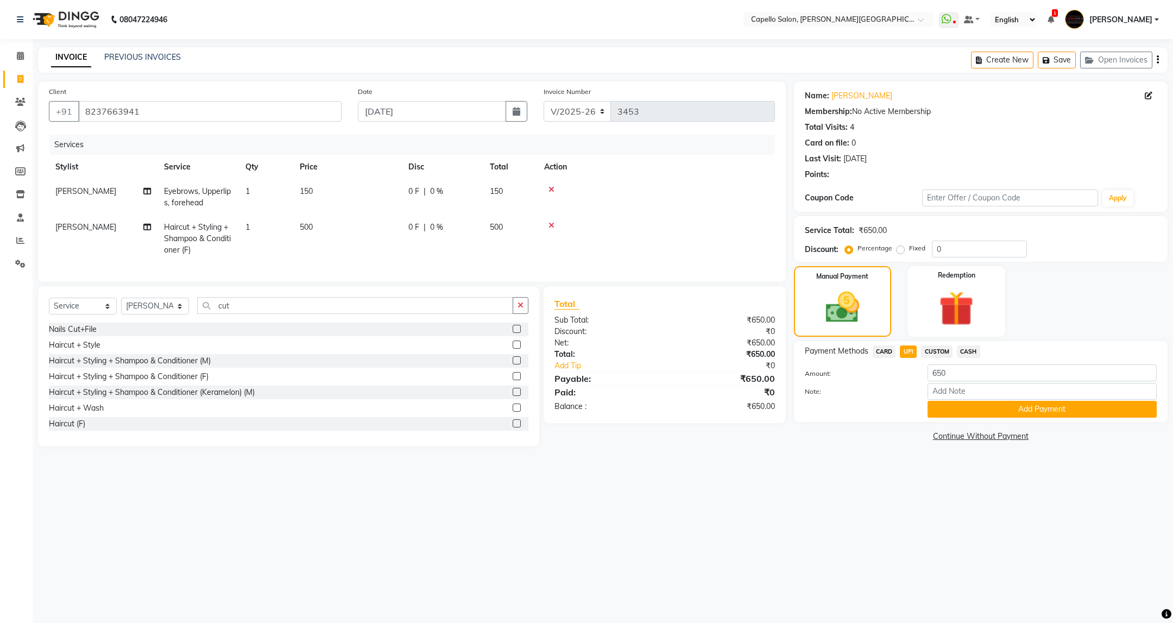
click at [1012, 421] on div "Payment Methods CARD UPI CUSTOM CASH Amount: 650 Note: Add Payment" at bounding box center [981, 381] width 374 height 81
click at [1012, 411] on button "Add Payment" at bounding box center [1042, 409] width 229 height 17
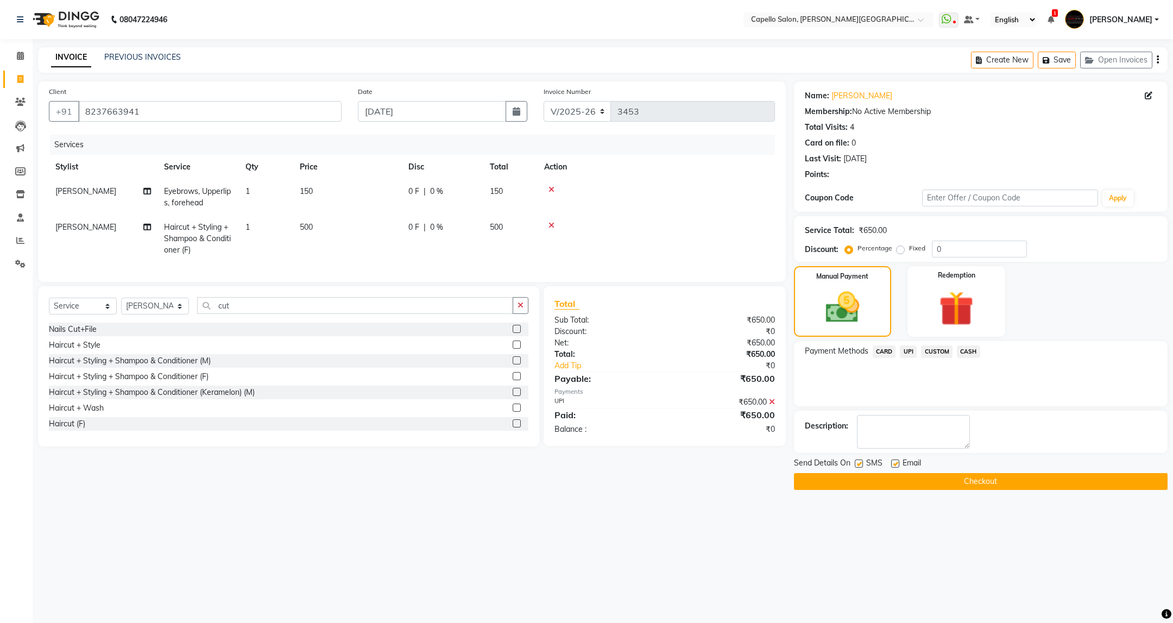
click at [996, 482] on button "Checkout" at bounding box center [981, 481] width 374 height 17
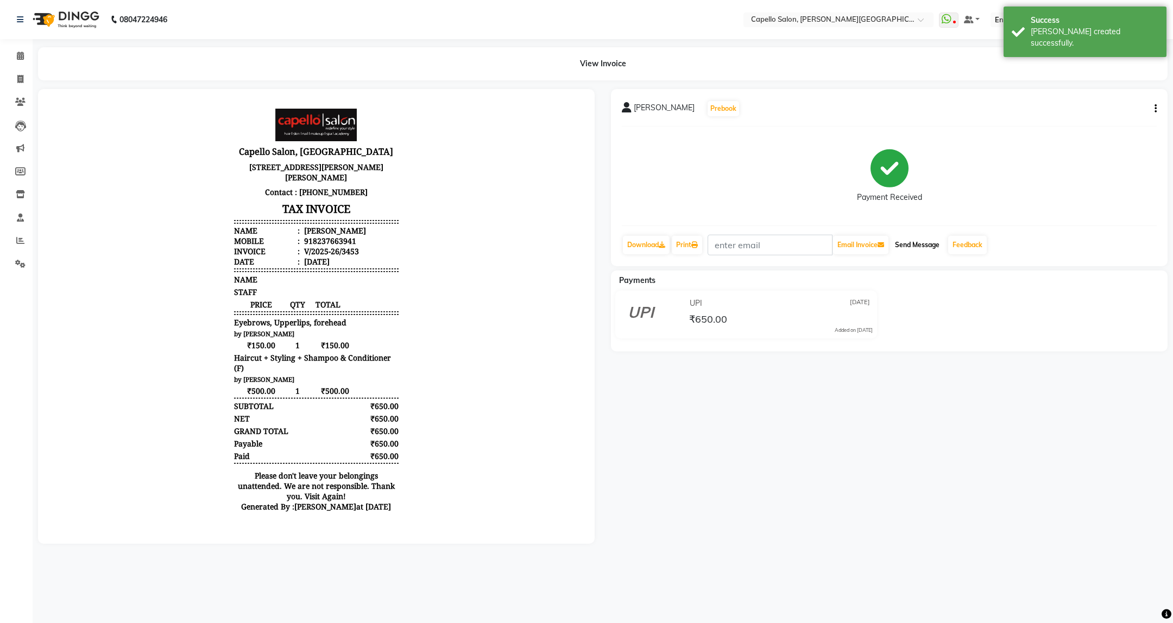
click at [933, 251] on button "Send Message" at bounding box center [917, 245] width 53 height 18
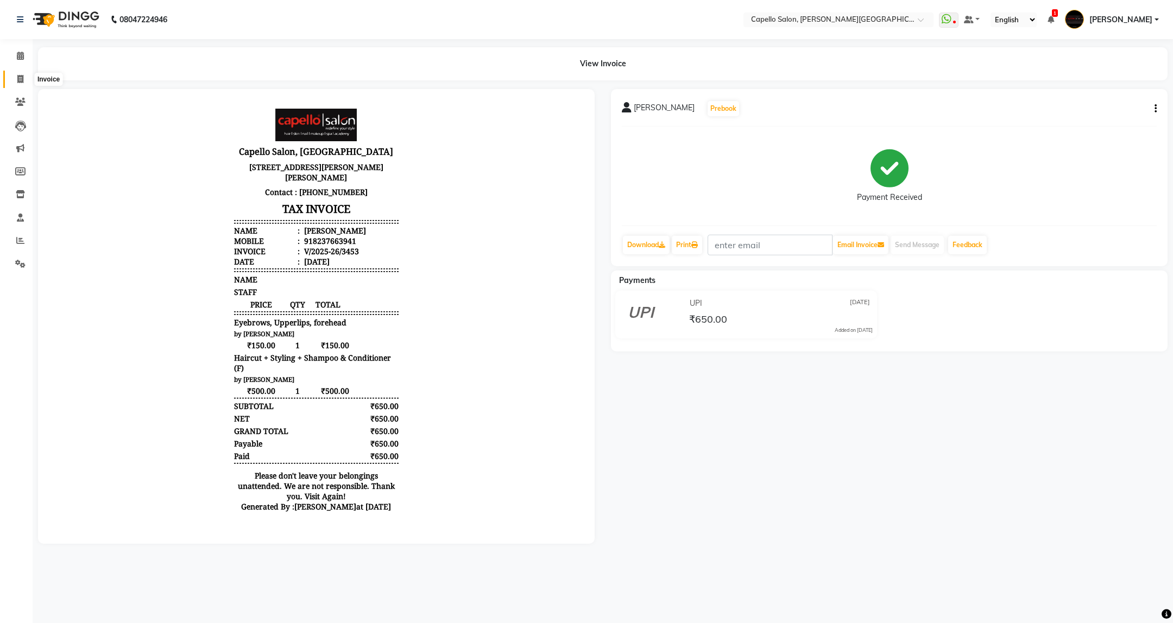
click at [18, 73] on span at bounding box center [20, 79] width 19 height 12
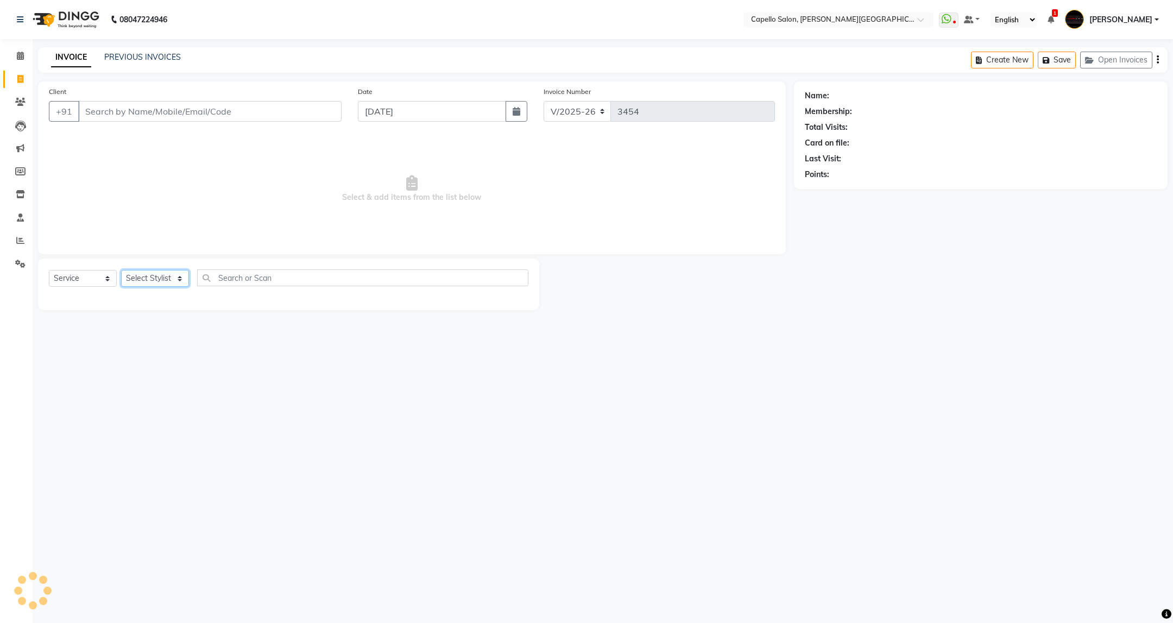
click at [157, 280] on select "Select Stylist ADMIN [PERSON_NAME] [PERSON_NAME] [PERSON_NAME] [PERSON_NAME] (M…" at bounding box center [155, 278] width 68 height 17
click at [121, 271] on select "Select Stylist ADMIN [PERSON_NAME] [PERSON_NAME] [PERSON_NAME] [PERSON_NAME] (M…" at bounding box center [155, 278] width 68 height 17
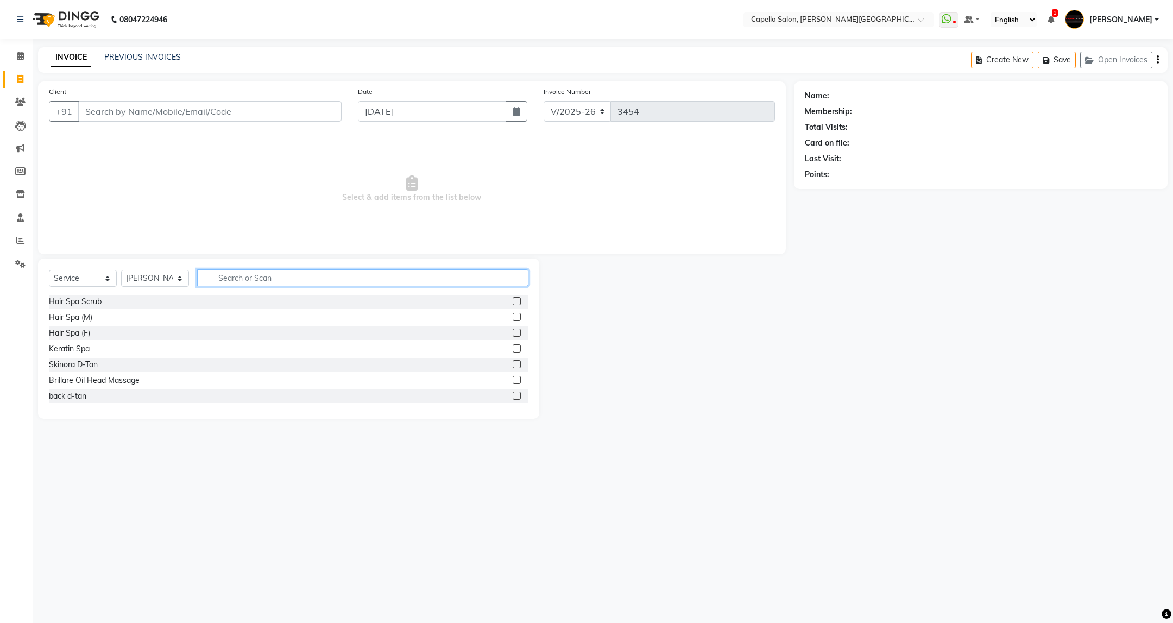
click at [235, 289] on div "Select Service Product Membership Package Voucher Prepaid Gift Card Select Styl…" at bounding box center [289, 282] width 480 height 26
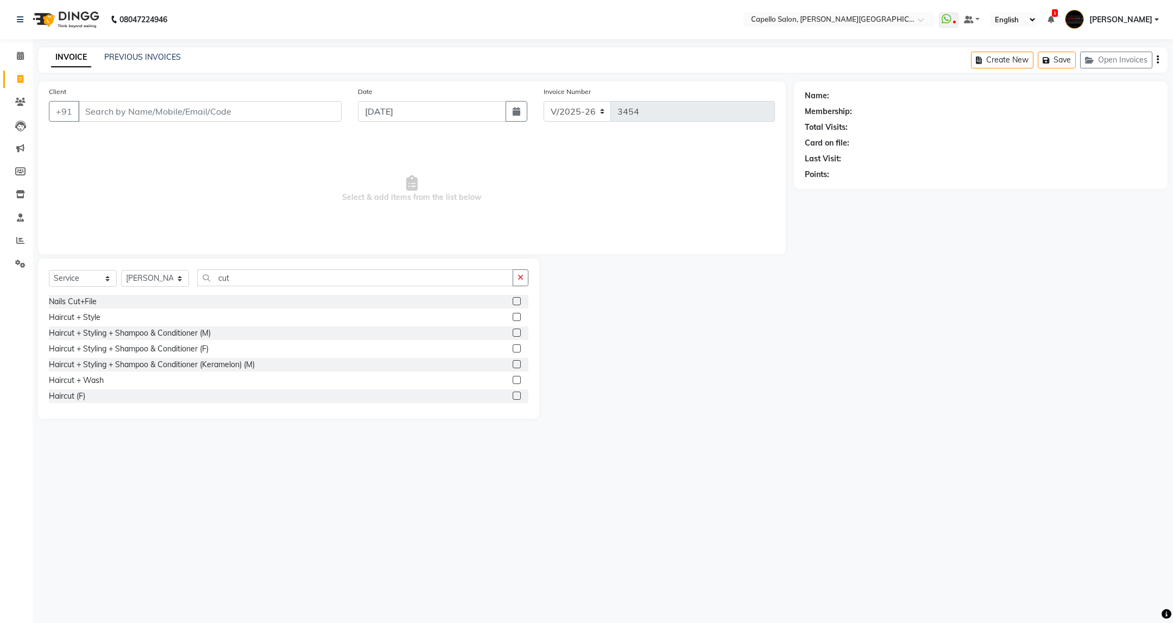
click at [513, 329] on label at bounding box center [517, 333] width 8 height 8
click at [513, 330] on input "checkbox" at bounding box center [516, 333] width 7 height 7
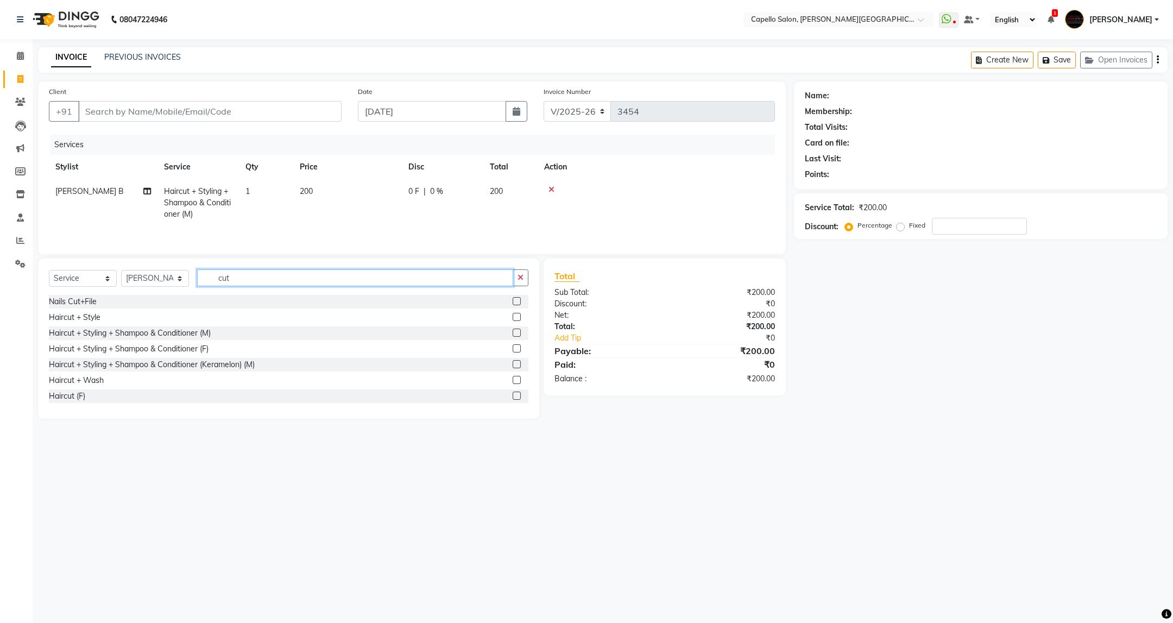
click at [294, 281] on input "cut" at bounding box center [355, 277] width 316 height 17
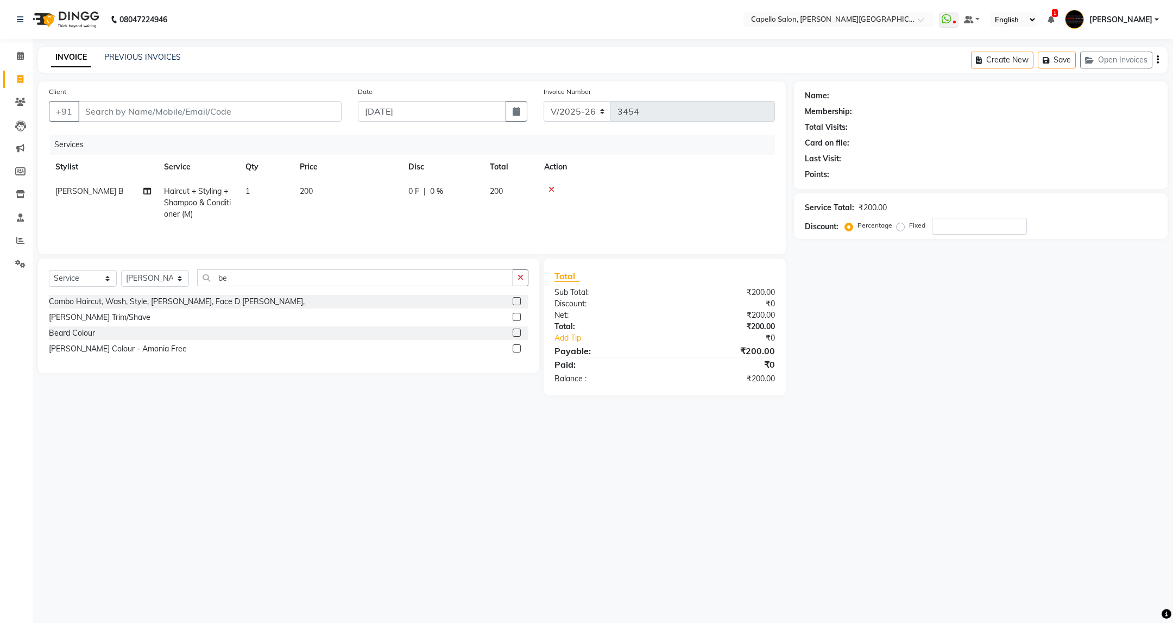
click at [515, 319] on label at bounding box center [517, 317] width 8 height 8
click at [515, 319] on input "checkbox" at bounding box center [516, 317] width 7 height 7
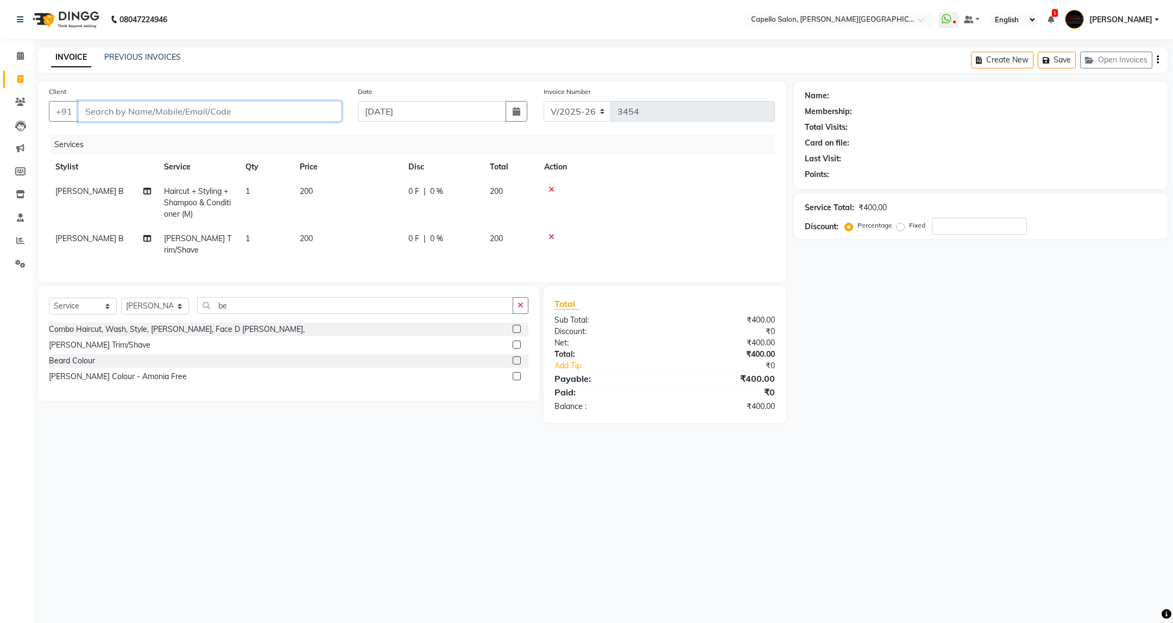
click at [214, 120] on input "Client" at bounding box center [209, 111] width 263 height 21
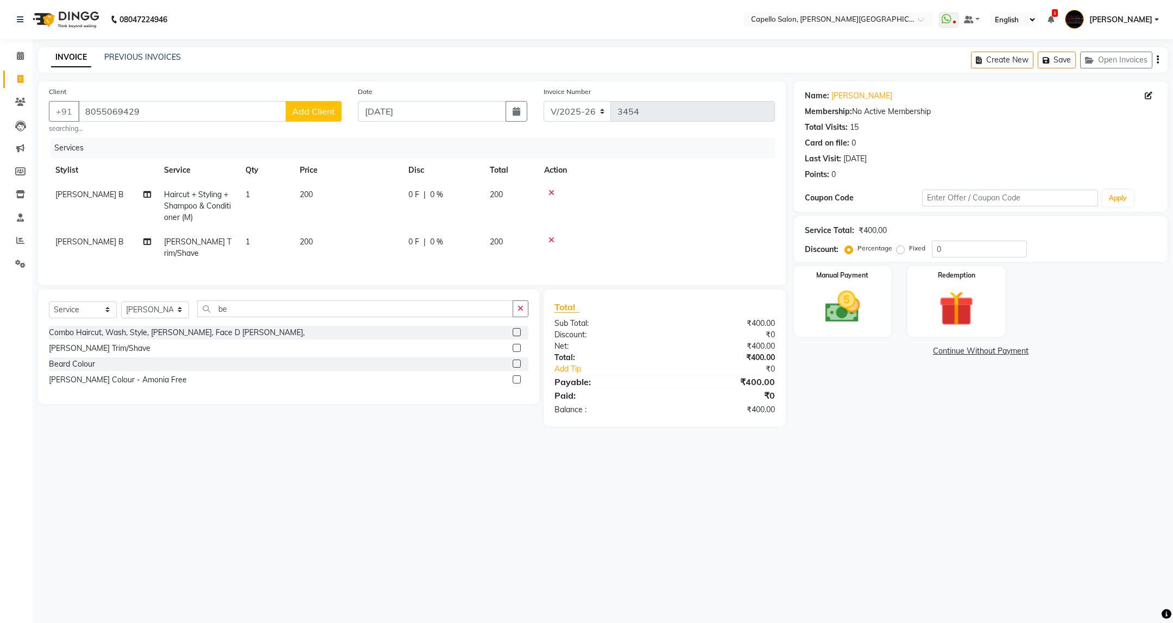
click at [896, 461] on div "08047224946 Select Location × Capello Salon, [PERSON_NAME] Nagar WhatsApp Statu…" at bounding box center [586, 311] width 1173 height 623
click at [854, 326] on img at bounding box center [842, 307] width 59 height 42
click at [914, 350] on span "UPI" at bounding box center [908, 351] width 17 height 12
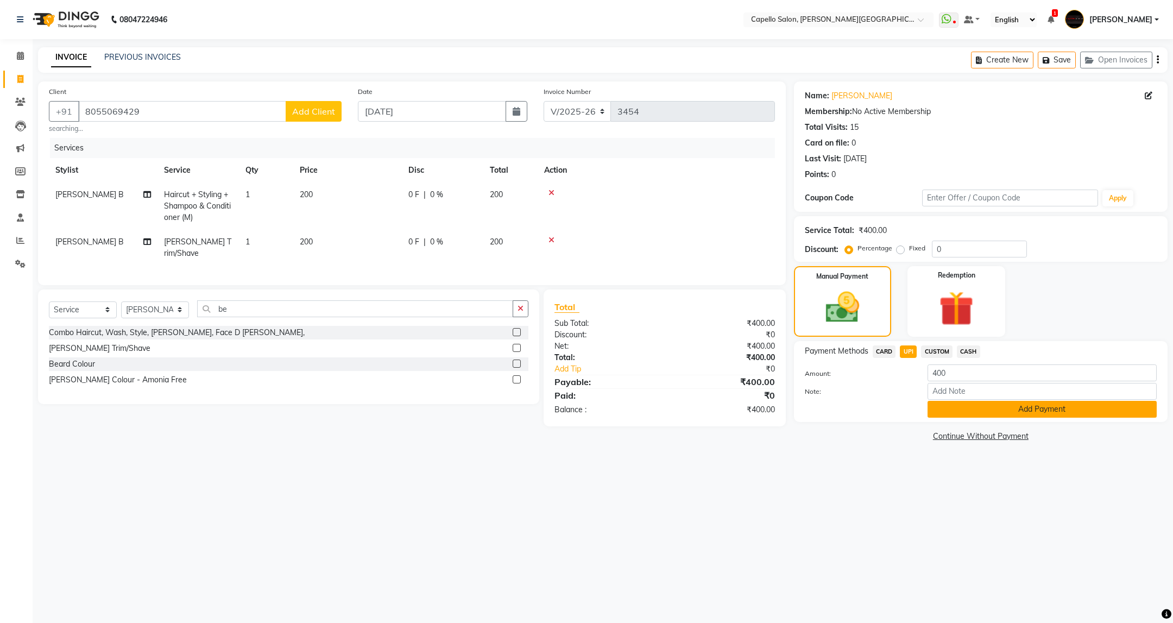
click at [1001, 413] on button "Add Payment" at bounding box center [1042, 409] width 229 height 17
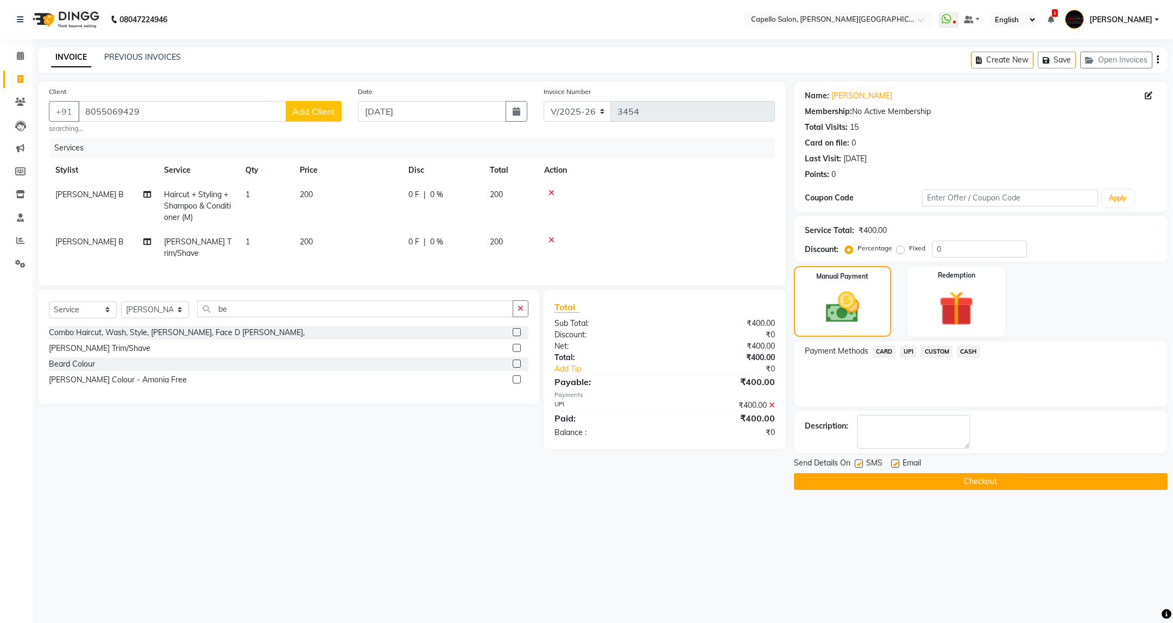
click at [1010, 475] on button "Checkout" at bounding box center [981, 481] width 374 height 17
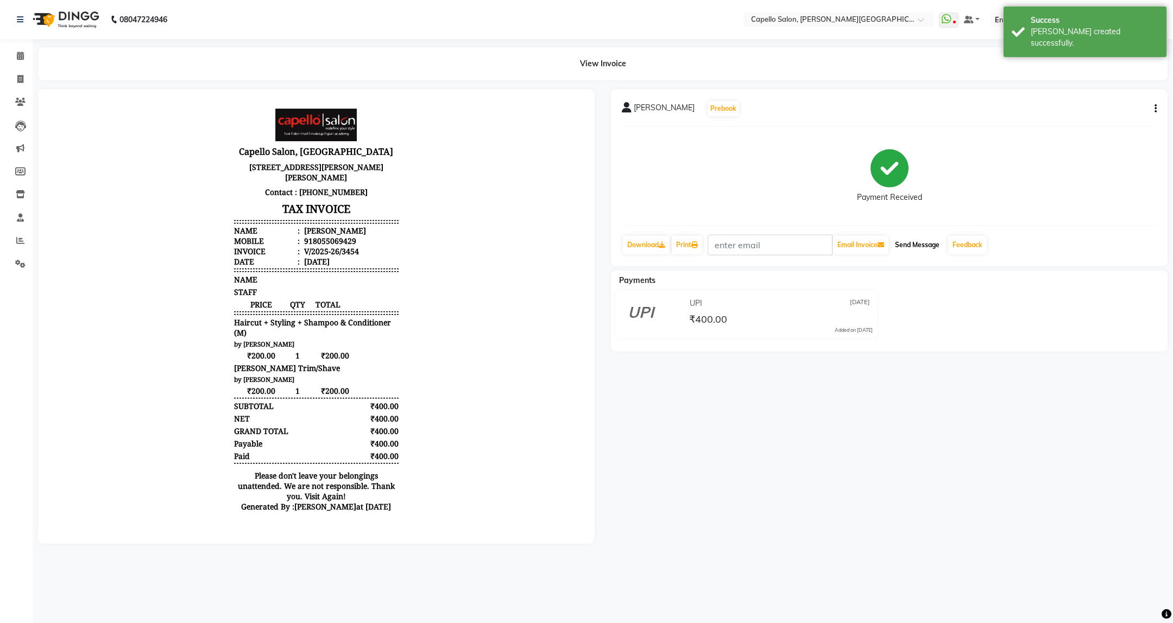
click at [921, 249] on button "Send Message" at bounding box center [917, 245] width 53 height 18
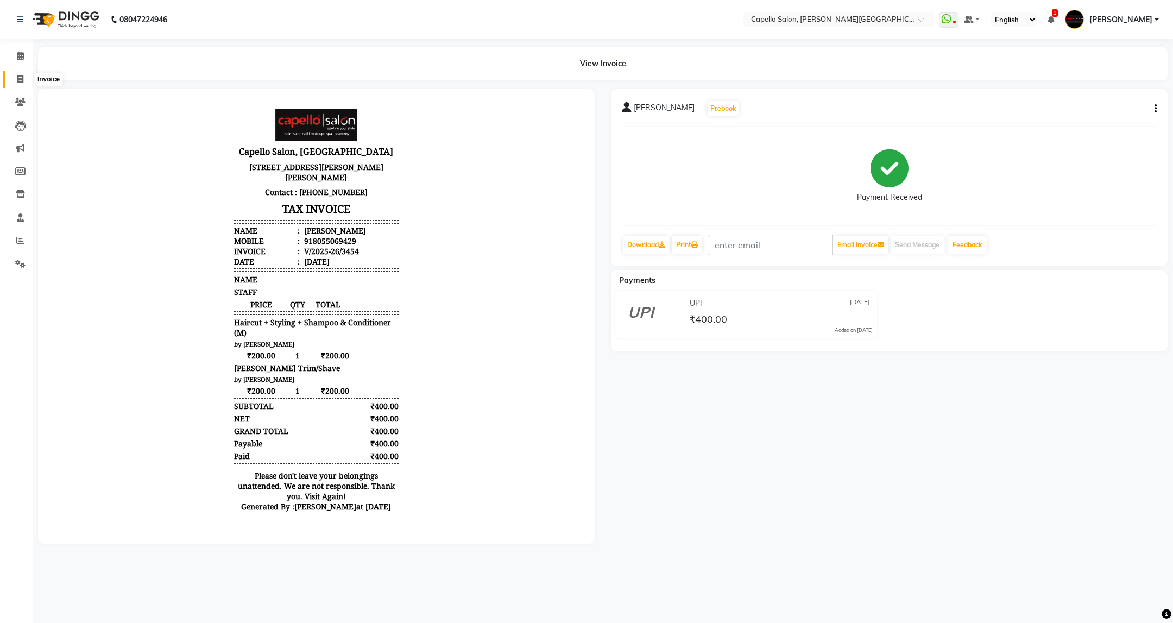
click at [23, 77] on span at bounding box center [20, 79] width 19 height 12
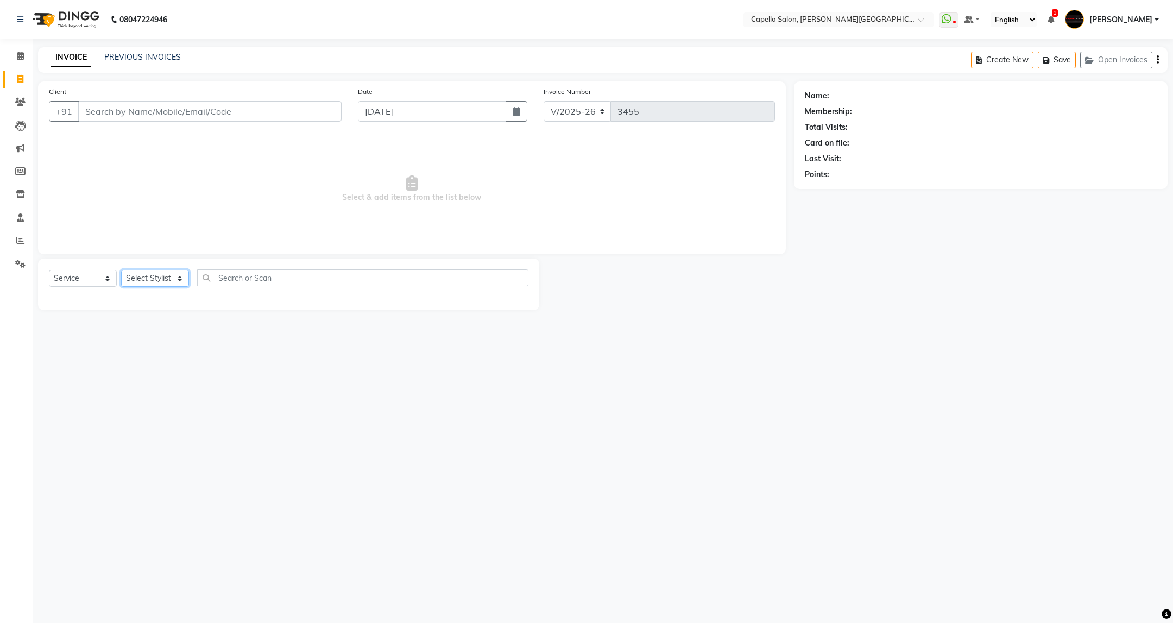
click at [150, 284] on select "Select Stylist" at bounding box center [155, 278] width 68 height 17
click at [121, 271] on select "Select Stylist ADMIN [PERSON_NAME] [PERSON_NAME] [PERSON_NAME] [PERSON_NAME] (M…" at bounding box center [155, 278] width 68 height 17
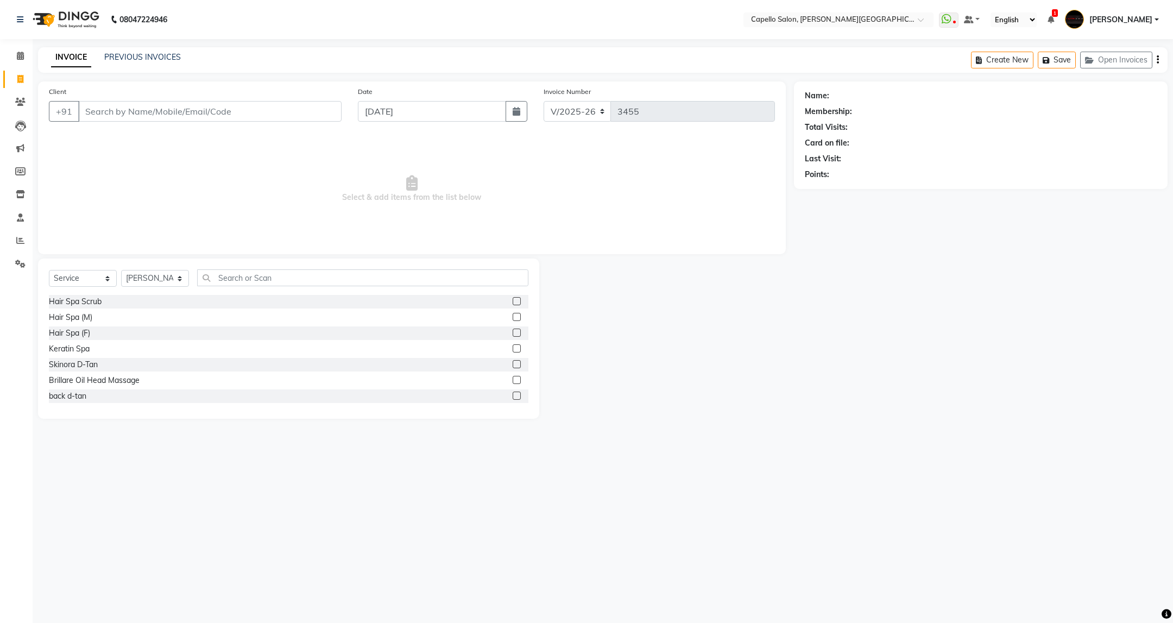
click at [276, 257] on div "Client +91 Date [DATE] Invoice Number V/2025 V/[PHONE_NUMBER] Select & add item…" at bounding box center [412, 249] width 764 height 337
click at [276, 278] on input "text" at bounding box center [362, 277] width 331 height 17
click at [93, 313] on div "Eyebrows (F)" at bounding box center [71, 317] width 45 height 11
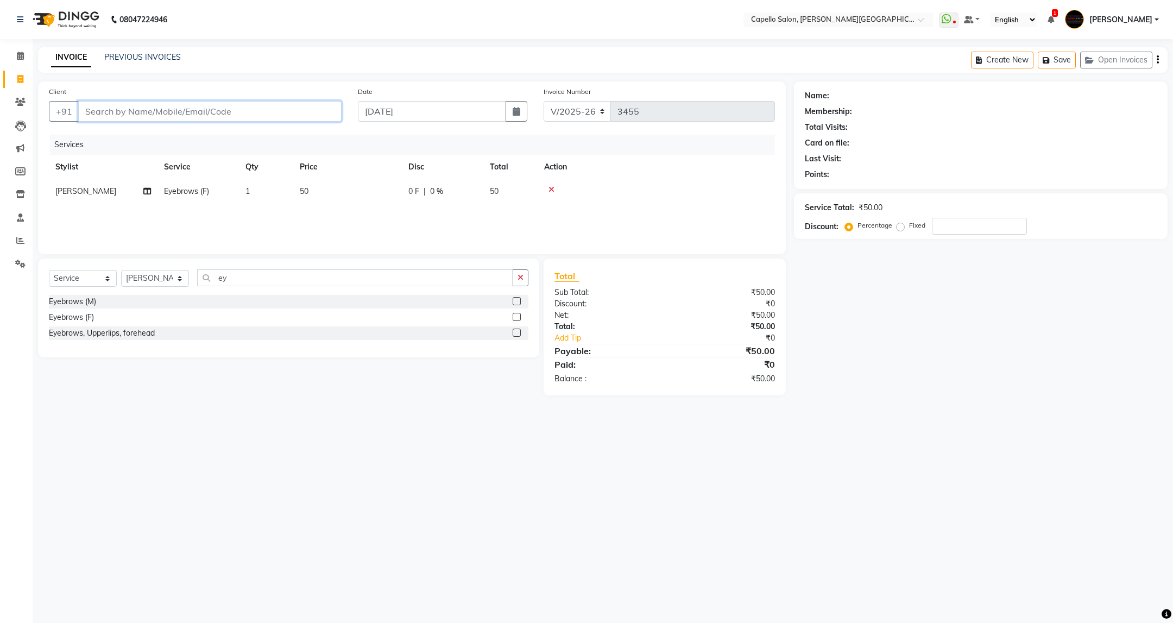
click at [255, 112] on input "Client" at bounding box center [209, 111] width 263 height 21
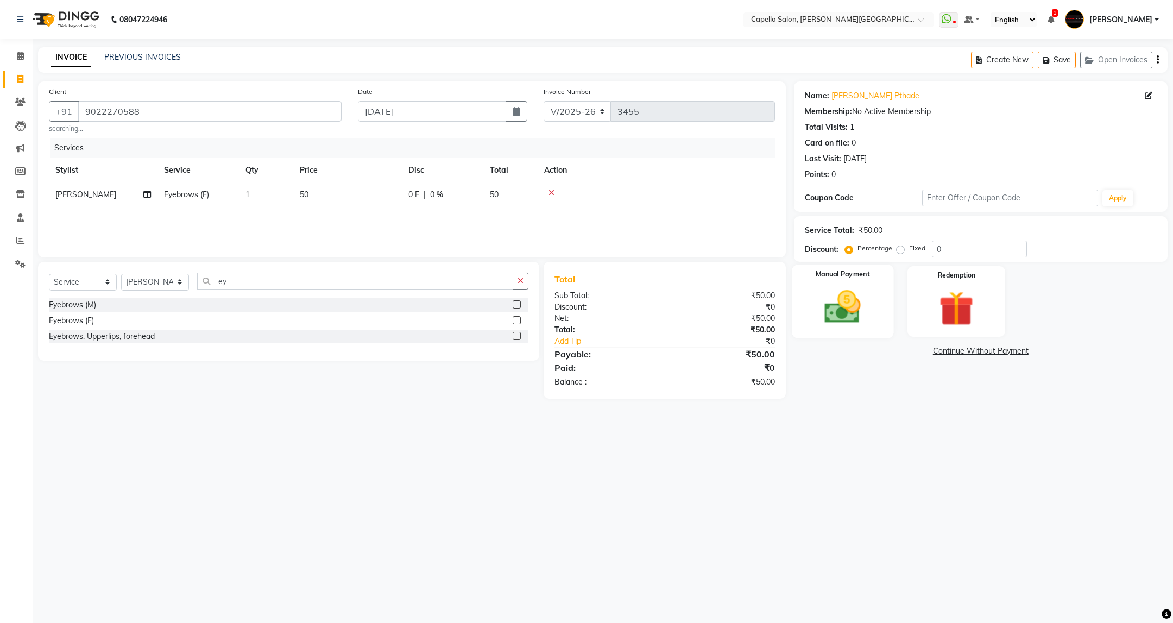
click at [864, 315] on img at bounding box center [842, 307] width 59 height 42
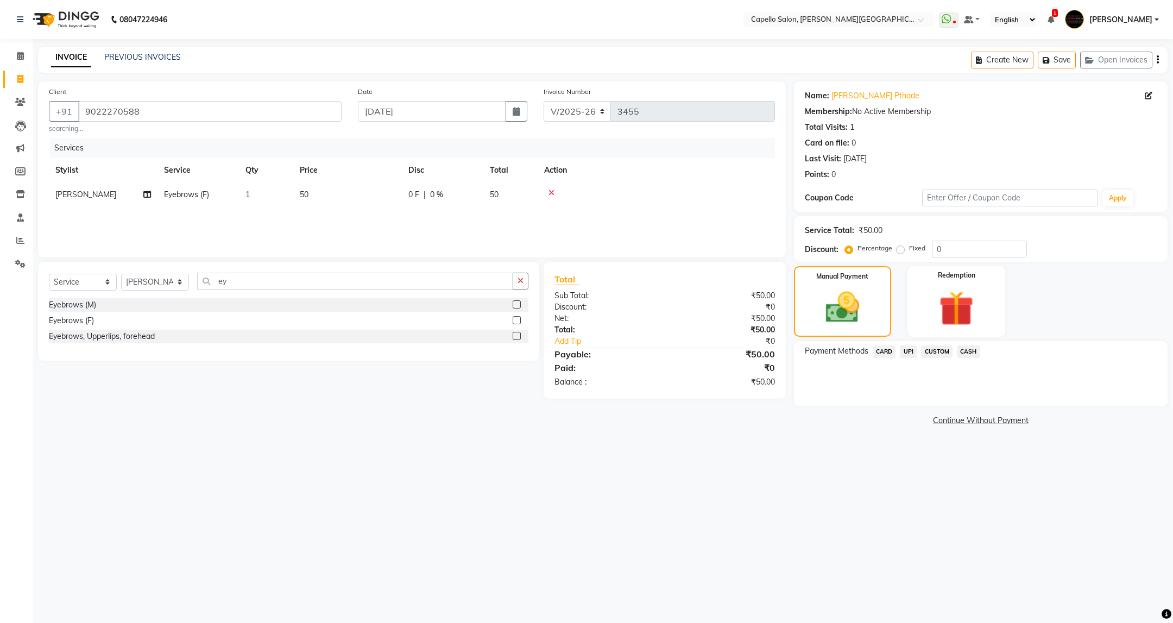
click at [913, 356] on span "UPI" at bounding box center [908, 351] width 17 height 12
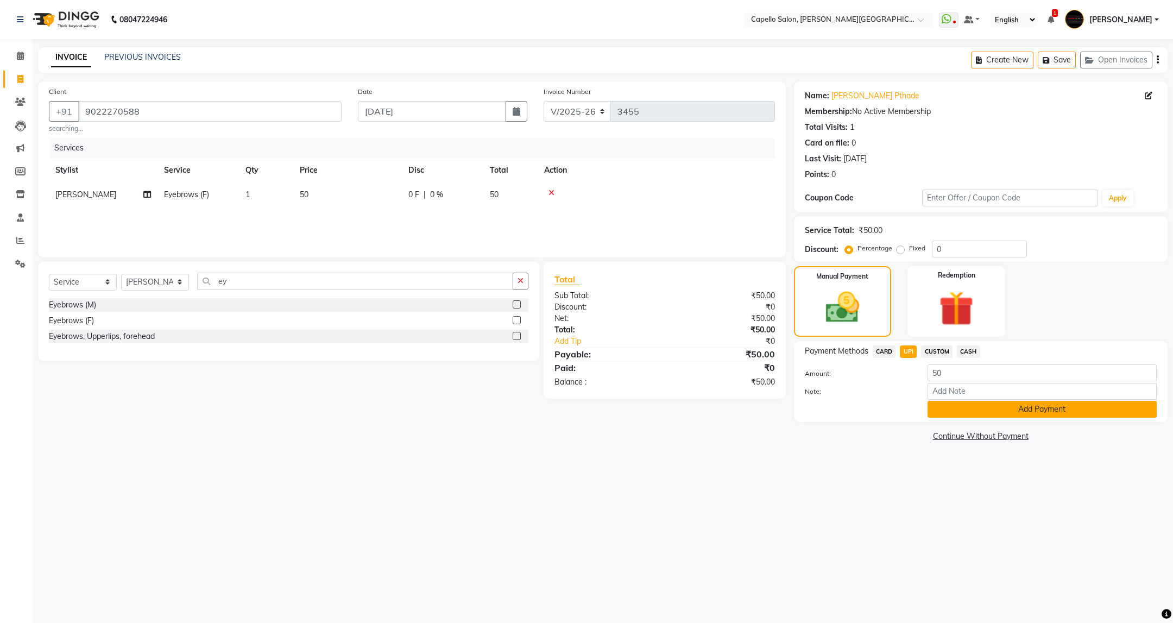
click at [991, 412] on button "Add Payment" at bounding box center [1042, 409] width 229 height 17
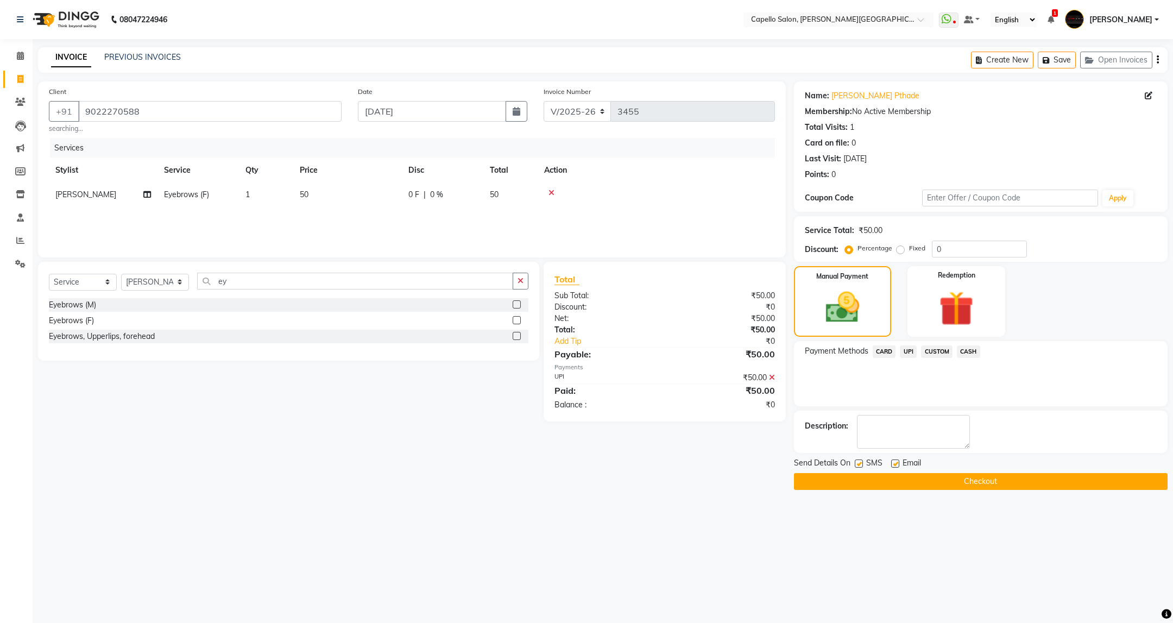
click at [973, 478] on button "Checkout" at bounding box center [981, 481] width 374 height 17
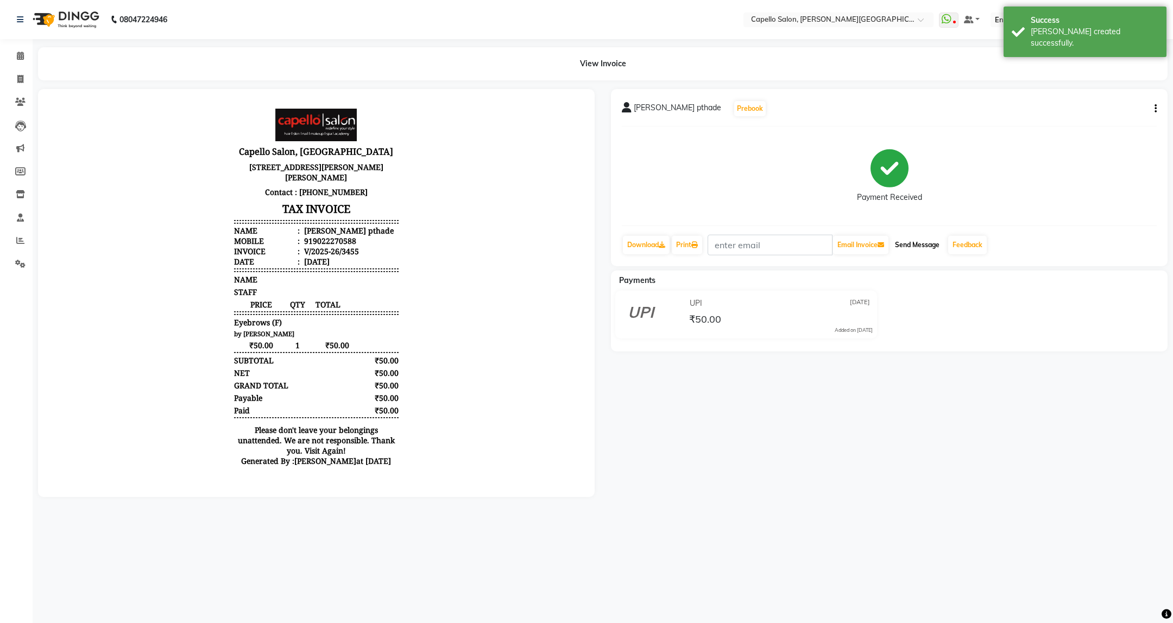
click at [911, 248] on button "Send Message" at bounding box center [917, 245] width 53 height 18
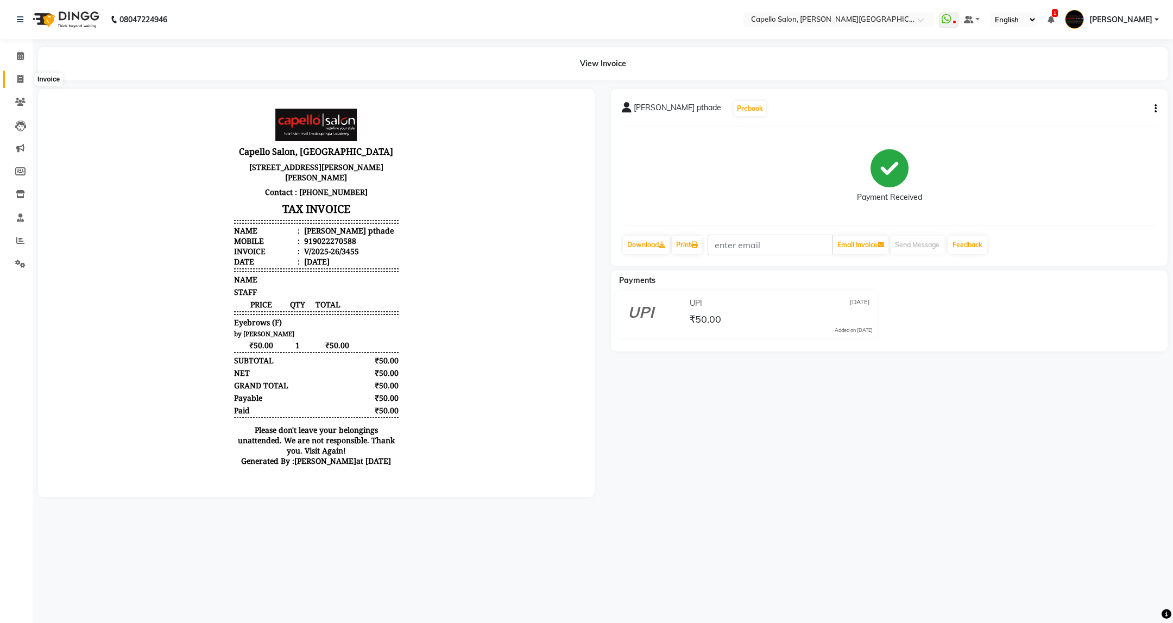
click at [21, 76] on icon at bounding box center [20, 79] width 6 height 8
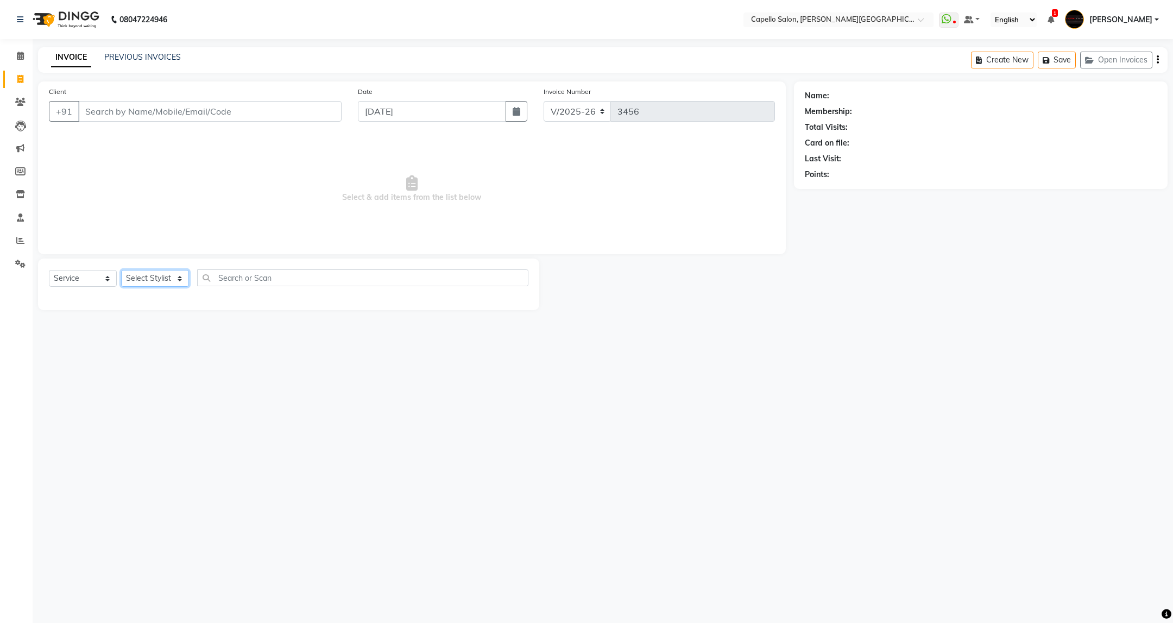
click at [178, 279] on select "Select Stylist ADMIN [PERSON_NAME] [PERSON_NAME] [PERSON_NAME] [PERSON_NAME] (M…" at bounding box center [155, 278] width 68 height 17
click at [121, 271] on select "Select Stylist ADMIN [PERSON_NAME] [PERSON_NAME] [PERSON_NAME] [PERSON_NAME] (M…" at bounding box center [155, 278] width 68 height 17
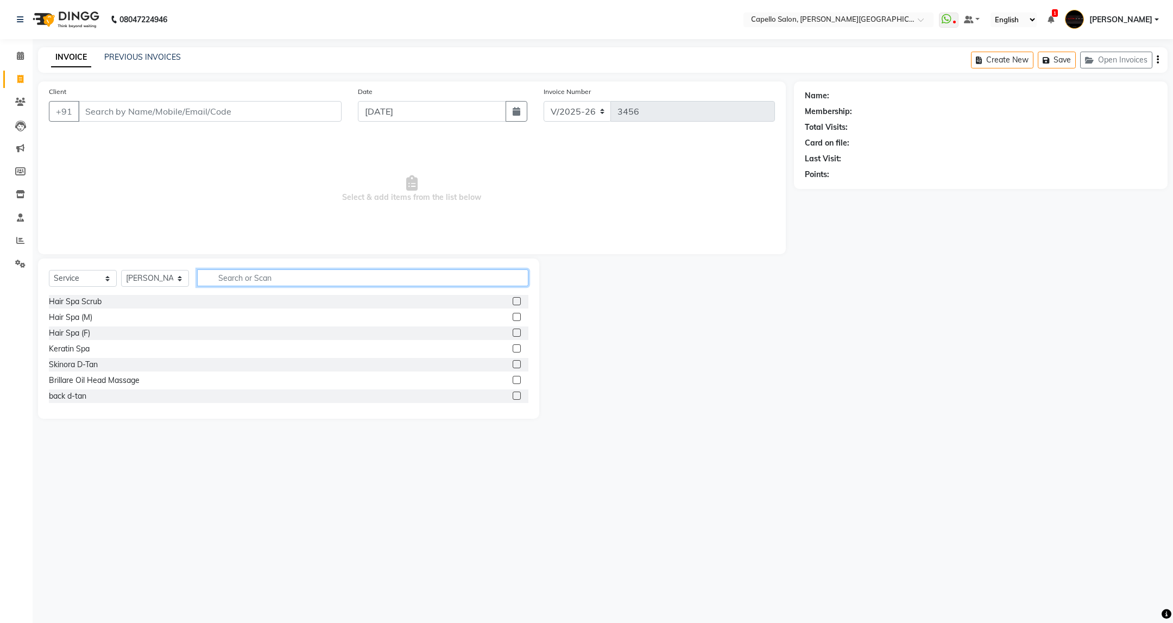
click at [235, 279] on input "text" at bounding box center [362, 277] width 331 height 17
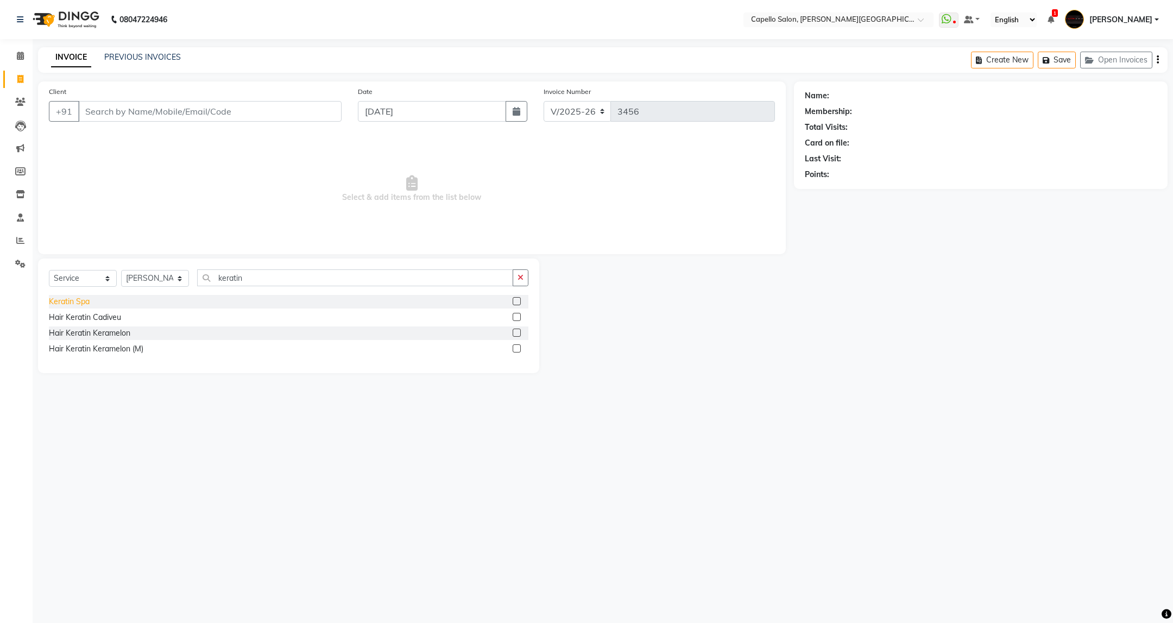
click at [79, 304] on div "Keratin Spa" at bounding box center [69, 301] width 41 height 11
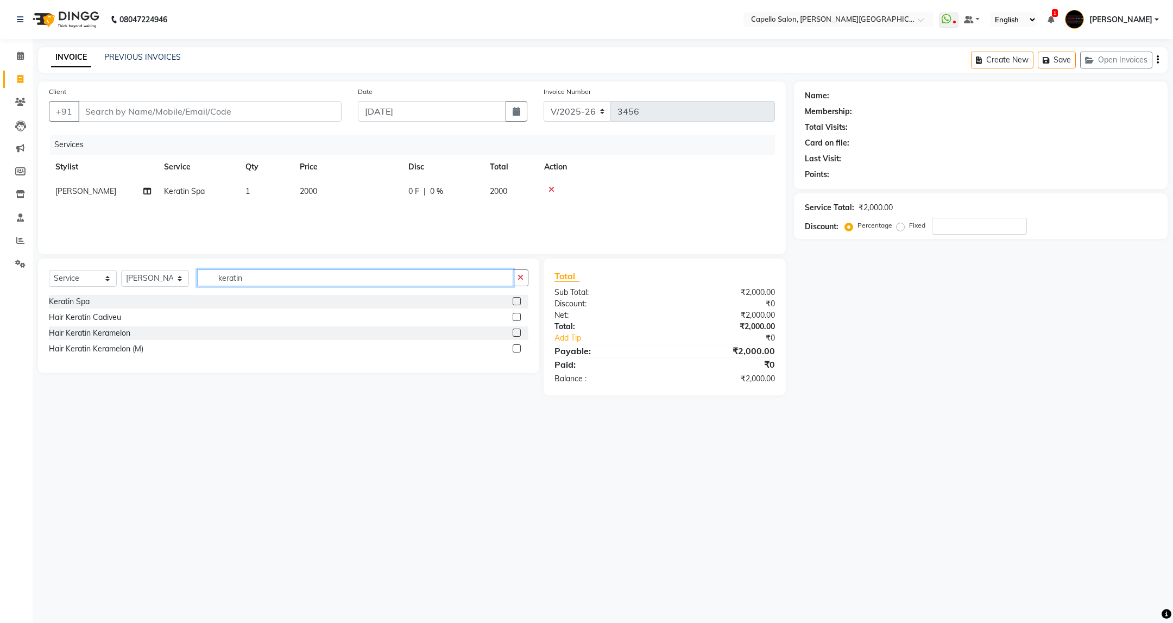
click at [250, 279] on input "keratin" at bounding box center [355, 277] width 316 height 17
click at [199, 300] on div "Skinora Facial Mattifying Treatment ( Citron&Seabuck)" at bounding box center [143, 301] width 188 height 11
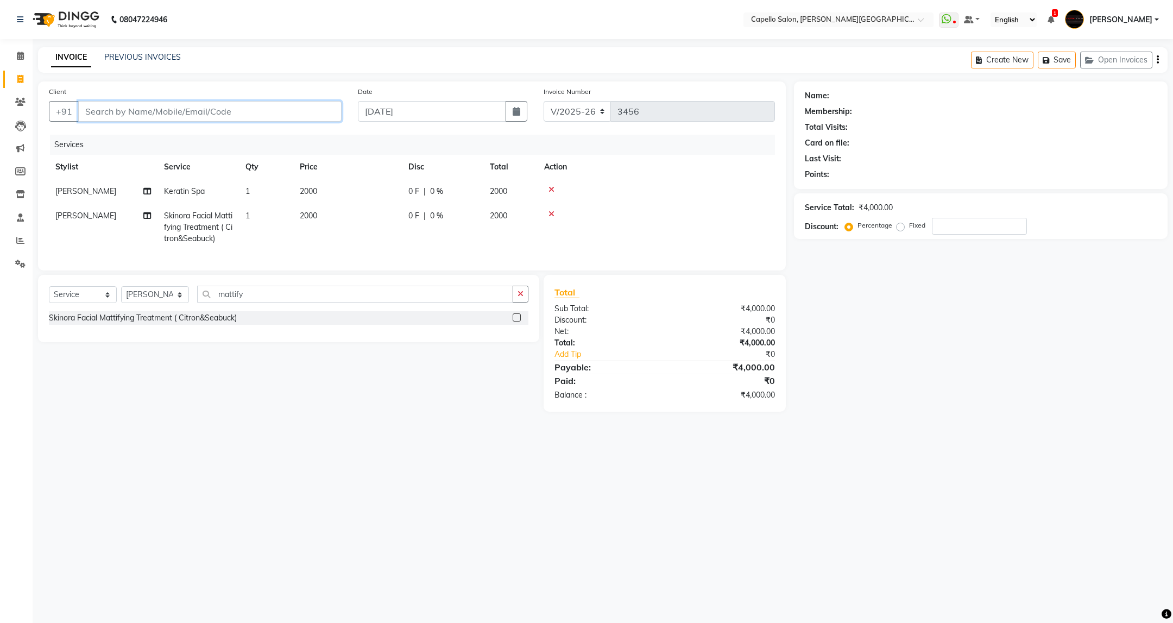
click at [230, 112] on input "Client" at bounding box center [209, 111] width 263 height 21
click at [303, 108] on span "Add Client" at bounding box center [313, 111] width 43 height 11
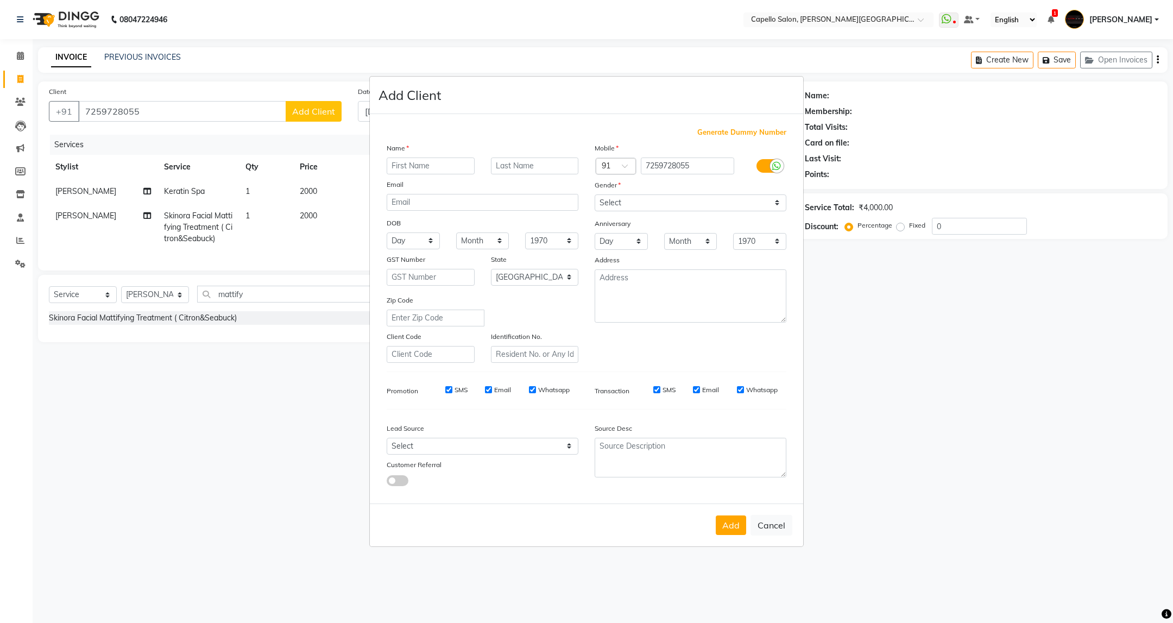
click at [426, 173] on input "text" at bounding box center [431, 166] width 88 height 17
click at [515, 163] on input "text" at bounding box center [535, 166] width 88 height 17
click at [771, 203] on select "Select [DEMOGRAPHIC_DATA] [DEMOGRAPHIC_DATA] Other Prefer Not To Say" at bounding box center [691, 202] width 192 height 17
click at [595, 195] on select "Select [DEMOGRAPHIC_DATA] [DEMOGRAPHIC_DATA] Other Prefer Not To Say" at bounding box center [691, 202] width 192 height 17
click at [727, 524] on button "Add" at bounding box center [731, 525] width 30 height 20
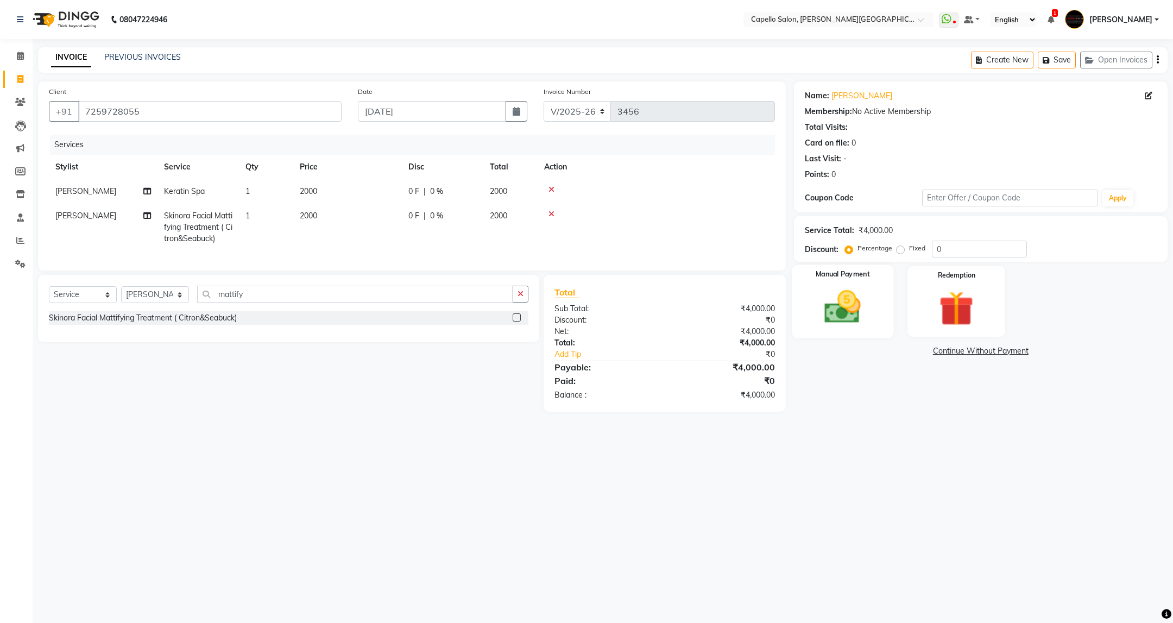
click at [840, 274] on label "Manual Payment" at bounding box center [843, 274] width 54 height 10
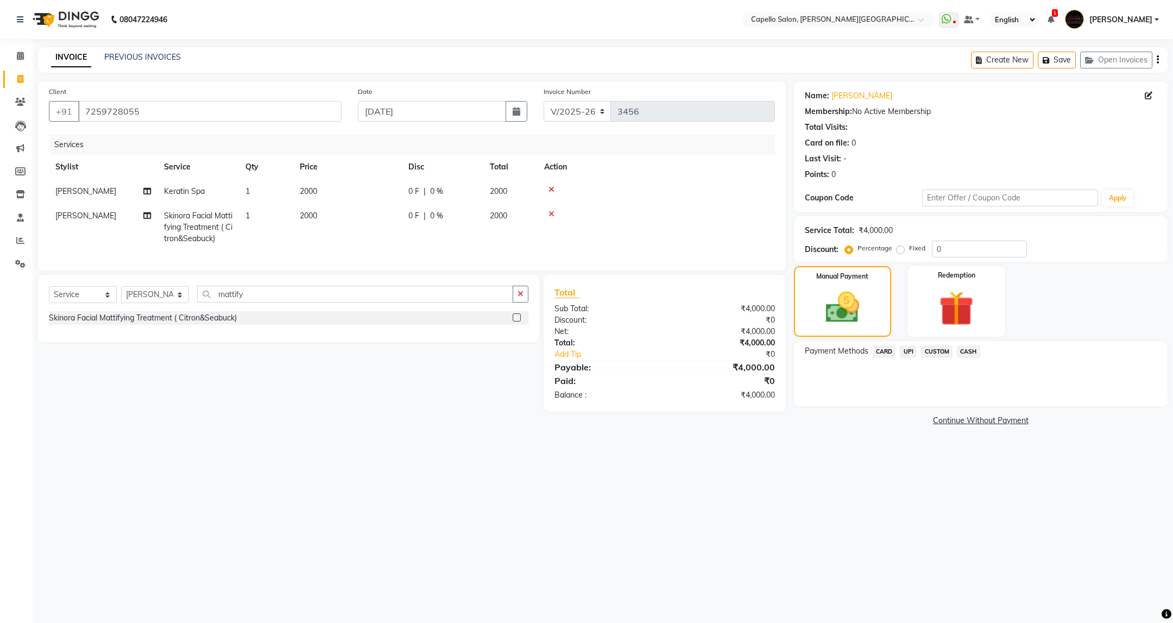
click at [887, 353] on span "CARD" at bounding box center [884, 351] width 23 height 12
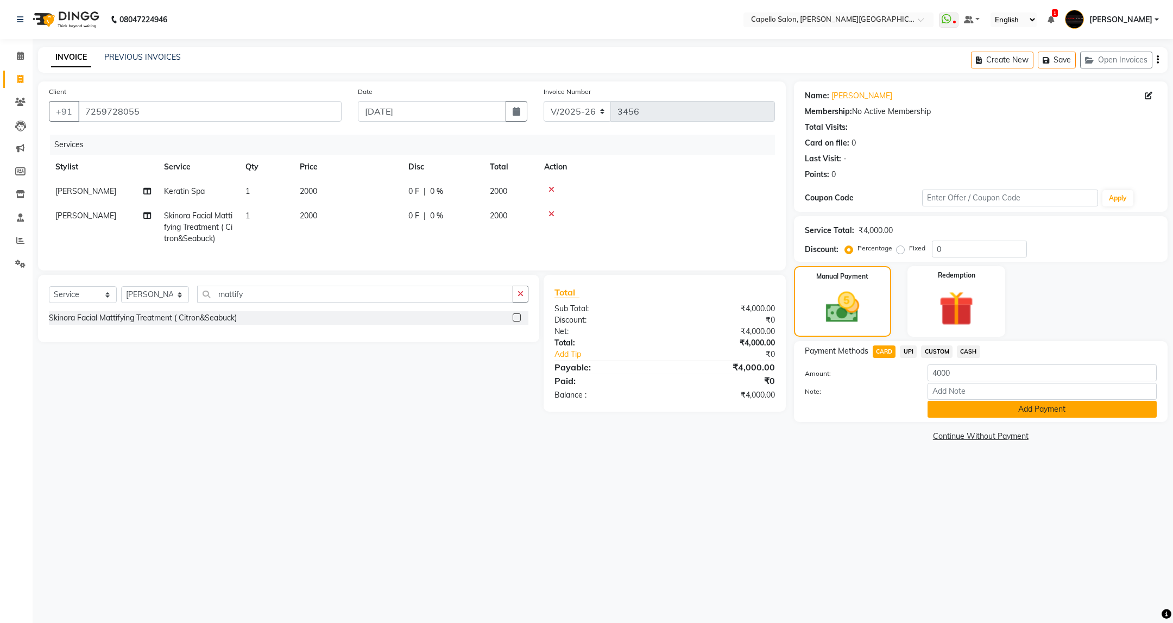
click at [962, 406] on button "Add Payment" at bounding box center [1042, 409] width 229 height 17
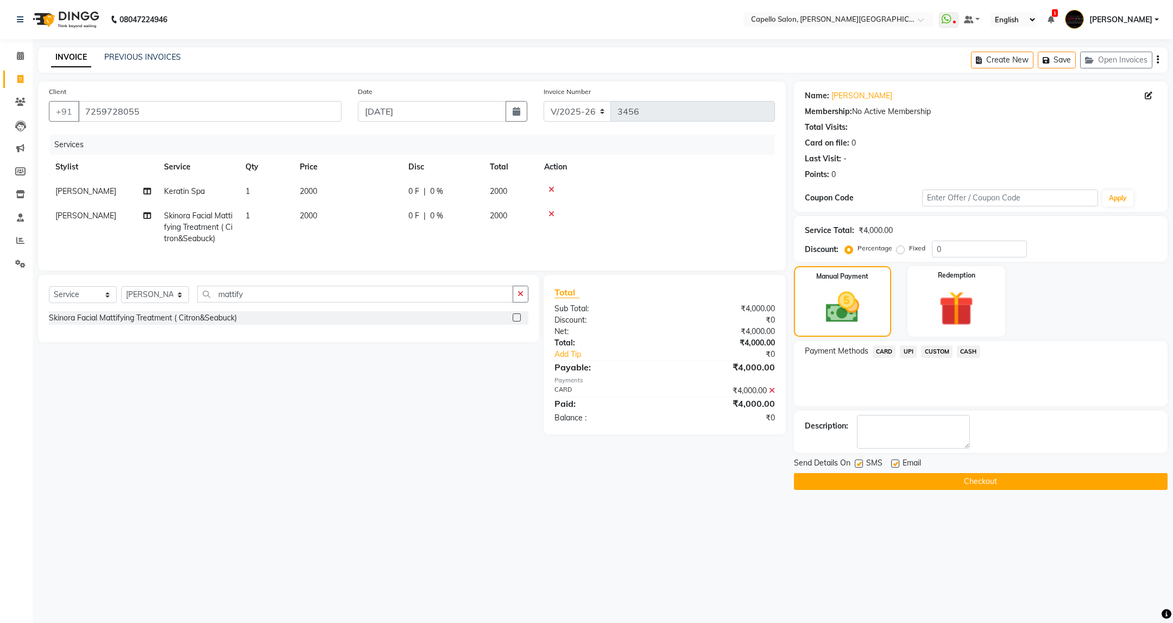
click at [935, 478] on button "Checkout" at bounding box center [981, 481] width 374 height 17
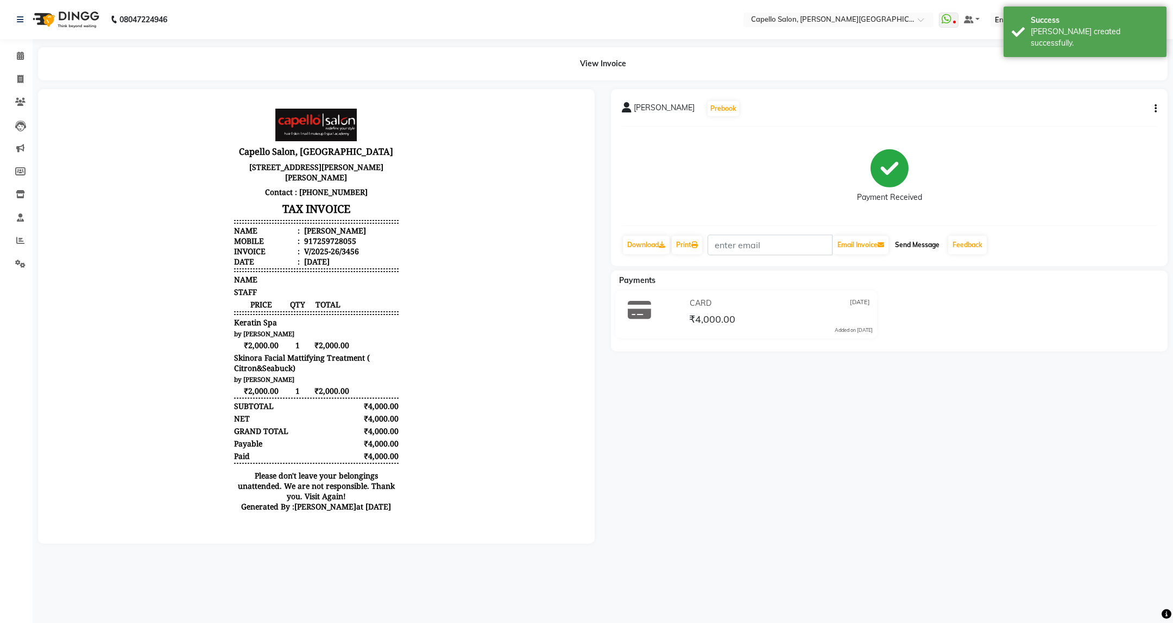
click at [924, 238] on button "Send Message" at bounding box center [917, 245] width 53 height 18
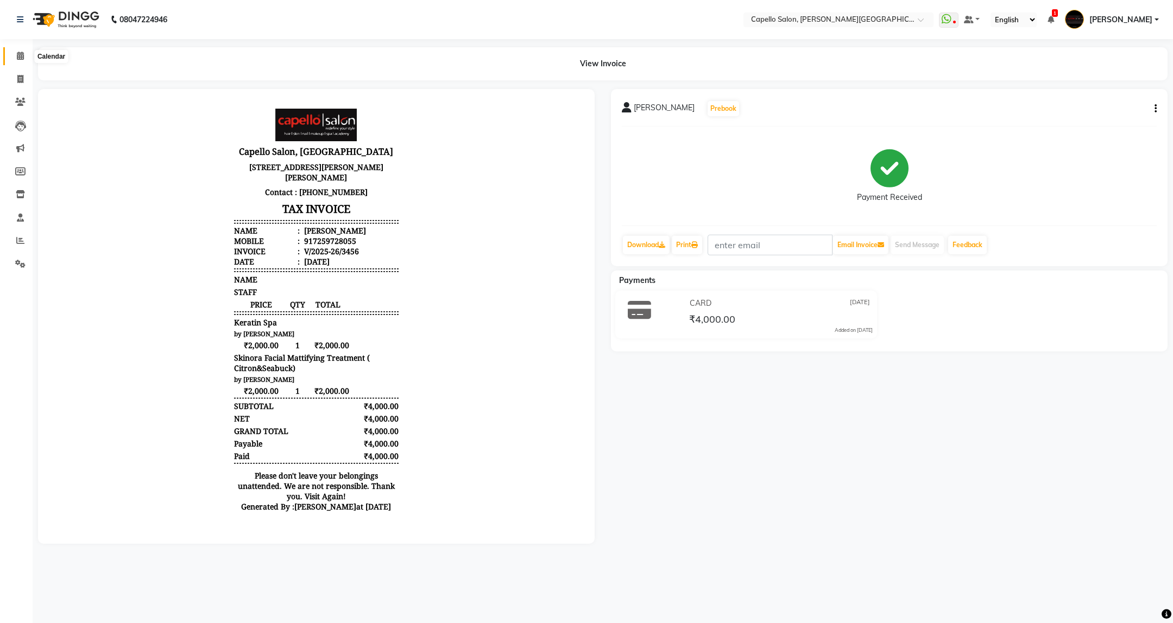
click at [21, 52] on icon at bounding box center [20, 56] width 7 height 8
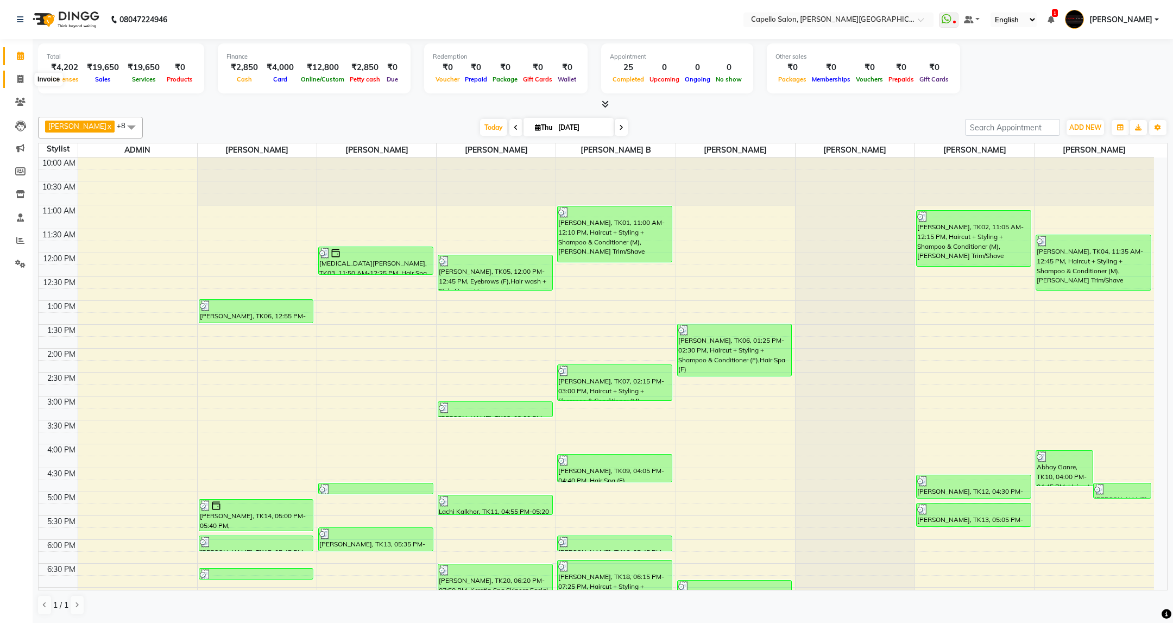
click at [20, 80] on icon at bounding box center [20, 79] width 6 height 8
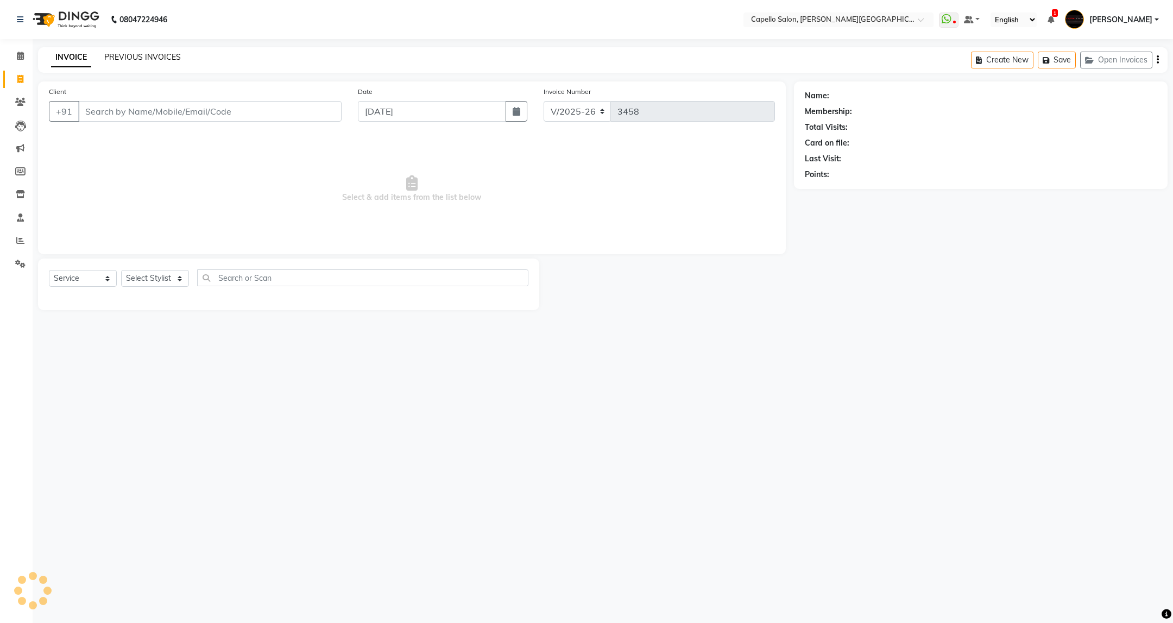
click at [129, 59] on link "PREVIOUS INVOICES" at bounding box center [142, 57] width 77 height 10
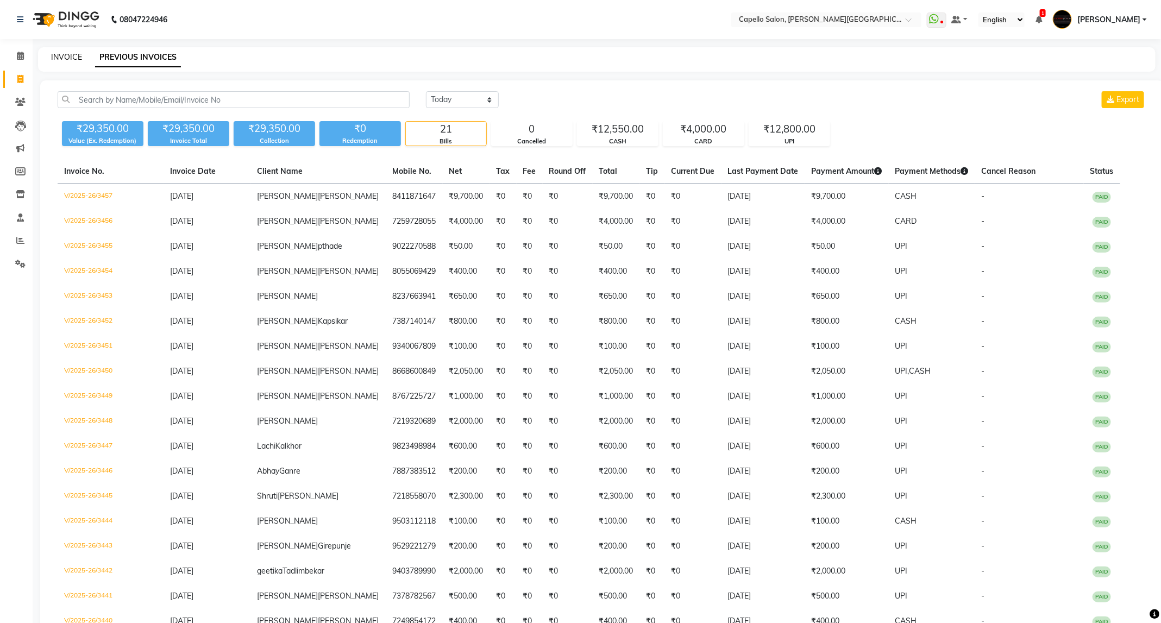
click at [65, 54] on link "INVOICE" at bounding box center [66, 57] width 31 height 10
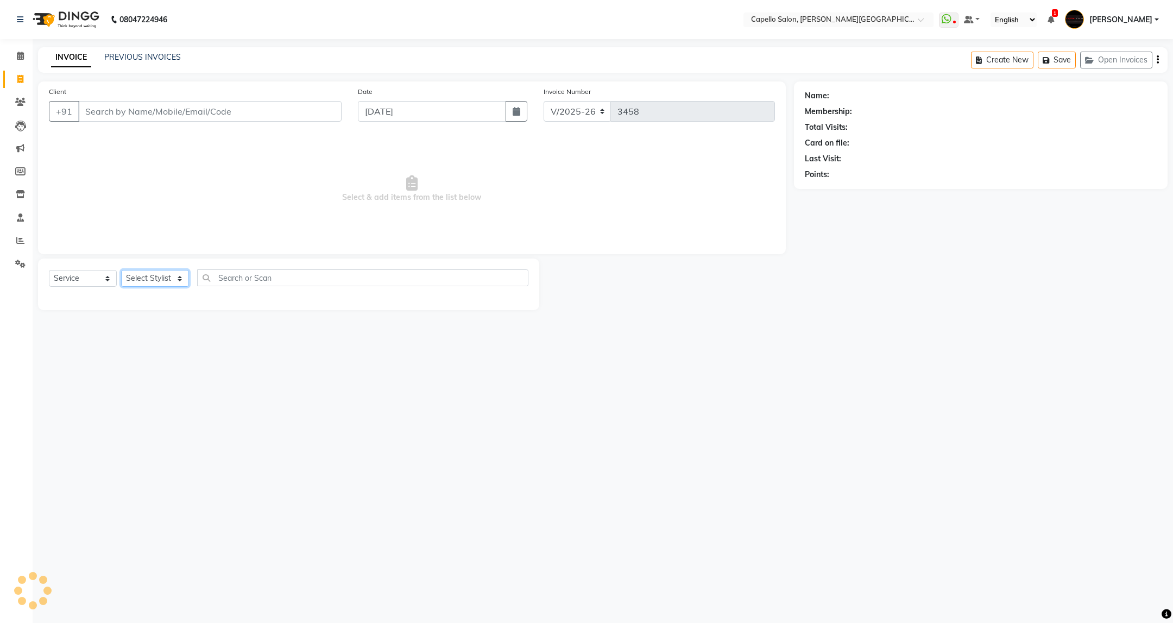
click at [181, 273] on select "Select Stylist" at bounding box center [155, 278] width 68 height 17
click at [121, 271] on select "Select Stylist ADMIN [PERSON_NAME] [PERSON_NAME] [PERSON_NAME] [PERSON_NAME] (M…" at bounding box center [155, 278] width 68 height 17
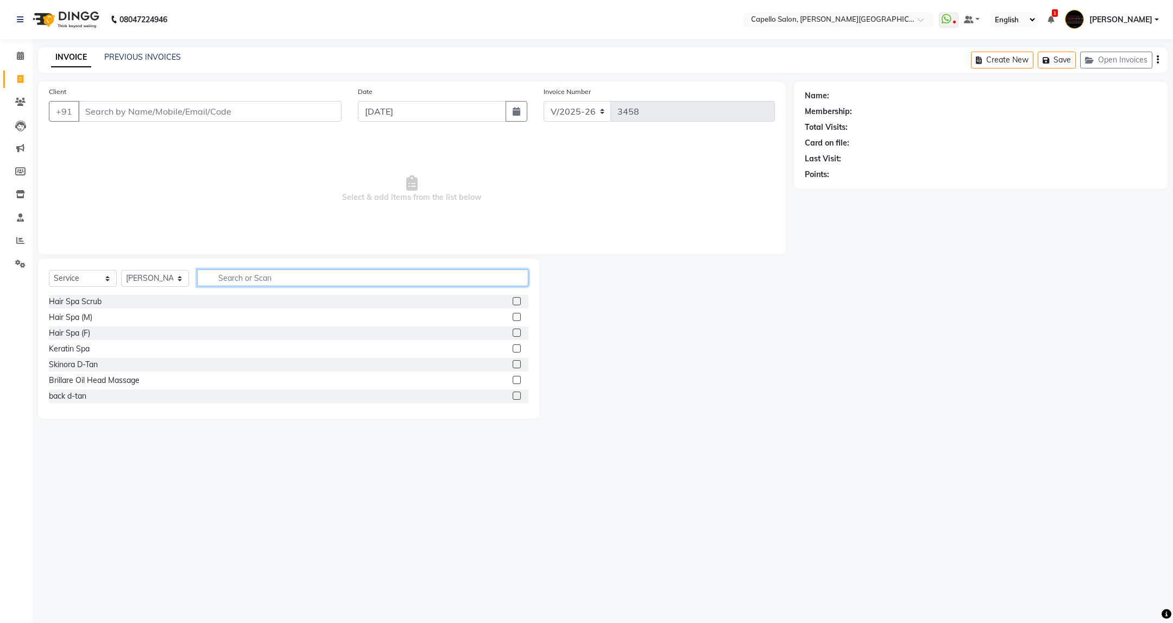
click at [362, 274] on input "text" at bounding box center [362, 277] width 331 height 17
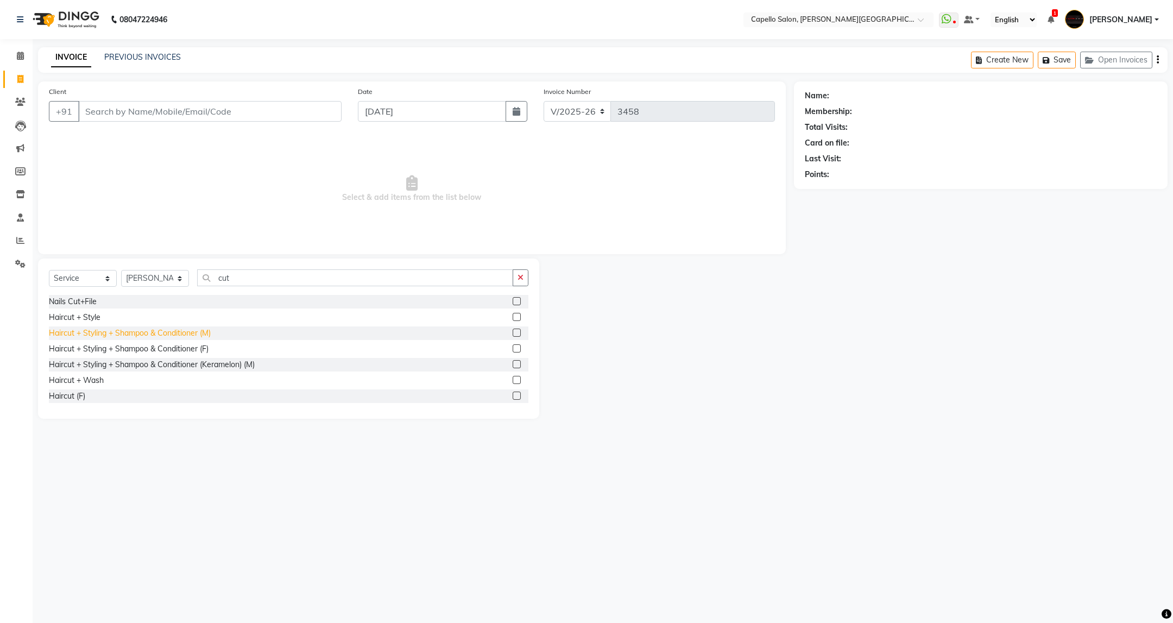
click at [201, 334] on div "Haircut + Styling + Shampoo & Conditioner (M)" at bounding box center [130, 333] width 162 height 11
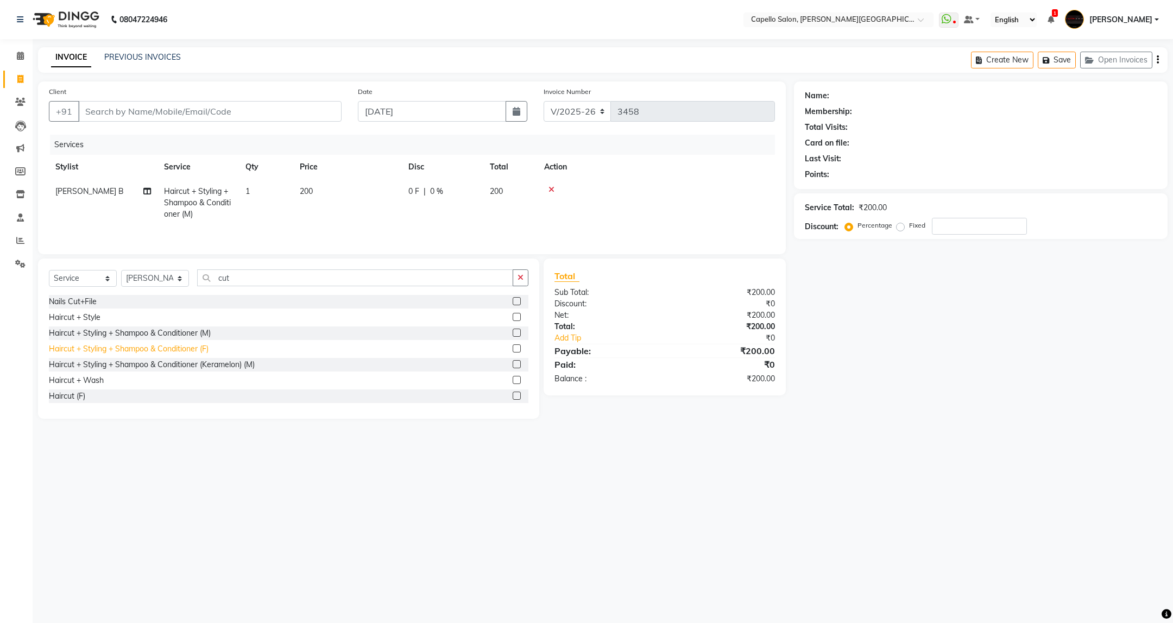
click at [203, 352] on div "Haircut + Styling + Shampoo & Conditioner (F)" at bounding box center [129, 348] width 160 height 11
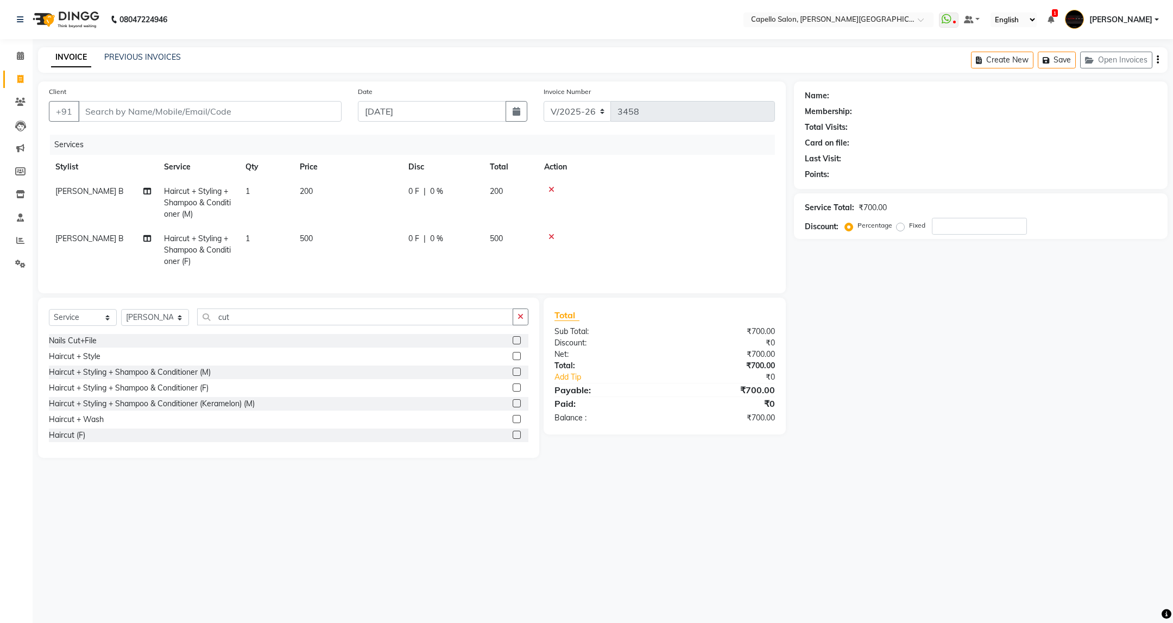
click at [554, 191] on icon at bounding box center [552, 190] width 6 height 8
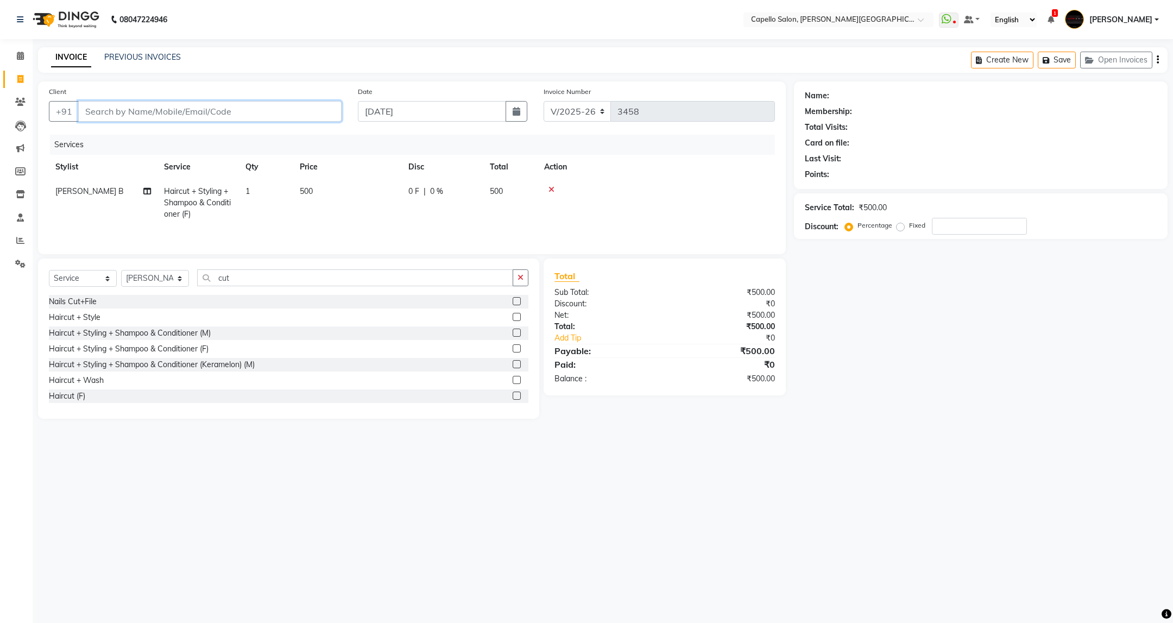
click at [266, 105] on input "Client" at bounding box center [209, 111] width 263 height 21
click at [268, 121] on input "Client" at bounding box center [209, 111] width 263 height 21
drag, startPoint x: 178, startPoint y: 108, endPoint x: 41, endPoint y: 139, distance: 140.2
click at [41, 139] on div "Client [PHONE_NUMBER] Add Client Date [DATE] Invoice Number V/2025 V/[PHONE_NUM…" at bounding box center [412, 167] width 748 height 173
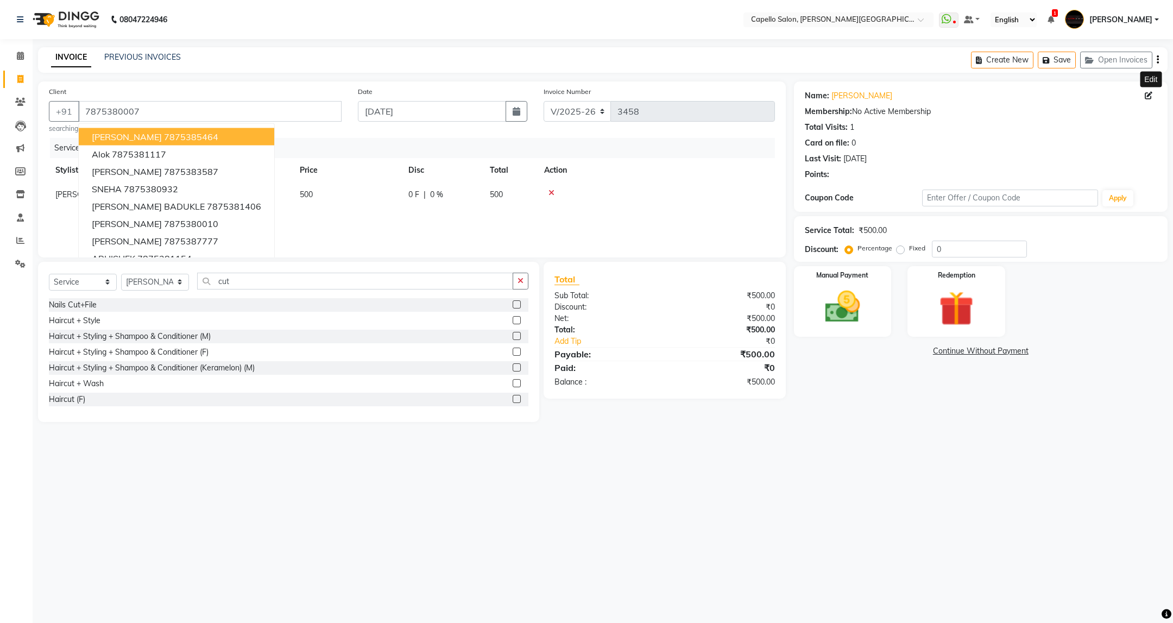
click at [1149, 96] on icon at bounding box center [1149, 96] width 8 height 8
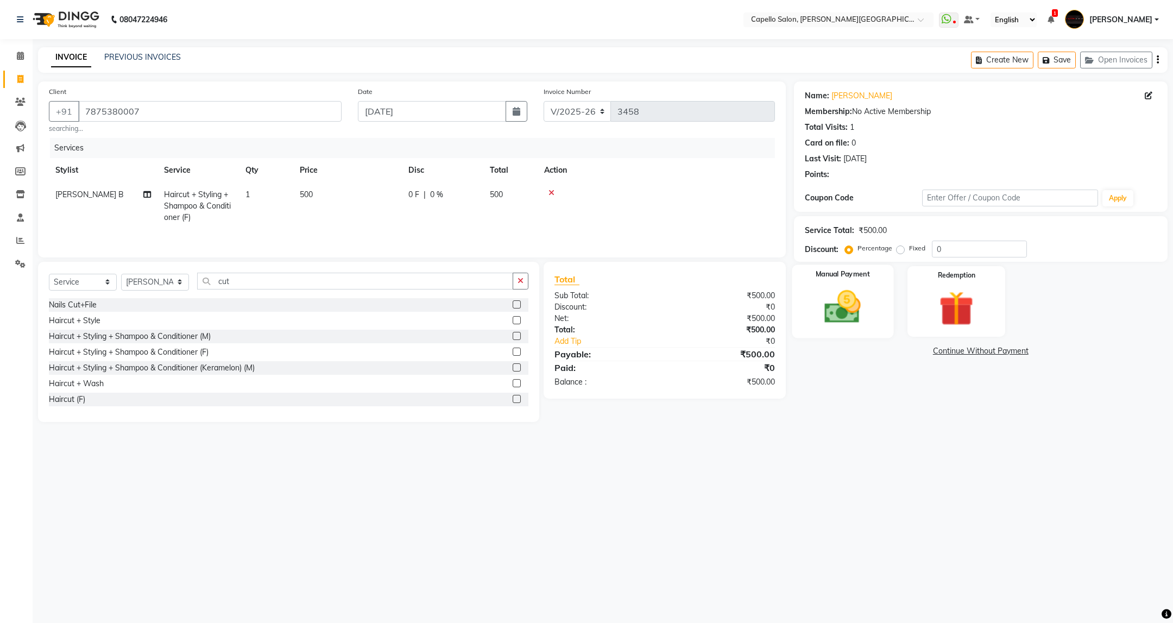
click at [848, 319] on img at bounding box center [842, 307] width 59 height 42
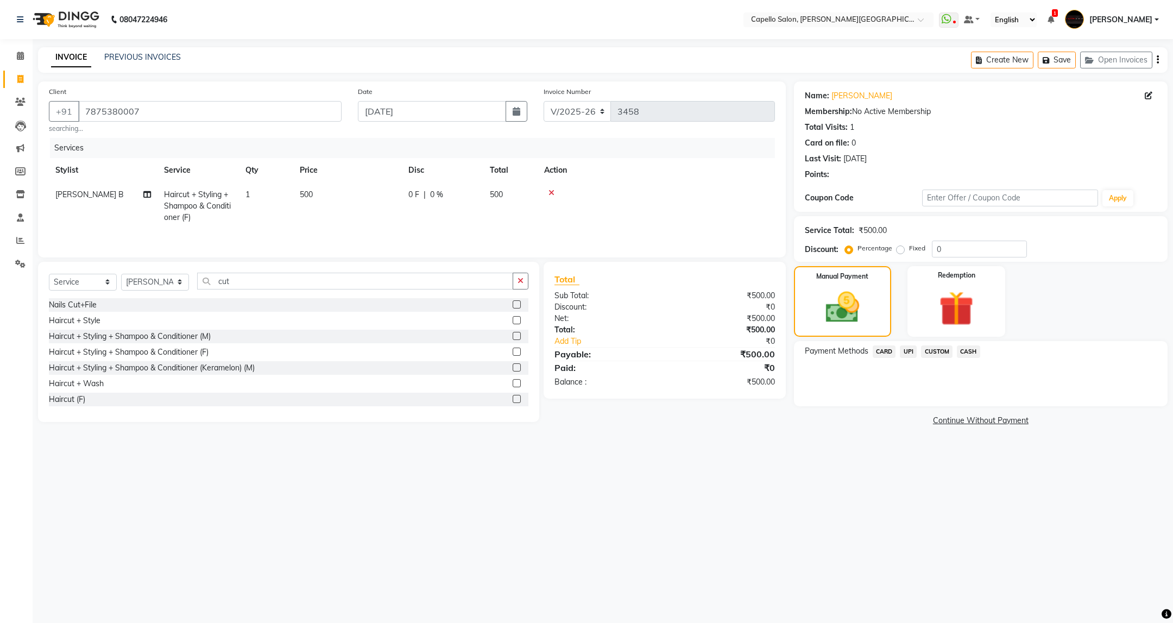
click at [907, 354] on span "UPI" at bounding box center [908, 351] width 17 height 12
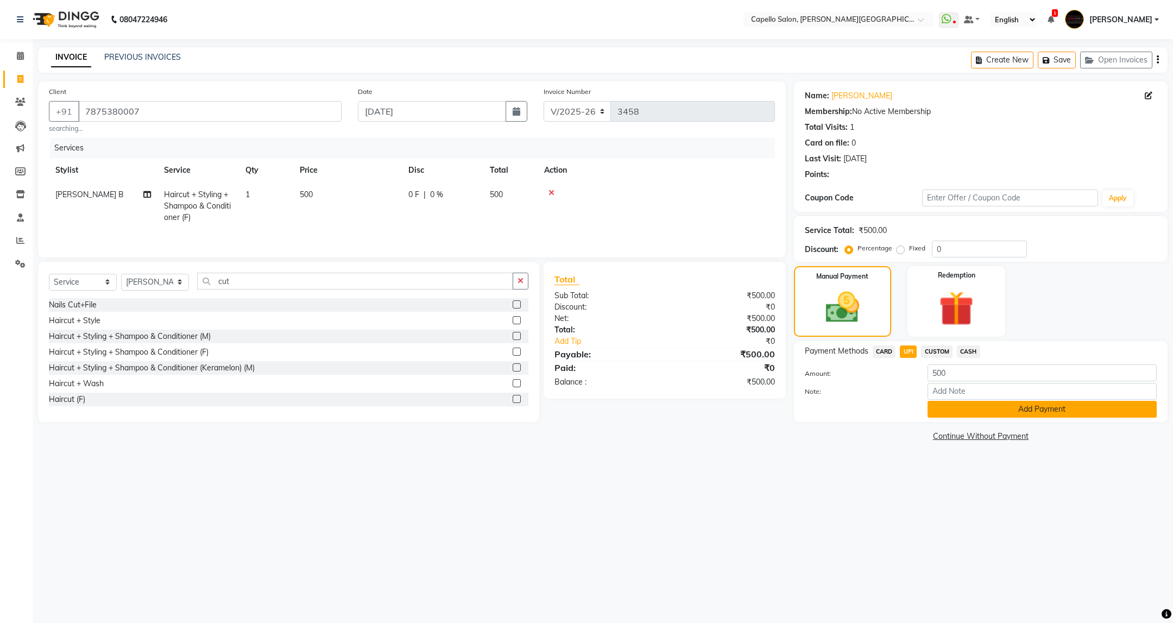
click at [995, 401] on button "Add Payment" at bounding box center [1042, 409] width 229 height 17
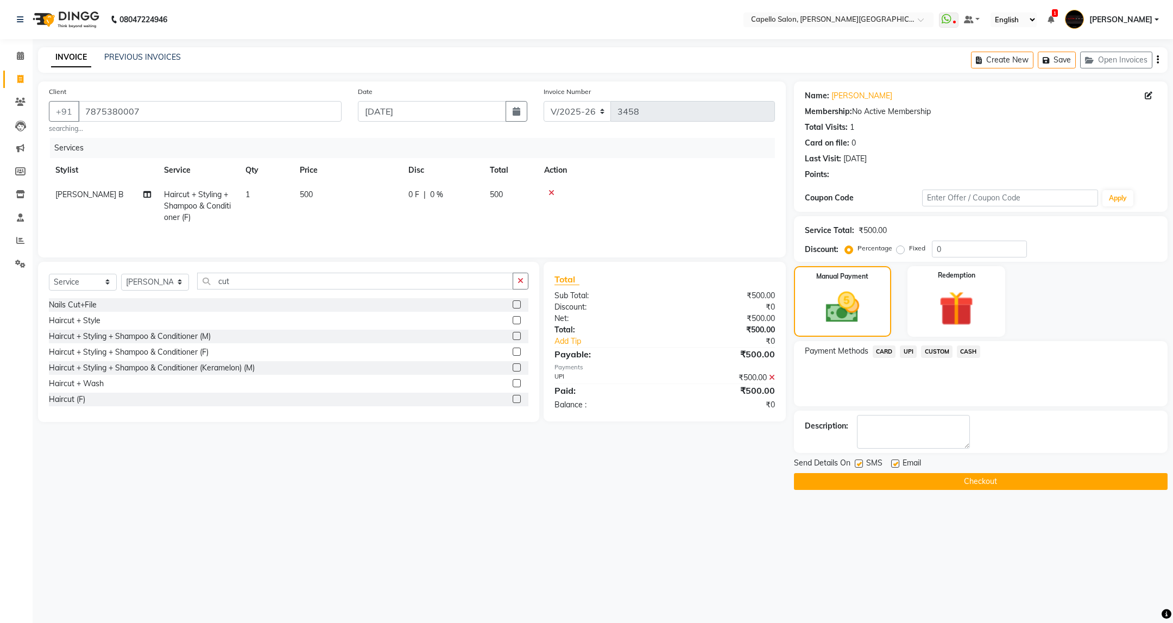
click at [1011, 486] on button "Checkout" at bounding box center [981, 481] width 374 height 17
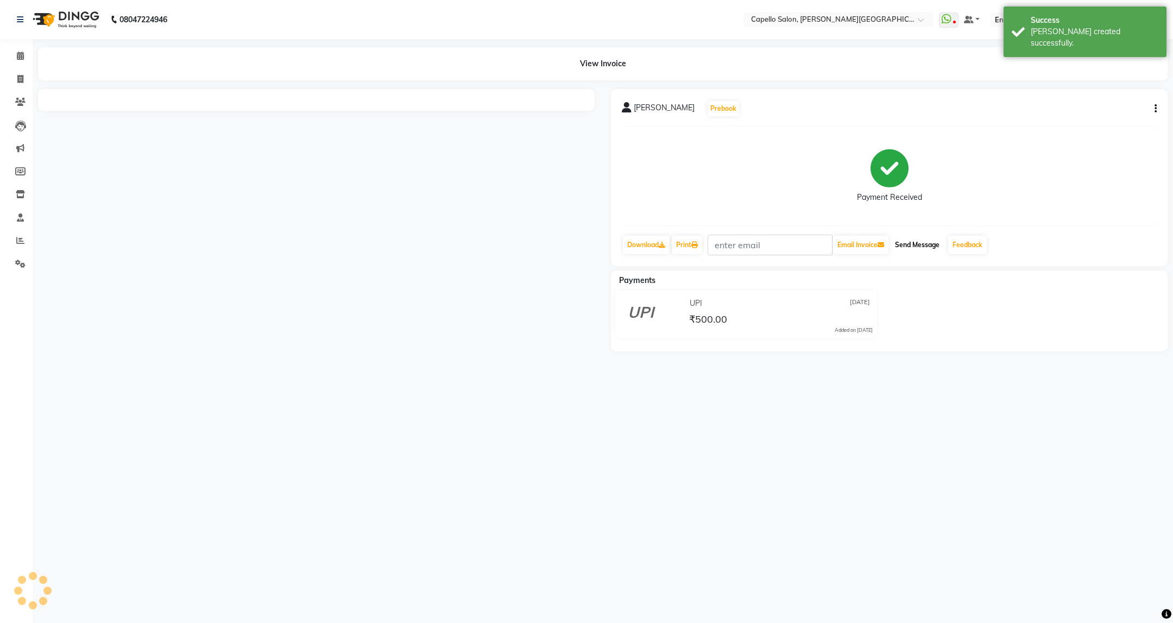
click at [915, 245] on button "Send Message" at bounding box center [917, 245] width 53 height 18
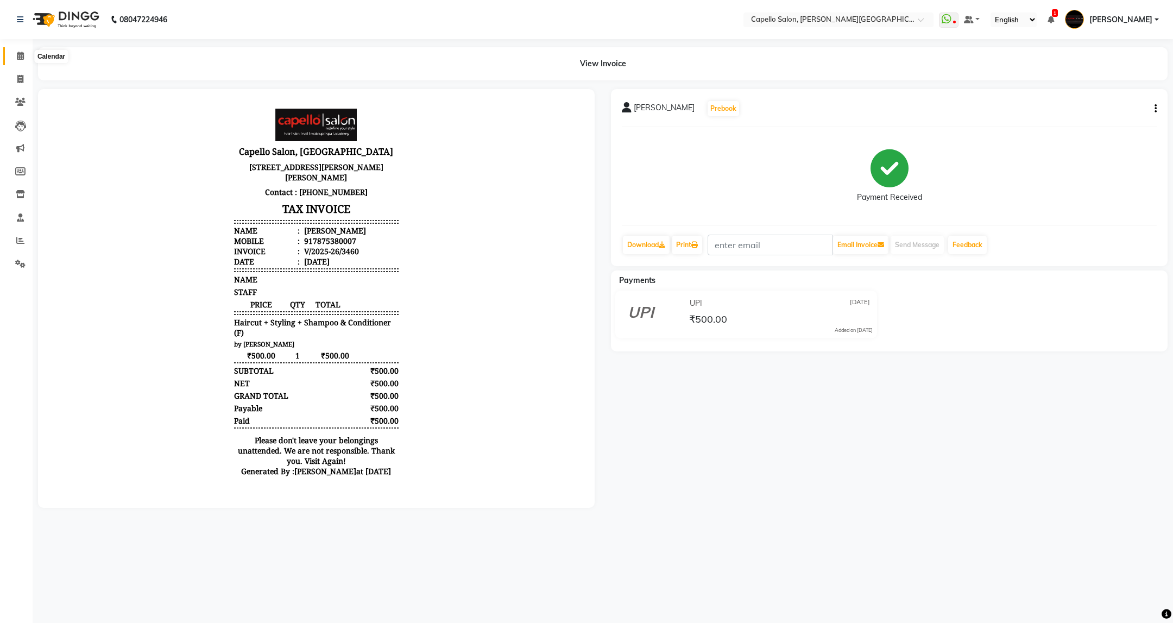
click at [11, 55] on span at bounding box center [20, 56] width 19 height 12
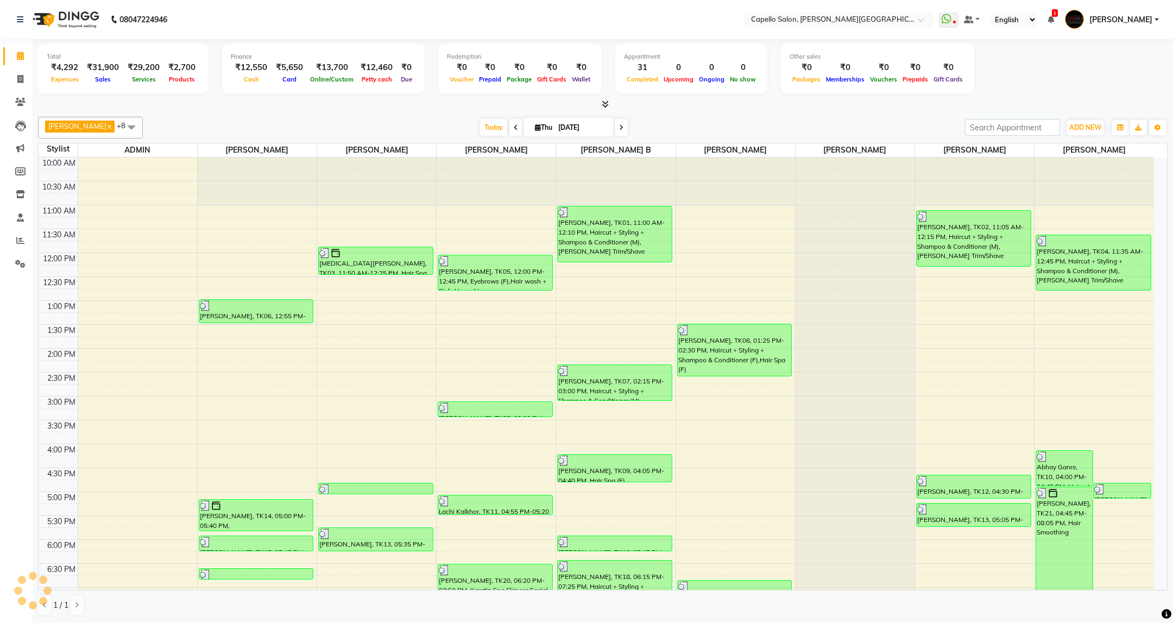
scroll to position [133, 0]
